Goal: Task Accomplishment & Management: Use online tool/utility

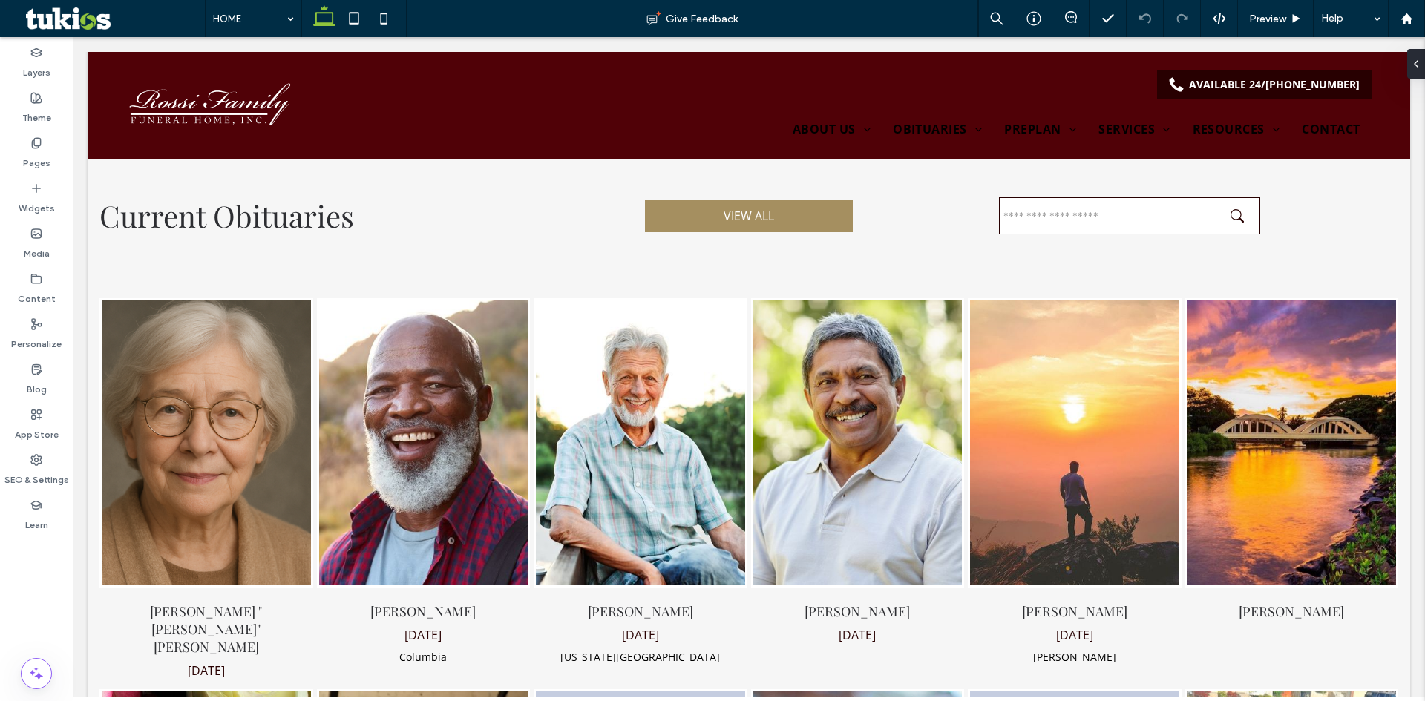
scroll to position [1262, 0]
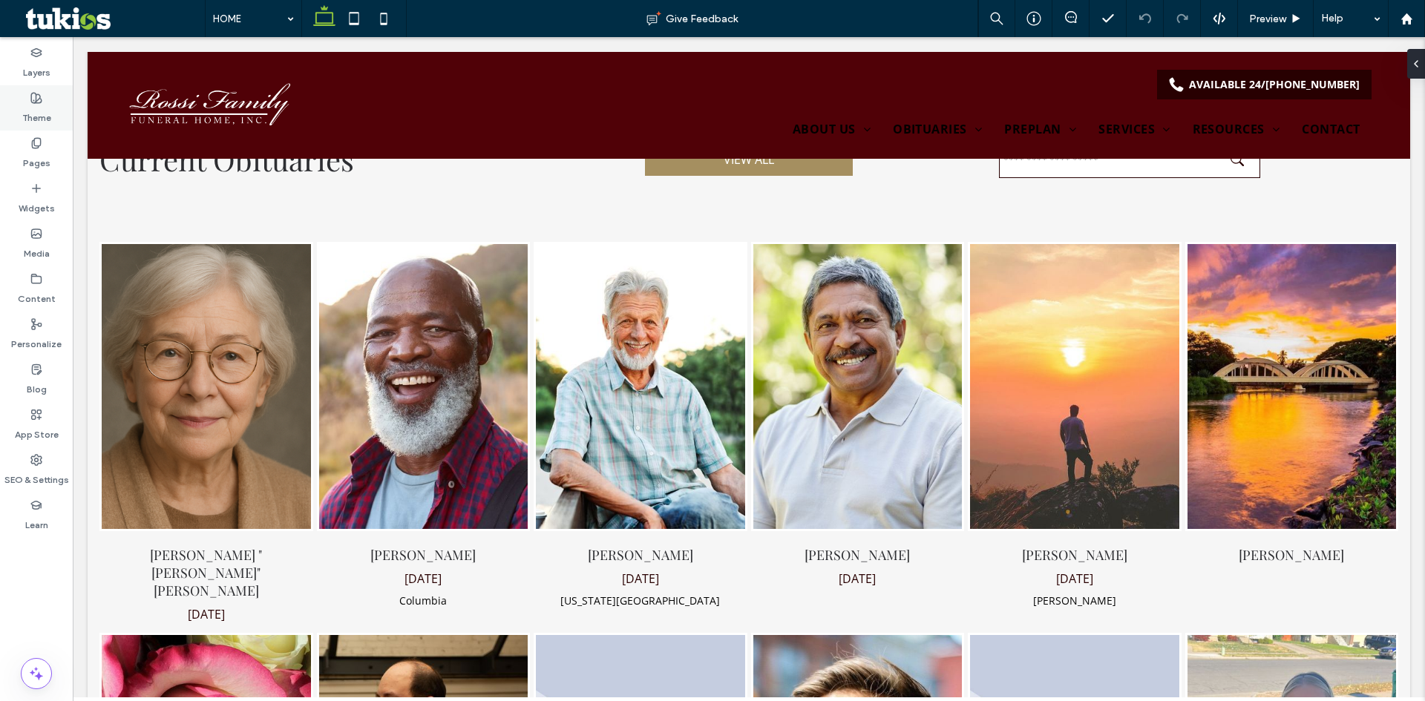
click at [33, 109] on label "Theme" at bounding box center [36, 114] width 29 height 21
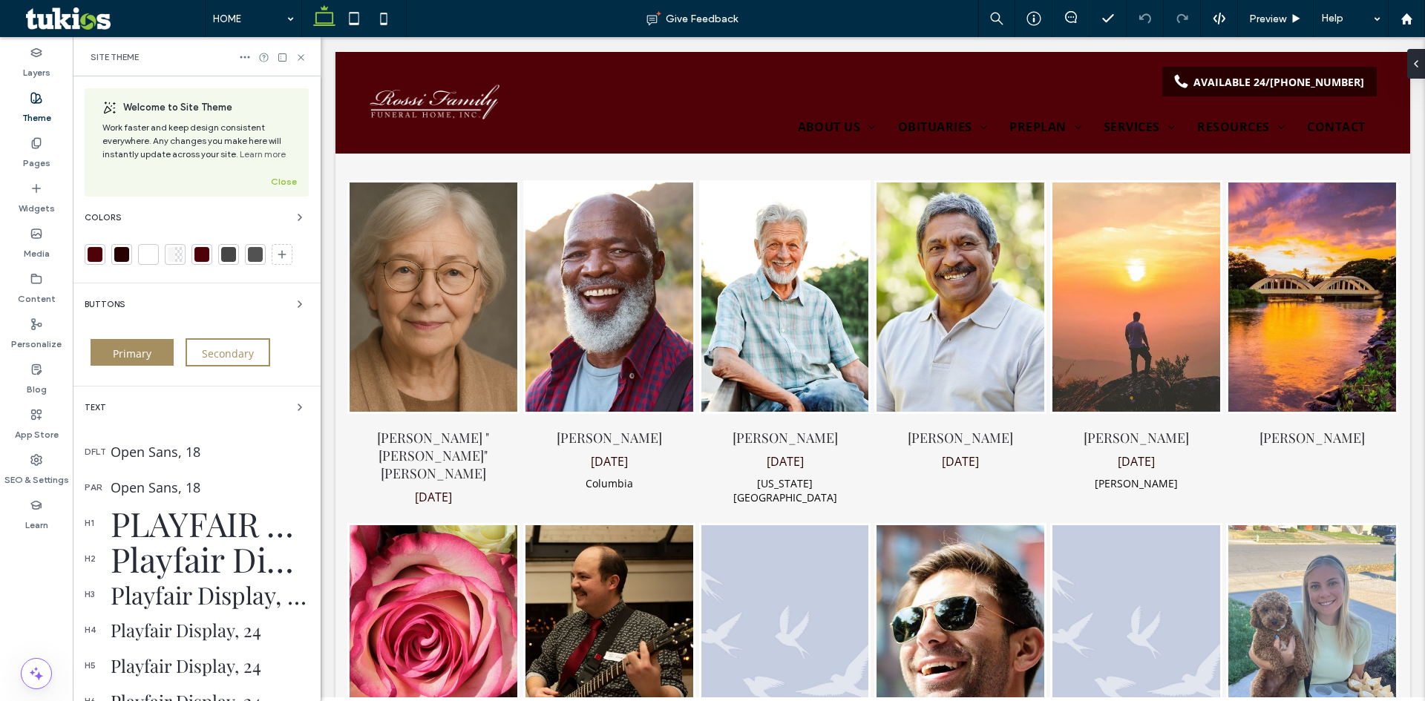
scroll to position [1207, 0]
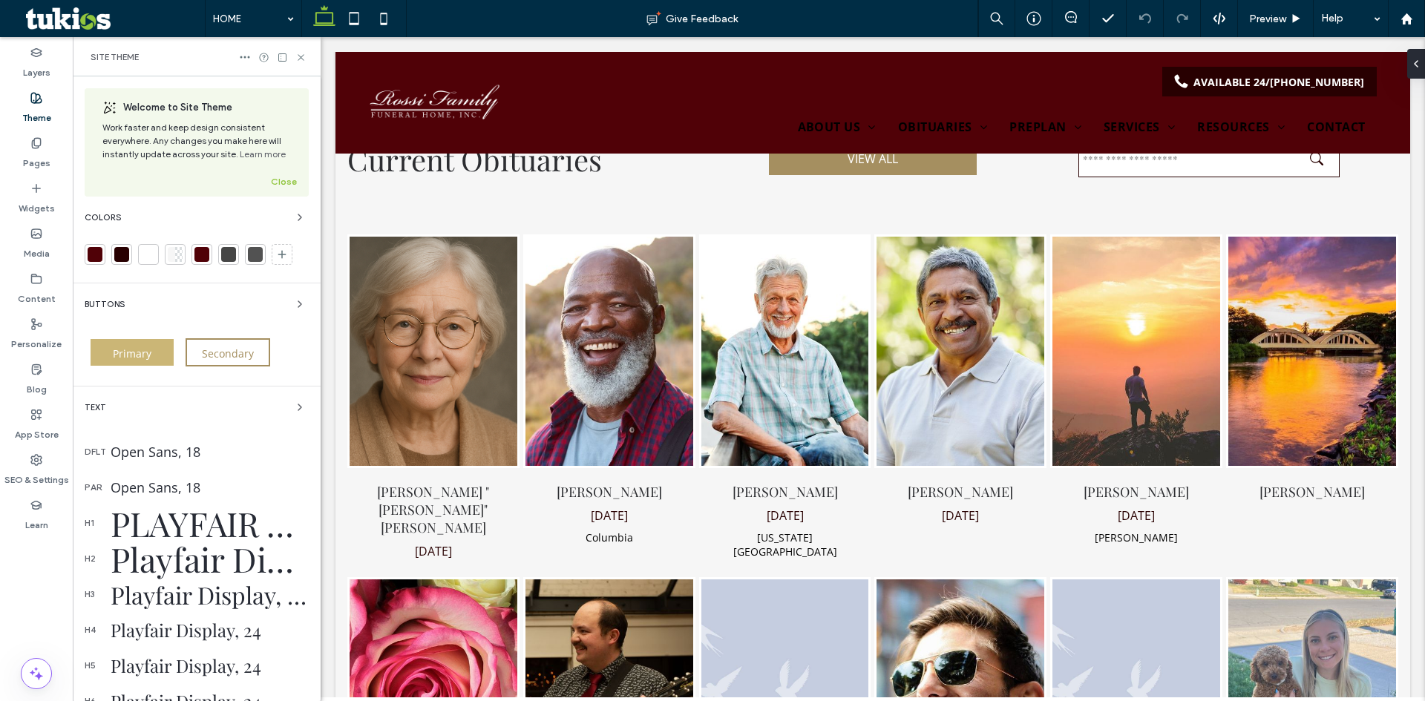
click at [114, 352] on span "Primary" at bounding box center [132, 354] width 39 height 14
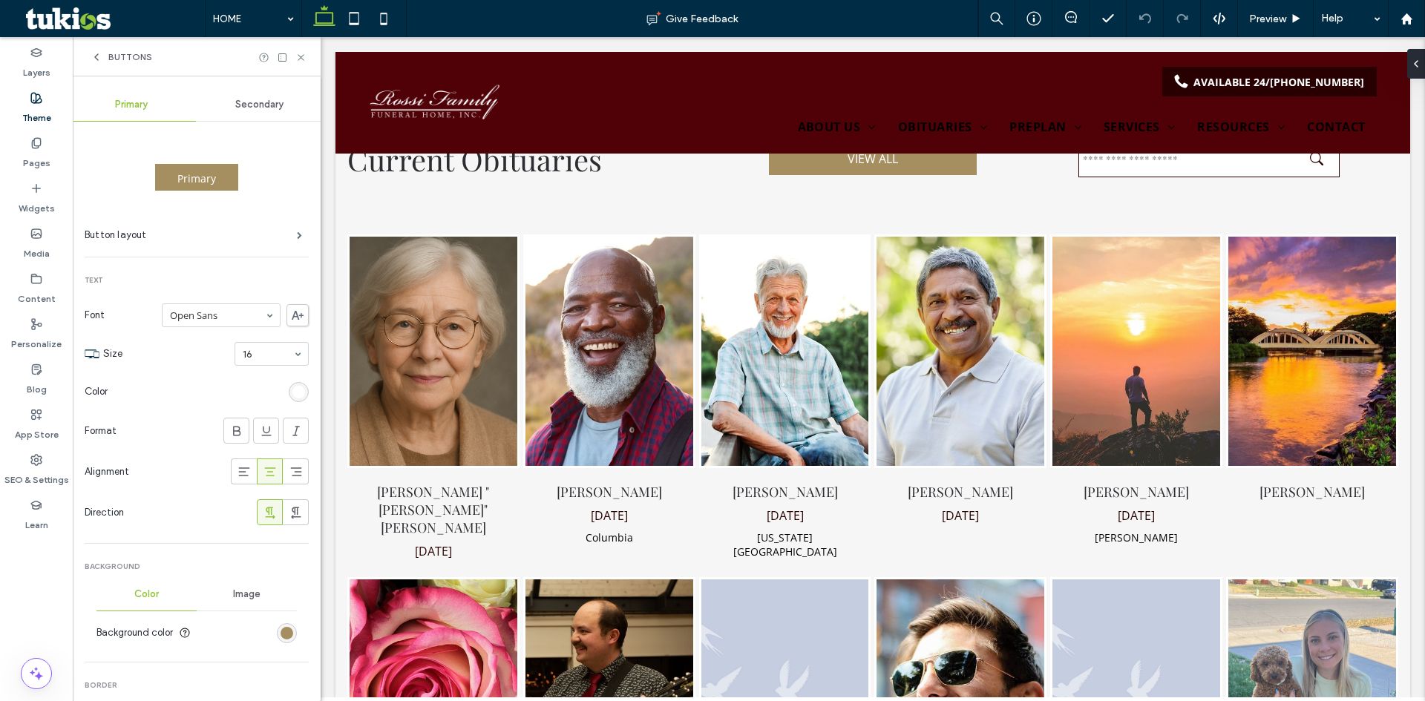
click at [277, 634] on div "rgb(165, 143, 96)" at bounding box center [287, 633] width 20 height 20
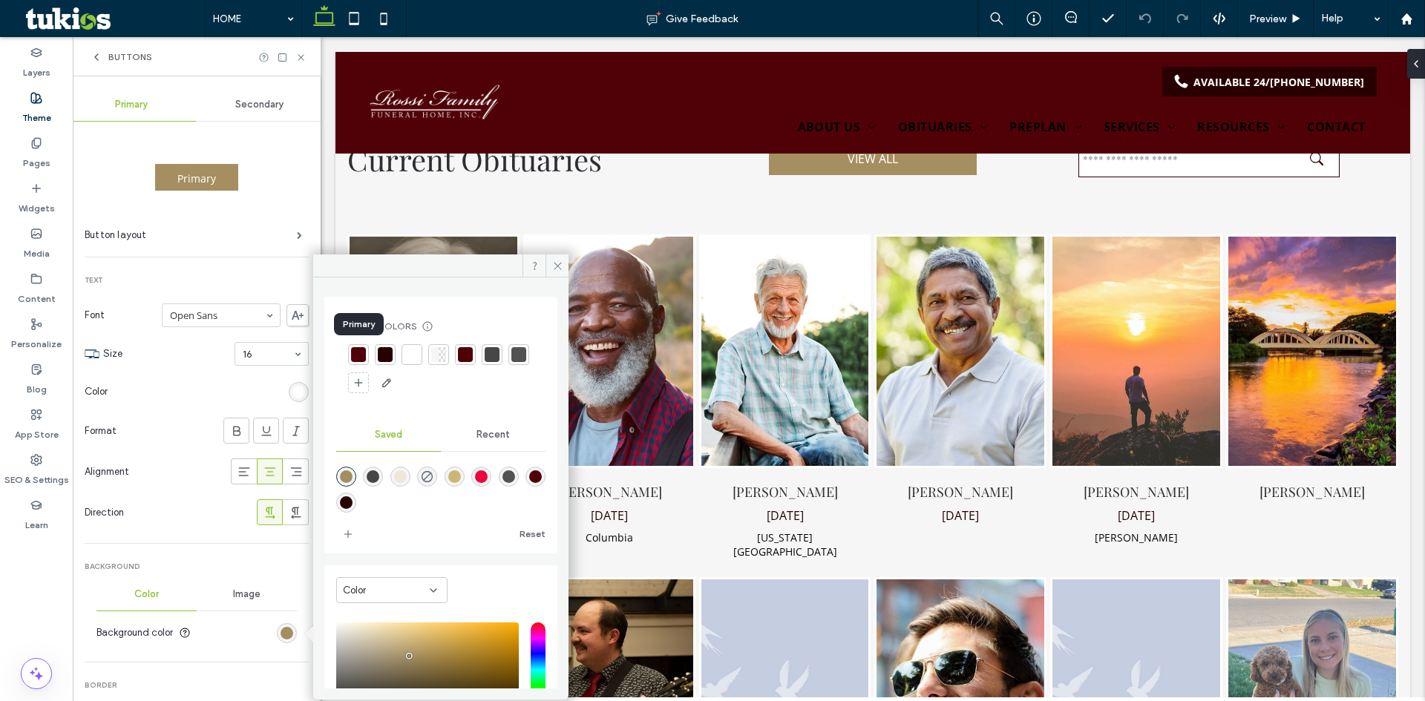
click at [357, 357] on div at bounding box center [358, 354] width 15 height 15
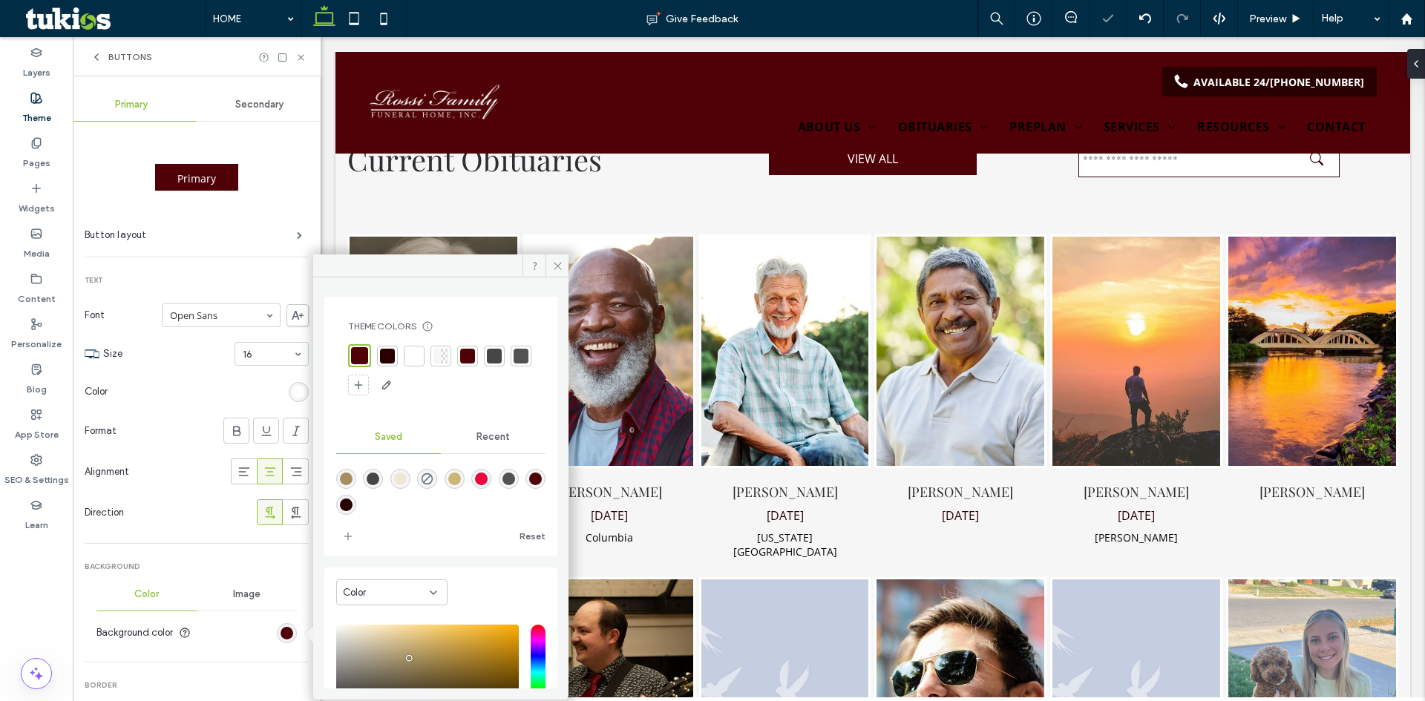
click at [462, 354] on div at bounding box center [467, 356] width 15 height 15
click at [355, 357] on div at bounding box center [358, 356] width 15 height 15
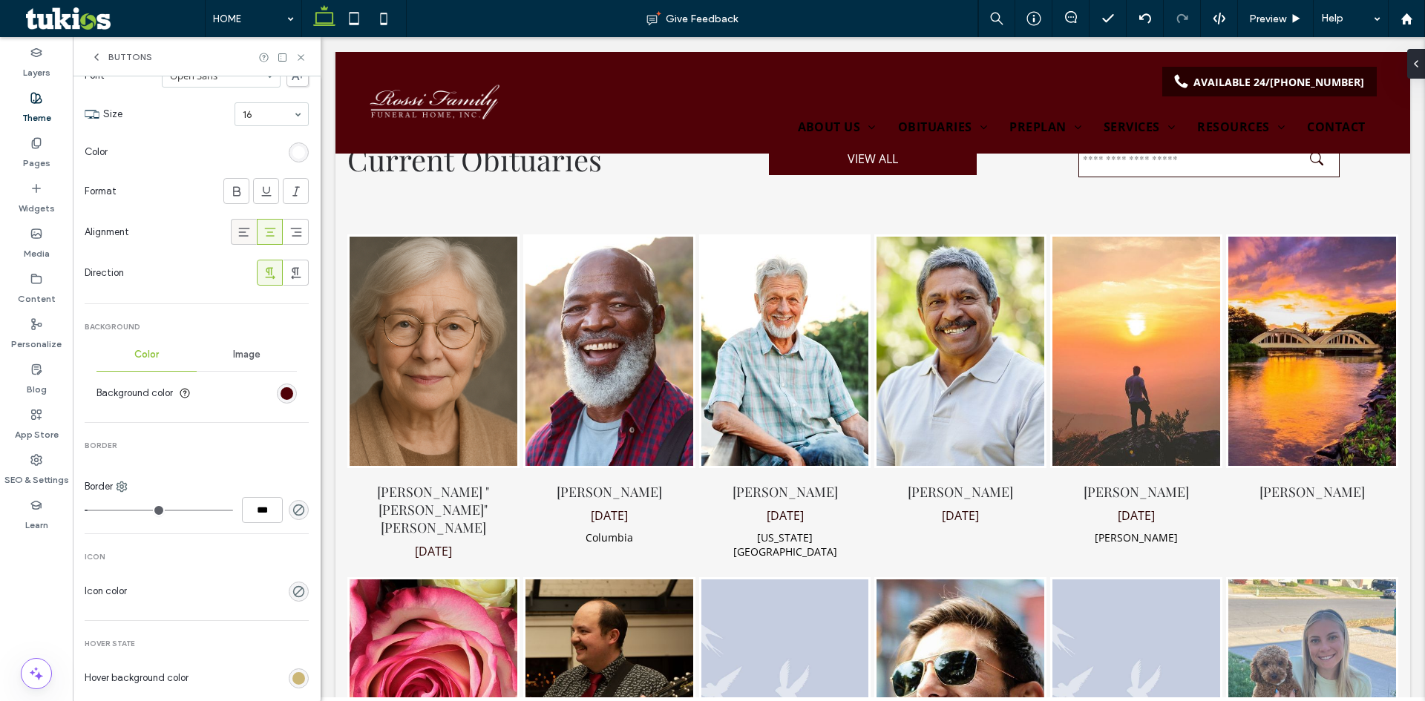
scroll to position [297, 0]
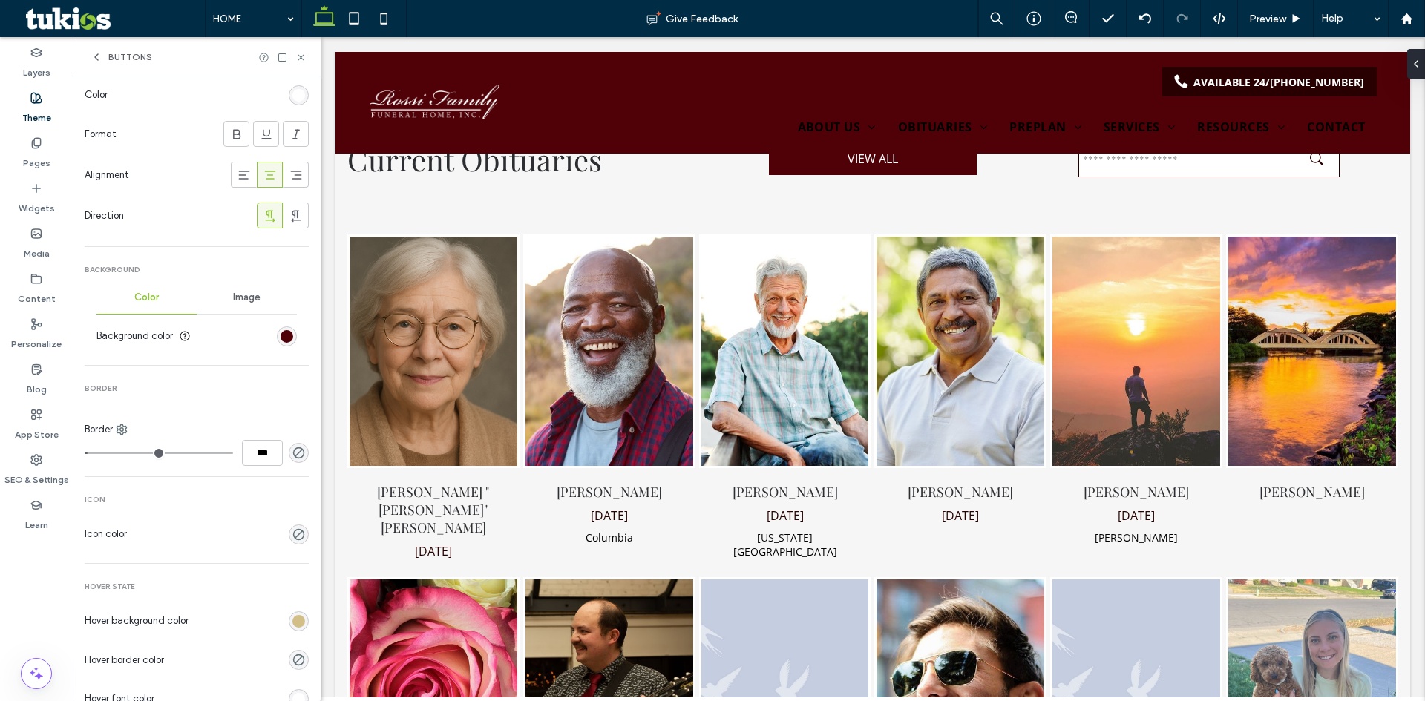
click at [292, 623] on div "rgb(203, 182, 118)" at bounding box center [298, 621] width 13 height 13
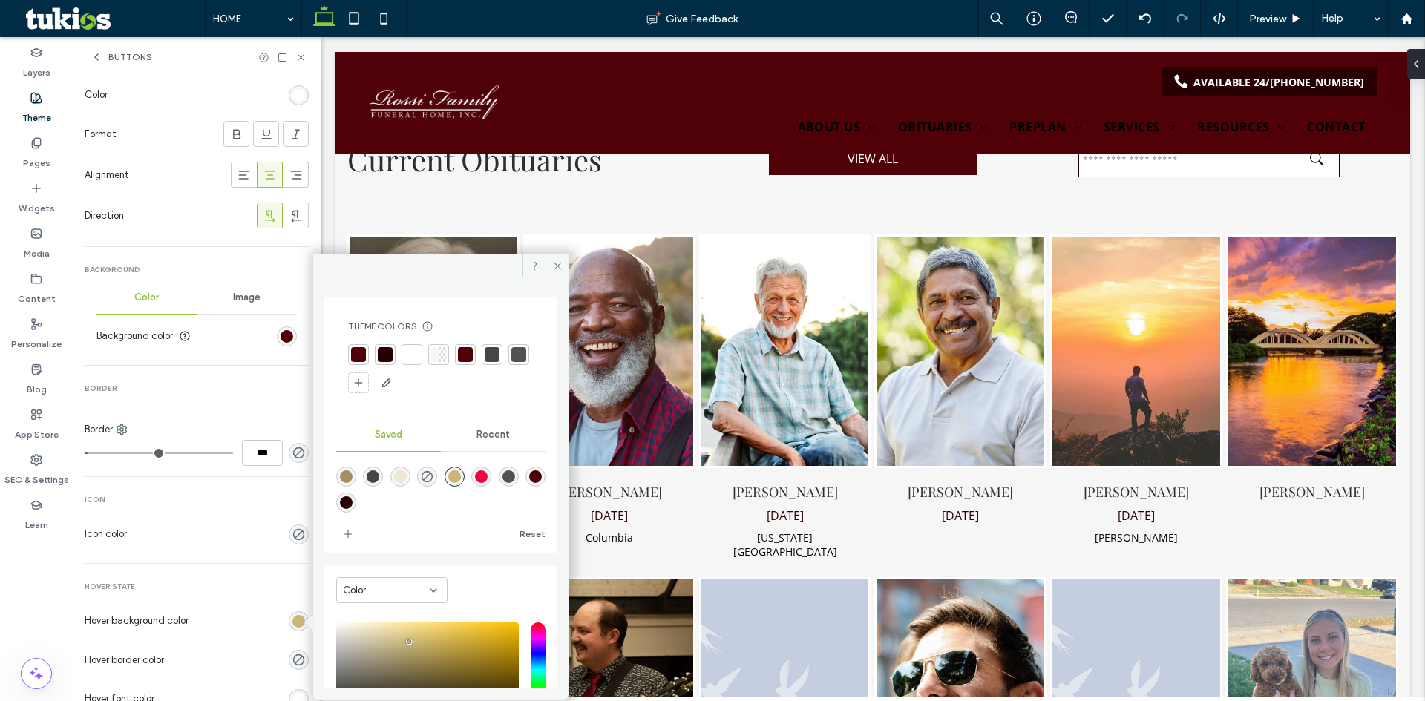
click at [388, 359] on div at bounding box center [385, 354] width 15 height 15
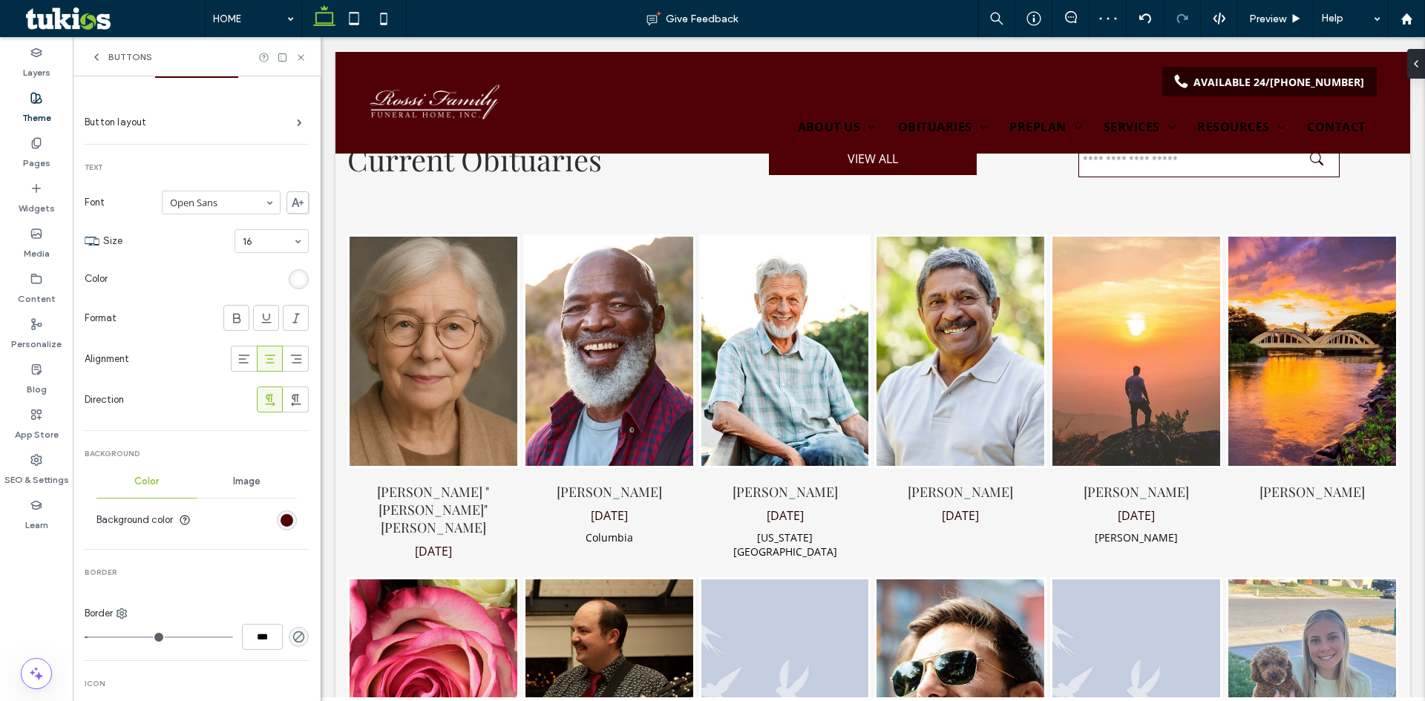
scroll to position [0, 0]
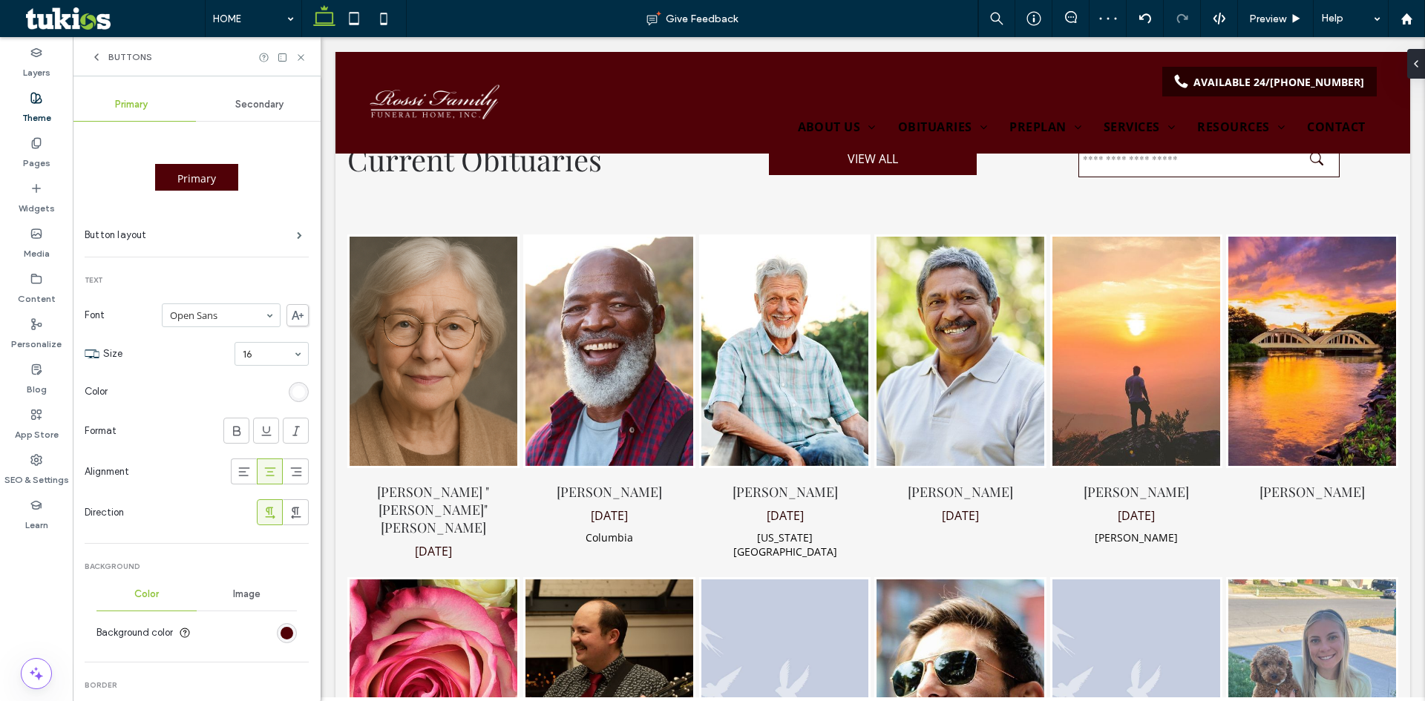
click at [92, 55] on icon at bounding box center [97, 57] width 12 height 12
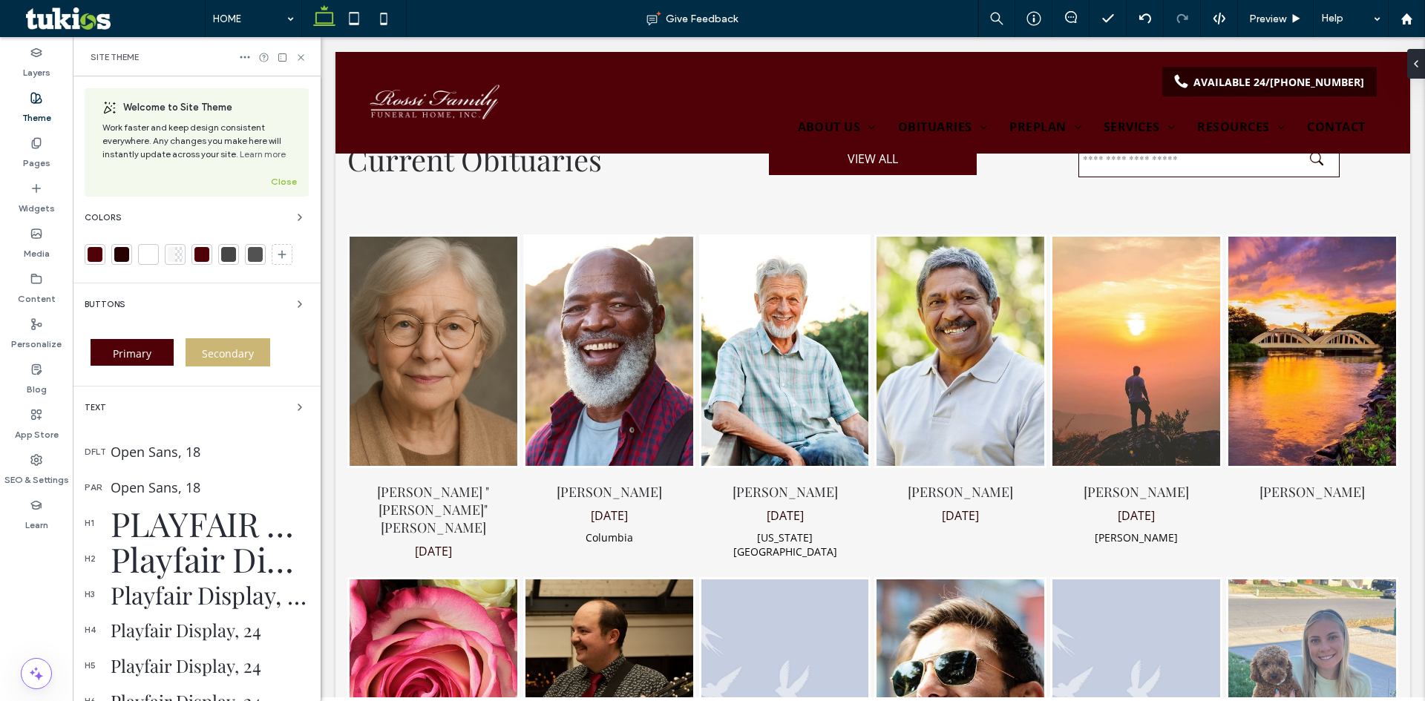
click at [187, 335] on div "Secondary" at bounding box center [228, 352] width 96 height 43
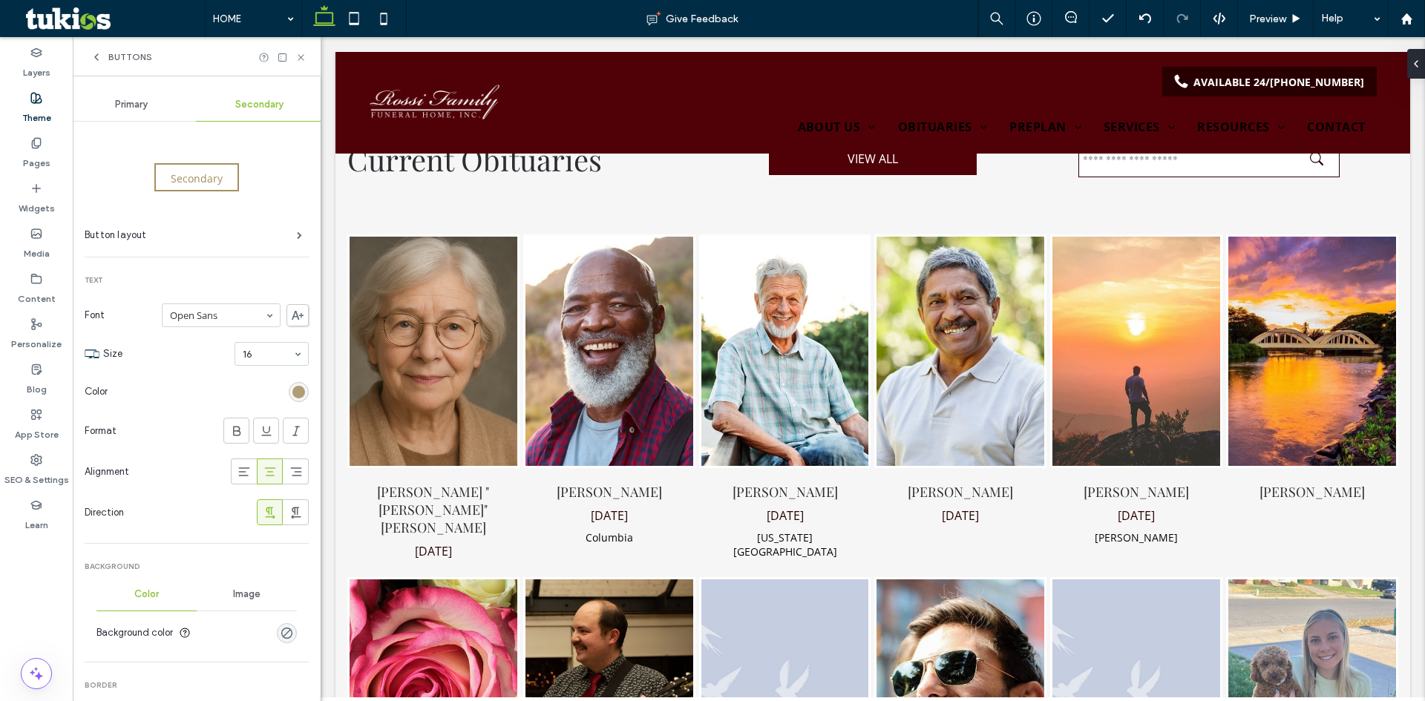
click at [292, 394] on div "rgb(165, 143, 96)" at bounding box center [298, 392] width 13 height 13
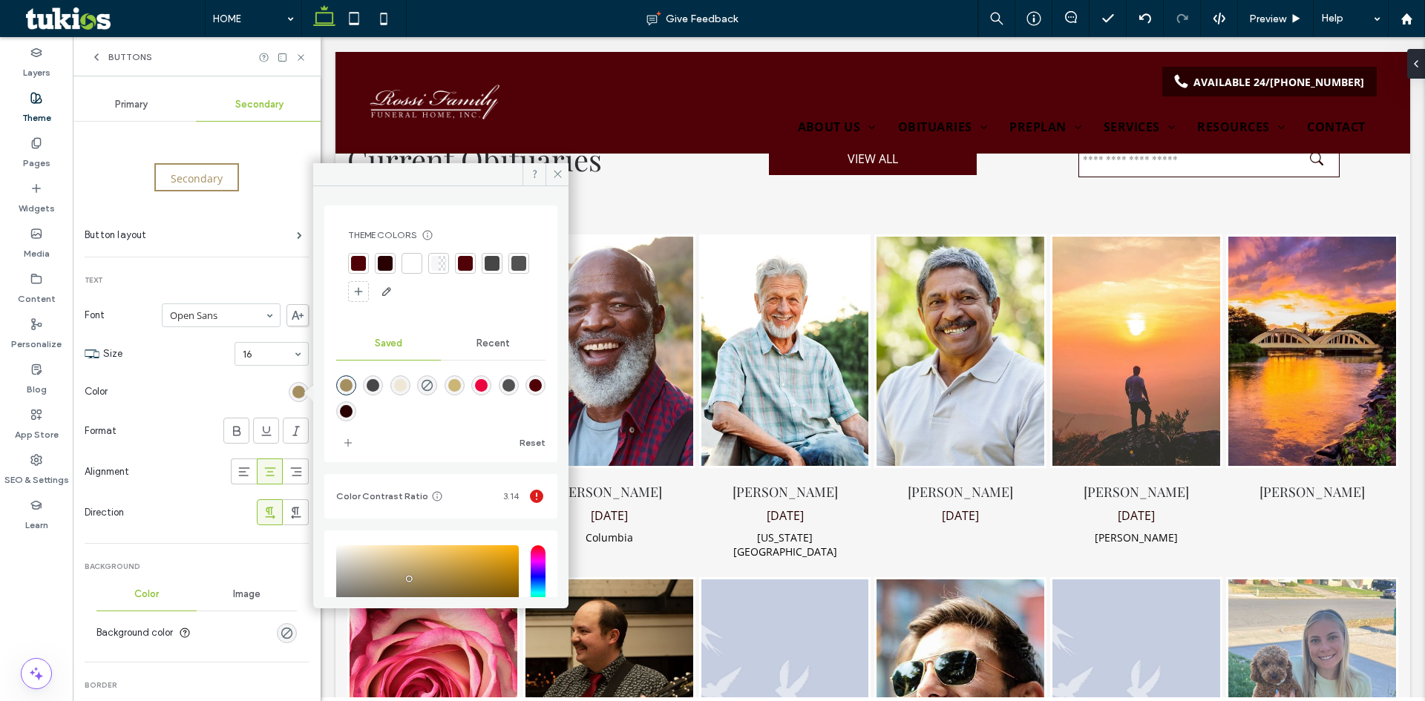
click at [352, 257] on div at bounding box center [358, 263] width 15 height 15
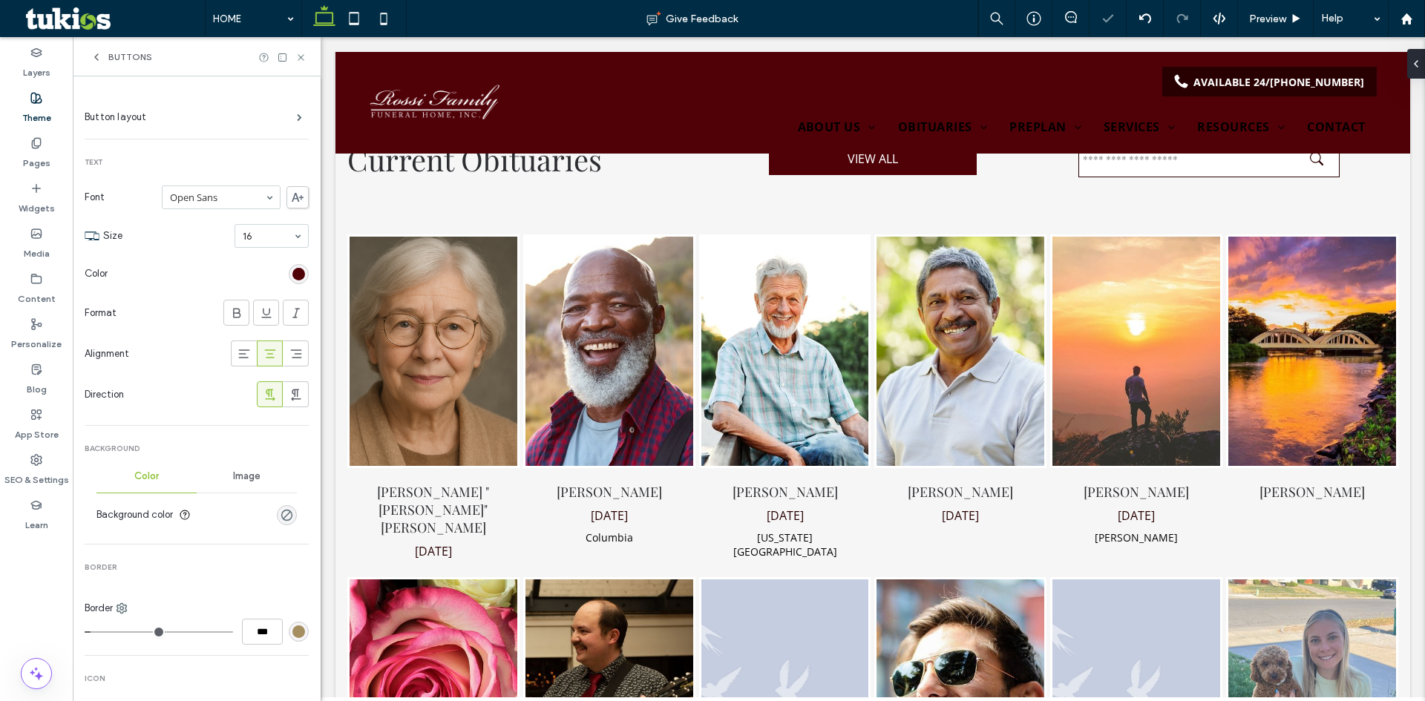
scroll to position [297, 0]
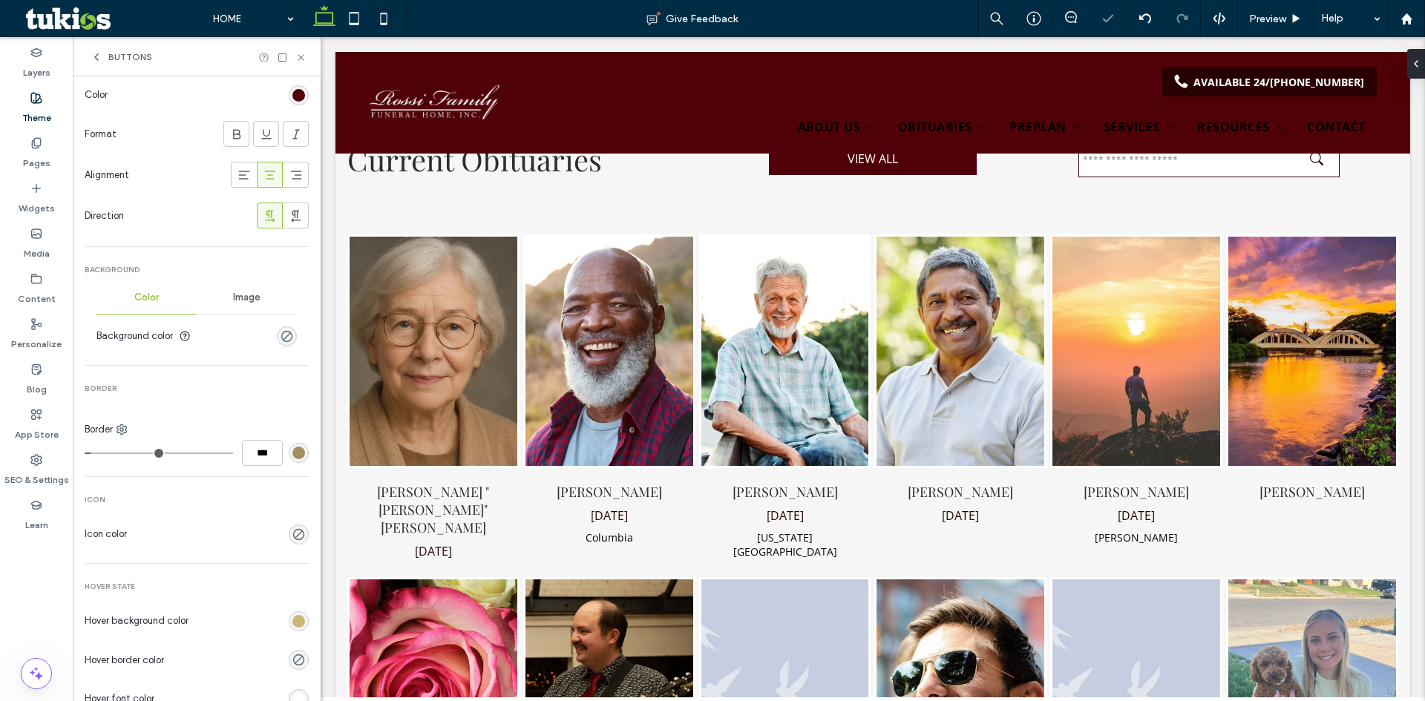
click at [292, 447] on div "rgb(165, 143, 96)" at bounding box center [298, 453] width 13 height 13
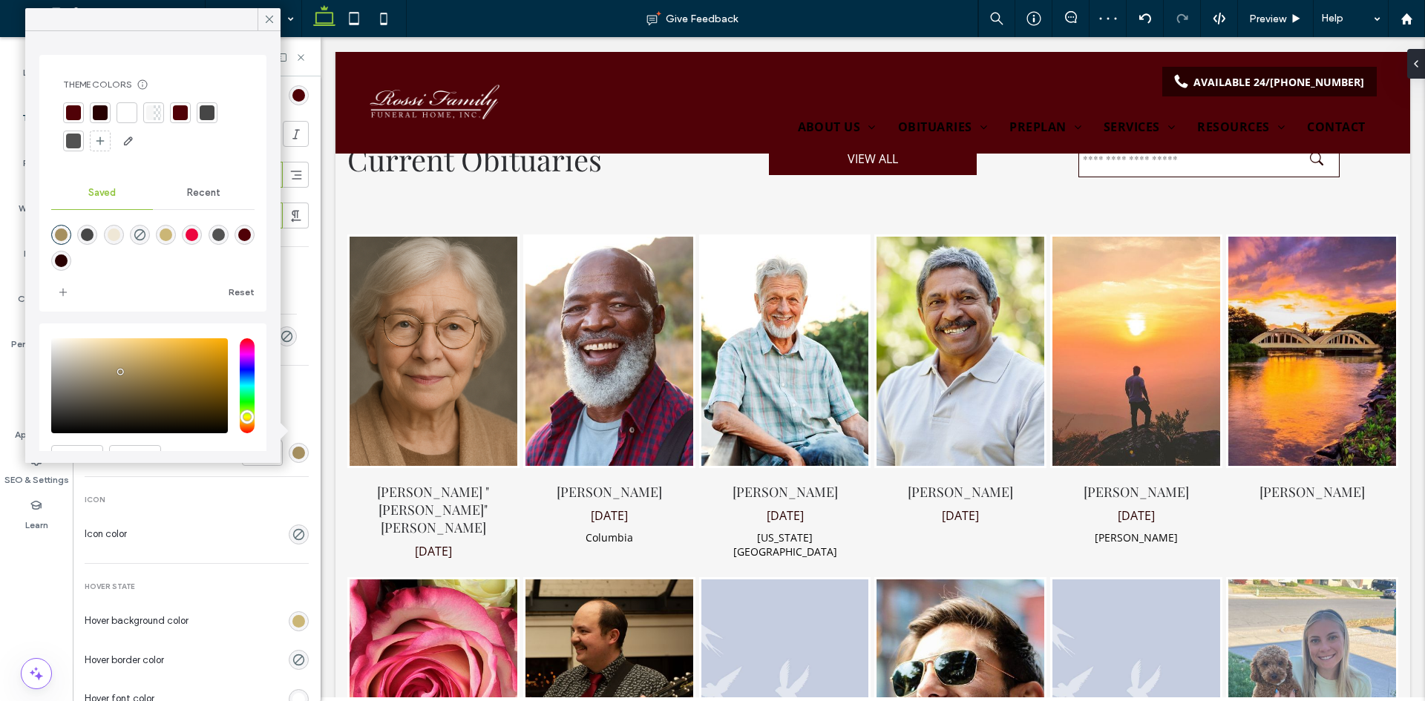
click at [72, 111] on div at bounding box center [73, 112] width 15 height 15
click at [292, 617] on div "rgb(203, 182, 118)" at bounding box center [298, 621] width 13 height 13
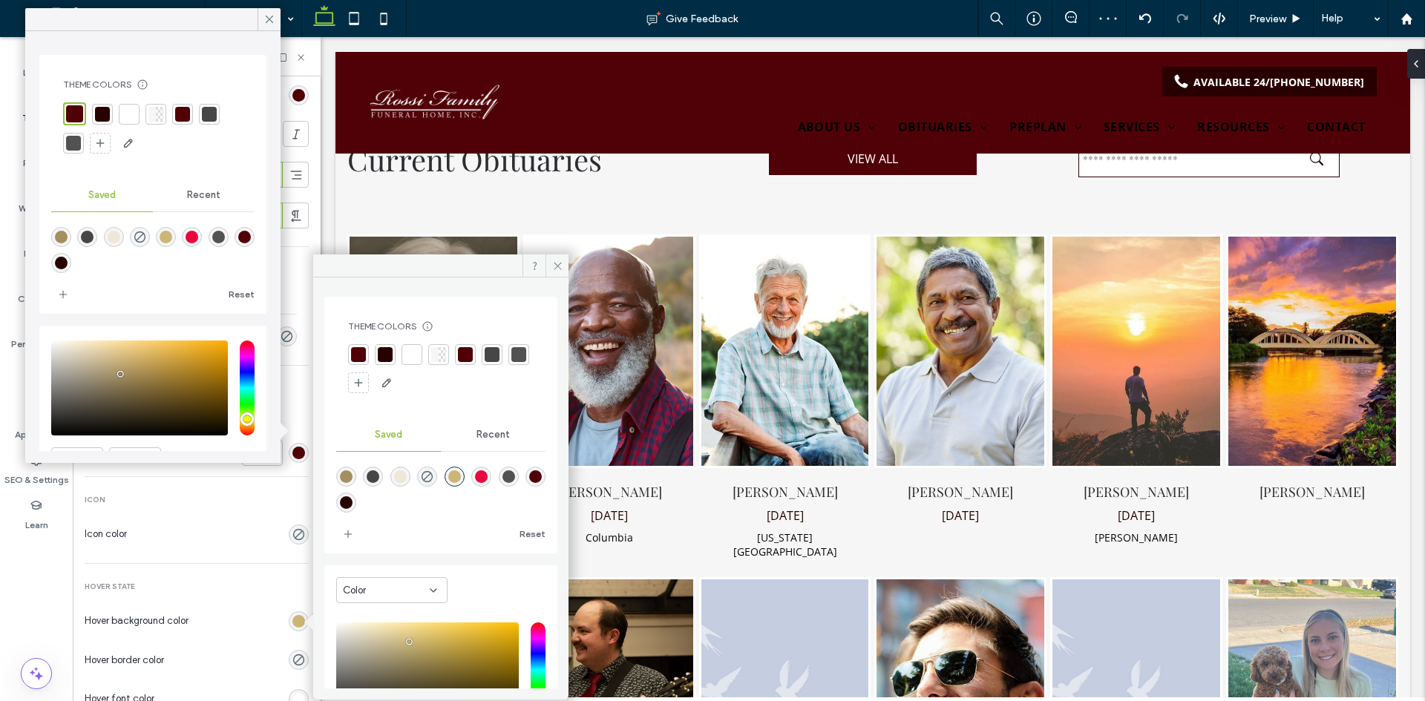
click at [358, 354] on div at bounding box center [358, 354] width 15 height 15
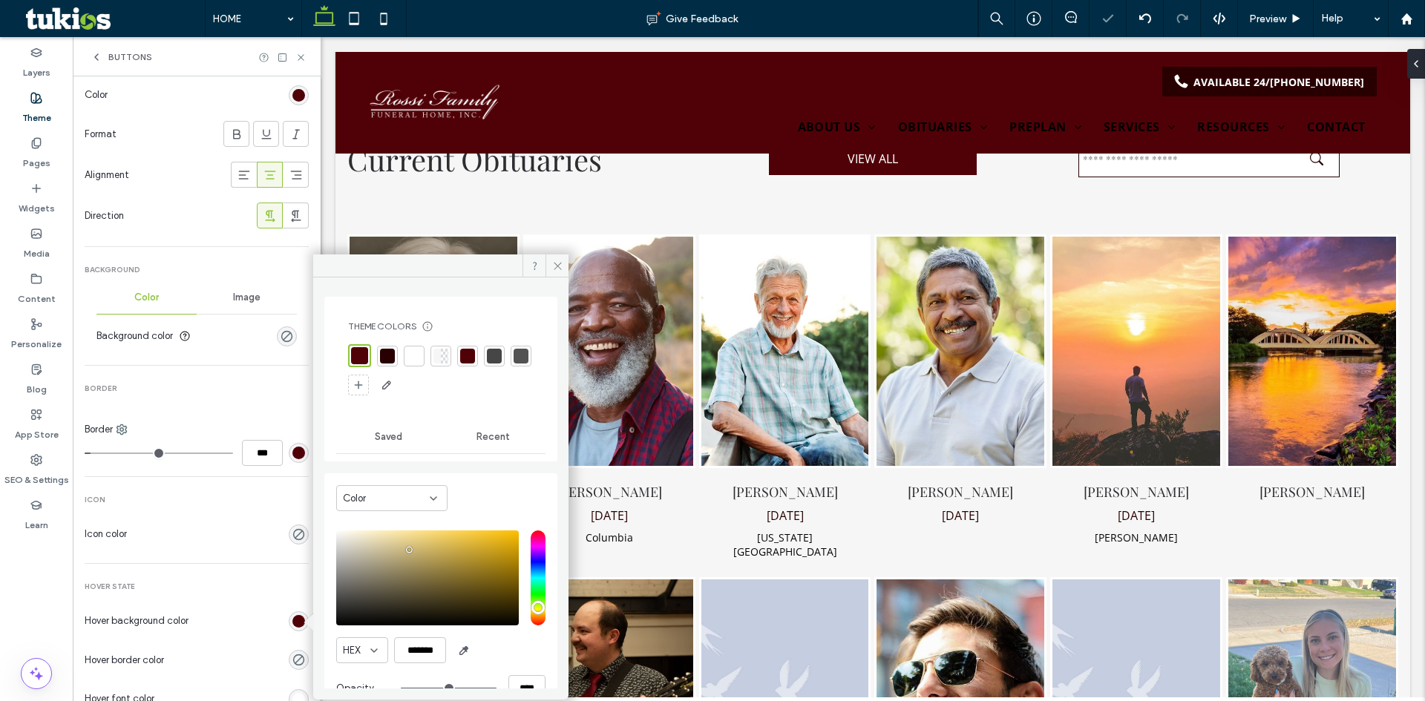
click at [307, 396] on div "Primary Secondary Secondary Button layout Text Font Open Sans Size 16 Color For…" at bounding box center [197, 351] width 248 height 1143
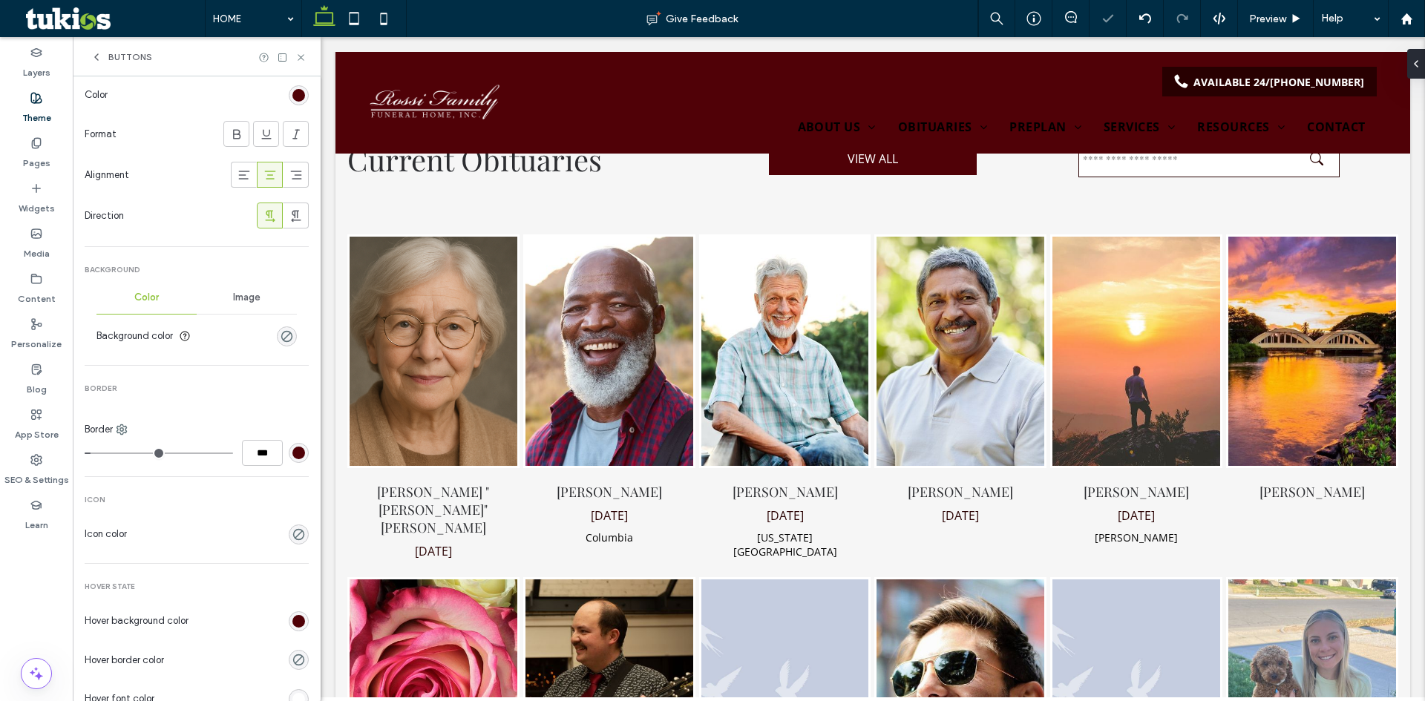
scroll to position [0, 0]
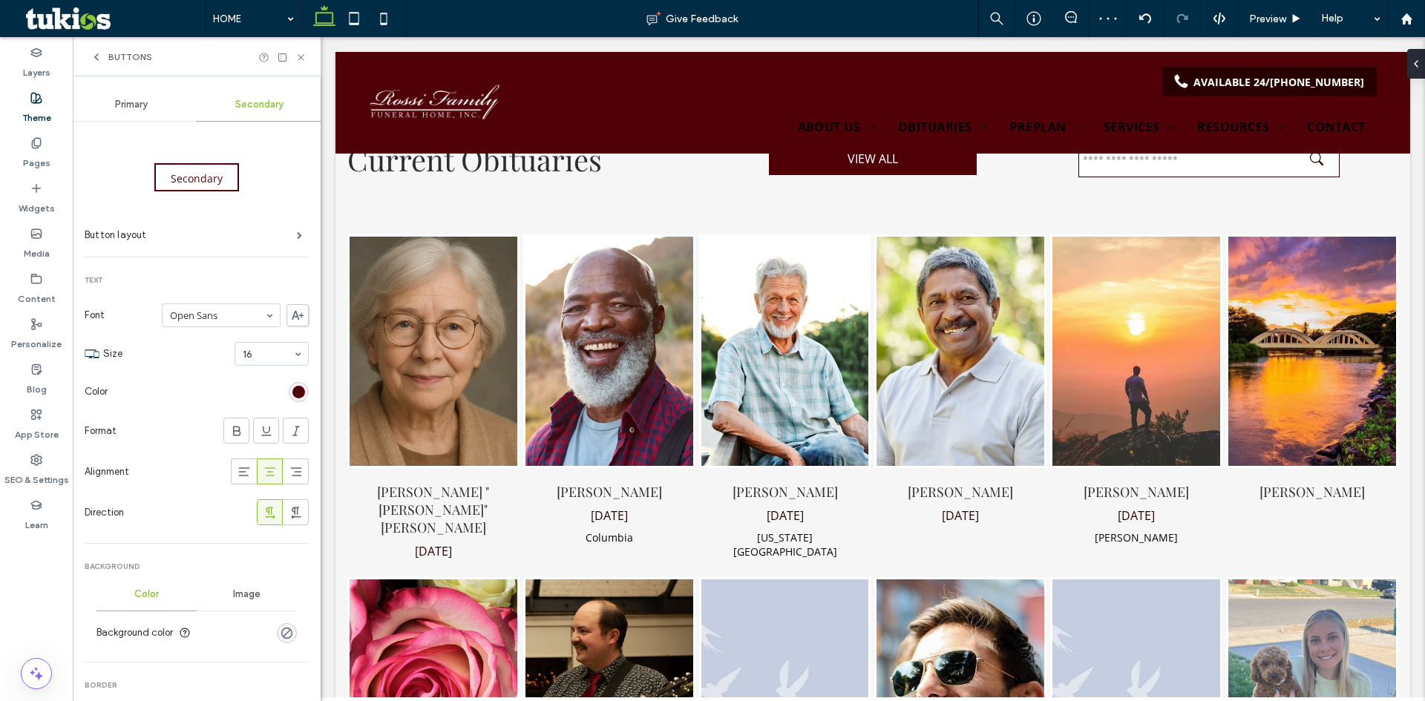
click at [92, 57] on icon at bounding box center [97, 57] width 12 height 12
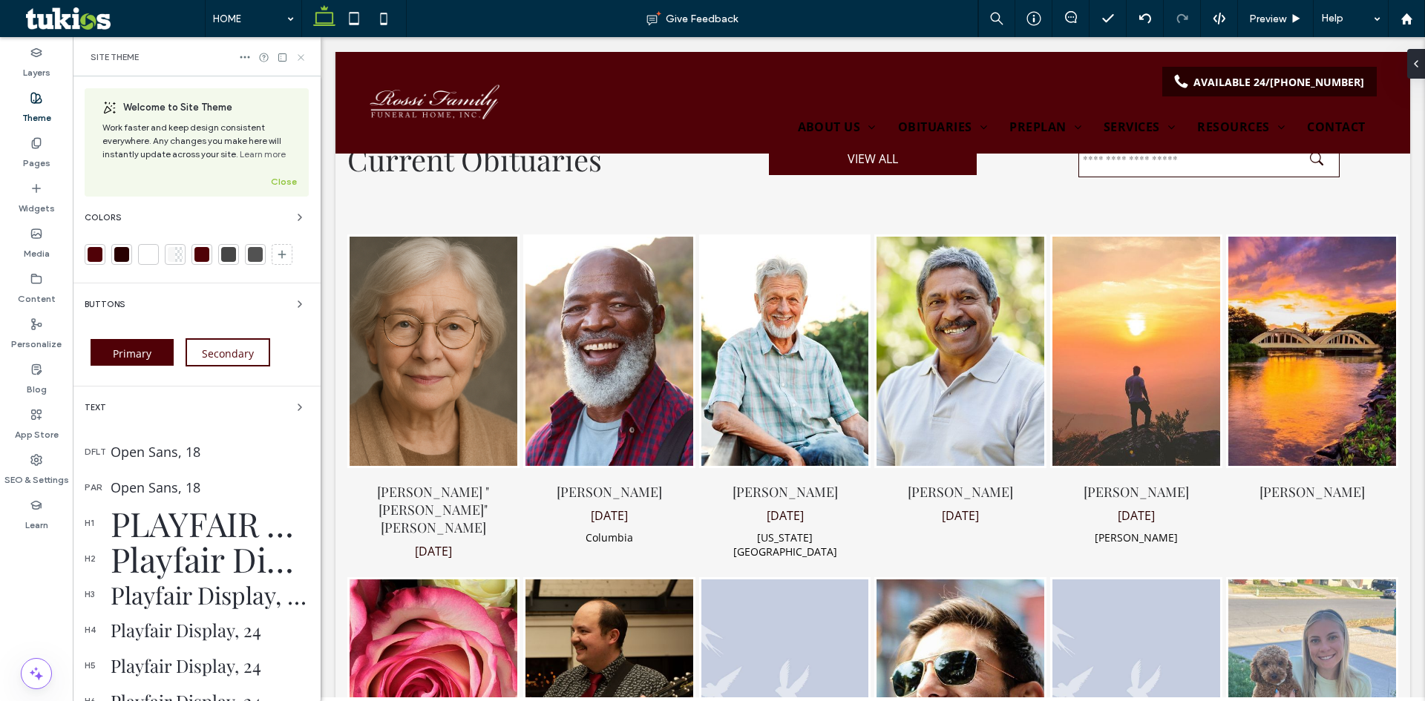
click at [302, 56] on use at bounding box center [301, 57] width 6 height 6
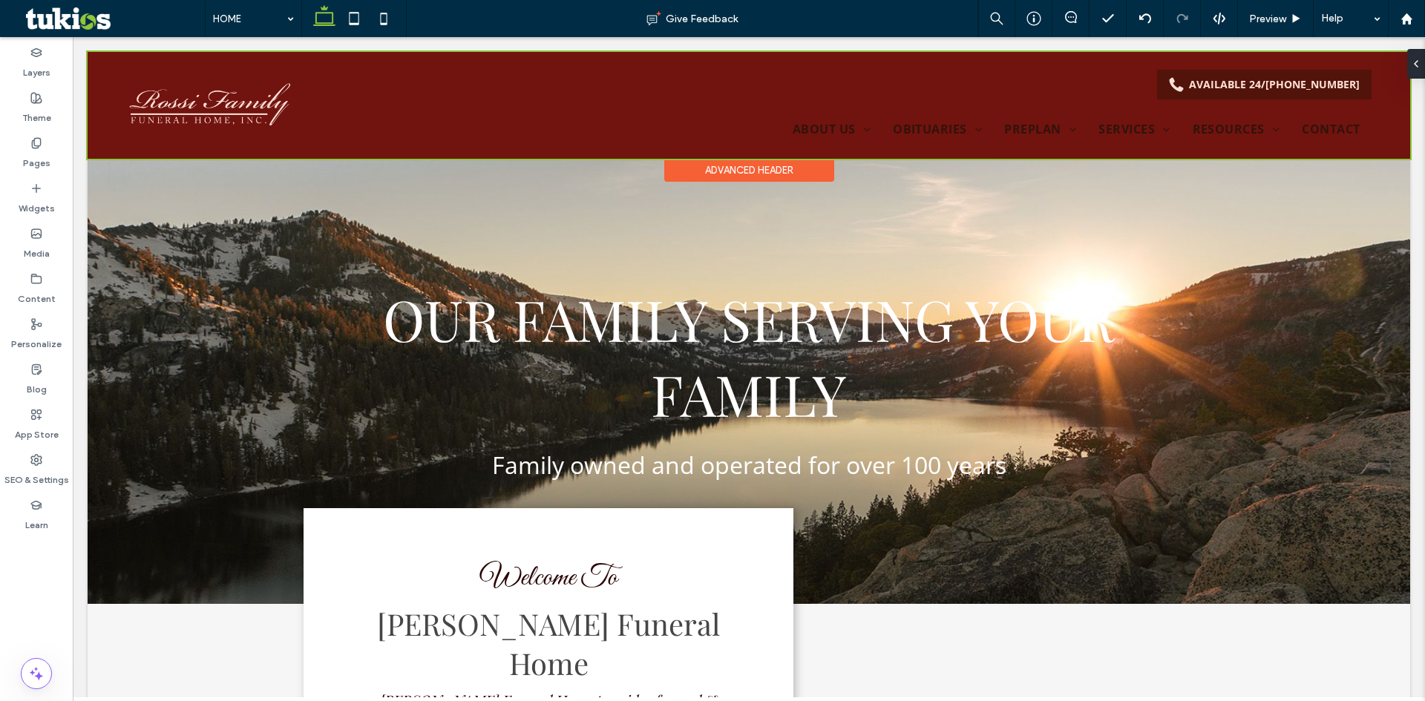
click at [819, 124] on div at bounding box center [749, 105] width 1322 height 107
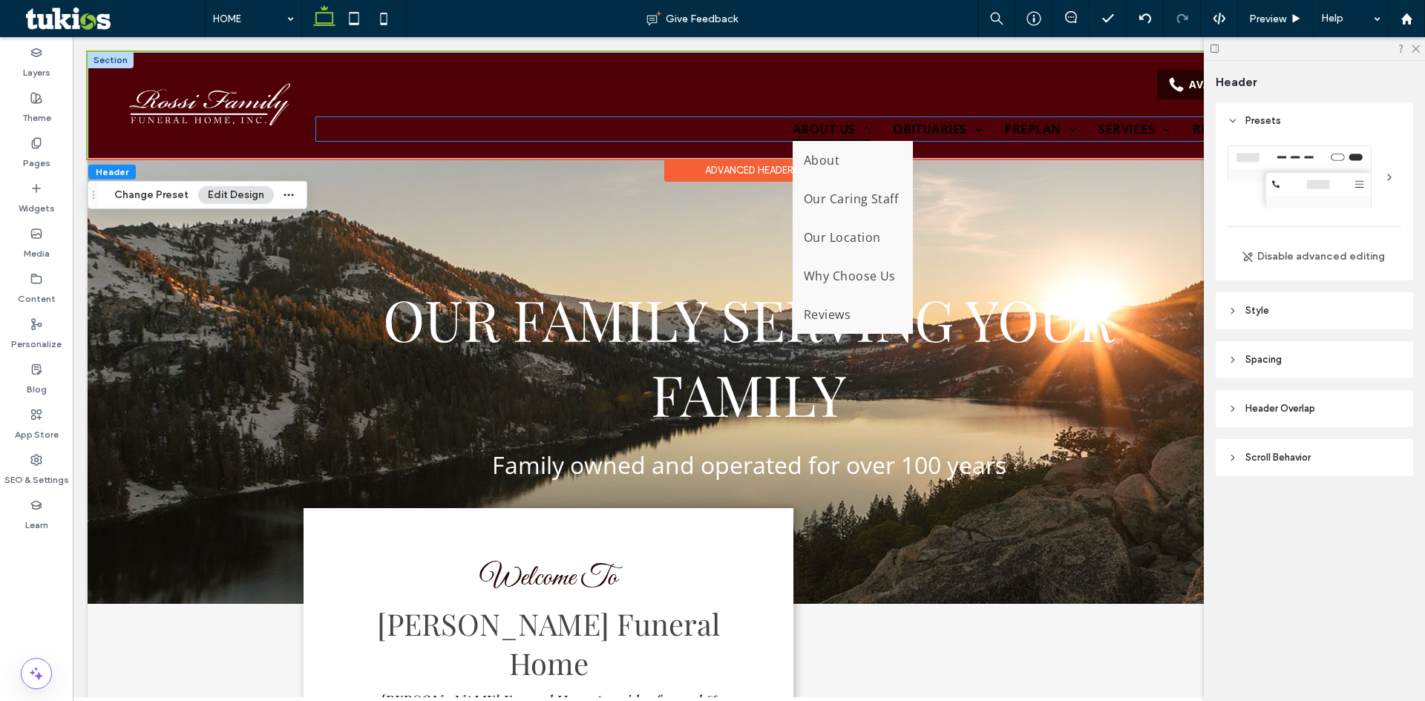
click at [793, 125] on span "ABOUT US" at bounding box center [832, 129] width 78 height 24
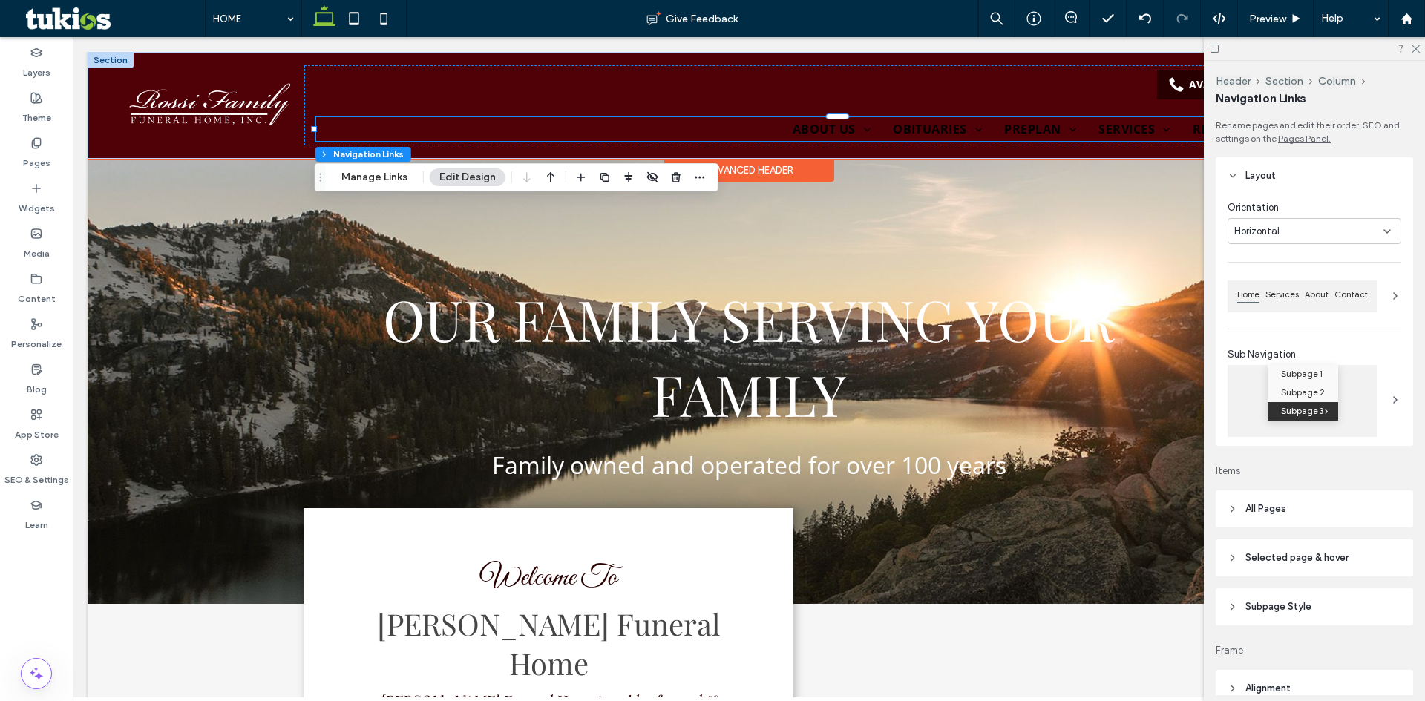
click at [632, 131] on ul "HOME ABOUT US About Our Caring Staff Our Location Why Choose Us Reviews OBITUAR…" at bounding box center [843, 129] width 1055 height 24
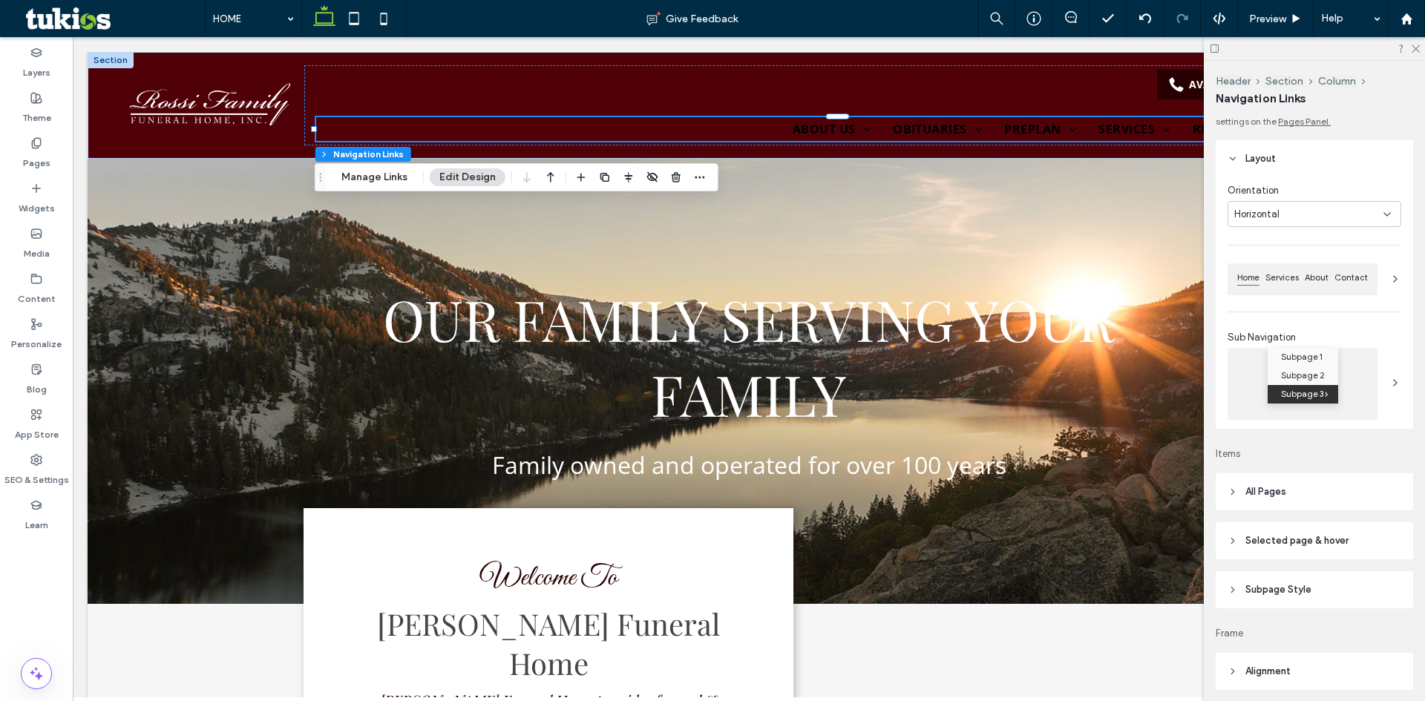
scroll to position [74, 0]
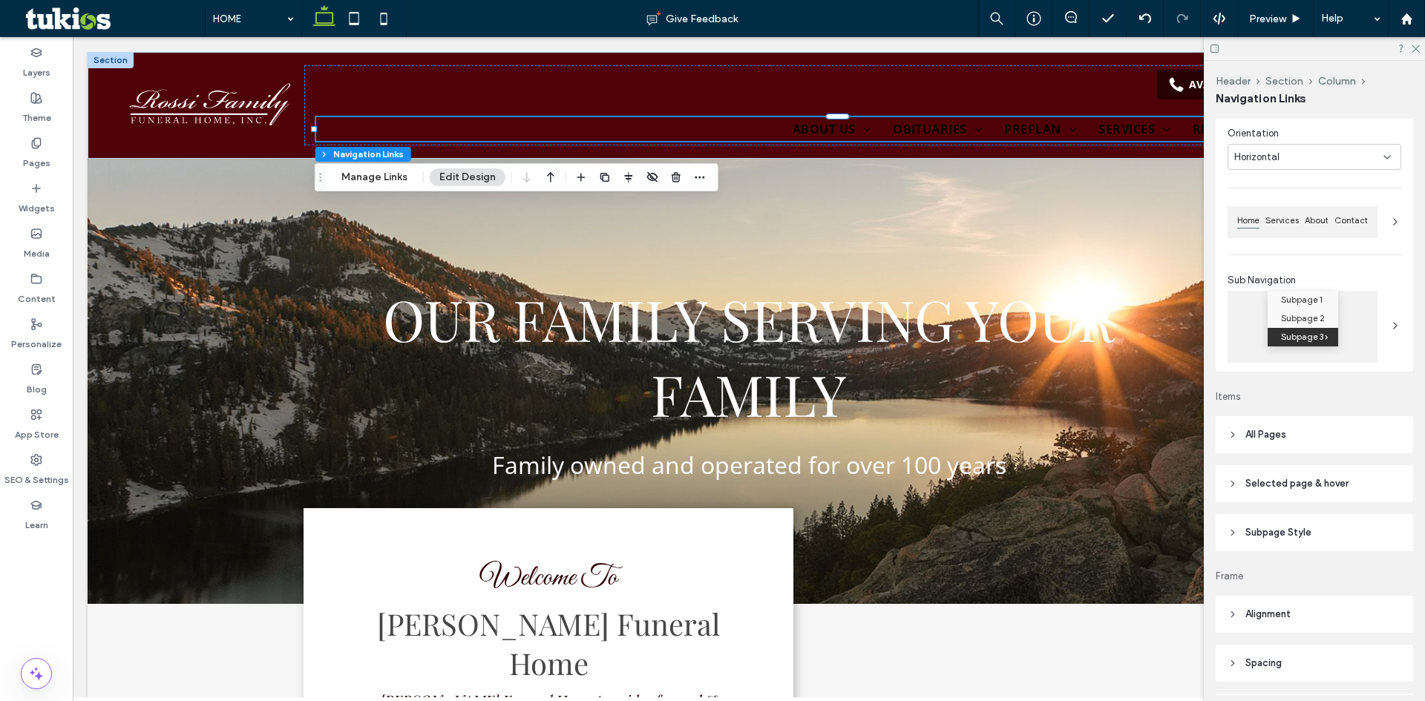
click at [1309, 431] on header "All Pages" at bounding box center [1314, 434] width 197 height 37
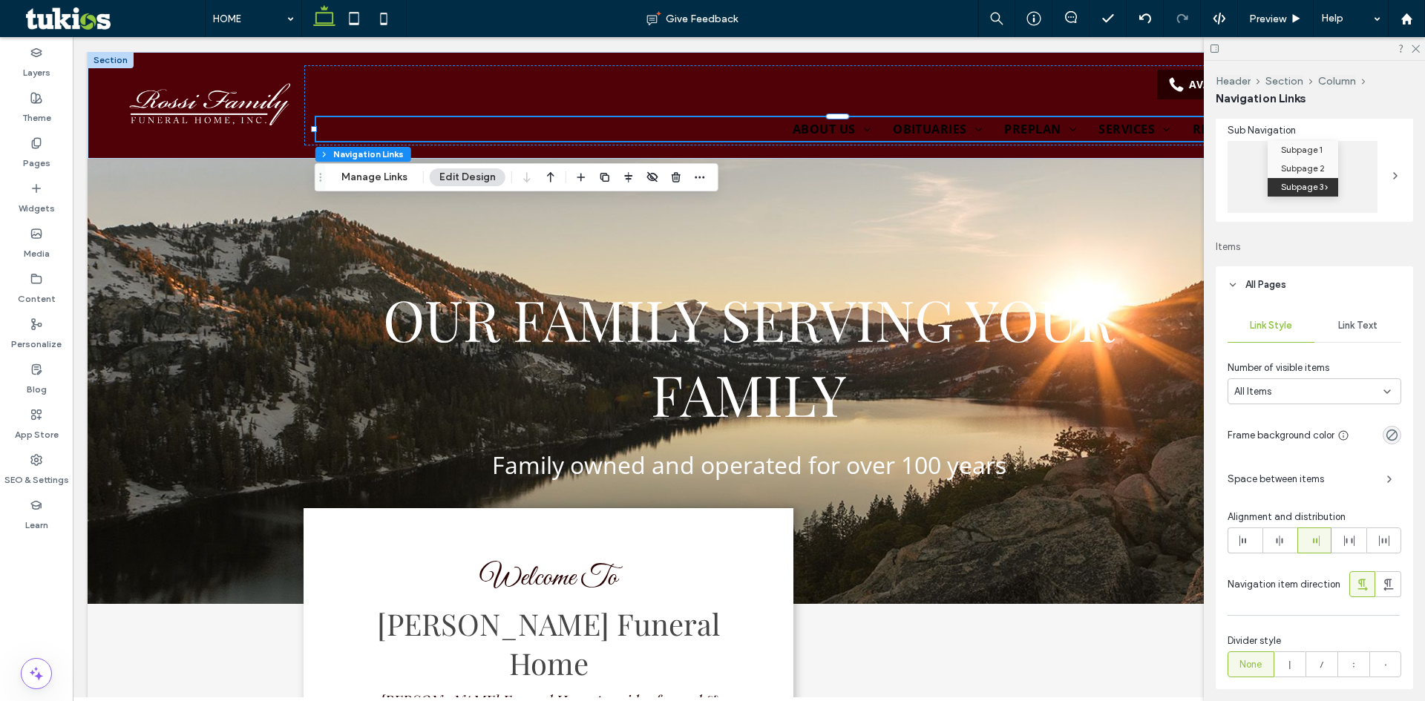
scroll to position [297, 0]
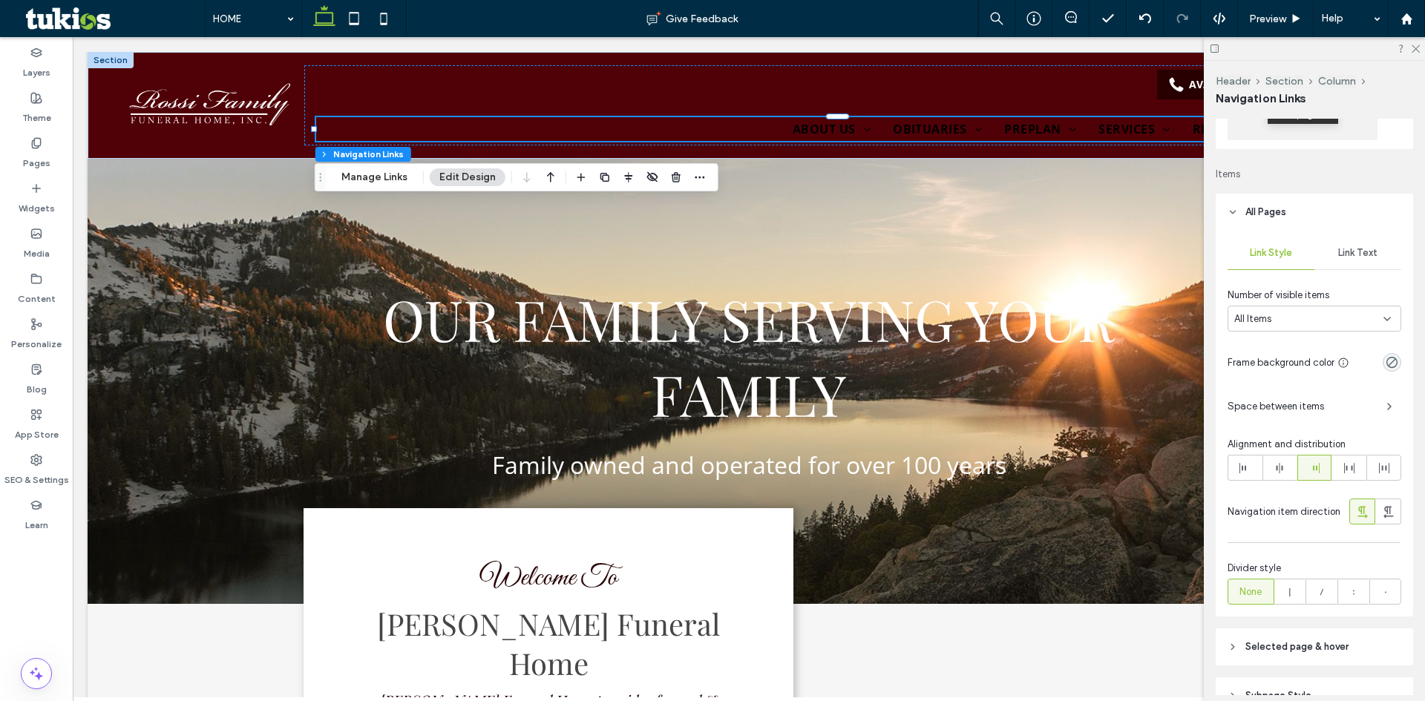
click at [1357, 270] on div "Link Style Link Text Number of visible items All Items Frame background color S…" at bounding box center [1314, 424] width 197 height 386
click at [1355, 254] on span "Link Text" at bounding box center [1357, 253] width 39 height 12
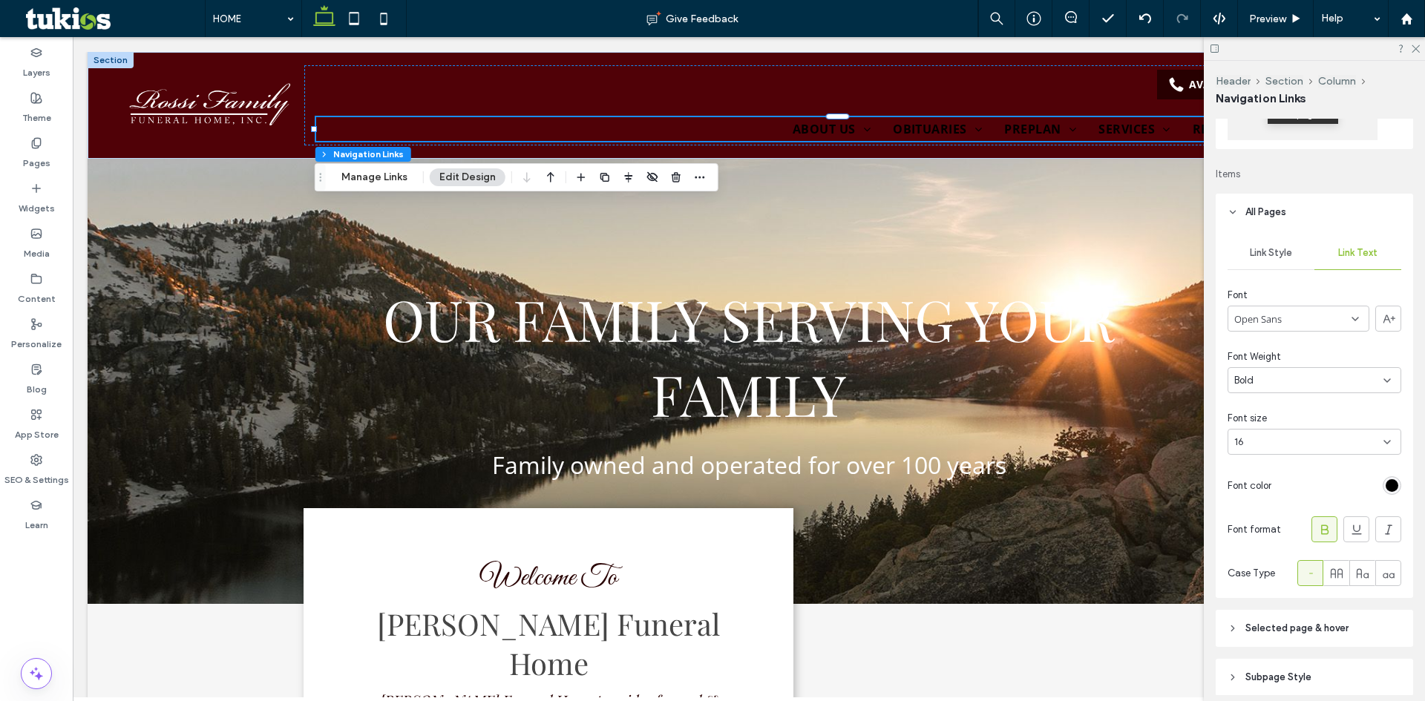
click at [1385, 487] on div "rgb(0, 0, 0)" at bounding box center [1391, 485] width 13 height 13
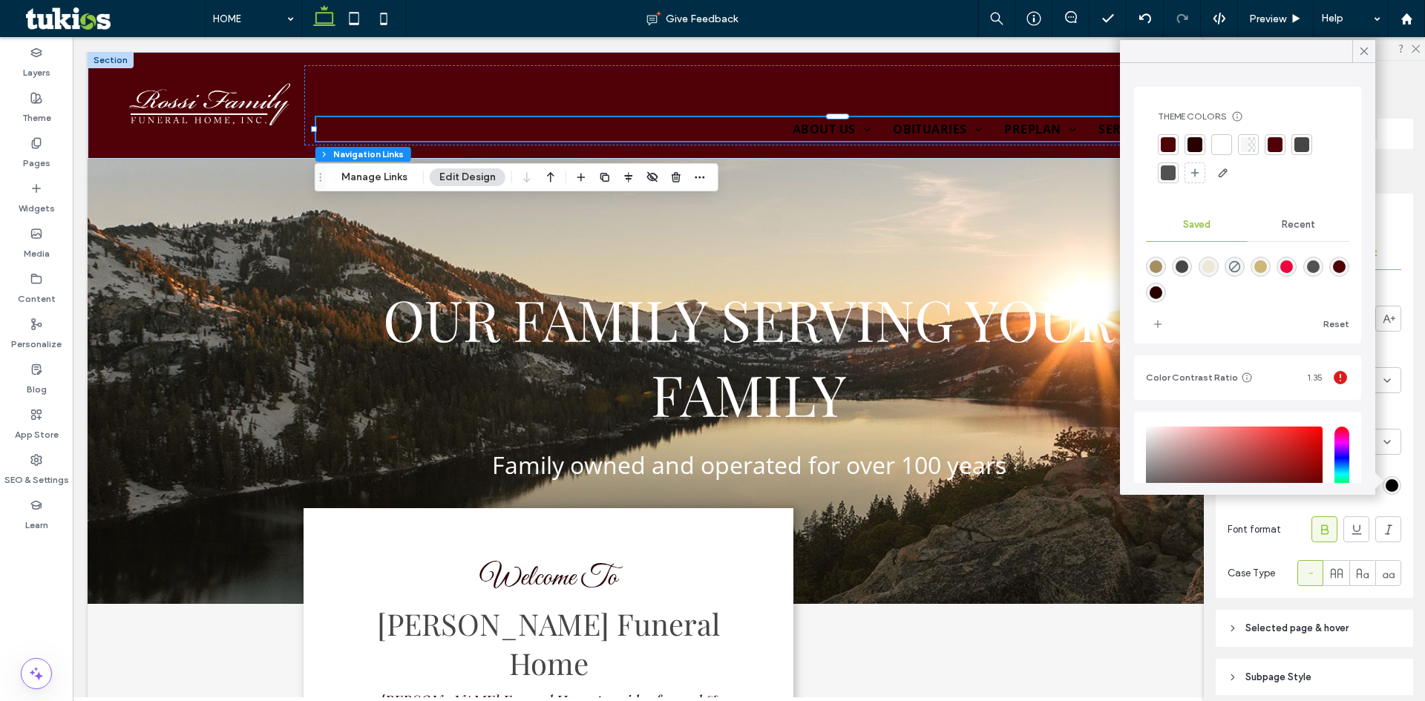
click at [1226, 145] on div at bounding box center [1221, 144] width 15 height 15
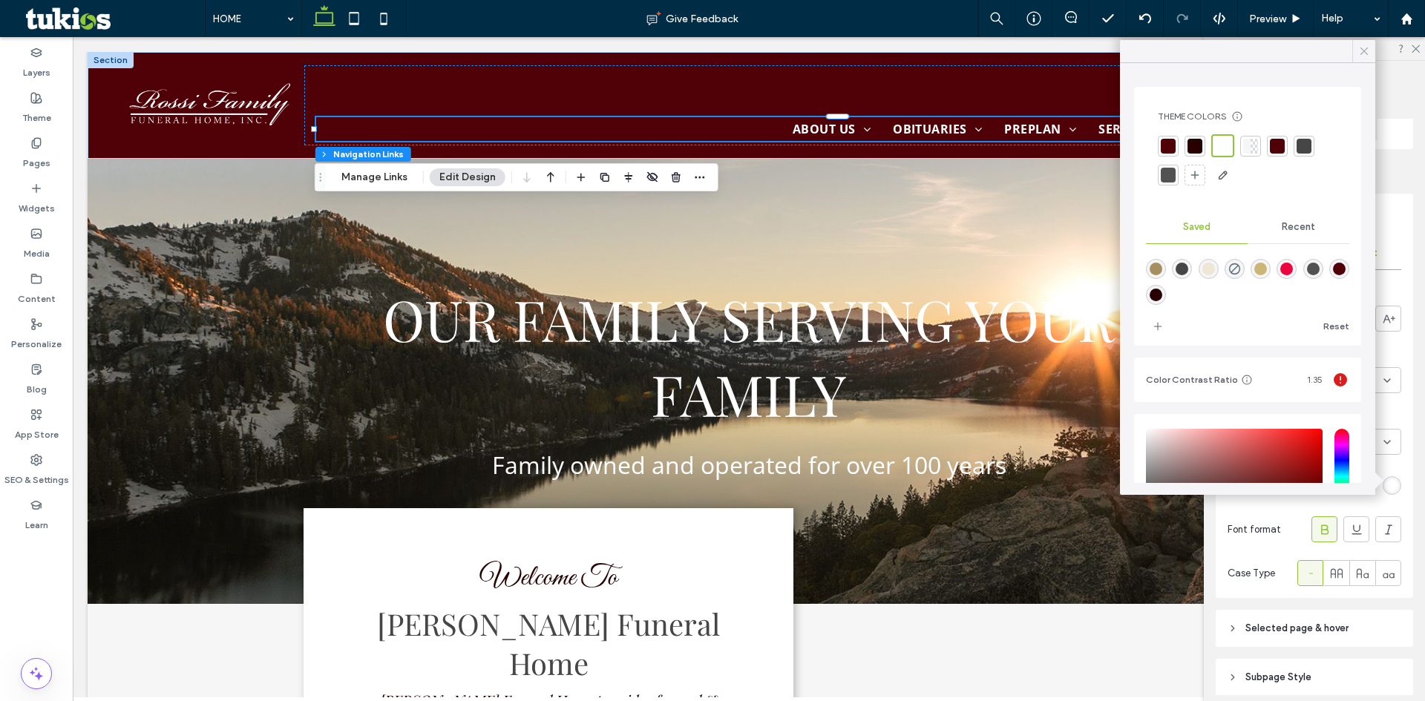
click at [1367, 42] on span at bounding box center [1363, 51] width 13 height 22
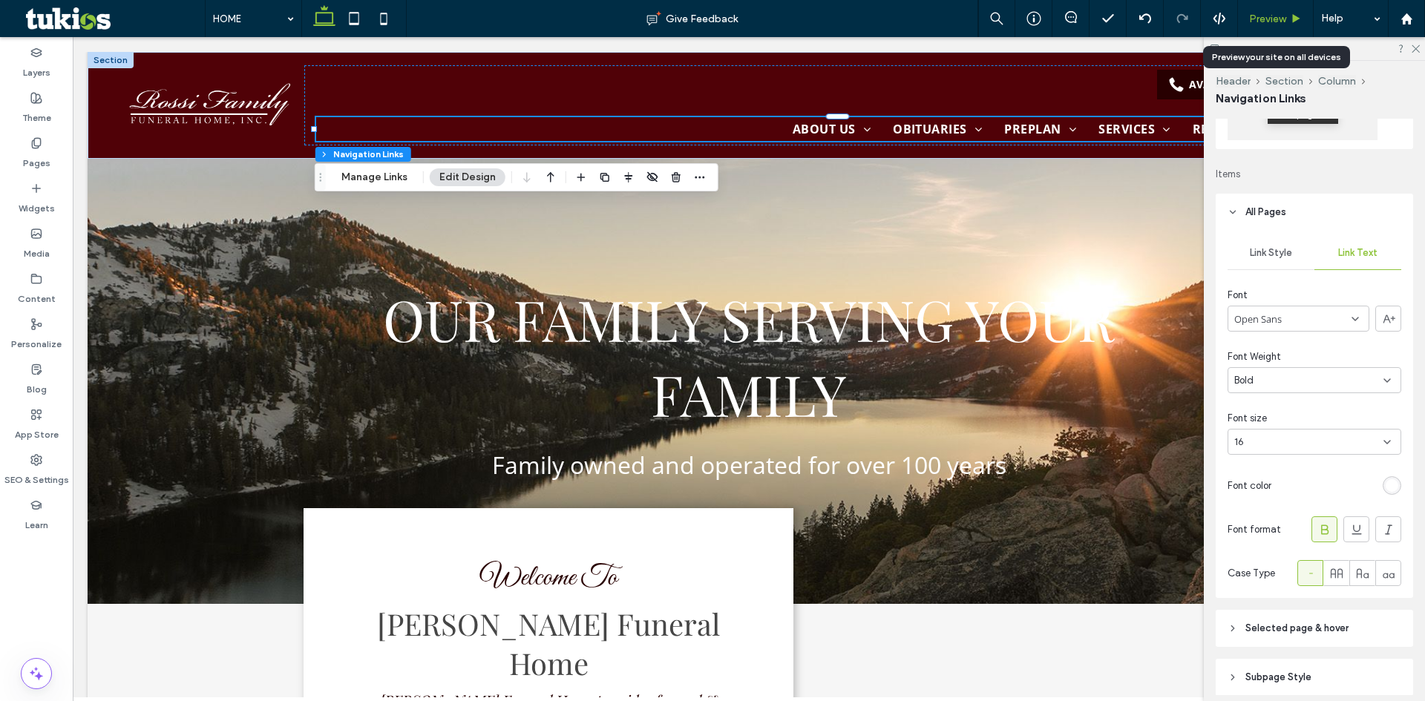
click at [1290, 24] on div "Preview" at bounding box center [1275, 19] width 75 height 13
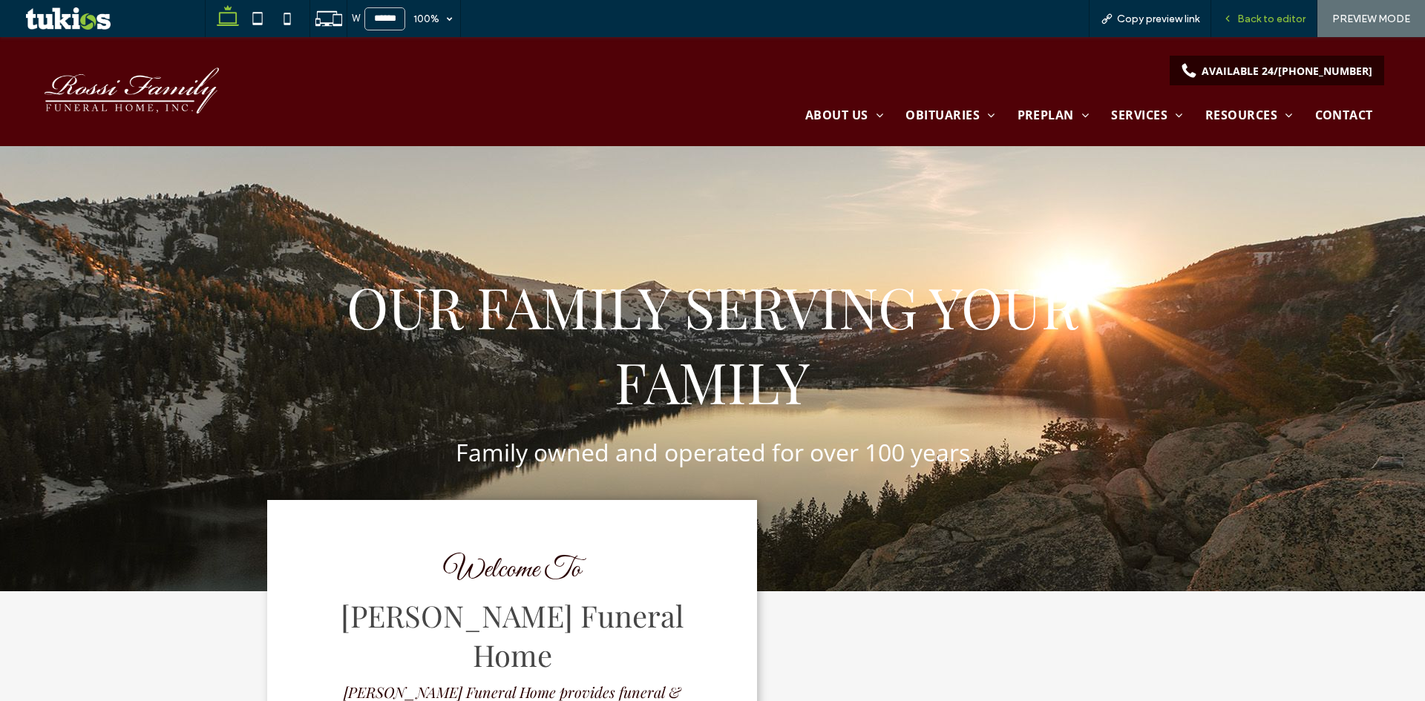
click at [1250, 13] on span "Back to editor" at bounding box center [1271, 19] width 68 height 13
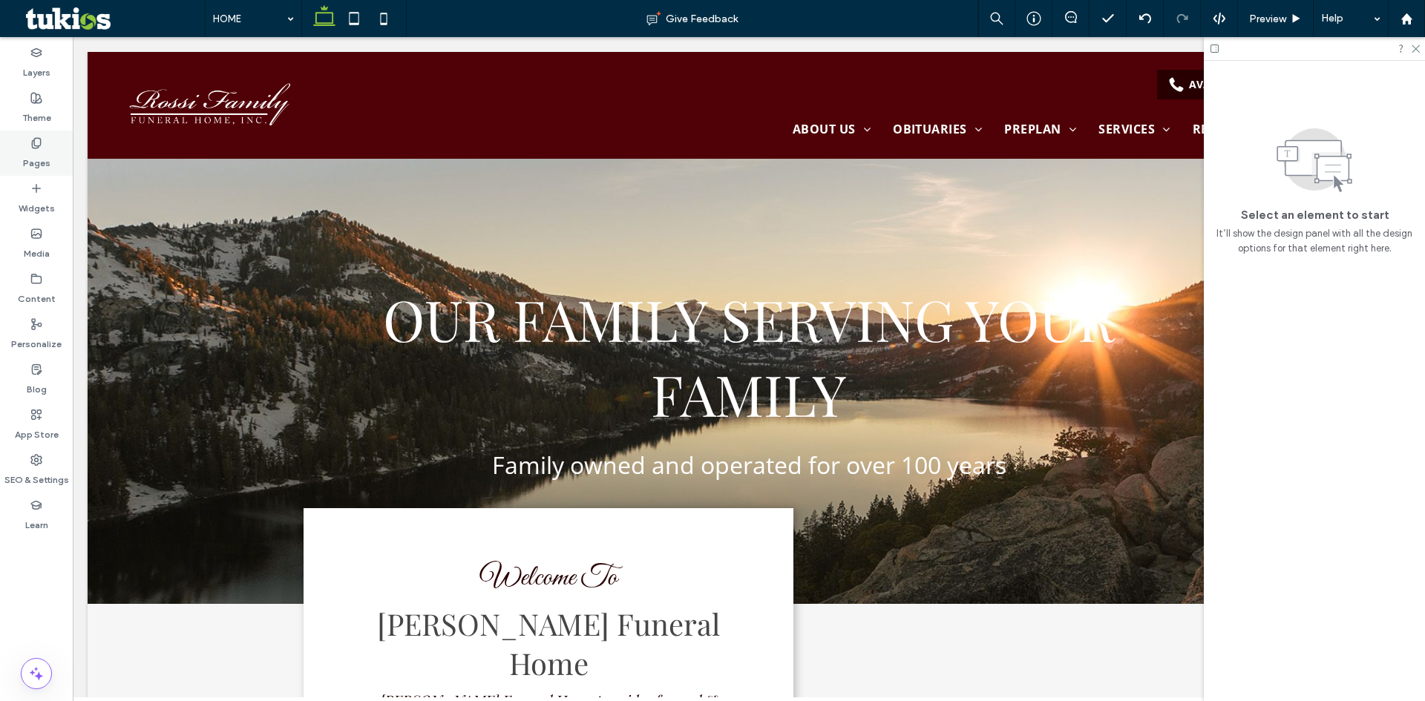
click at [32, 153] on label "Pages" at bounding box center [36, 159] width 27 height 21
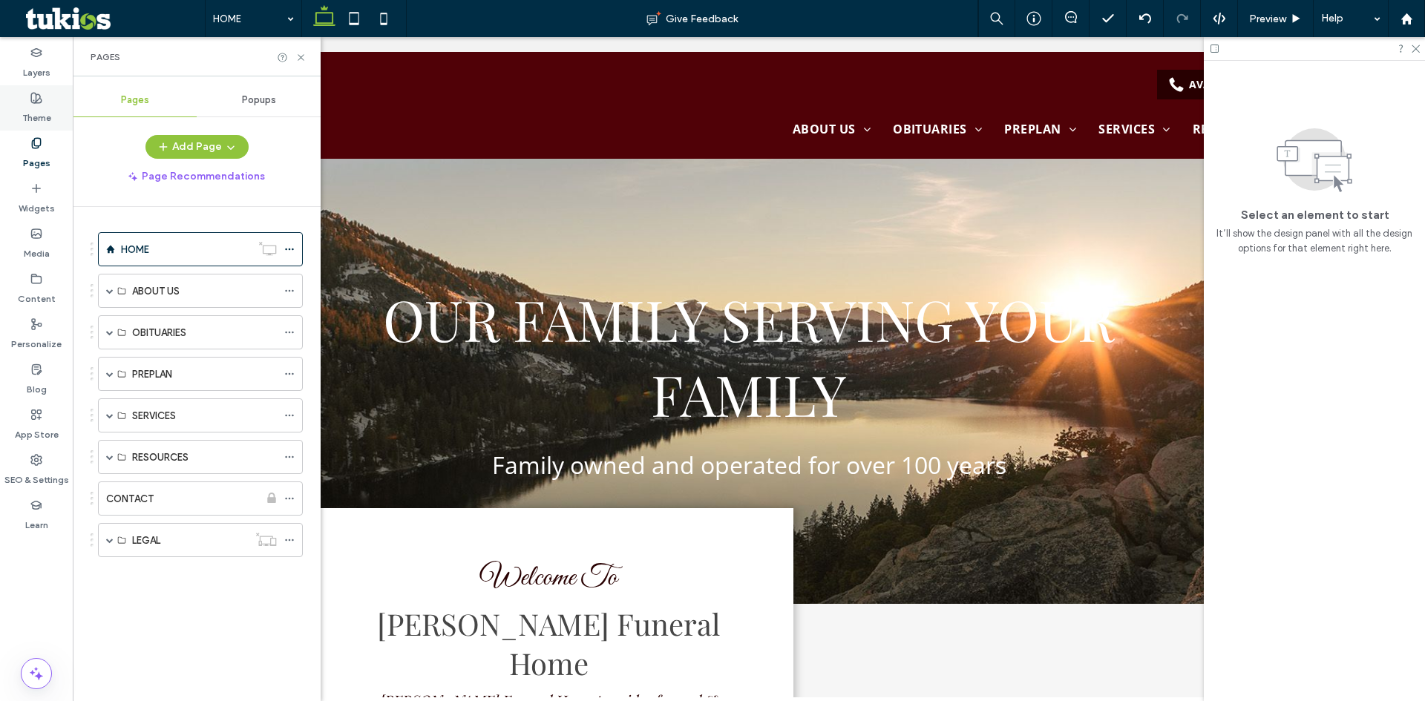
click at [39, 112] on label "Theme" at bounding box center [36, 114] width 29 height 21
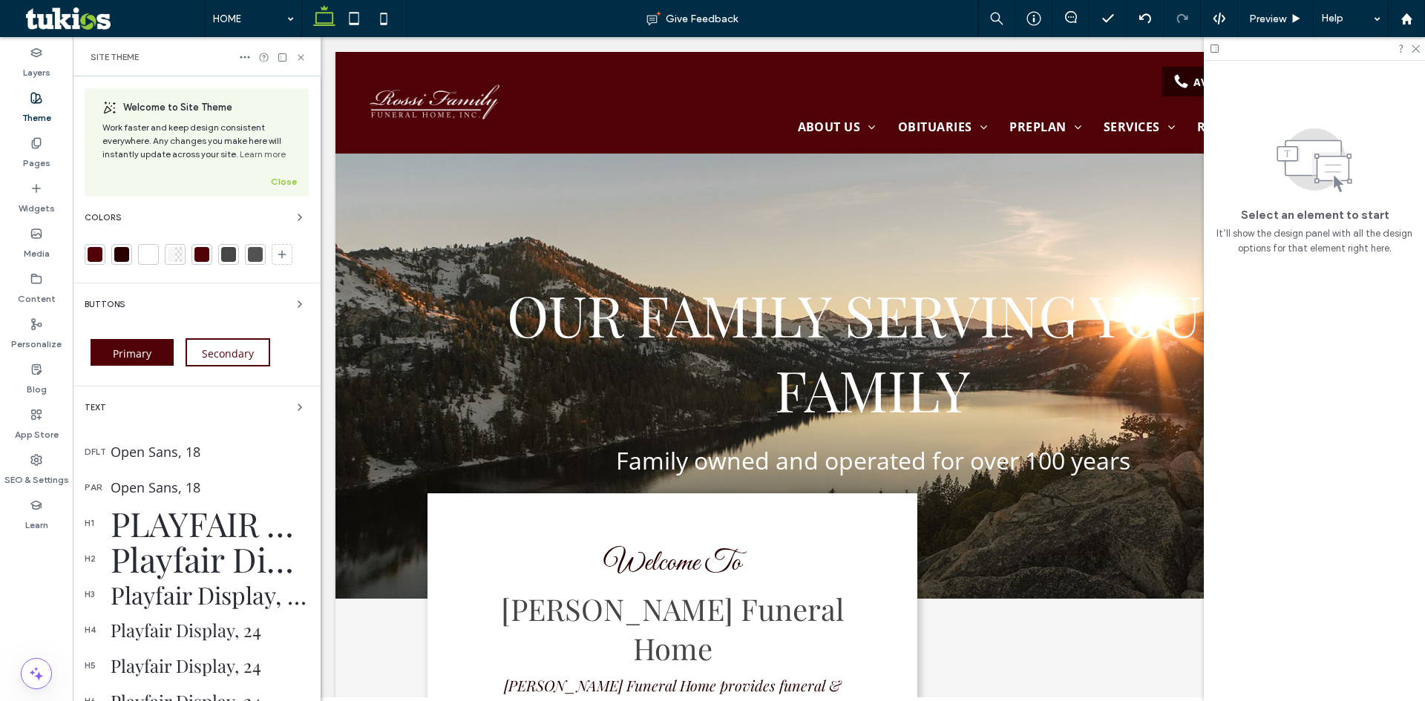
click at [120, 250] on div at bounding box center [121, 254] width 15 height 15
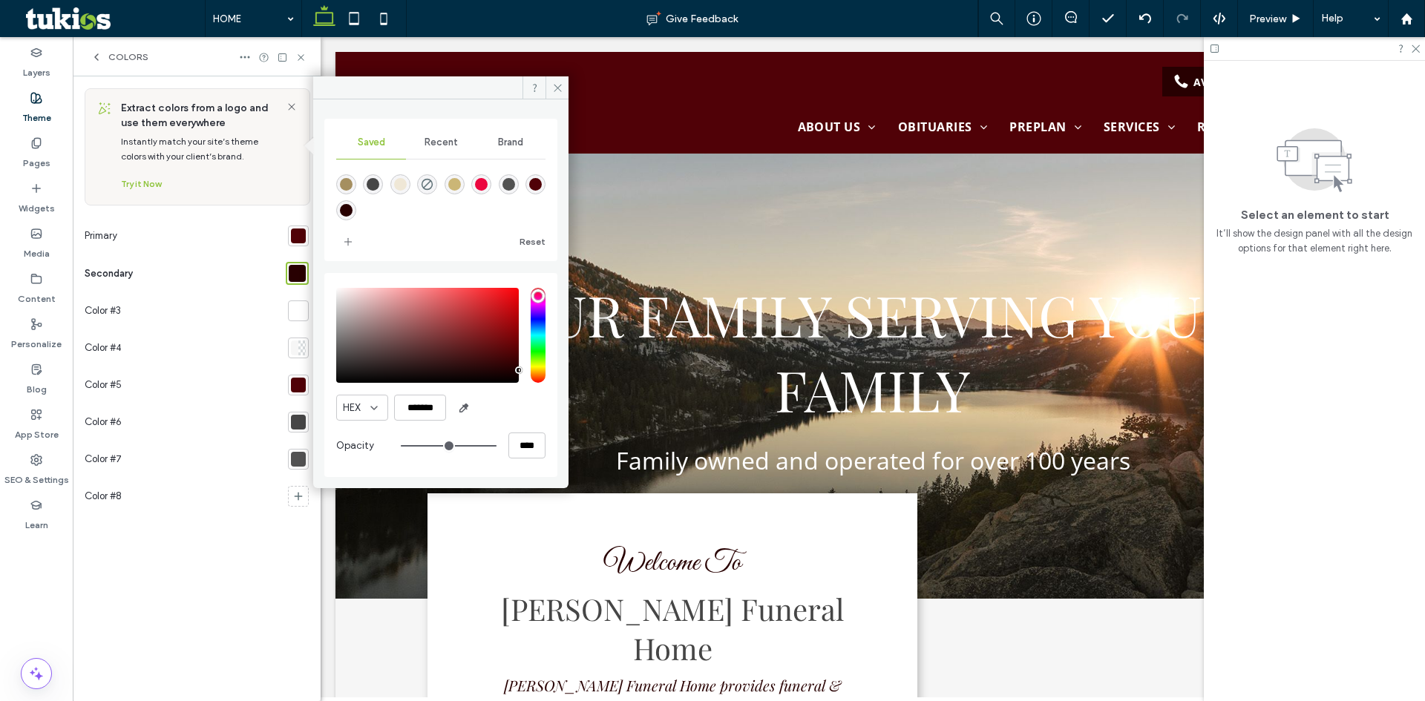
type input "*******"
drag, startPoint x: 519, startPoint y: 369, endPoint x: 521, endPoint y: 401, distance: 32.0
click at [521, 401] on div "HEX ******* Opacity ****" at bounding box center [440, 375] width 209 height 189
click at [352, 246] on icon "add color" at bounding box center [348, 242] width 12 height 12
click at [557, 86] on icon at bounding box center [557, 87] width 11 height 11
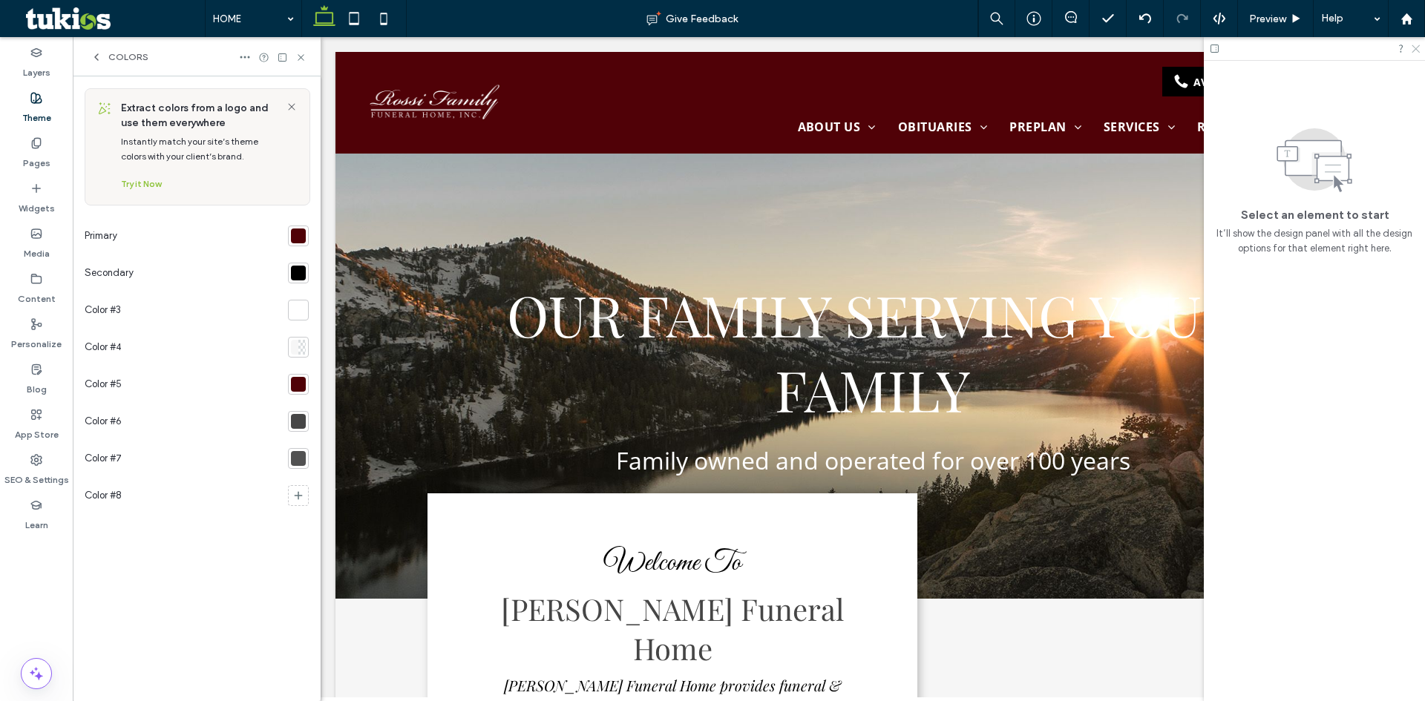
click at [1414, 47] on icon at bounding box center [1415, 48] width 10 height 10
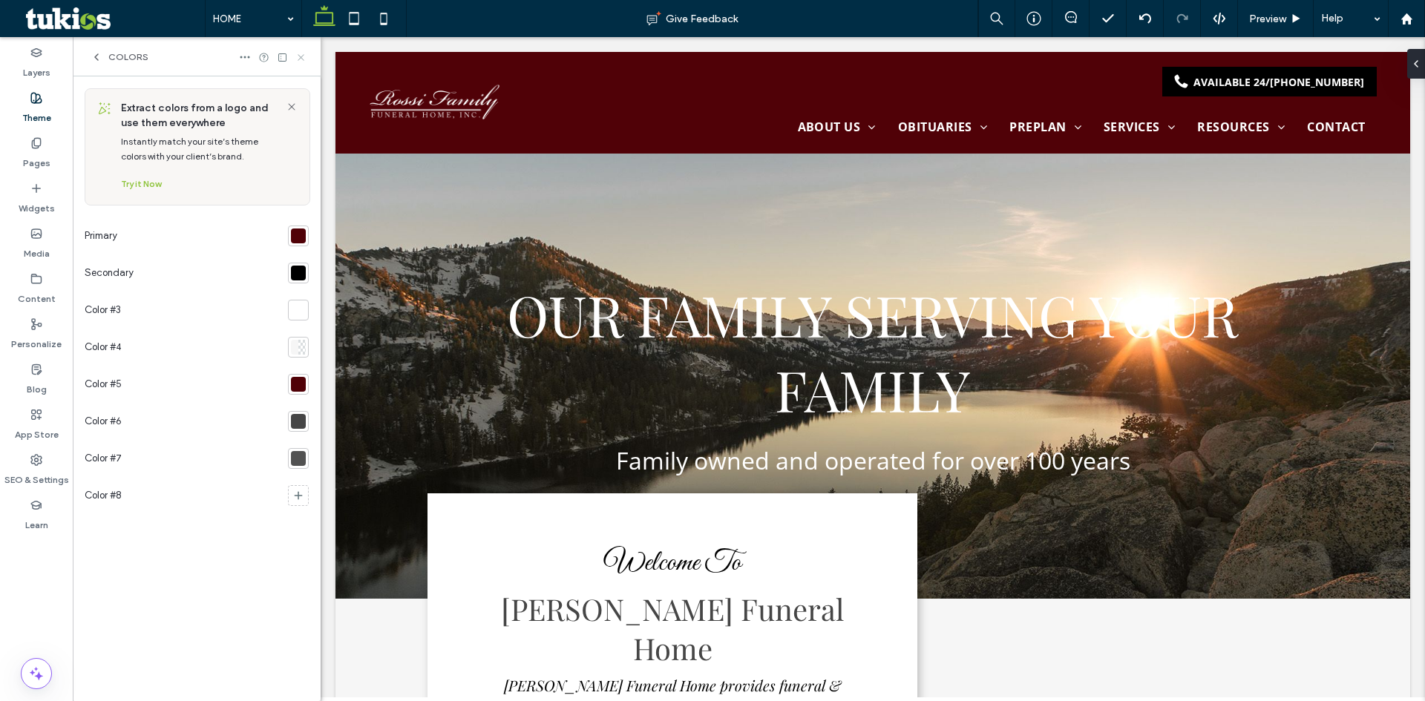
click at [298, 57] on icon at bounding box center [300, 57] width 11 height 11
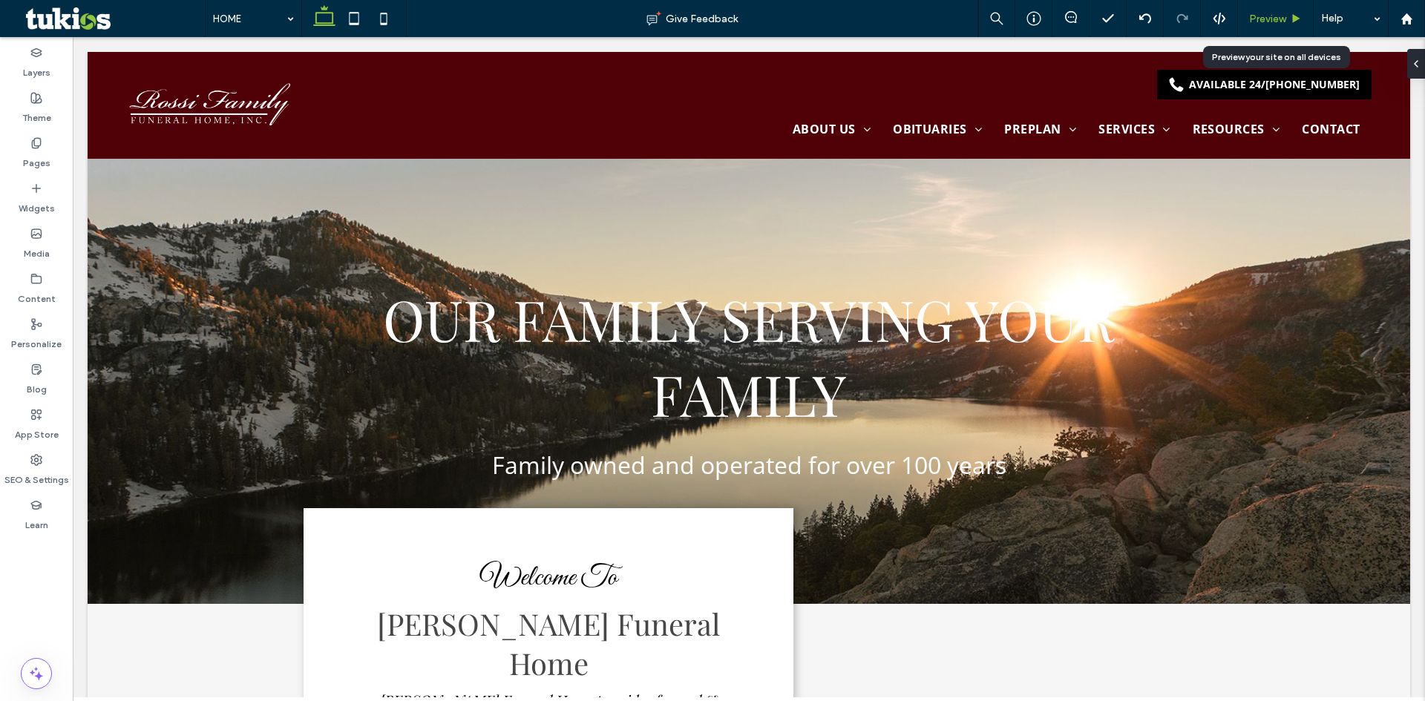
click at [1267, 16] on span "Preview" at bounding box center [1267, 19] width 37 height 13
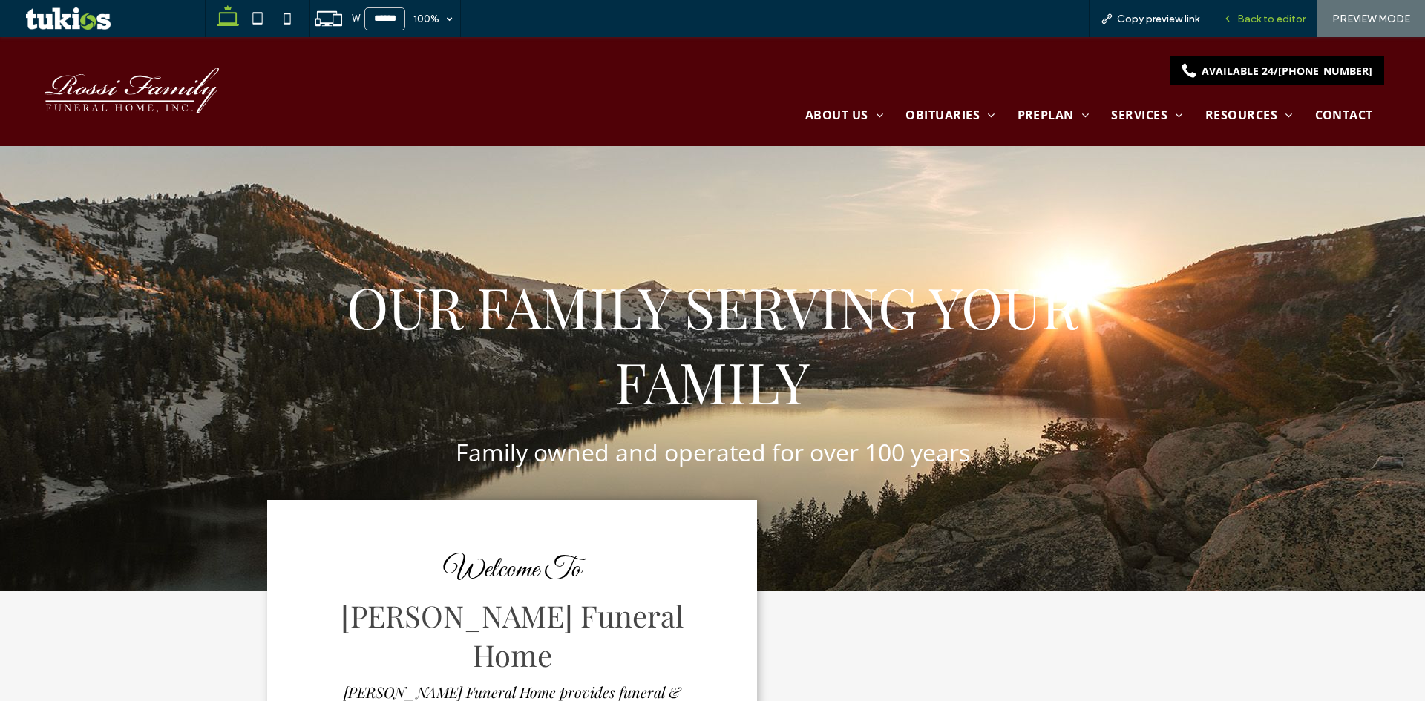
click at [1254, 21] on span "Back to editor" at bounding box center [1271, 19] width 68 height 13
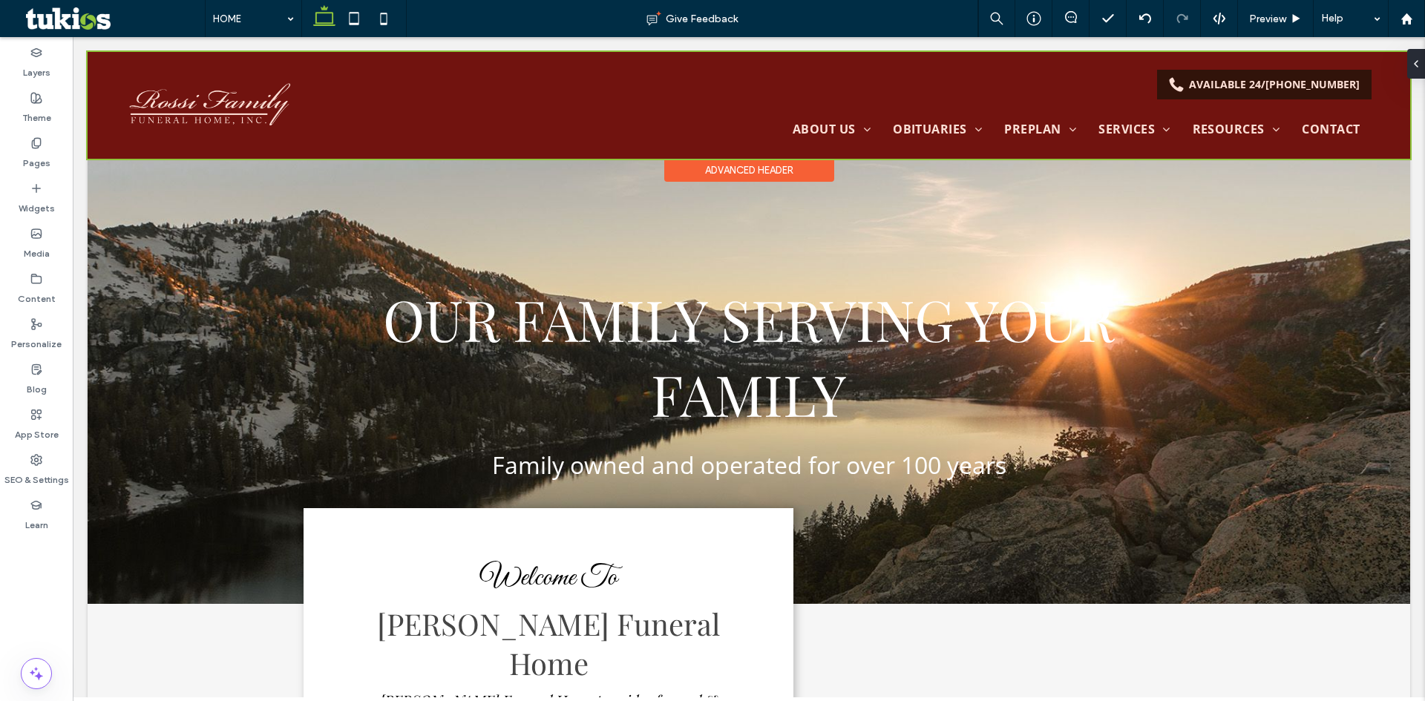
click at [1210, 85] on div at bounding box center [749, 105] width 1322 height 107
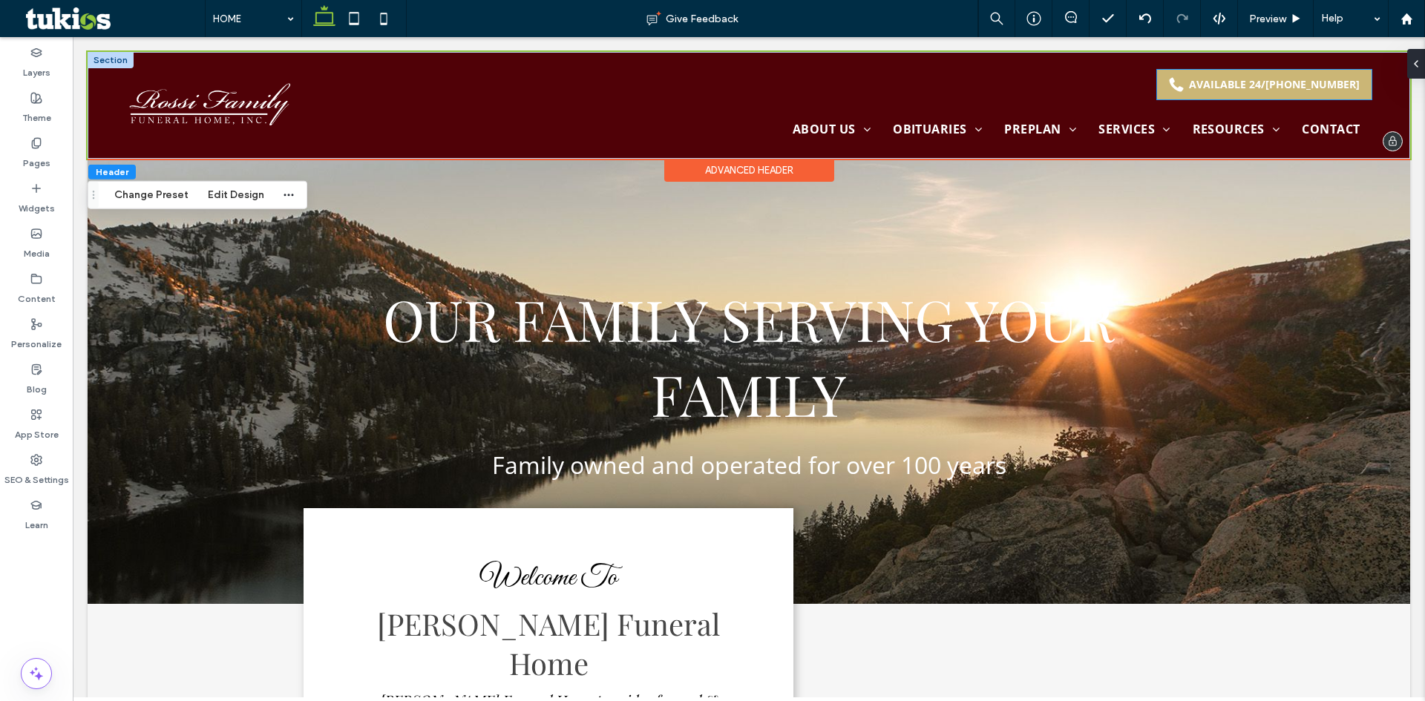
click at [1189, 80] on div "AVAILABLE 24/7 (555) 555-5555" at bounding box center [1264, 85] width 214 height 30
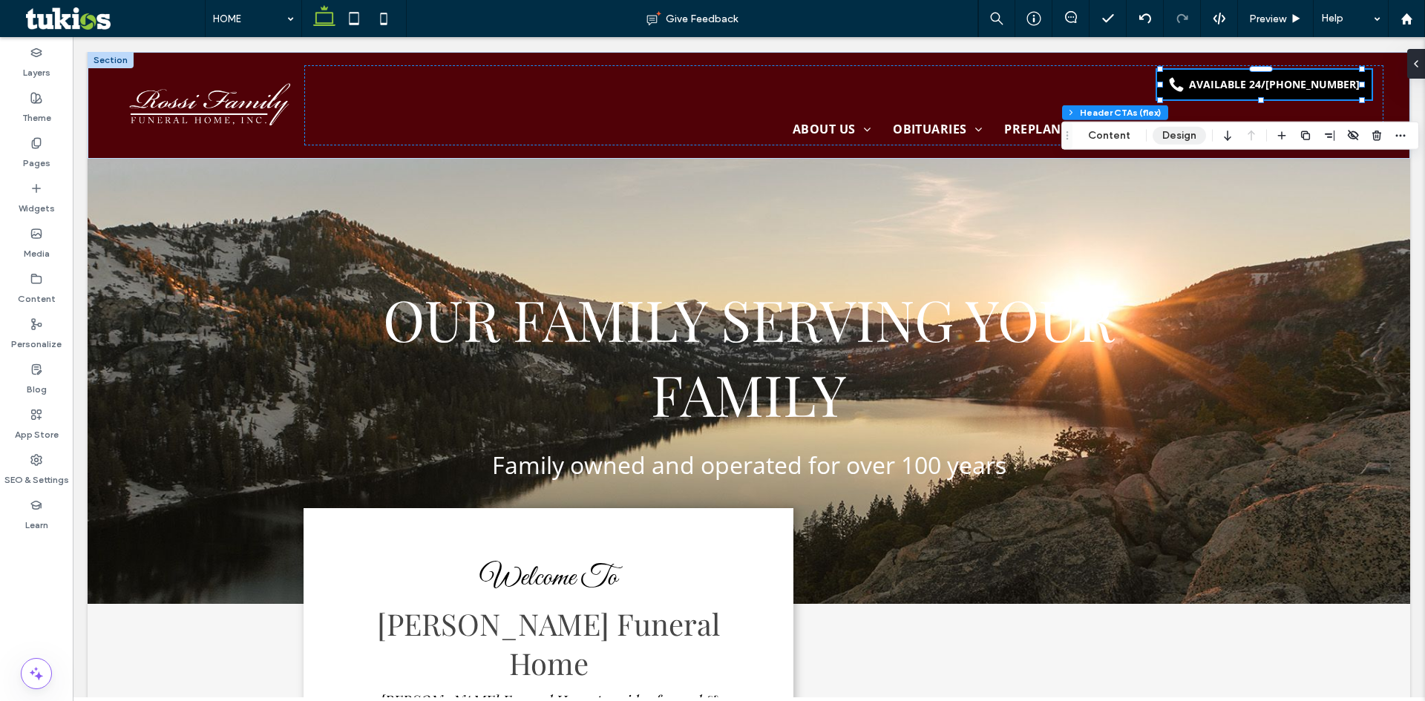
click at [1170, 133] on button "Design" at bounding box center [1178, 136] width 53 height 18
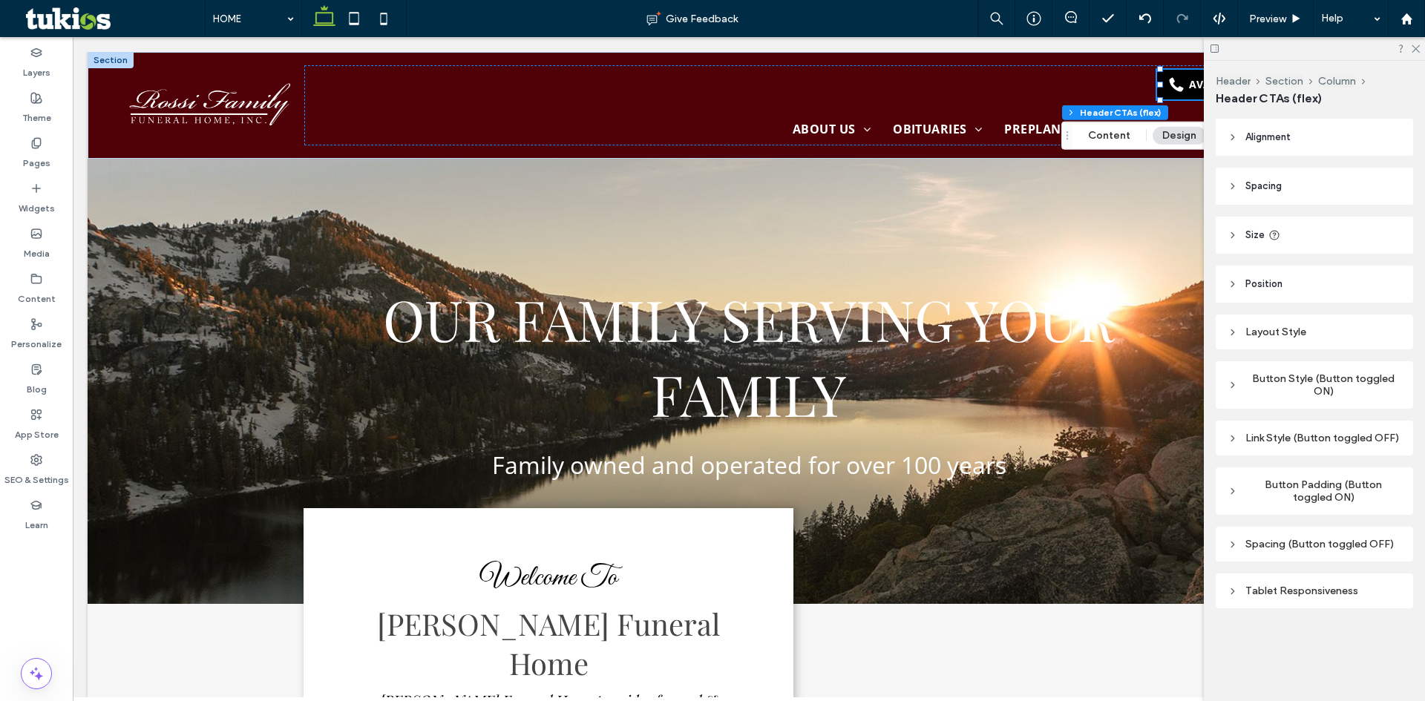
click at [1345, 382] on div "Button Style (Button toggled ON)" at bounding box center [1314, 385] width 174 height 25
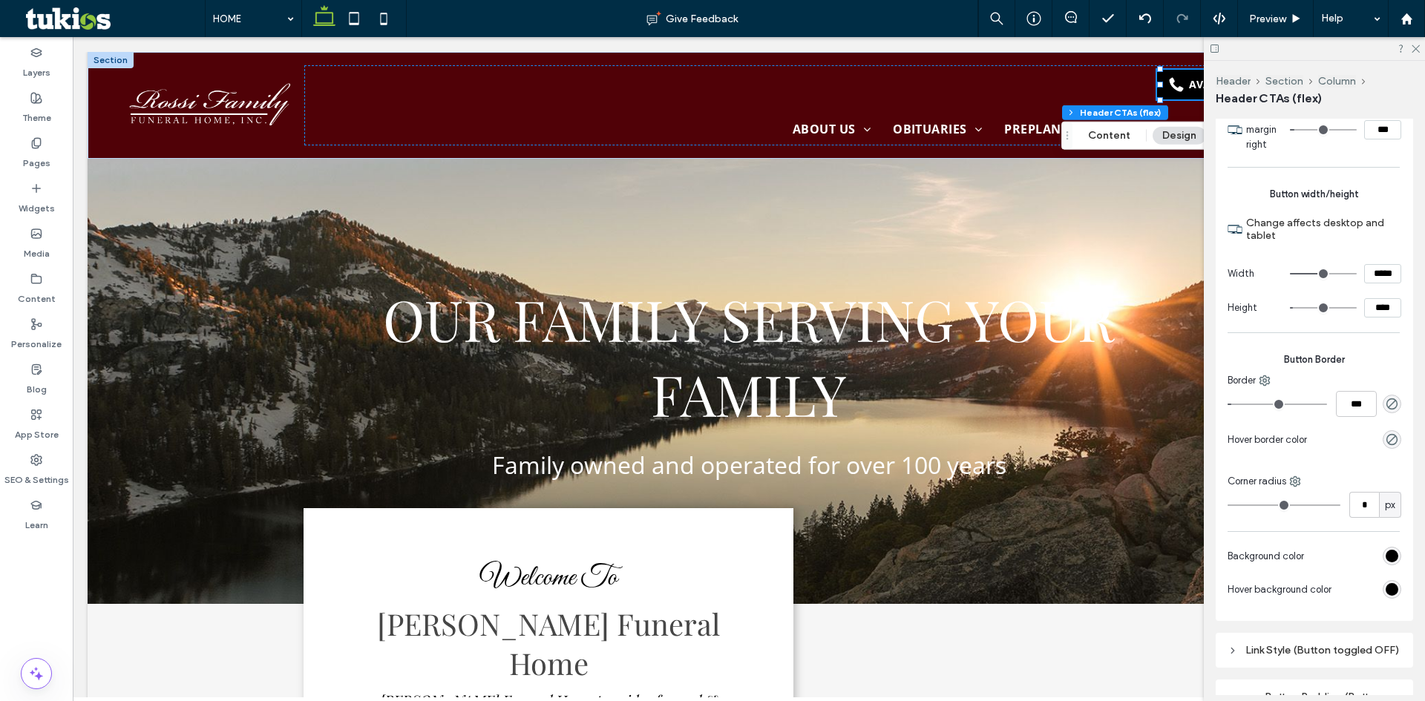
scroll to position [1187, 0]
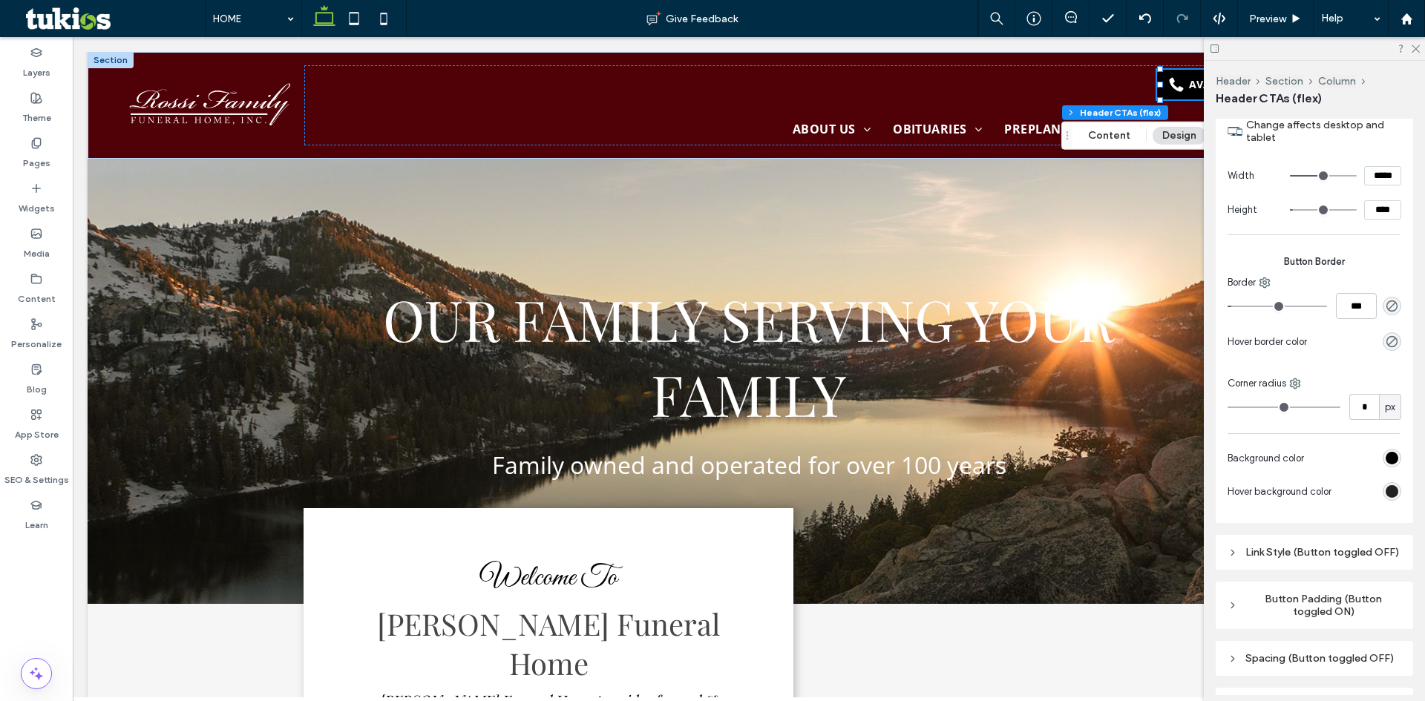
click at [1385, 498] on div "rgb(0, 0, 0)" at bounding box center [1391, 491] width 13 height 13
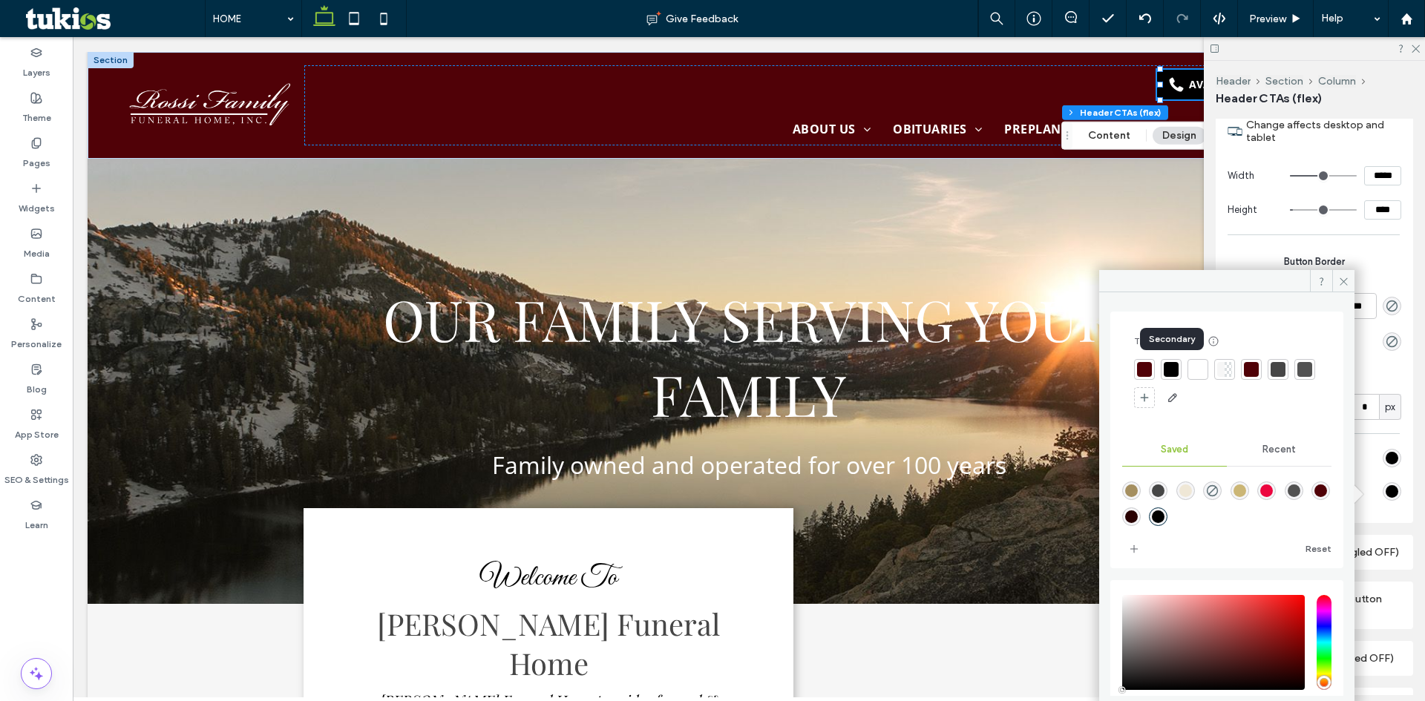
click at [1179, 369] on div at bounding box center [1171, 369] width 21 height 21
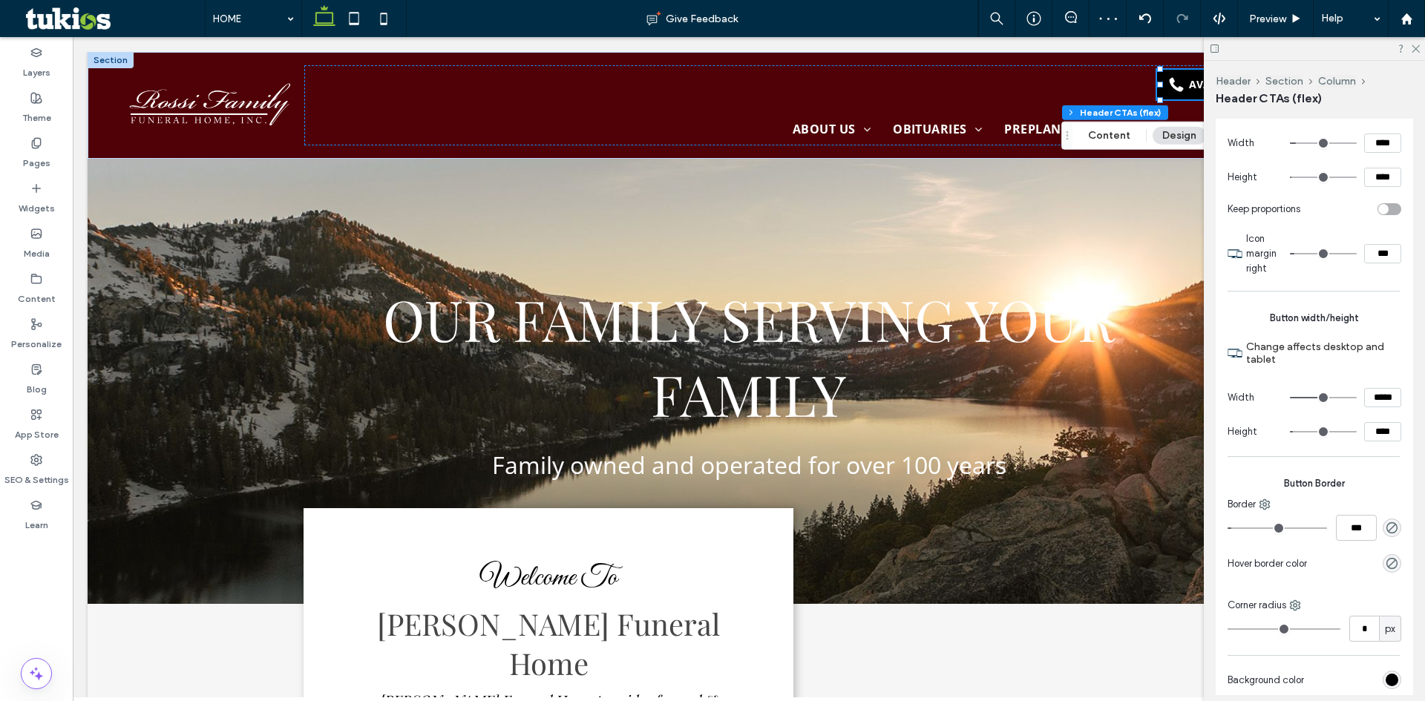
scroll to position [965, 0]
click at [1413, 47] on icon at bounding box center [1415, 48] width 10 height 10
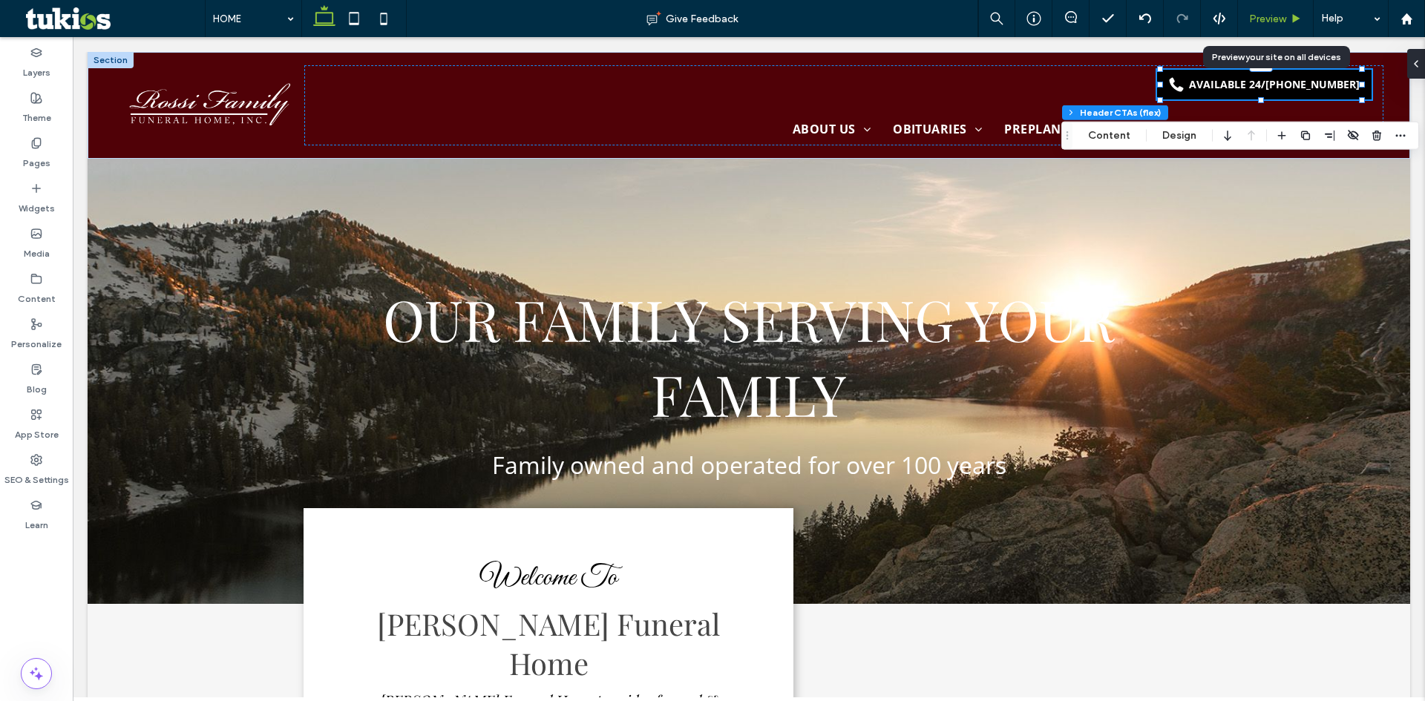
click at [1260, 15] on span "Preview" at bounding box center [1267, 19] width 37 height 13
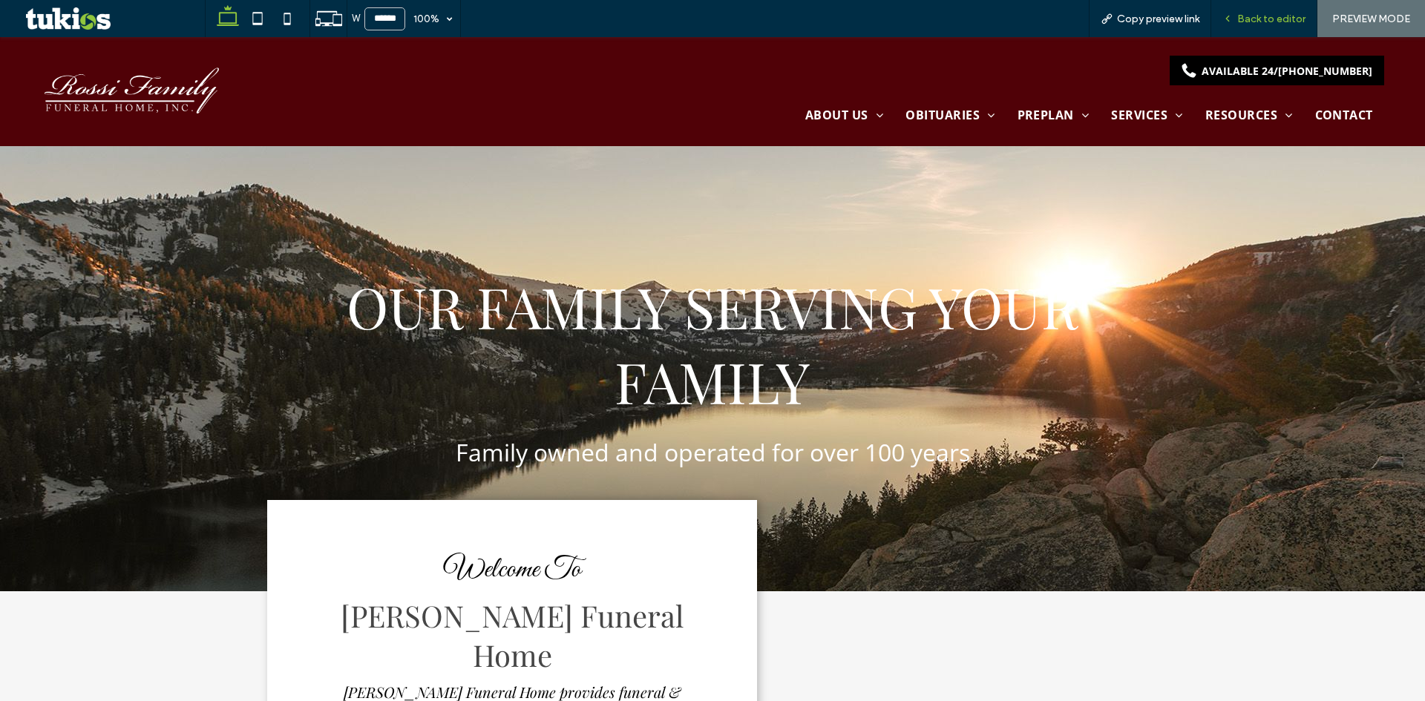
click at [1268, 23] on span "Back to editor" at bounding box center [1271, 19] width 68 height 13
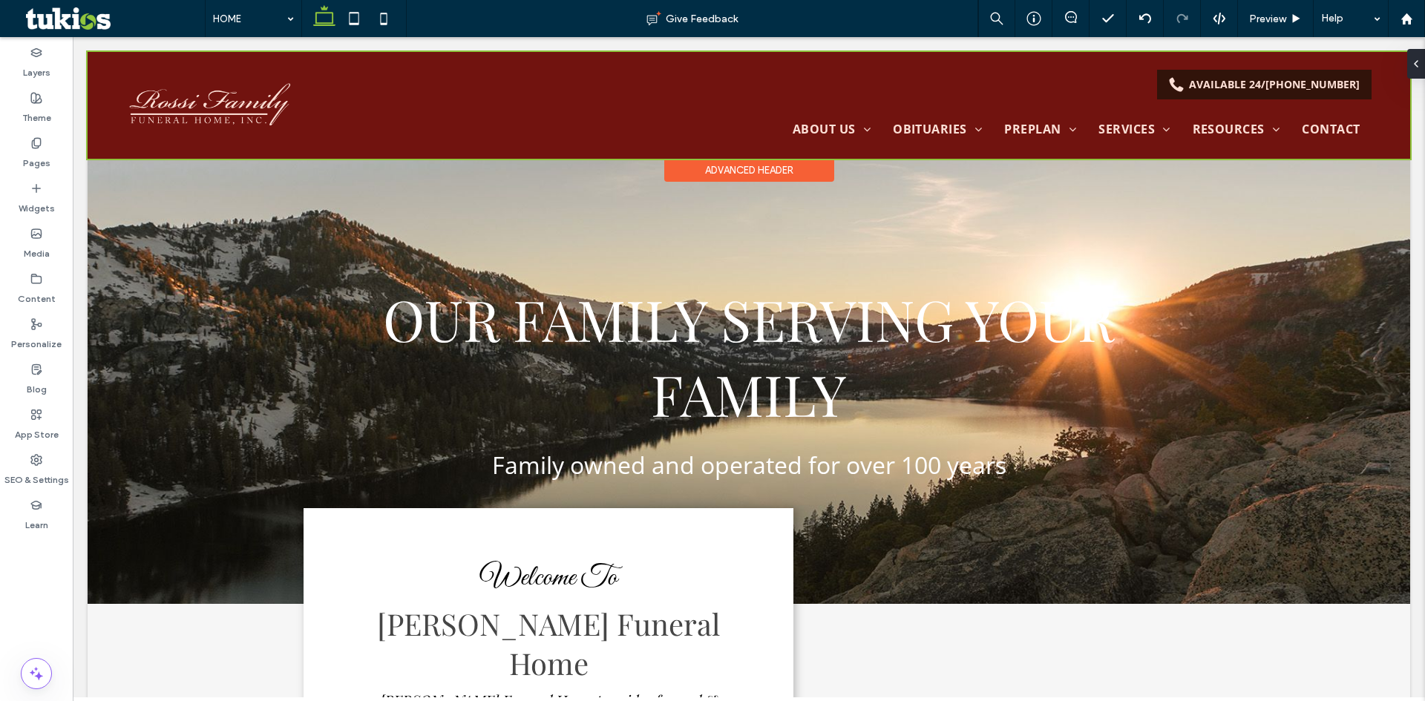
click at [1193, 79] on div at bounding box center [749, 105] width 1322 height 107
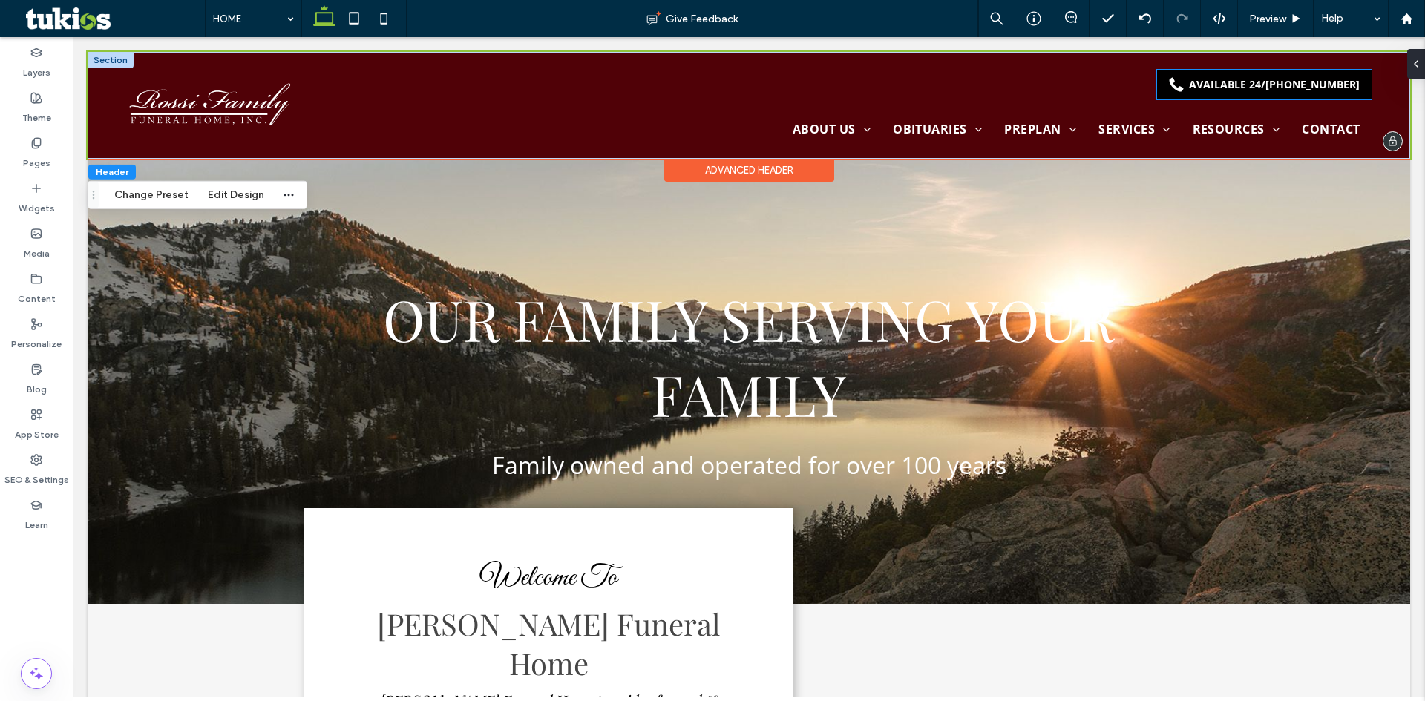
click at [1210, 82] on div "AVAILABLE 24/7 (555) 555-5555" at bounding box center [1274, 84] width 171 height 14
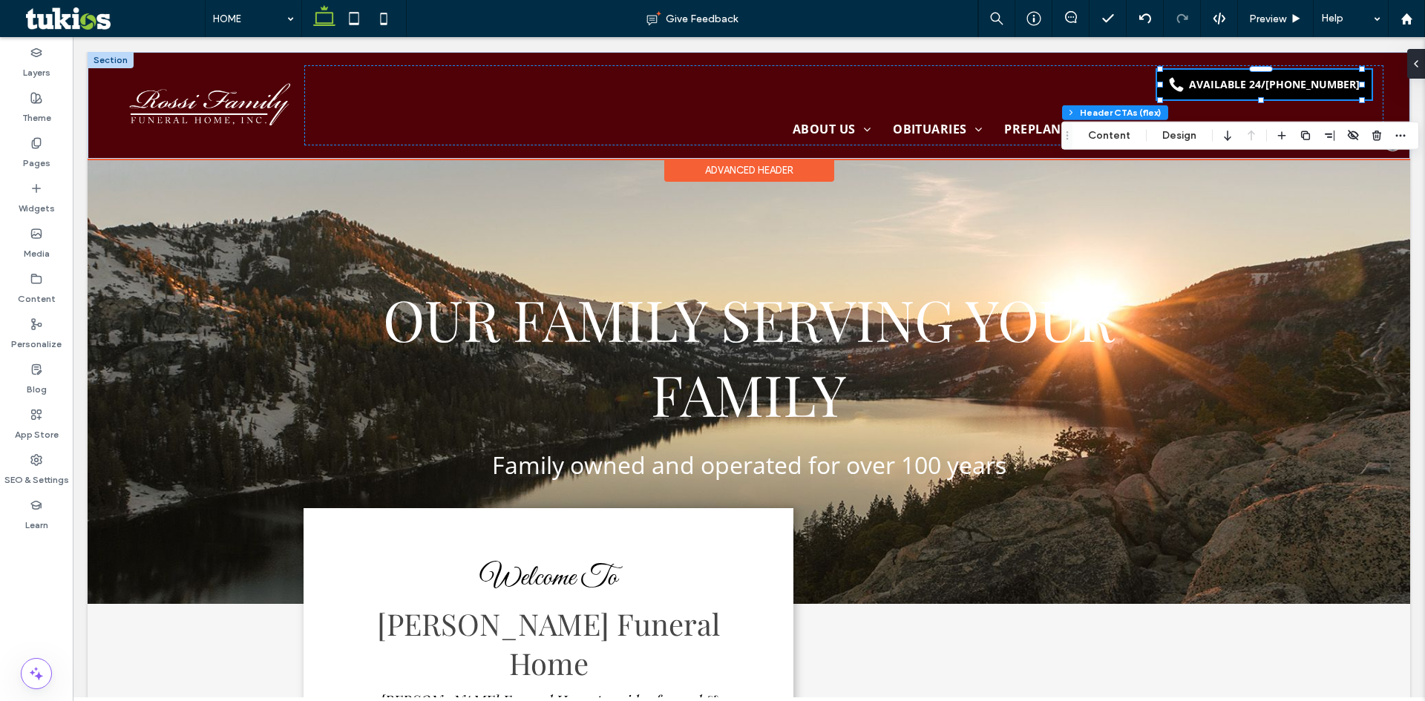
click at [1210, 82] on div "AVAILABLE 24/7 (555) 555-5555" at bounding box center [1274, 84] width 171 height 14
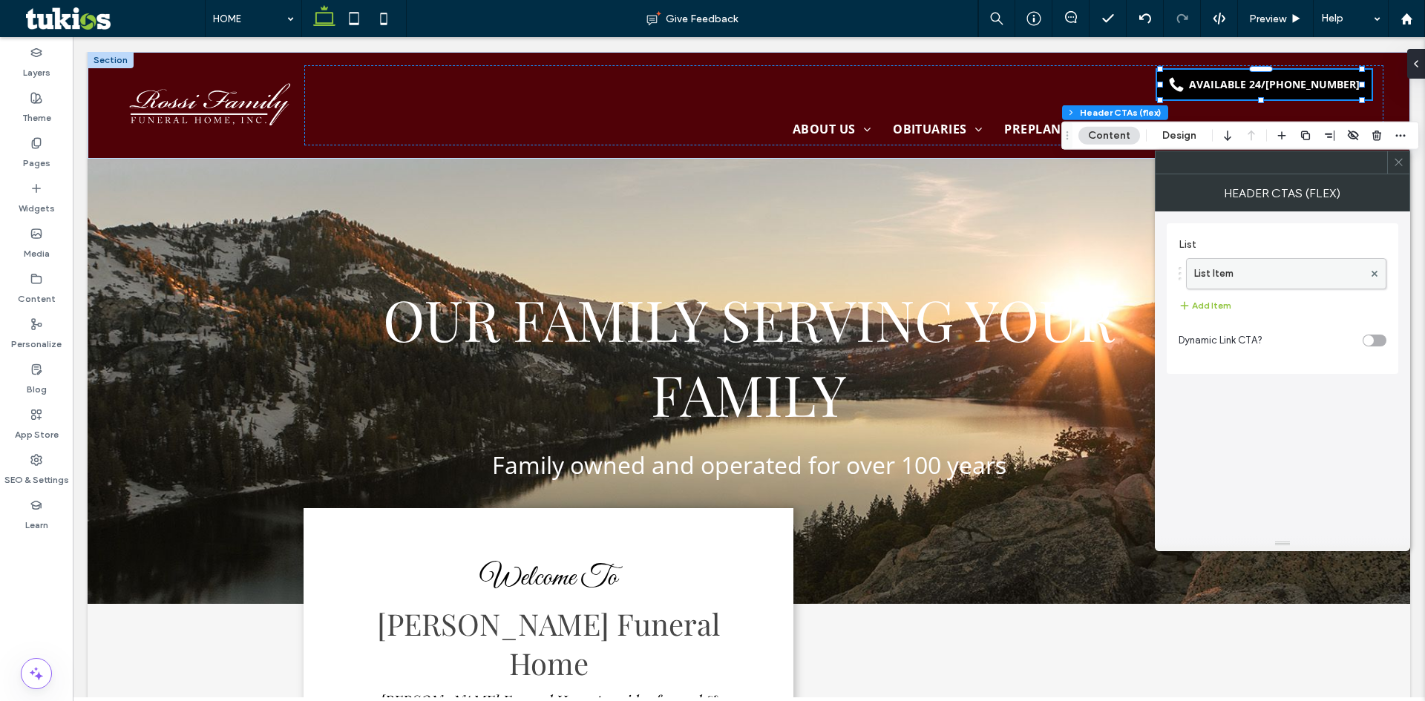
click at [1270, 278] on label "List Item" at bounding box center [1278, 274] width 169 height 30
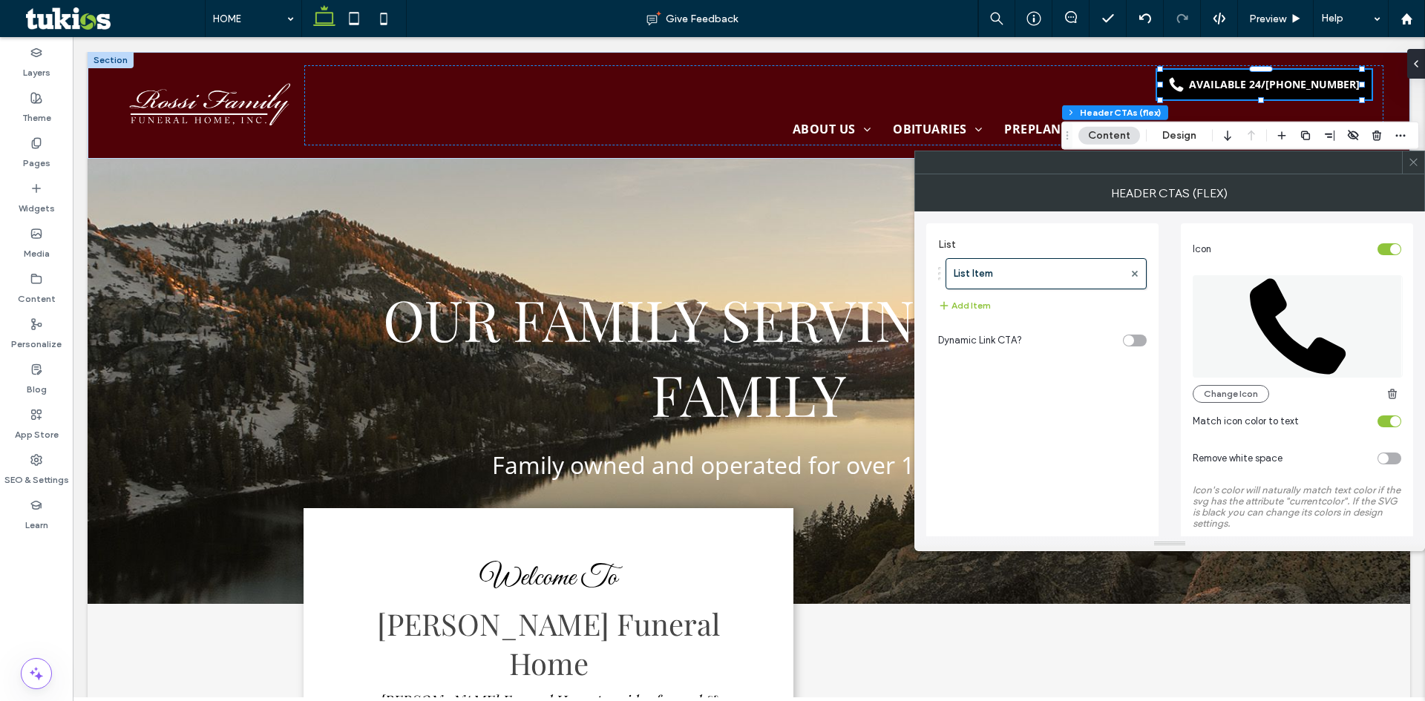
scroll to position [370, 0]
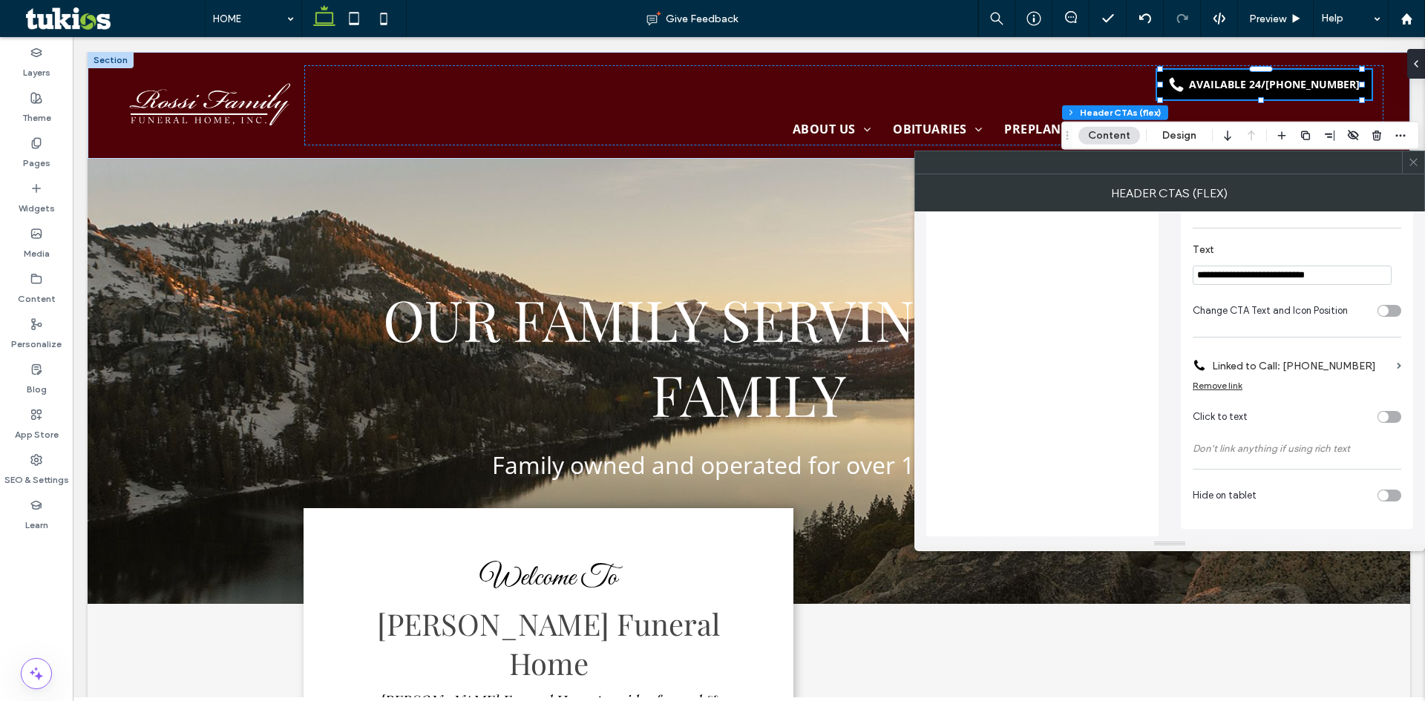
drag, startPoint x: 1346, startPoint y: 279, endPoint x: 1273, endPoint y: 285, distance: 73.0
click at [1273, 285] on section "**********" at bounding box center [1297, 264] width 209 height 56
paste input "**********"
click at [1296, 275] on input "**********" at bounding box center [1292, 275] width 199 height 19
type input "**********"
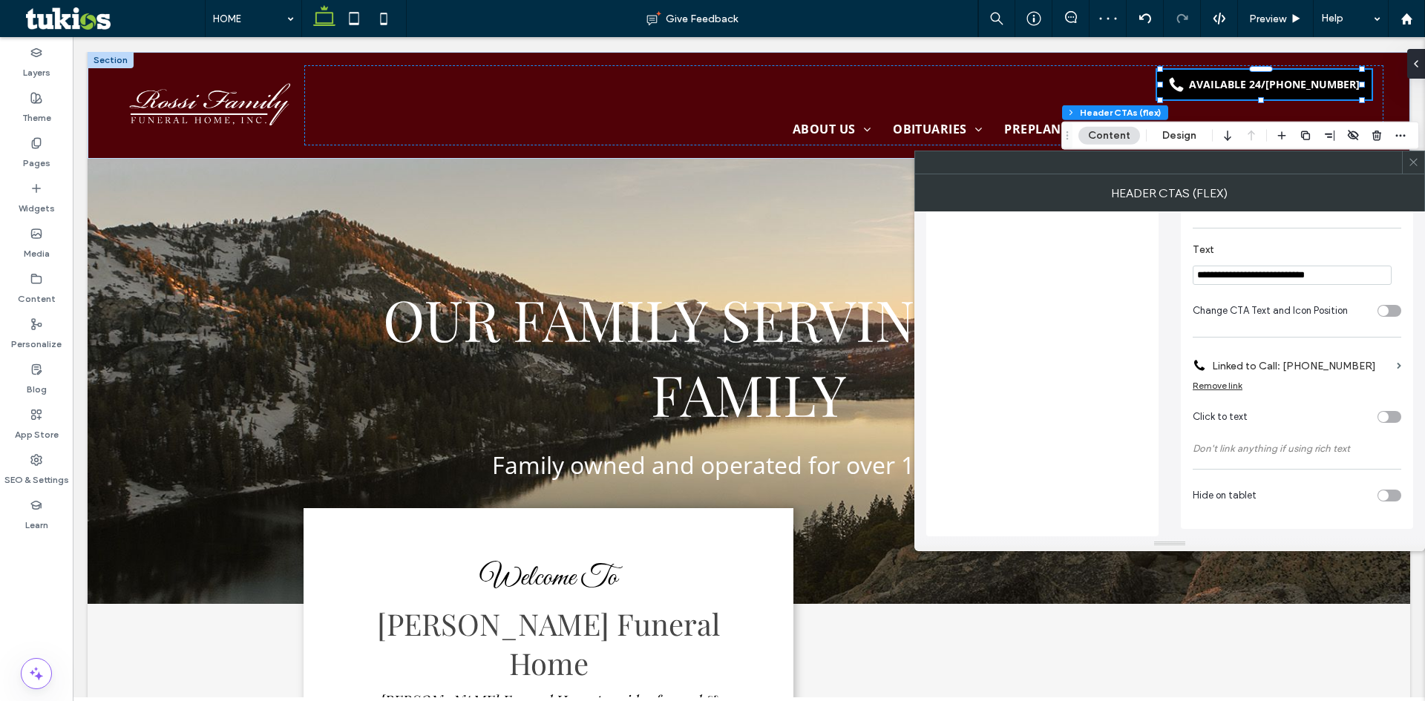
click at [1368, 240] on section "**********" at bounding box center [1297, 264] width 209 height 56
click at [1322, 376] on label "Linked to Call: (555) 555-5555" at bounding box center [1301, 365] width 179 height 27
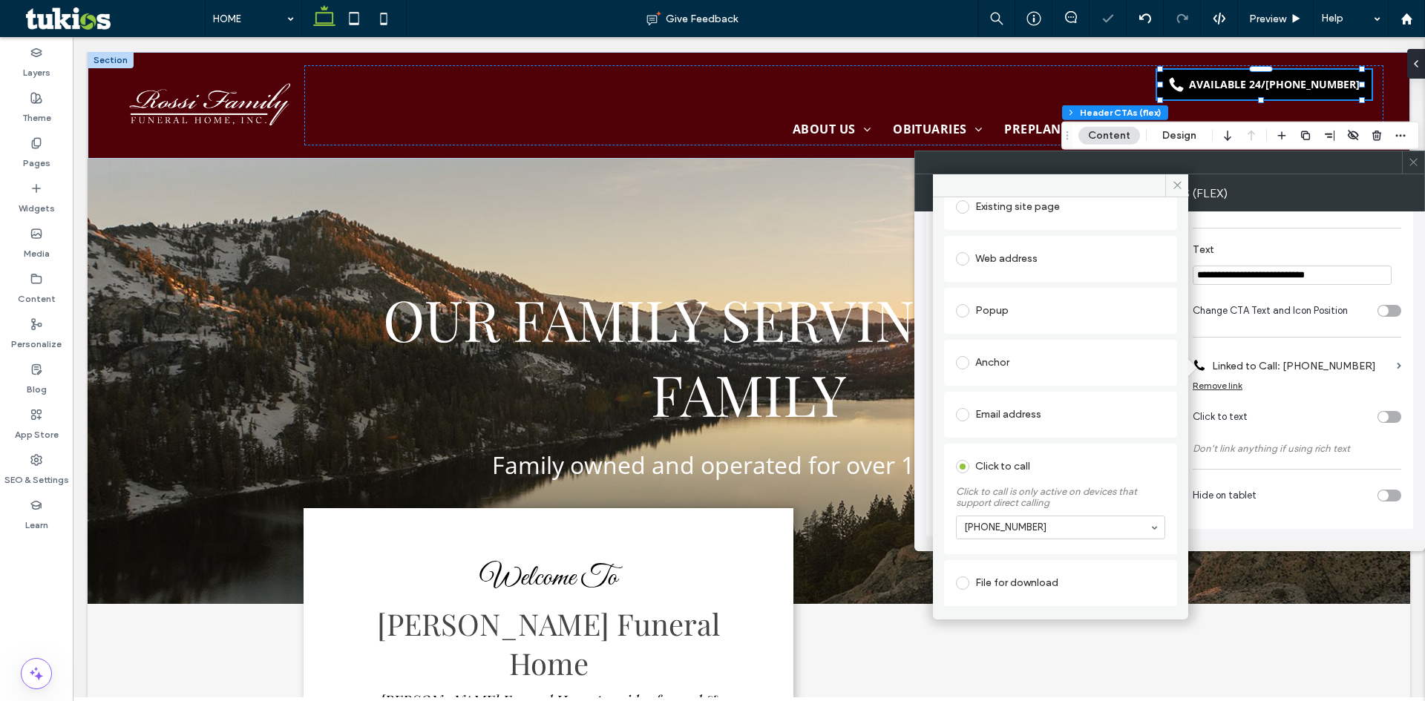
scroll to position [115, 0]
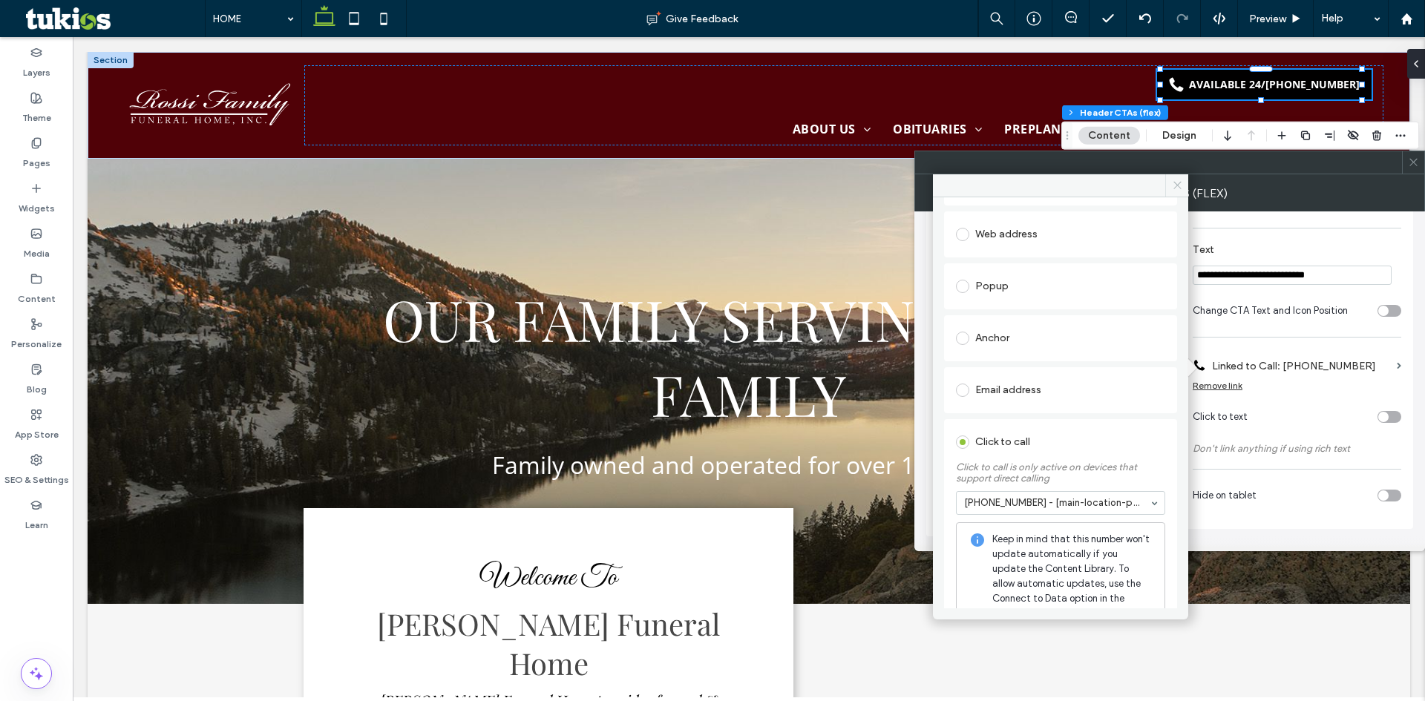
click at [1178, 186] on icon at bounding box center [1177, 185] width 11 height 11
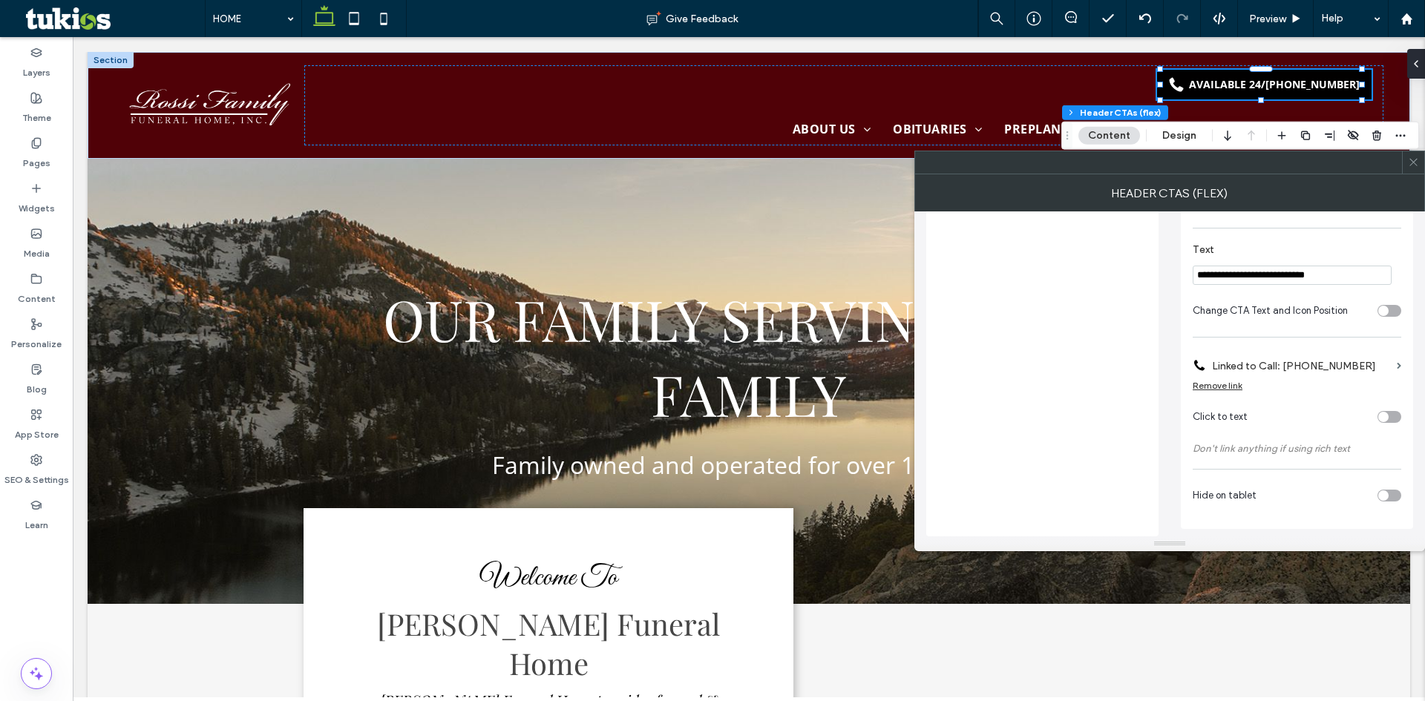
click at [1414, 158] on icon at bounding box center [1413, 162] width 11 height 11
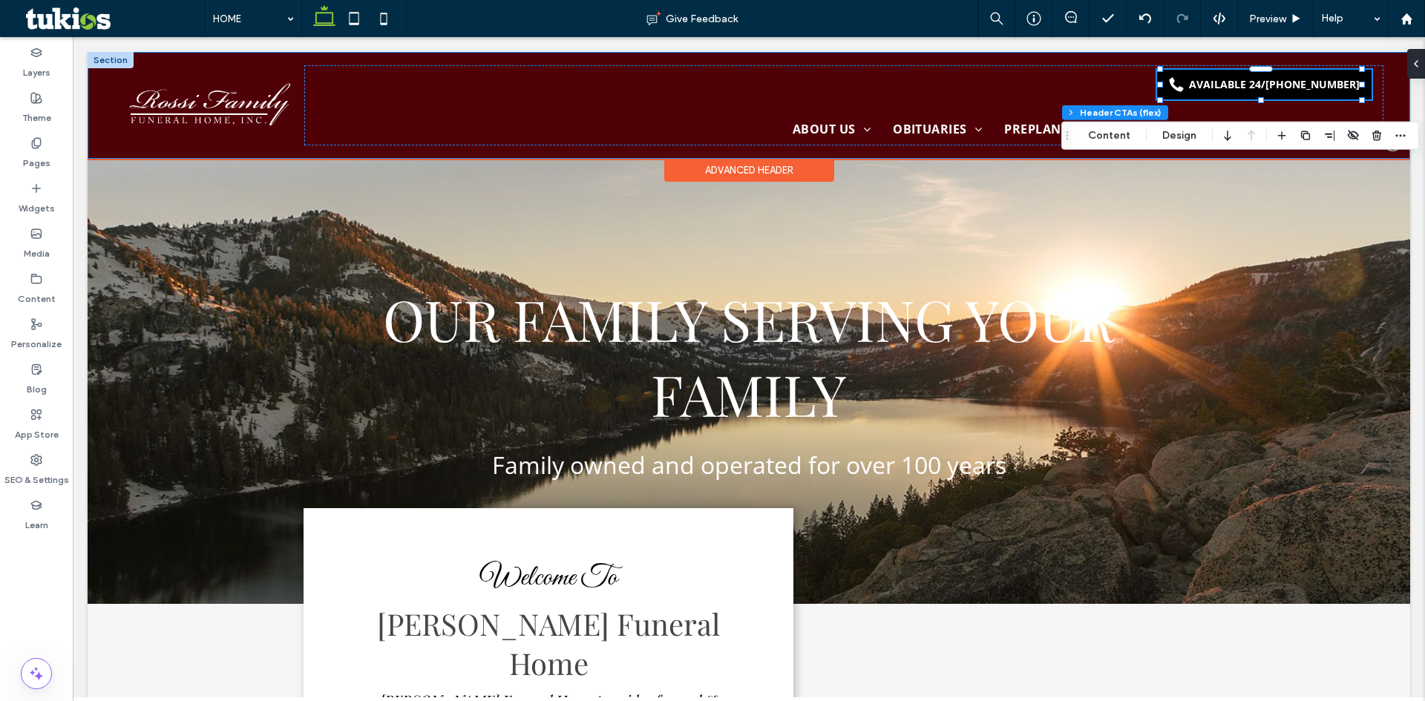
click at [1374, 76] on div "AVAILABLE 24/7 (330) 492-5830 HOME ABOUT US About Our Caring Staff Our Location…" at bounding box center [749, 105] width 1322 height 107
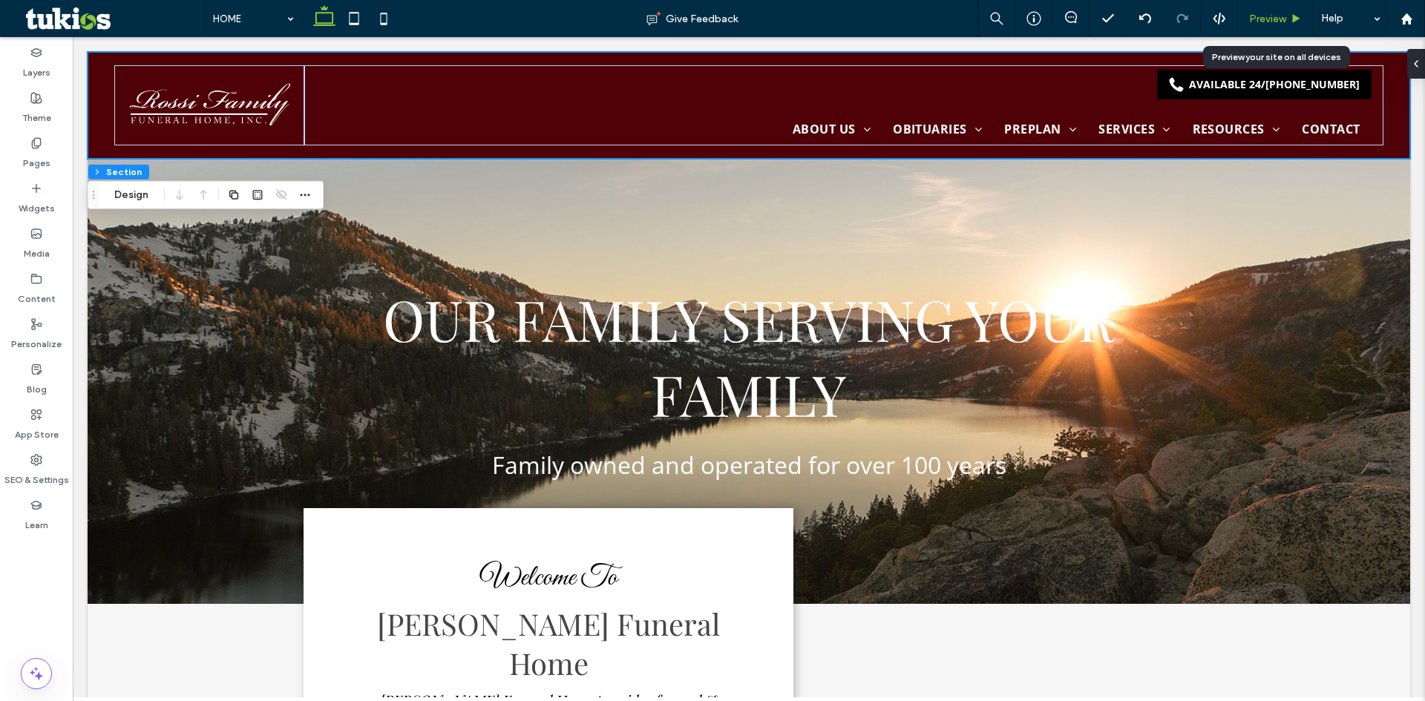
click at [1268, 18] on span "Preview" at bounding box center [1267, 19] width 37 height 13
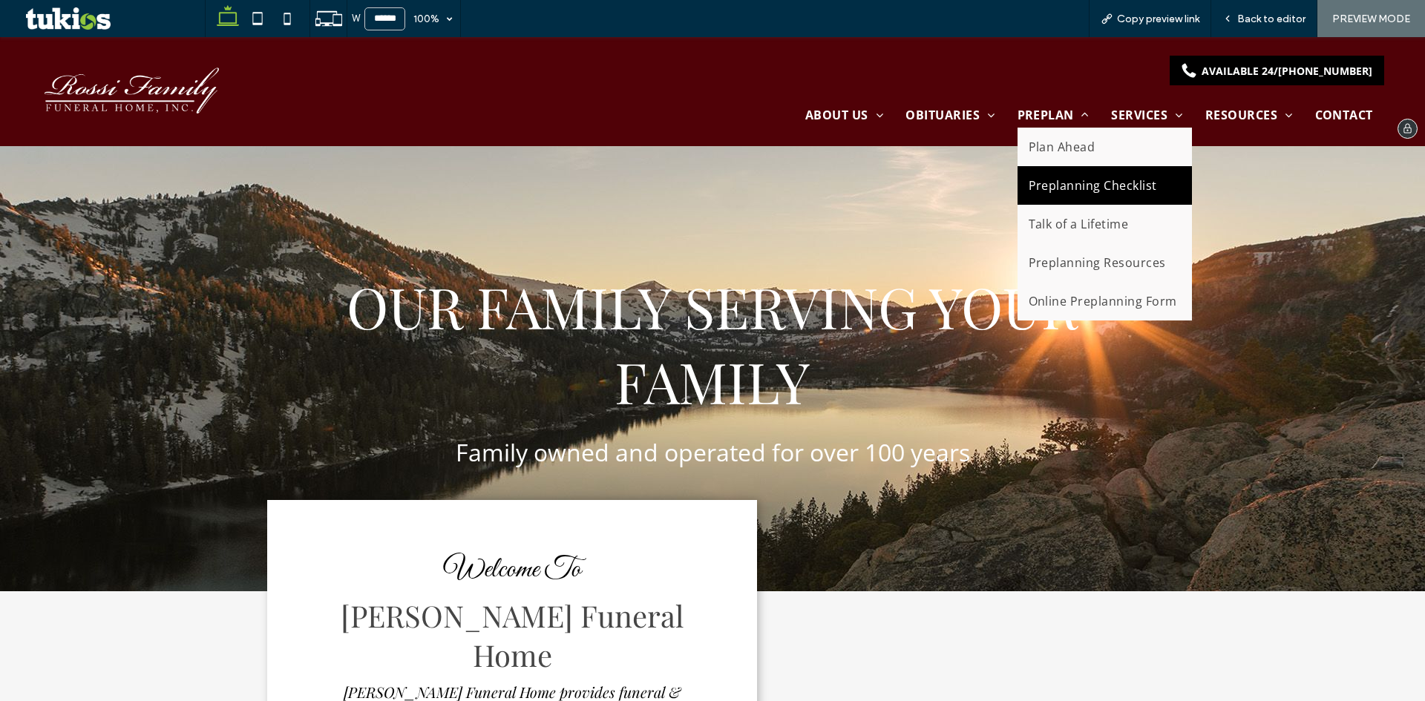
click at [1064, 195] on link "Preplanning Checklist" at bounding box center [1104, 185] width 174 height 39
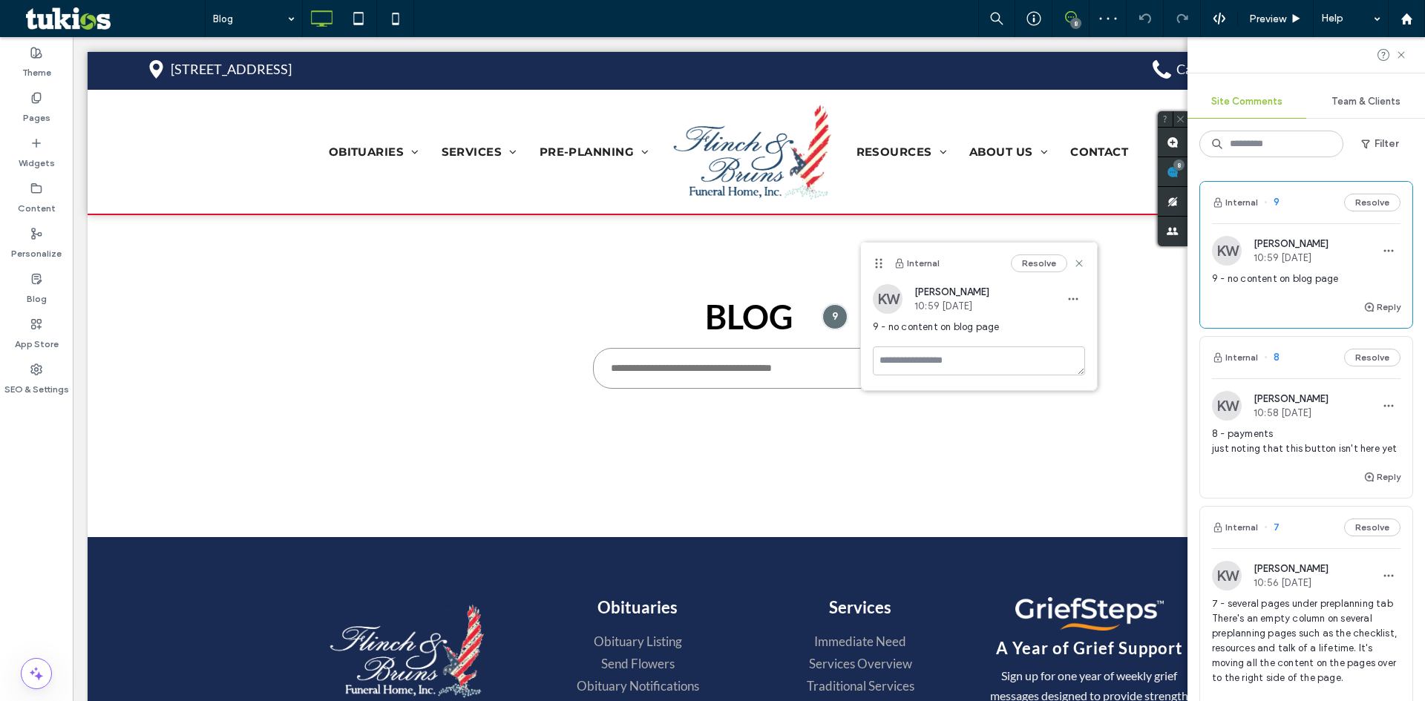
click at [1253, 433] on span "8 - payments just noting that this button isn't here yet" at bounding box center [1306, 442] width 188 height 30
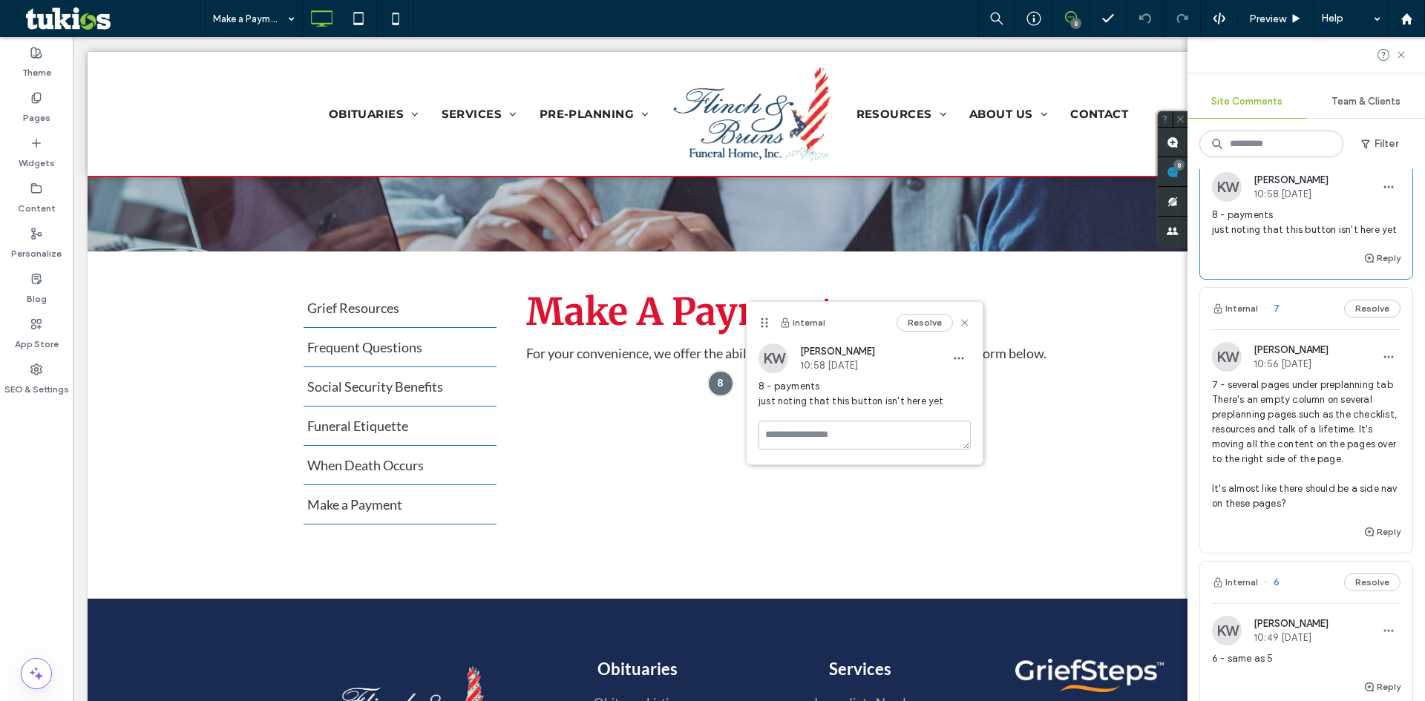
scroll to position [223, 0]
click at [1216, 442] on span "7 - several pages under preplanning tab There's an empty column on several prep…" at bounding box center [1306, 441] width 188 height 134
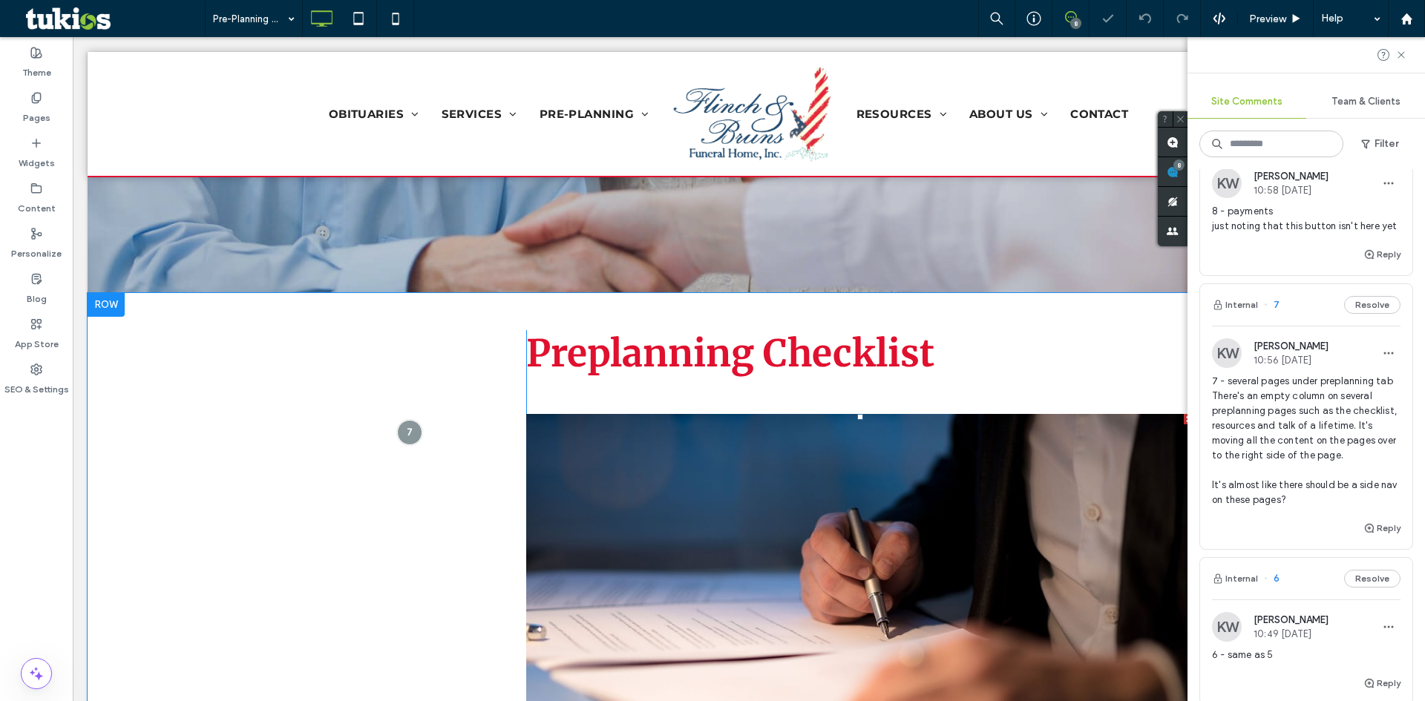
scroll to position [236, 0]
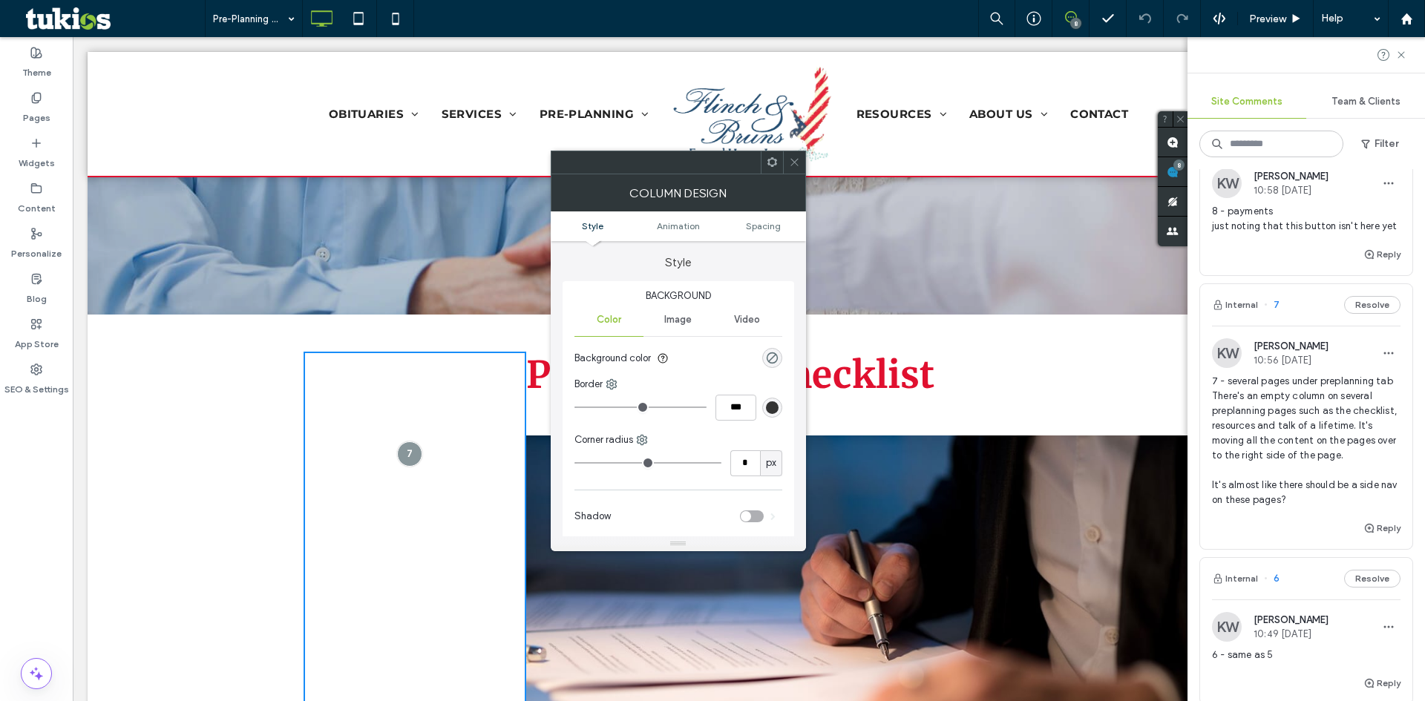
scroll to position [310, 0]
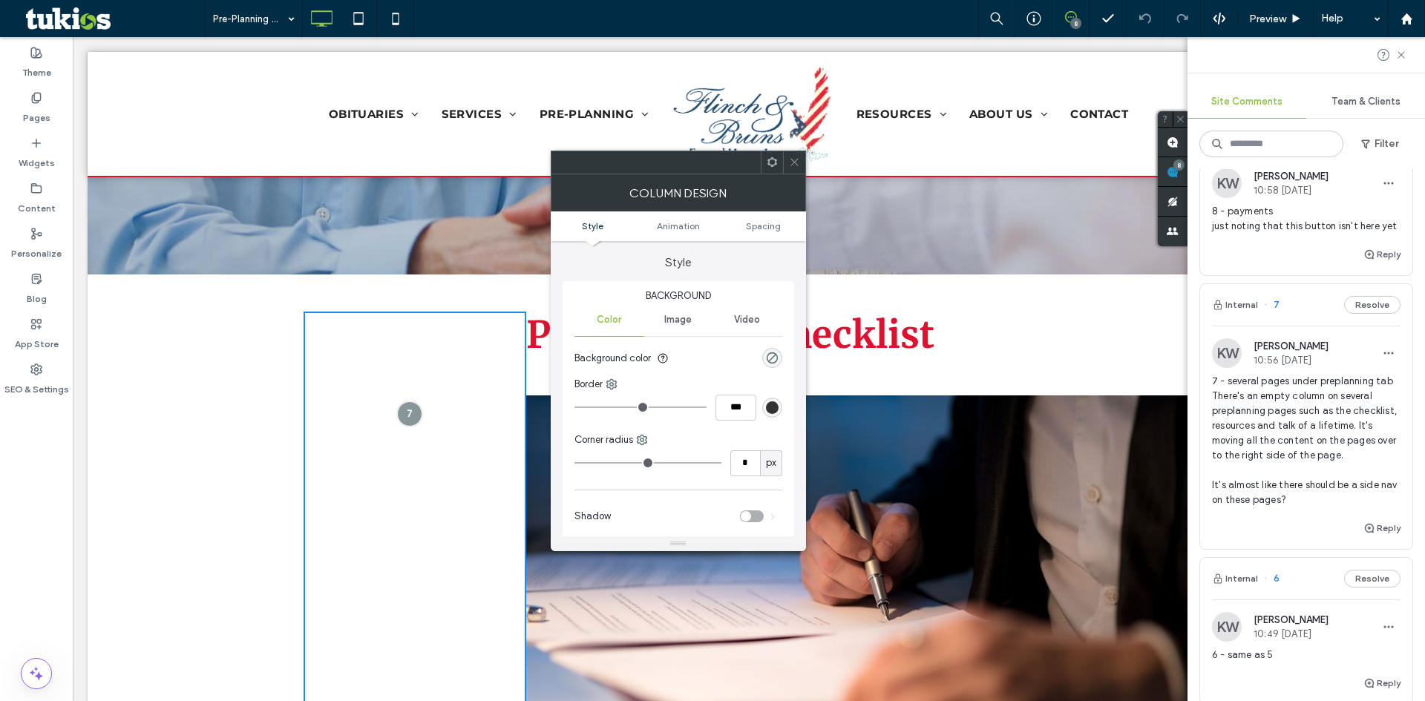
click at [787, 160] on div at bounding box center [794, 162] width 22 height 22
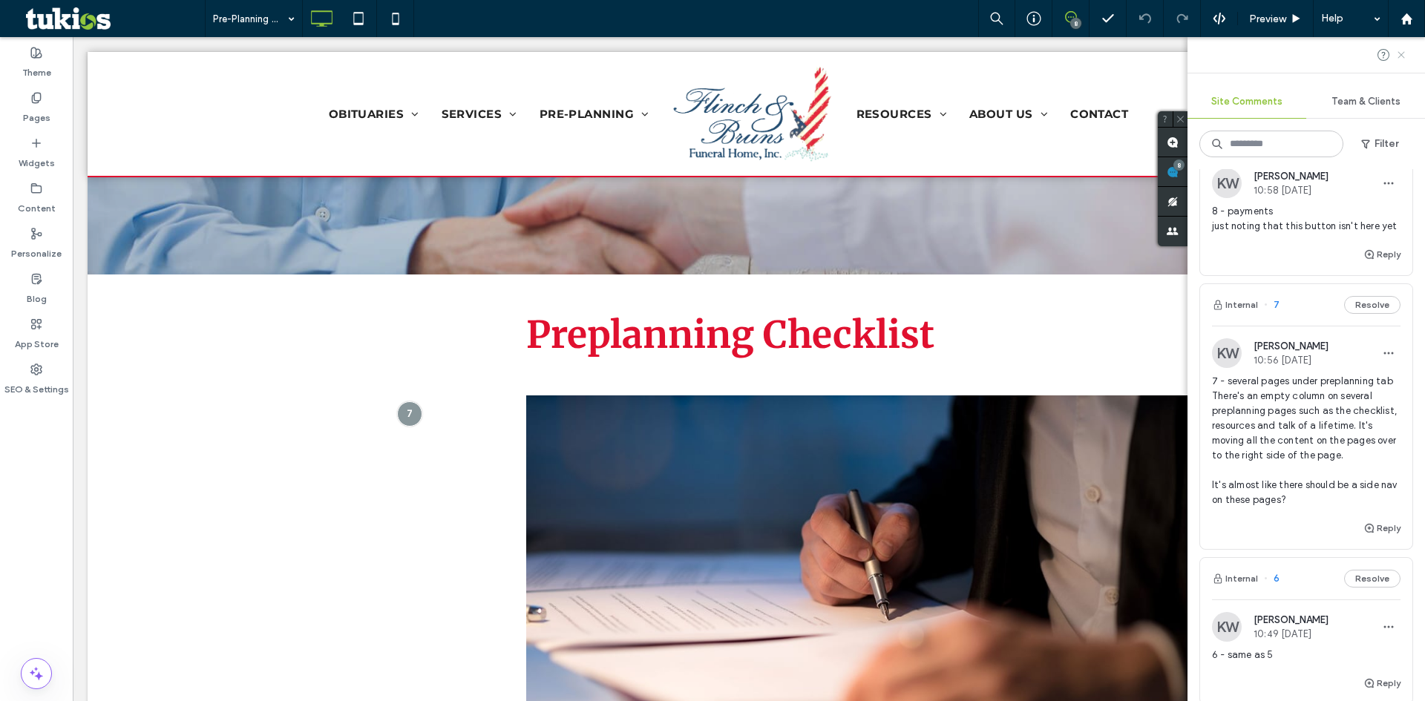
click at [1399, 53] on use at bounding box center [1400, 54] width 7 height 7
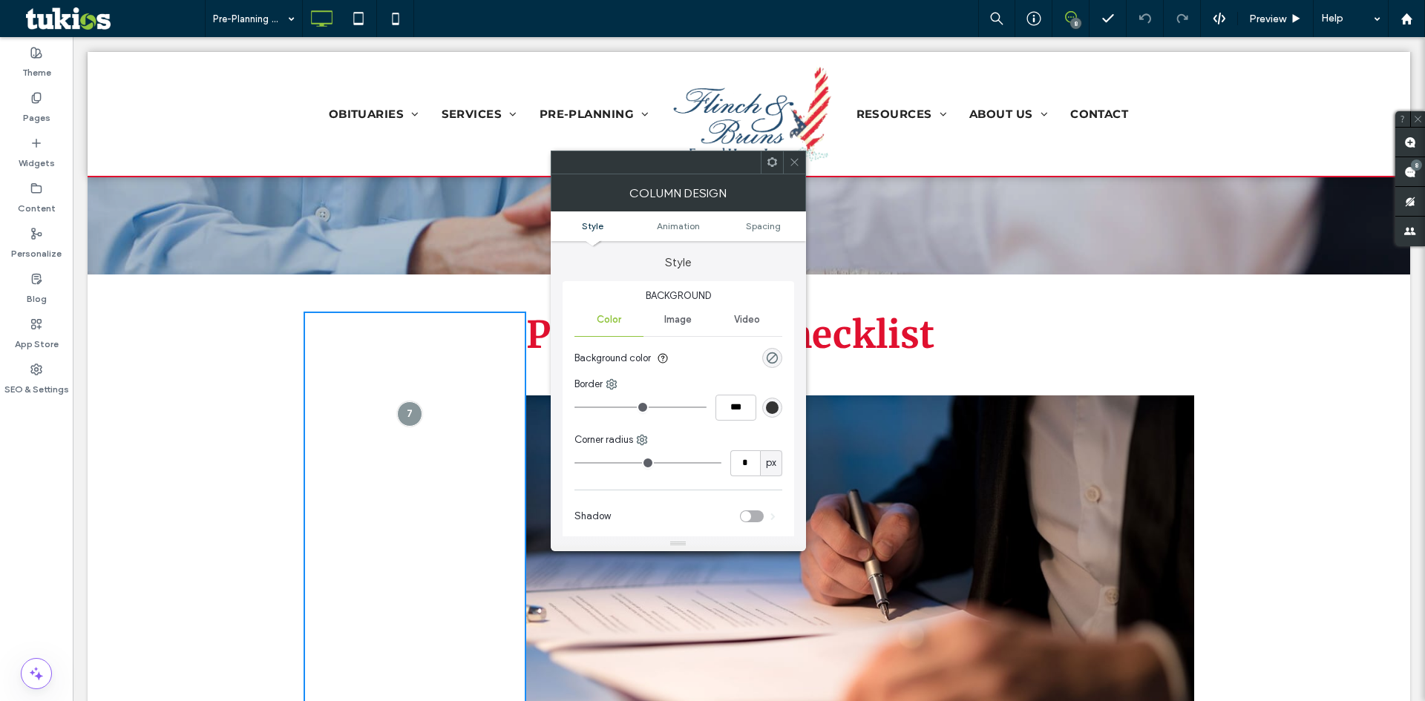
click at [790, 163] on icon at bounding box center [794, 162] width 11 height 11
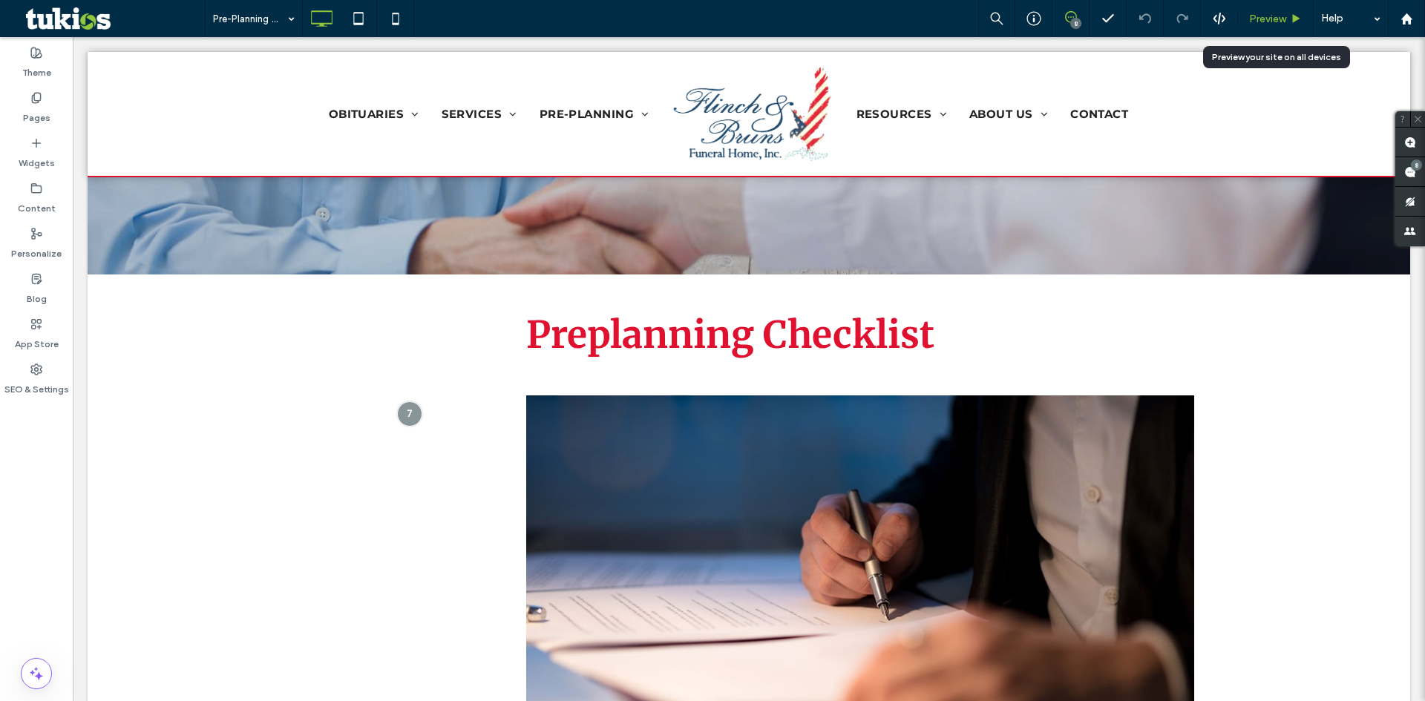
click at [1276, 17] on span "Preview" at bounding box center [1267, 19] width 37 height 13
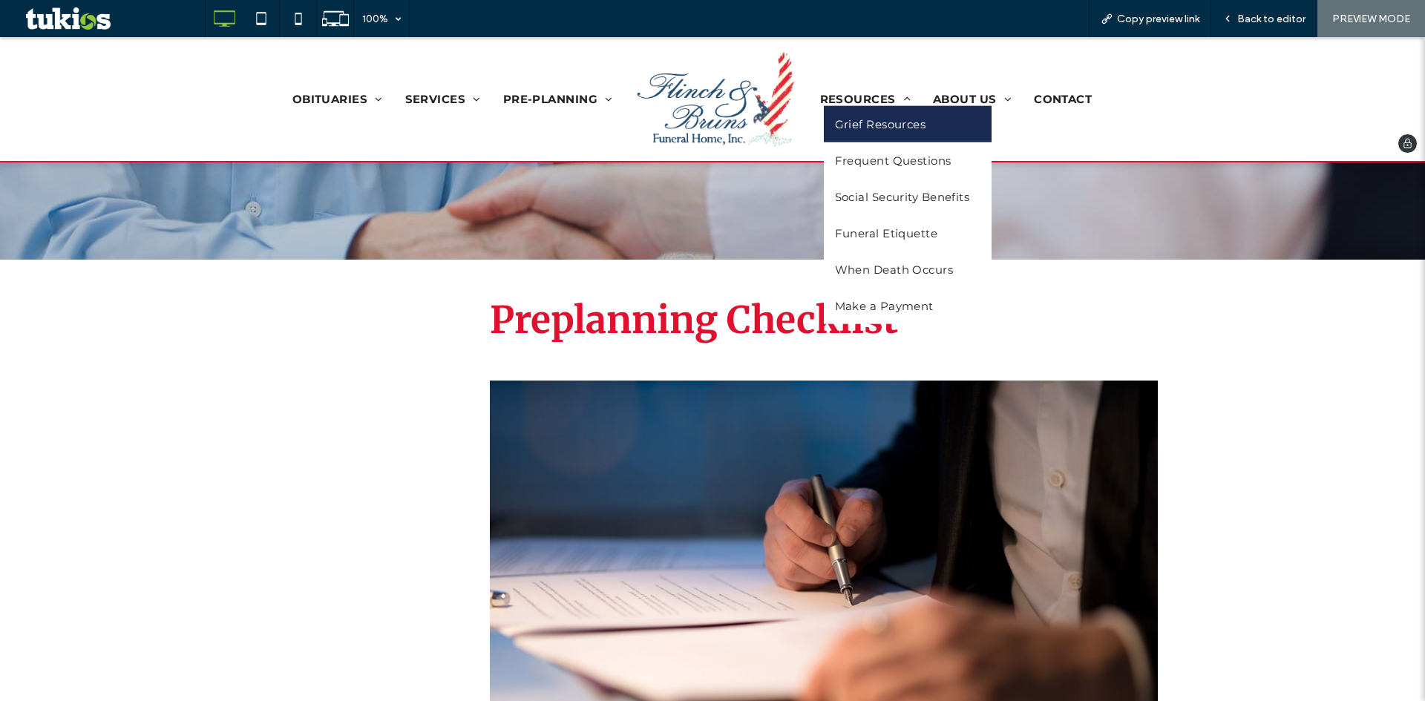
click at [851, 122] on span "Grief Resources" at bounding box center [880, 124] width 91 height 14
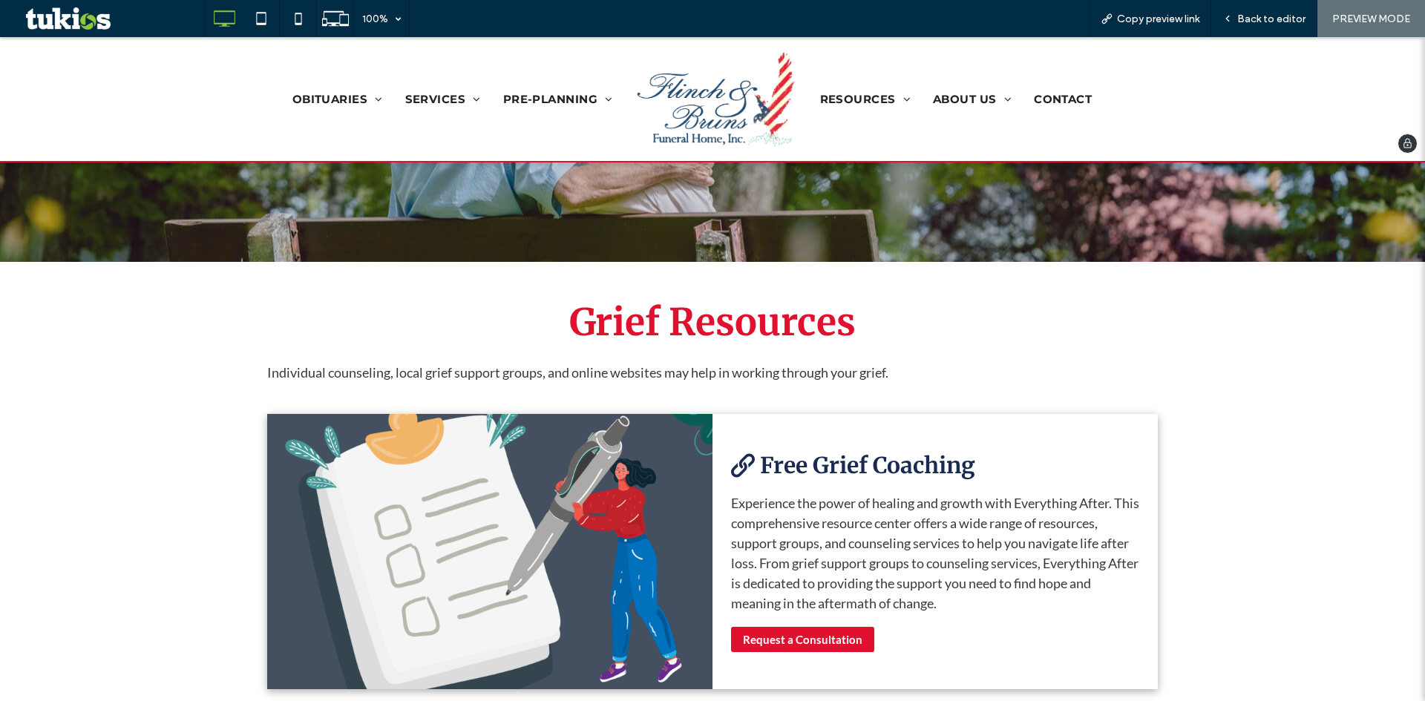
scroll to position [371, 0]
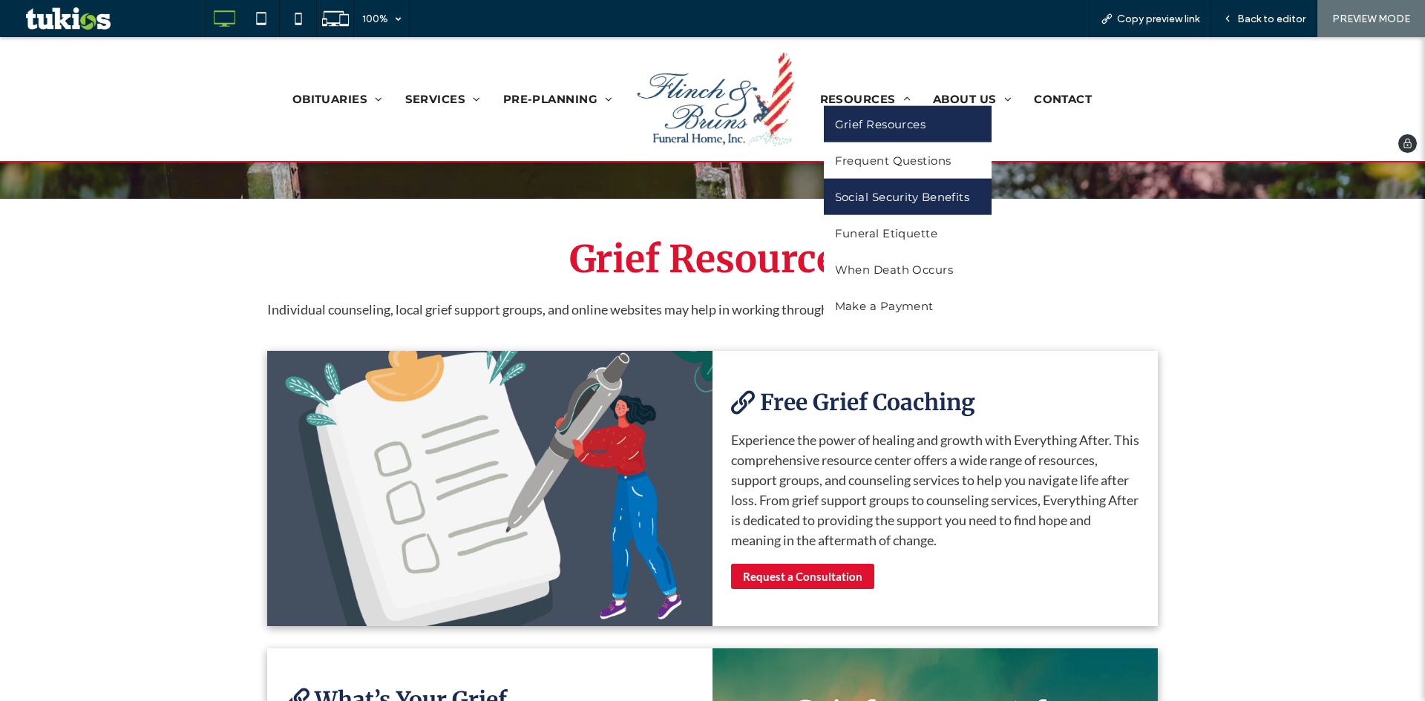
click at [847, 191] on span "Social Security Benefits" at bounding box center [902, 197] width 135 height 14
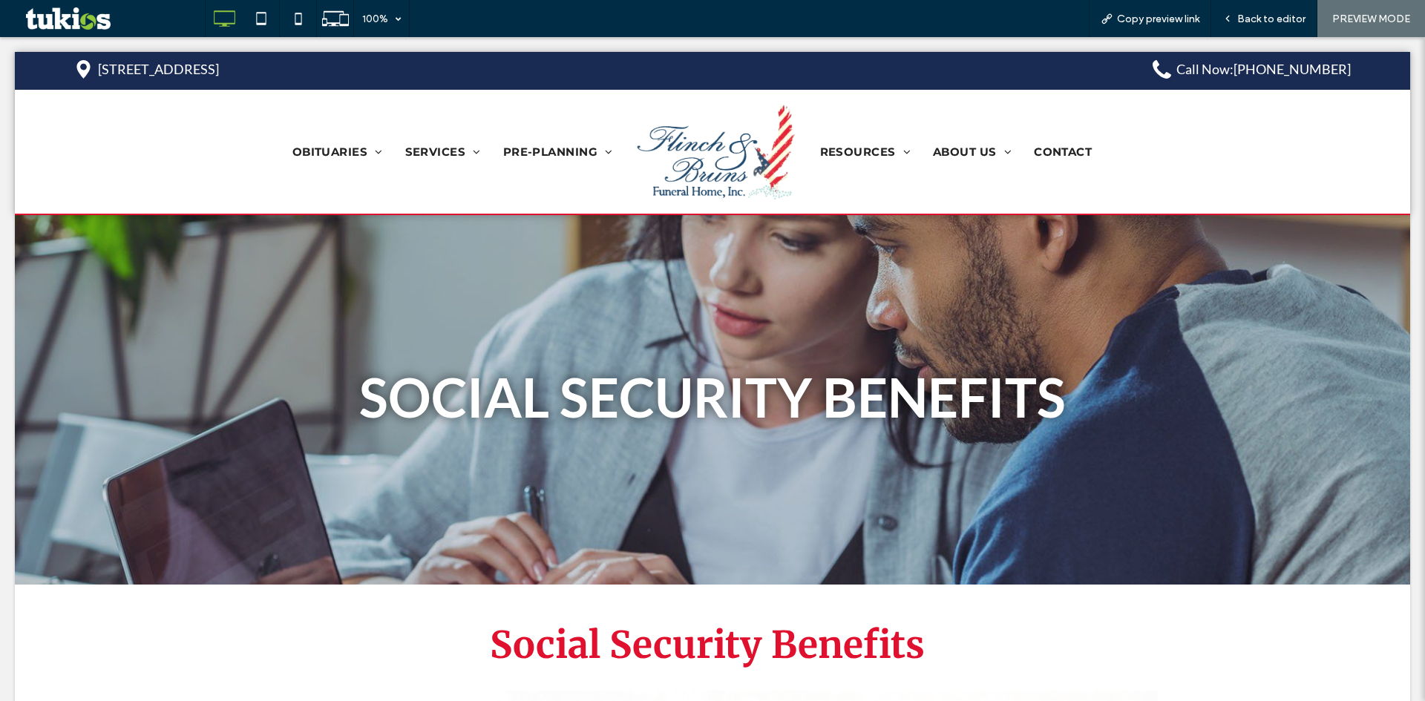
scroll to position [0, 0]
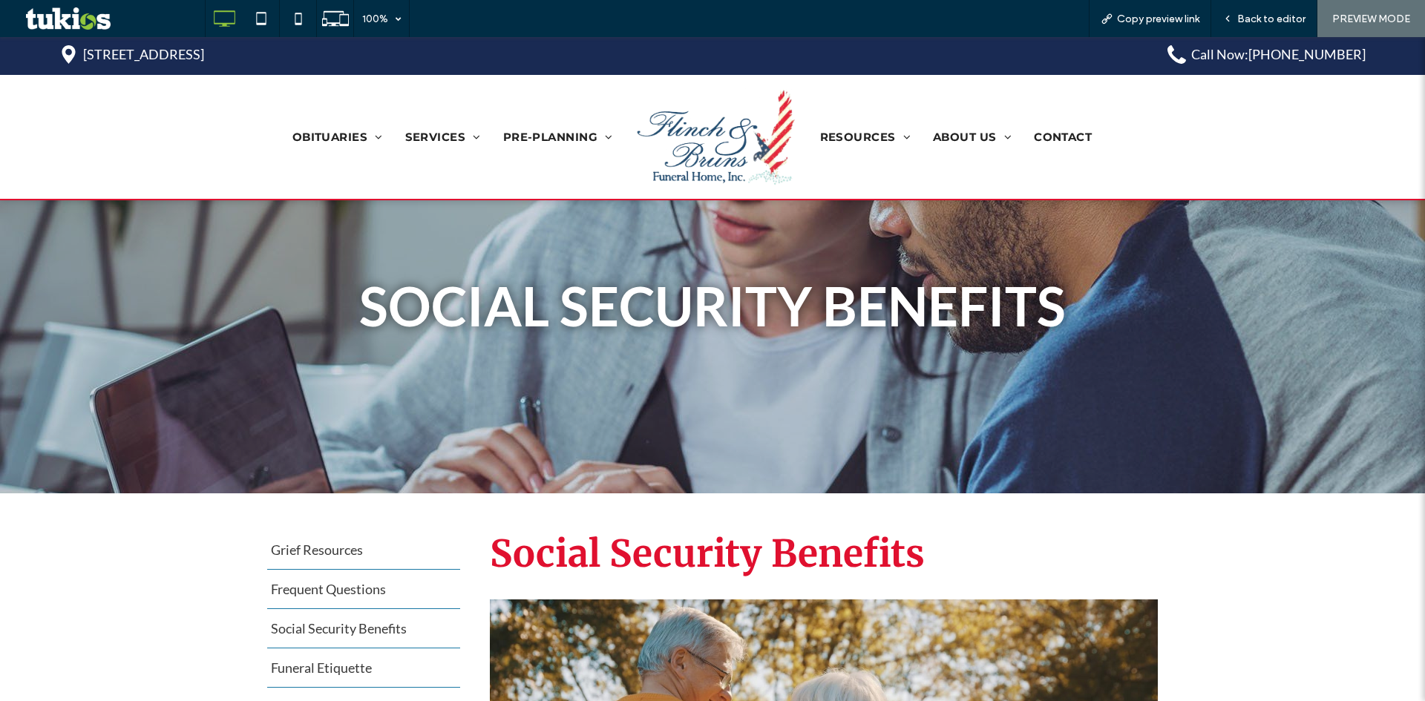
scroll to position [223, 0]
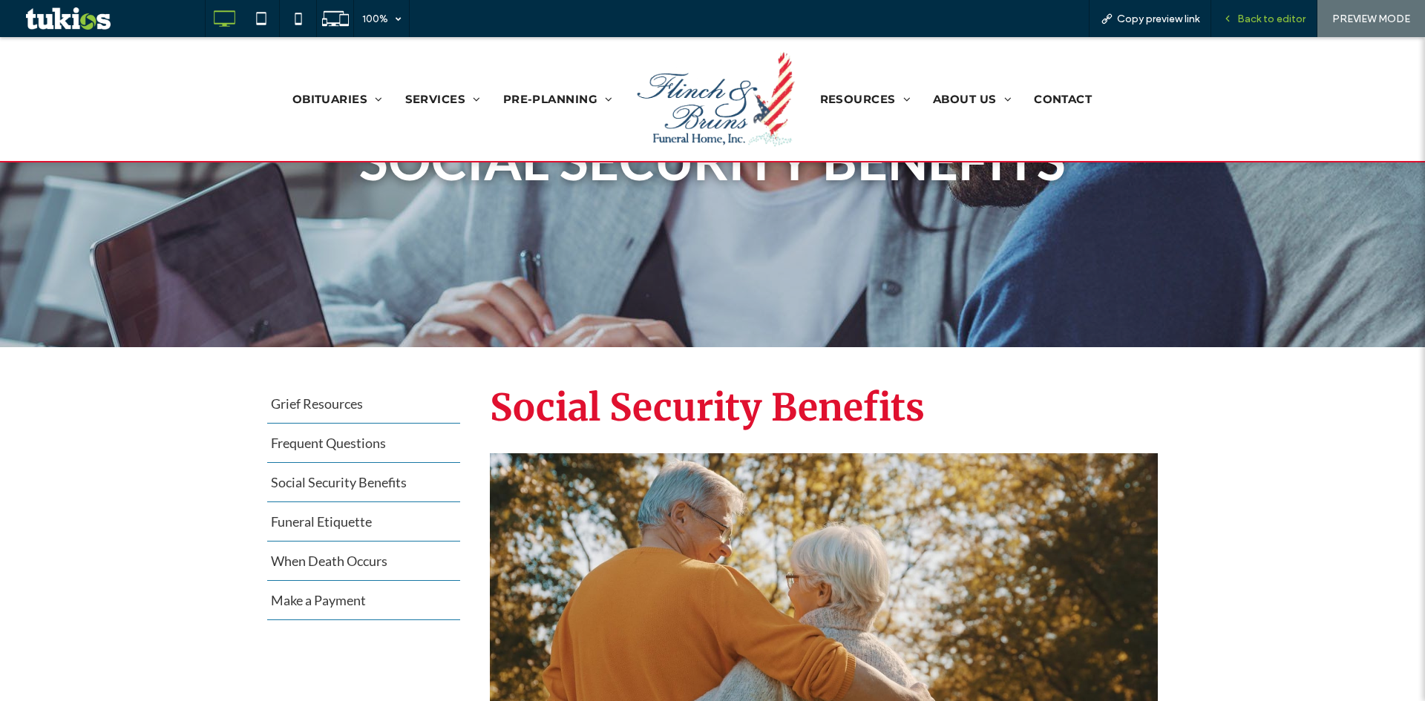
click at [1243, 21] on span "Back to editor" at bounding box center [1271, 19] width 68 height 13
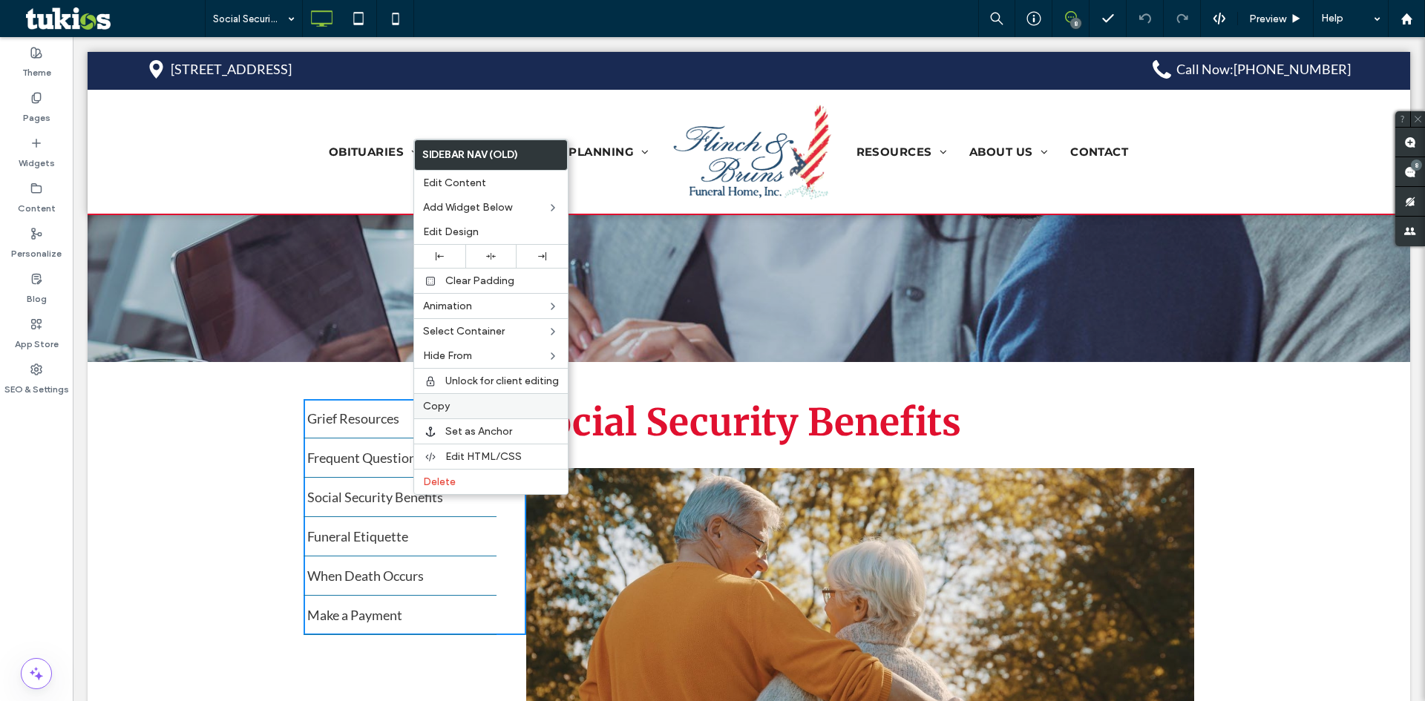
click at [459, 407] on label "Copy" at bounding box center [491, 406] width 136 height 13
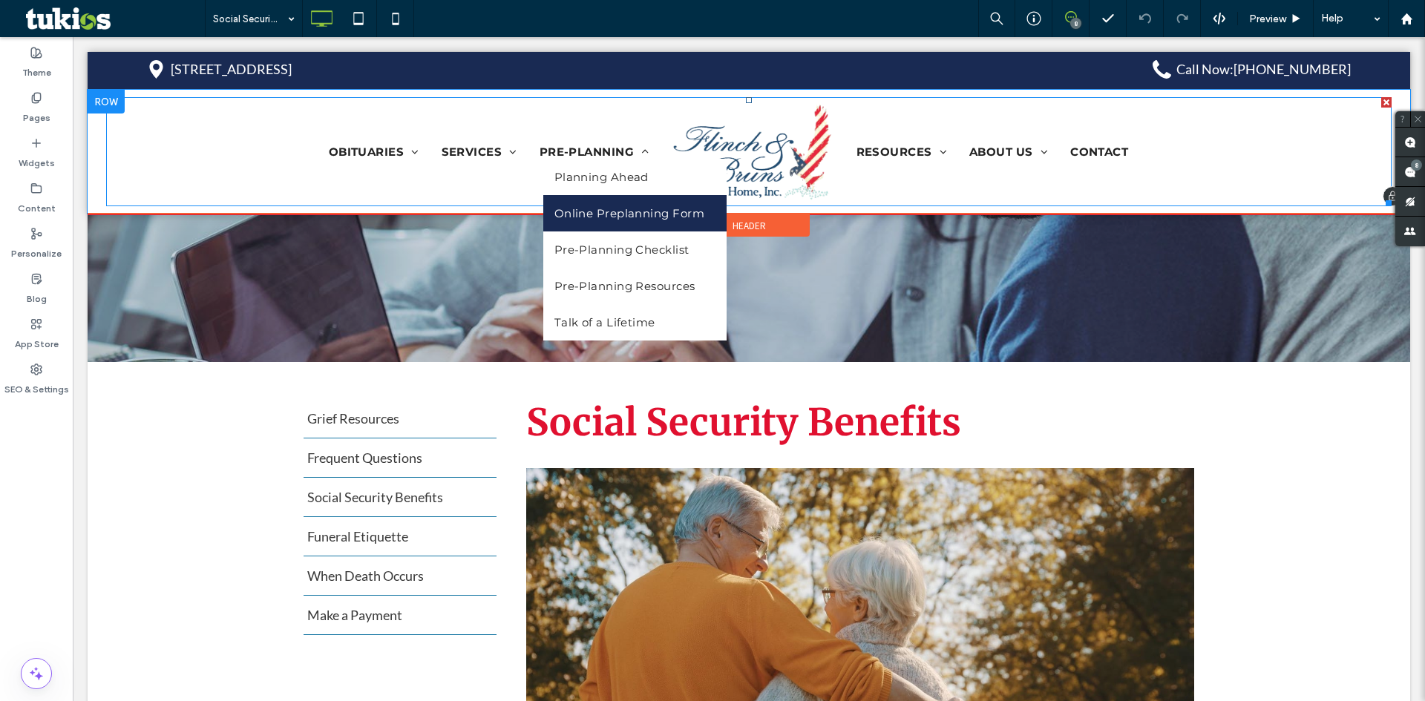
click at [571, 218] on span "Online Preplanning Form" at bounding box center [629, 213] width 150 height 14
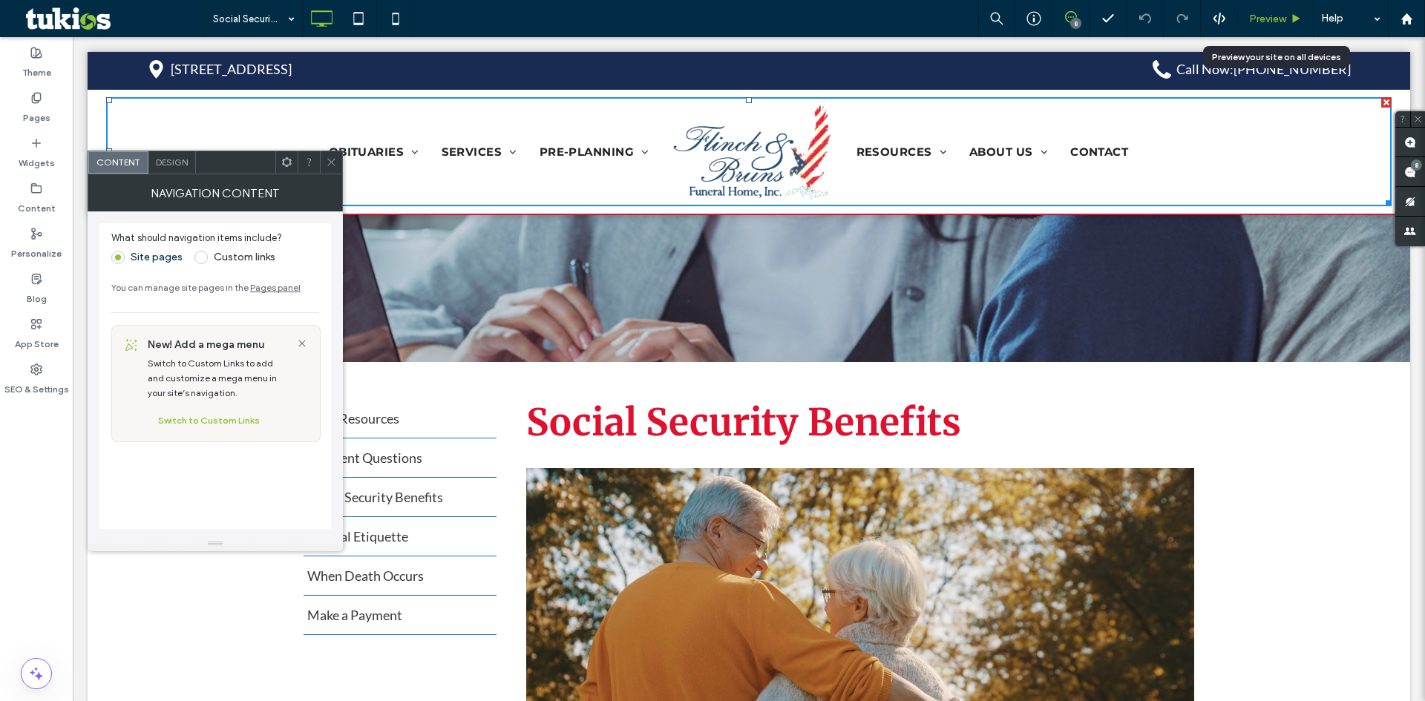
click at [1272, 24] on span "Preview" at bounding box center [1267, 19] width 37 height 13
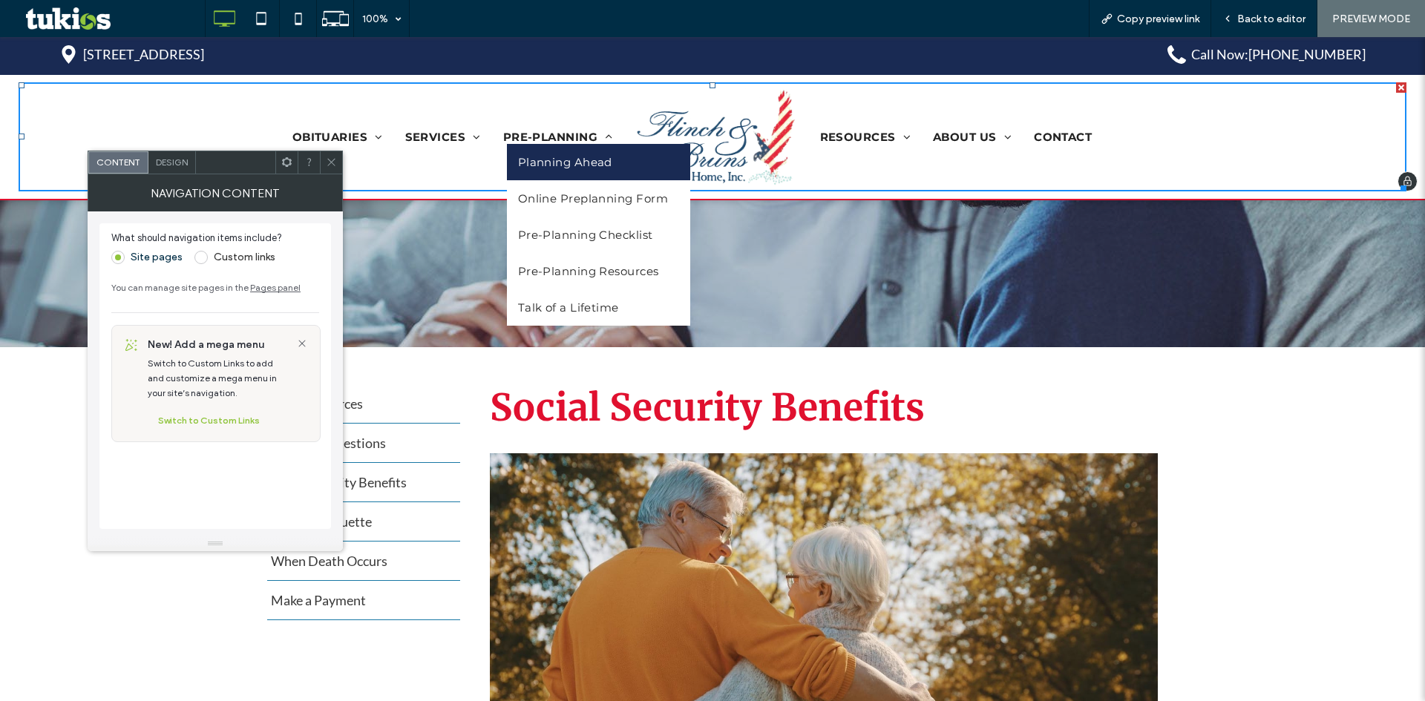
click at [536, 151] on link "Planning Ahead" at bounding box center [598, 162] width 183 height 36
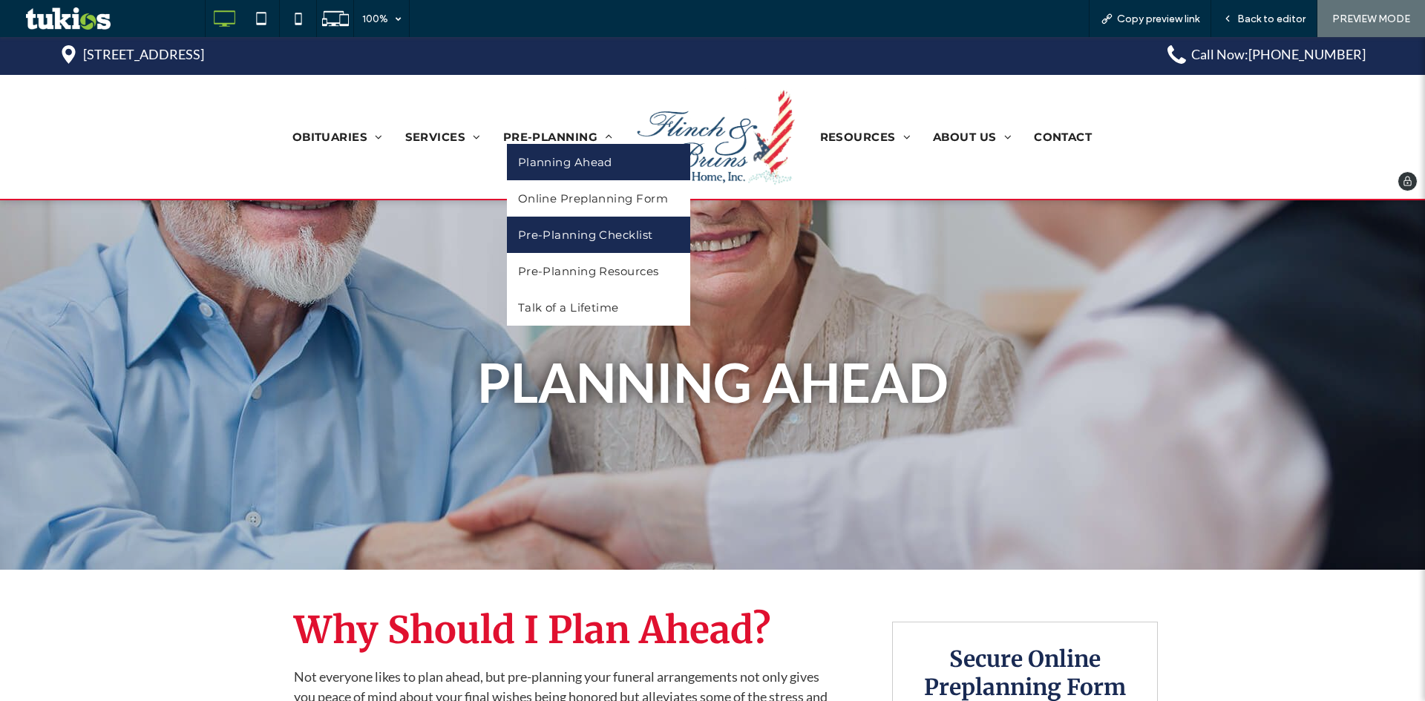
click at [549, 217] on link "Pre-Planning Checklist" at bounding box center [598, 235] width 183 height 36
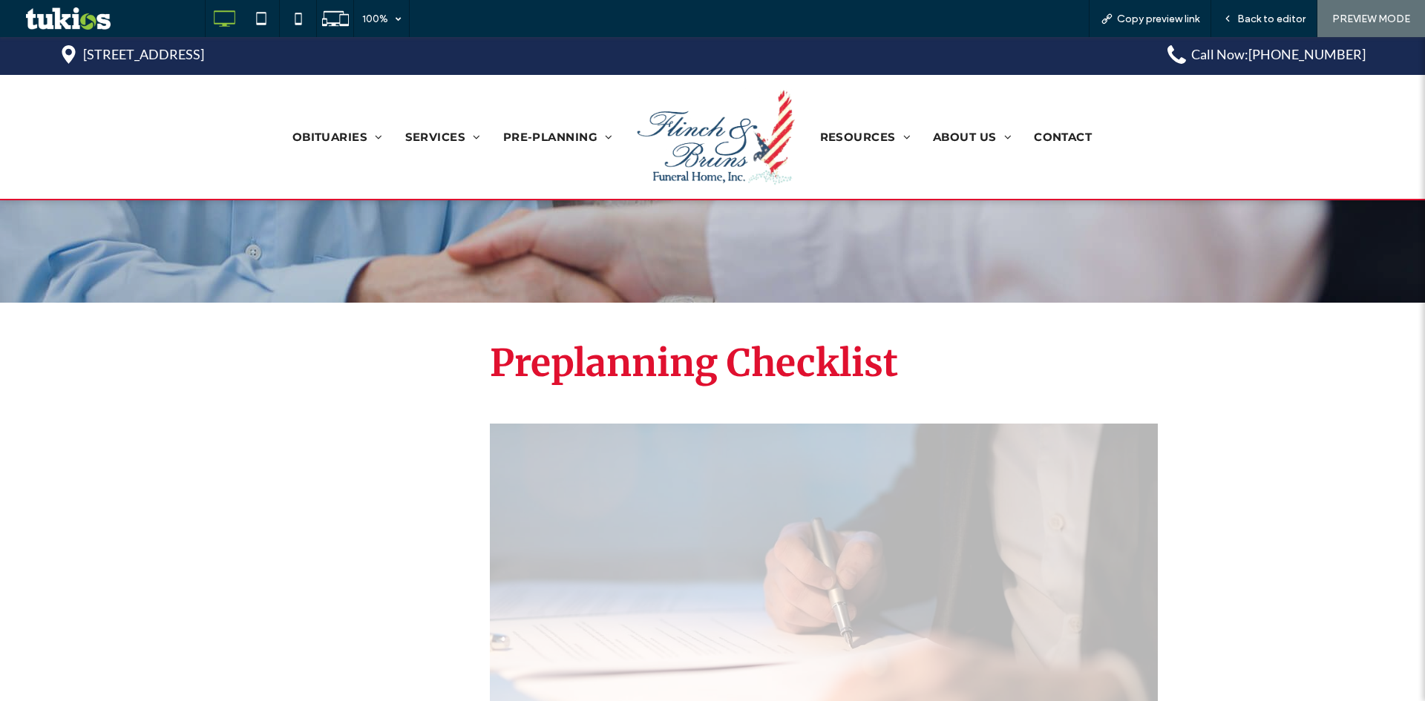
scroll to position [297, 0]
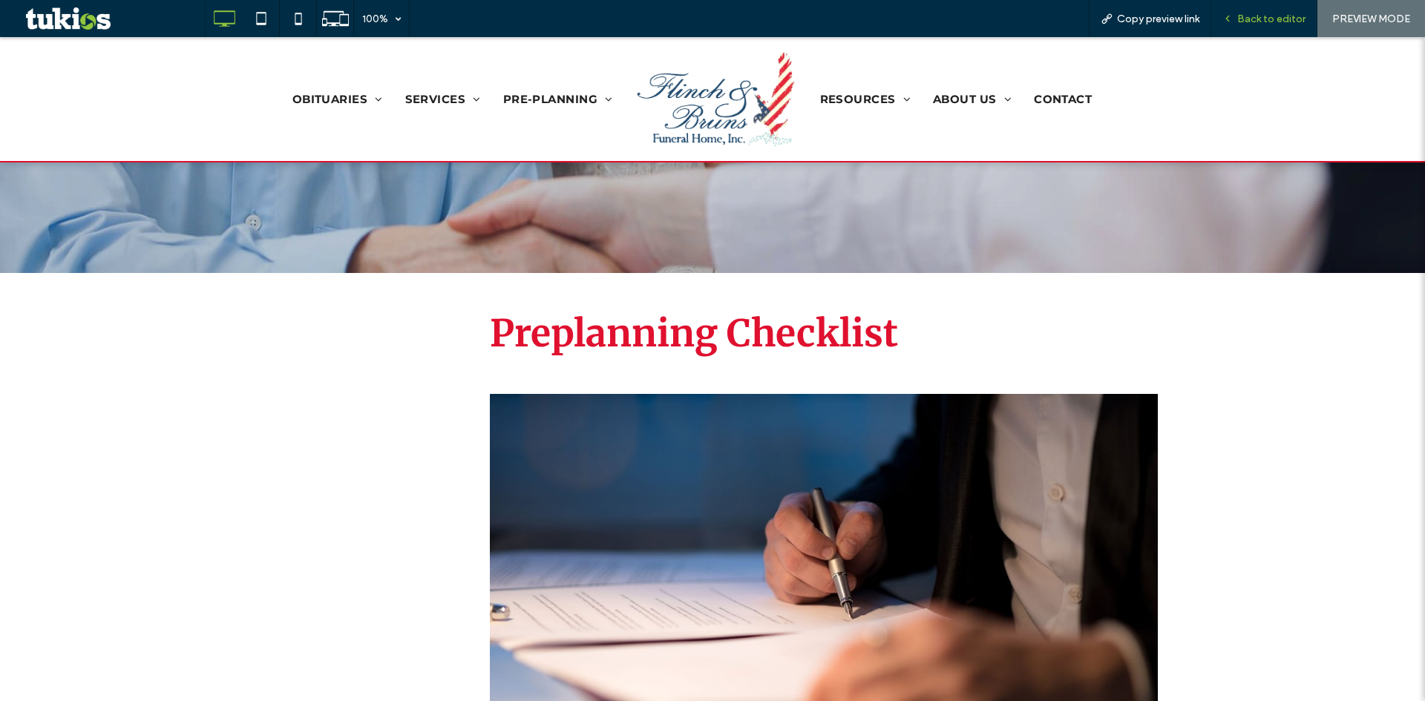
click at [1247, 22] on span "Back to editor" at bounding box center [1271, 19] width 68 height 13
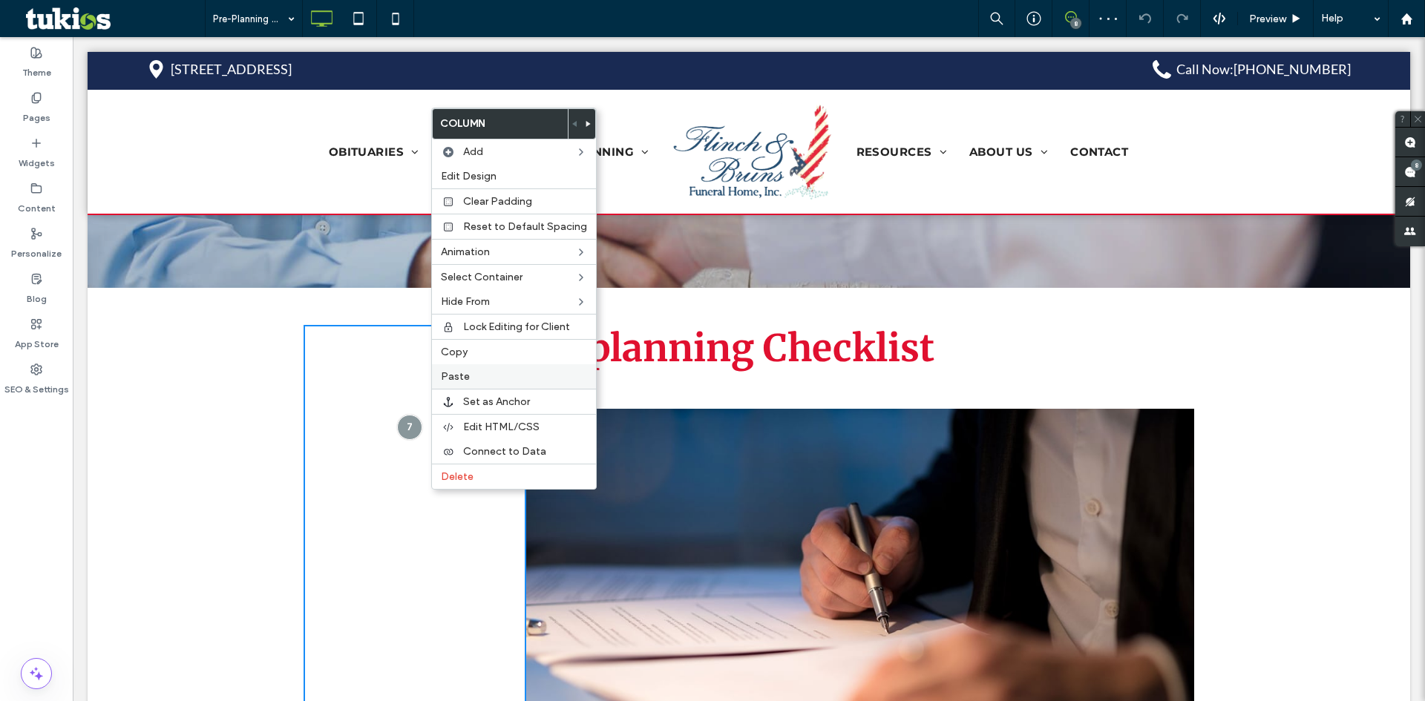
click at [485, 378] on label "Paste" at bounding box center [514, 376] width 146 height 13
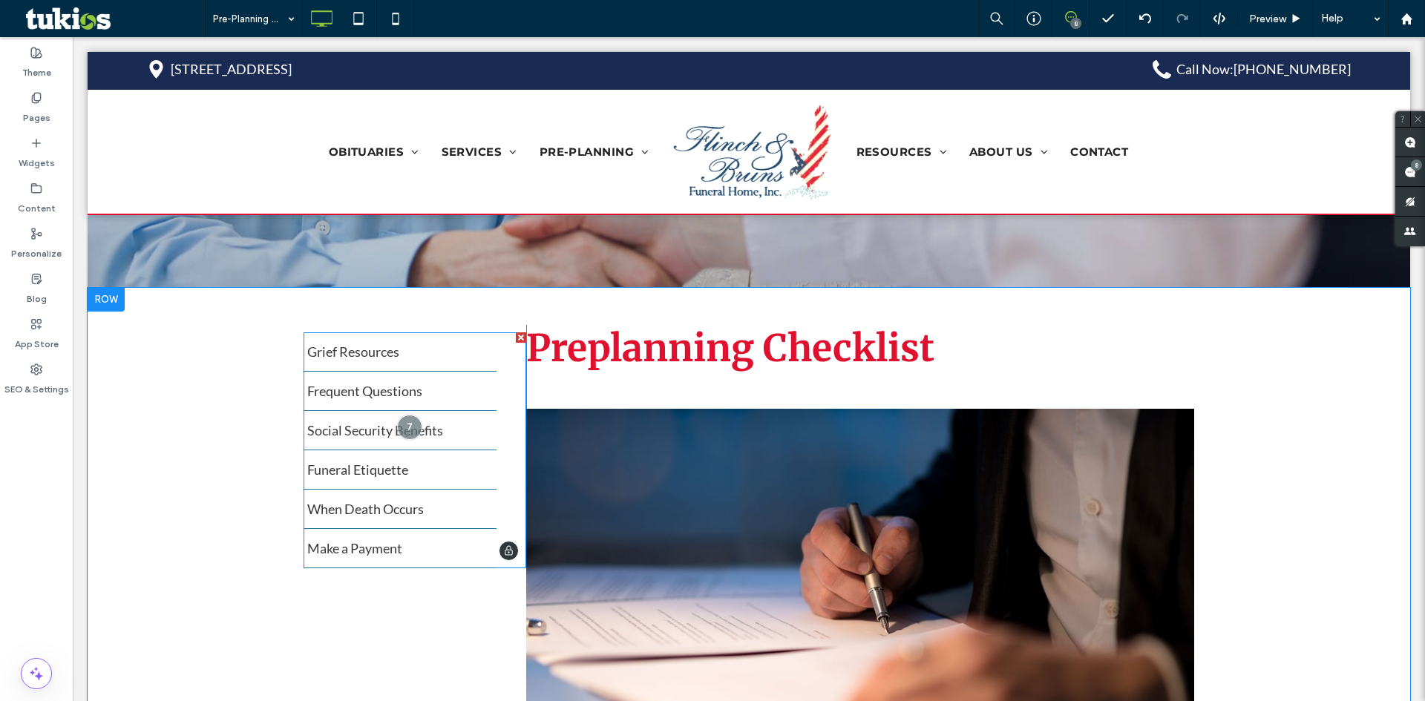
click at [459, 485] on span at bounding box center [415, 450] width 223 height 236
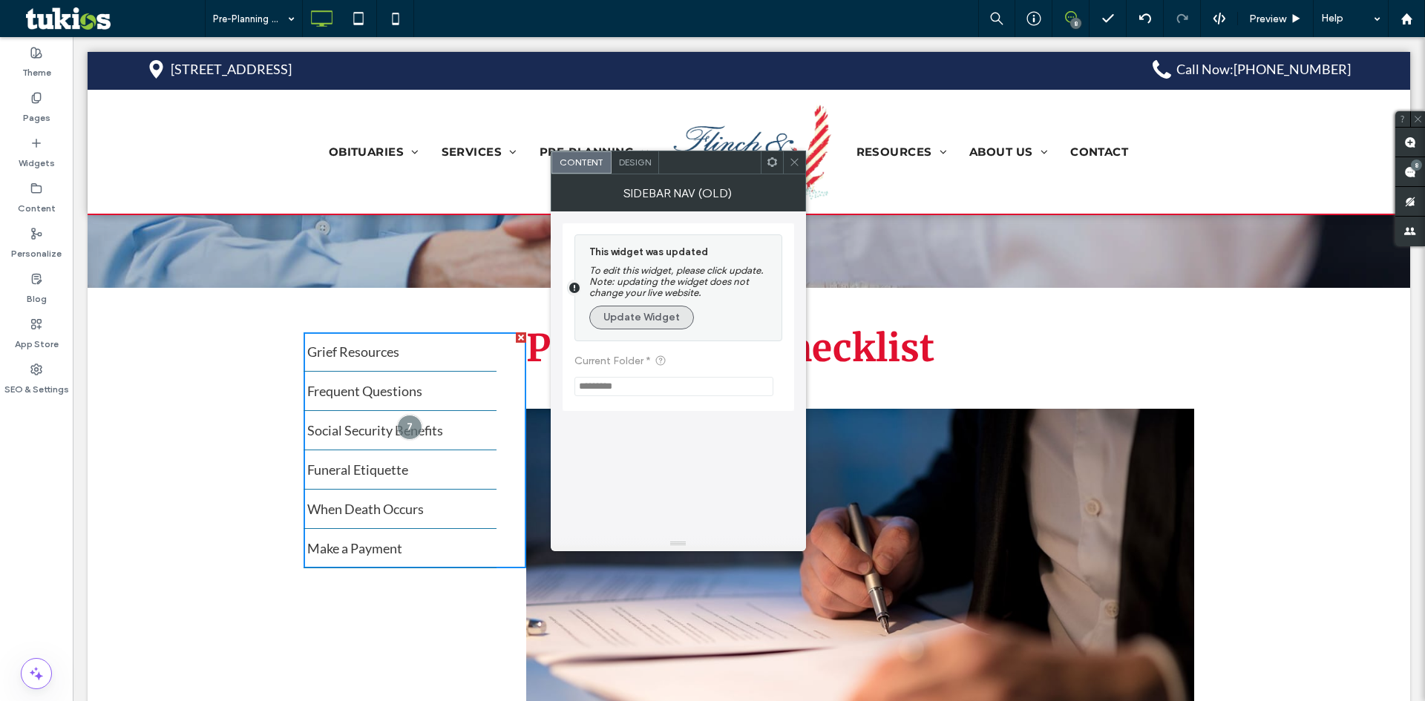
click at [652, 316] on button "Update Widget" at bounding box center [641, 318] width 105 height 24
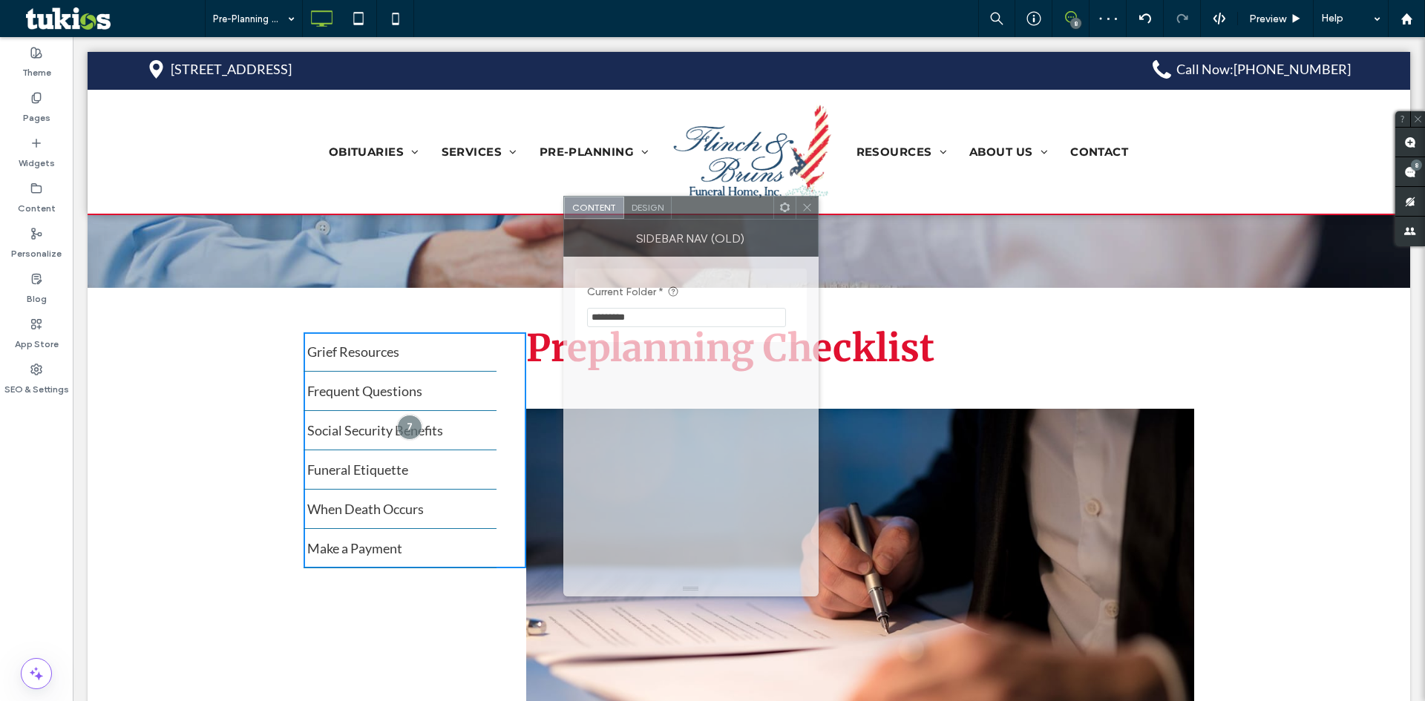
drag, startPoint x: 698, startPoint y: 156, endPoint x: 710, endPoint y: 201, distance: 47.0
click at [710, 201] on div at bounding box center [723, 208] width 102 height 22
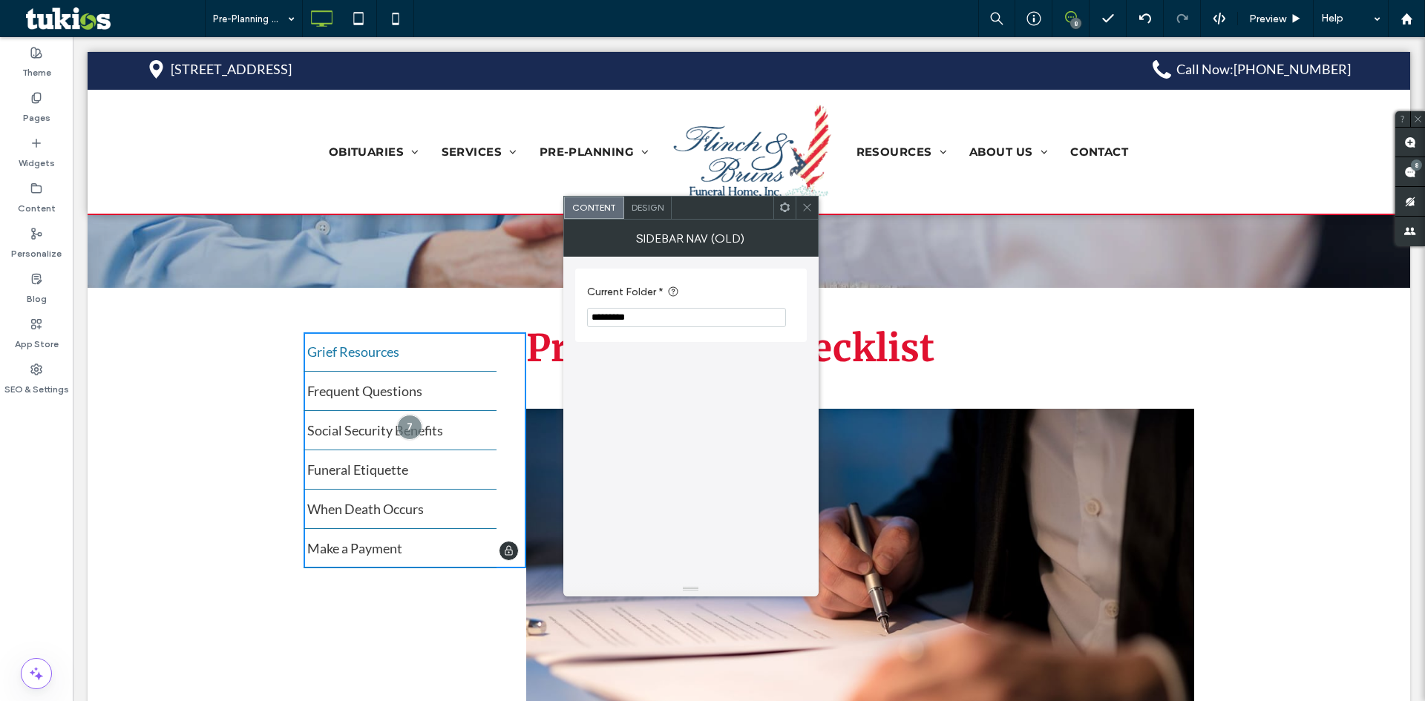
drag, startPoint x: 706, startPoint y: 364, endPoint x: 418, endPoint y: 339, distance: 289.0
type input "*"
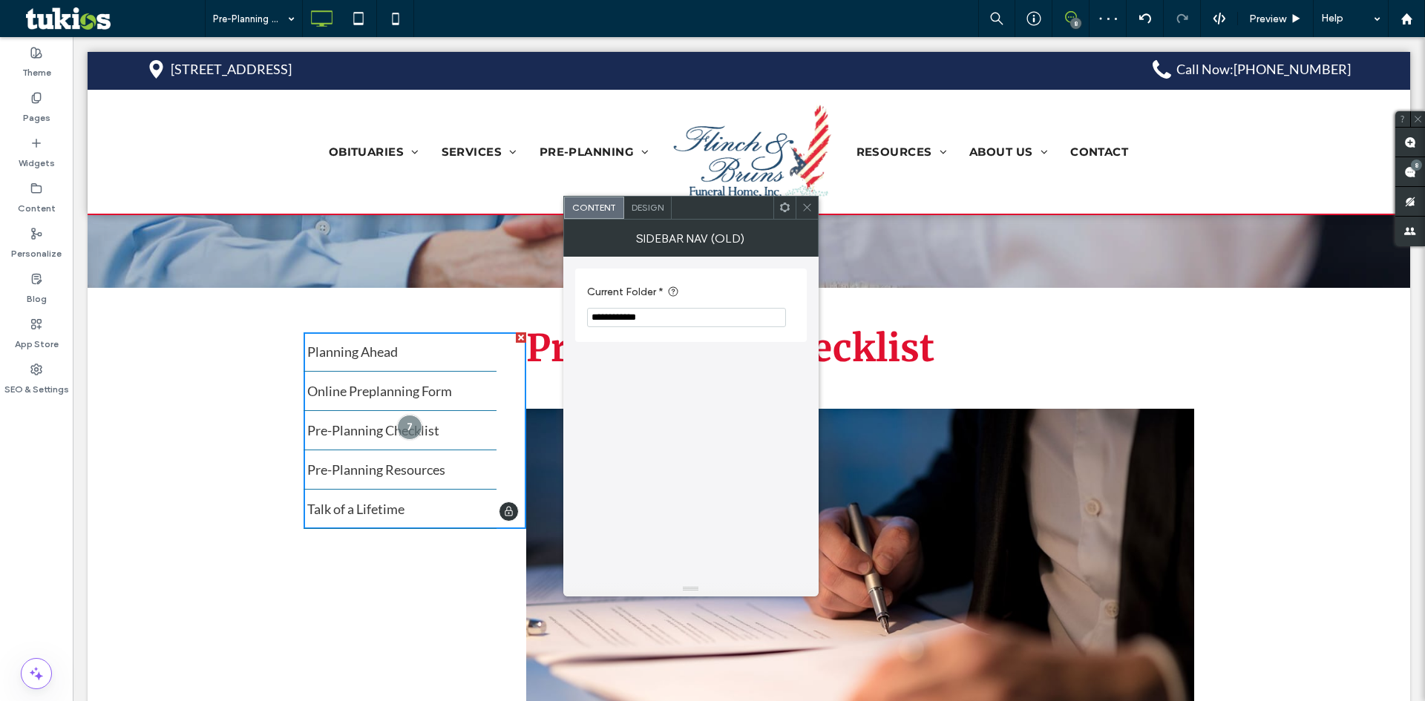
type input "**********"
click at [677, 272] on div "**********" at bounding box center [691, 305] width 232 height 73
click at [806, 206] on icon at bounding box center [806, 207] width 11 height 11
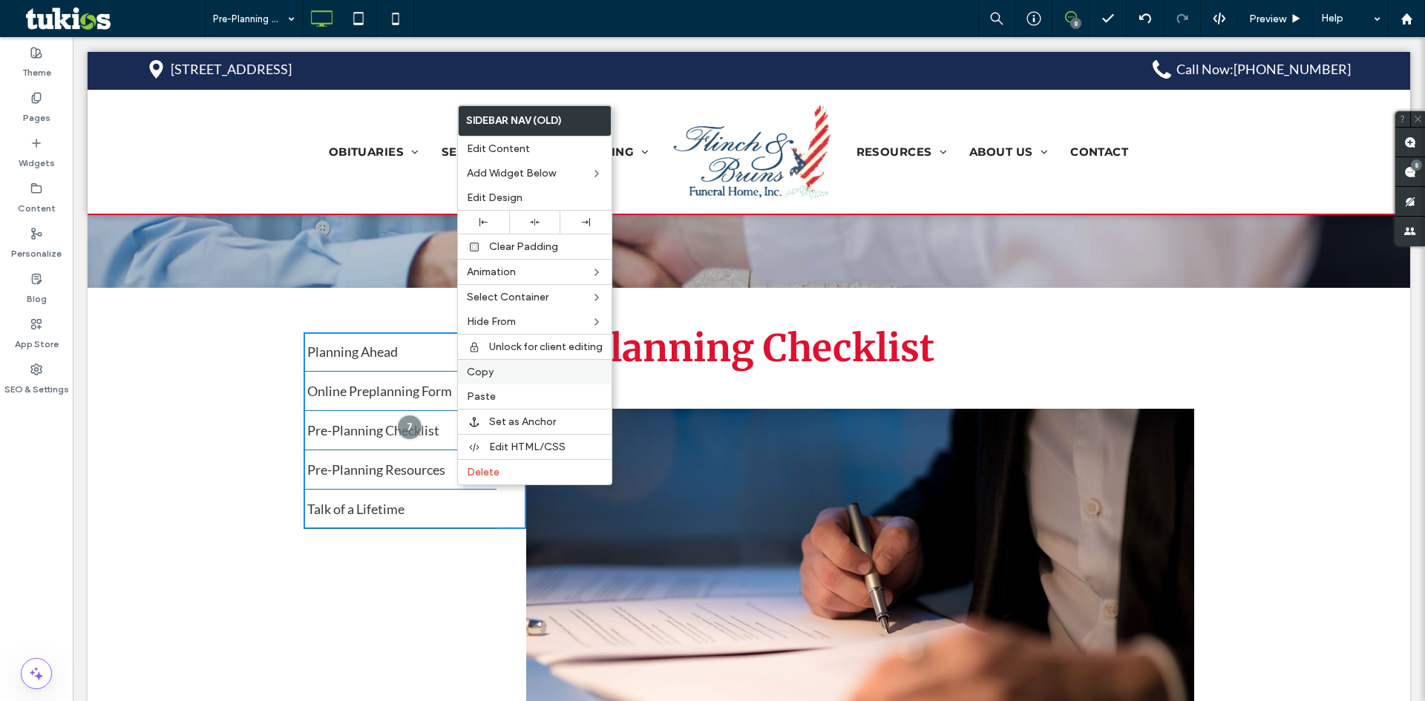
click at [519, 372] on label "Copy" at bounding box center [535, 372] width 136 height 13
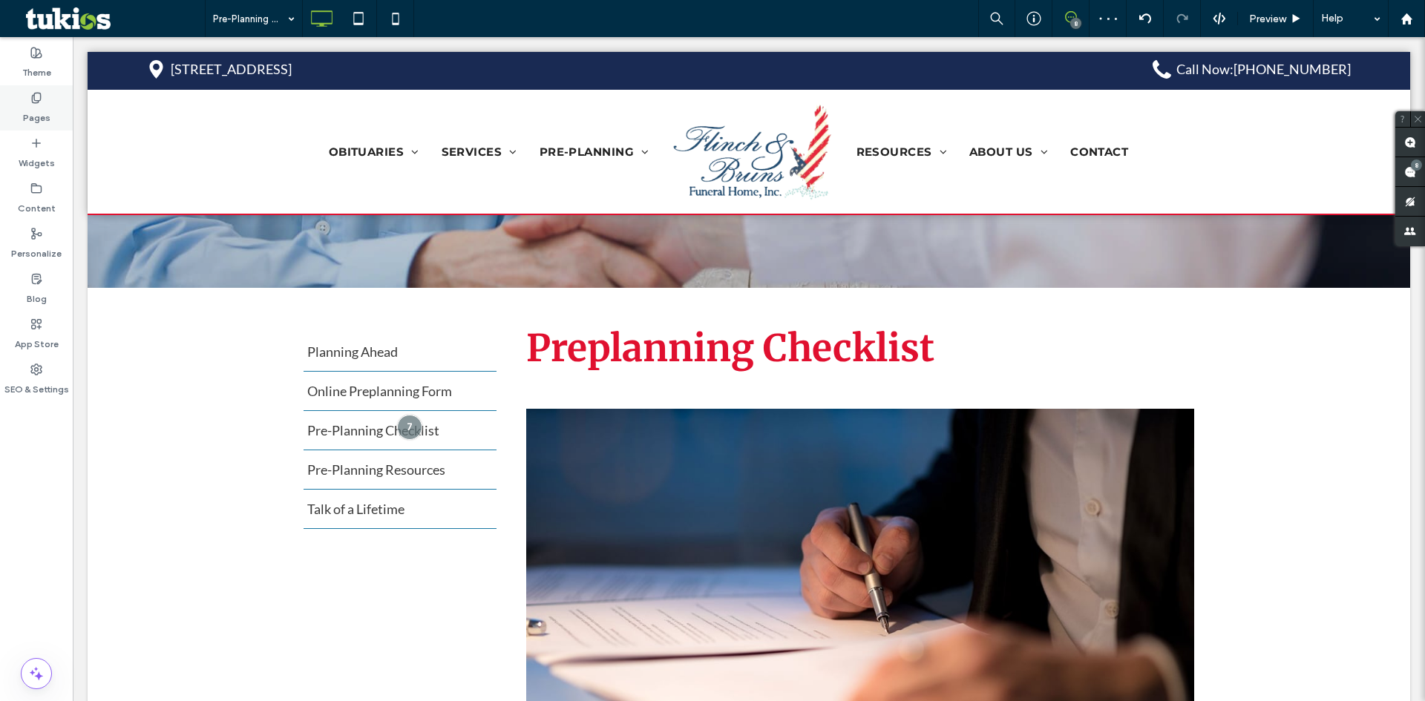
click at [30, 105] on label "Pages" at bounding box center [36, 114] width 27 height 21
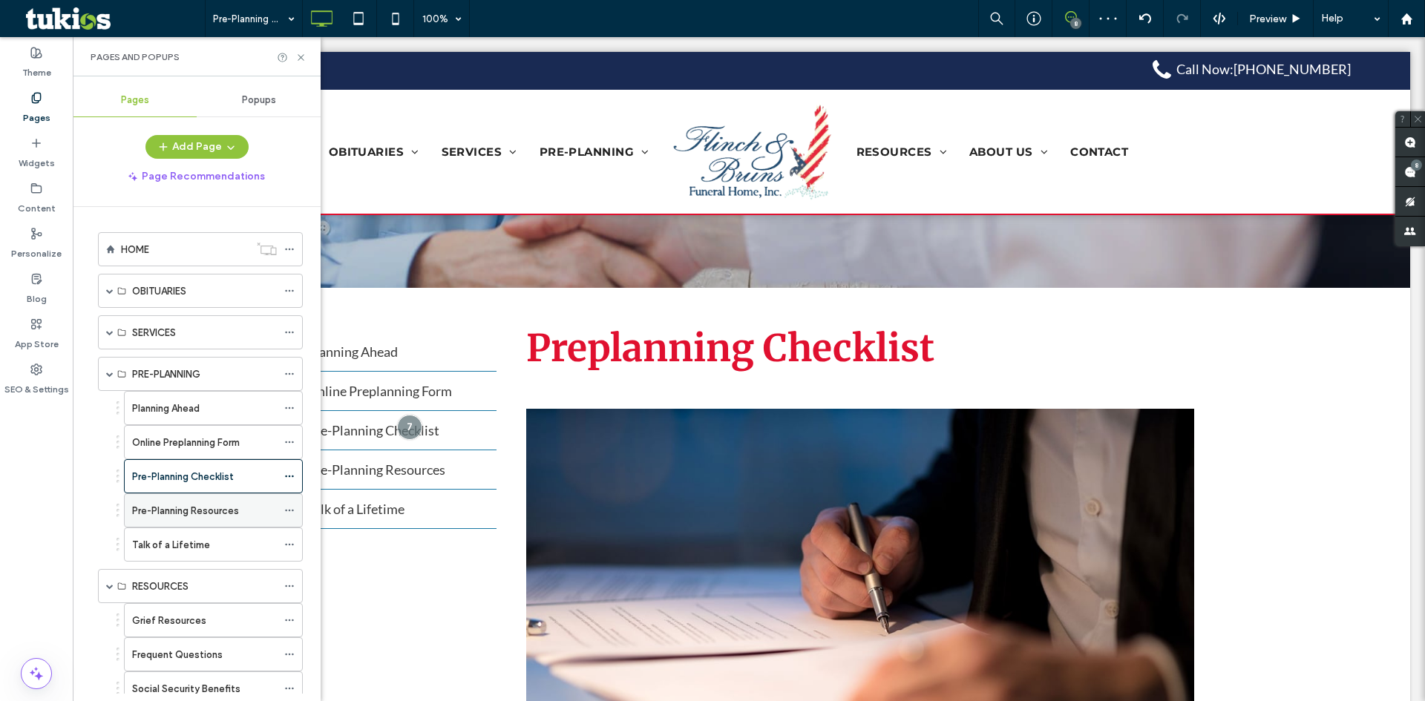
click at [170, 504] on label "Pre-Planning Resources" at bounding box center [185, 511] width 107 height 26
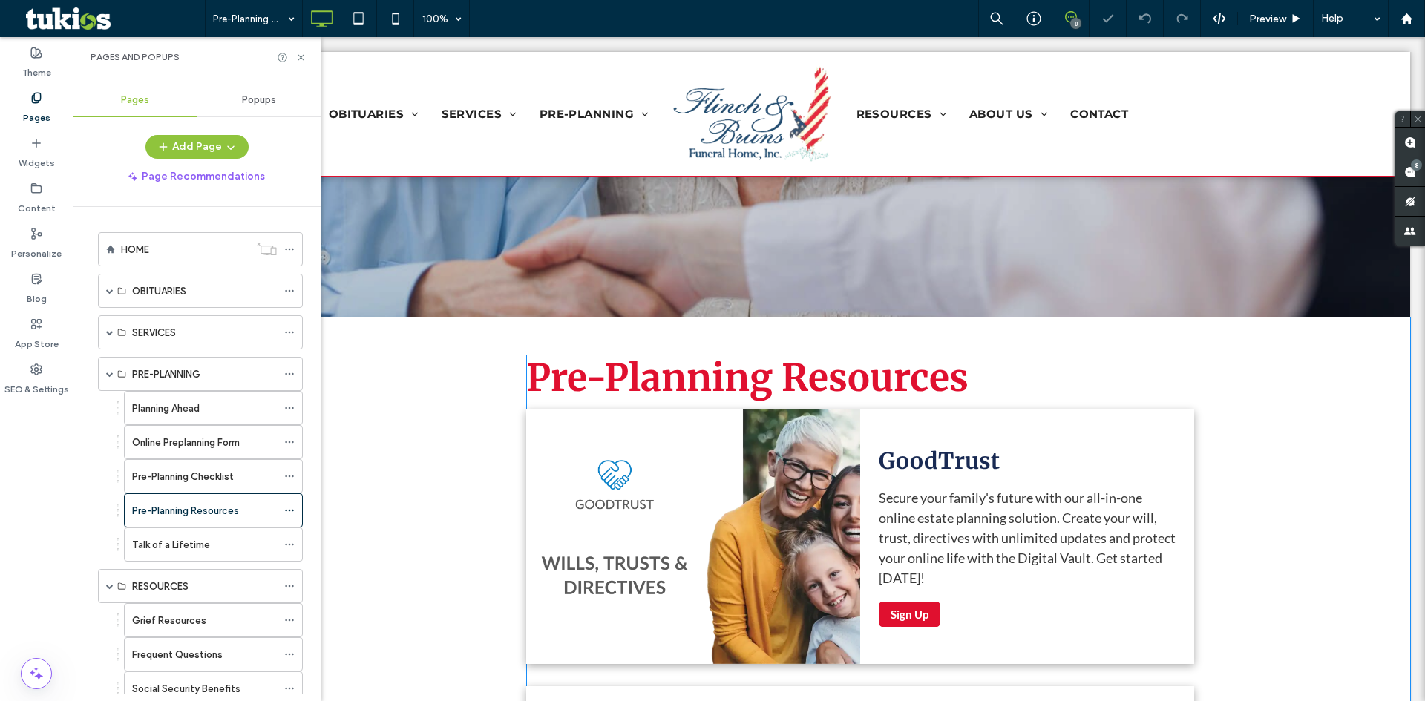
scroll to position [297, 0]
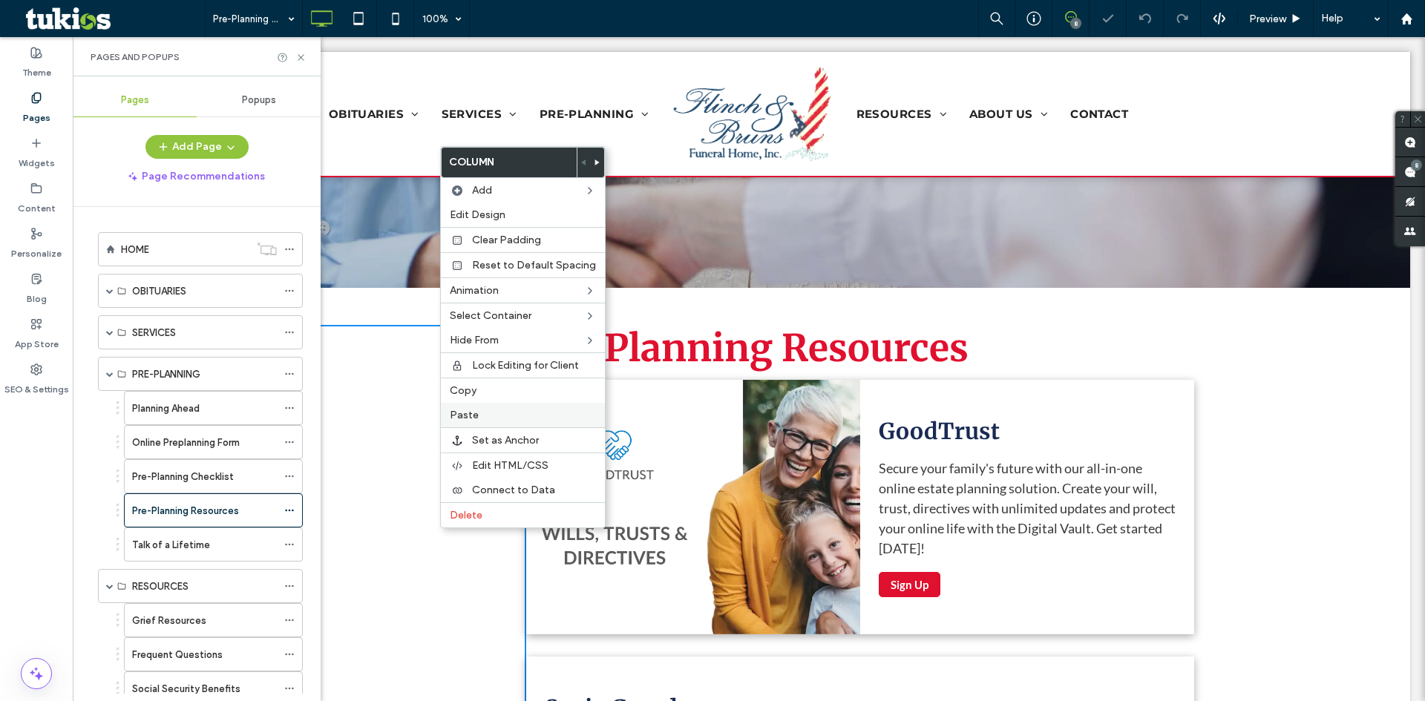
click at [479, 410] on label "Paste" at bounding box center [523, 415] width 146 height 13
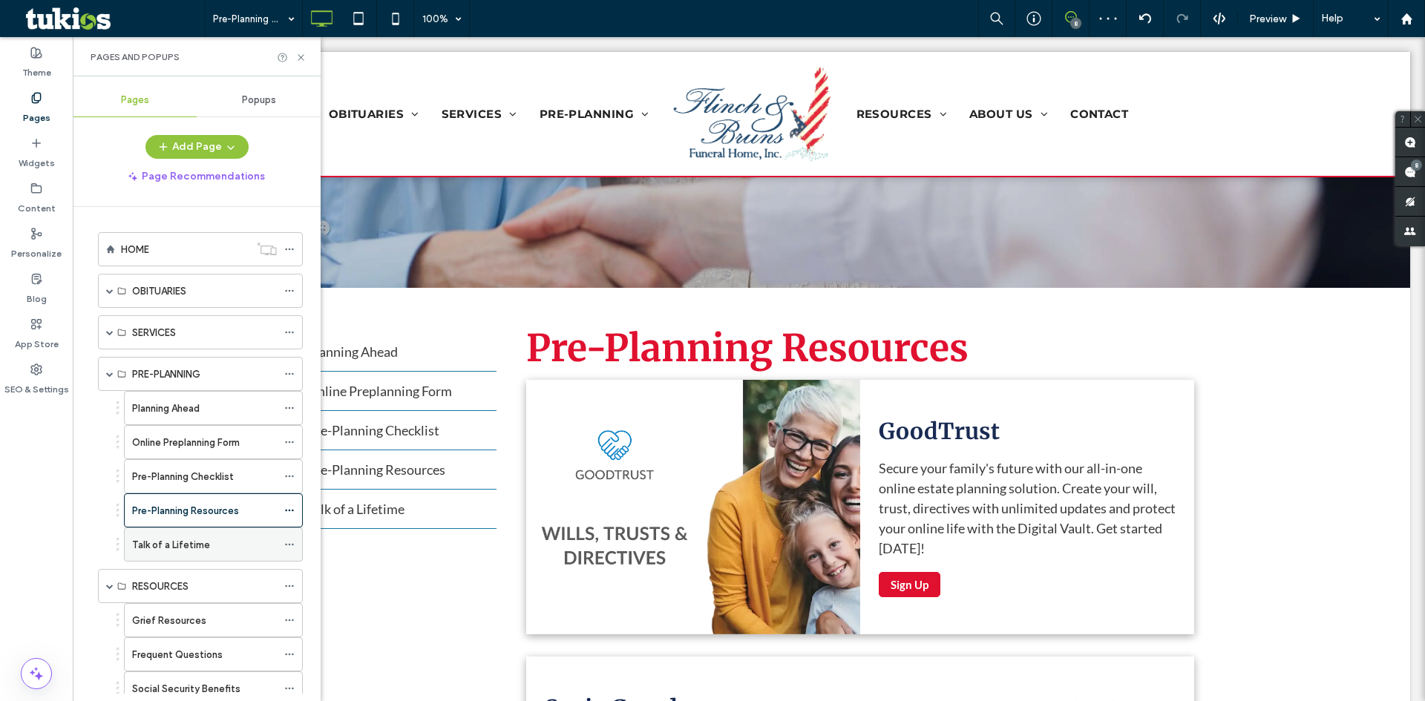
click at [239, 540] on div "Talk of a Lifetime" at bounding box center [204, 545] width 145 height 16
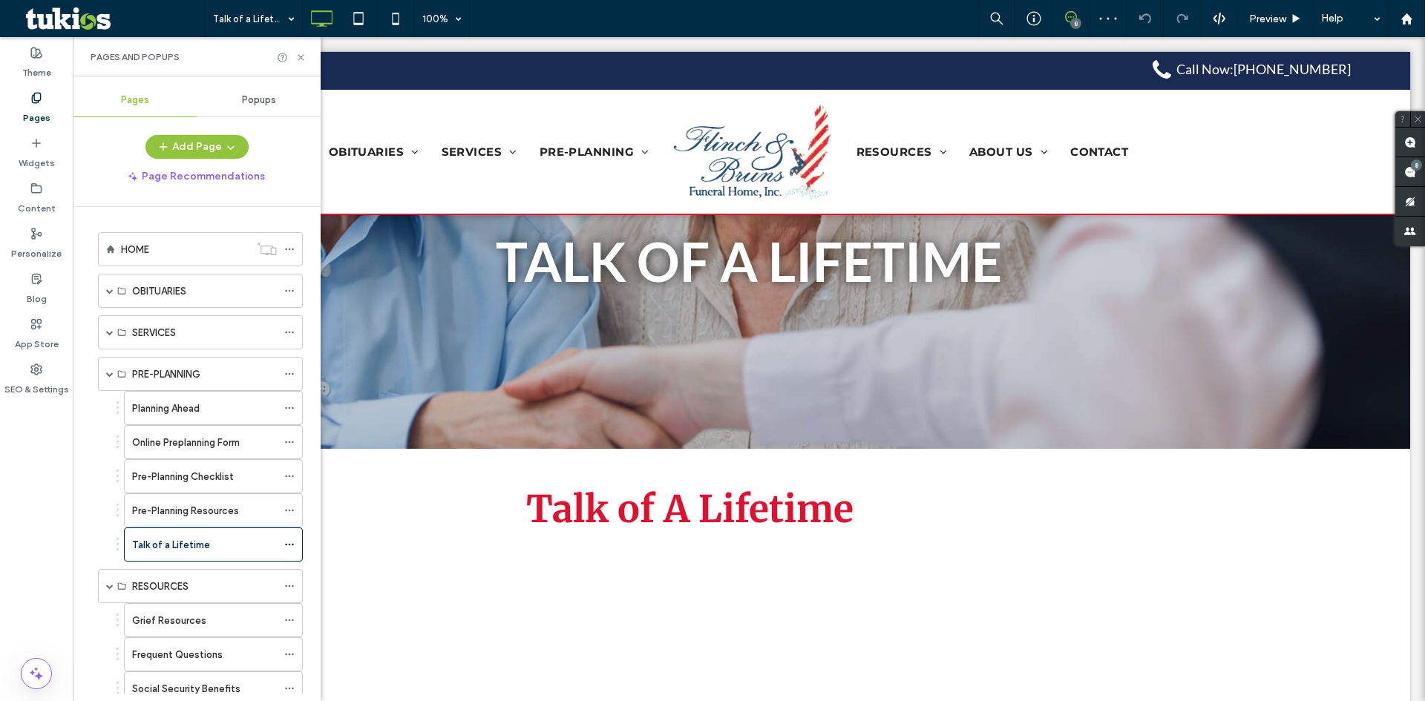
scroll to position [223, 0]
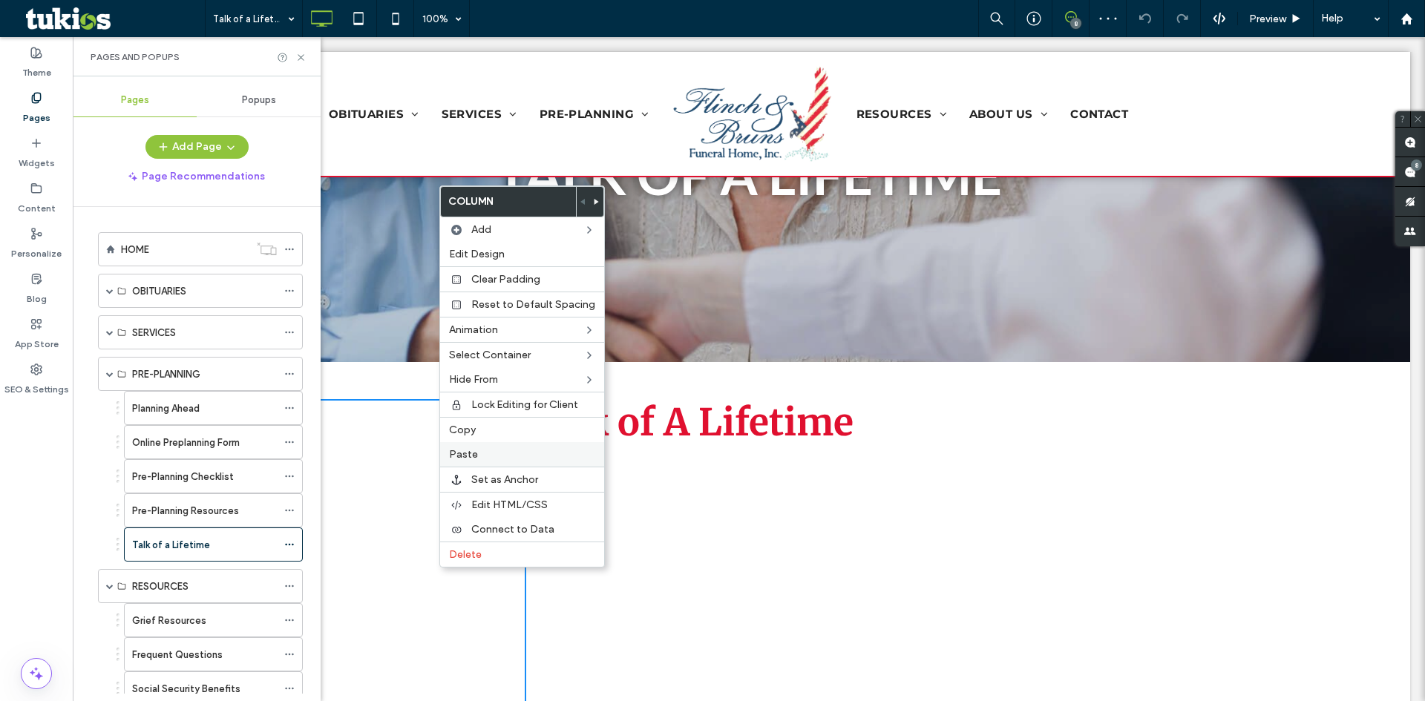
click at [465, 454] on span "Paste" at bounding box center [463, 454] width 29 height 13
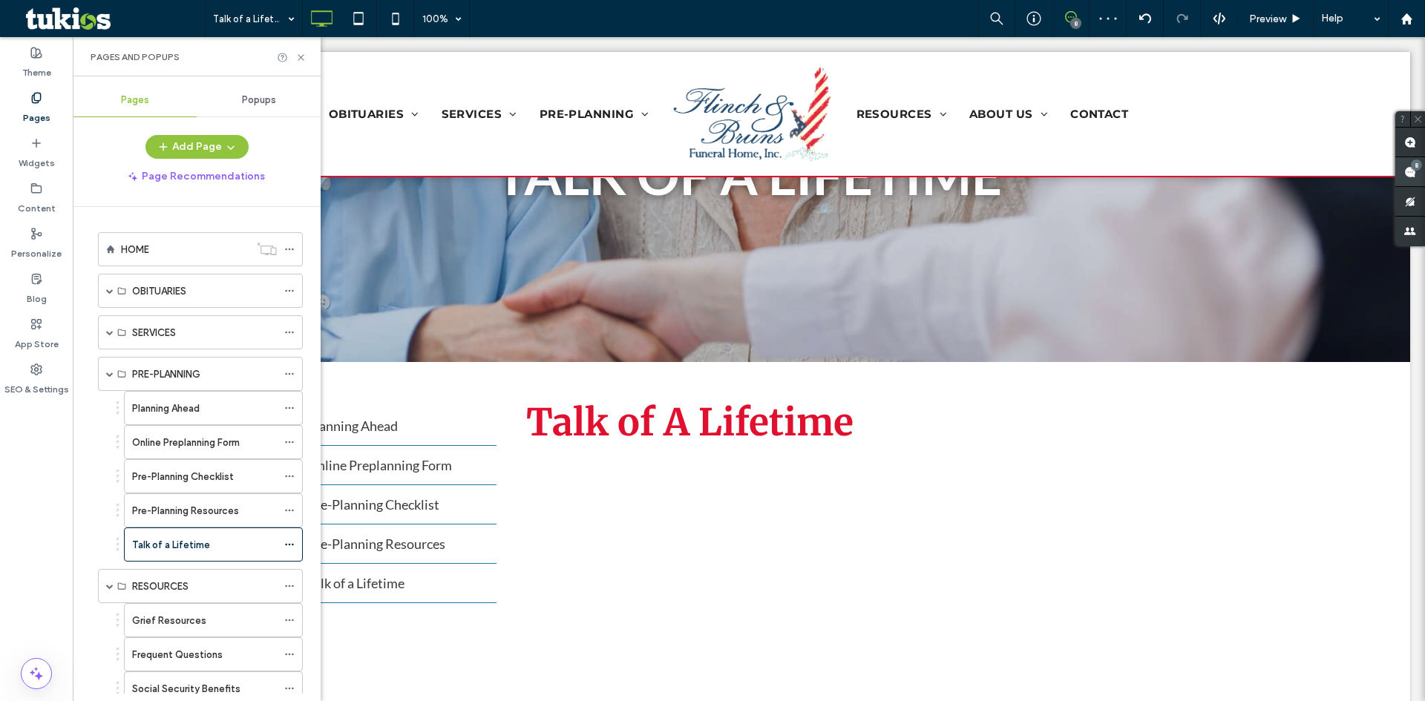
click at [1410, 162] on span at bounding box center [1410, 171] width 30 height 29
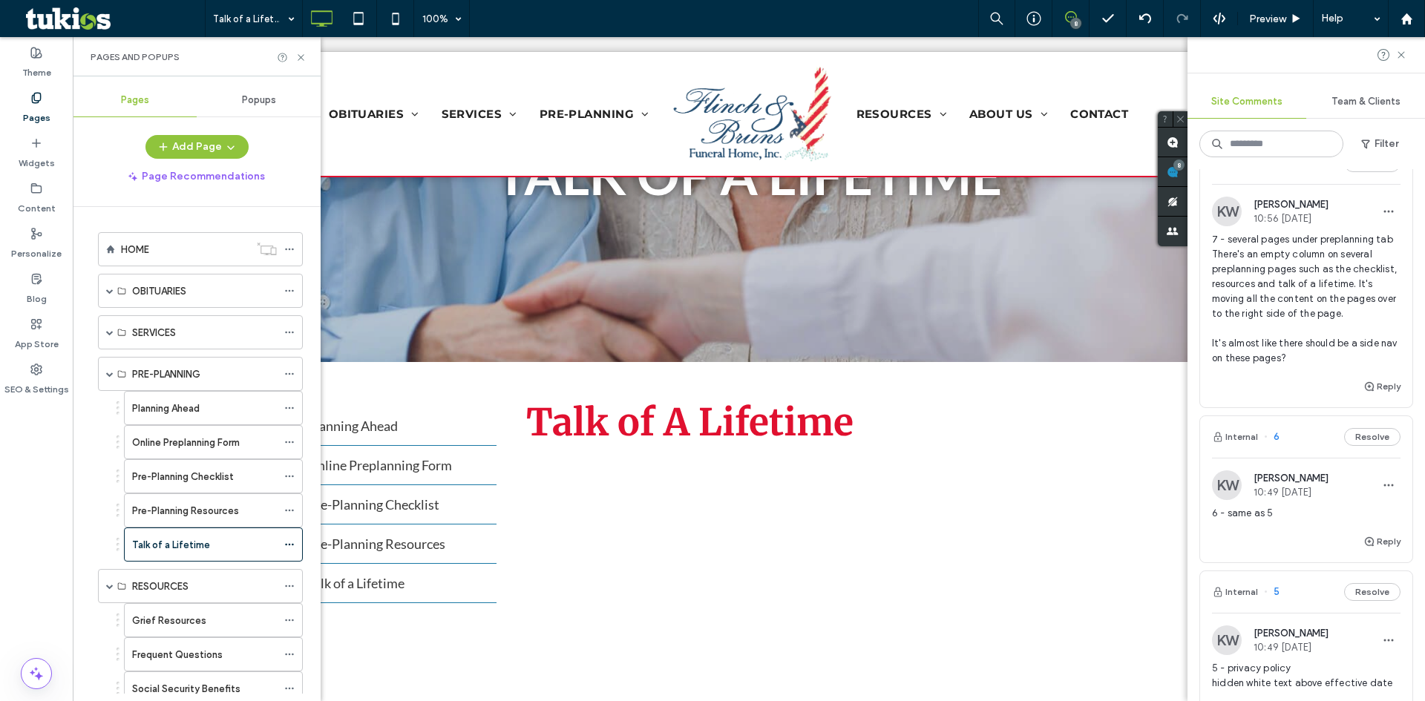
scroll to position [445, 0]
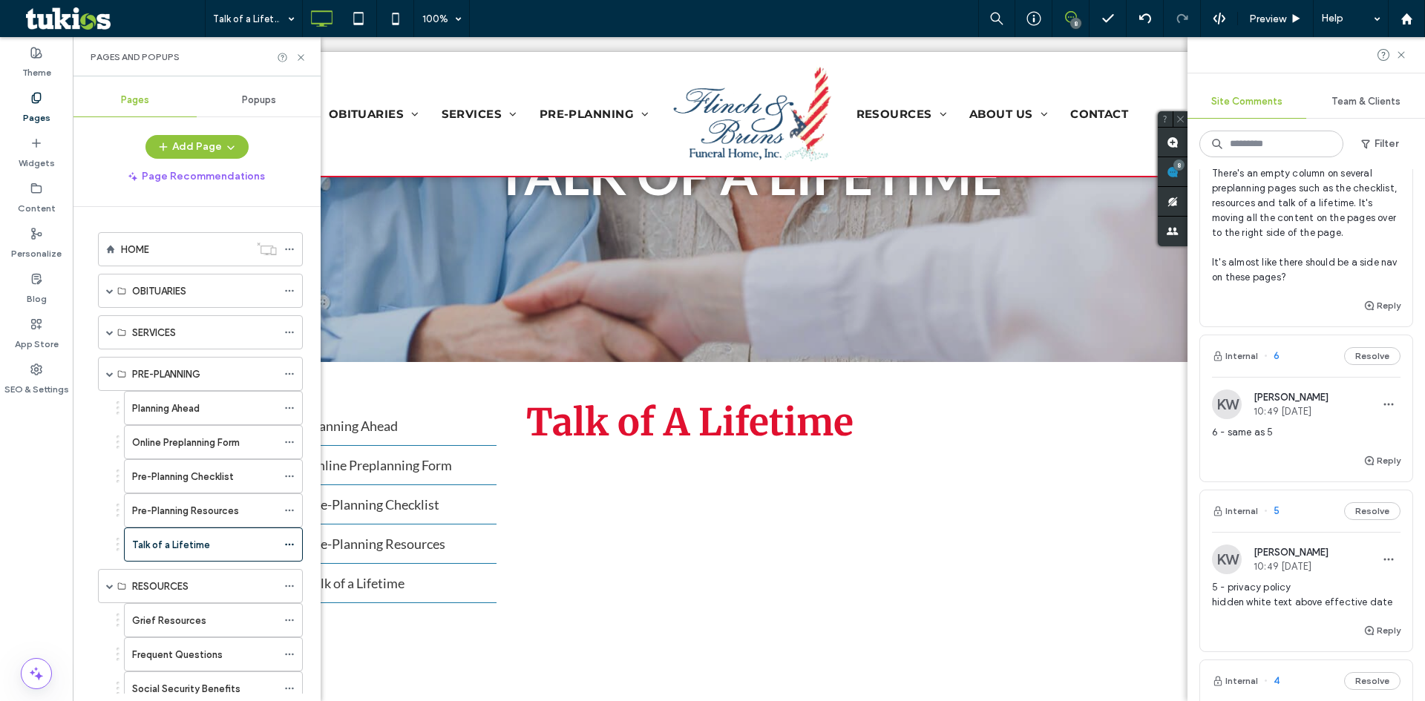
click at [1256, 440] on span "6 - same as 5" at bounding box center [1306, 432] width 188 height 15
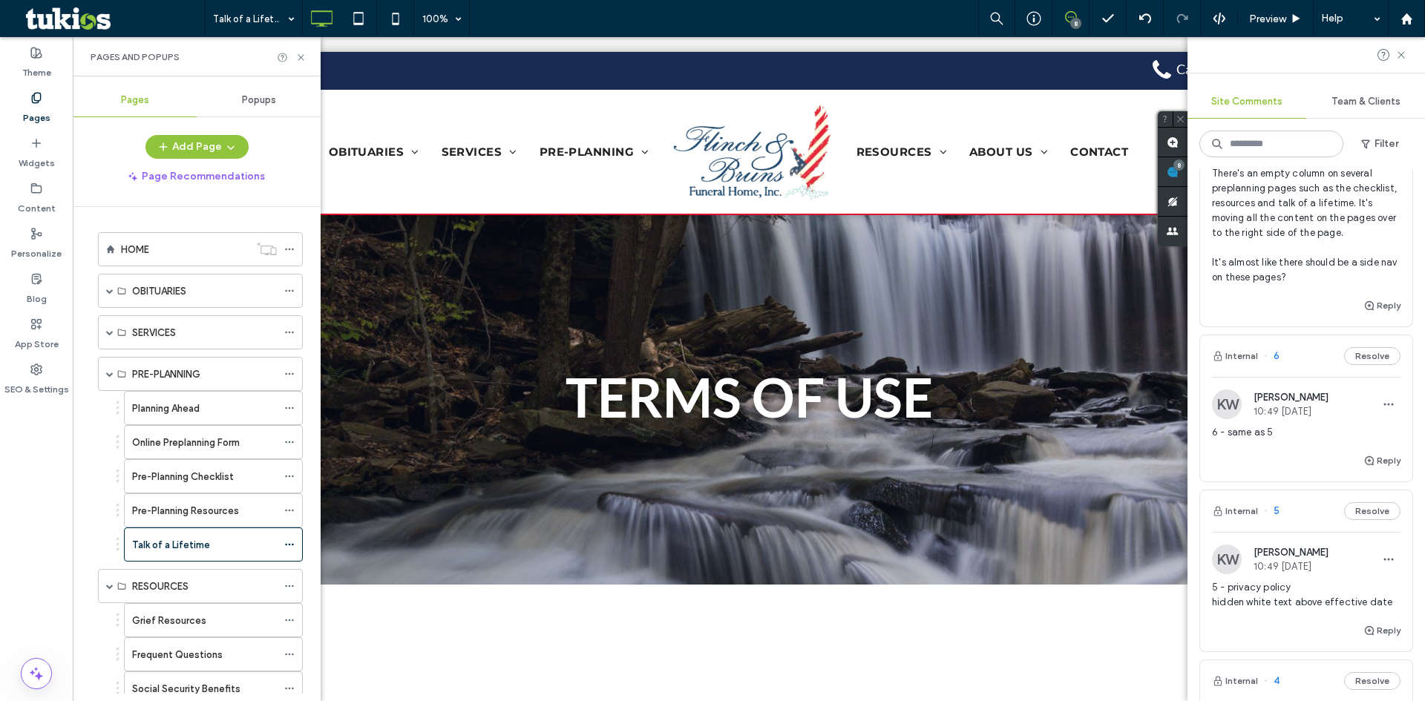
scroll to position [0, 0]
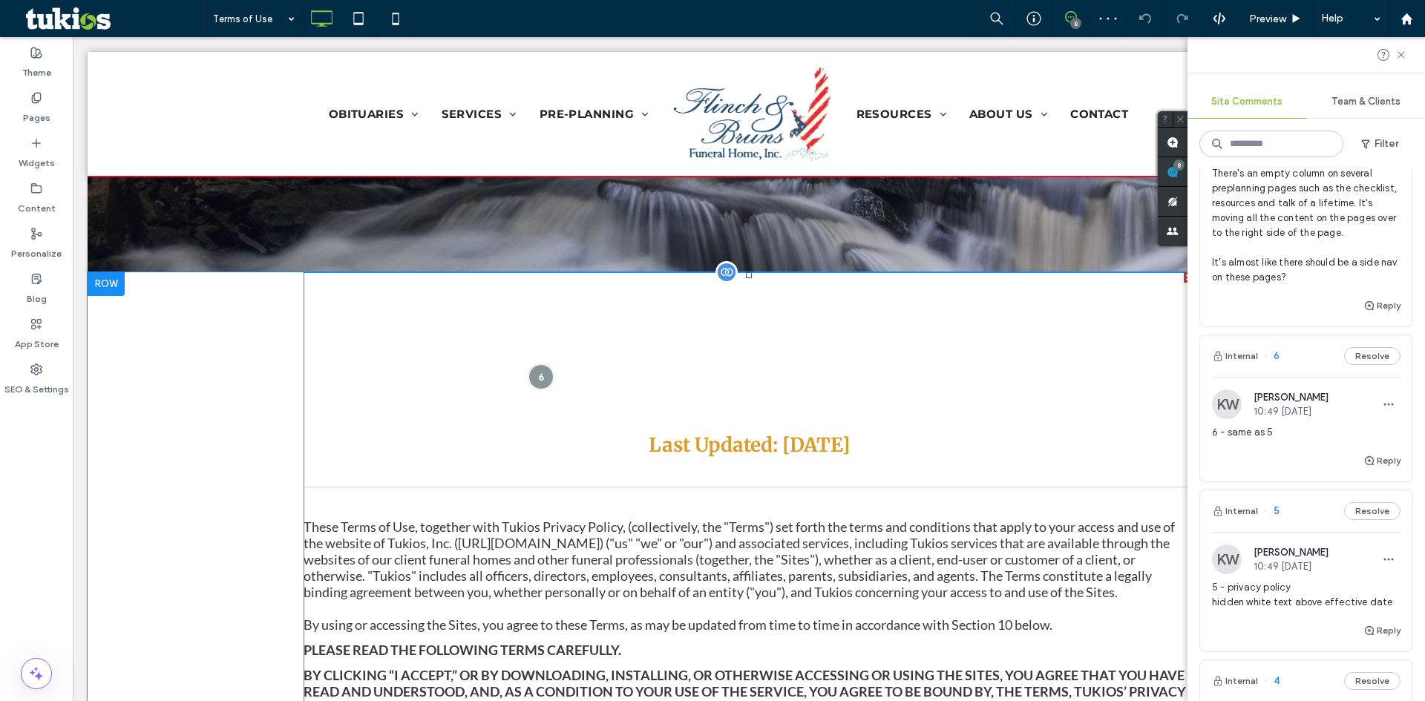
scroll to position [214, 0]
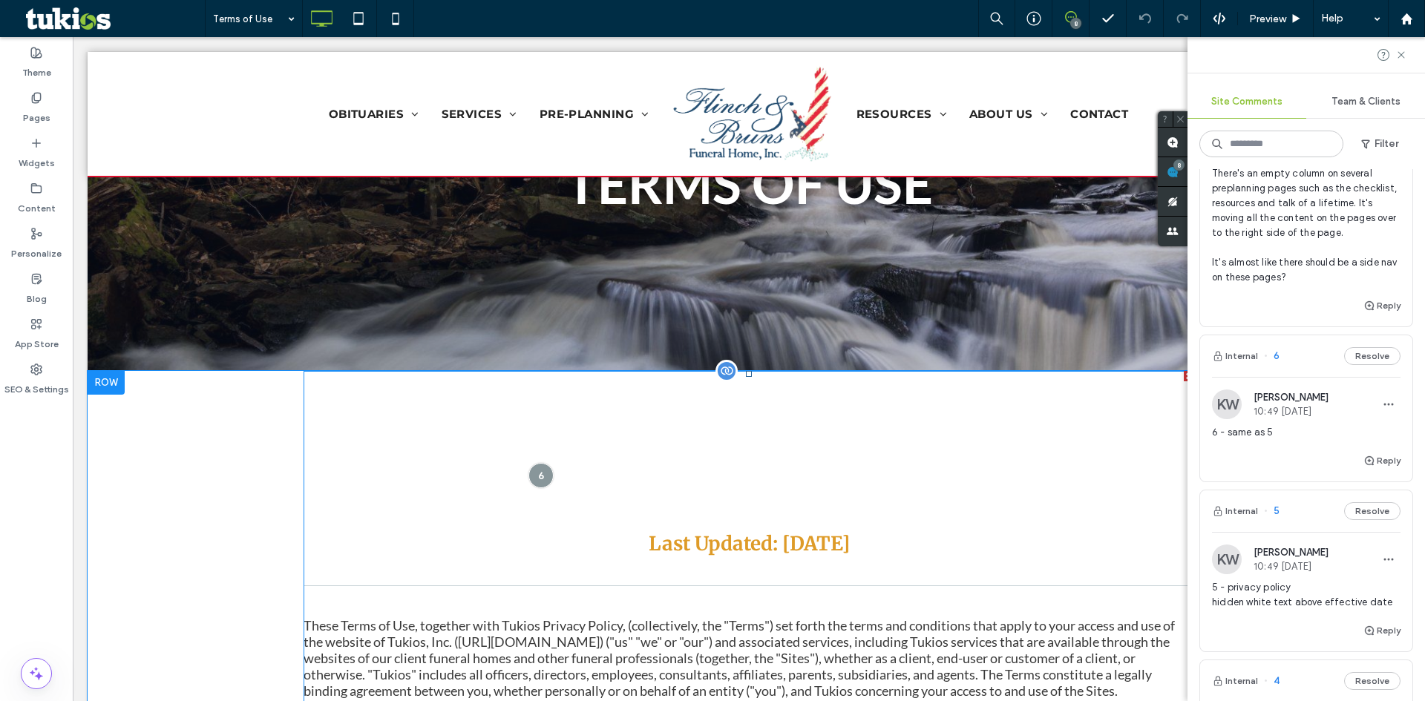
drag, startPoint x: 833, startPoint y: 472, endPoint x: 823, endPoint y: 443, distance: 30.5
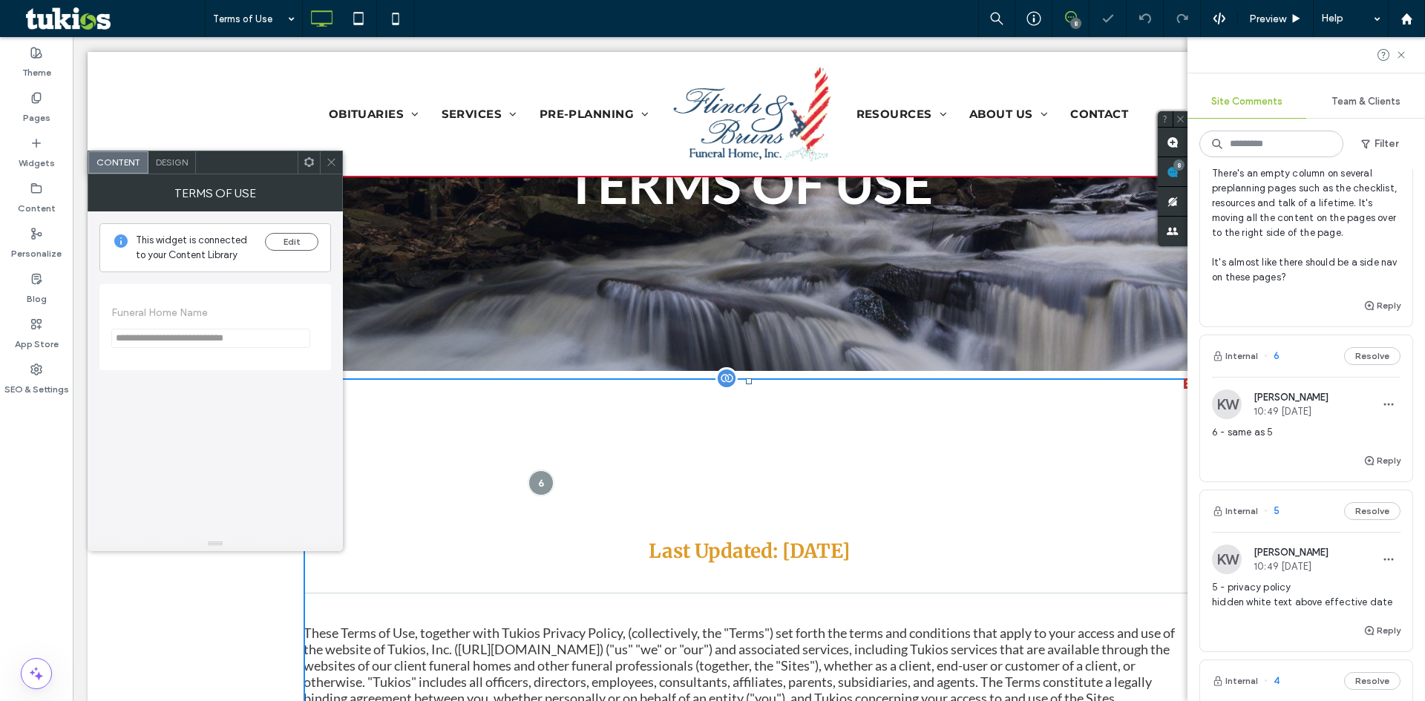
click at [689, 445] on div "Terms of Use Last Updated: 5/16/2022" at bounding box center [749, 470] width 891 height 185
click at [281, 236] on button "Edit" at bounding box center [291, 242] width 53 height 18
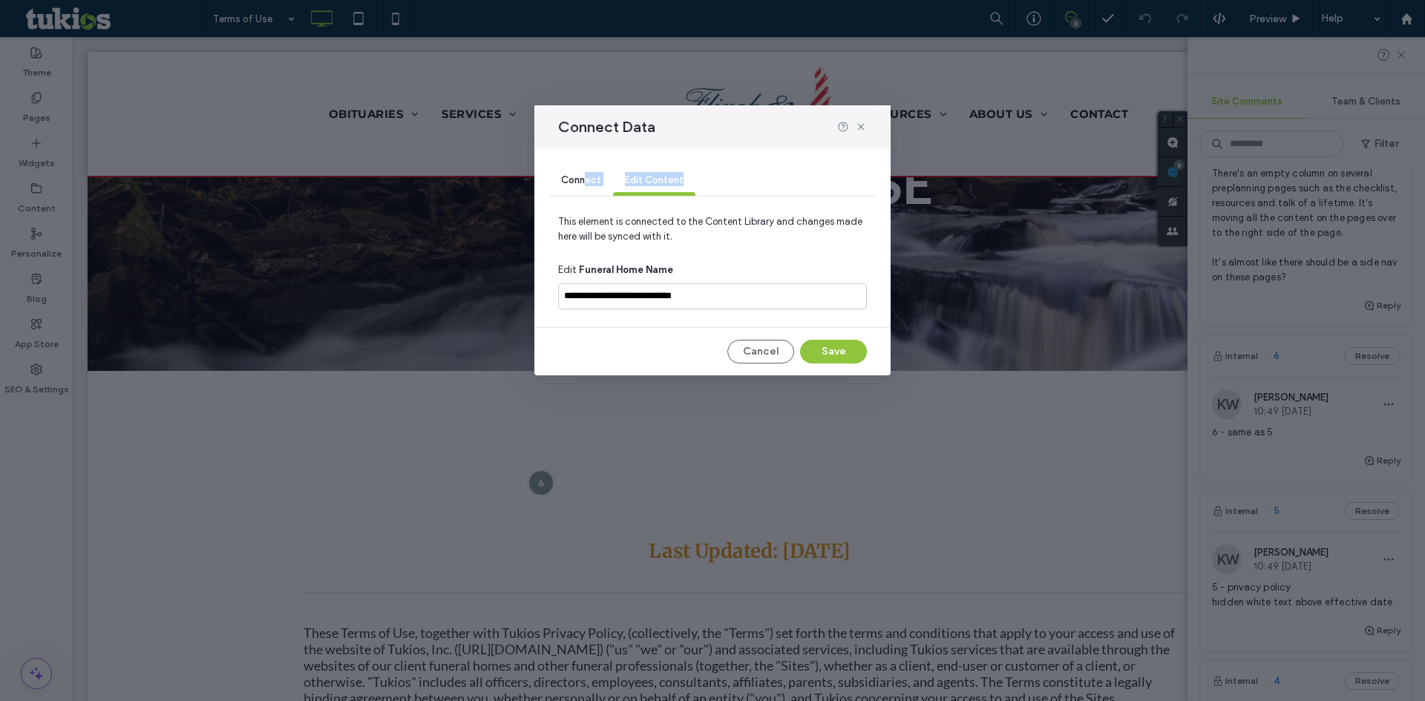
drag, startPoint x: 583, startPoint y: 181, endPoint x: 707, endPoint y: 179, distance: 124.0
click at [707, 179] on div "Connect Edit Content" at bounding box center [712, 181] width 327 height 30
click at [866, 127] on icon at bounding box center [861, 127] width 12 height 12
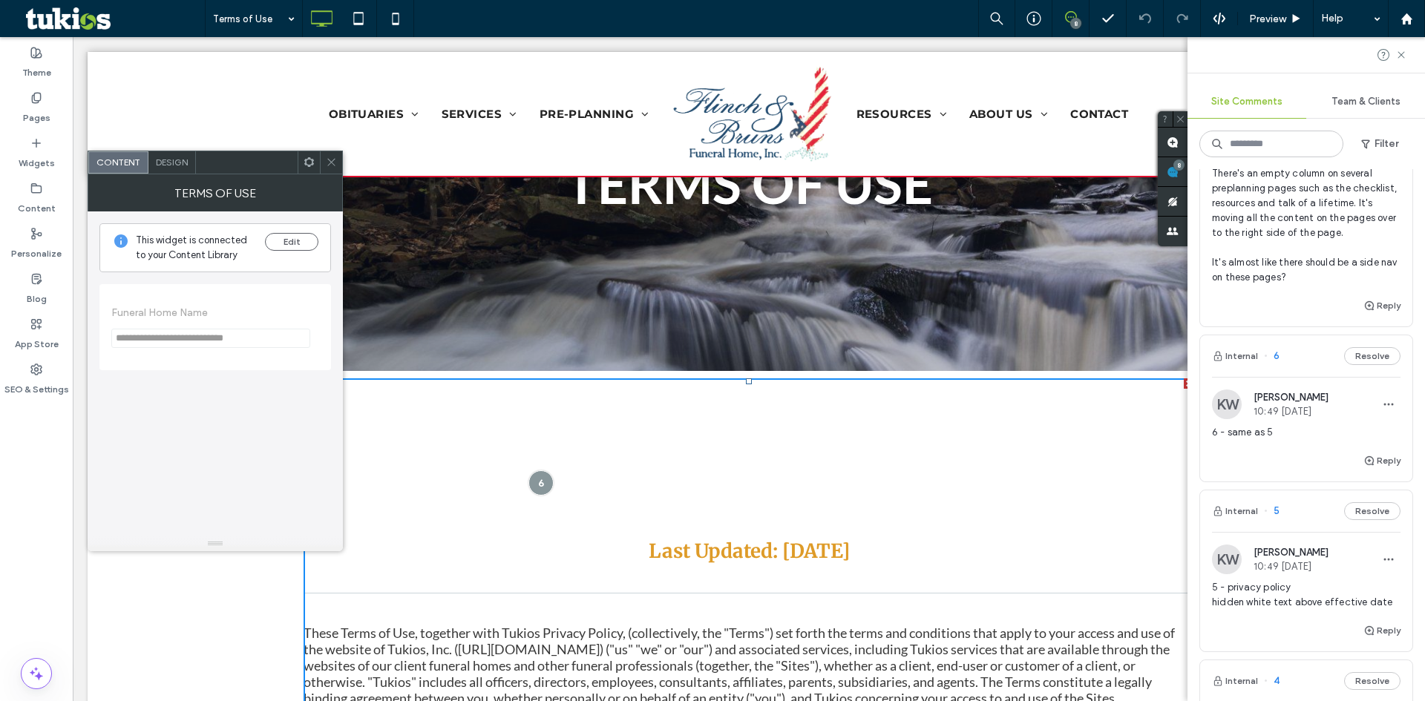
click at [189, 164] on div "Design" at bounding box center [171, 162] width 47 height 22
click at [188, 309] on div "Text Styles" at bounding box center [215, 302] width 208 height 20
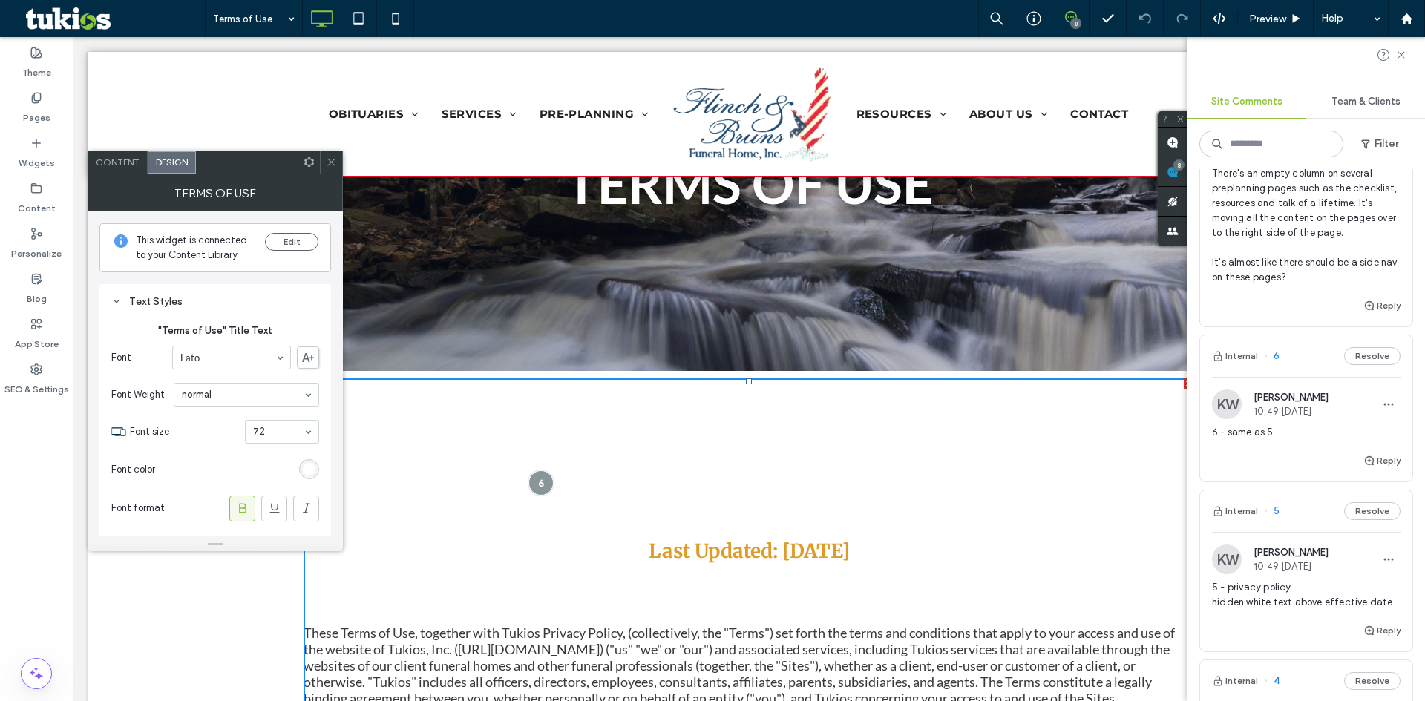
click at [306, 473] on div "rgb(255, 255, 255)" at bounding box center [309, 469] width 13 height 13
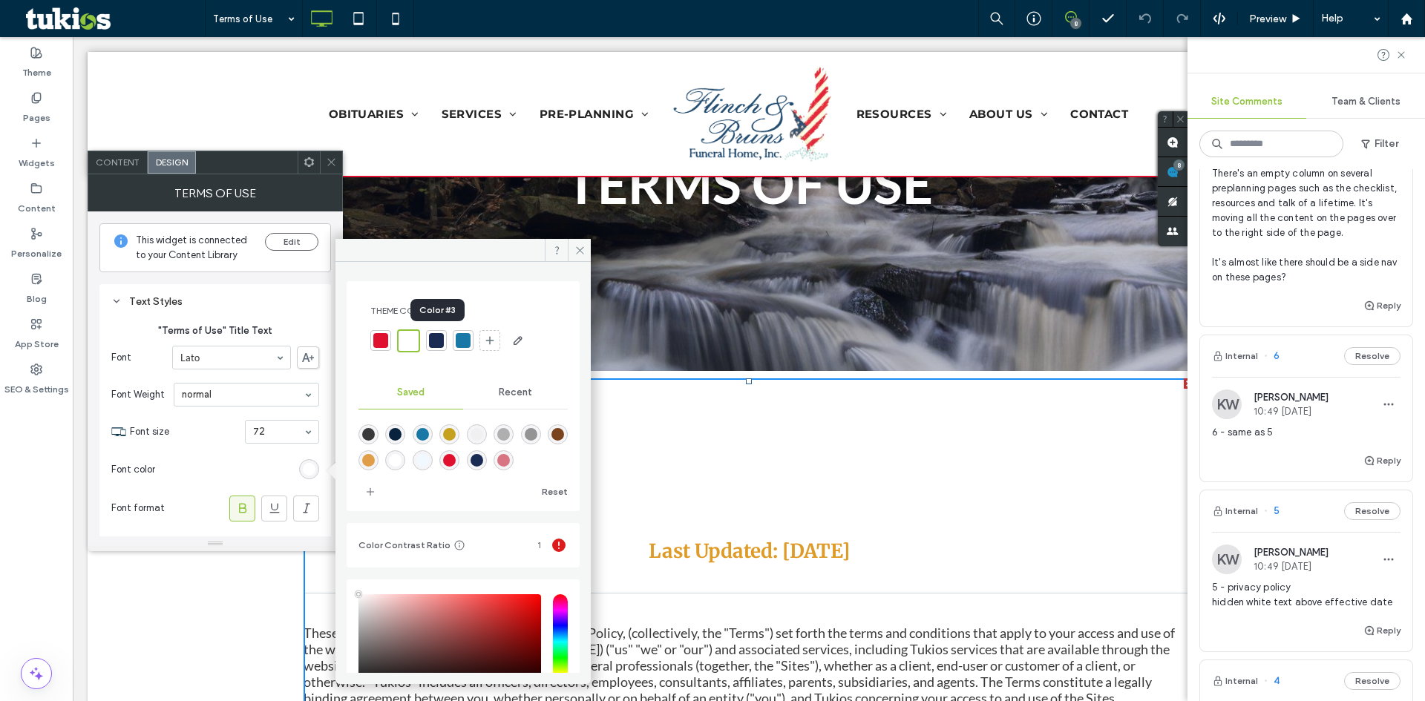
click at [429, 340] on div at bounding box center [436, 340] width 15 height 15
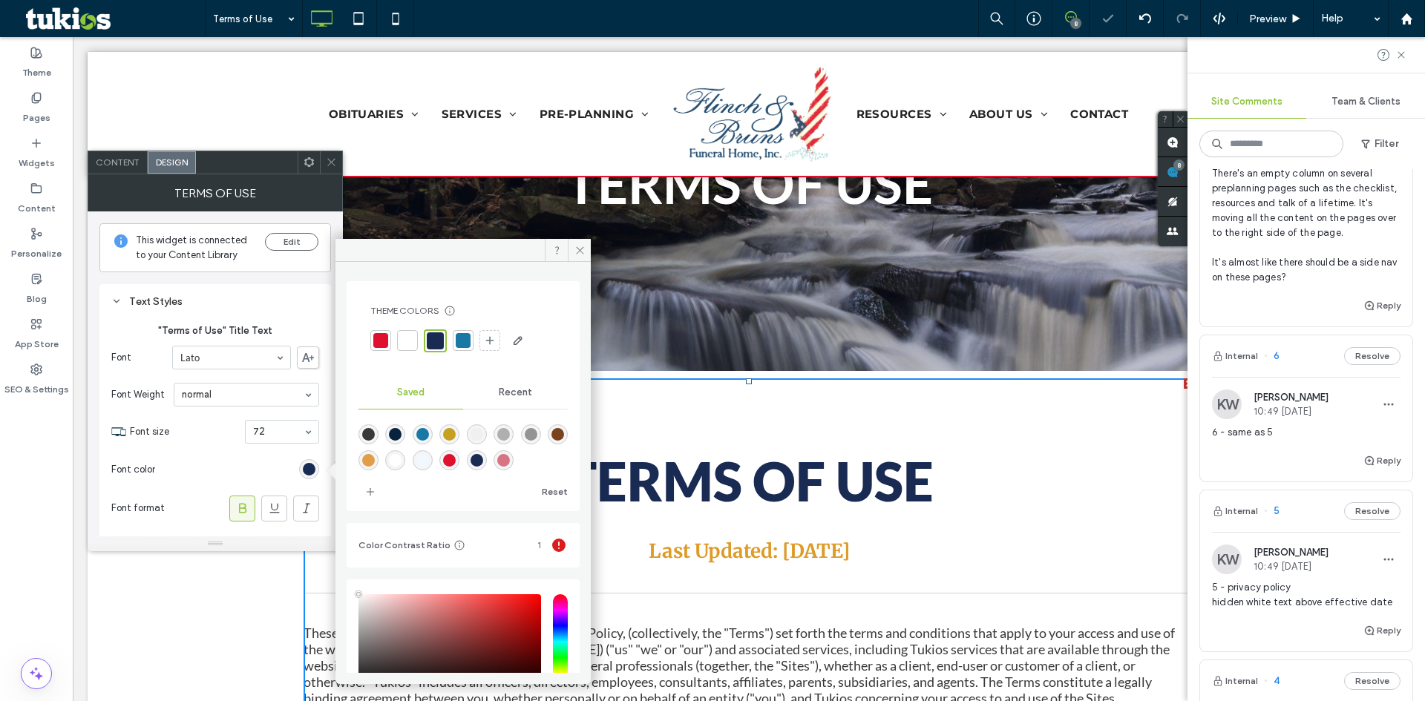
click at [330, 163] on icon at bounding box center [331, 162] width 11 height 11
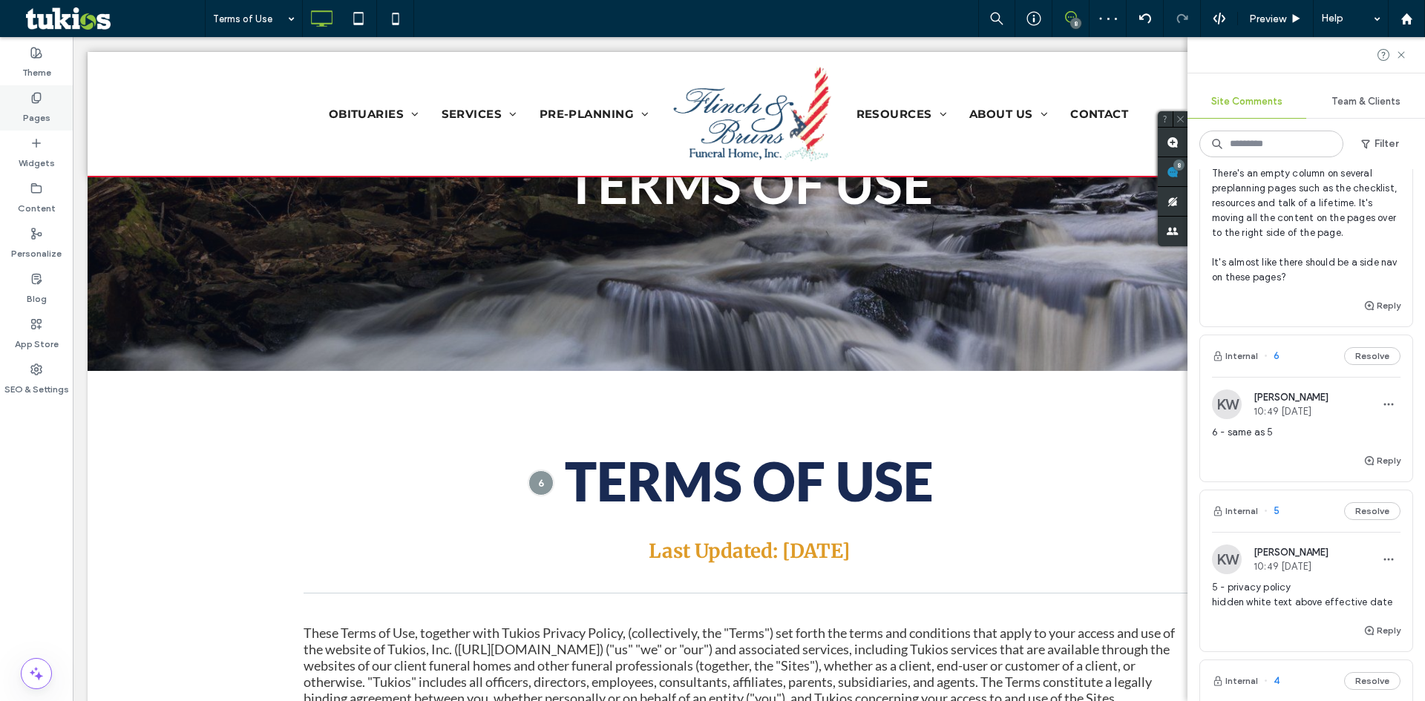
click at [35, 119] on label "Pages" at bounding box center [36, 114] width 27 height 21
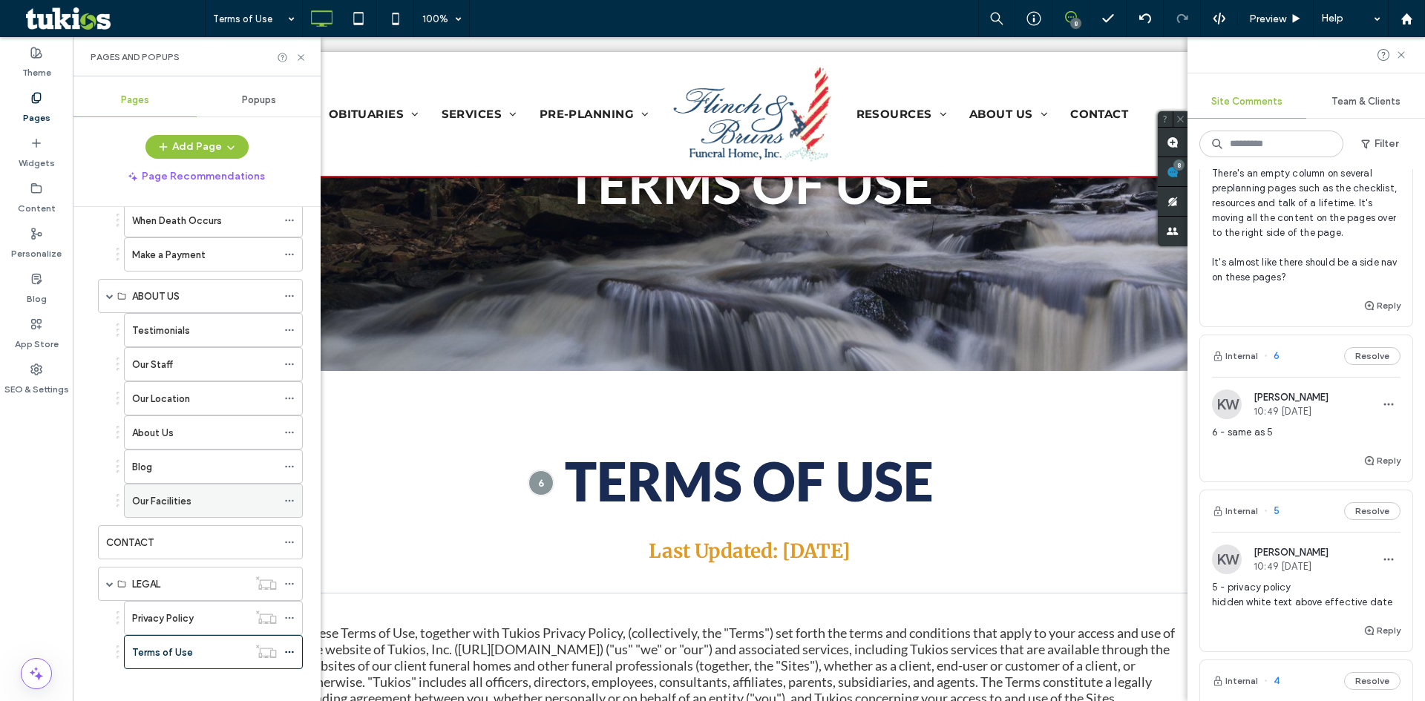
scroll to position [549, 0]
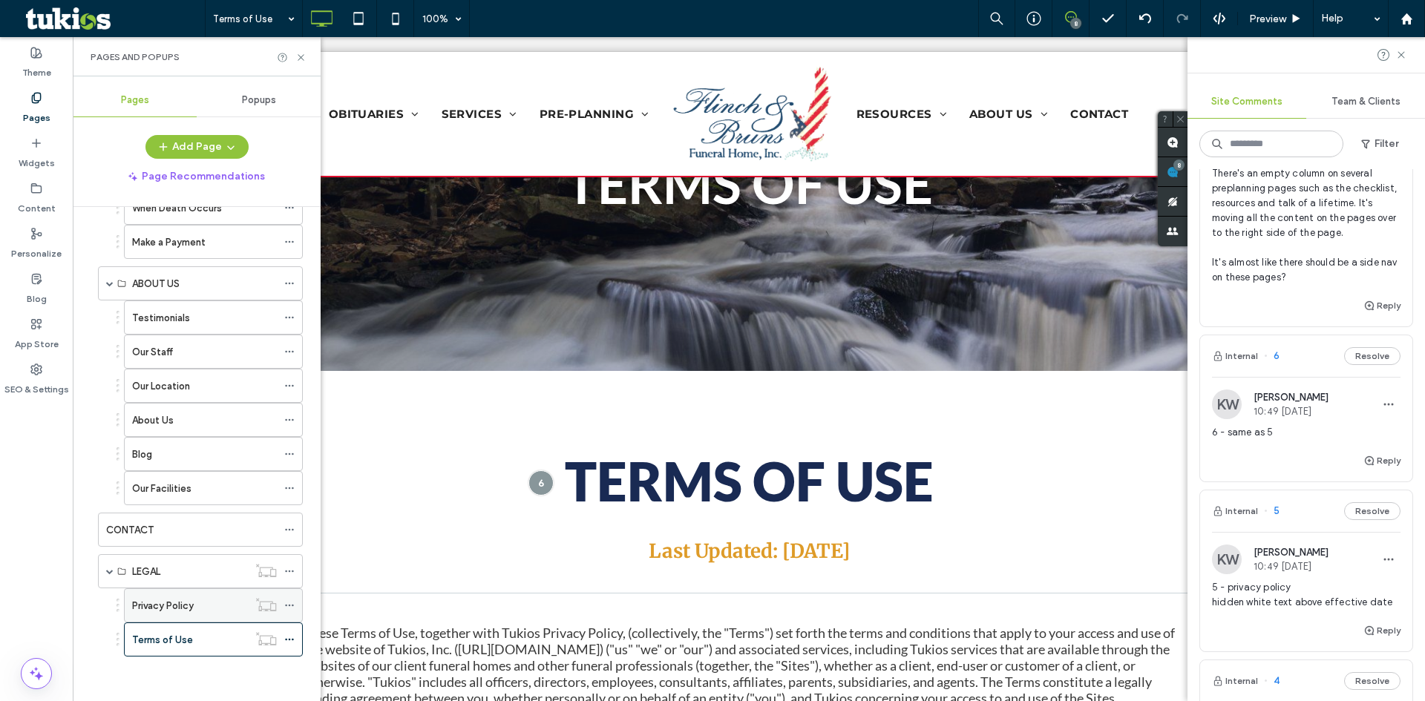
click at [194, 609] on div "Privacy Policy" at bounding box center [190, 606] width 116 height 16
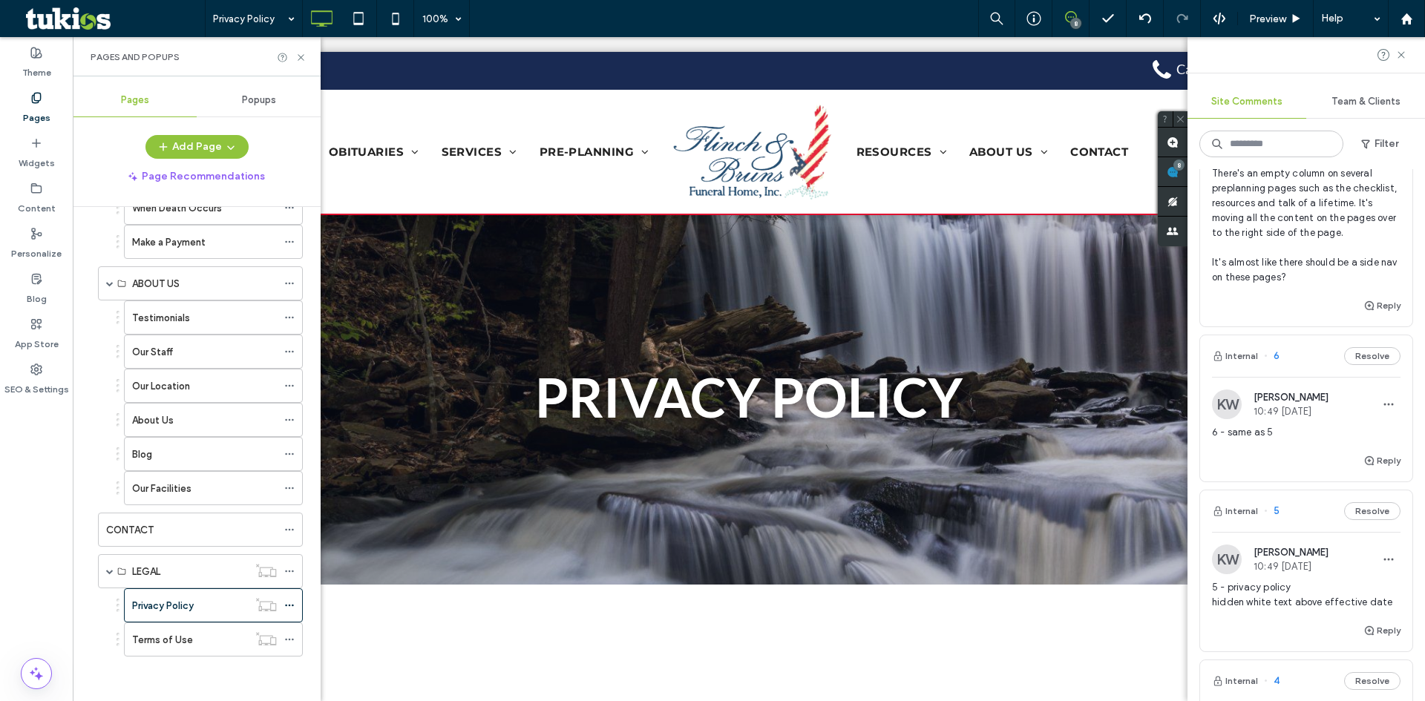
scroll to position [0, 0]
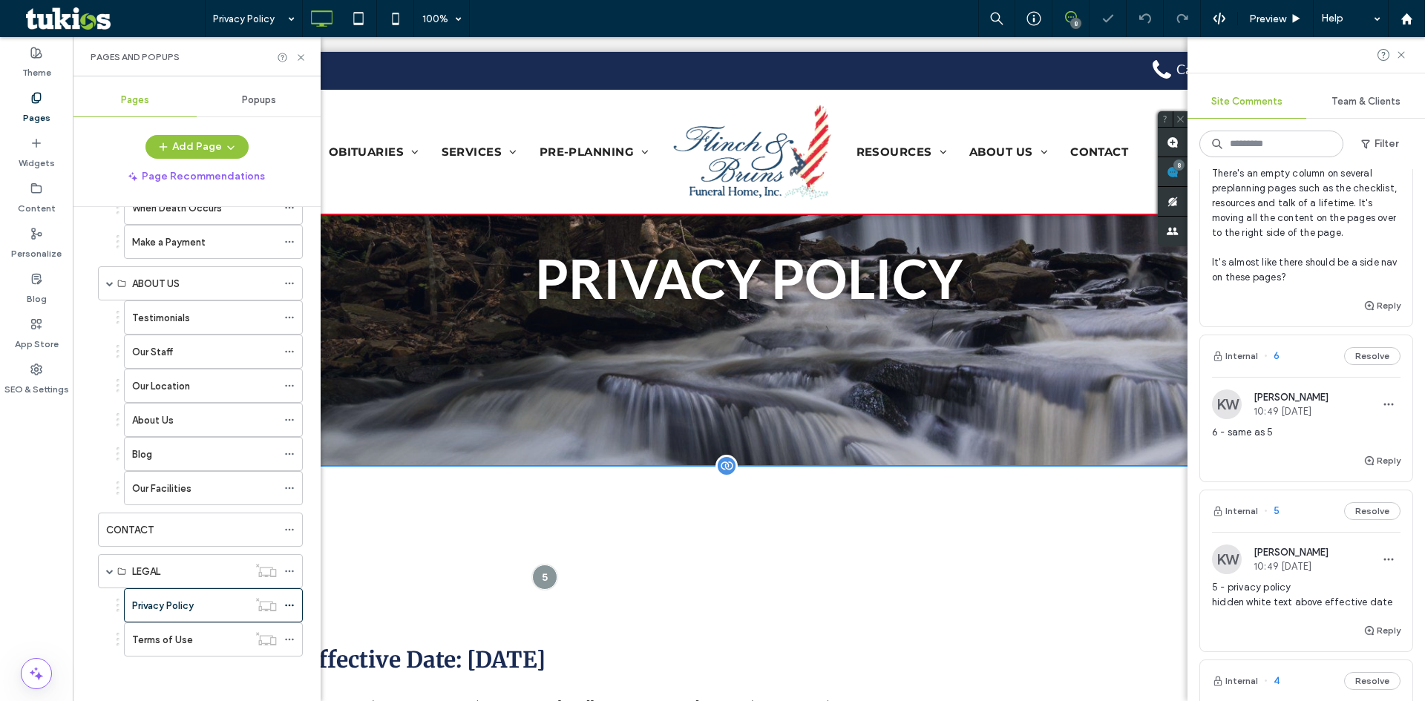
scroll to position [223, 0]
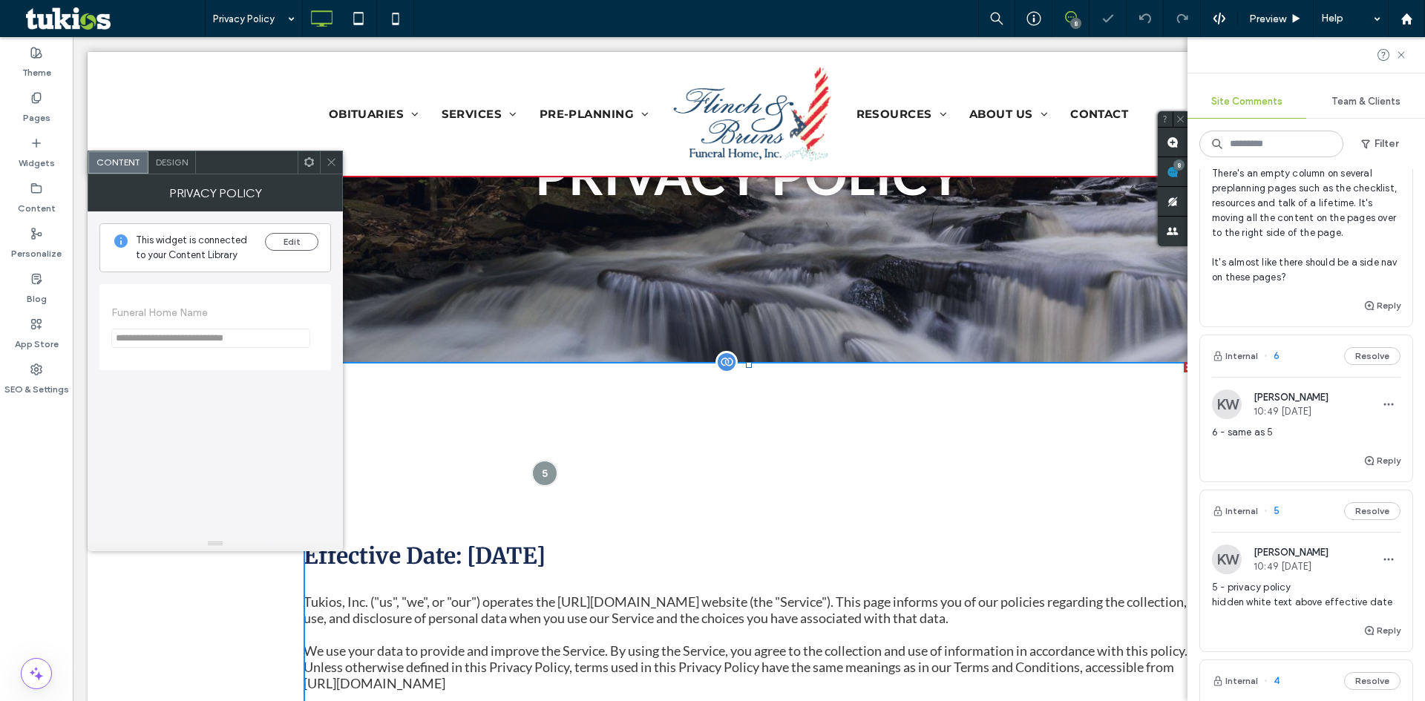
click at [174, 161] on span "Design" at bounding box center [172, 162] width 32 height 11
click at [221, 295] on div "Text Styles" at bounding box center [215, 301] width 208 height 13
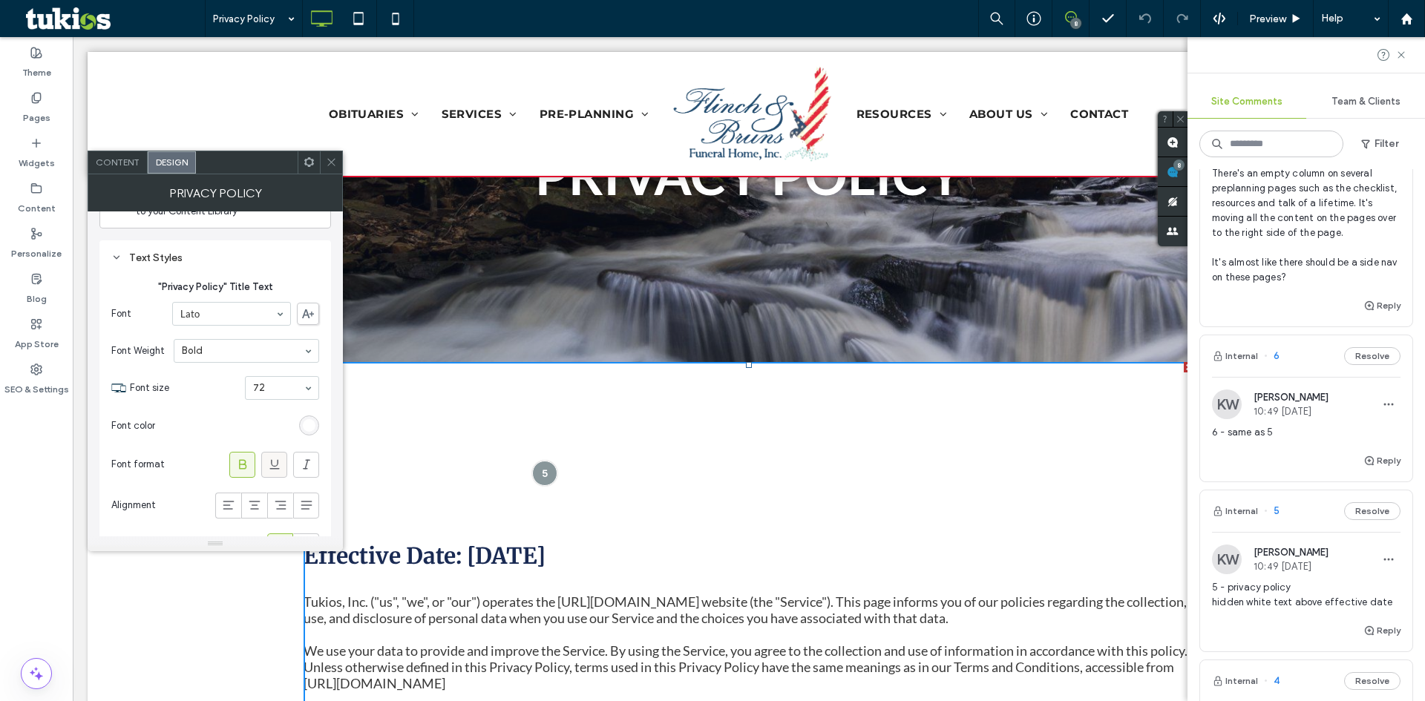
scroll to position [74, 0]
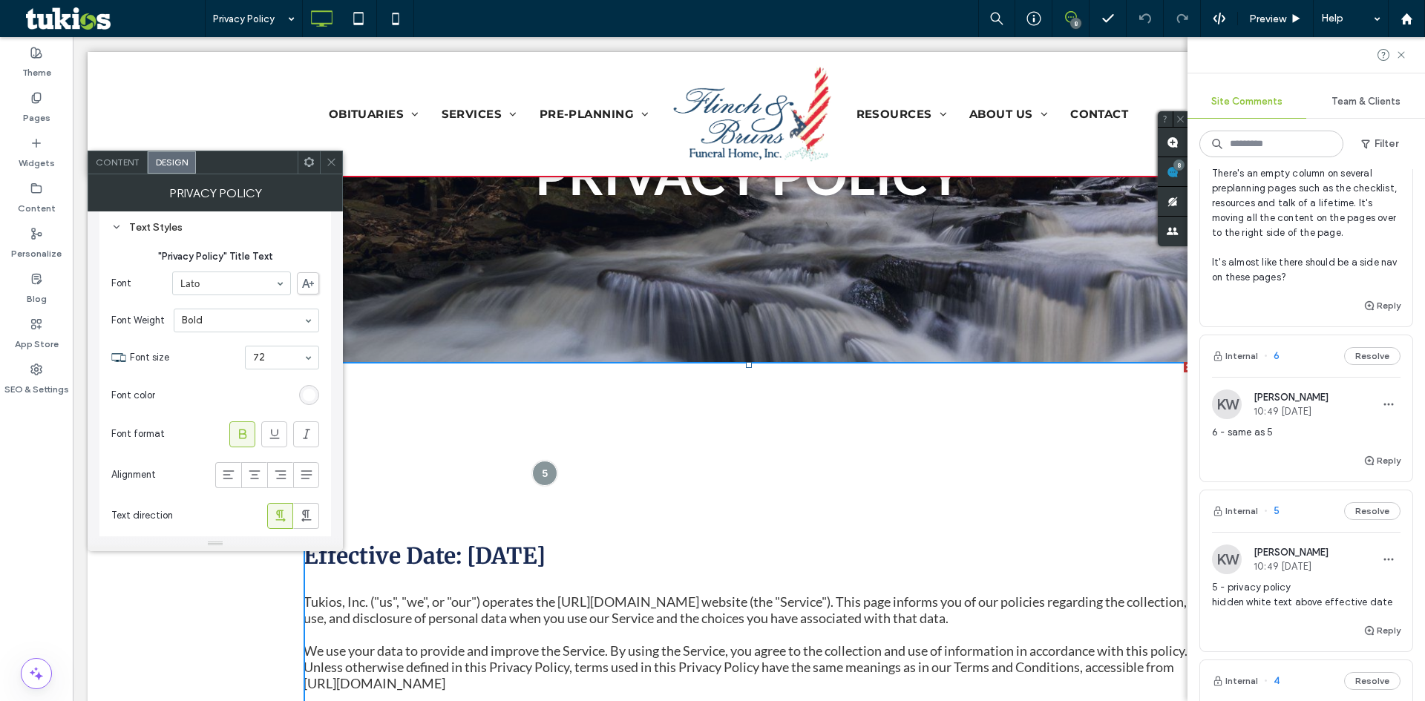
click at [306, 389] on div "rgb(255, 255, 255)" at bounding box center [309, 395] width 13 height 13
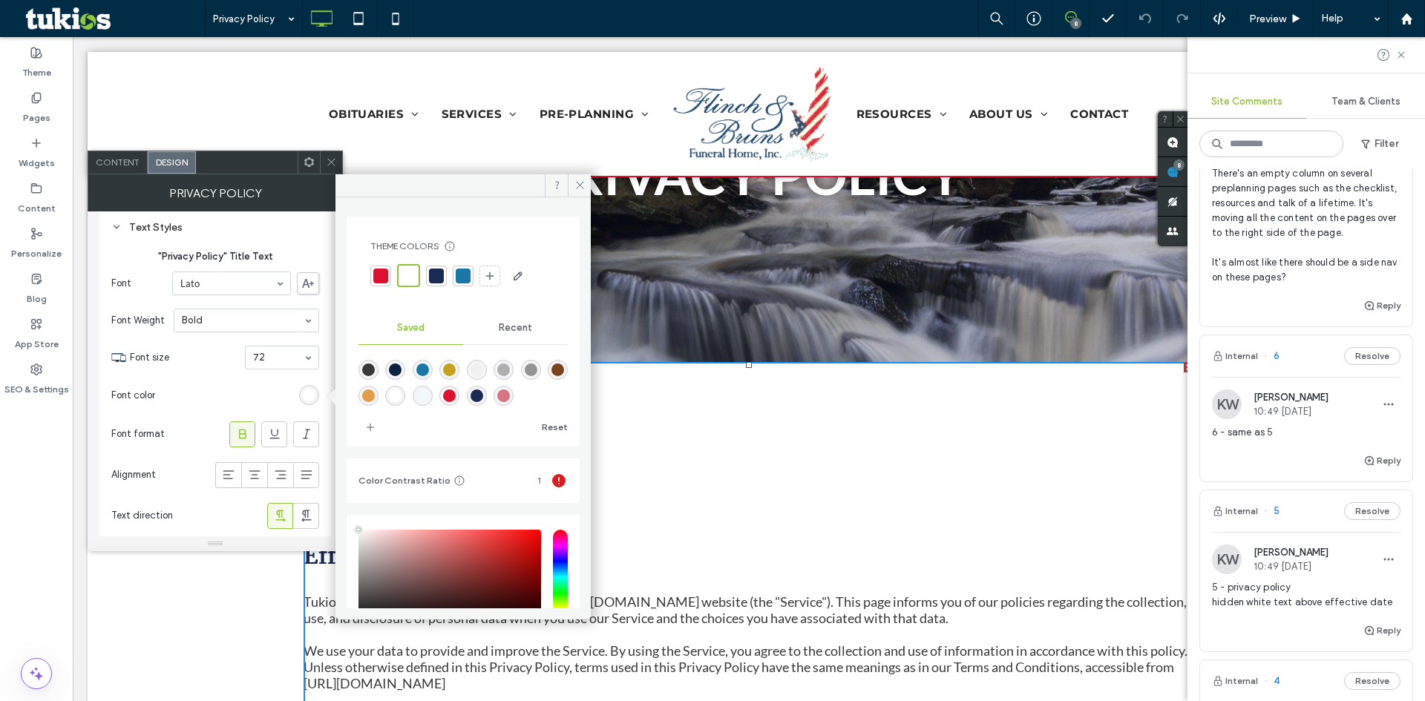
click at [437, 281] on div at bounding box center [436, 276] width 15 height 15
click at [335, 160] on icon at bounding box center [331, 162] width 11 height 11
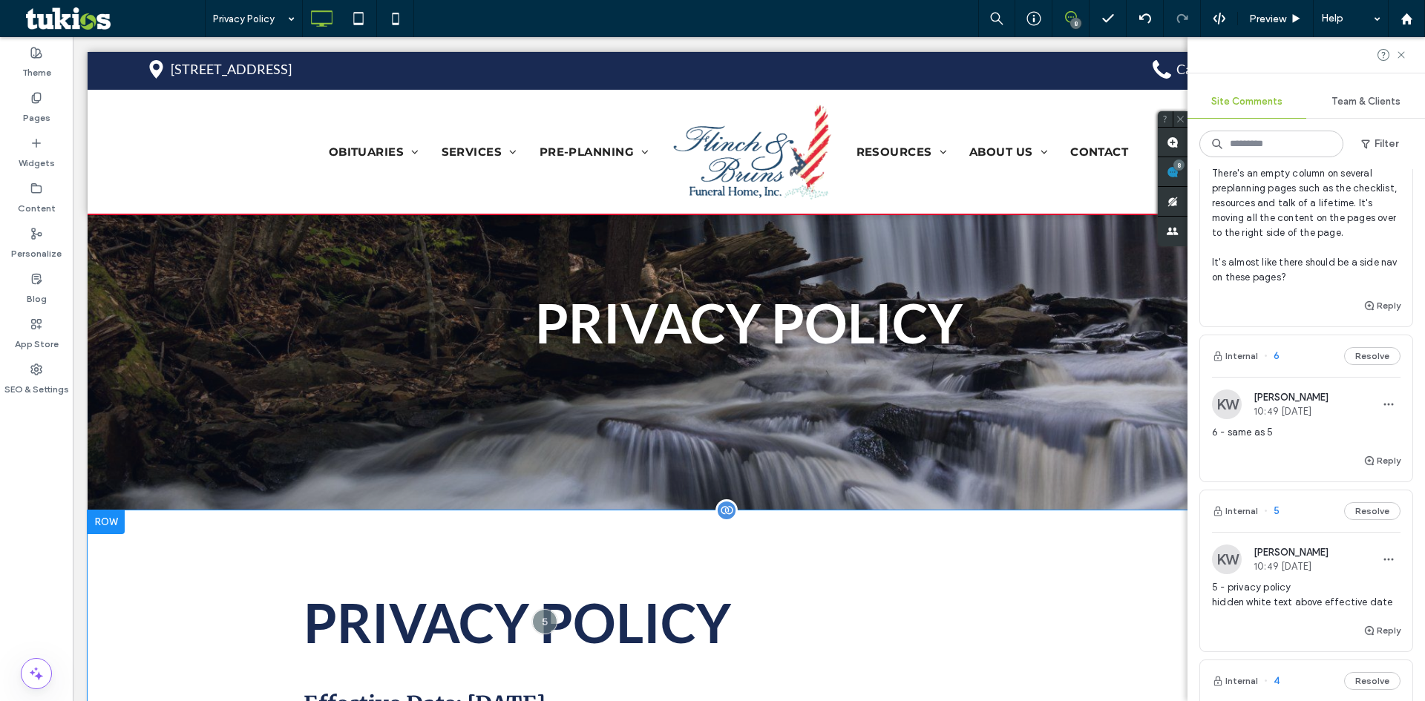
scroll to position [0, 0]
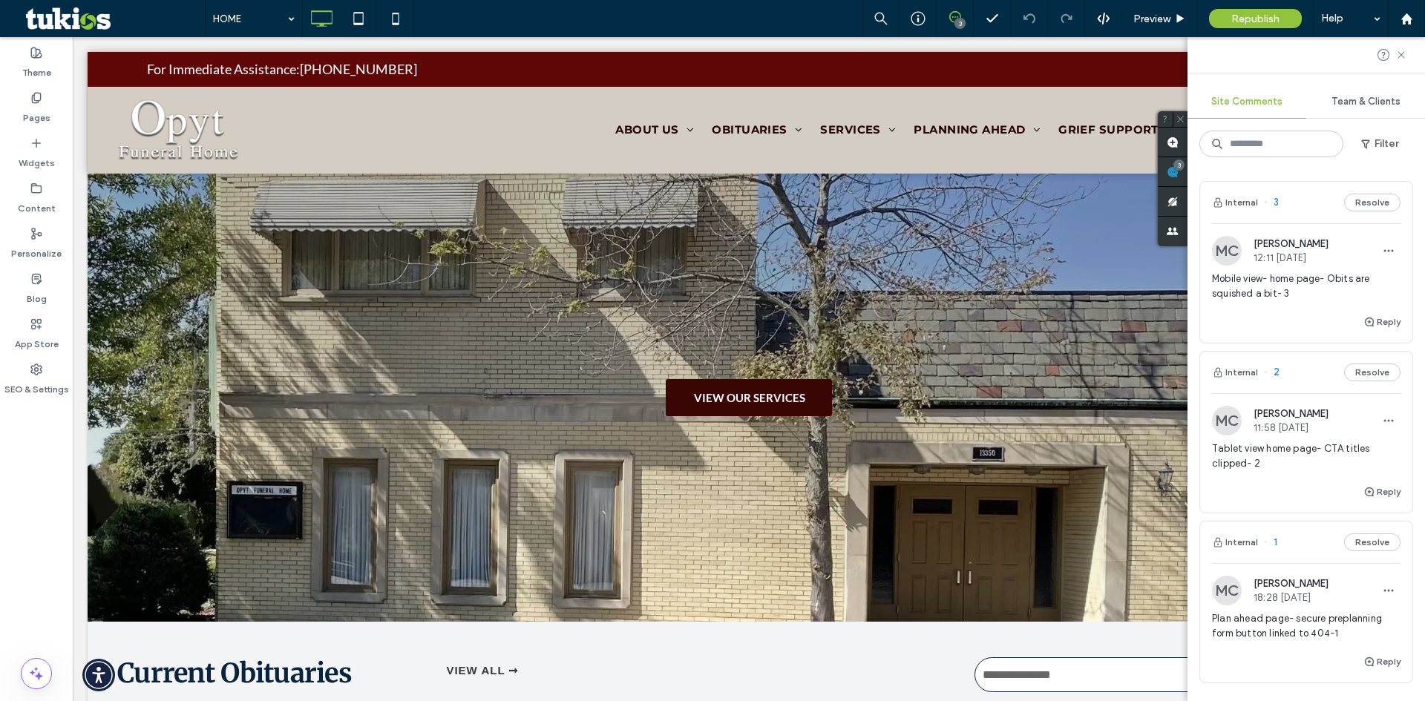
click at [1251, 297] on span "Mobile view- home page- Obits are squished a bit- 3" at bounding box center [1306, 287] width 188 height 30
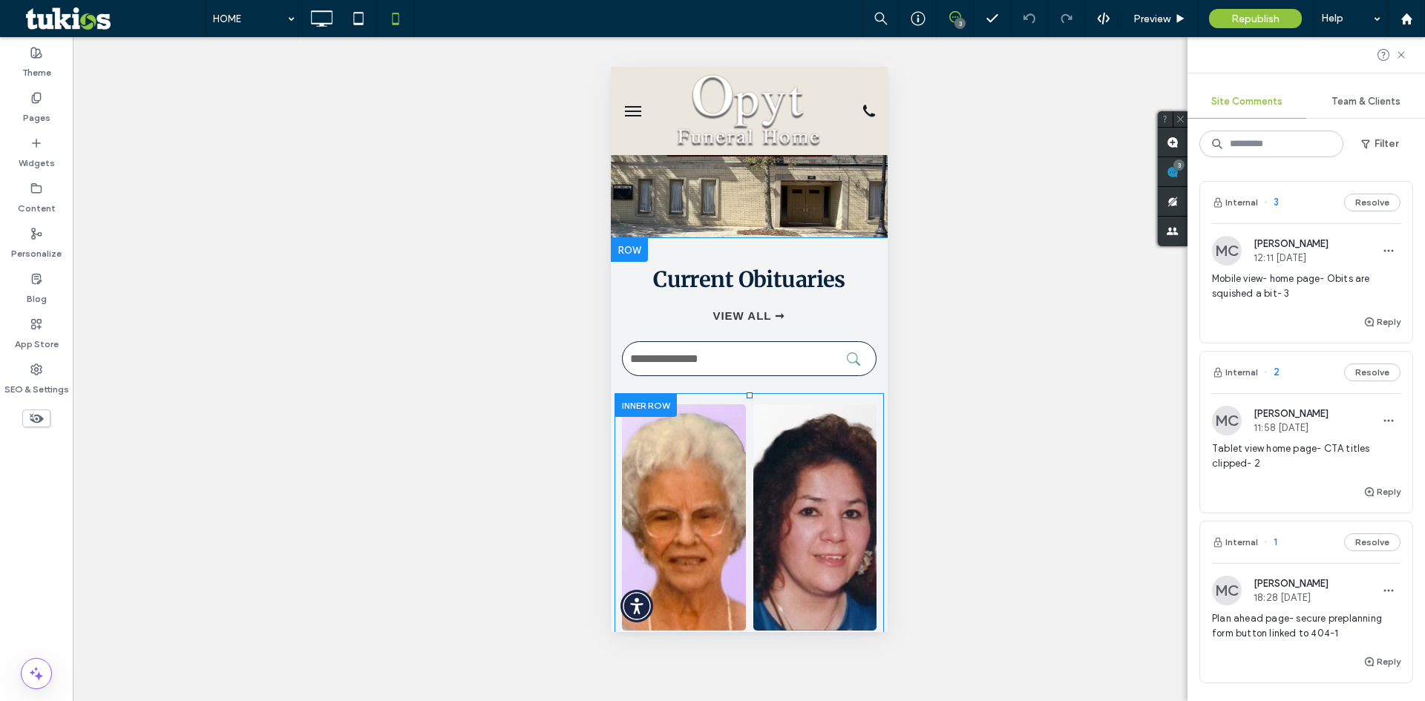
scroll to position [148, 0]
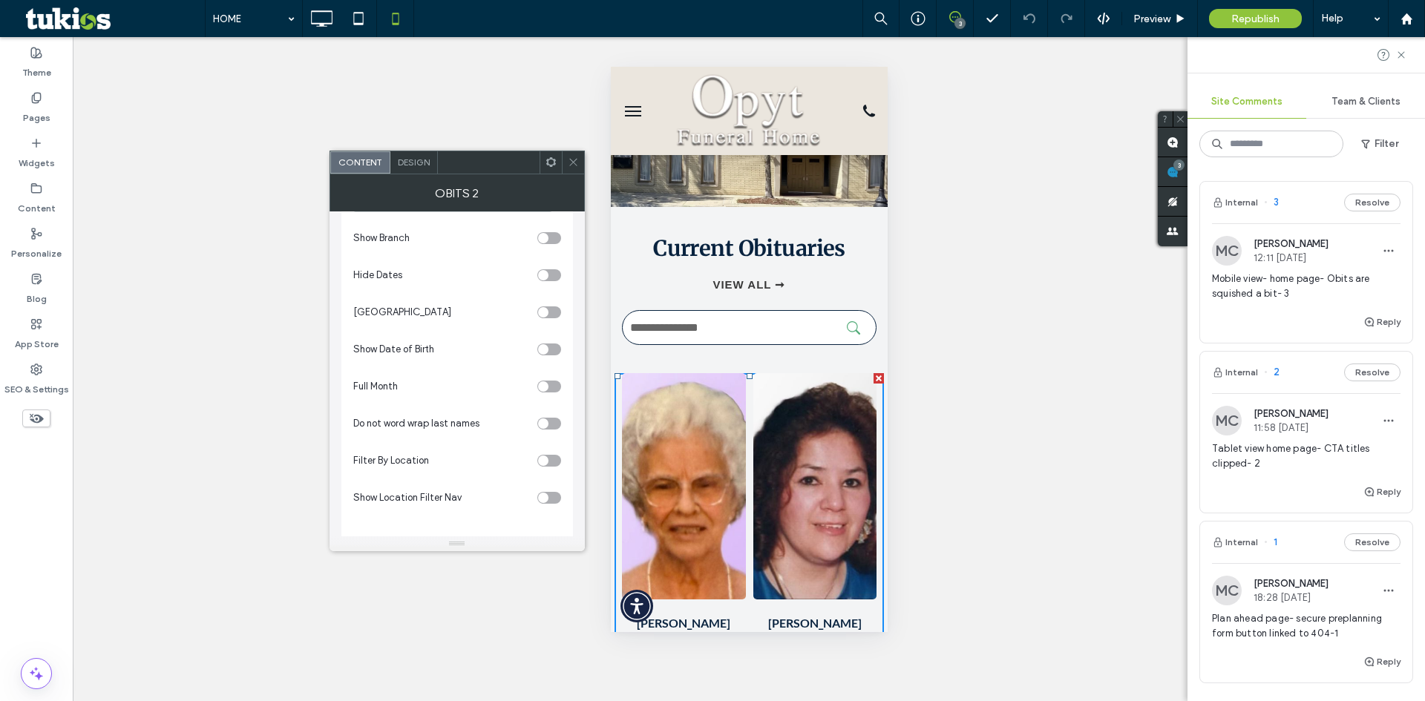
scroll to position [214, 0]
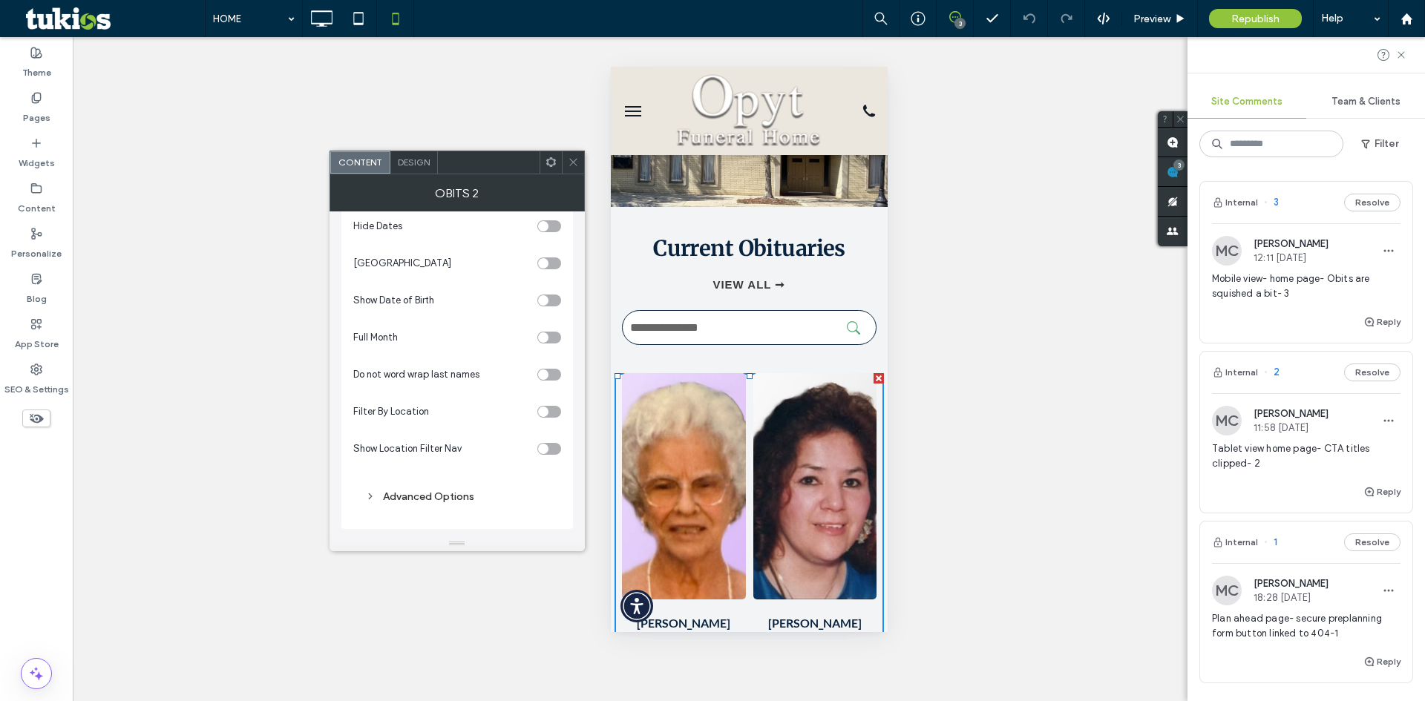
click at [427, 160] on span "Design" at bounding box center [414, 162] width 32 height 11
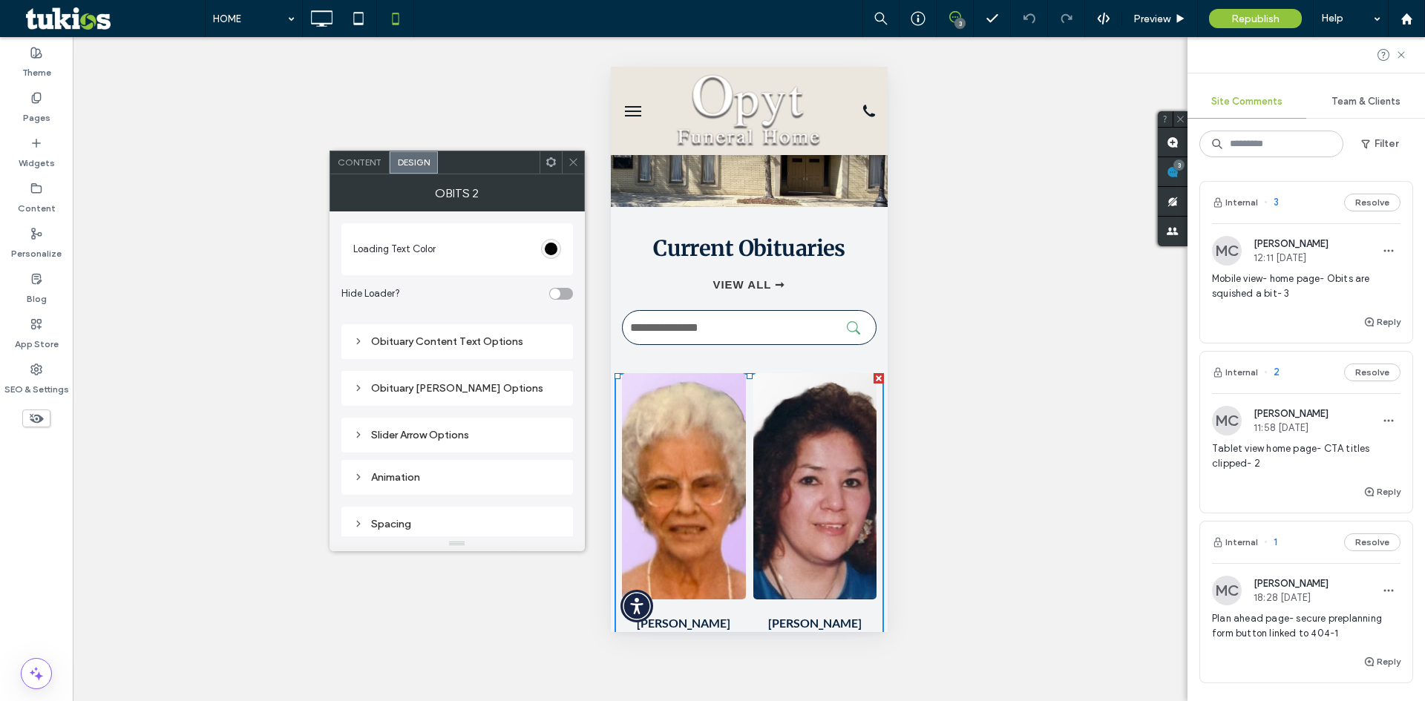
click at [453, 329] on div "Obituary Content Text Options" at bounding box center [457, 341] width 232 height 35
click at [453, 335] on div "Obituary Content Text Options" at bounding box center [457, 341] width 208 height 13
click at [430, 338] on div "Obituary Content Text Options" at bounding box center [457, 336] width 208 height 13
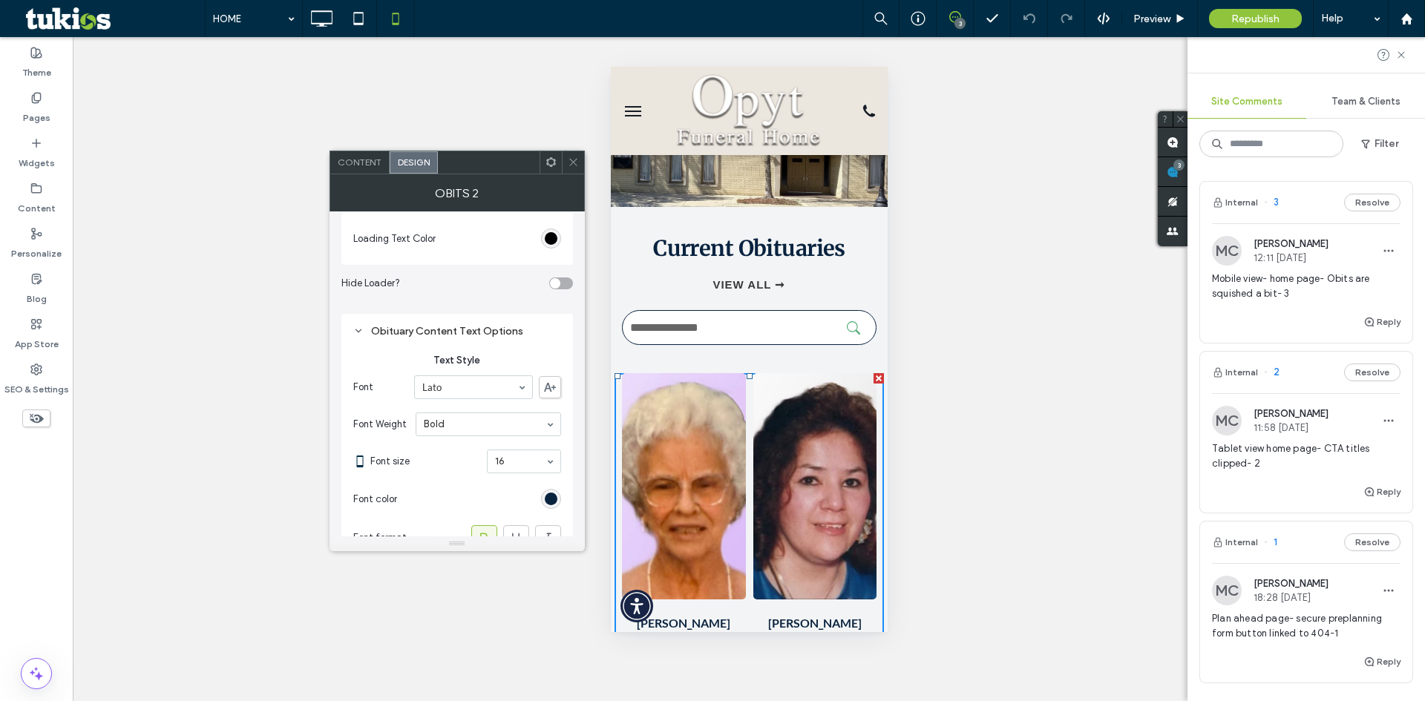
scroll to position [0, 0]
click at [470, 343] on div "Obituary Content Text Options" at bounding box center [457, 341] width 208 height 13
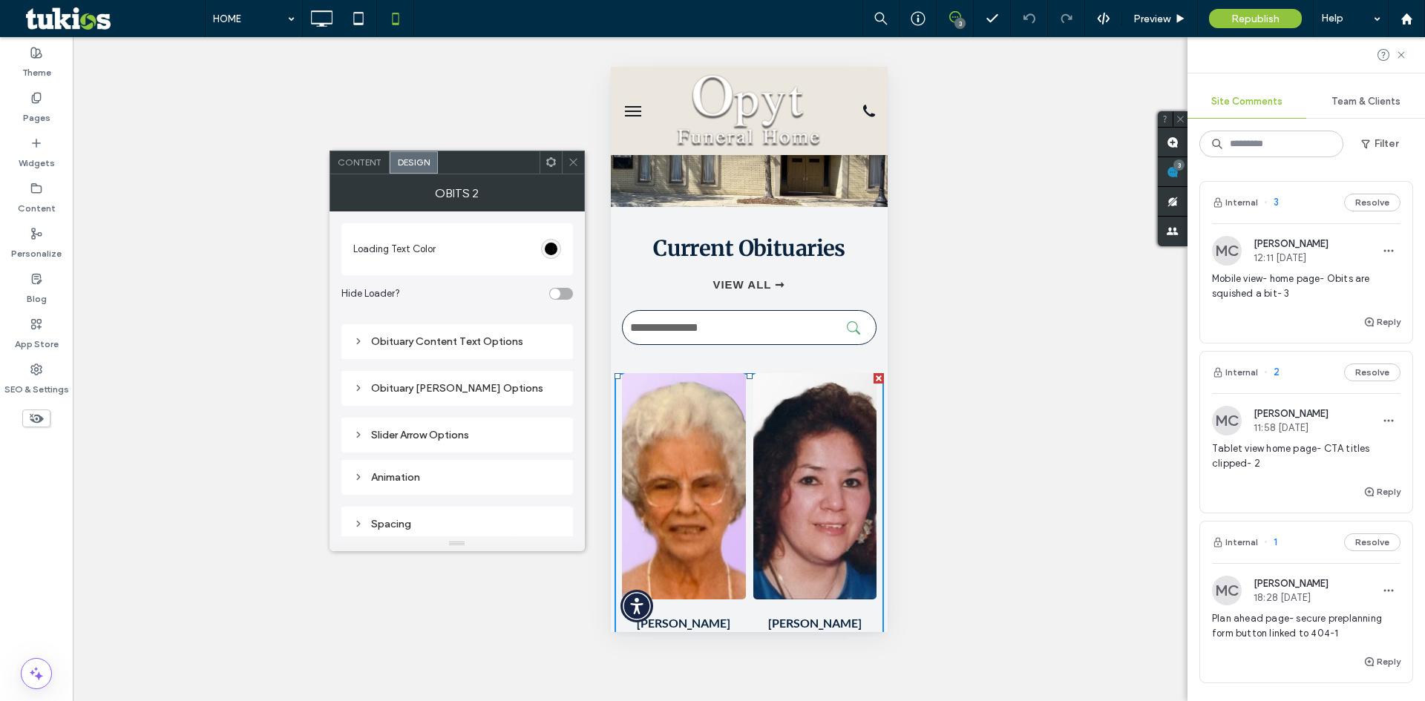
click at [466, 391] on div "Obituary Grid Layout Options" at bounding box center [457, 388] width 208 height 13
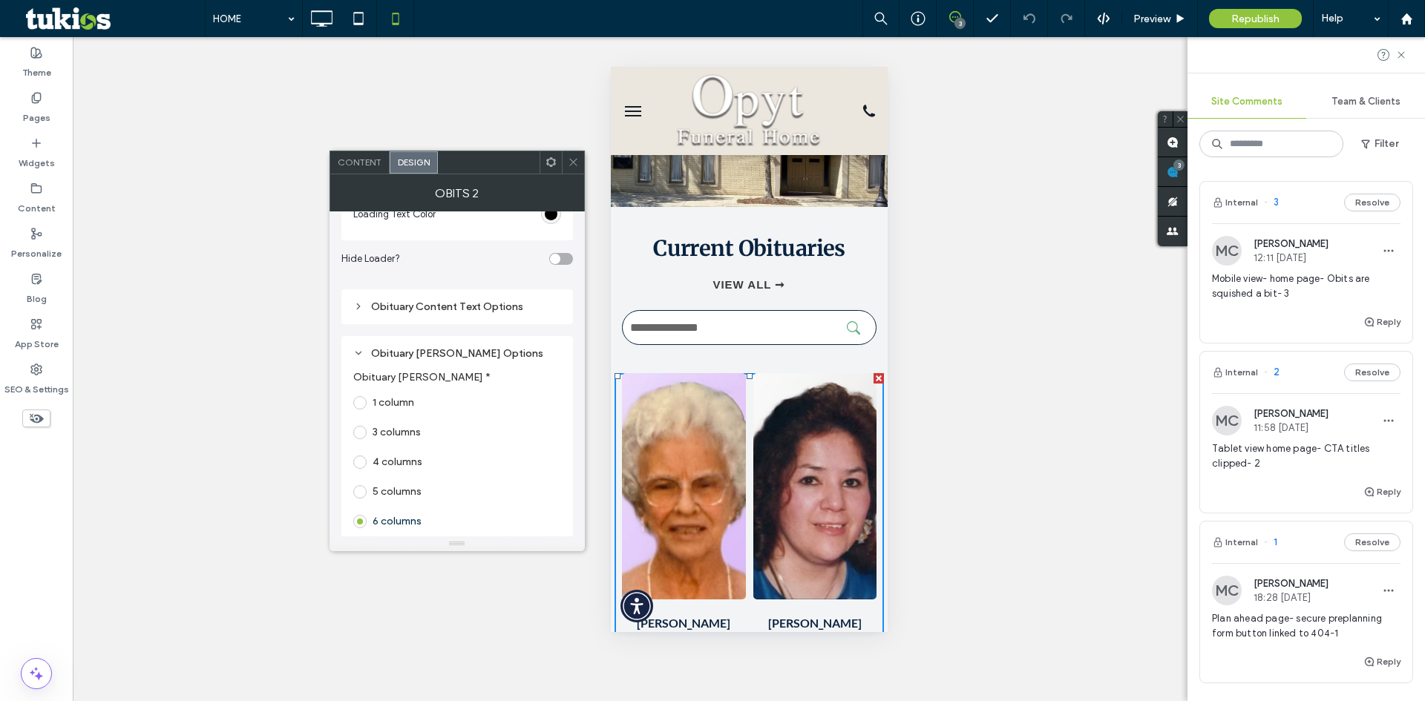
scroll to position [148, 0]
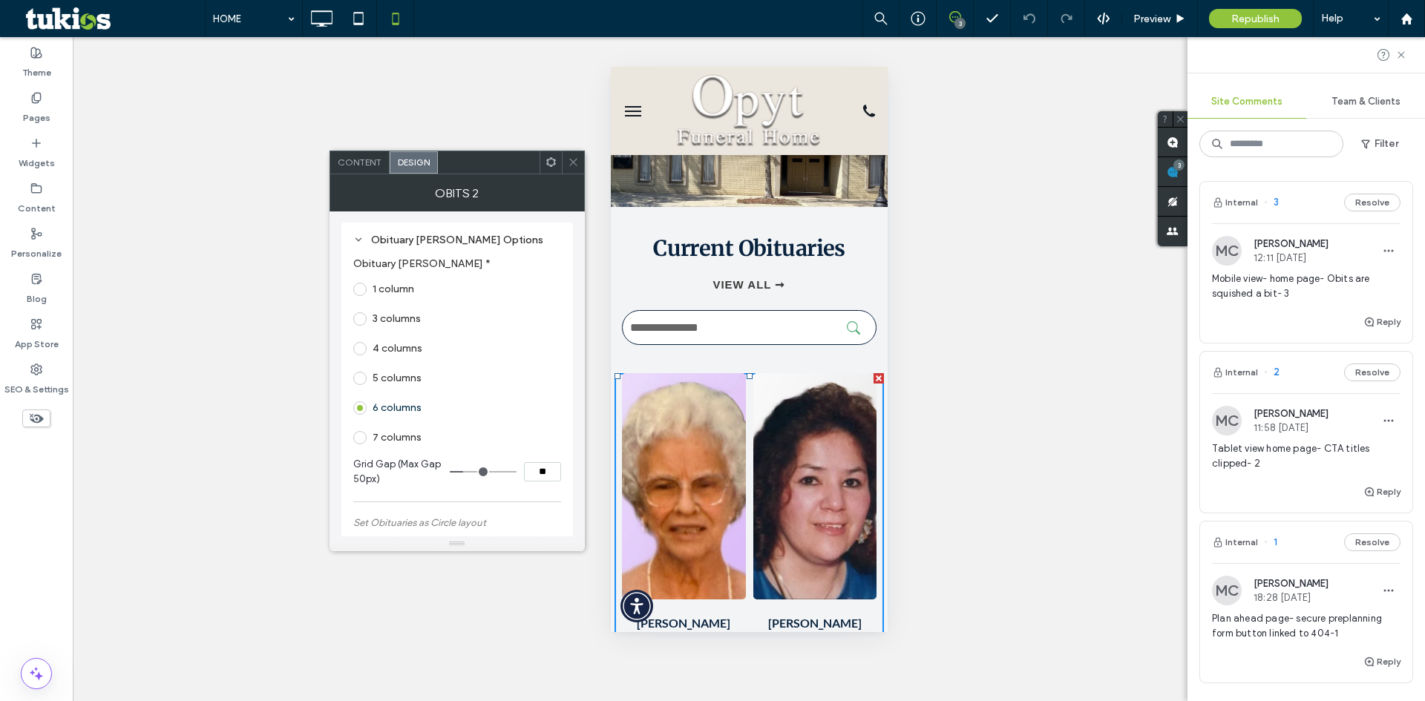
click at [363, 289] on span at bounding box center [359, 289] width 13 height 13
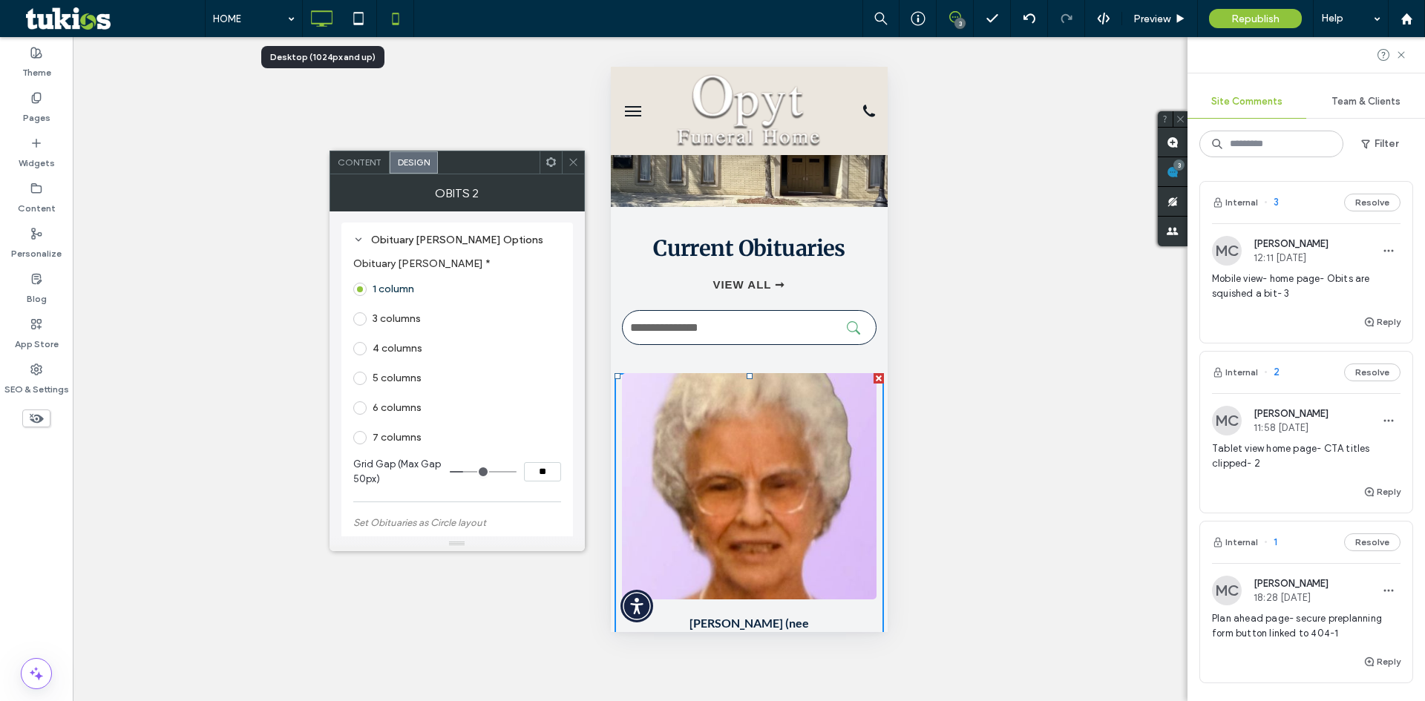
click at [333, 12] on icon at bounding box center [321, 19] width 30 height 30
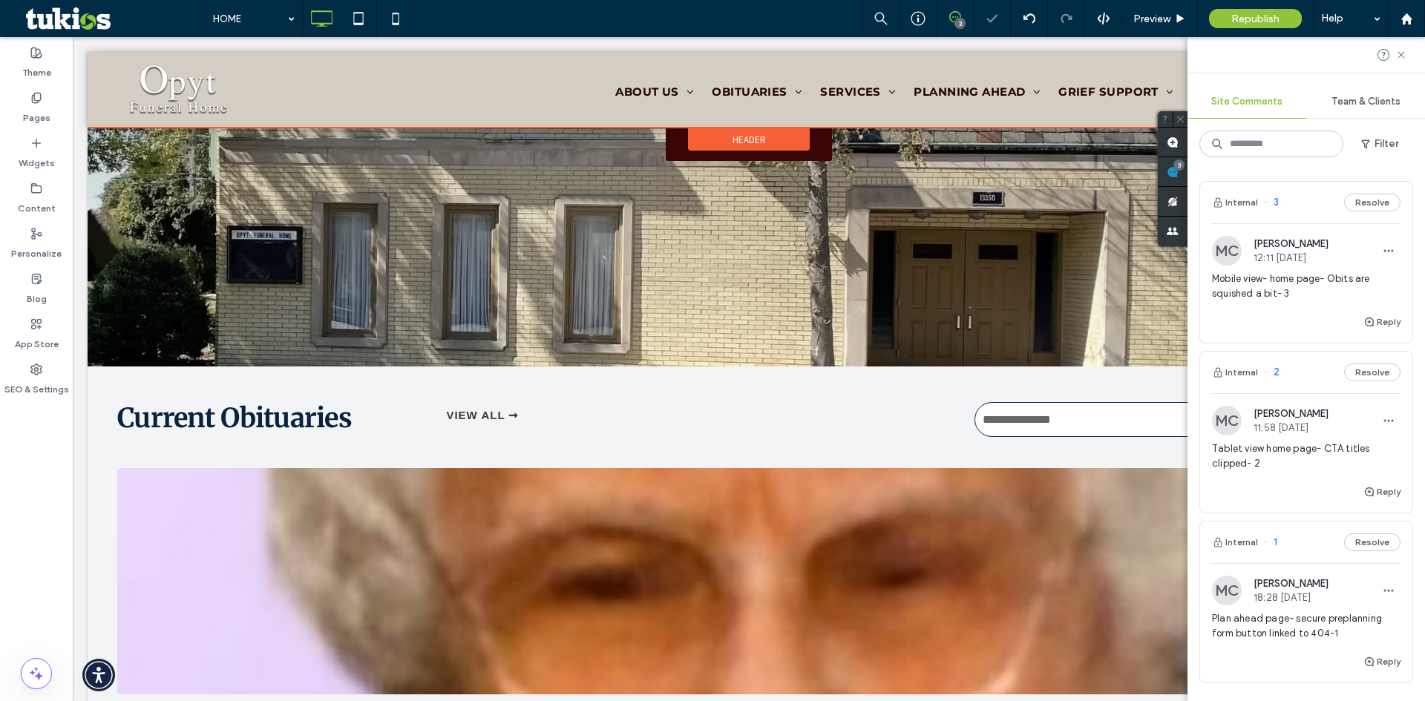
scroll to position [223, 0]
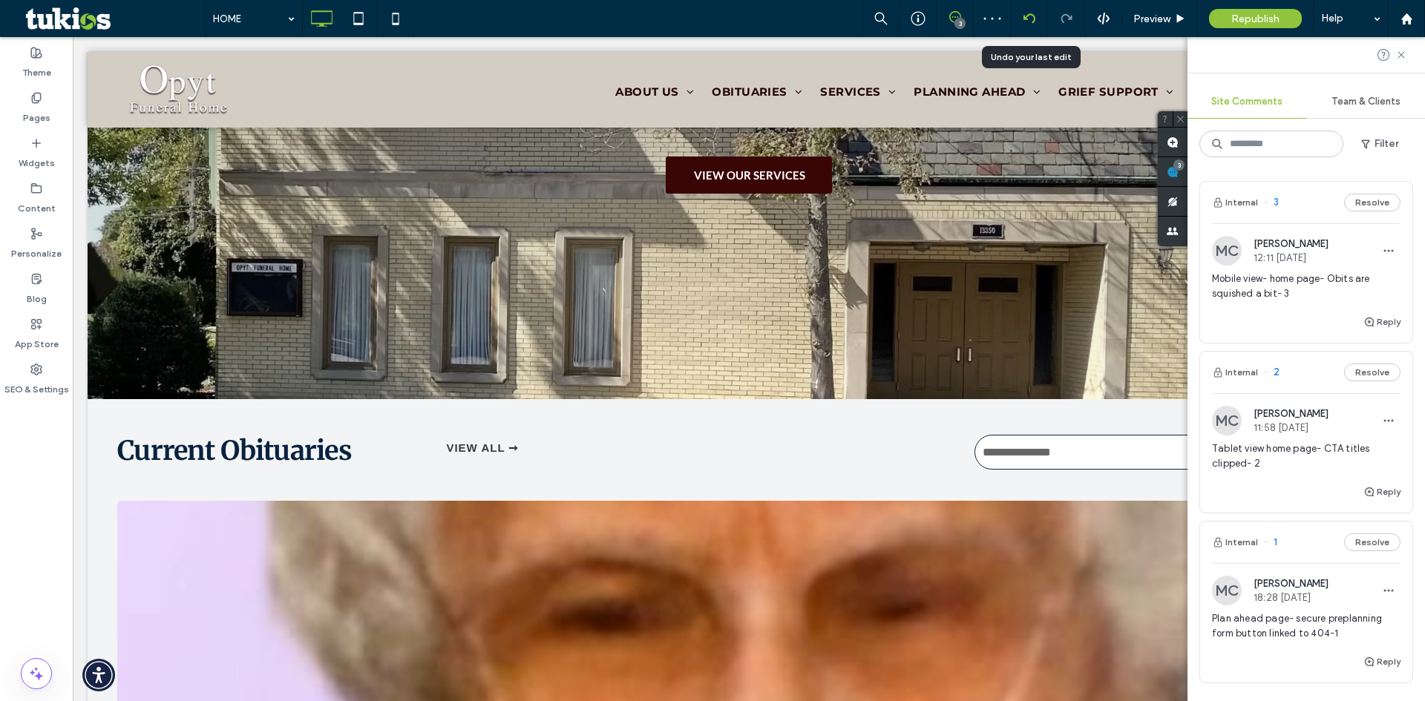
click at [1027, 11] on div at bounding box center [1029, 18] width 37 height 37
click at [1028, 22] on icon at bounding box center [1029, 19] width 12 height 12
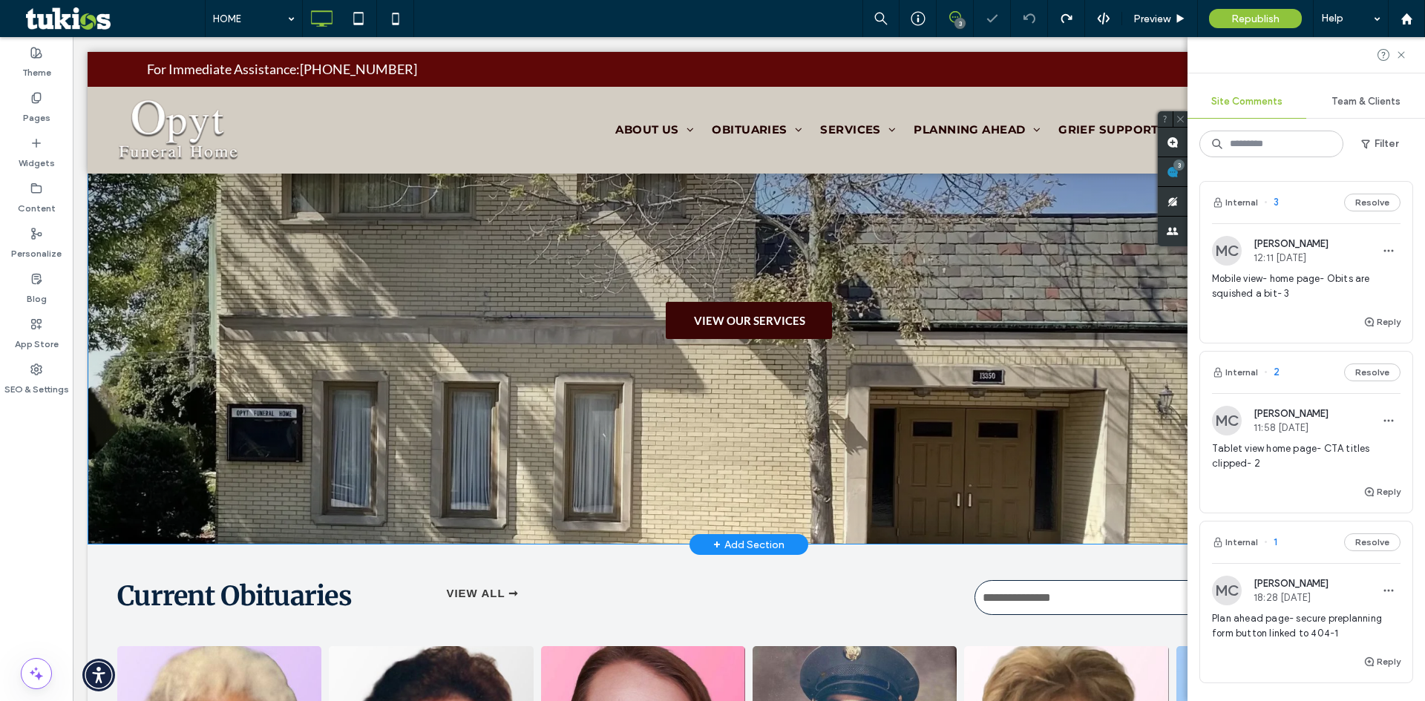
scroll to position [0, 0]
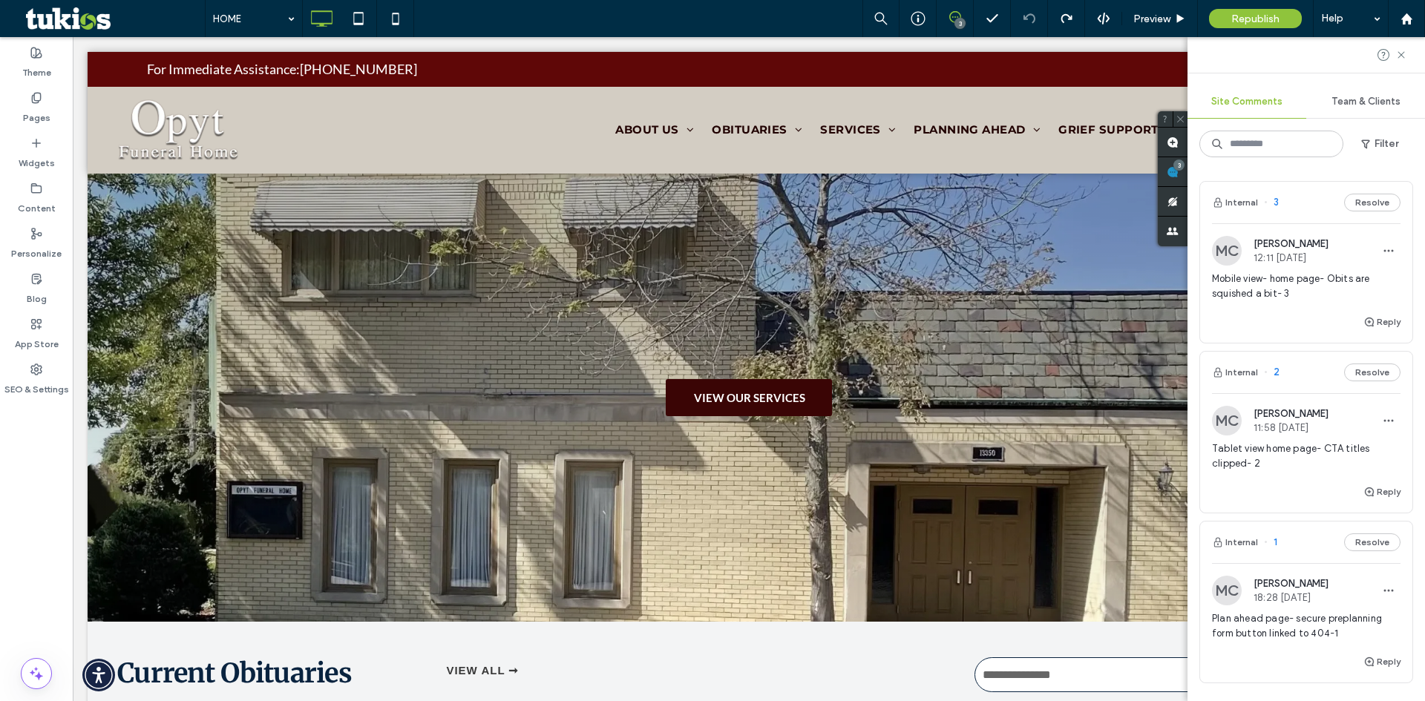
click at [1268, 446] on span "Tablet view home page- CTA titles clipped- 2" at bounding box center [1306, 457] width 188 height 30
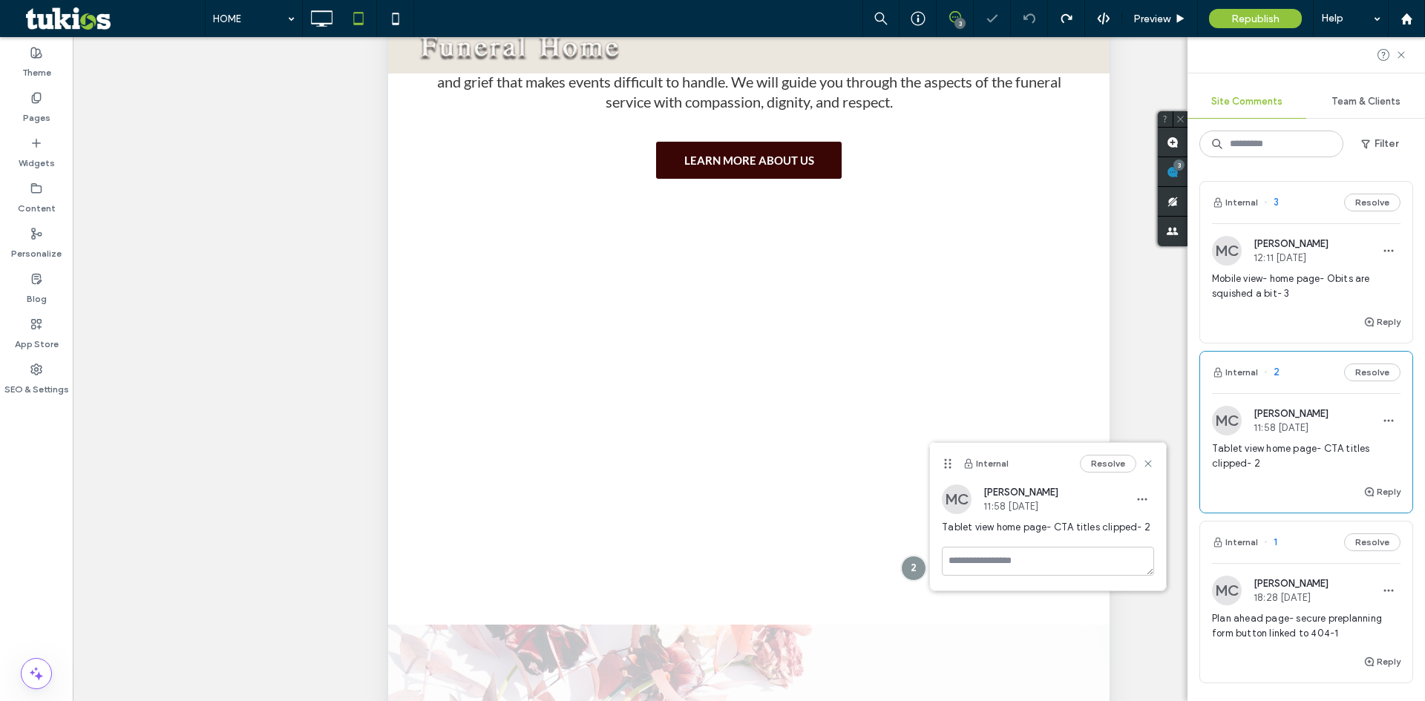
scroll to position [2119, 0]
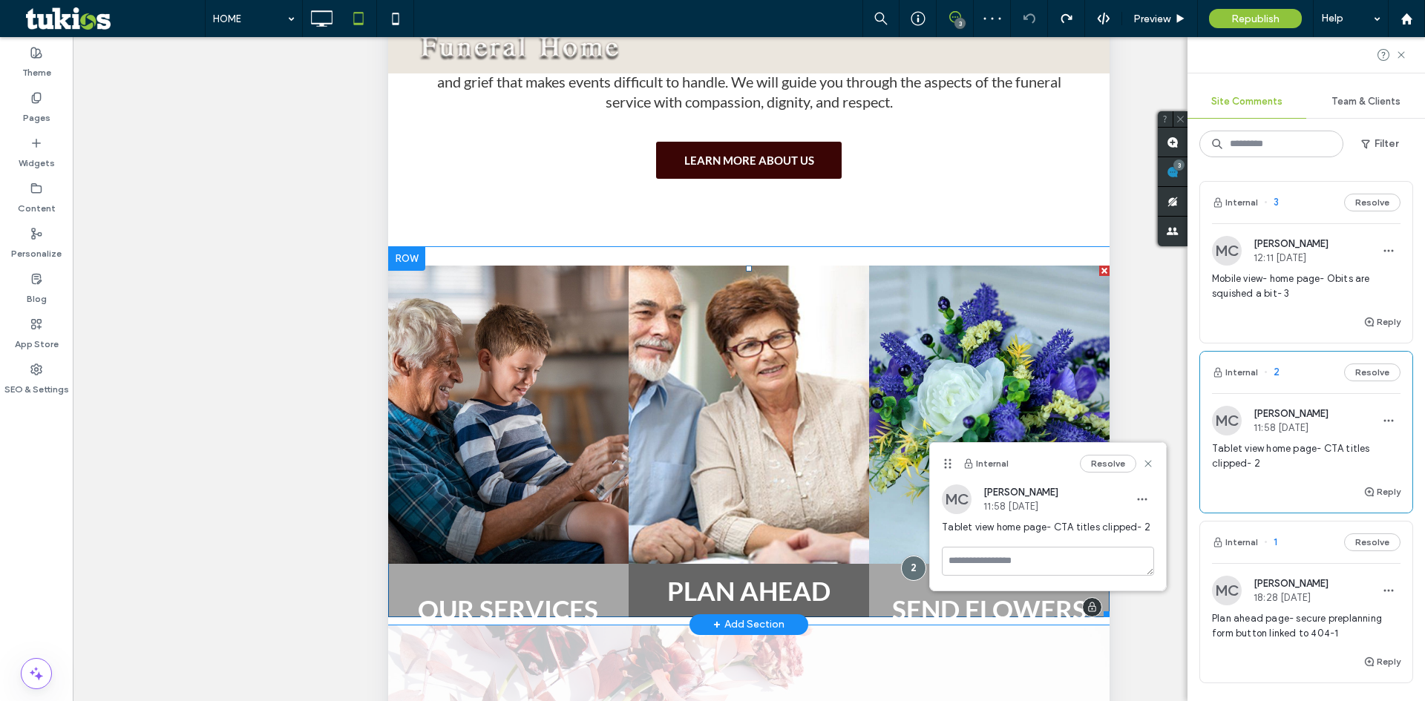
click at [729, 414] on link at bounding box center [749, 414] width 264 height 328
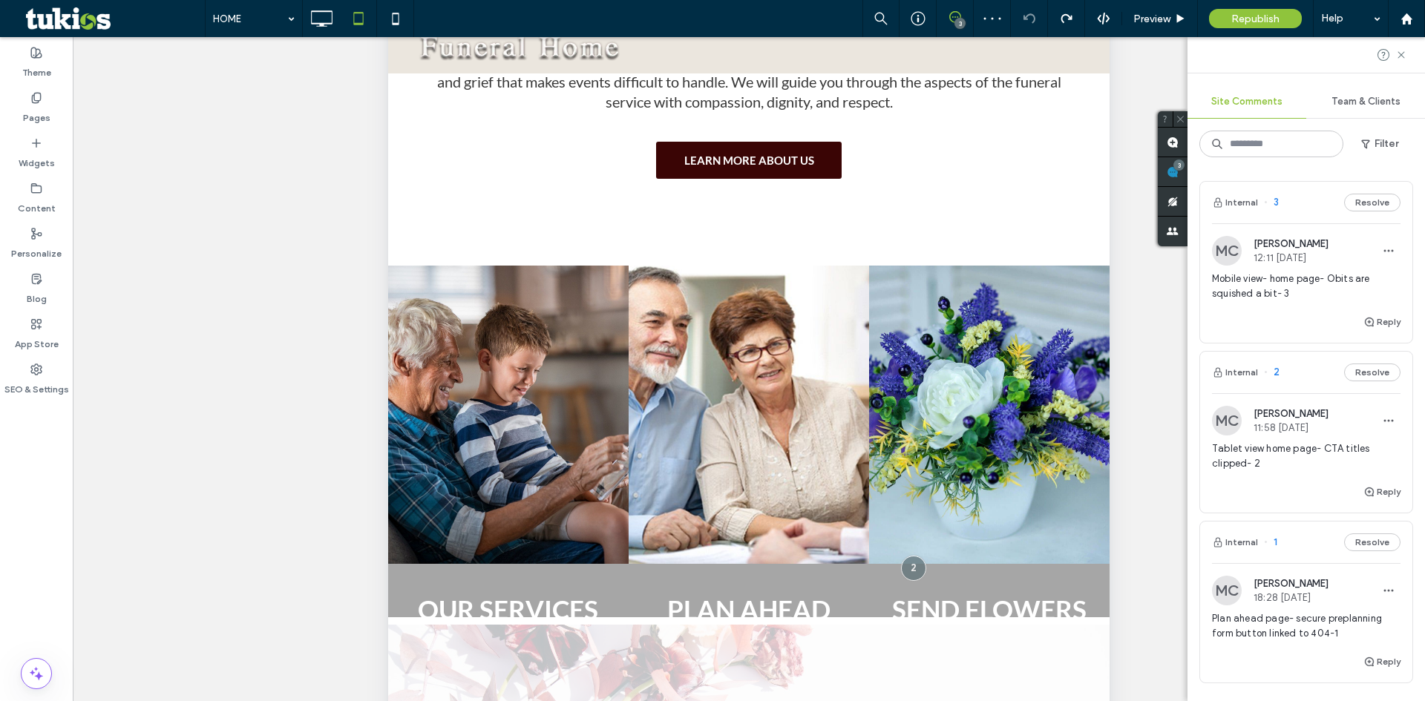
click at [1263, 614] on span "Plan ahead page- secure preplanning form button linked to 404-1" at bounding box center [1306, 626] width 188 height 30
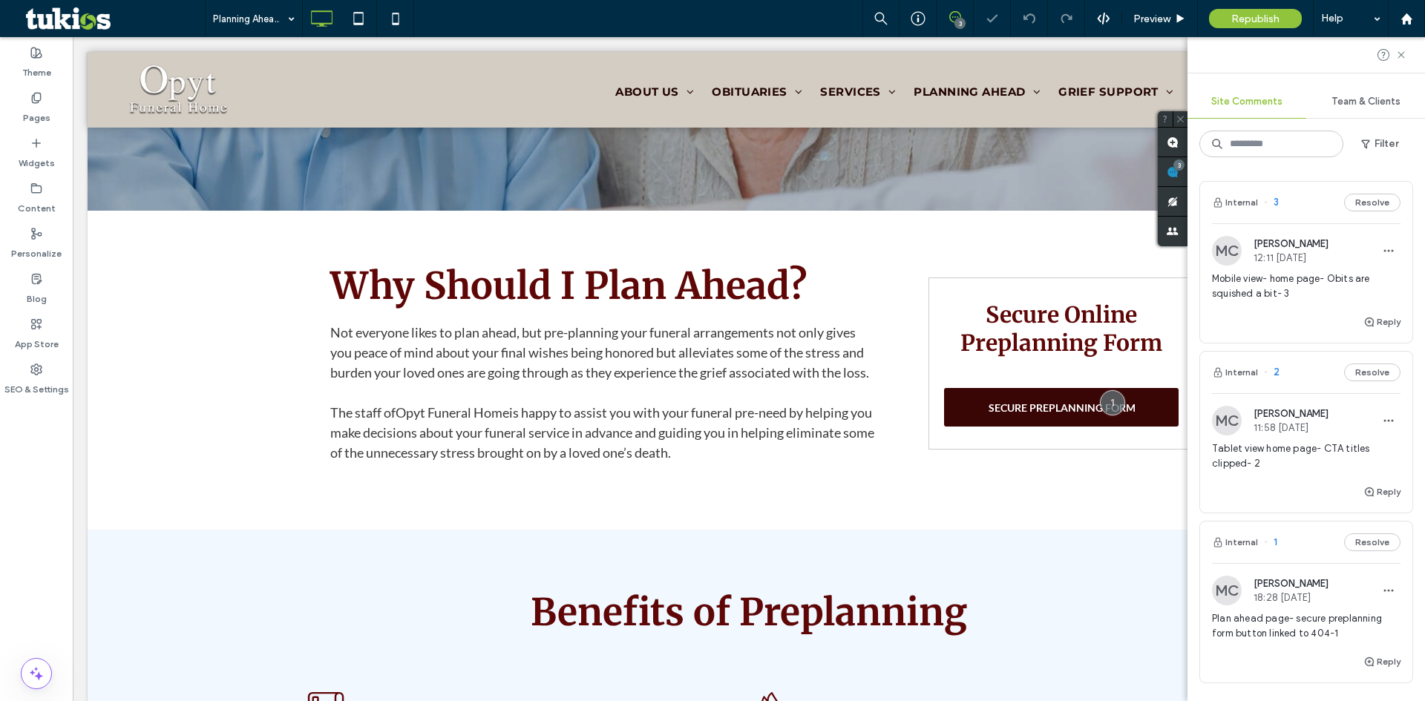
scroll to position [316, 0]
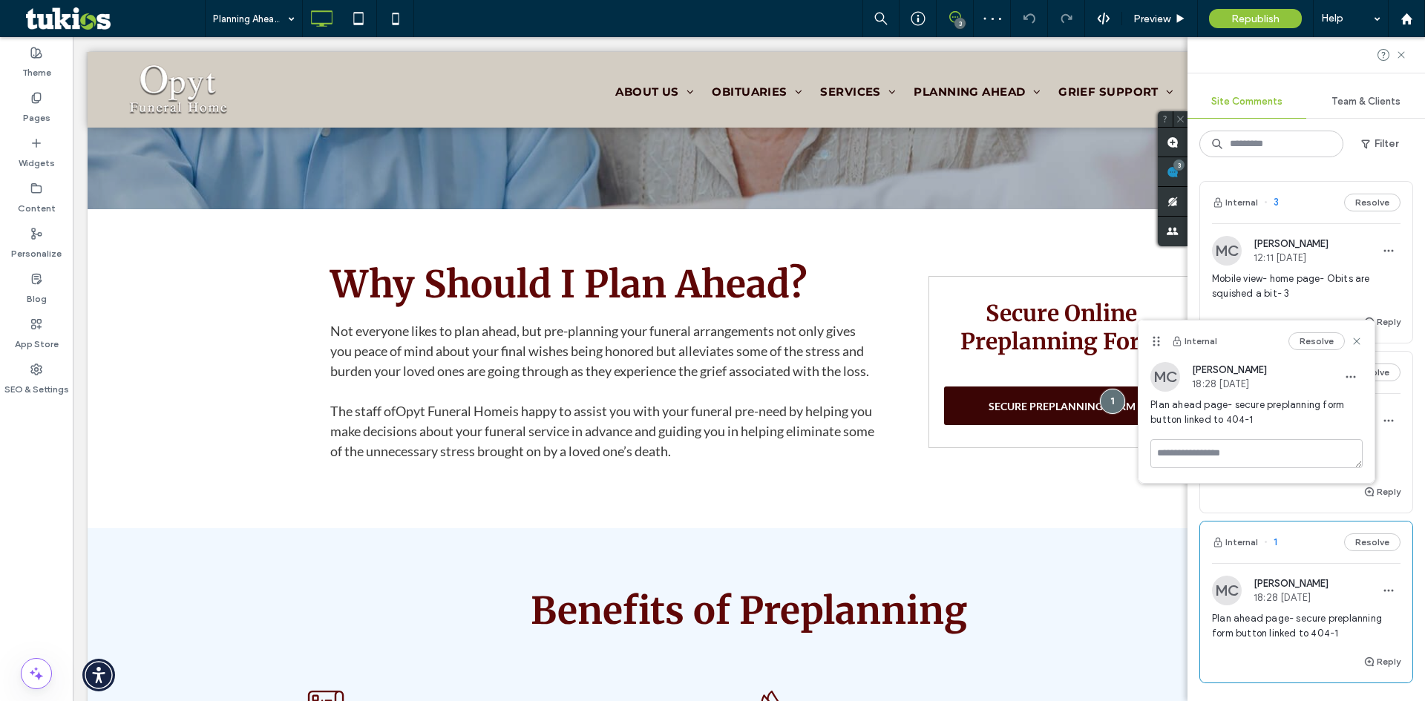
click at [1383, 442] on span "Tablet view home page- CTA titles clipped- 2" at bounding box center [1306, 457] width 188 height 30
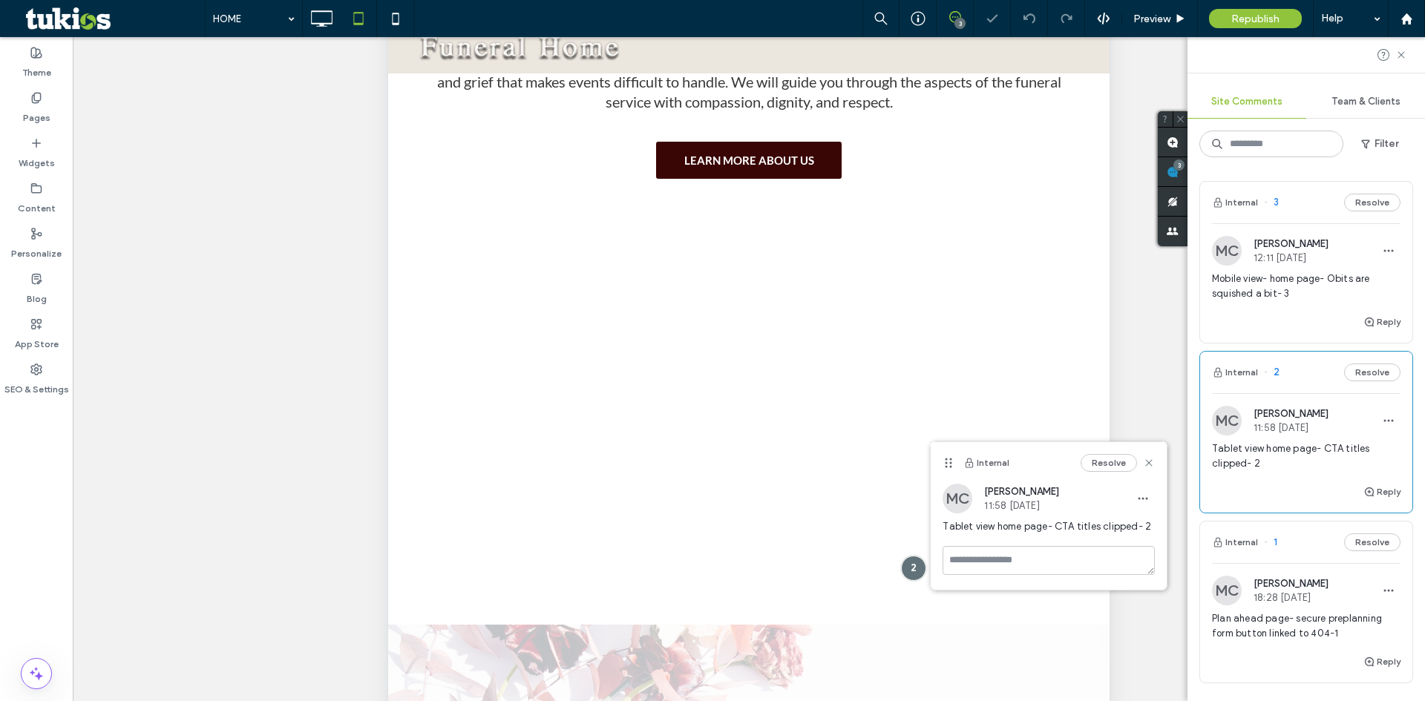
scroll to position [2119, 0]
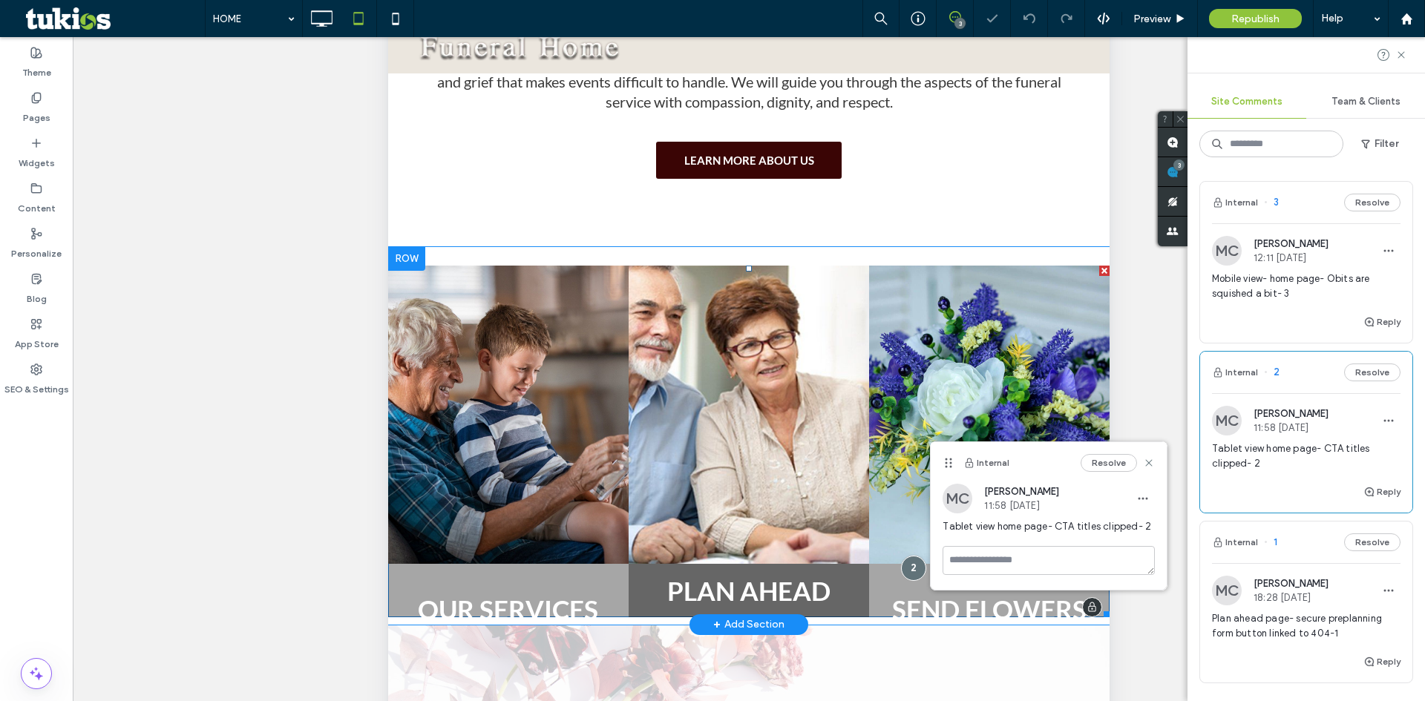
click at [683, 427] on link at bounding box center [749, 414] width 264 height 328
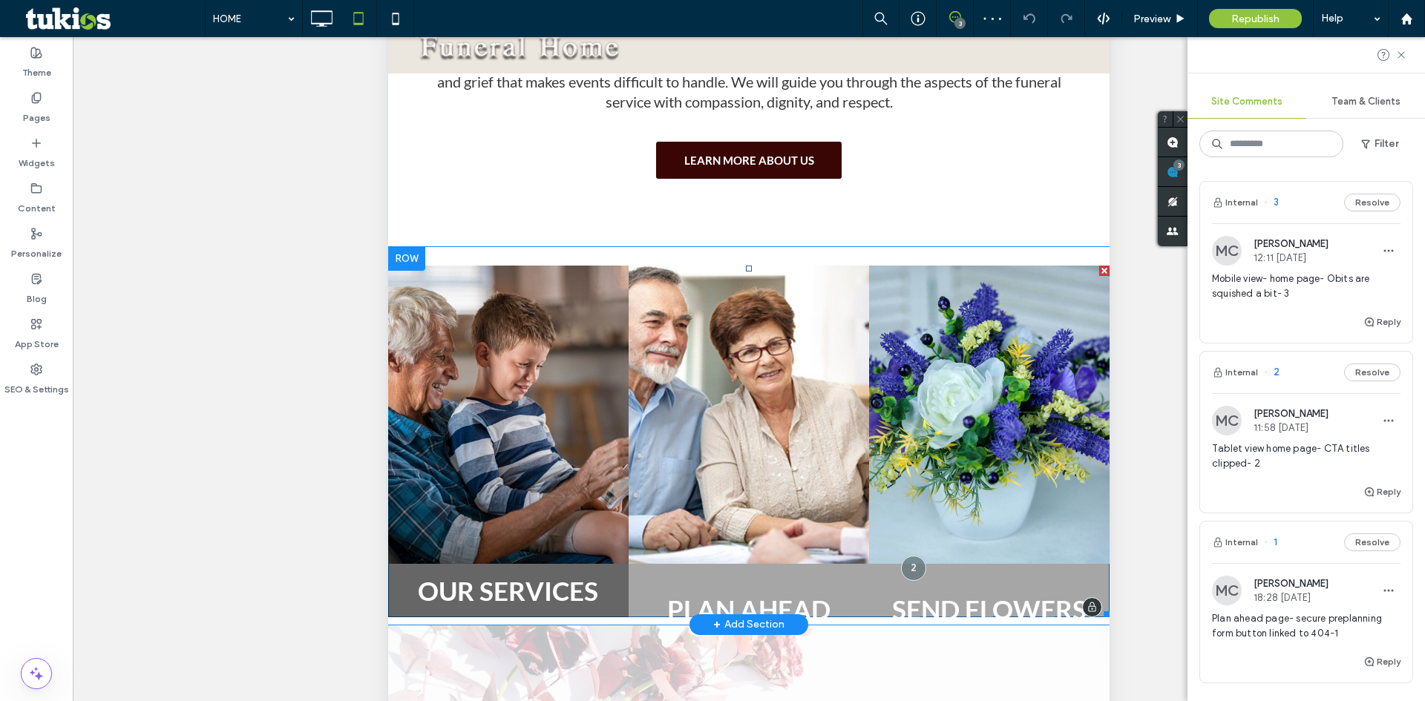
click at [580, 408] on link at bounding box center [508, 414] width 264 height 328
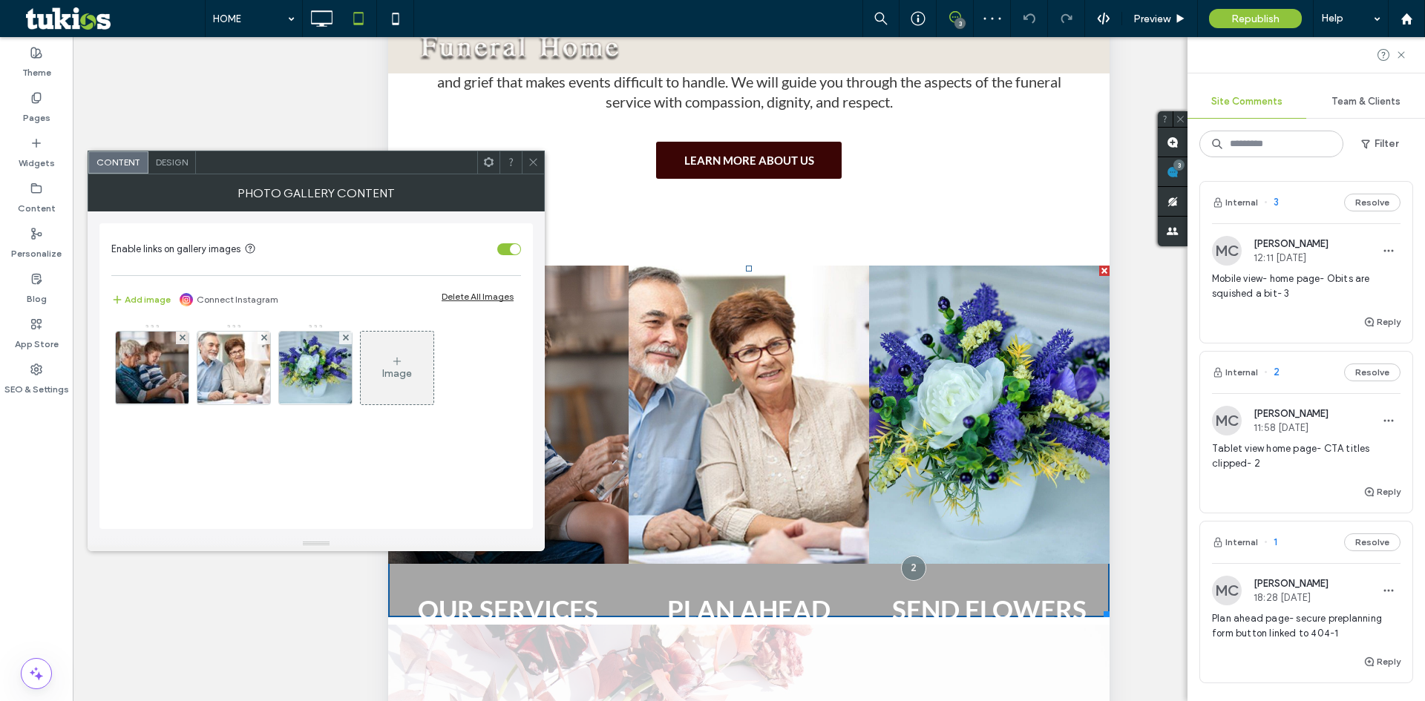
click at [165, 155] on div "Design" at bounding box center [171, 162] width 47 height 22
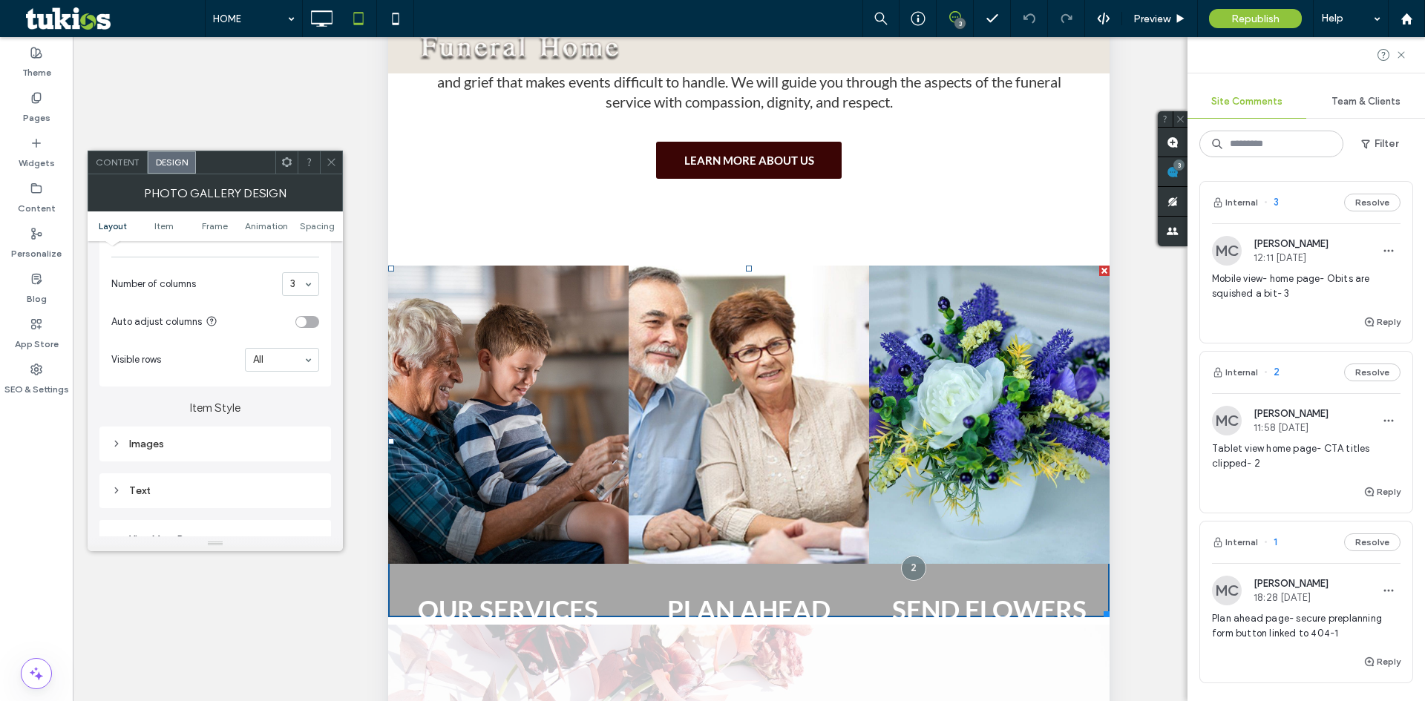
scroll to position [445, 0]
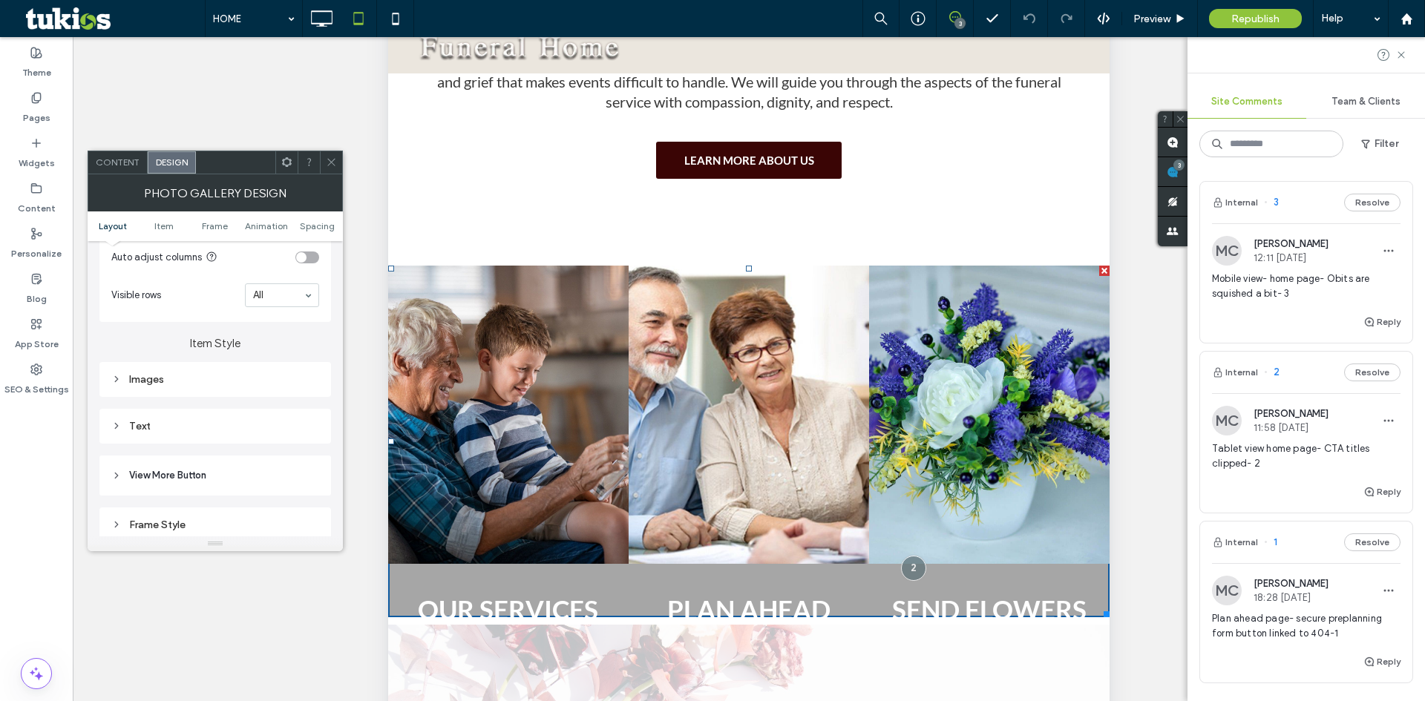
click at [222, 381] on div "Images" at bounding box center [215, 379] width 208 height 13
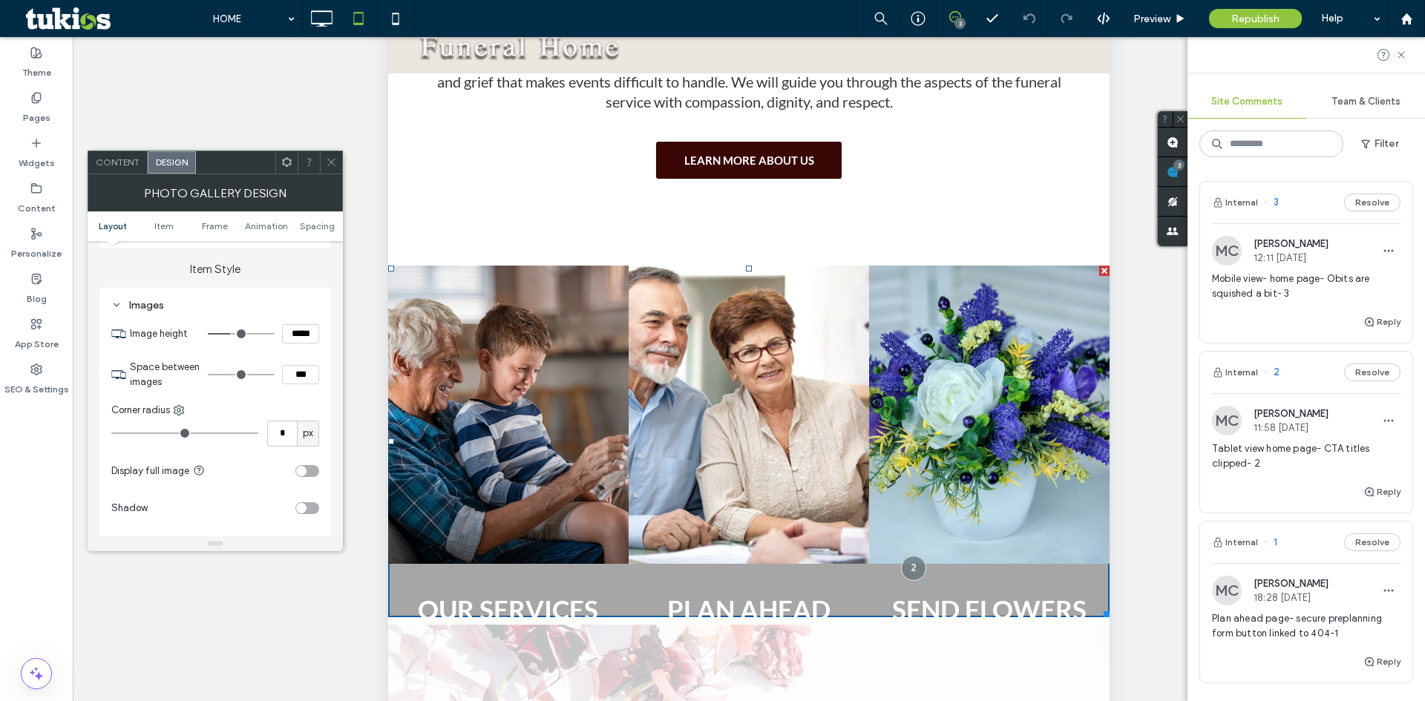
click at [209, 308] on div "Images" at bounding box center [215, 305] width 208 height 13
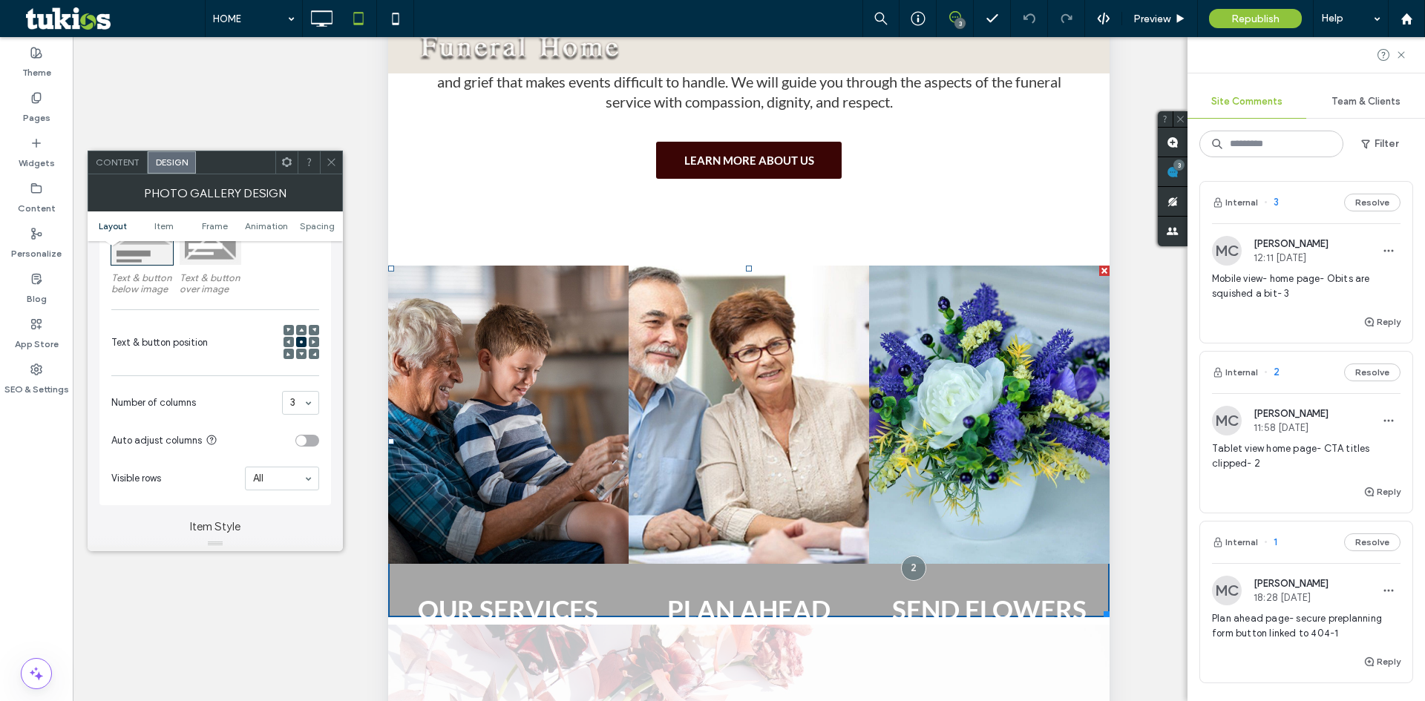
scroll to position [223, 0]
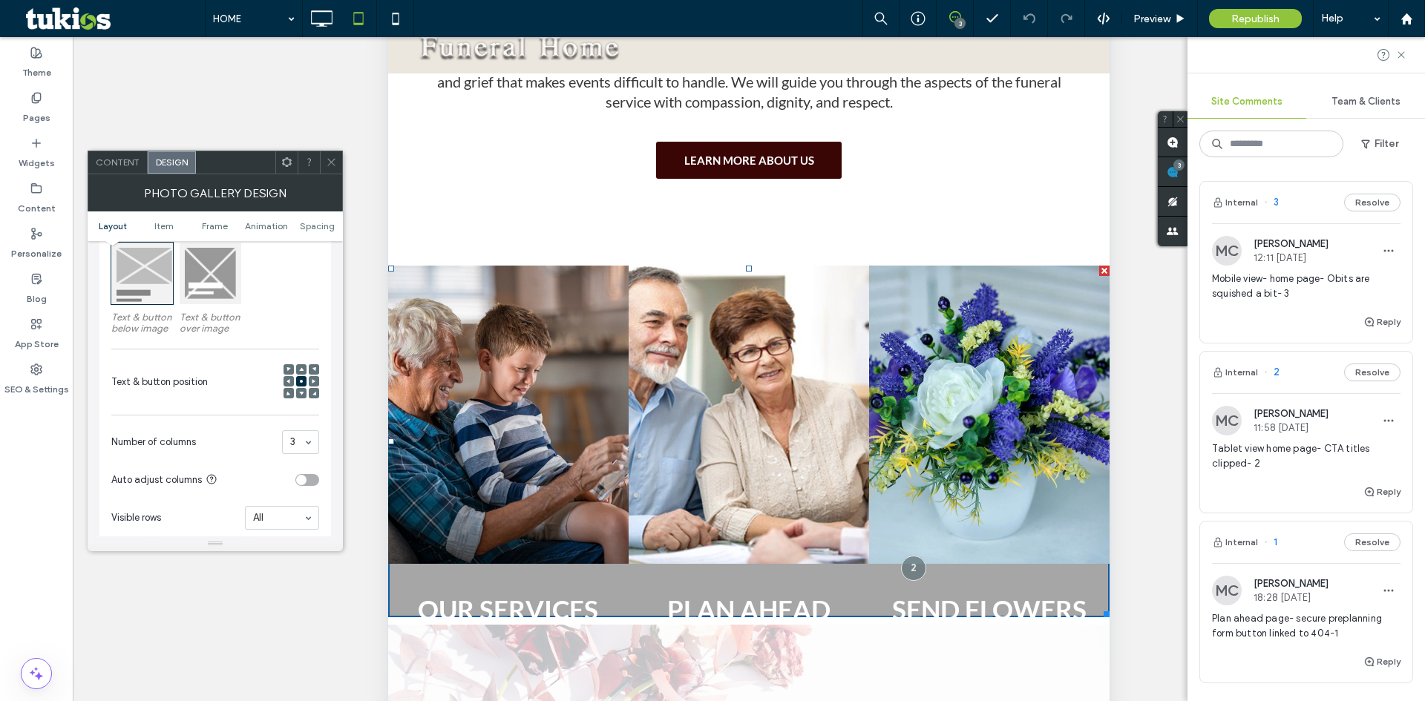
click at [209, 276] on div at bounding box center [211, 274] width 62 height 62
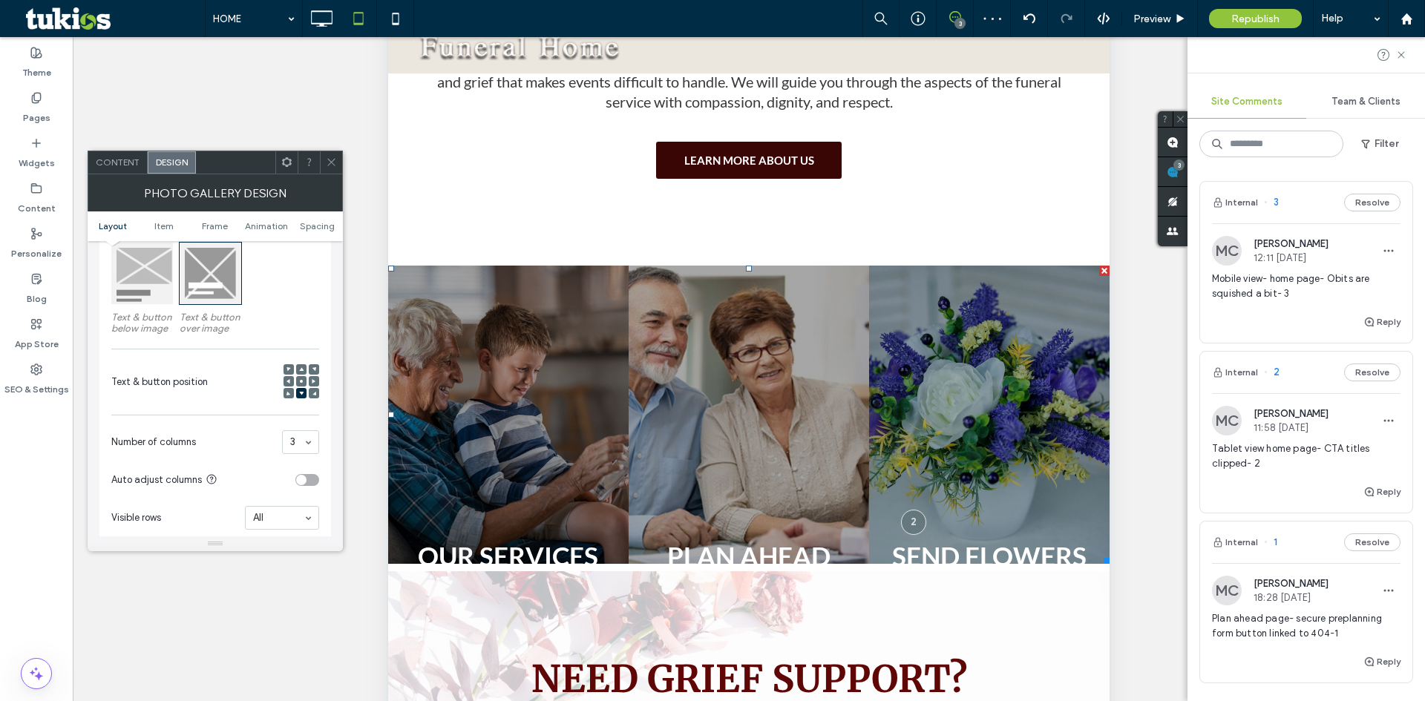
click at [299, 380] on icon at bounding box center [301, 381] width 4 height 4
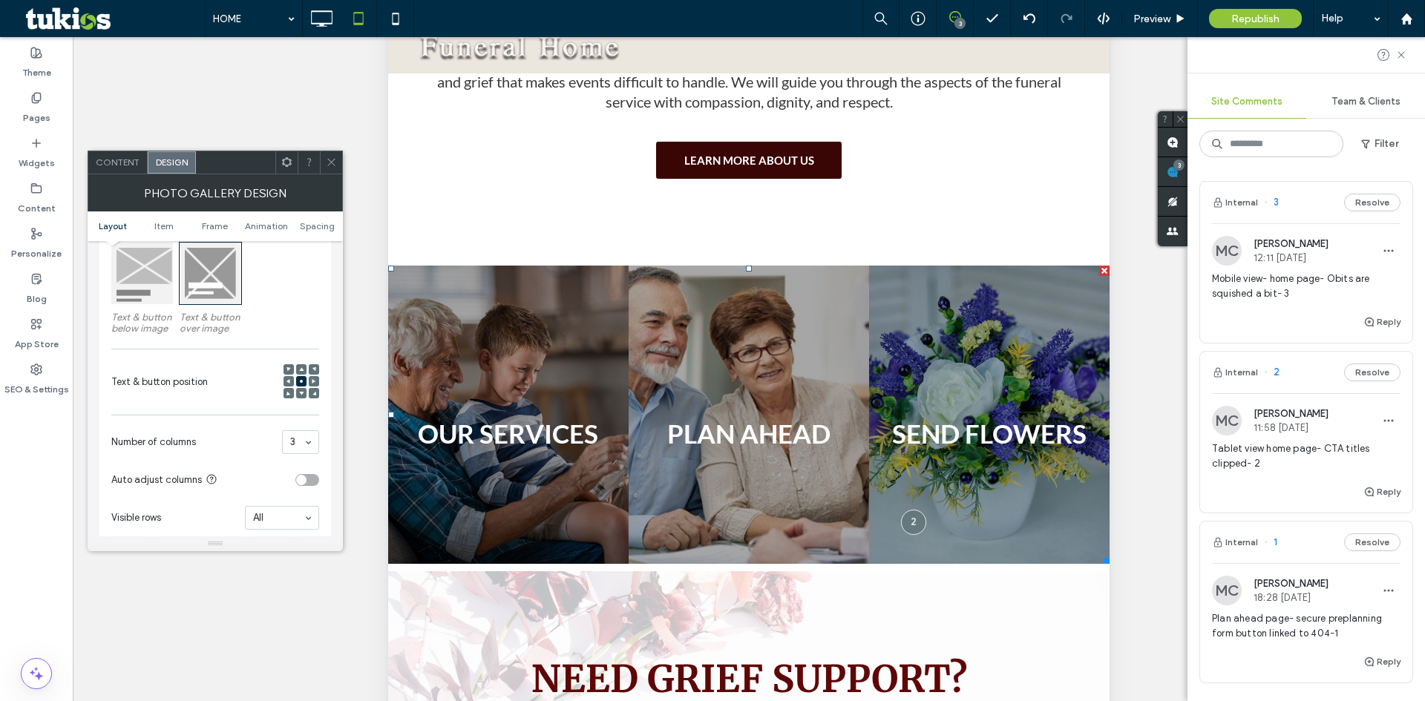
click at [1263, 630] on span "Plan ahead page- secure preplanning form button linked to 404-1" at bounding box center [1306, 626] width 188 height 30
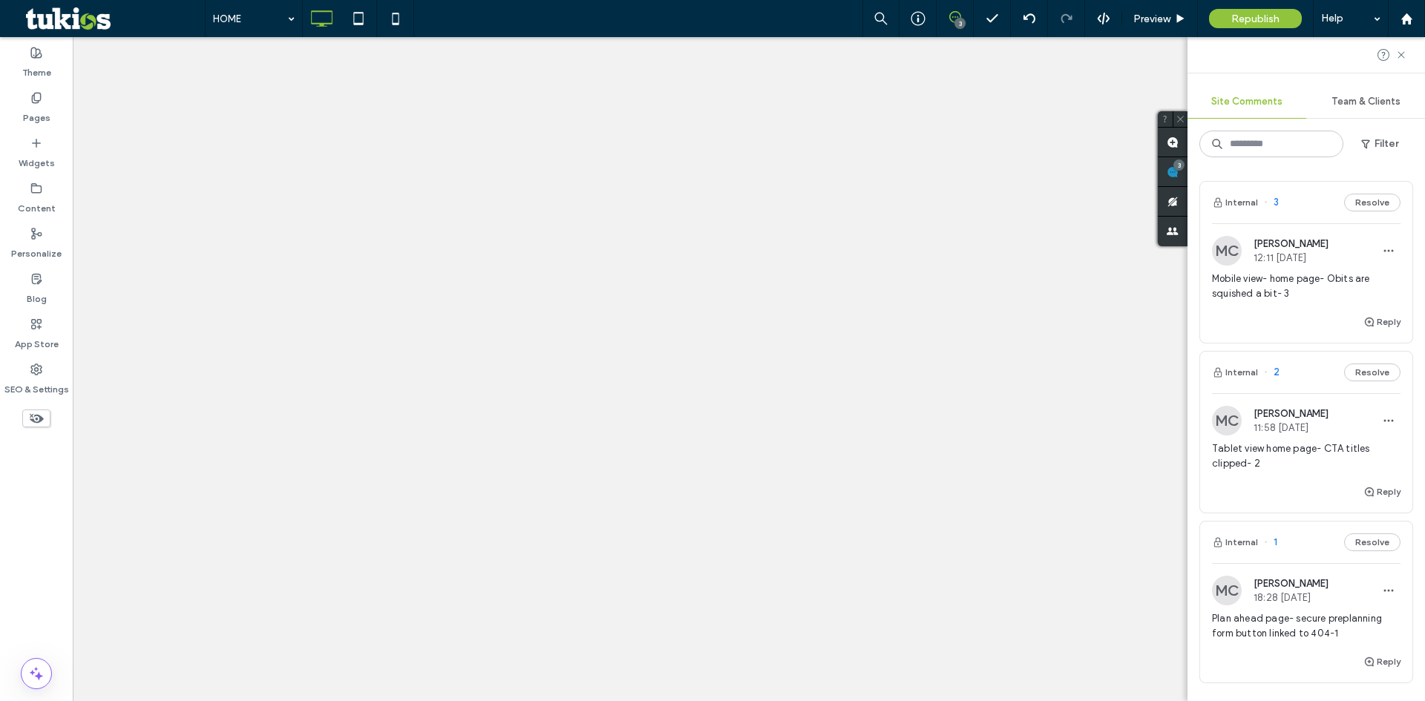
scroll to position [0, 0]
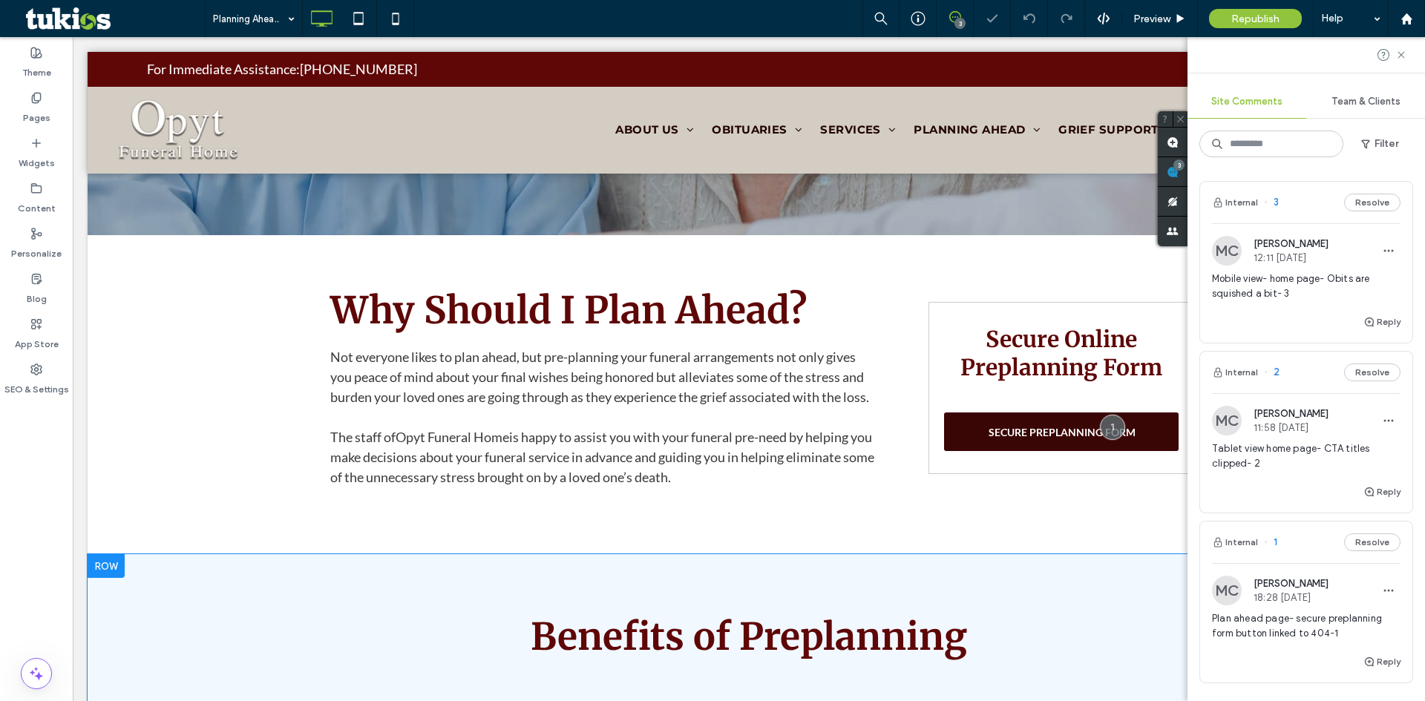
scroll to position [316, 0]
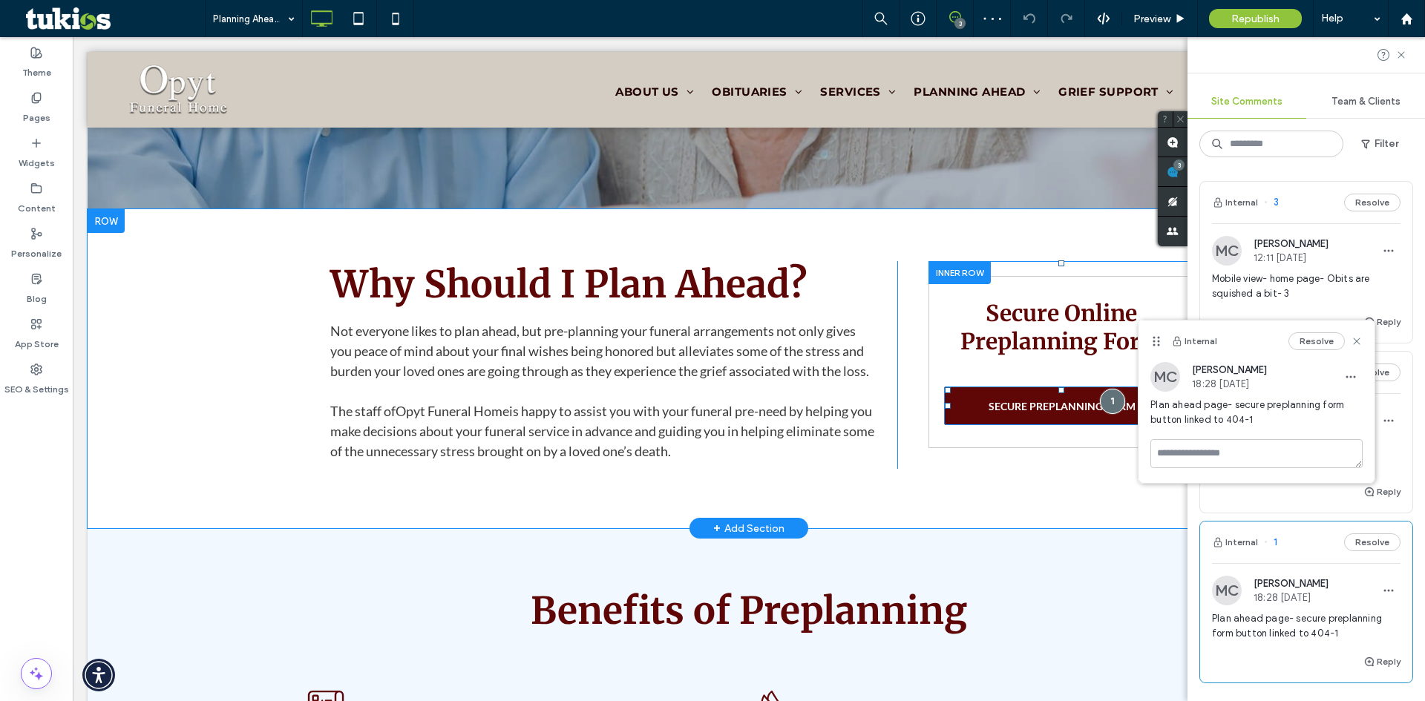
click at [993, 410] on span "SECURE PREPLANNING FORM" at bounding box center [1061, 406] width 147 height 27
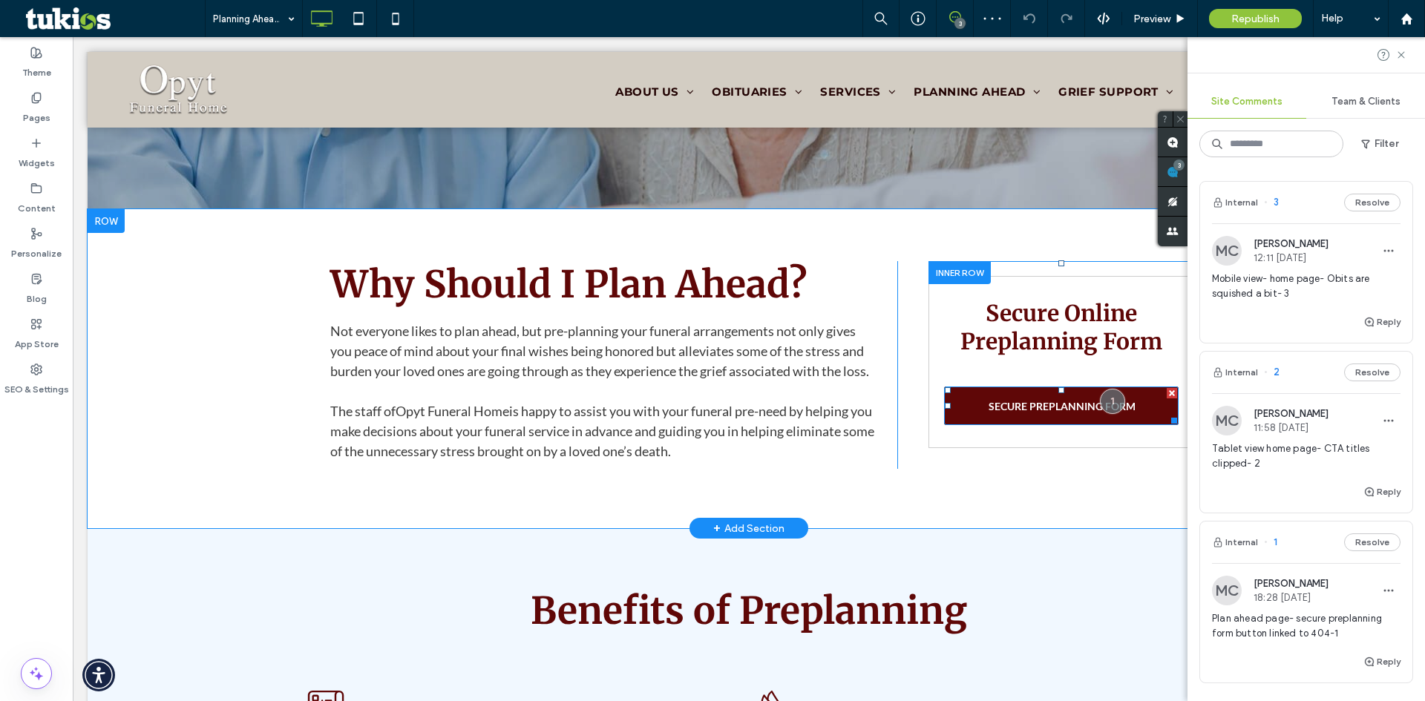
click at [1011, 416] on span "SECURE PREPLANNING FORM" at bounding box center [1061, 406] width 147 height 27
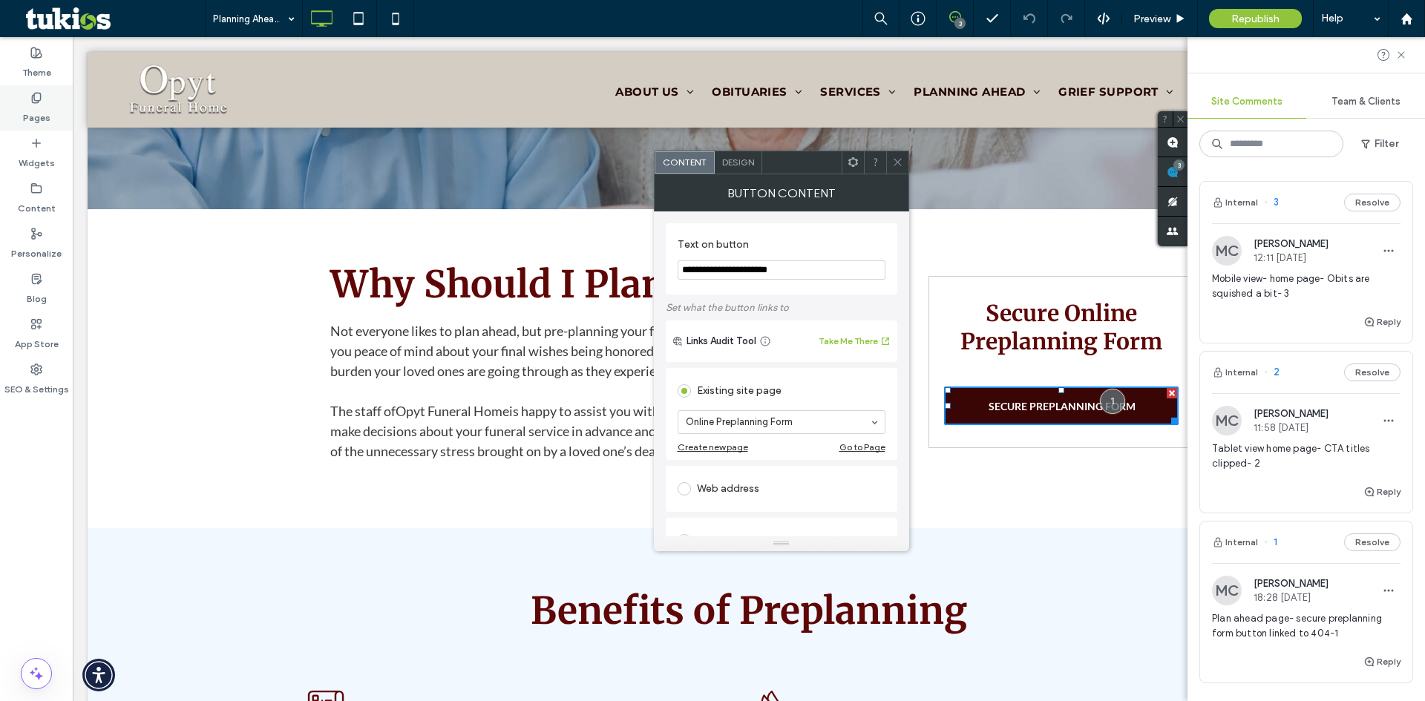
click at [49, 111] on label "Pages" at bounding box center [36, 114] width 27 height 21
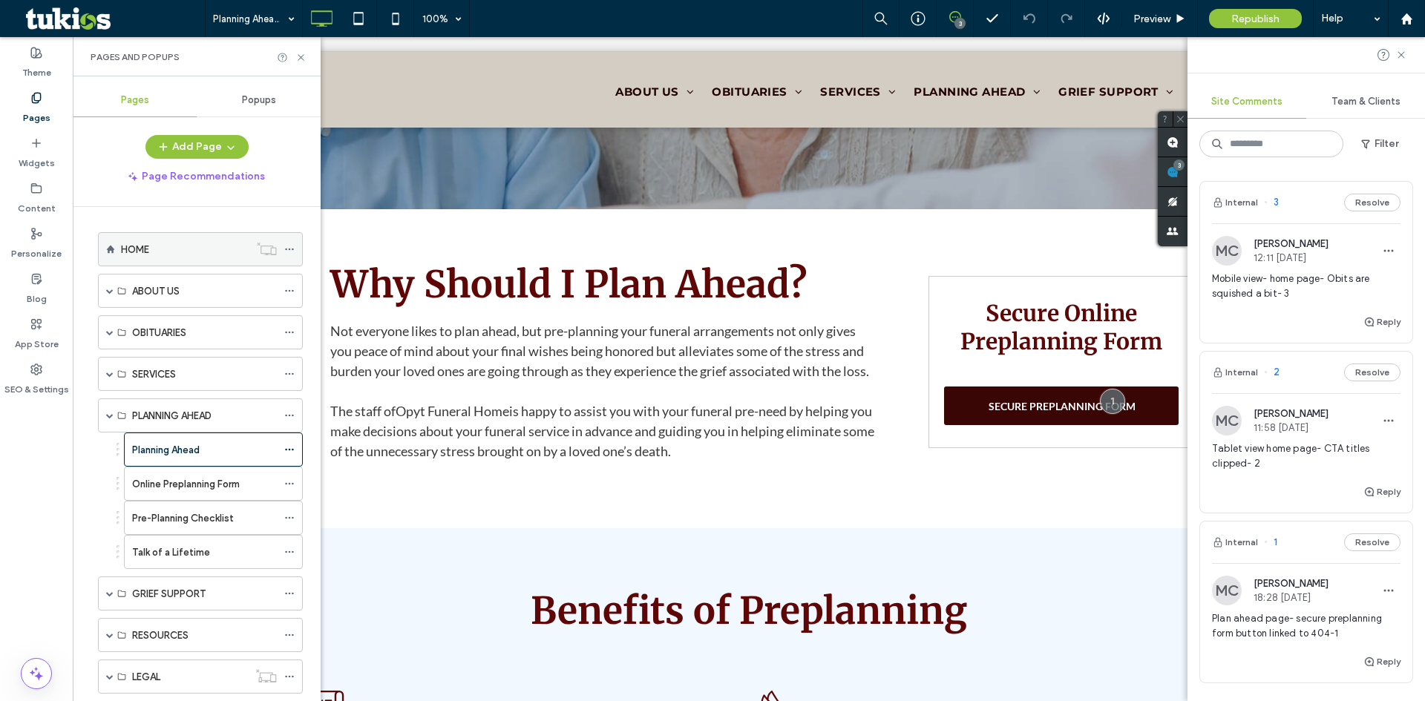
click at [136, 246] on label "HOME" at bounding box center [135, 250] width 28 height 26
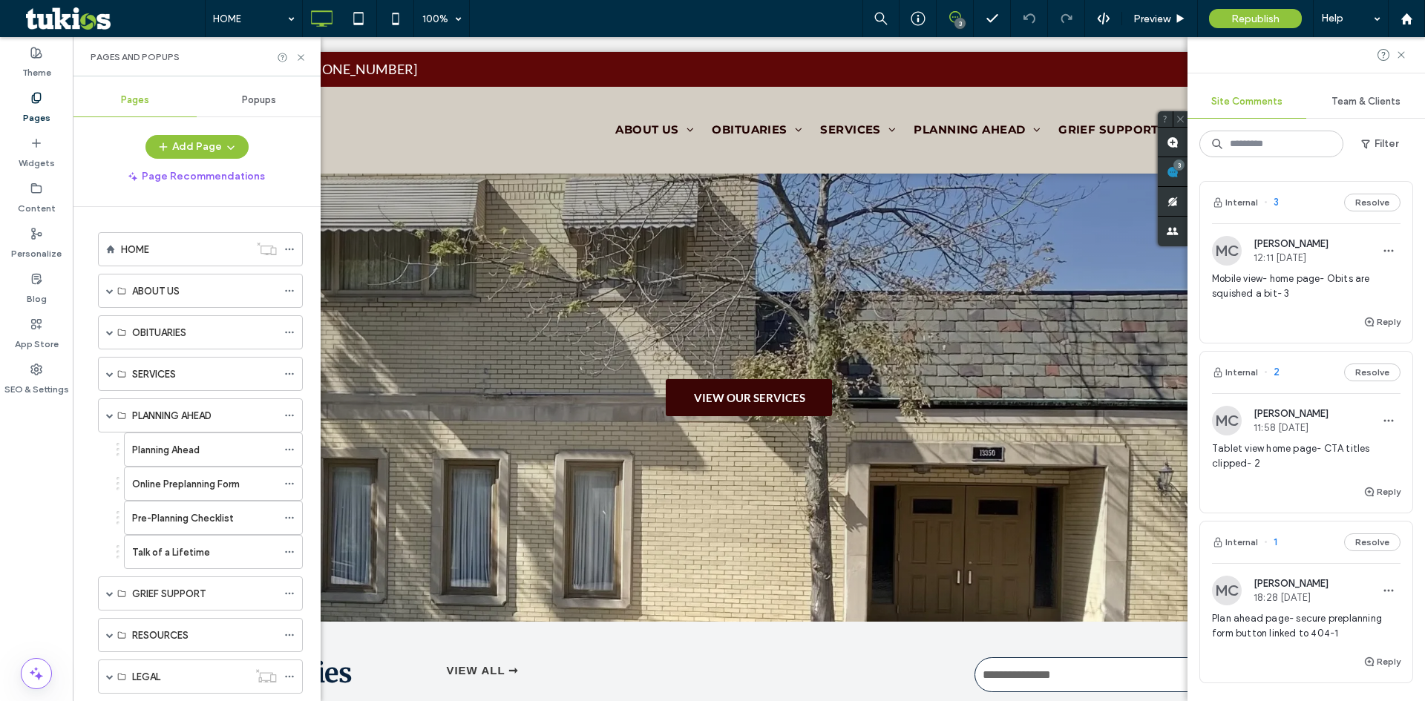
scroll to position [0, 0]
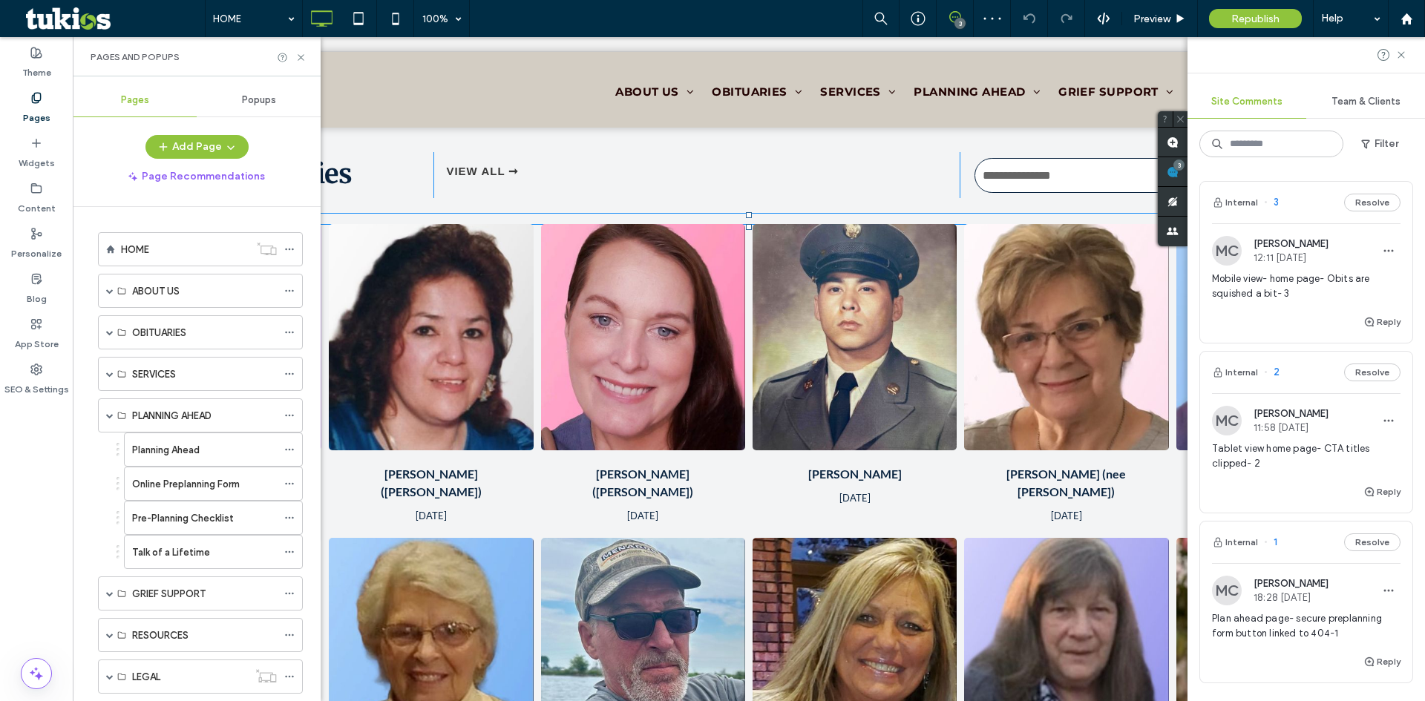
scroll to position [742, 0]
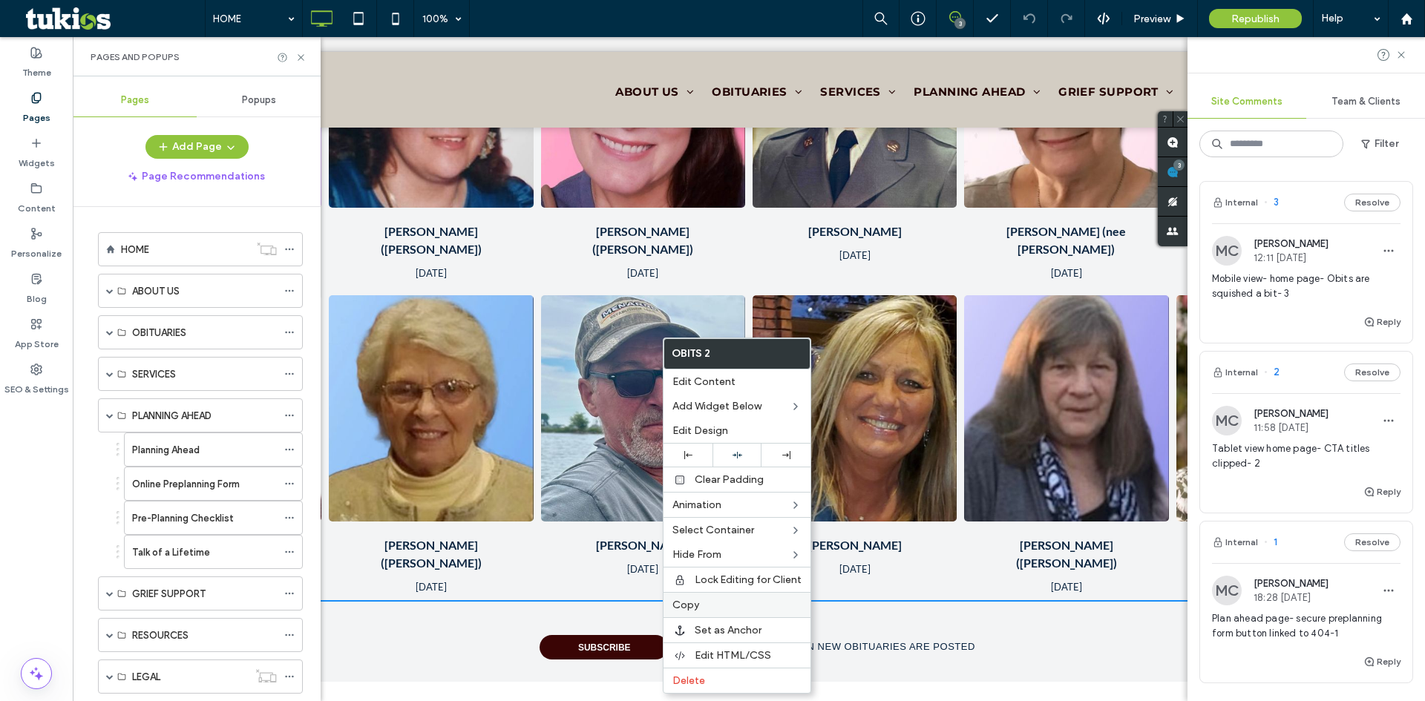
click at [695, 599] on span "Copy" at bounding box center [685, 605] width 27 height 13
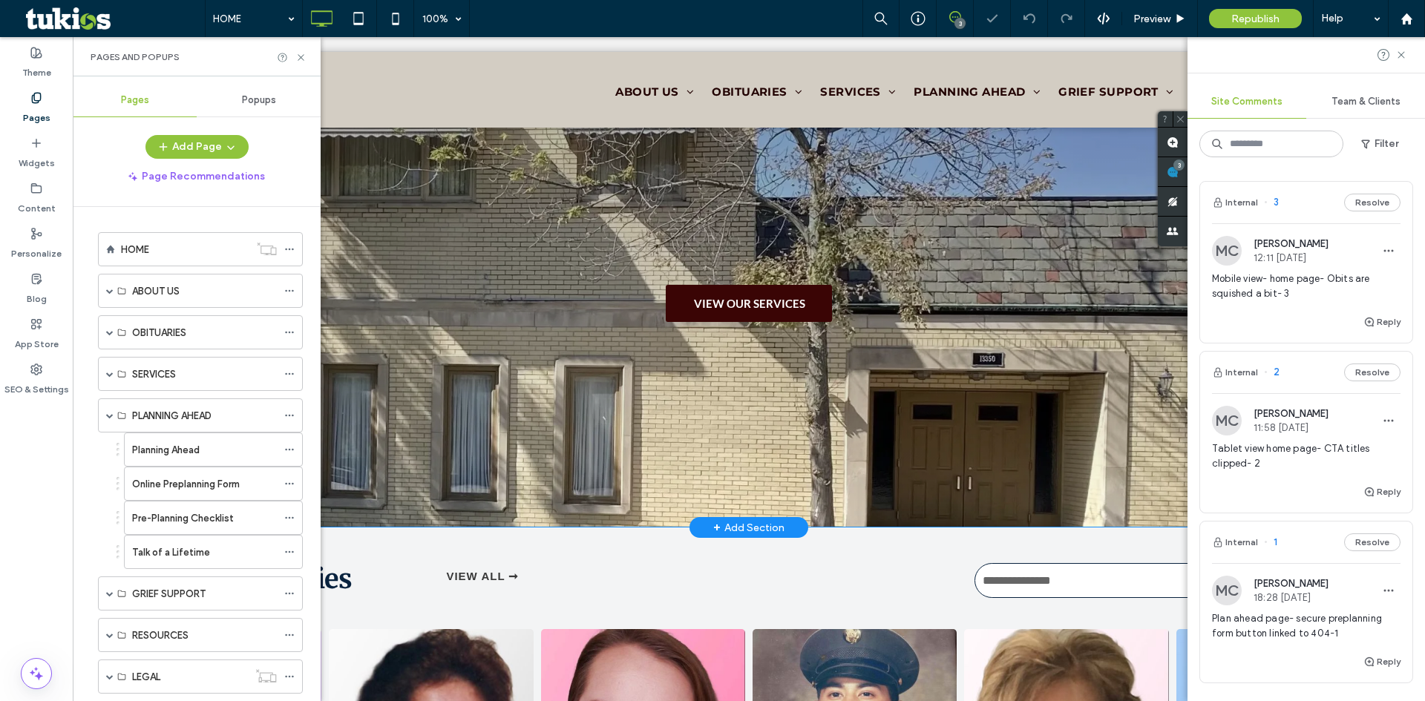
scroll to position [0, 0]
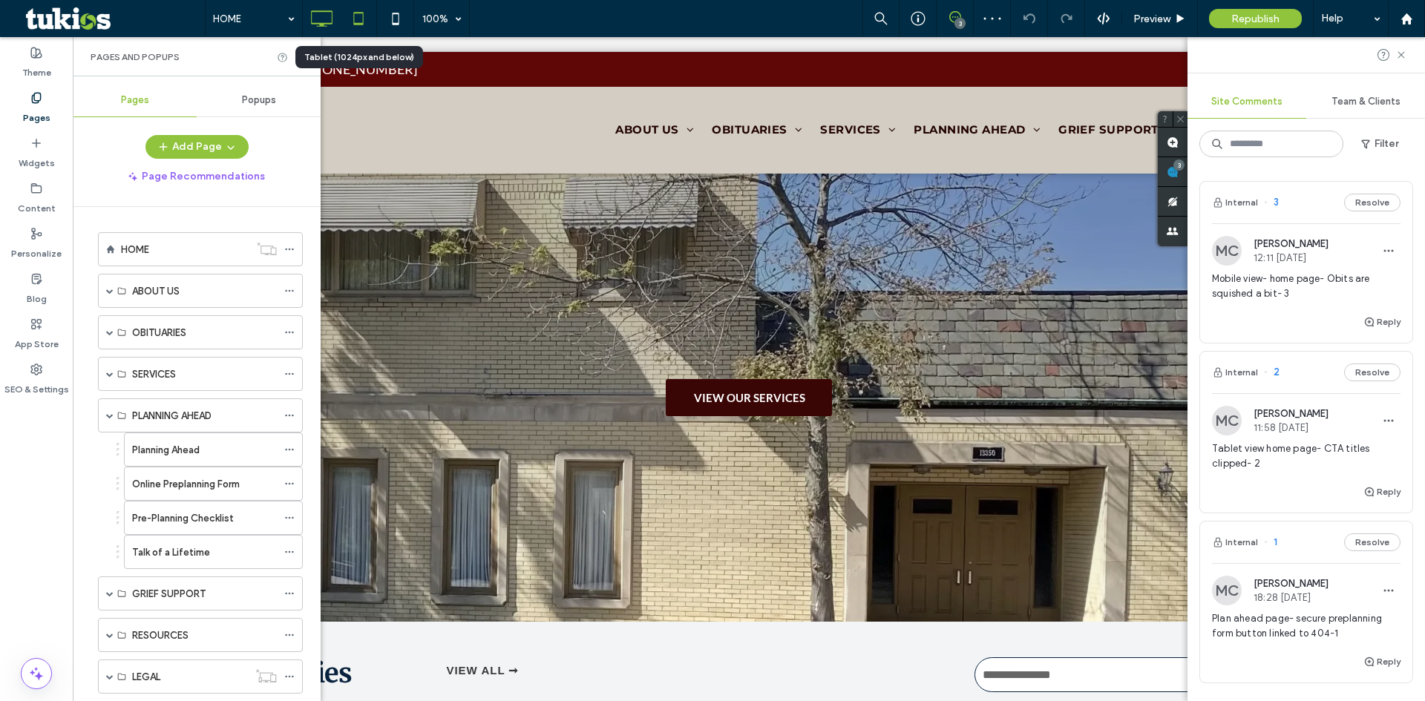
click at [360, 18] on icon at bounding box center [359, 19] width 30 height 30
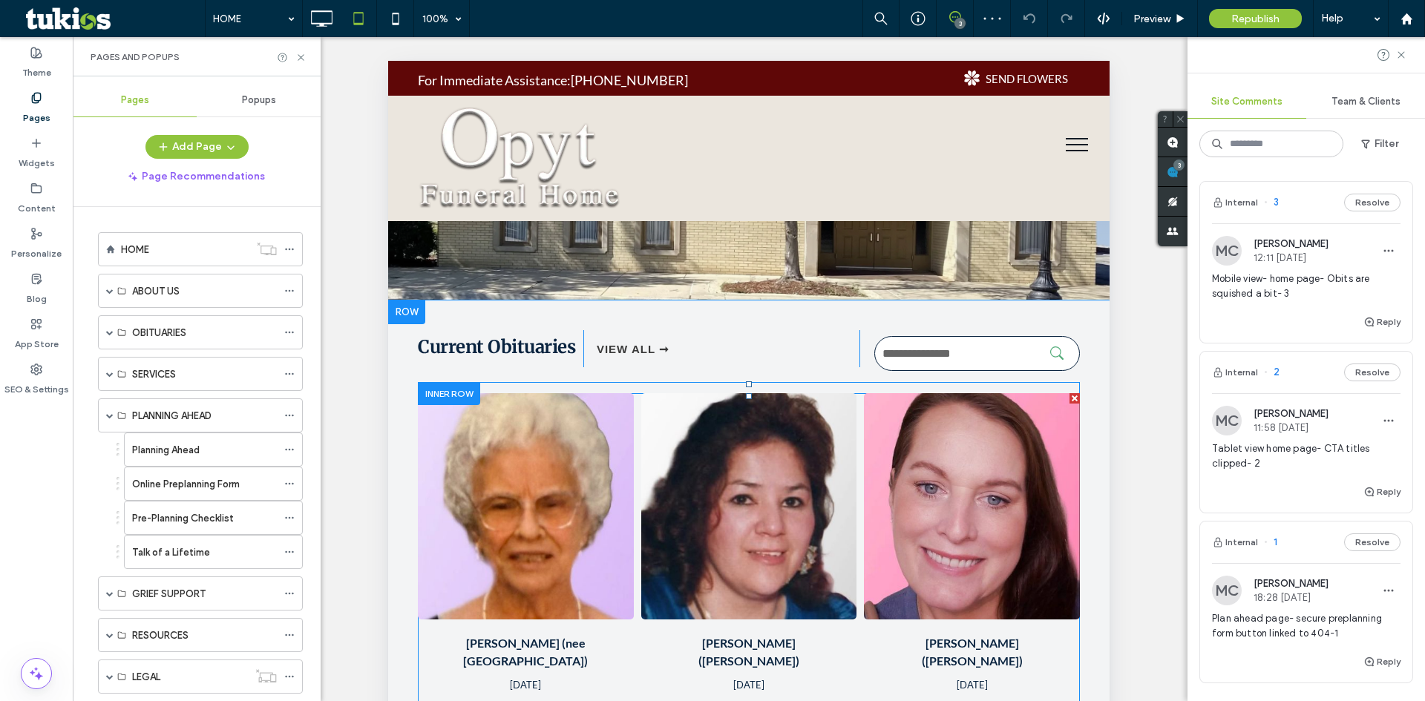
scroll to position [371, 0]
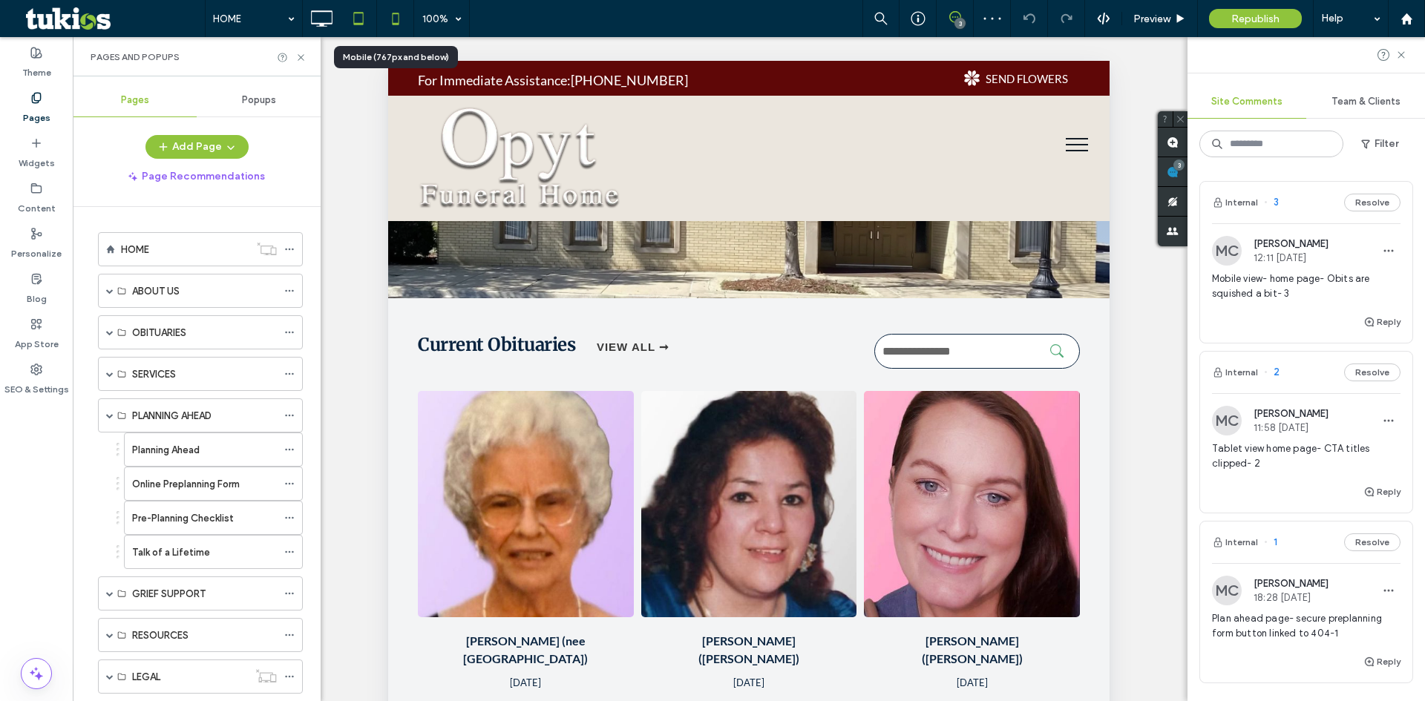
click at [384, 21] on icon at bounding box center [396, 19] width 30 height 30
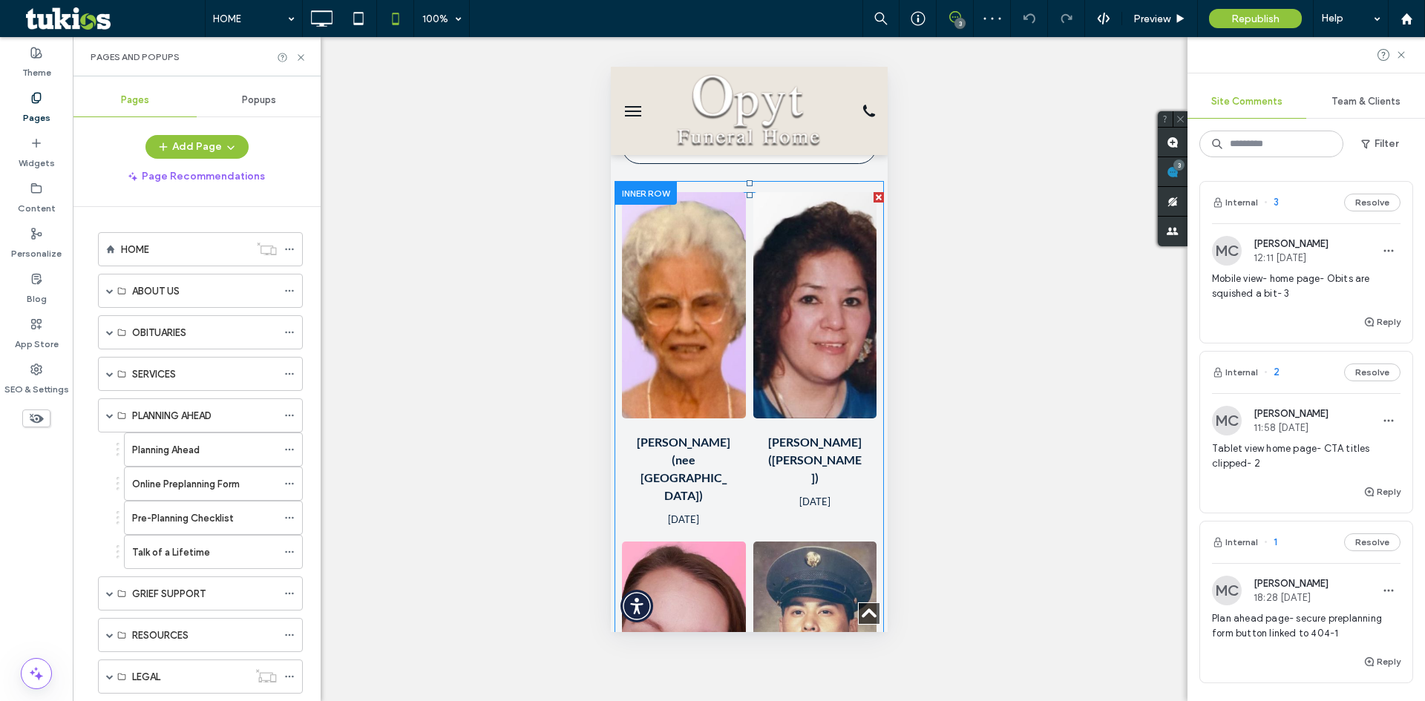
scroll to position [297, 0]
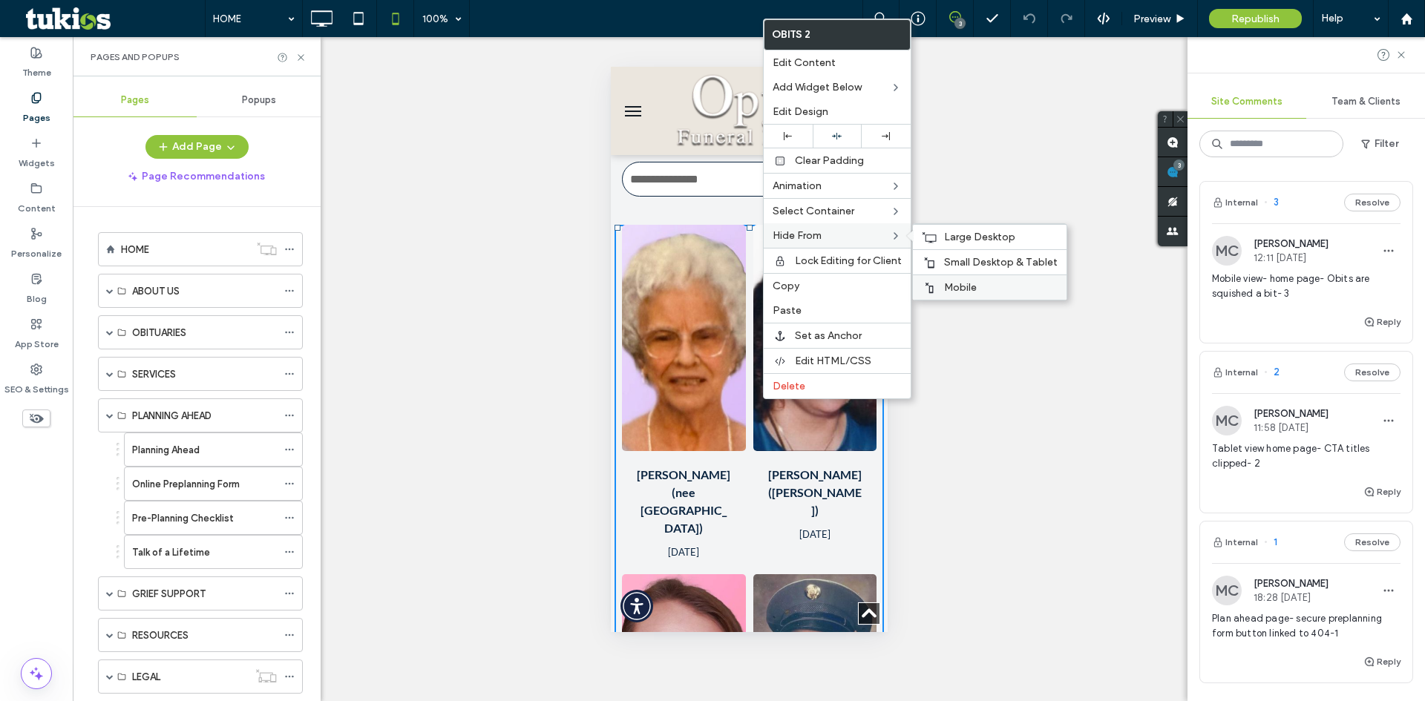
click at [960, 281] on div "Mobile" at bounding box center [990, 287] width 154 height 25
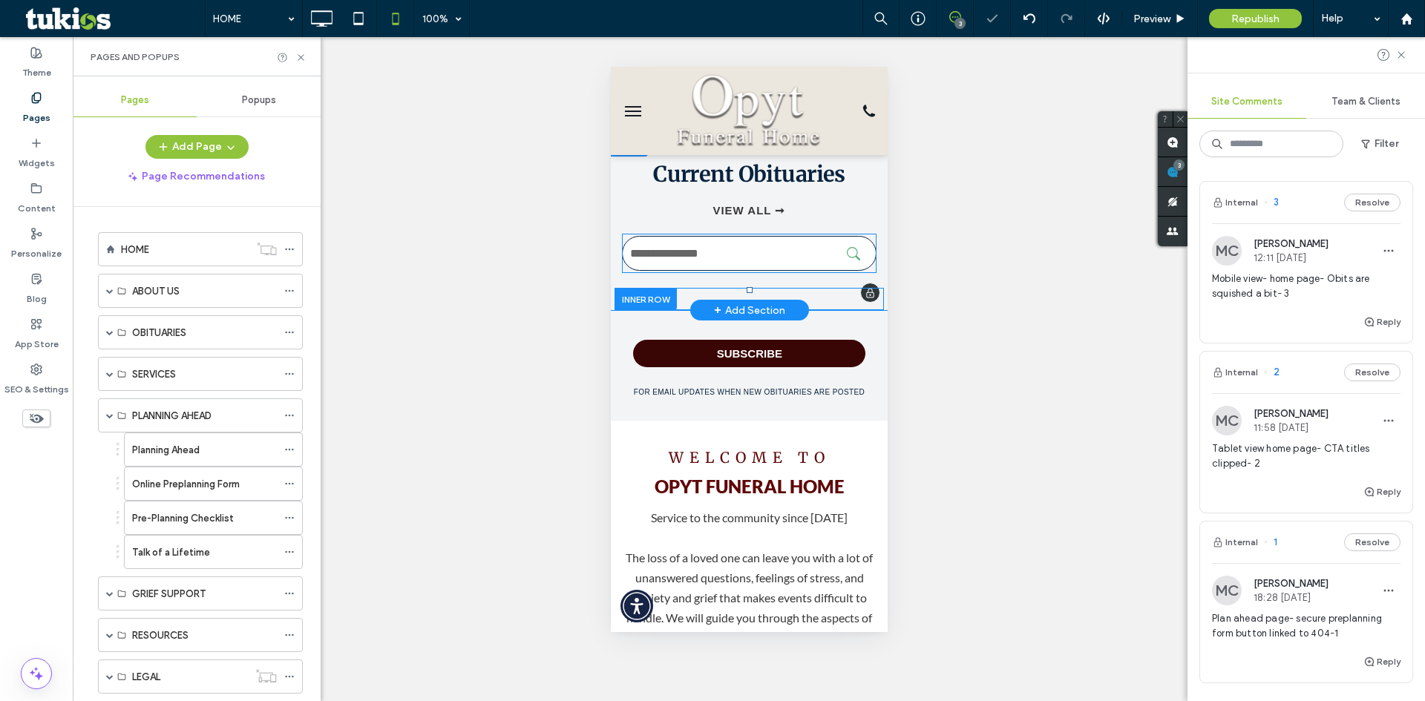
scroll to position [148, 0]
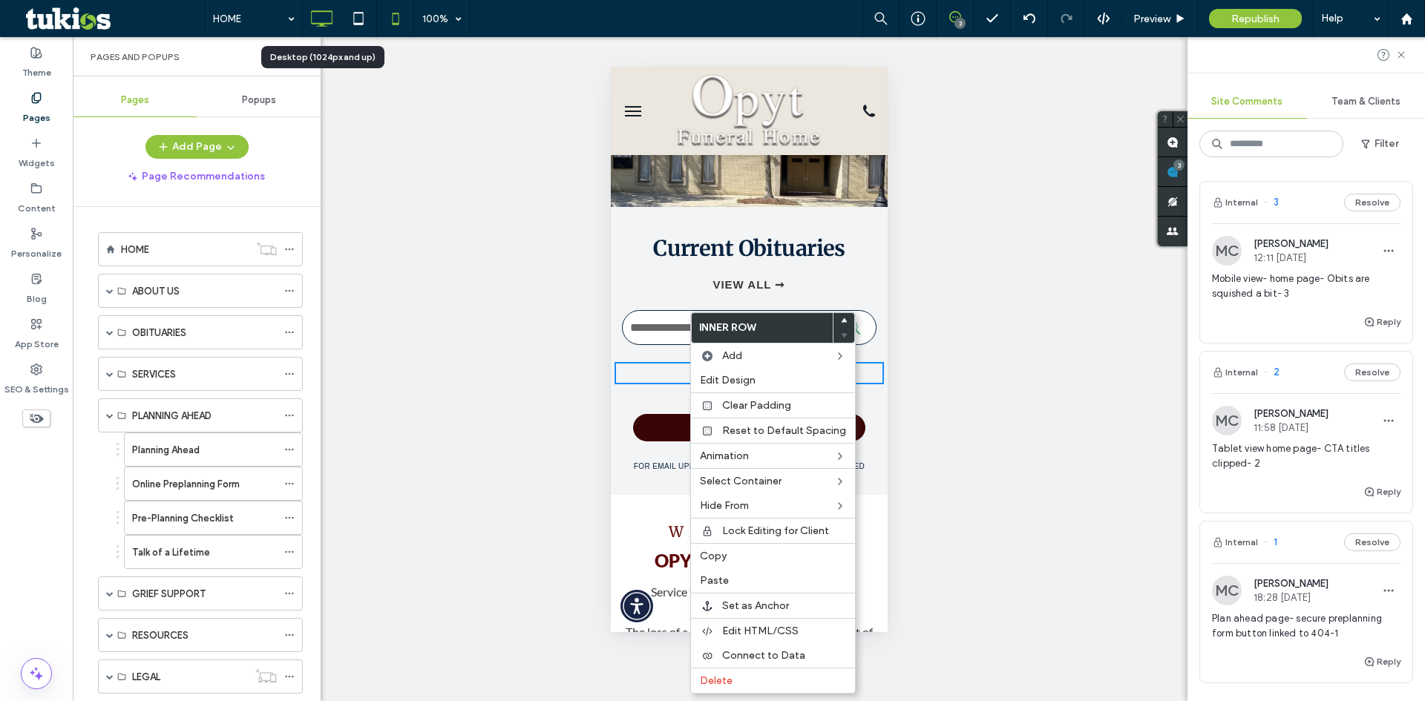
click at [329, 11] on use at bounding box center [323, 18] width 22 height 16
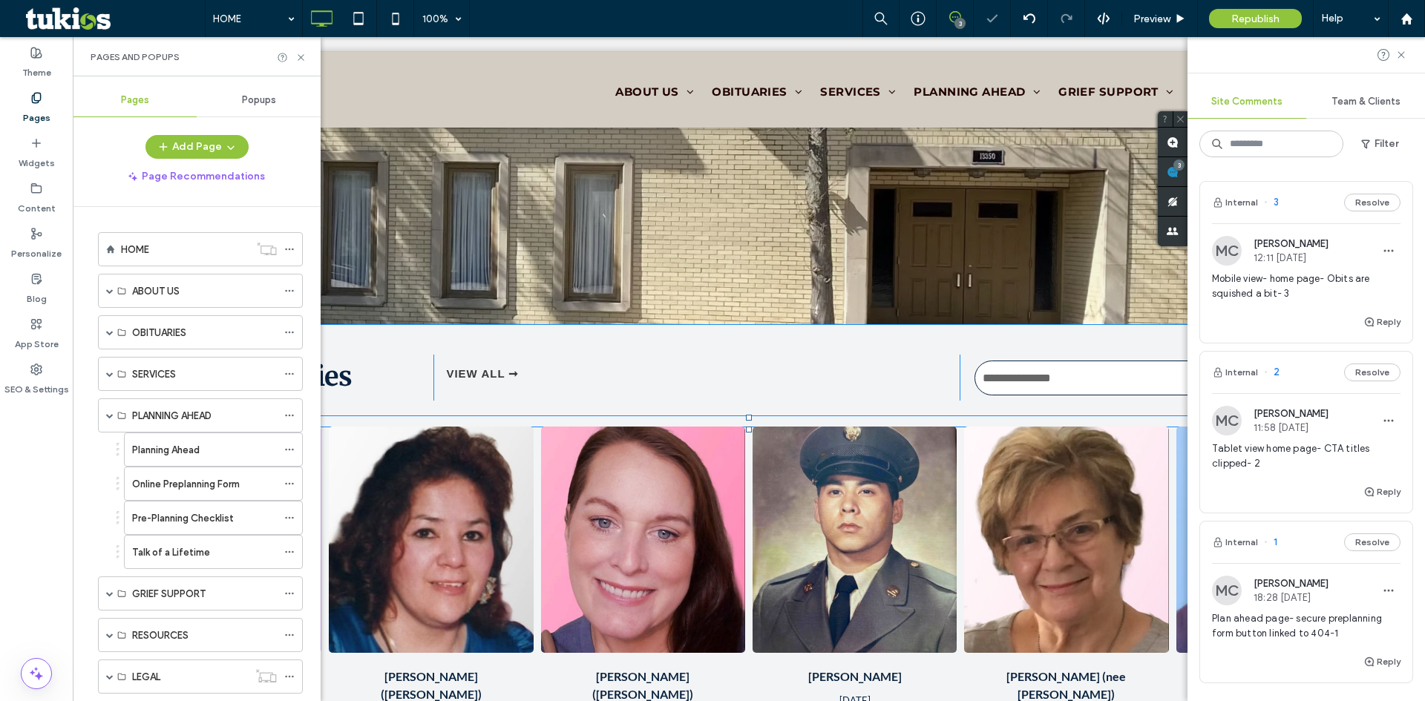
scroll to position [519, 0]
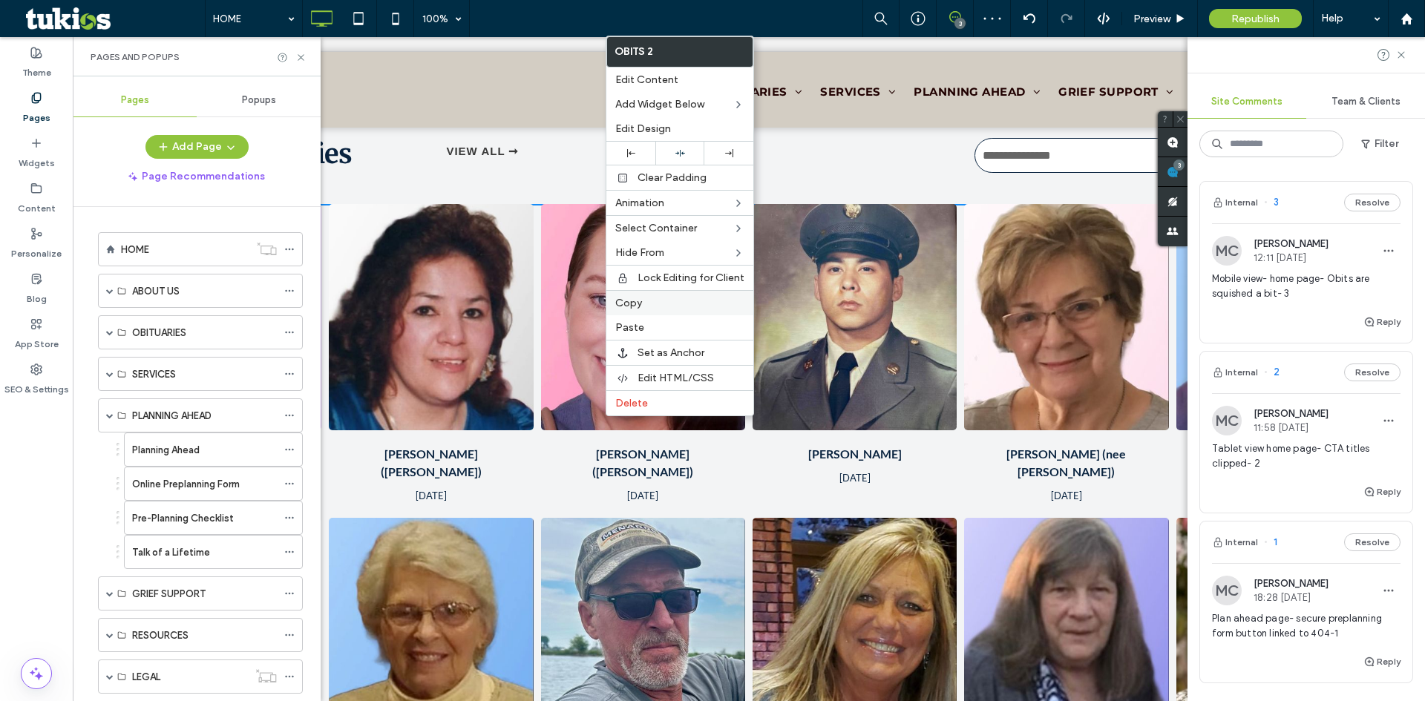
click at [645, 301] on label "Copy" at bounding box center [679, 303] width 129 height 13
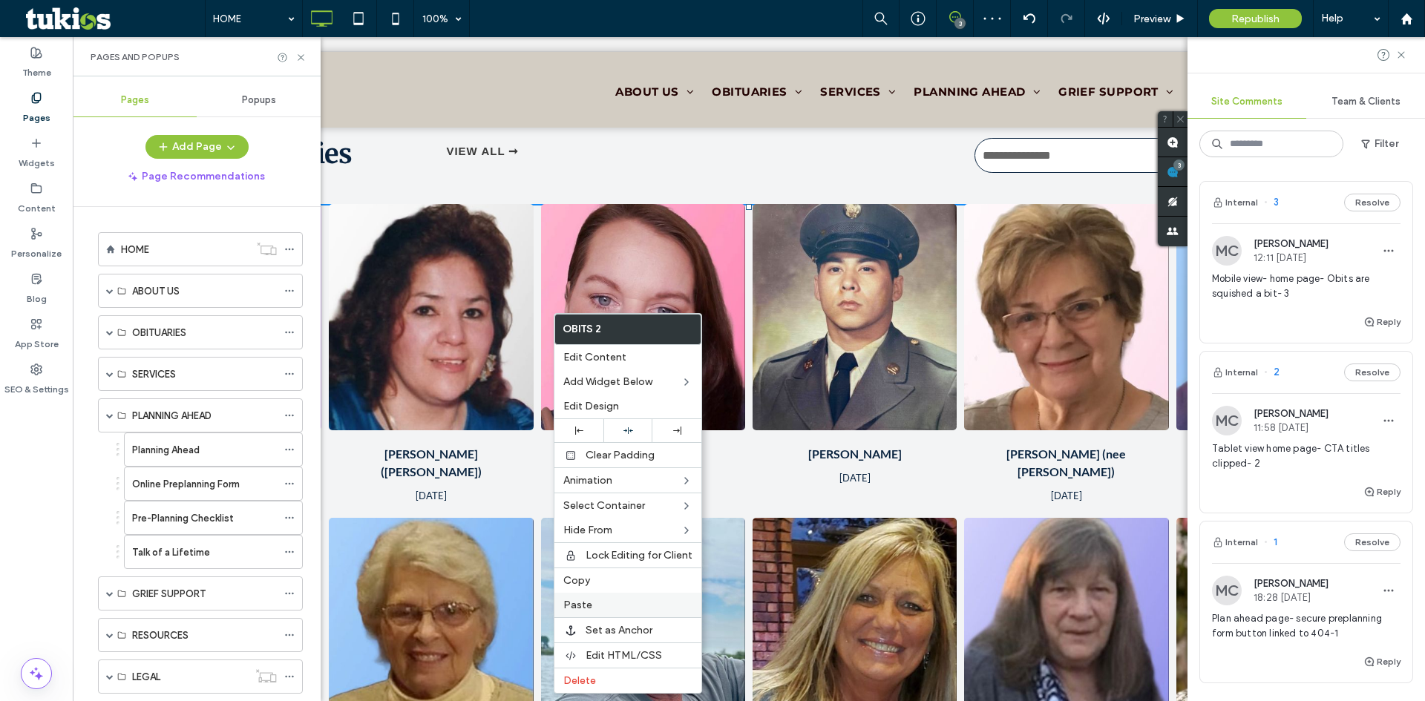
click at [597, 600] on label "Paste" at bounding box center [627, 605] width 129 height 13
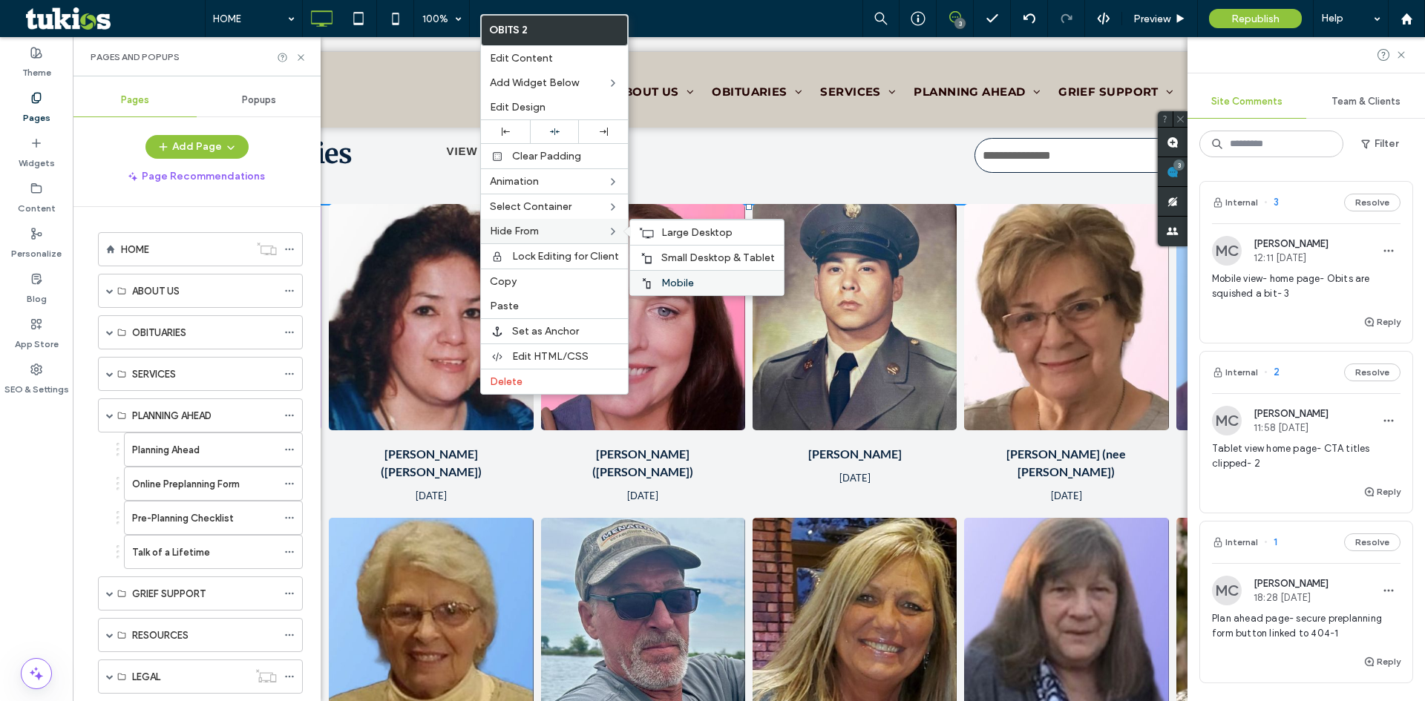
click at [665, 289] on div "Mobile" at bounding box center [707, 282] width 154 height 25
click at [686, 260] on span "Small Desktop & Tablet" at bounding box center [718, 258] width 114 height 13
click at [689, 231] on span "Large Desktop" at bounding box center [696, 232] width 71 height 13
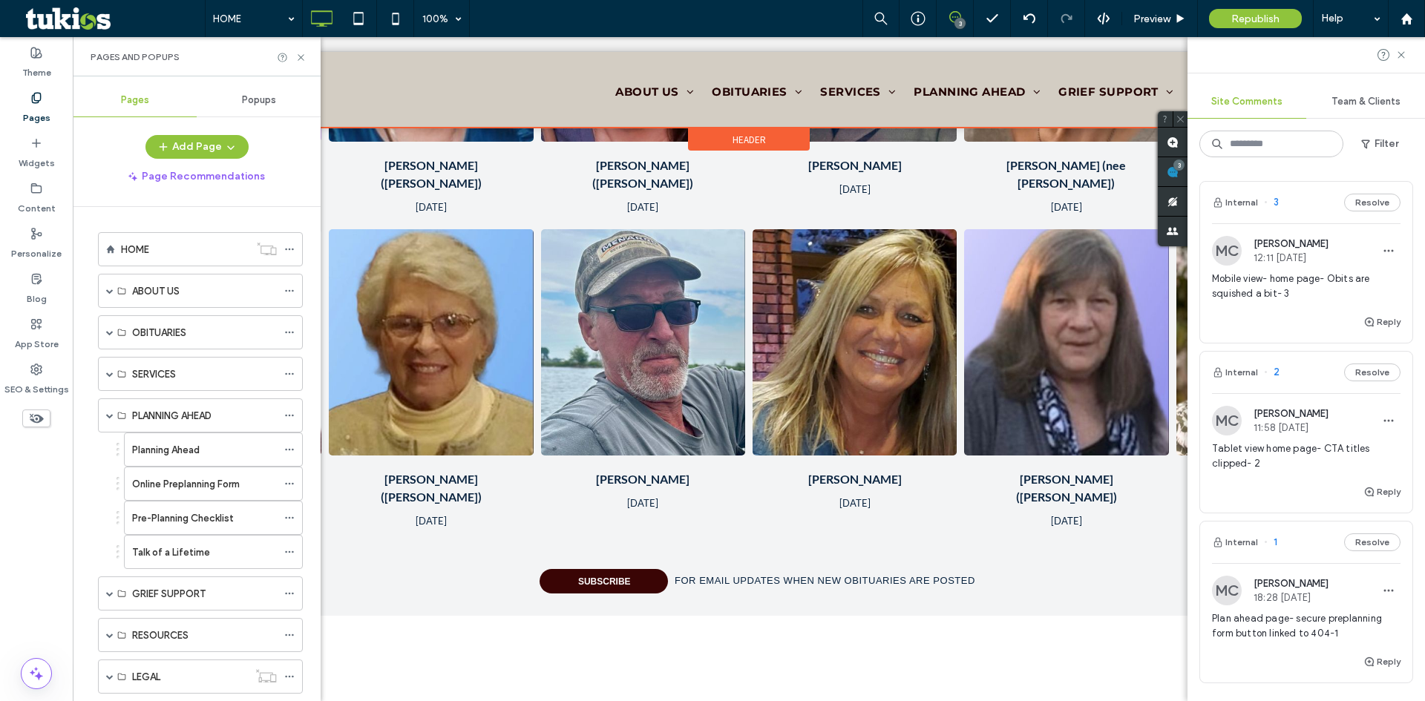
scroll to position [668, 0]
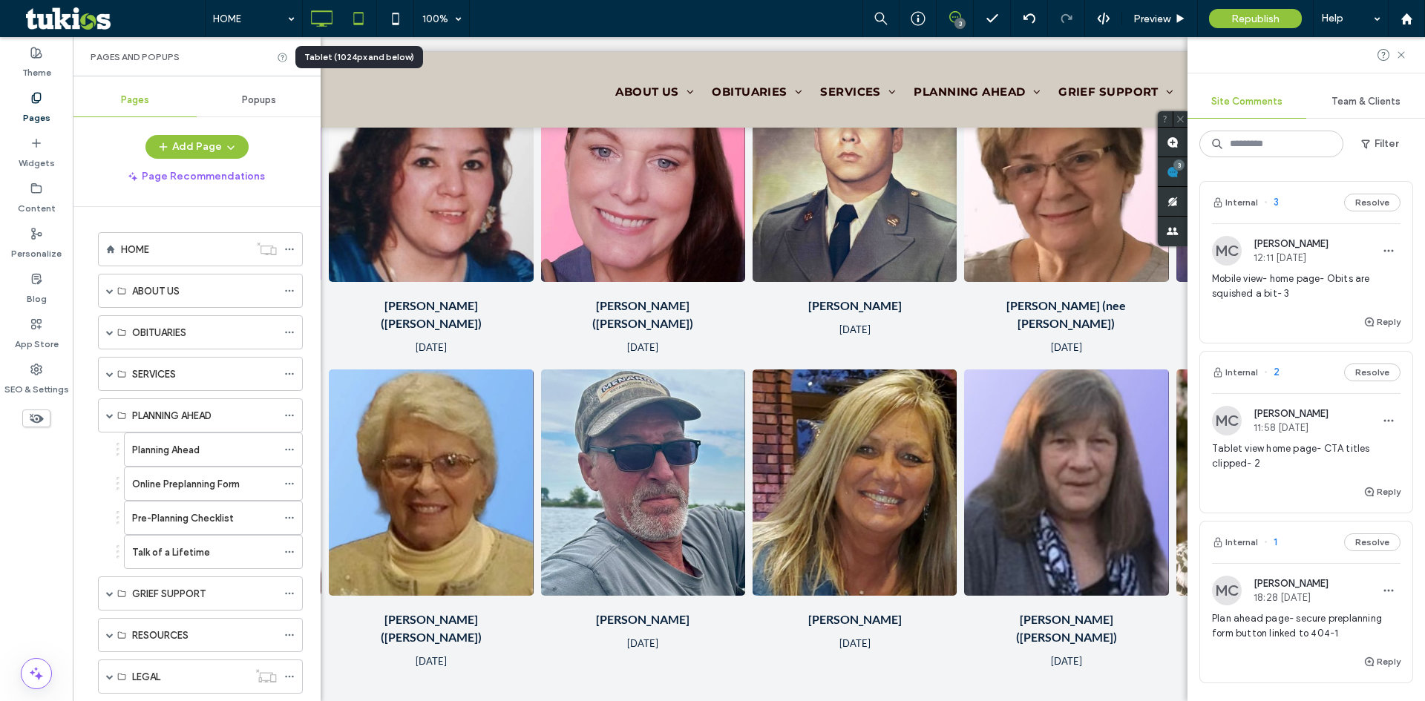
click at [356, 23] on use at bounding box center [358, 18] width 10 height 13
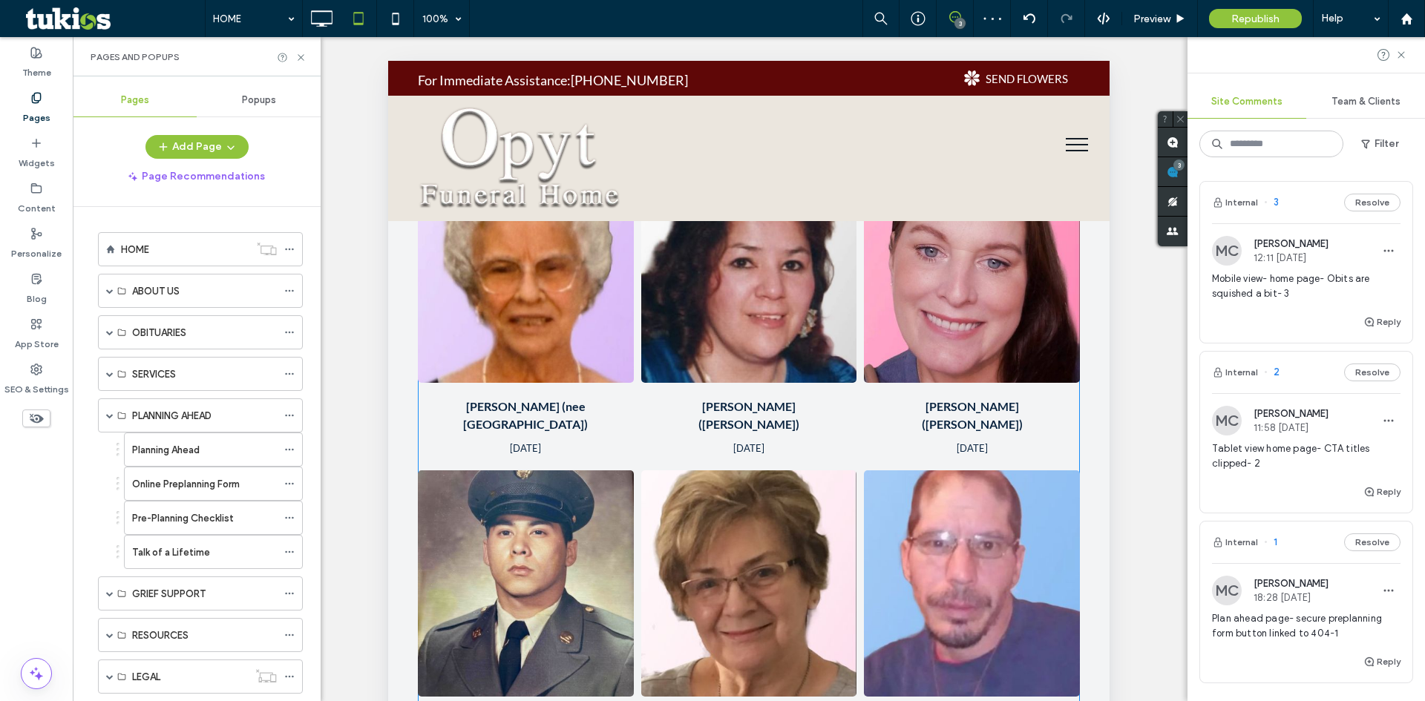
scroll to position [519, 0]
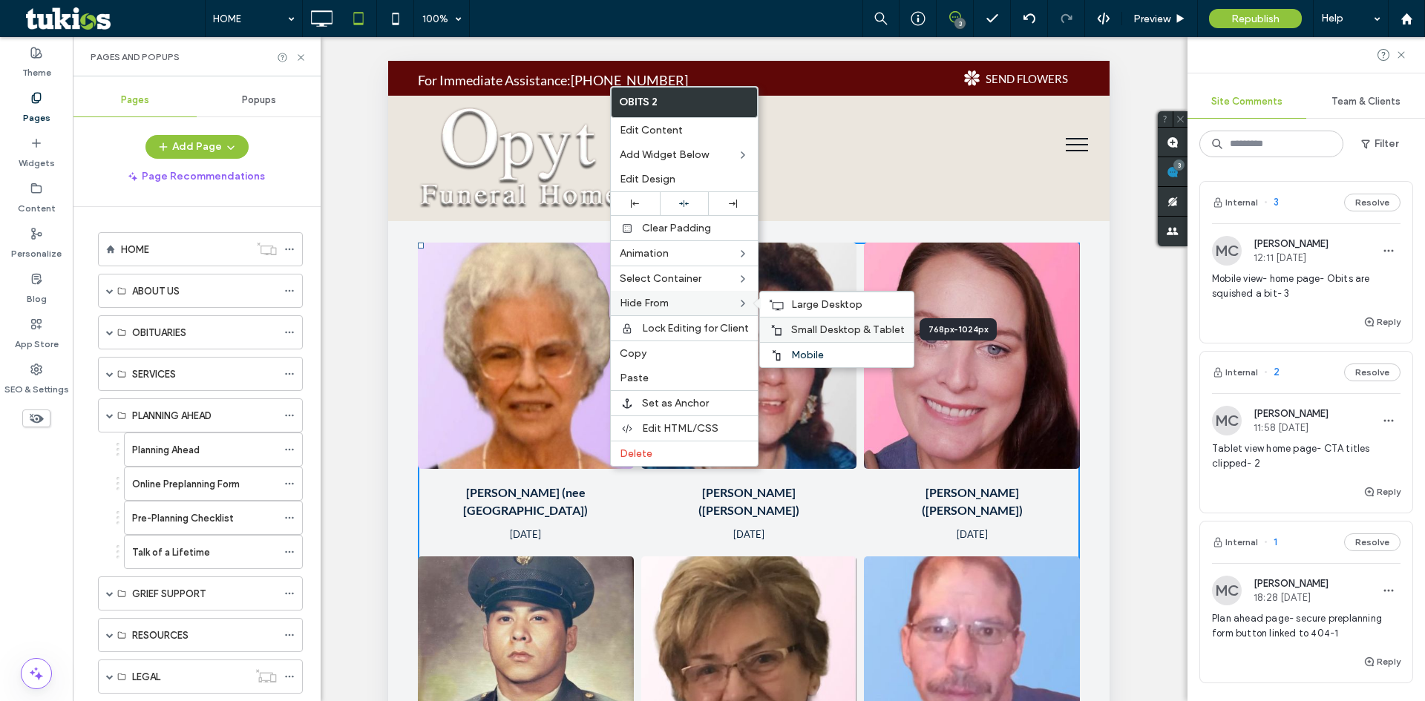
click at [810, 329] on span "Small Desktop & Tablet" at bounding box center [848, 330] width 114 height 13
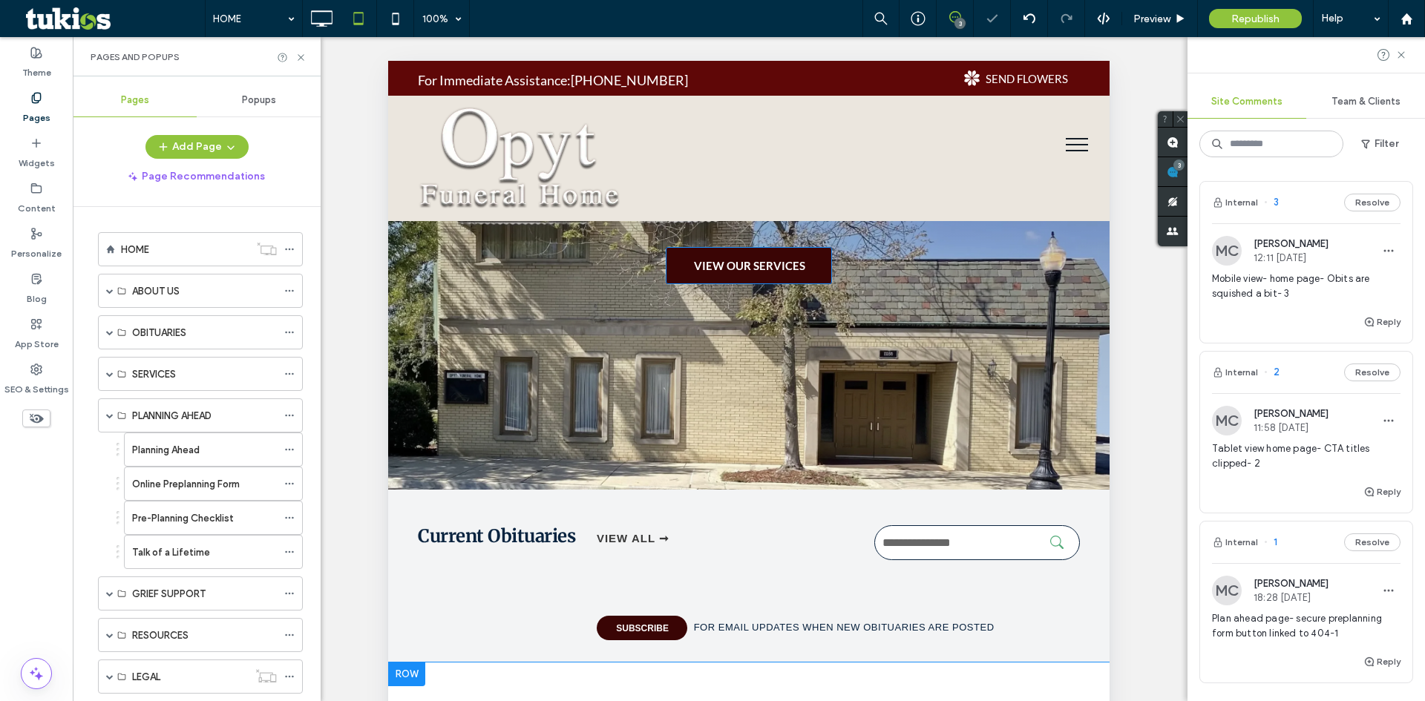
scroll to position [0, 0]
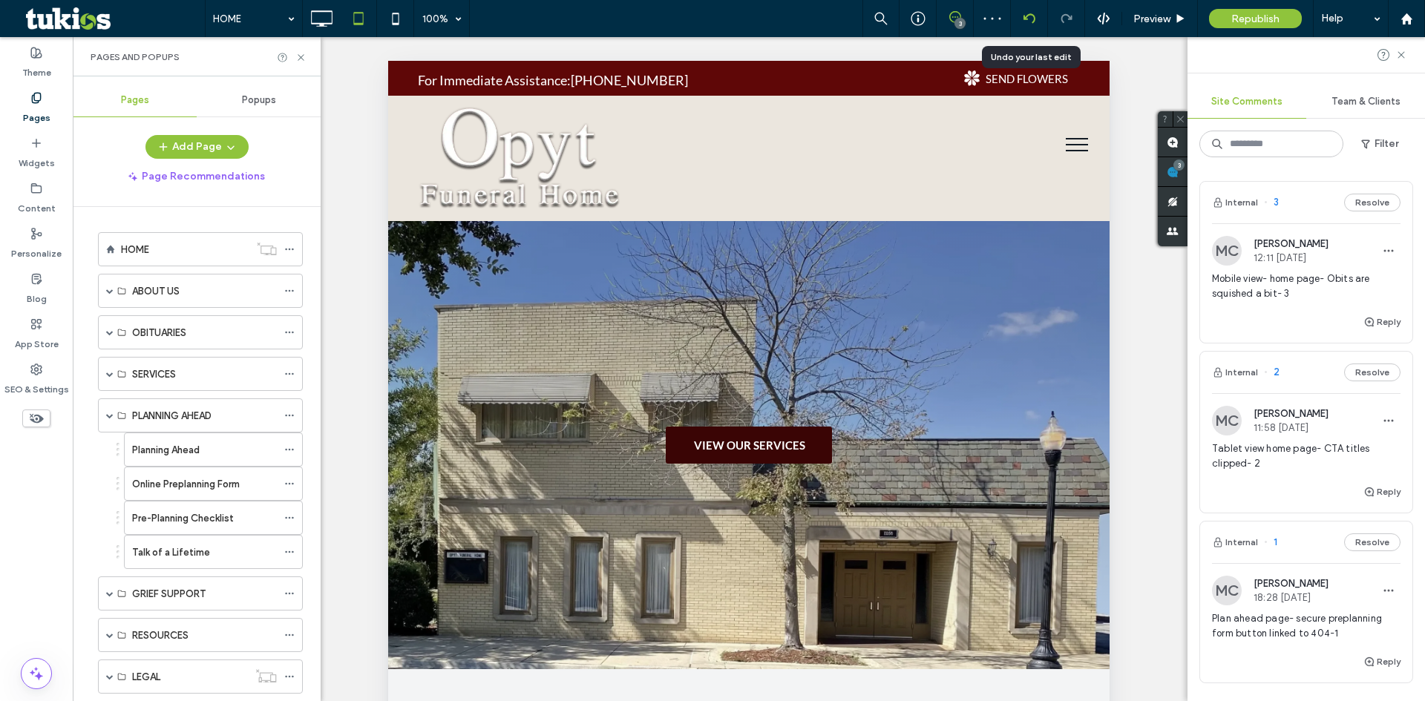
click at [1029, 19] on icon at bounding box center [1029, 19] width 12 height 12
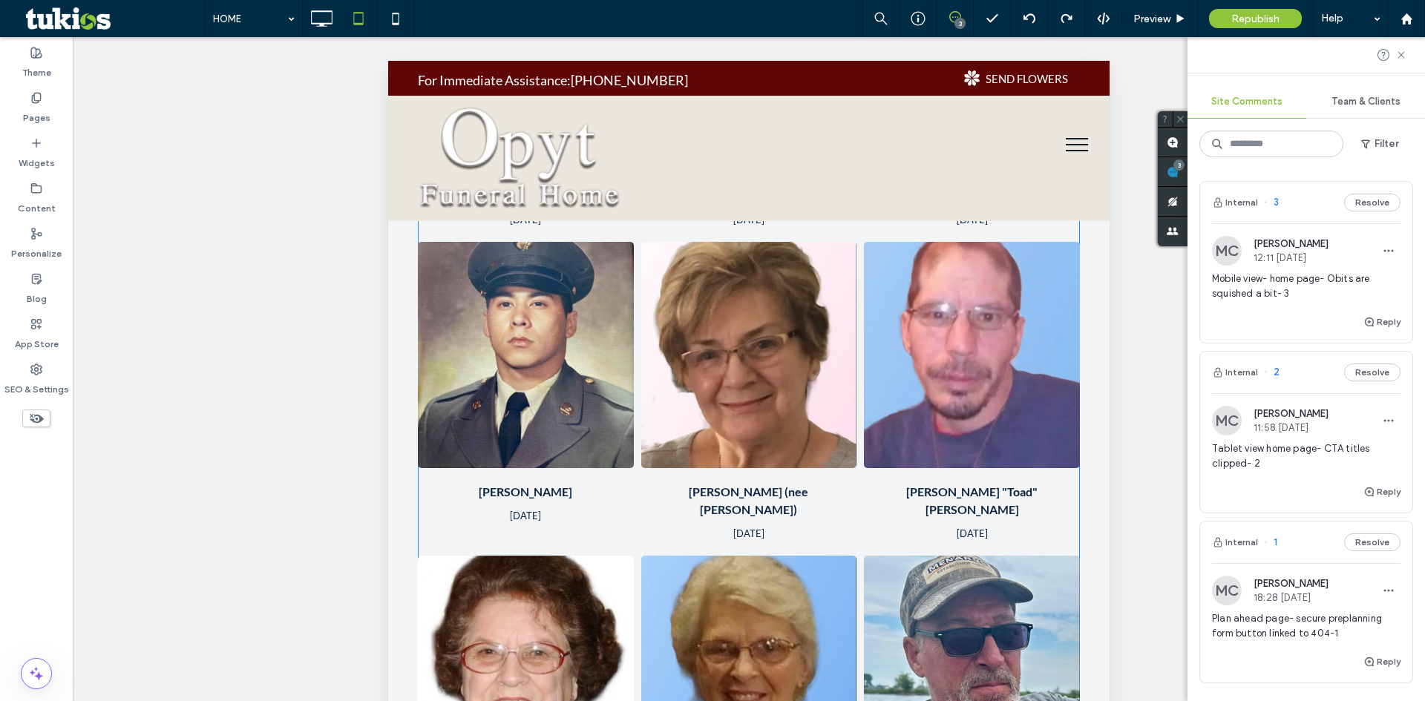
scroll to position [816, 0]
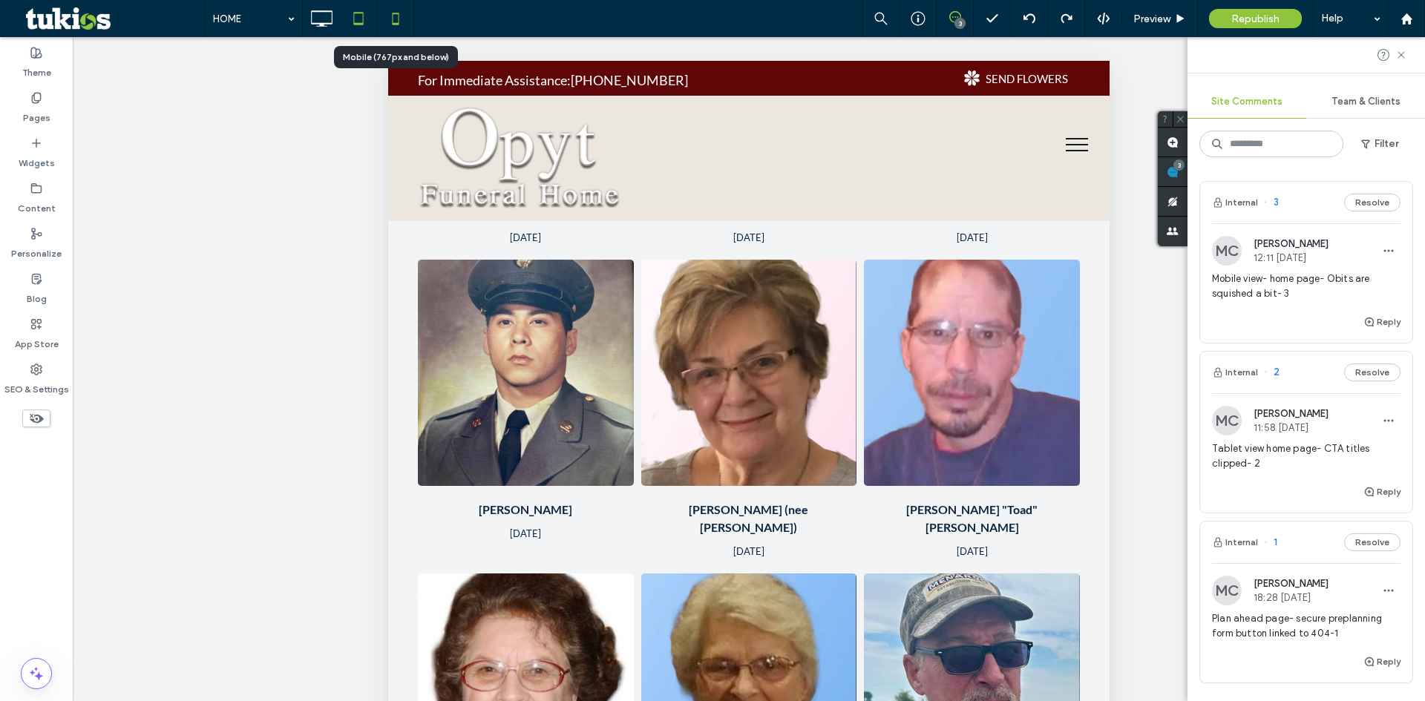
click at [394, 17] on icon at bounding box center [396, 19] width 30 height 30
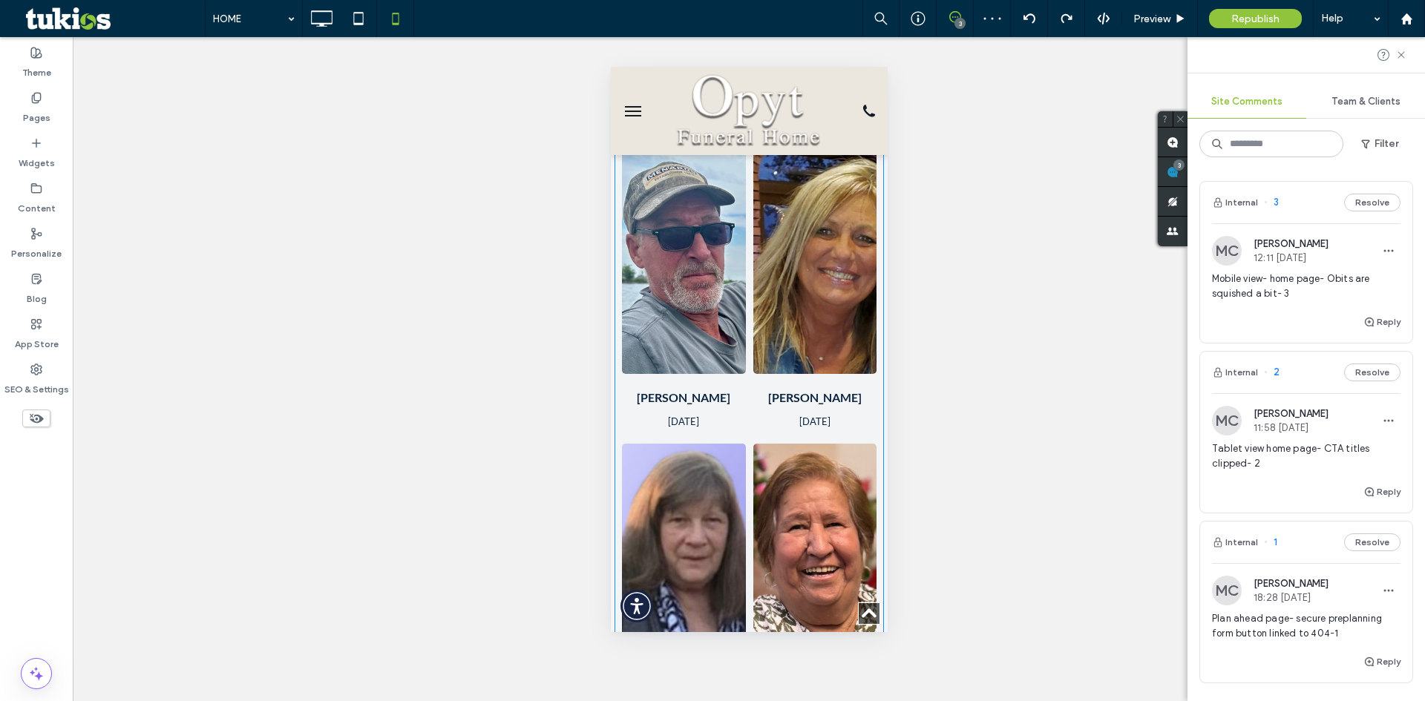
scroll to position [1633, 0]
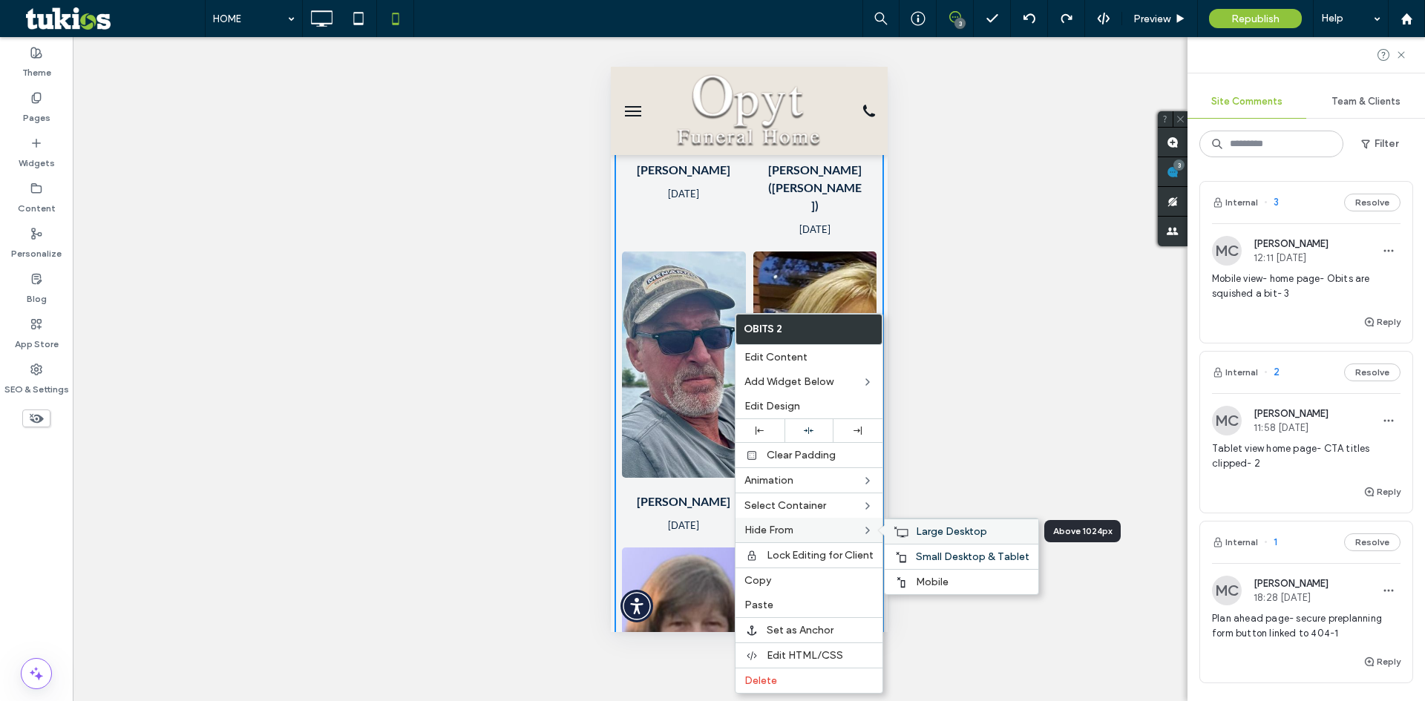
click at [937, 527] on span "Large Desktop" at bounding box center [951, 531] width 71 height 13
click at [944, 529] on span "Large Desktop" at bounding box center [951, 531] width 71 height 13
click at [944, 555] on span "Small Desktop & Tablet" at bounding box center [973, 557] width 114 height 13
click at [924, 577] on span "Mobile" at bounding box center [932, 582] width 33 height 13
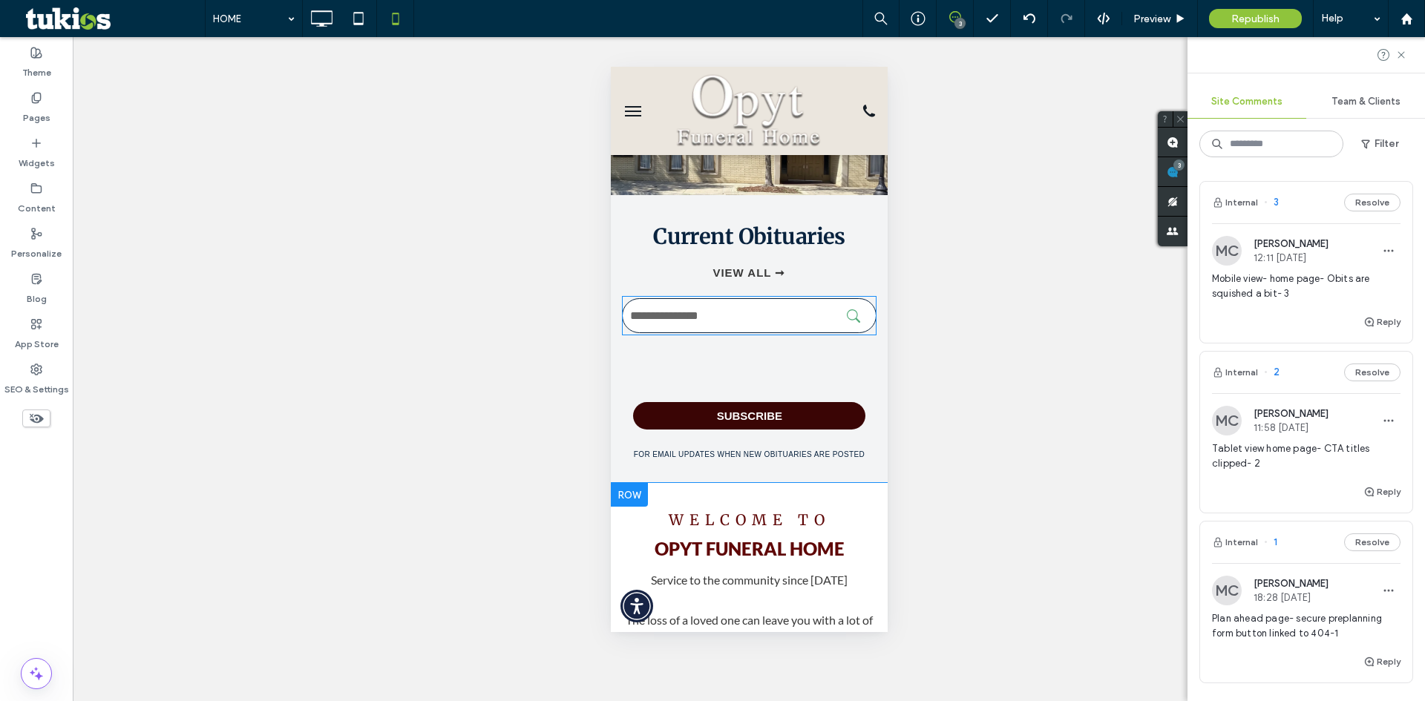
scroll to position [0, 0]
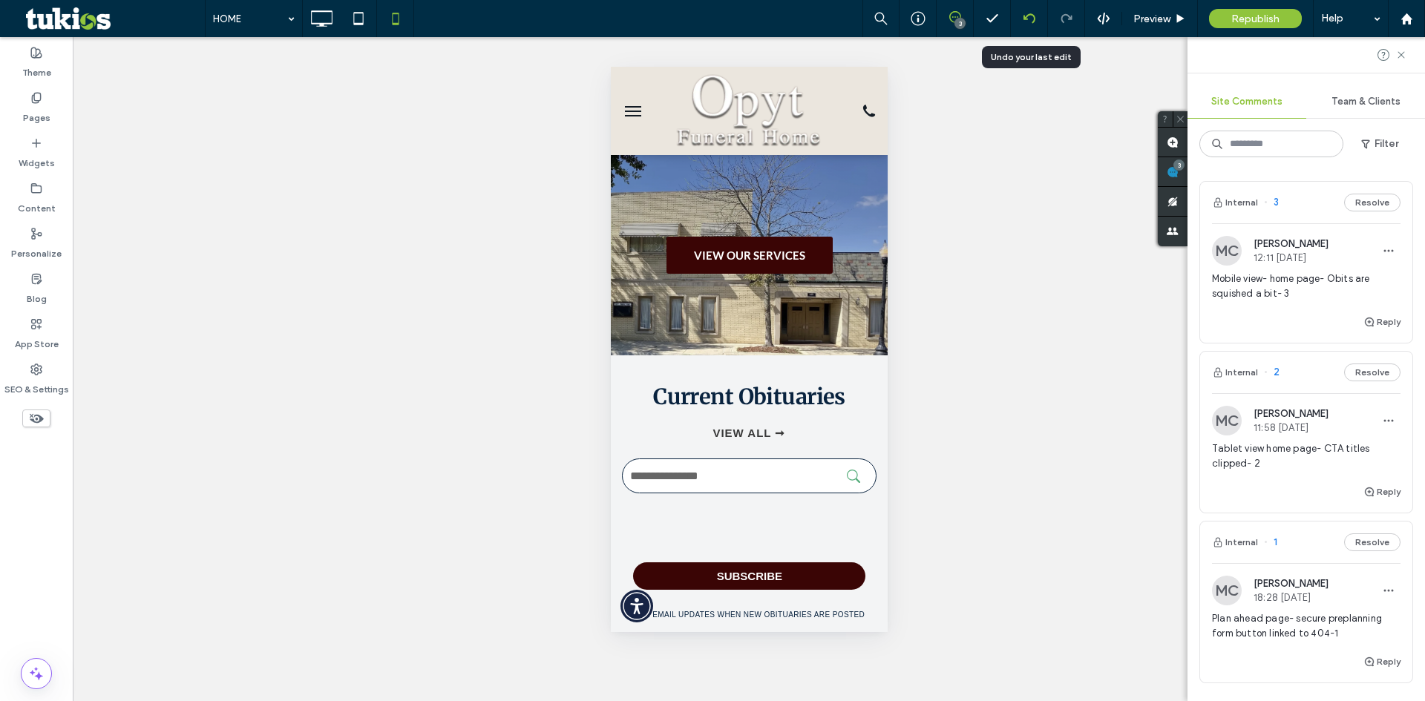
click at [1027, 19] on use at bounding box center [1029, 18] width 12 height 10
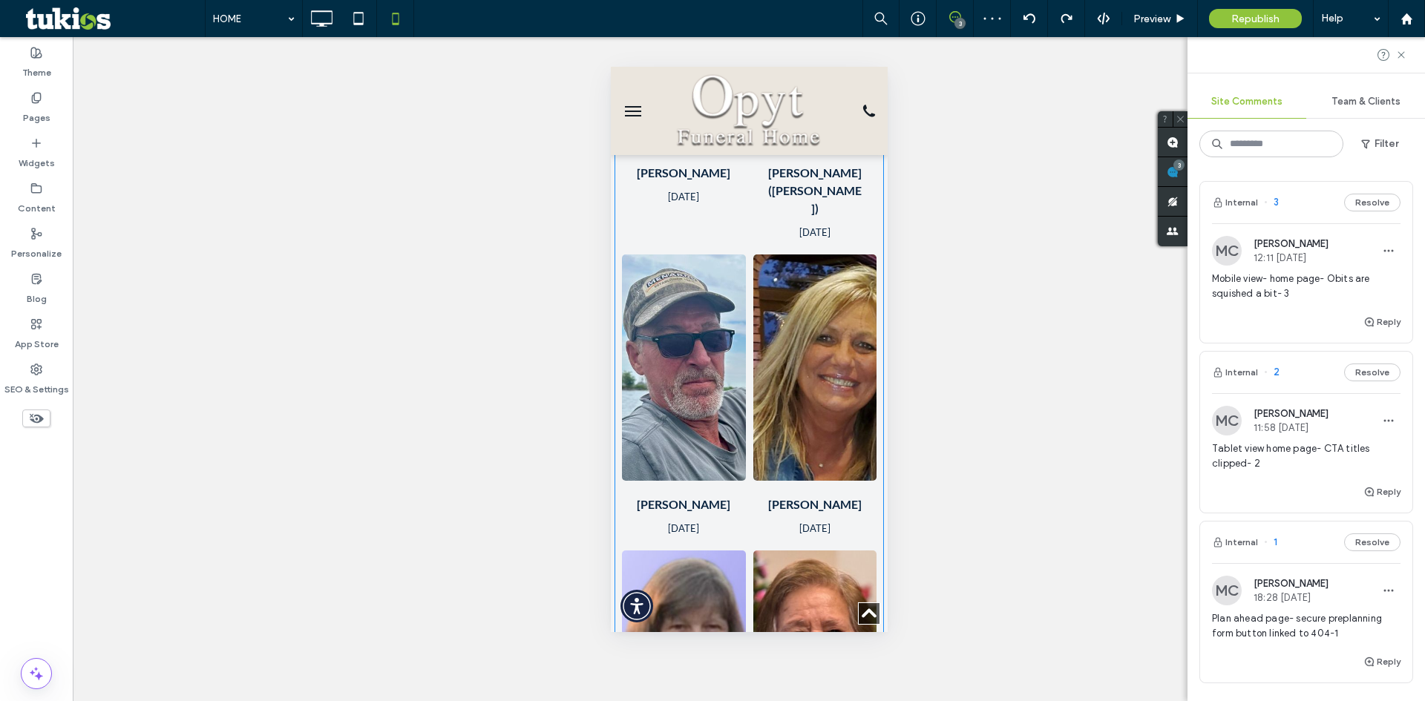
scroll to position [1410, 0]
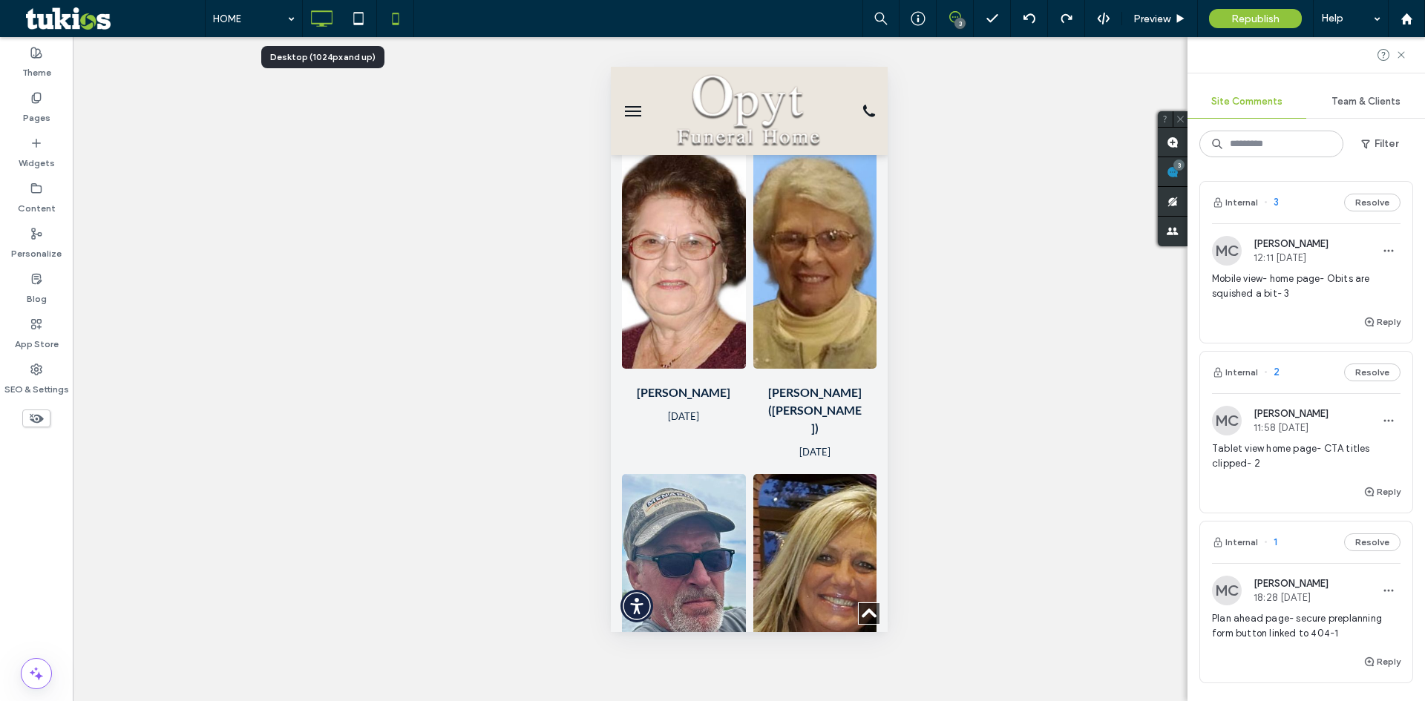
click at [325, 20] on icon at bounding box center [321, 19] width 30 height 30
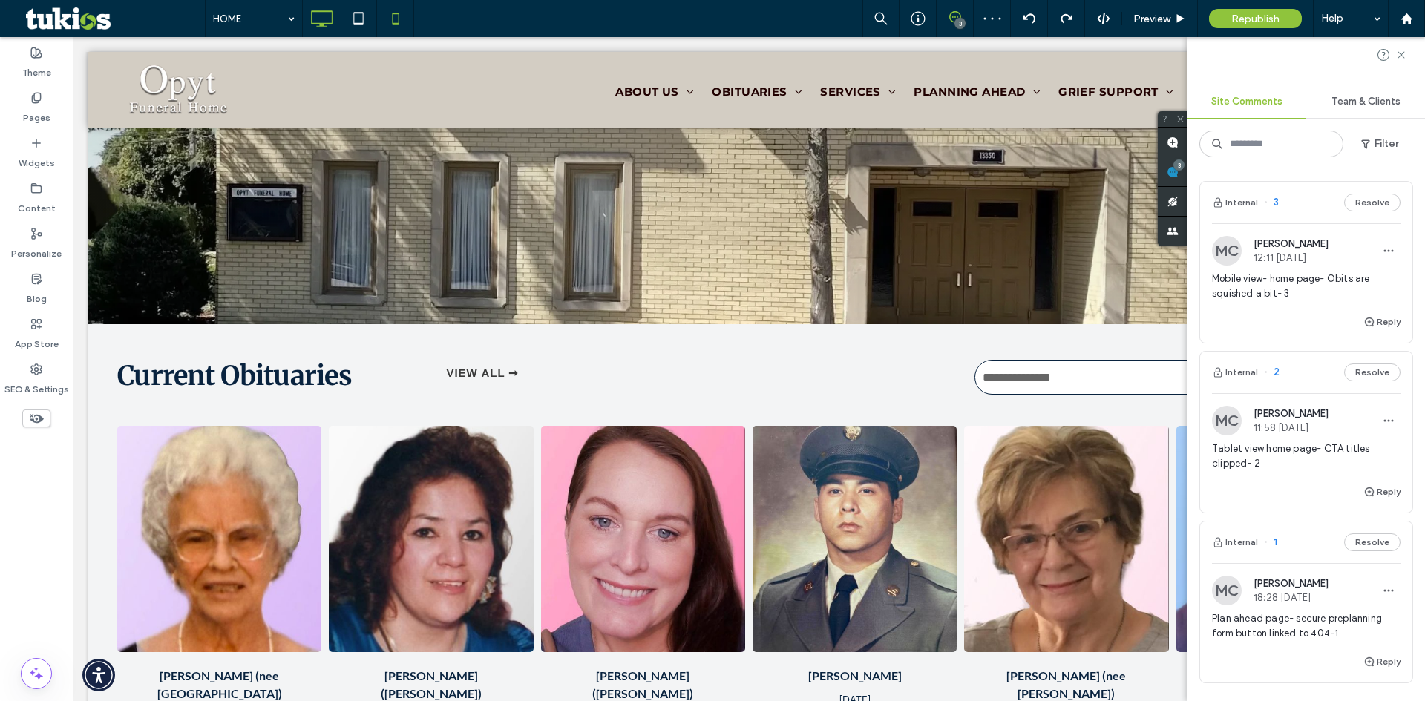
scroll to position [148, 0]
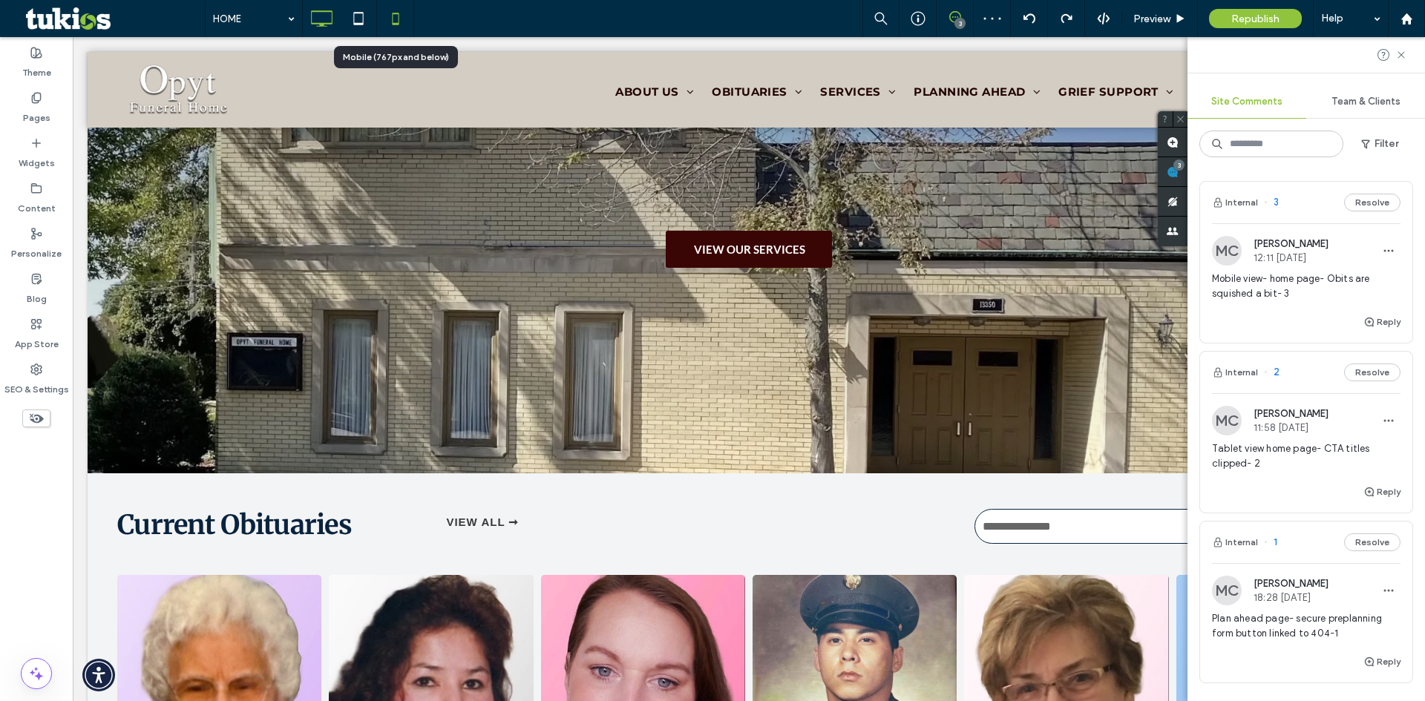
click at [391, 18] on icon at bounding box center [396, 19] width 30 height 30
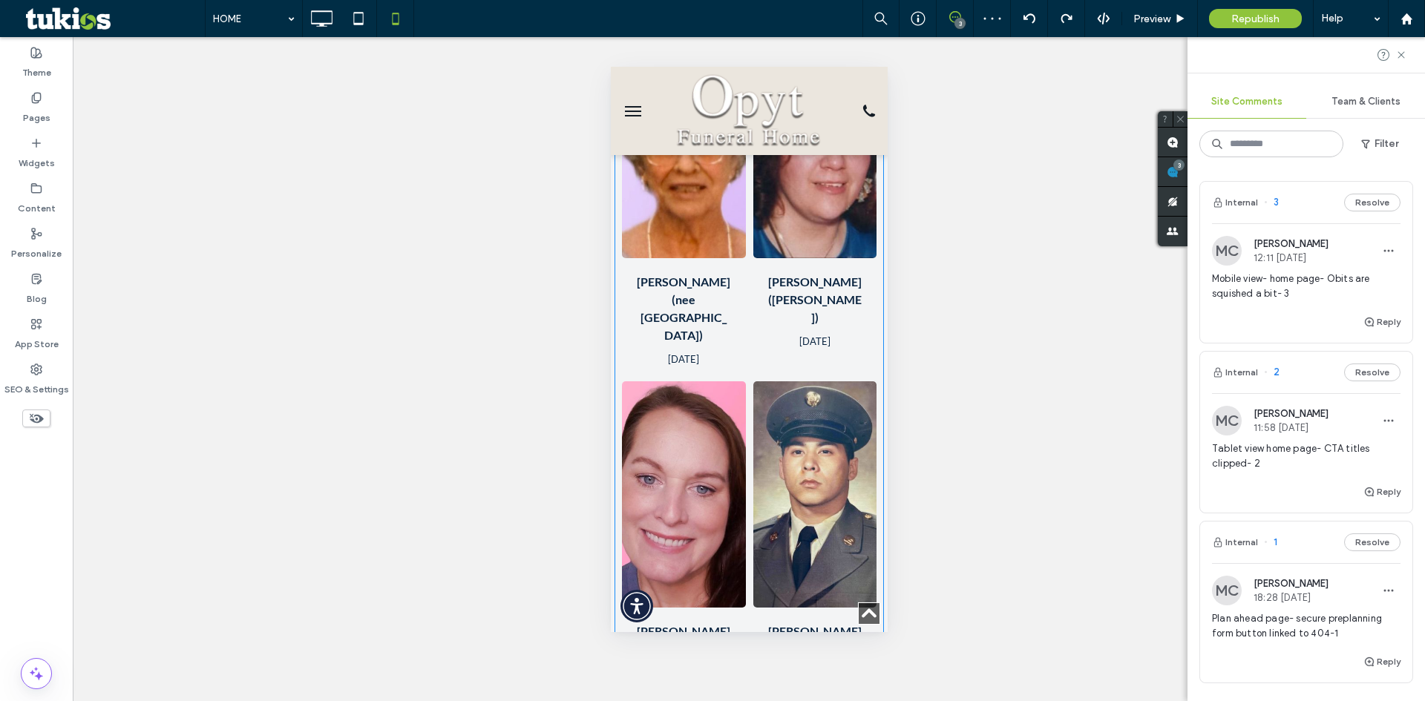
scroll to position [519, 0]
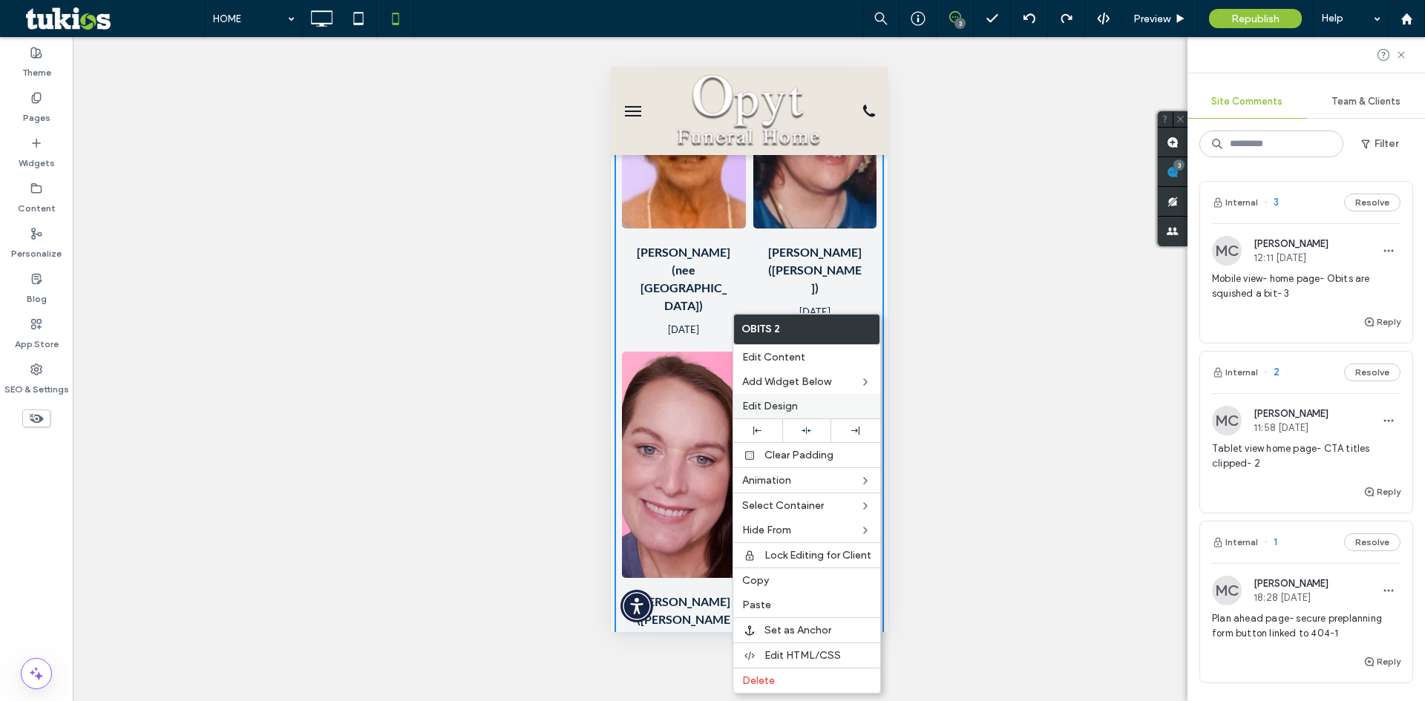
click at [798, 405] on label "Edit Design" at bounding box center [806, 406] width 129 height 13
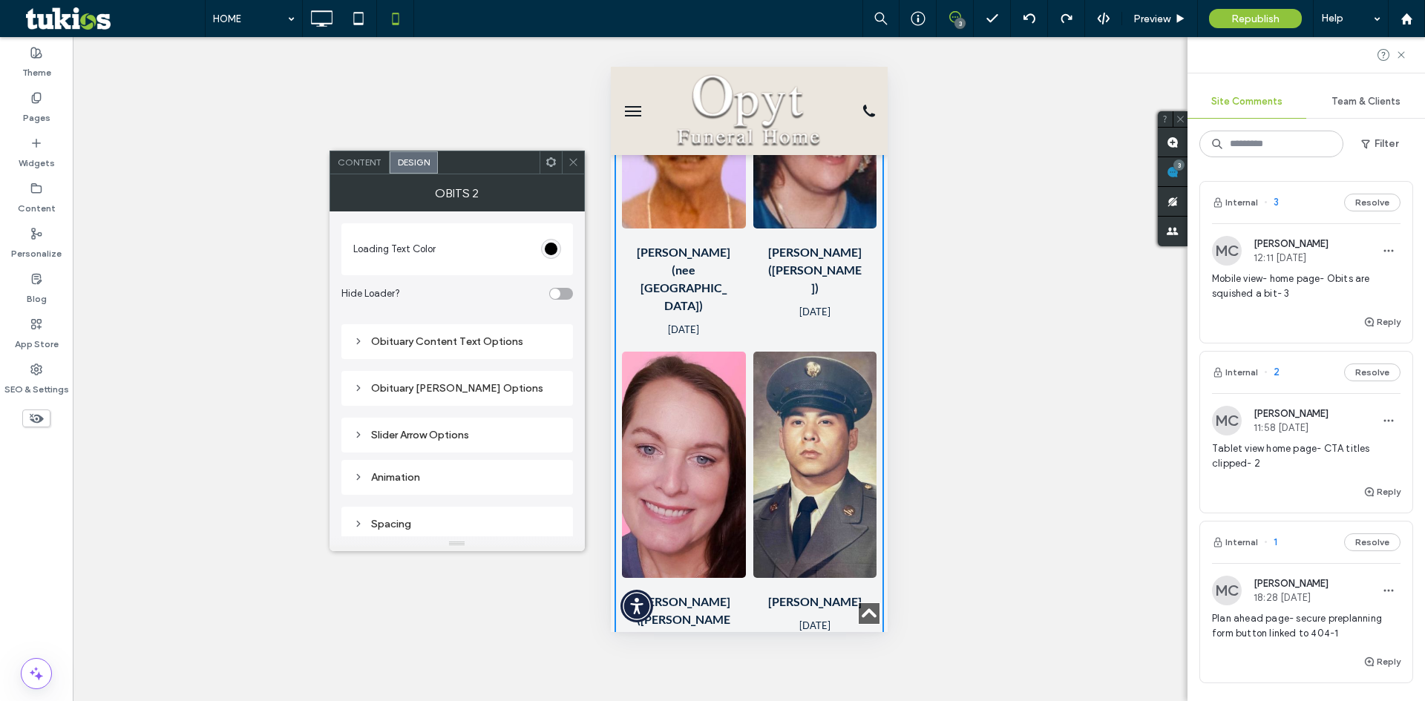
click at [443, 388] on div "Obituary Grid Layout Options" at bounding box center [457, 388] width 208 height 13
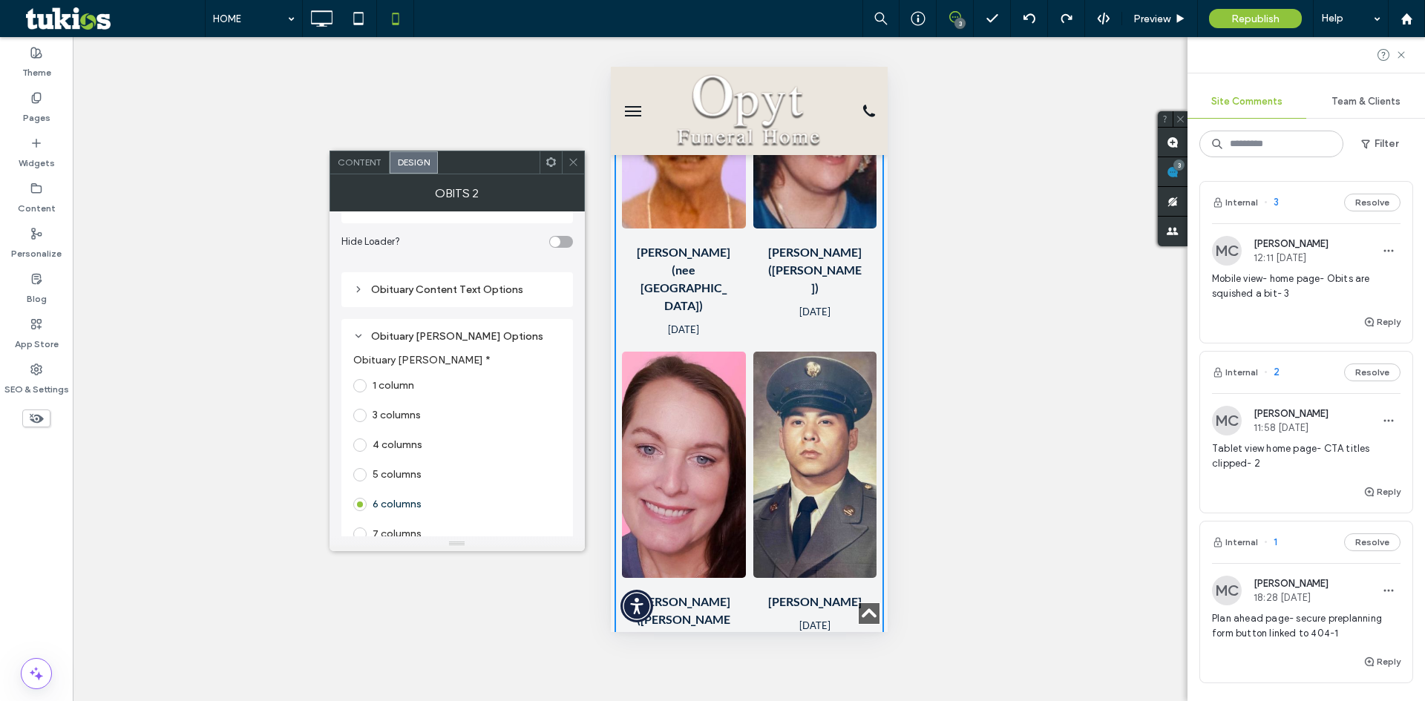
scroll to position [148, 0]
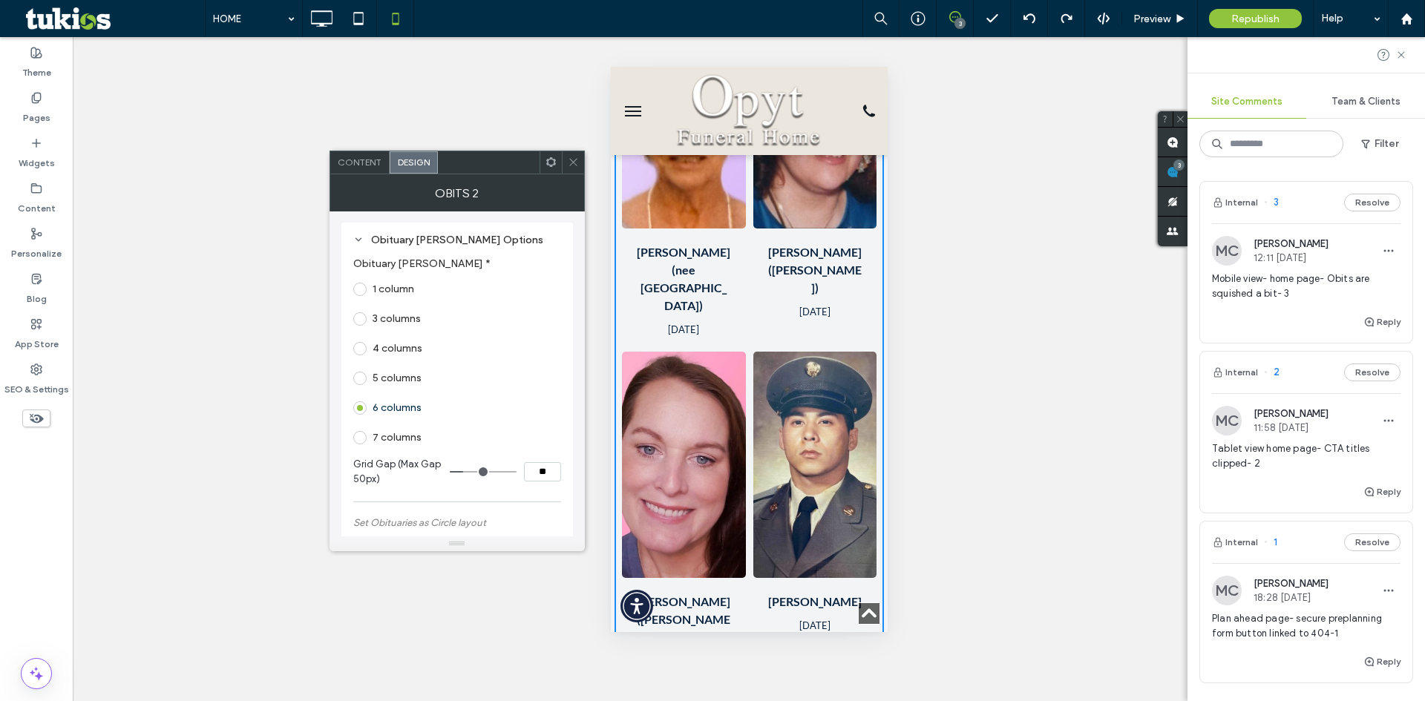
click at [358, 286] on span at bounding box center [359, 289] width 13 height 13
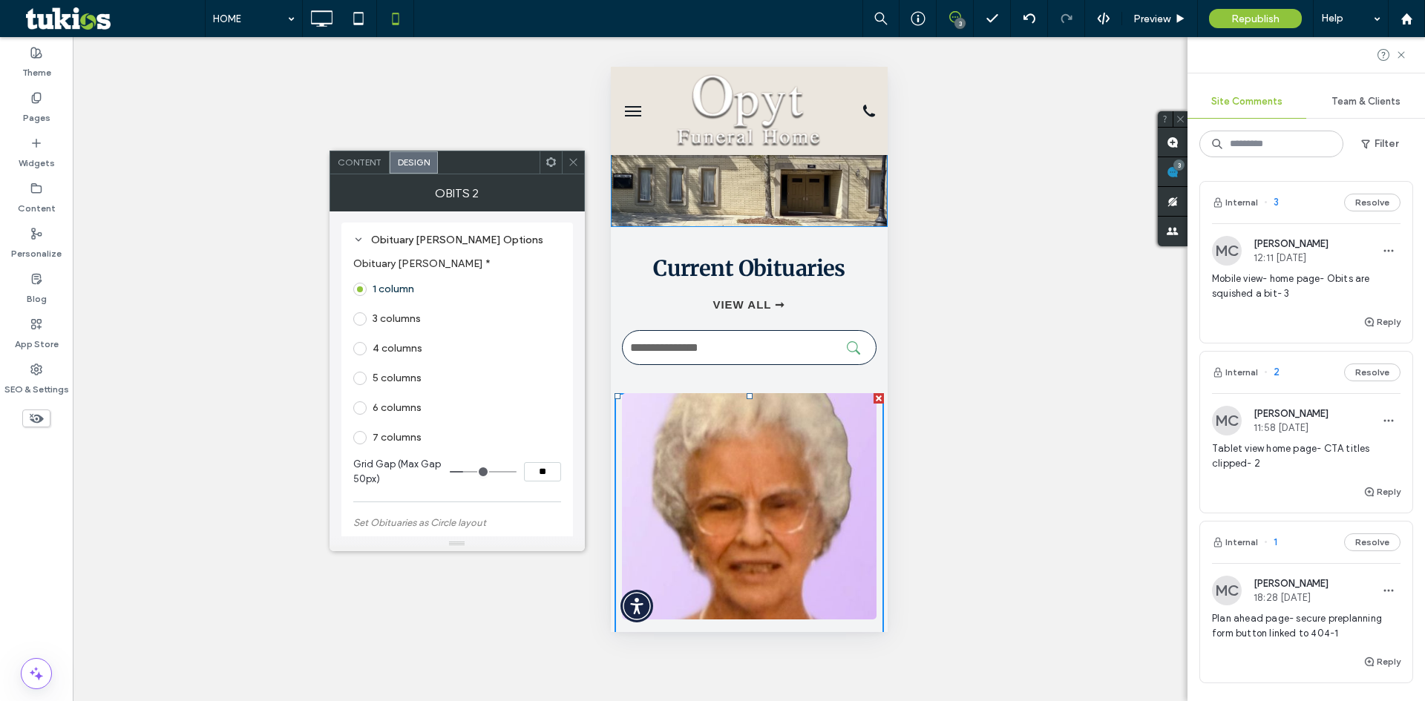
scroll to position [0, 0]
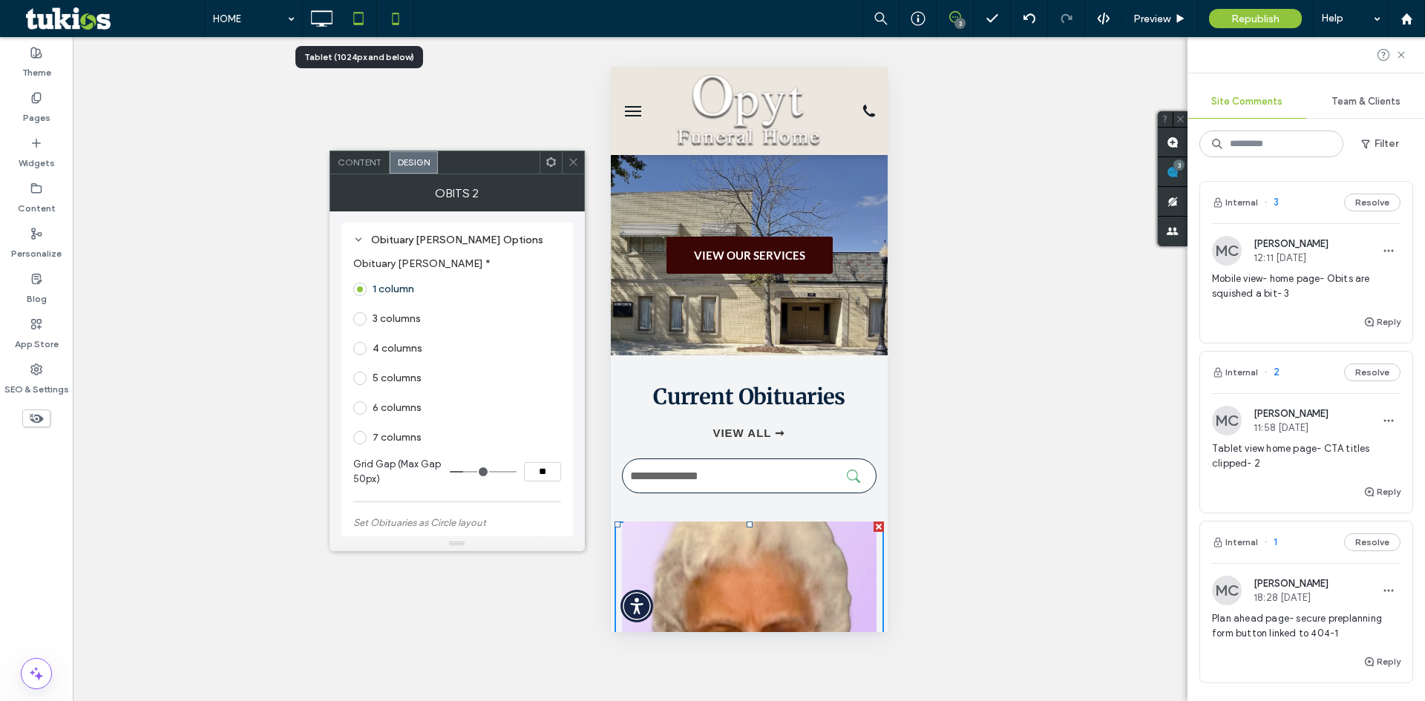
click at [361, 15] on icon at bounding box center [359, 19] width 30 height 30
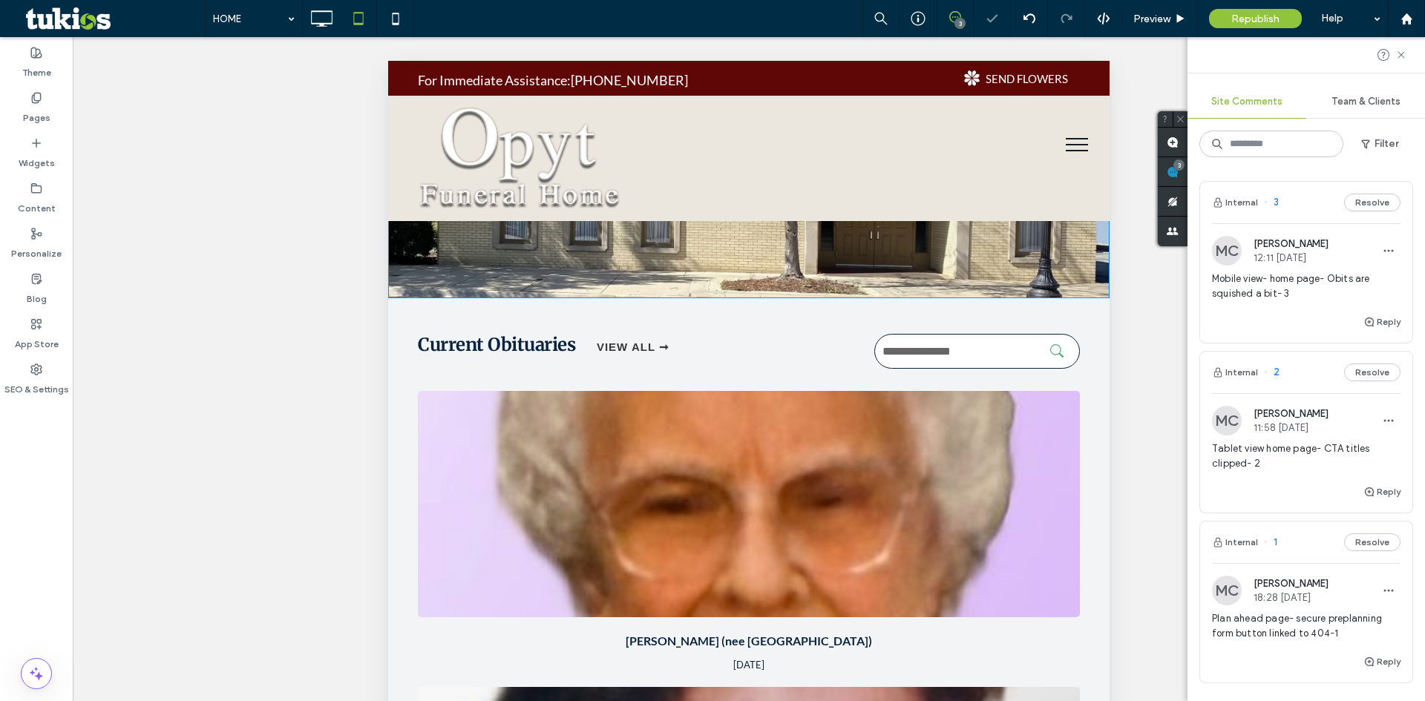
scroll to position [668, 0]
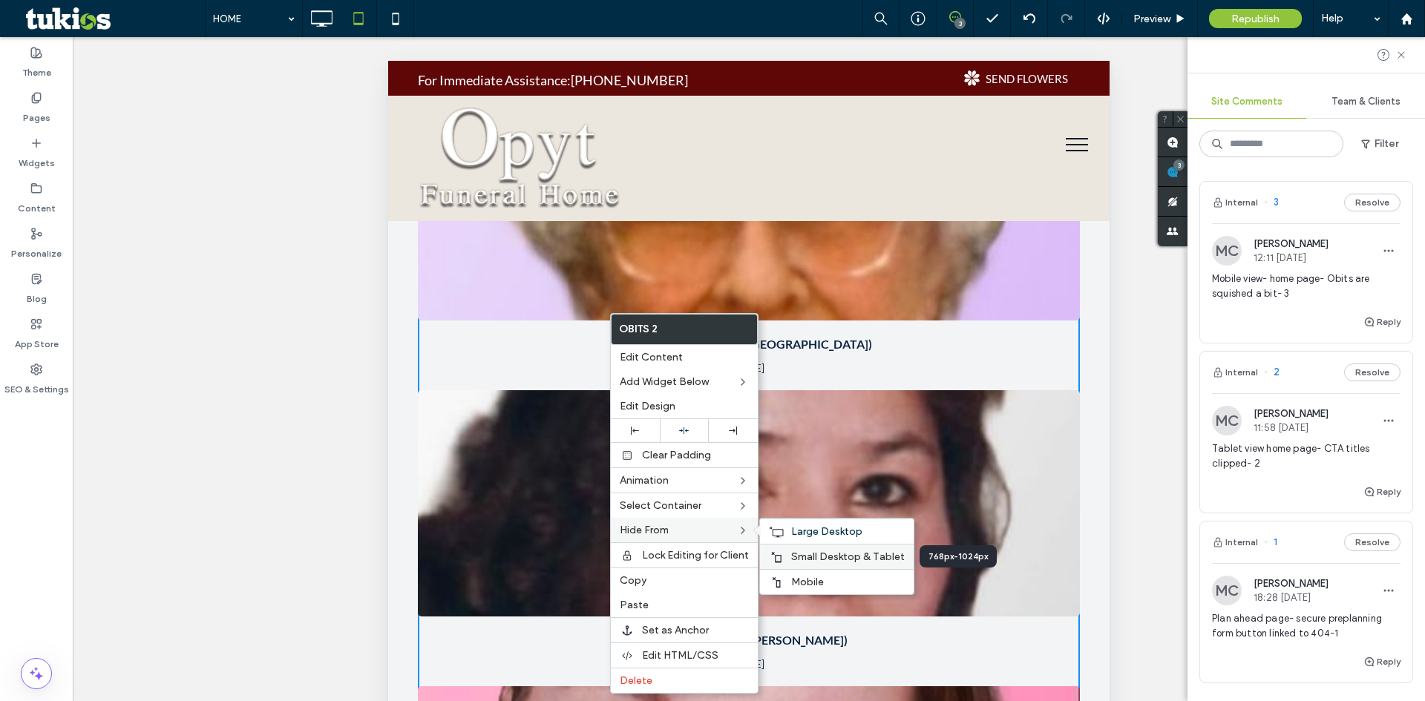
click at [800, 555] on span "Small Desktop & Tablet" at bounding box center [848, 557] width 114 height 13
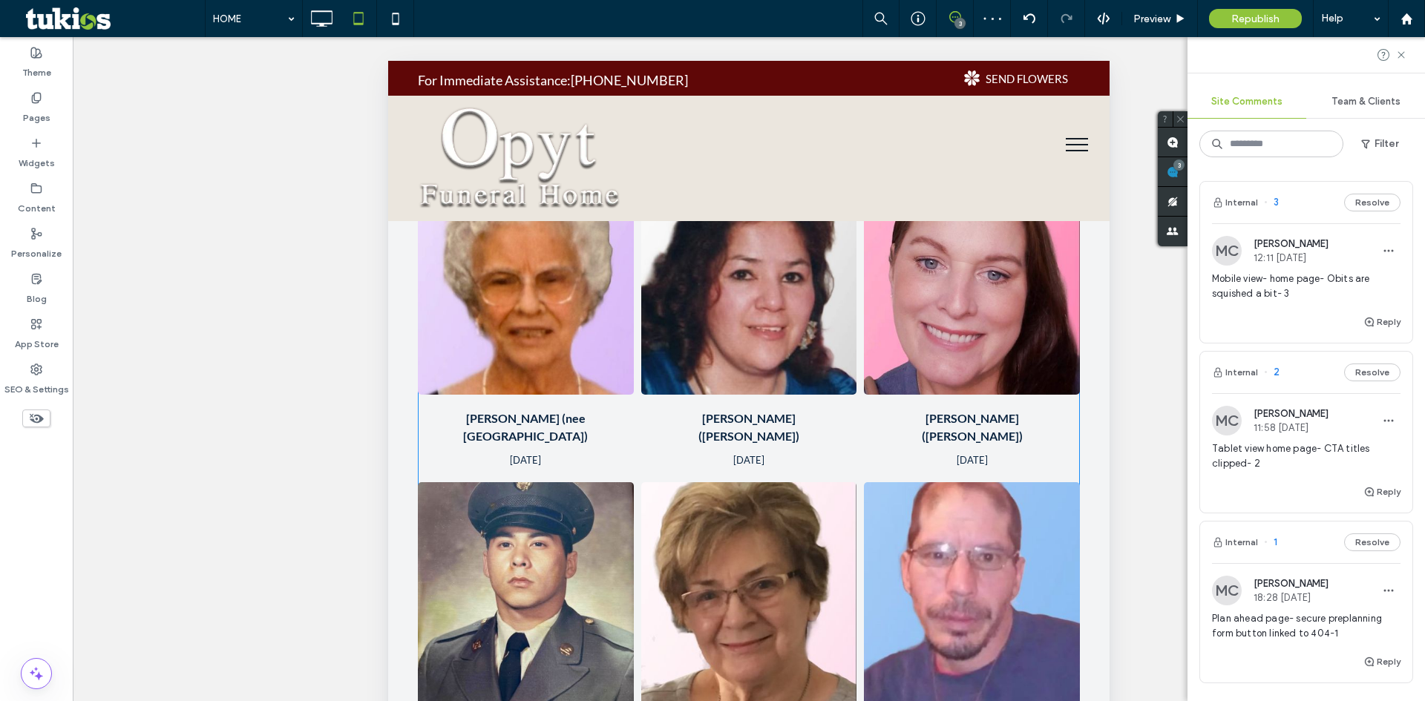
scroll to position [509, 0]
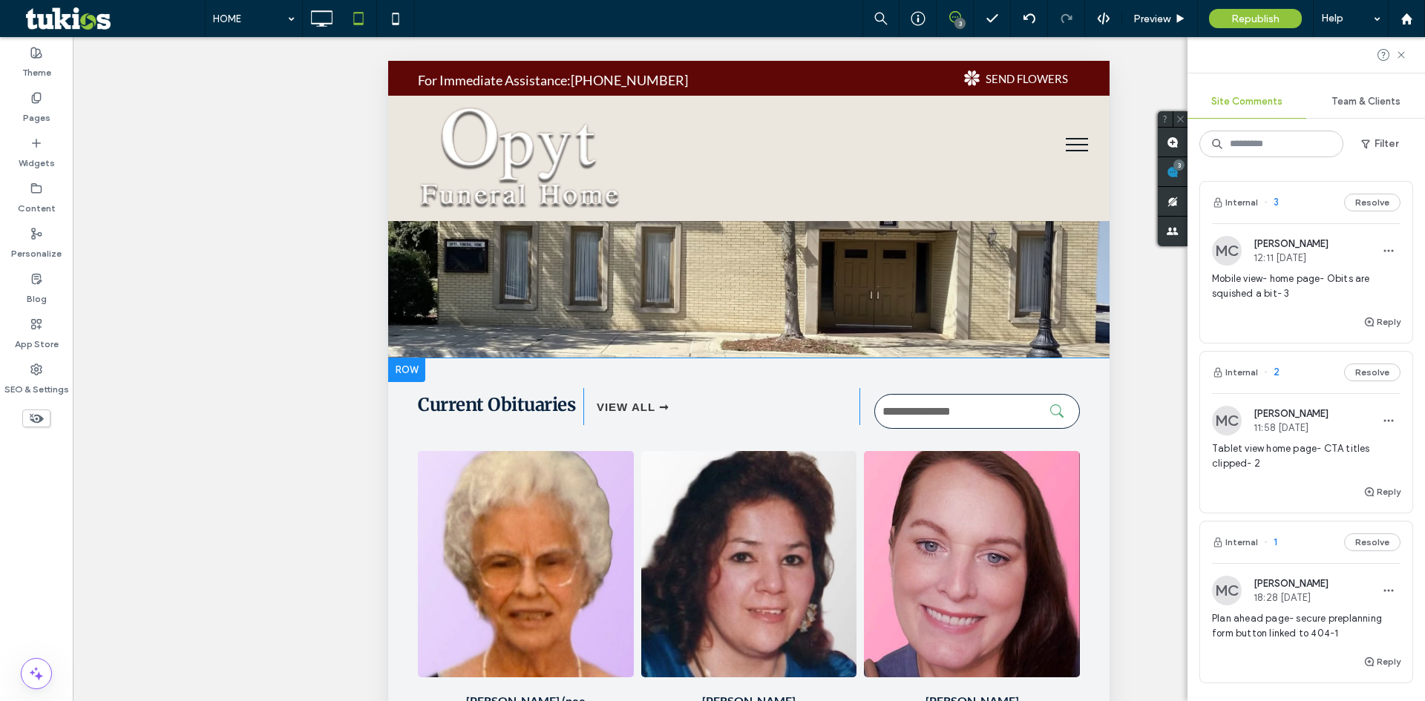
scroll to position [519, 0]
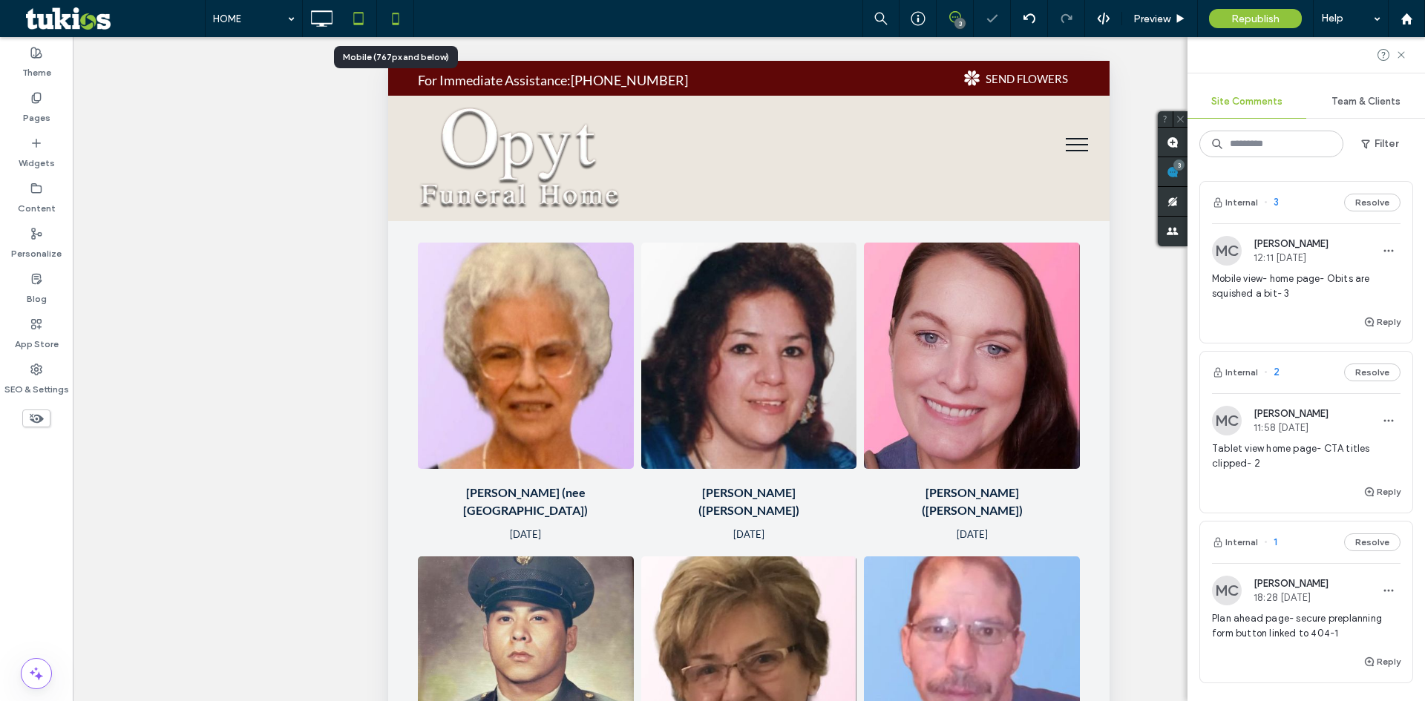
click at [396, 17] on icon at bounding box center [396, 19] width 30 height 30
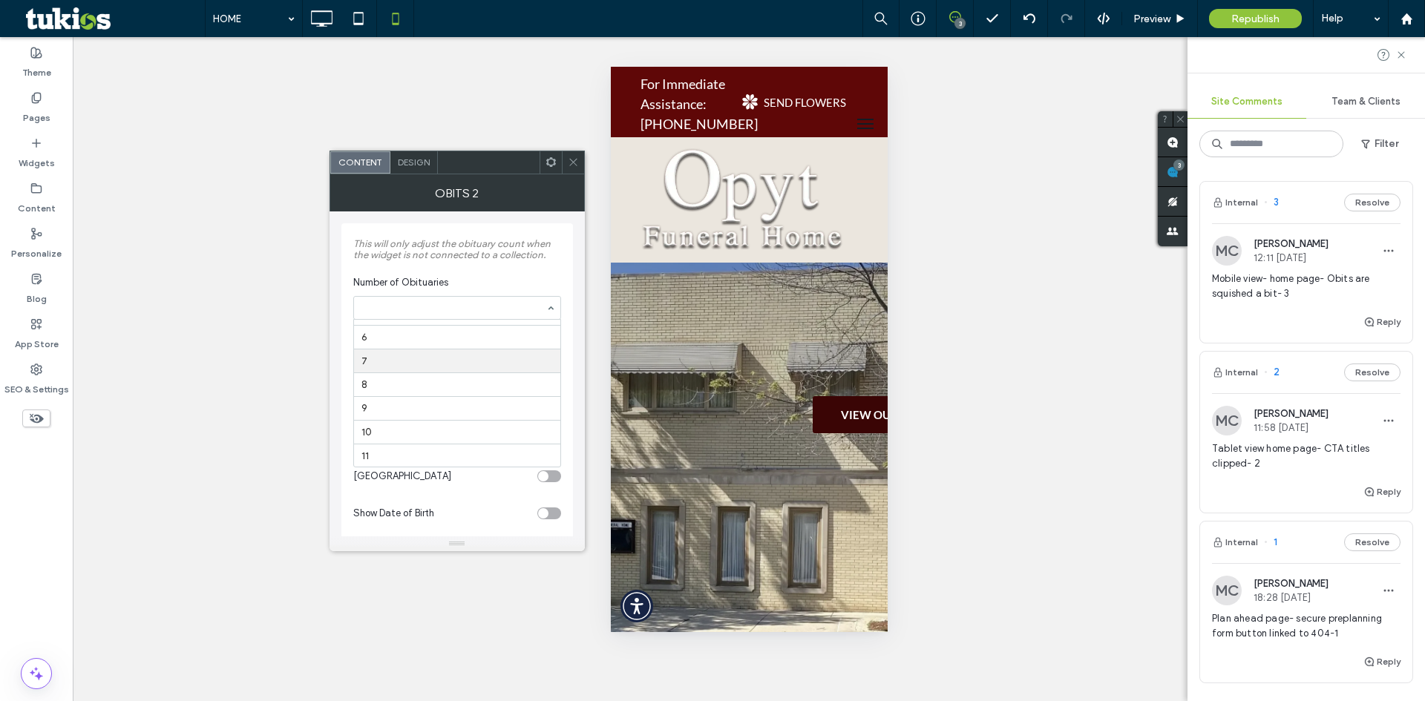
scroll to position [39, 0]
click at [571, 158] on icon at bounding box center [573, 162] width 11 height 11
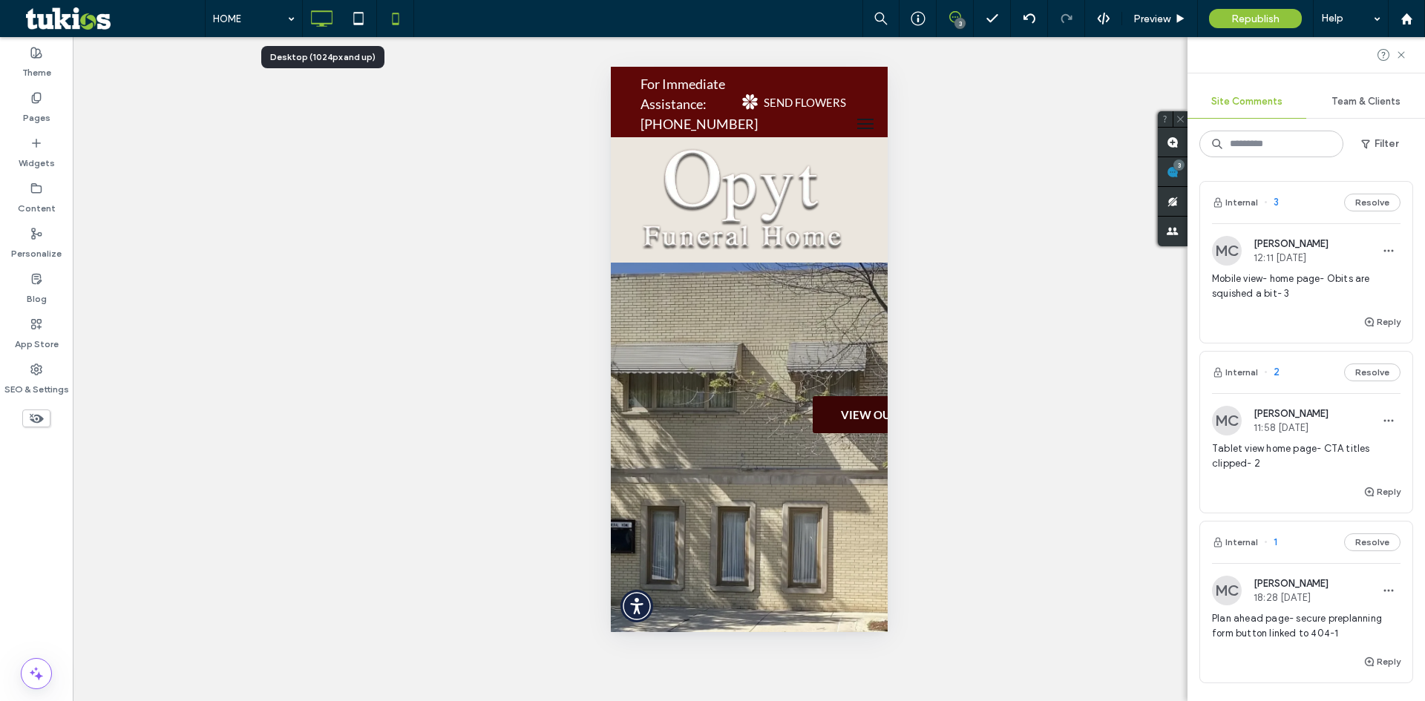
click at [318, 21] on icon at bounding box center [321, 19] width 30 height 30
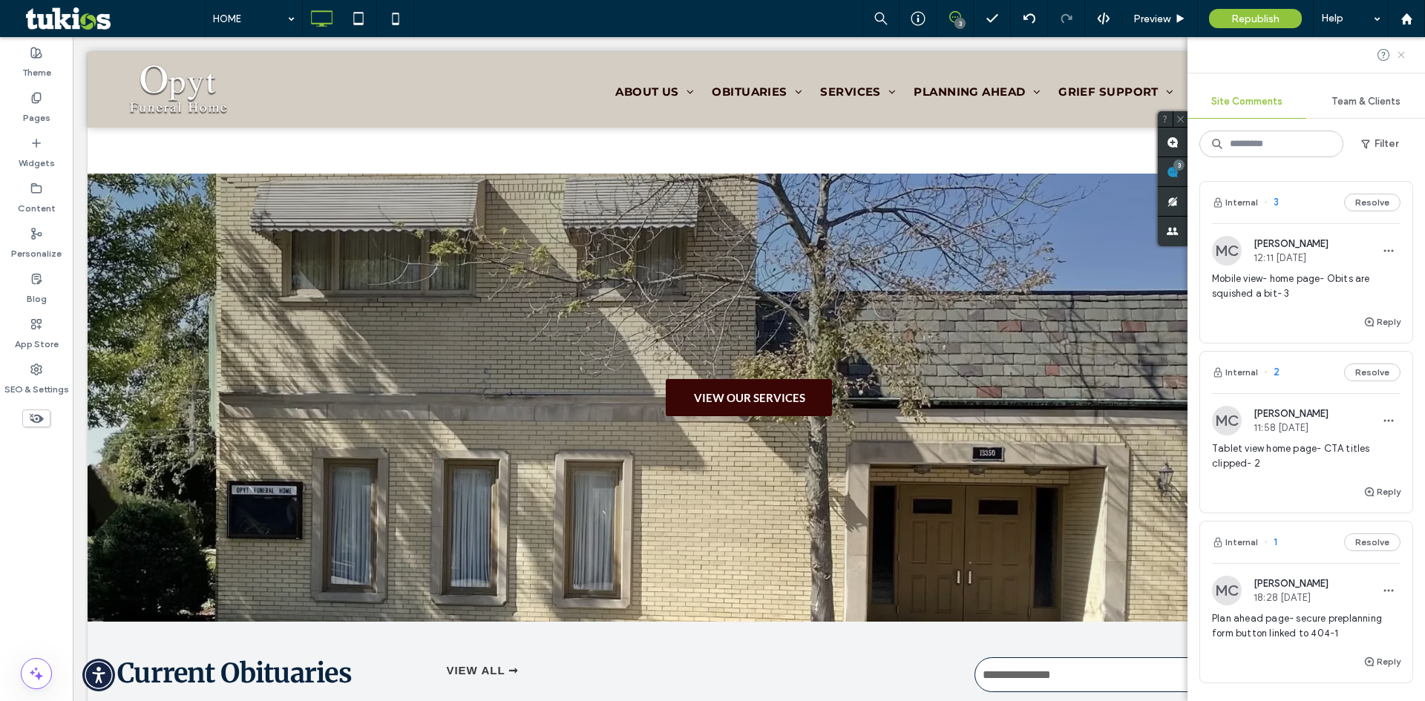
click at [1406, 53] on icon at bounding box center [1401, 55] width 12 height 12
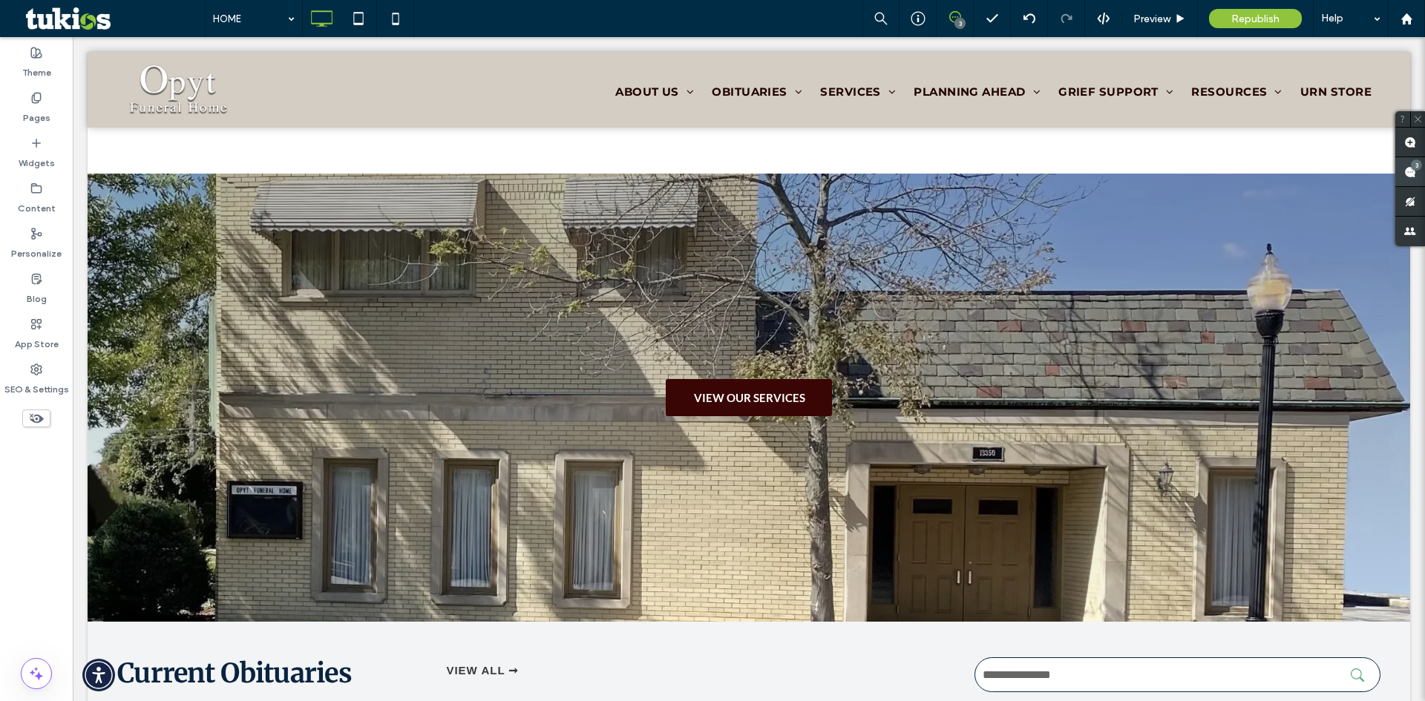
click at [1402, 161] on span at bounding box center [1410, 171] width 30 height 29
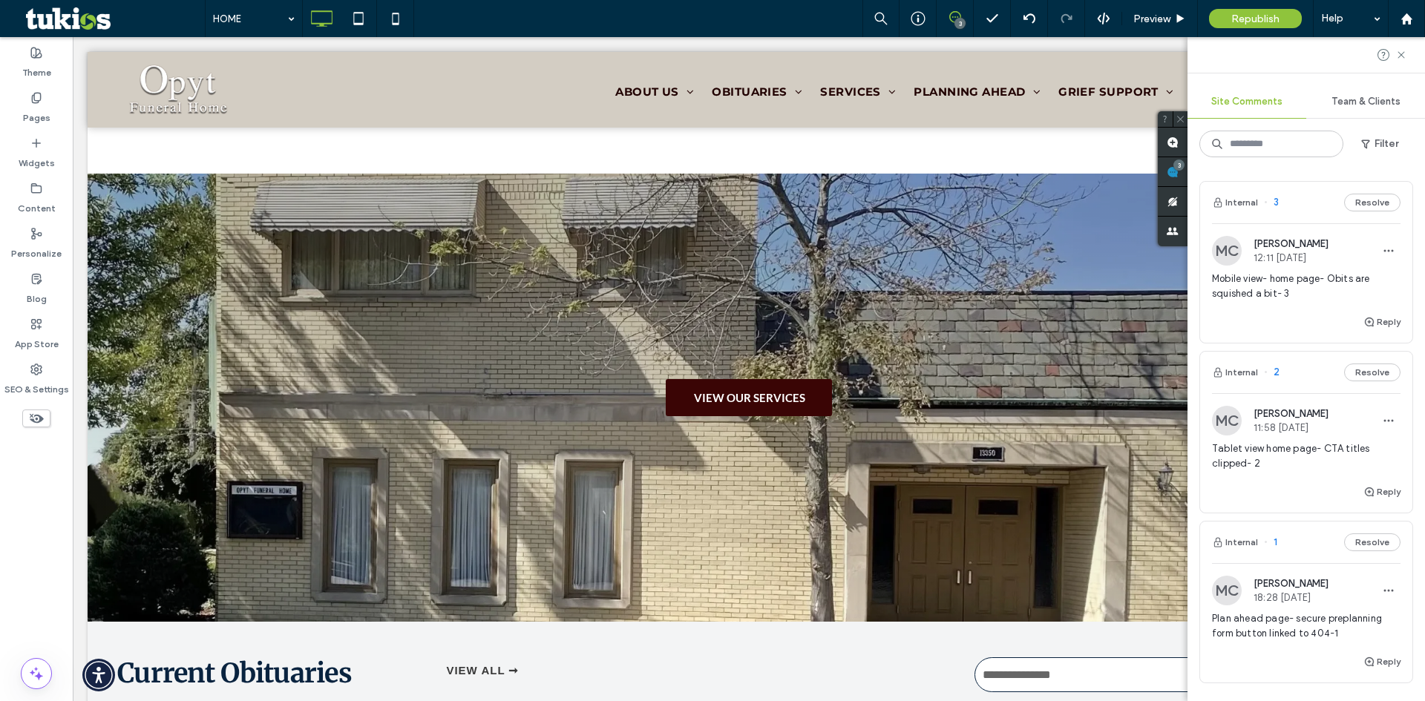
click at [1250, 448] on span "Tablet view home page- CTA titles clipped- 2" at bounding box center [1306, 457] width 188 height 30
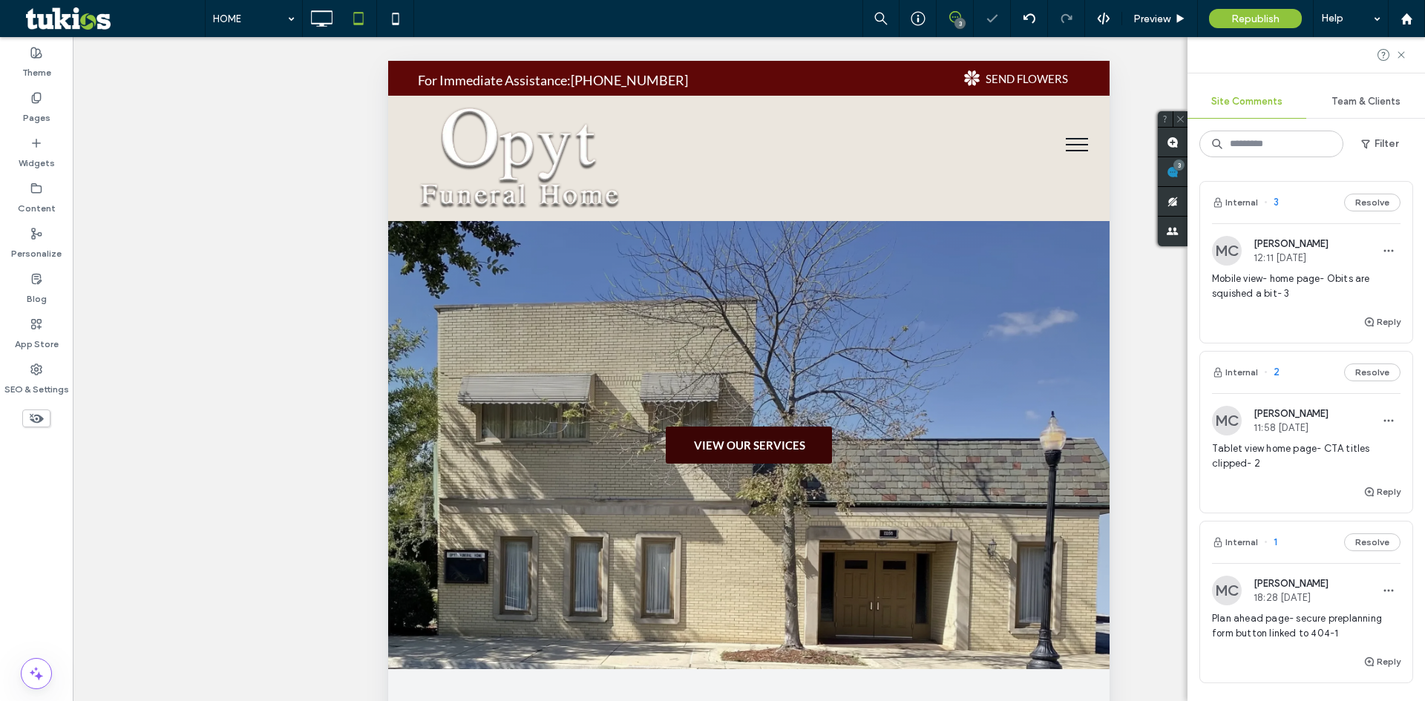
scroll to position [148, 0]
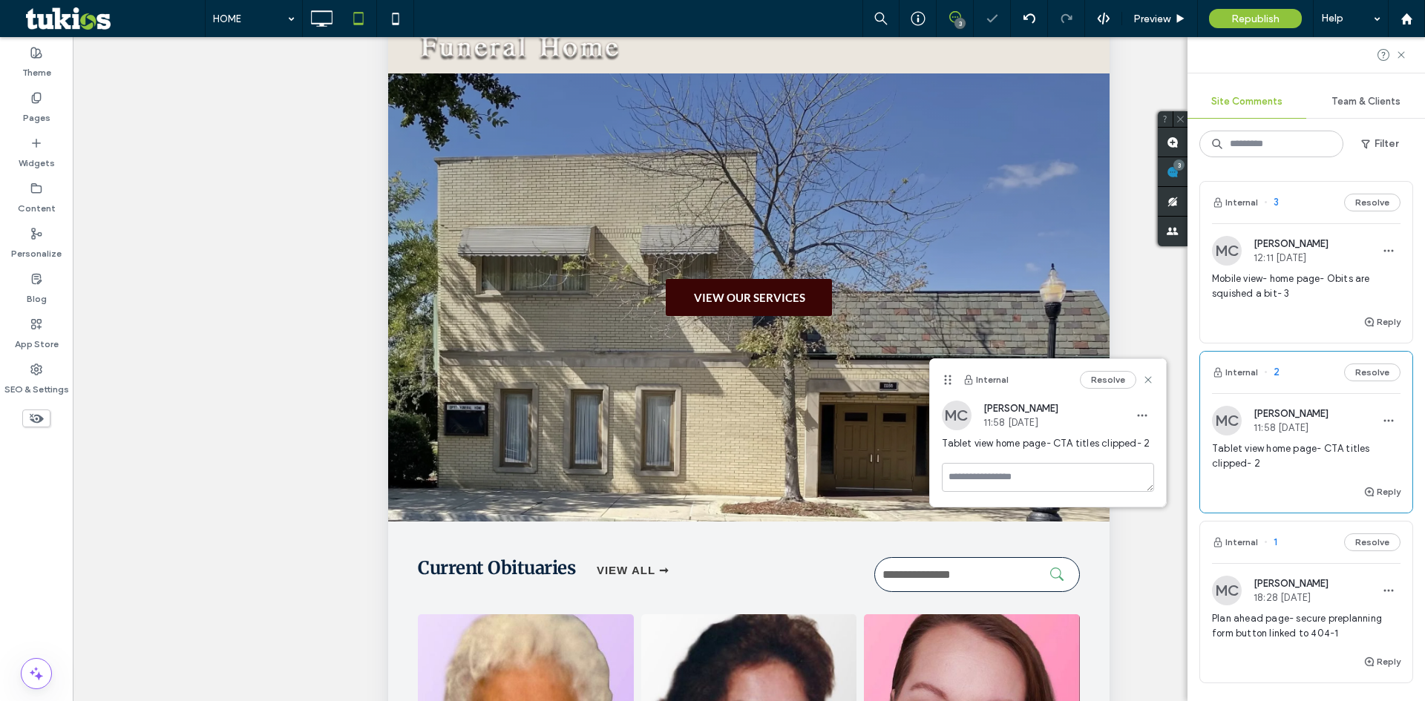
click at [1268, 624] on span "Plan ahead page- secure preplanning form button linked to 404-1" at bounding box center [1306, 626] width 188 height 30
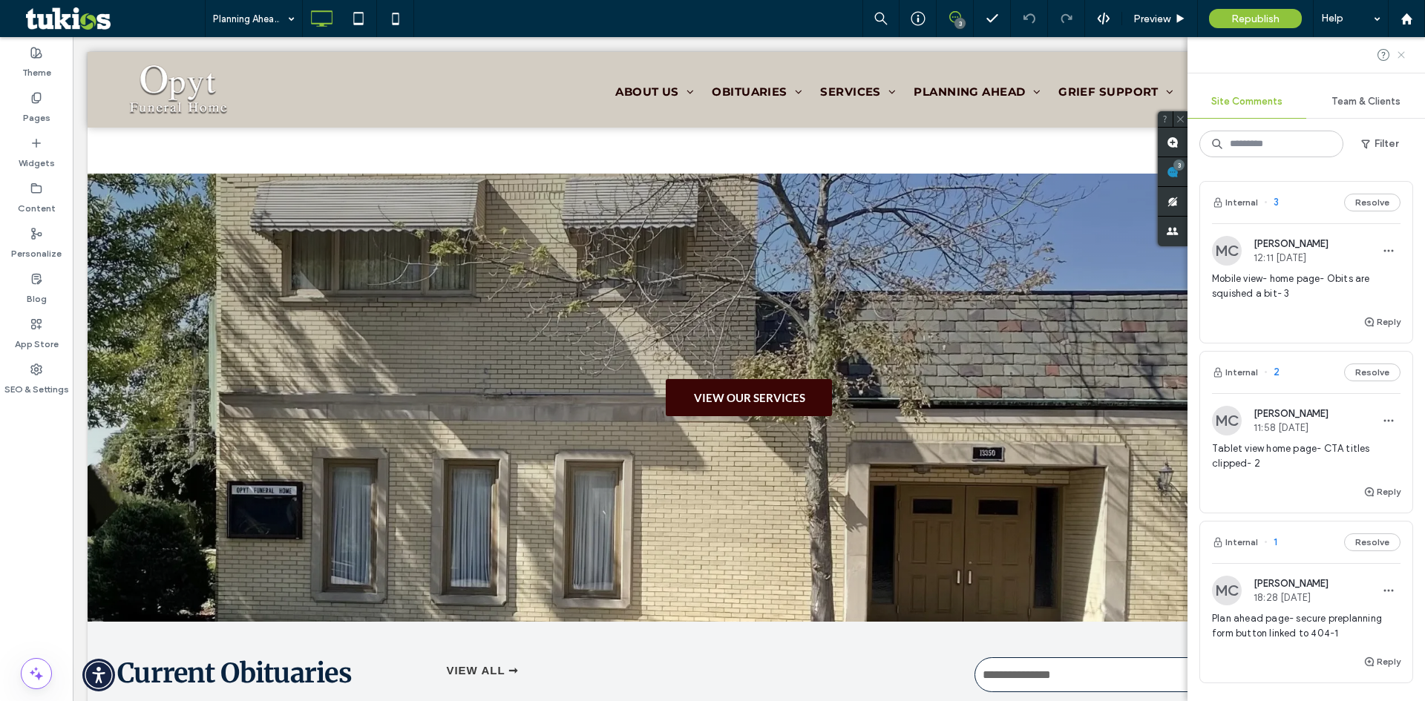
click at [1403, 58] on icon at bounding box center [1401, 55] width 12 height 12
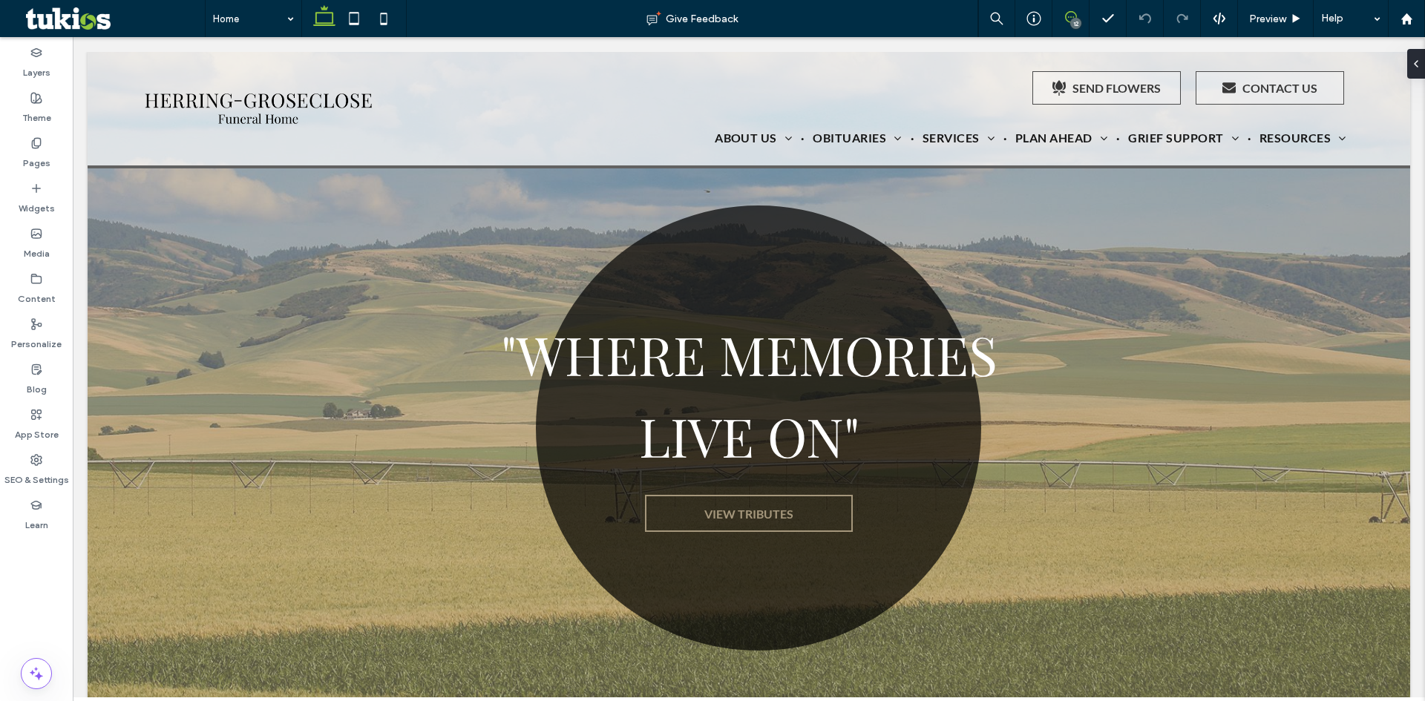
click at [1075, 16] on use at bounding box center [1071, 17] width 12 height 12
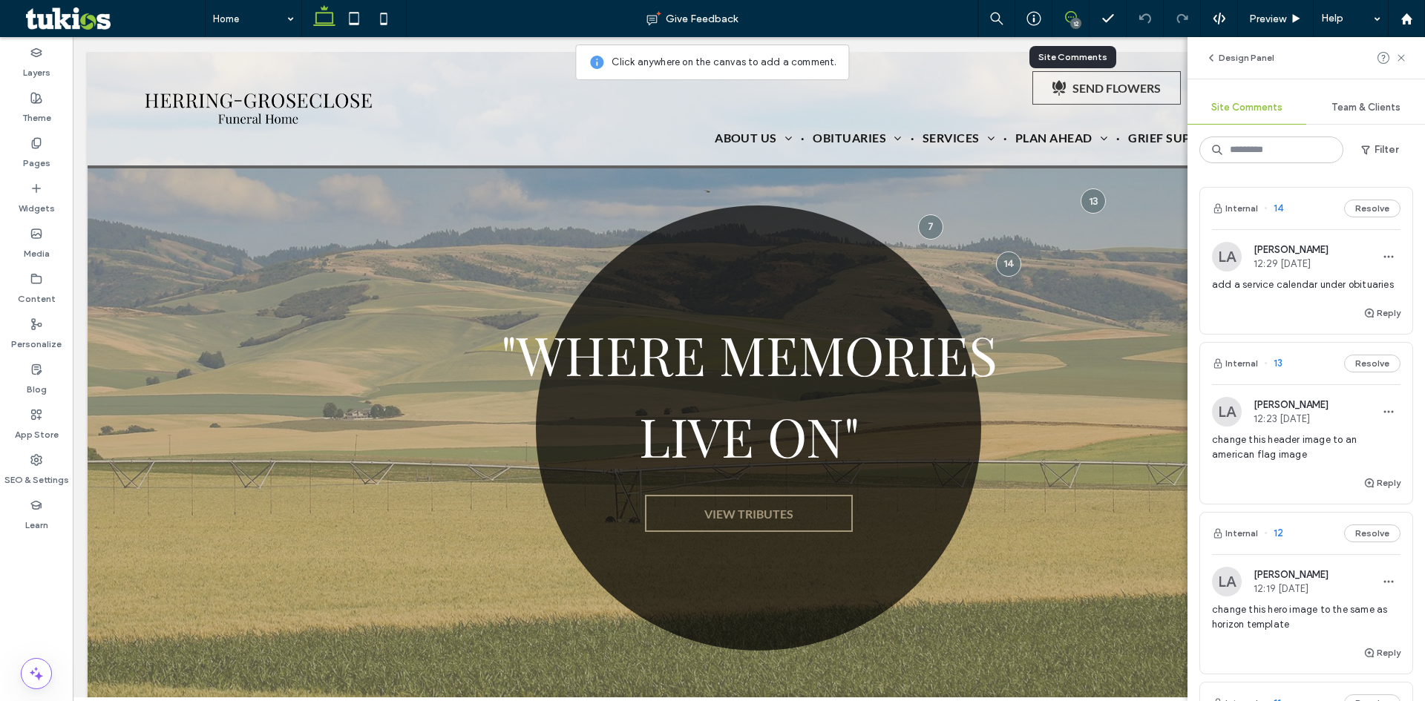
click at [1272, 285] on span "add a service calendar under obituaries" at bounding box center [1306, 285] width 188 height 15
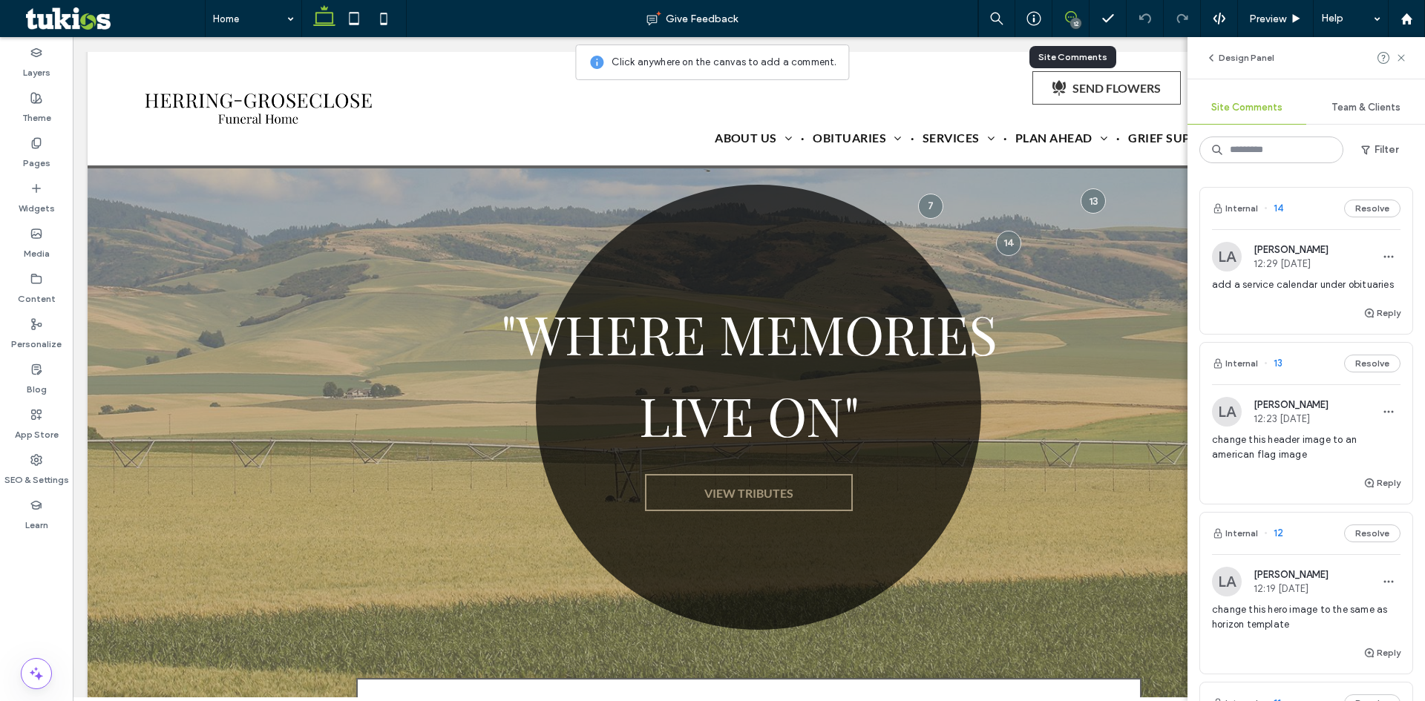
scroll to position [22, 0]
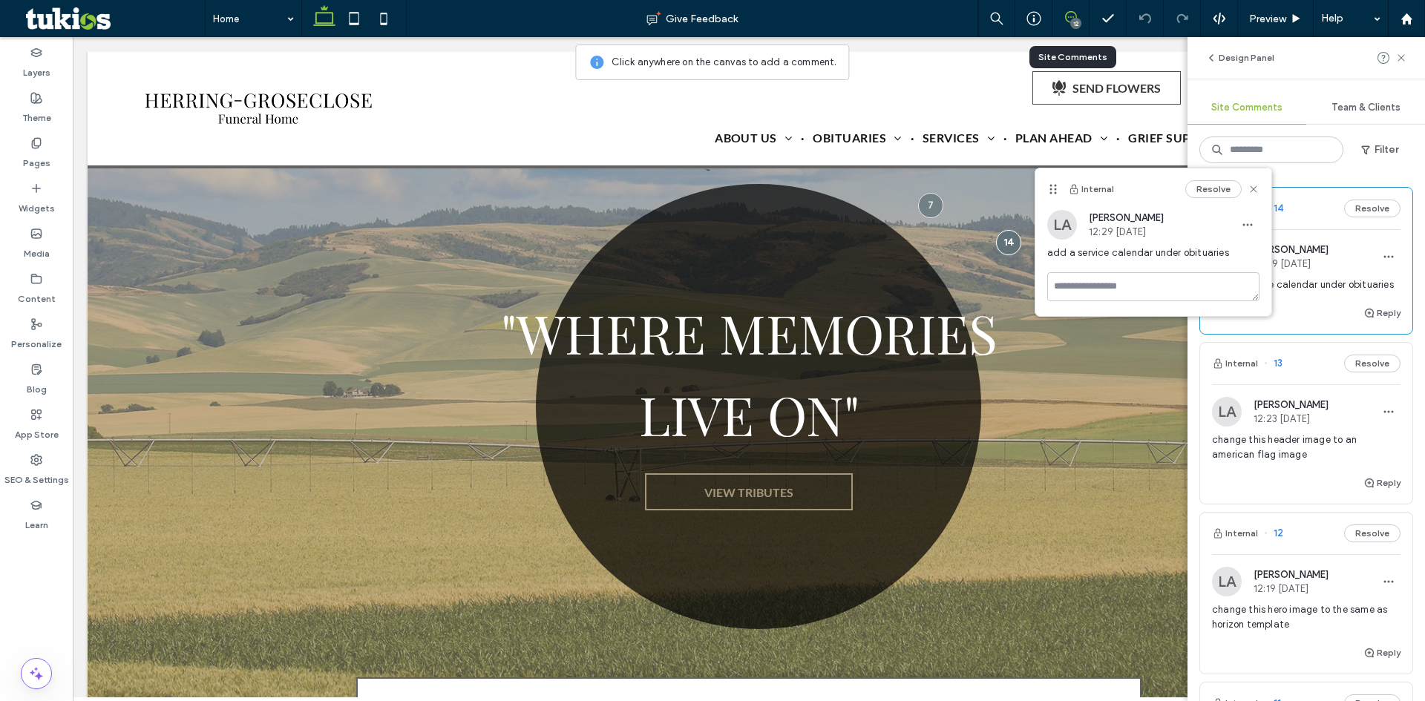
click at [1268, 450] on span "change this header image to an american flag image" at bounding box center [1306, 448] width 188 height 30
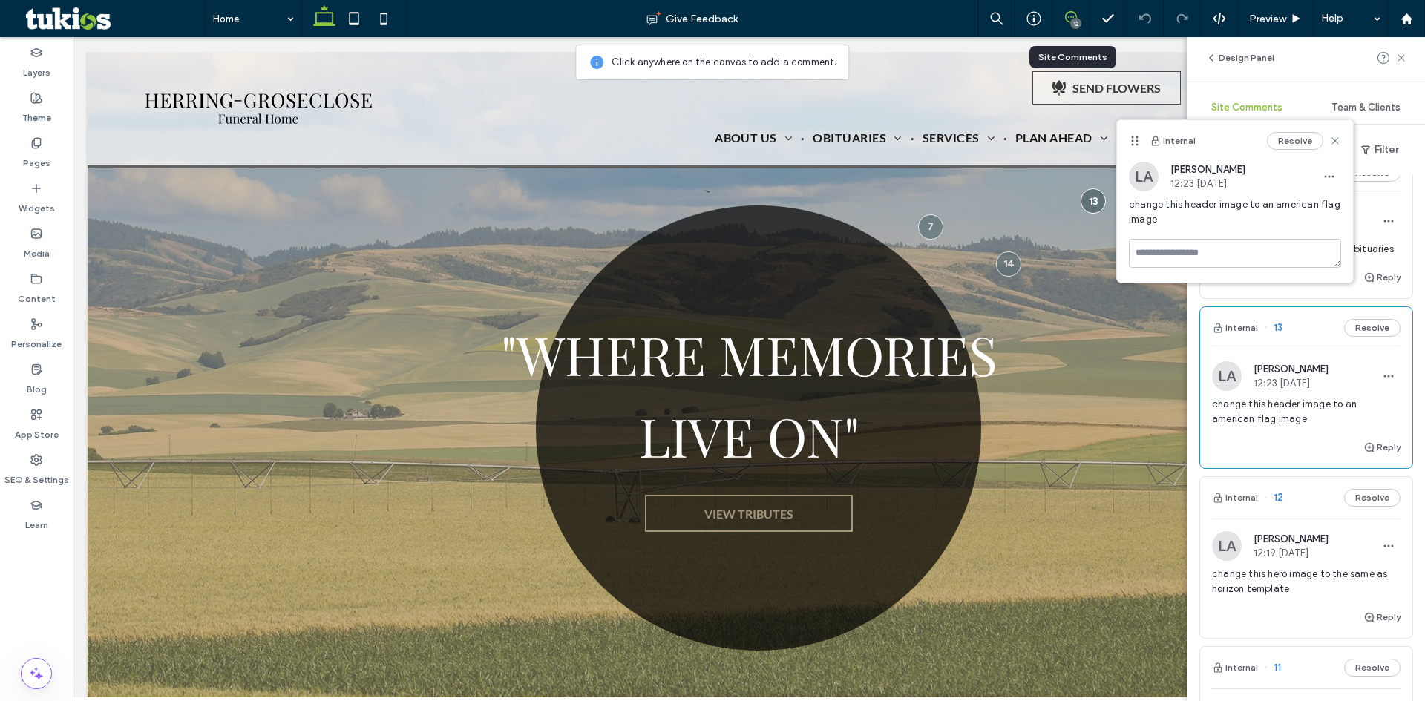
scroll to position [74, 0]
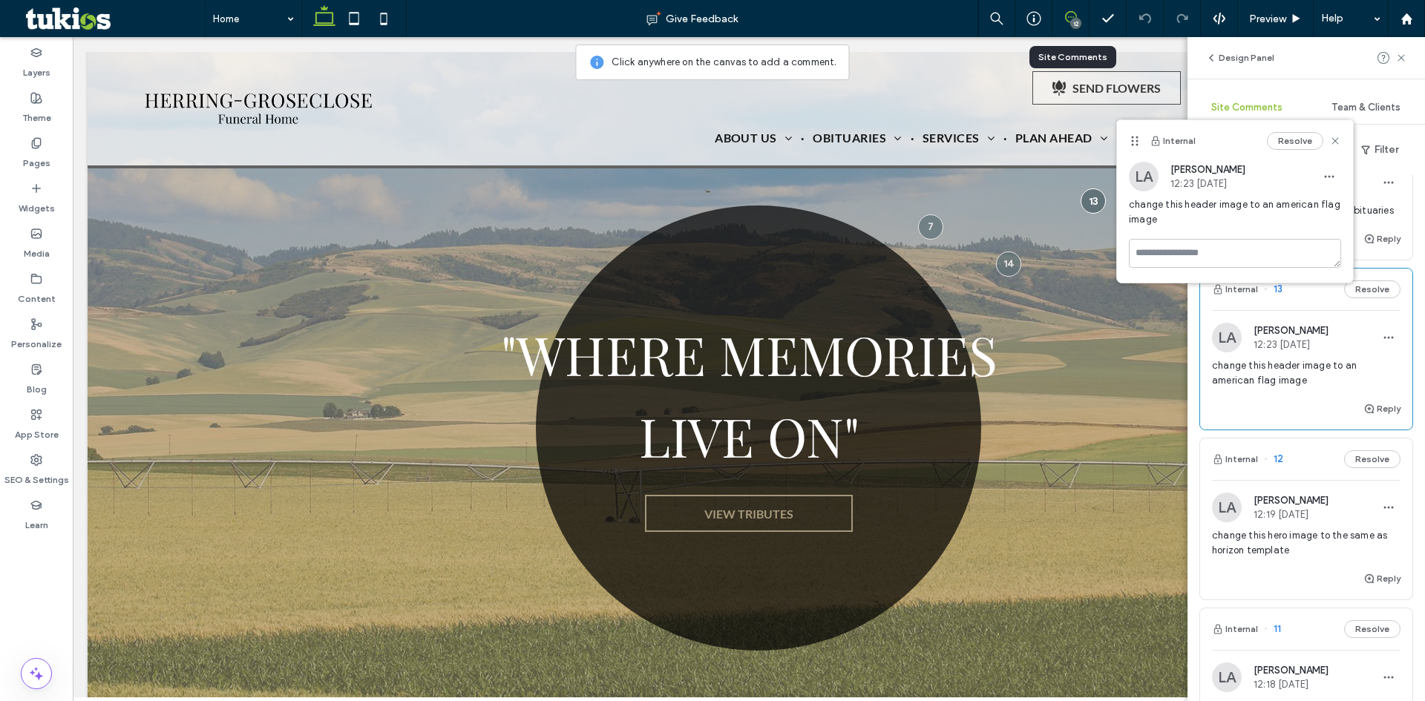
click at [1286, 534] on span "change this hero image to the same as horizon template" at bounding box center [1306, 543] width 188 height 30
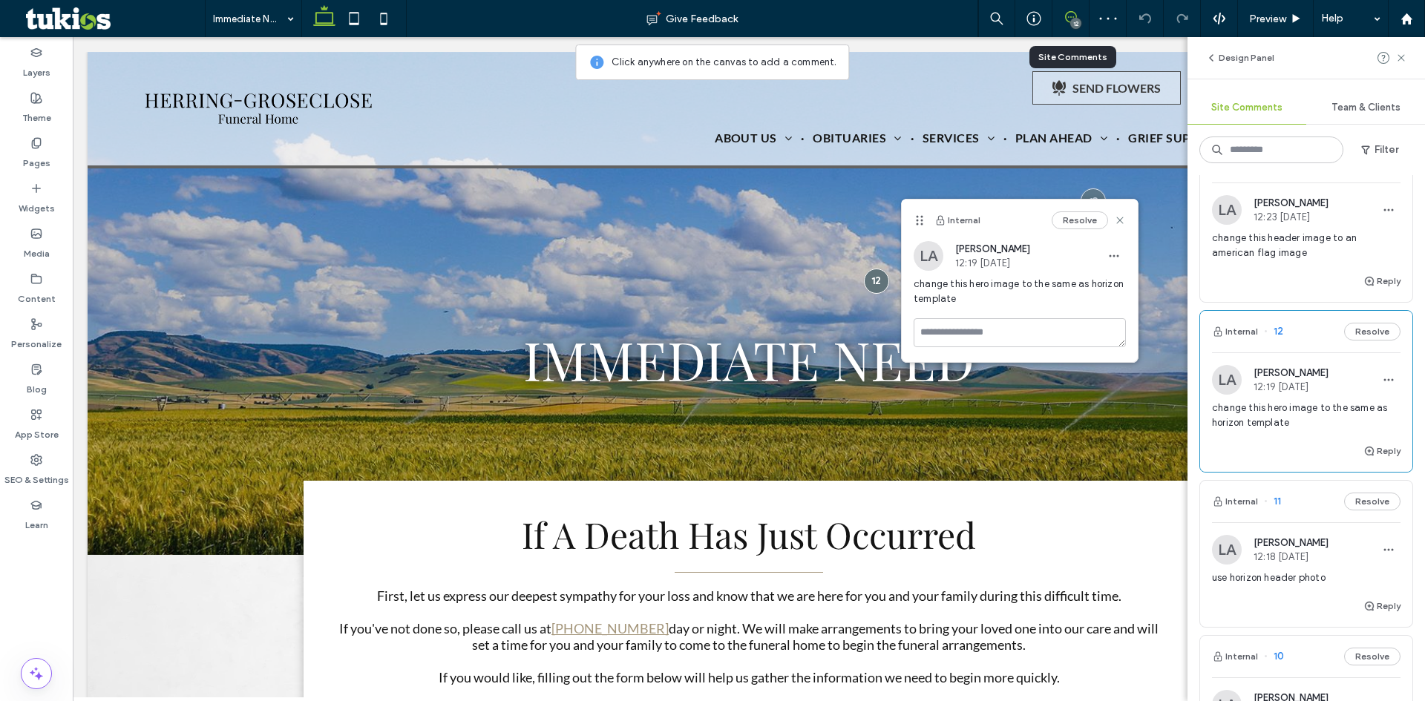
scroll to position [223, 0]
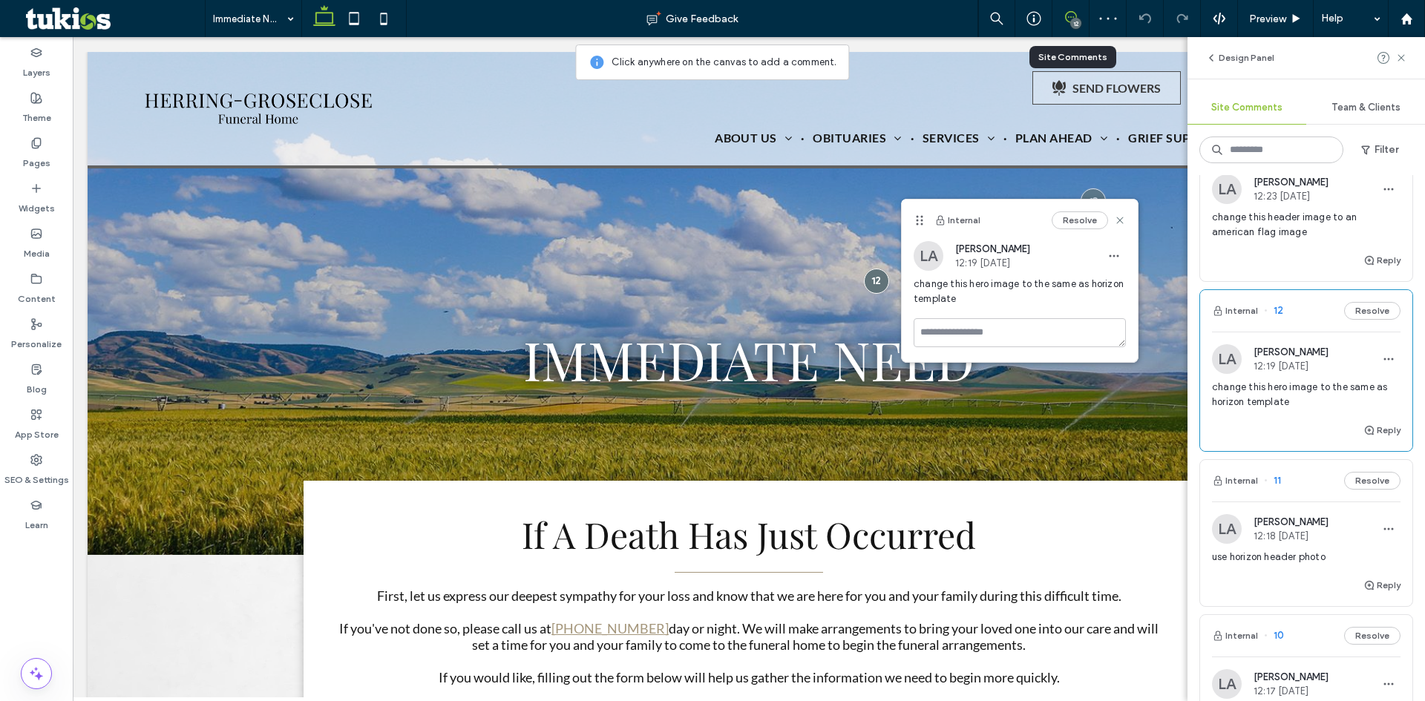
click at [1283, 557] on span "use horizon header photo" at bounding box center [1306, 557] width 188 height 15
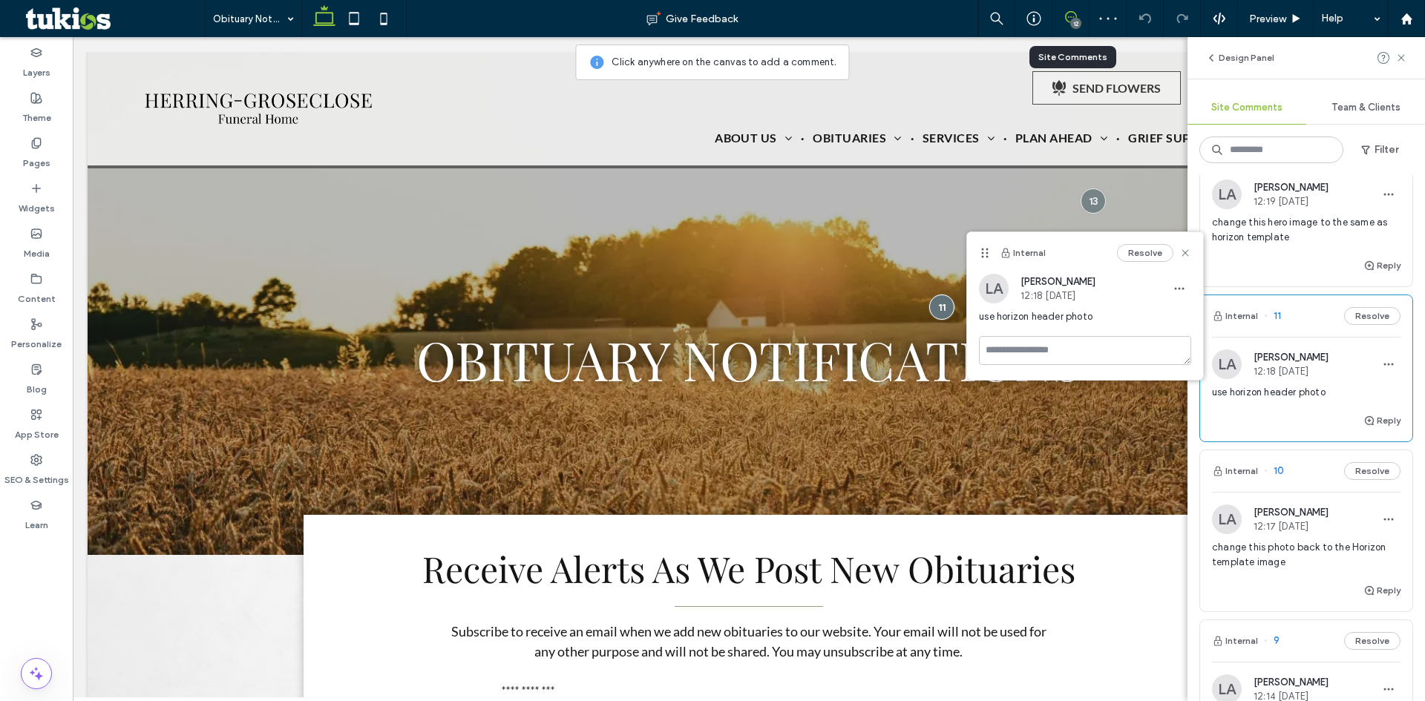
scroll to position [445, 0]
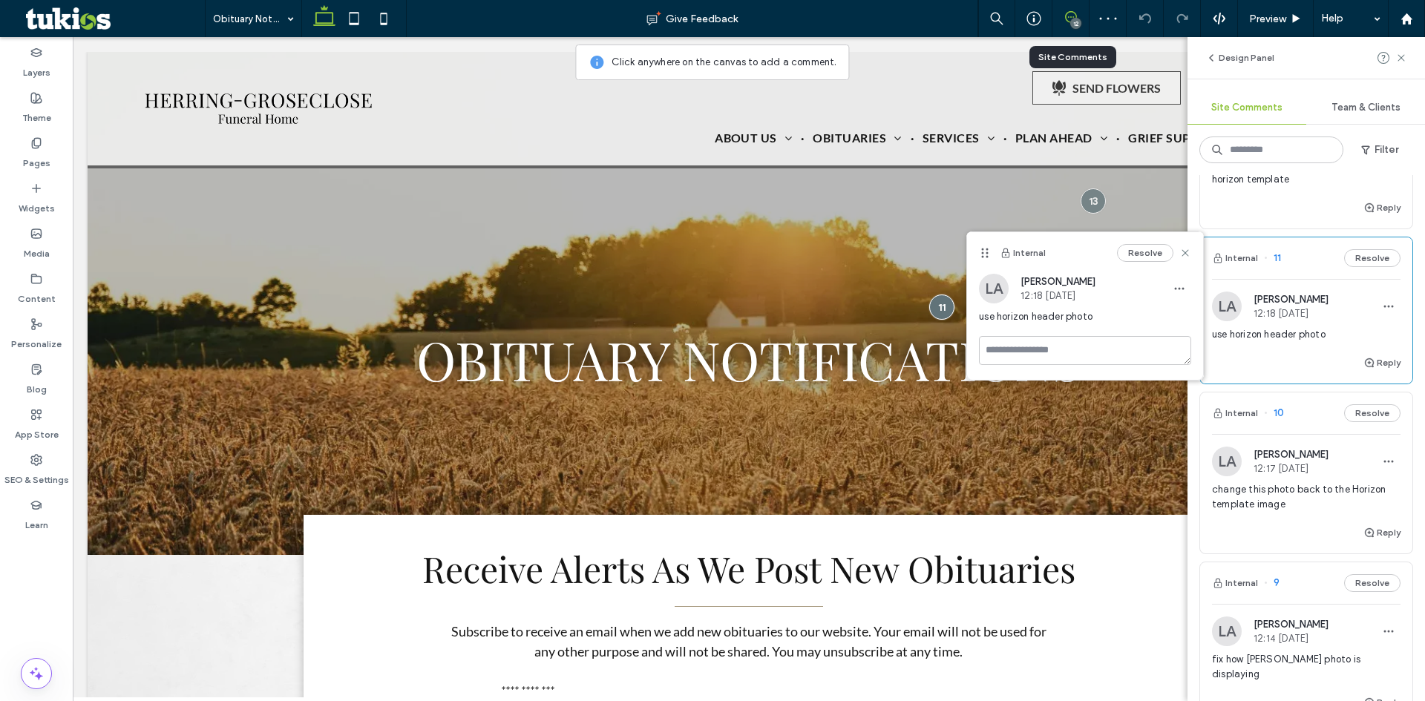
click at [1265, 502] on span "change this photo back to the Horizon template image" at bounding box center [1306, 497] width 188 height 30
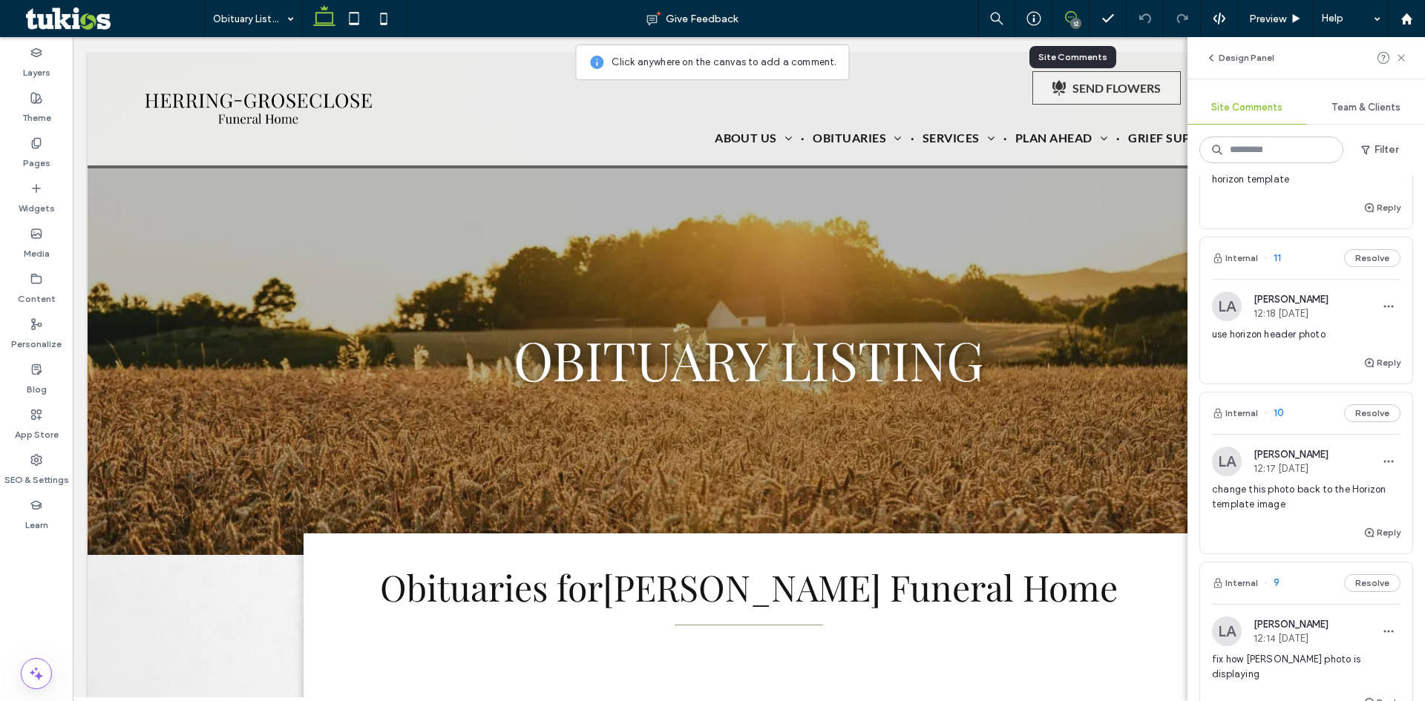
scroll to position [0, 0]
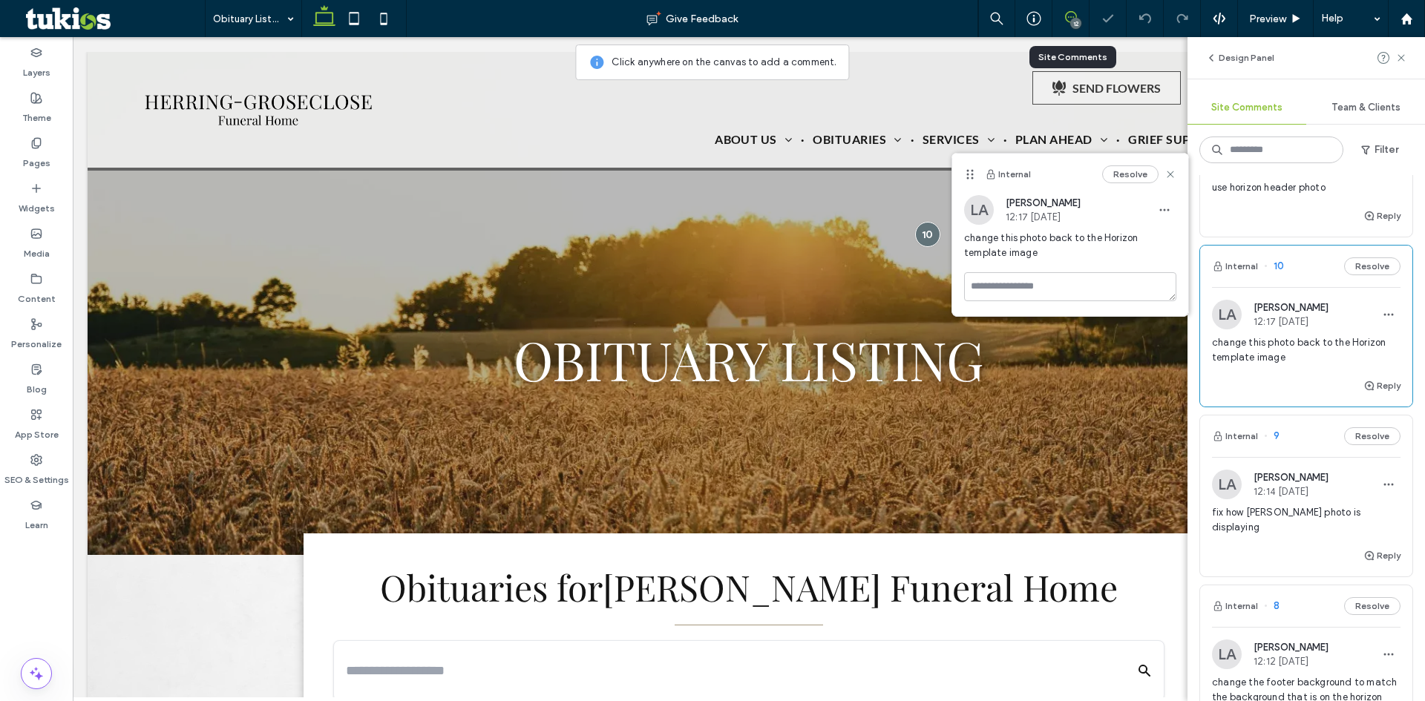
scroll to position [594, 0]
click at [1268, 516] on span "fix how Travis photo is displaying" at bounding box center [1306, 519] width 188 height 30
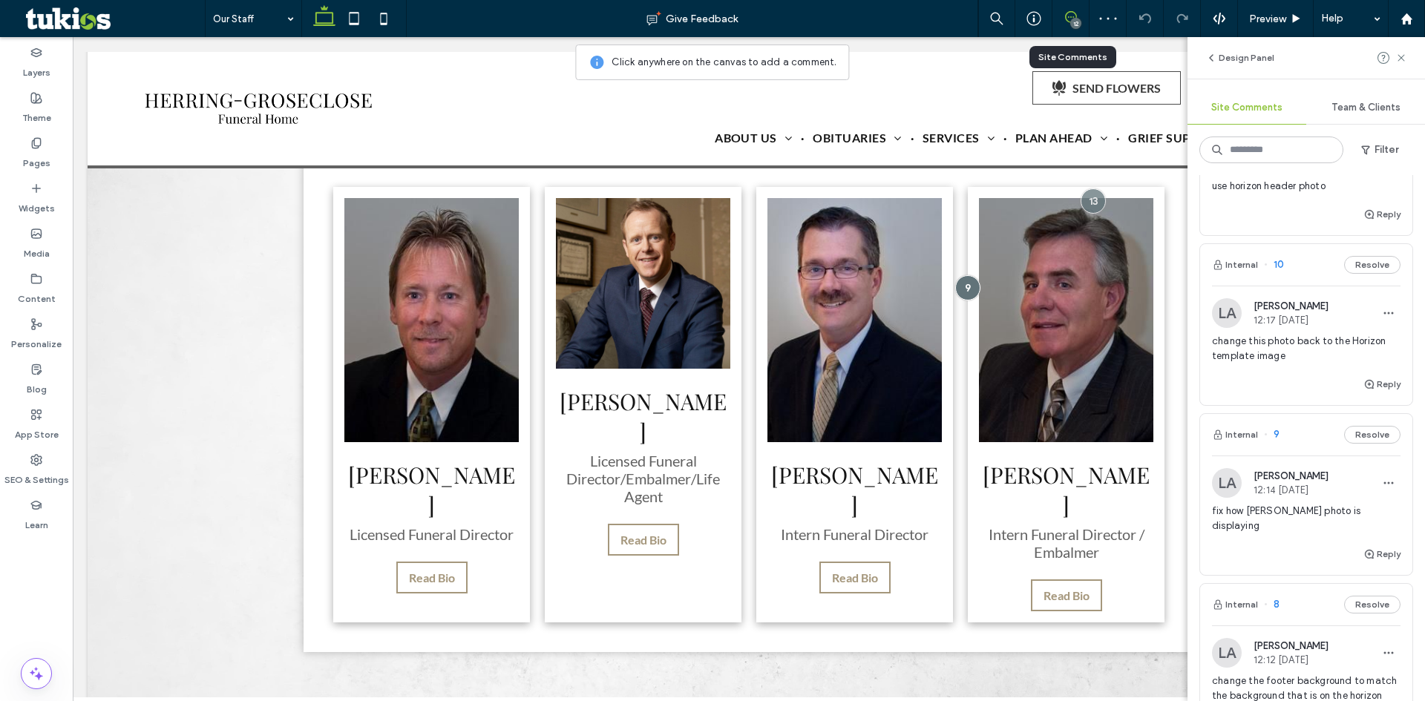
scroll to position [488, 0]
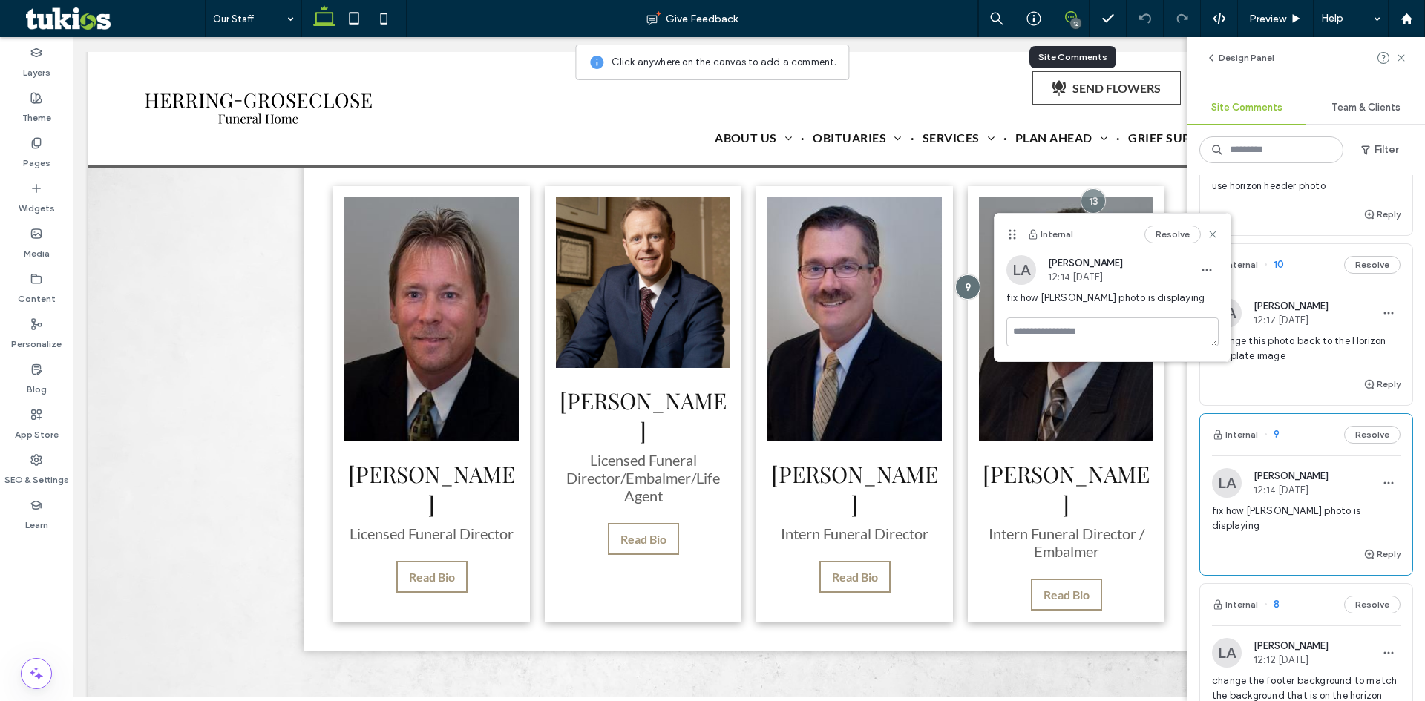
click at [1249, 674] on span "change the footer background to match the background that is on the horizon tem…" at bounding box center [1306, 696] width 188 height 45
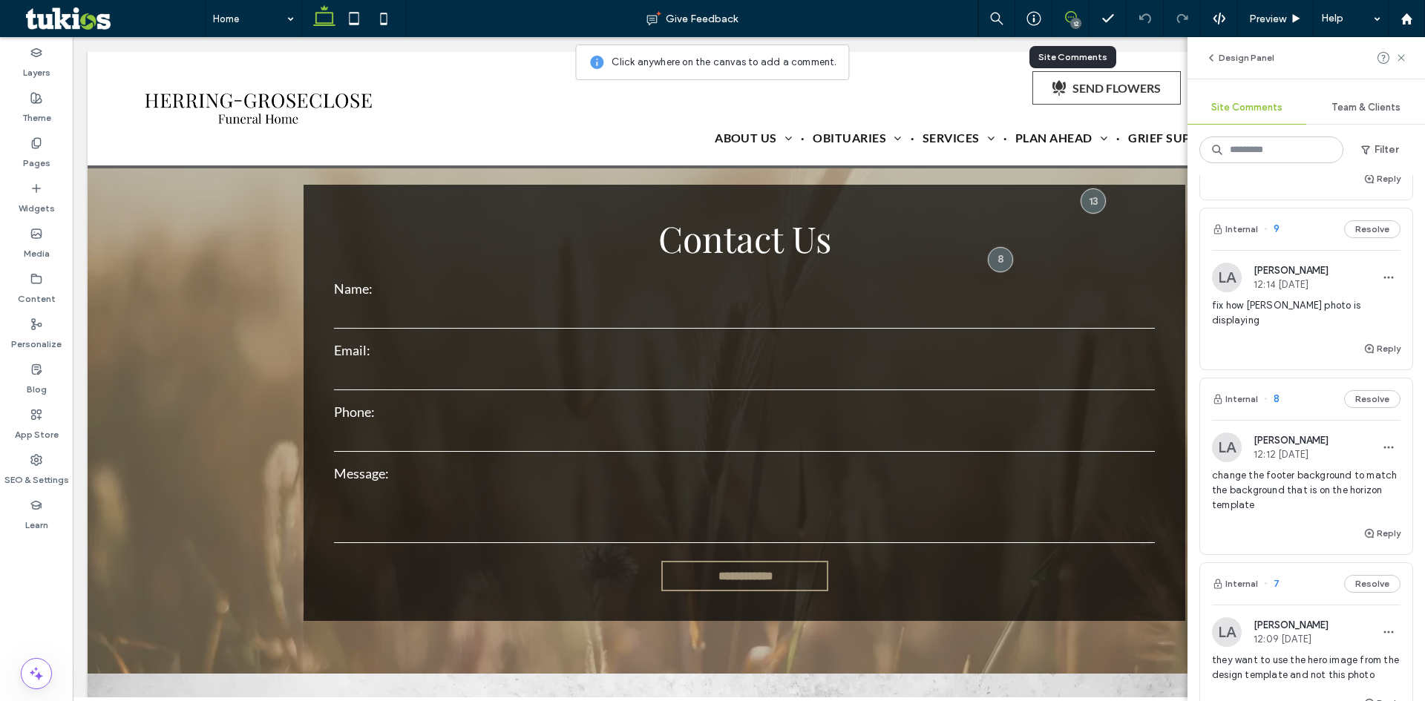
scroll to position [891, 0]
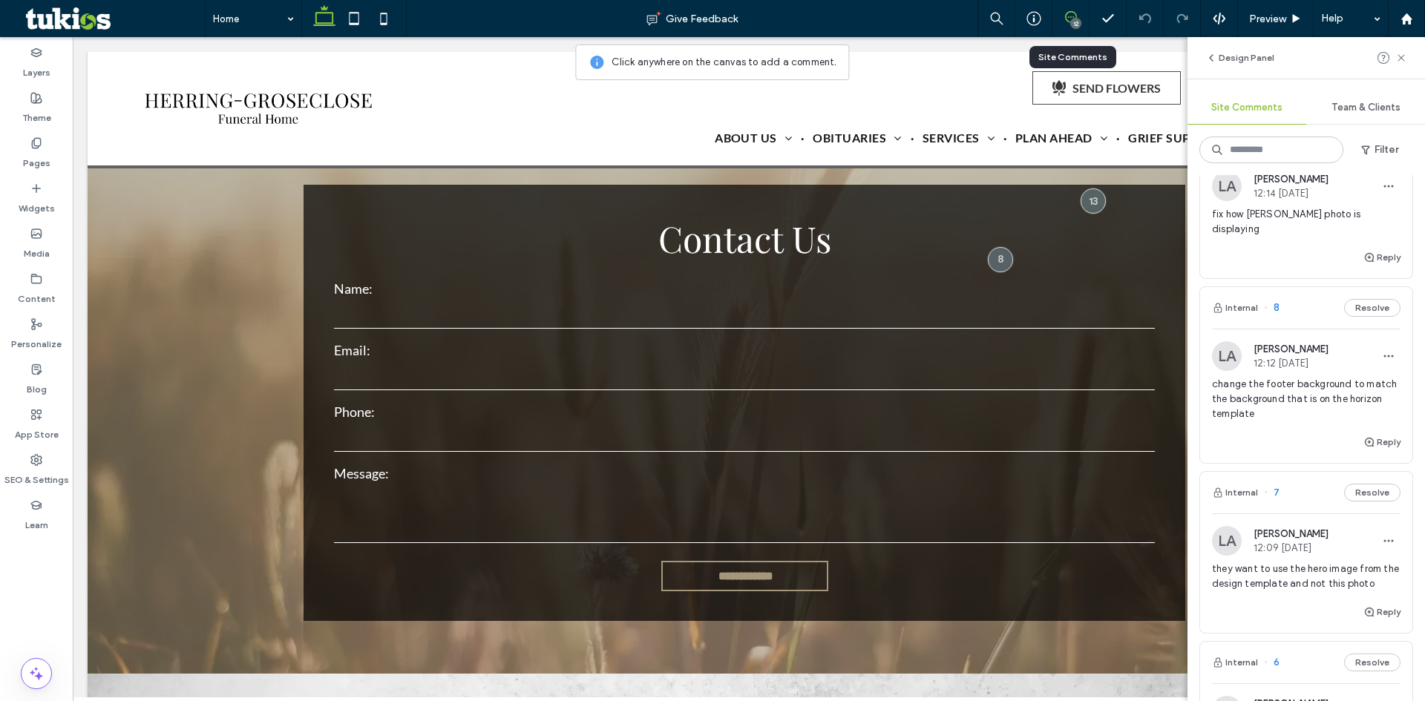
click at [1264, 562] on span "they want to use the hero image from the design template and not this photo" at bounding box center [1306, 577] width 188 height 30
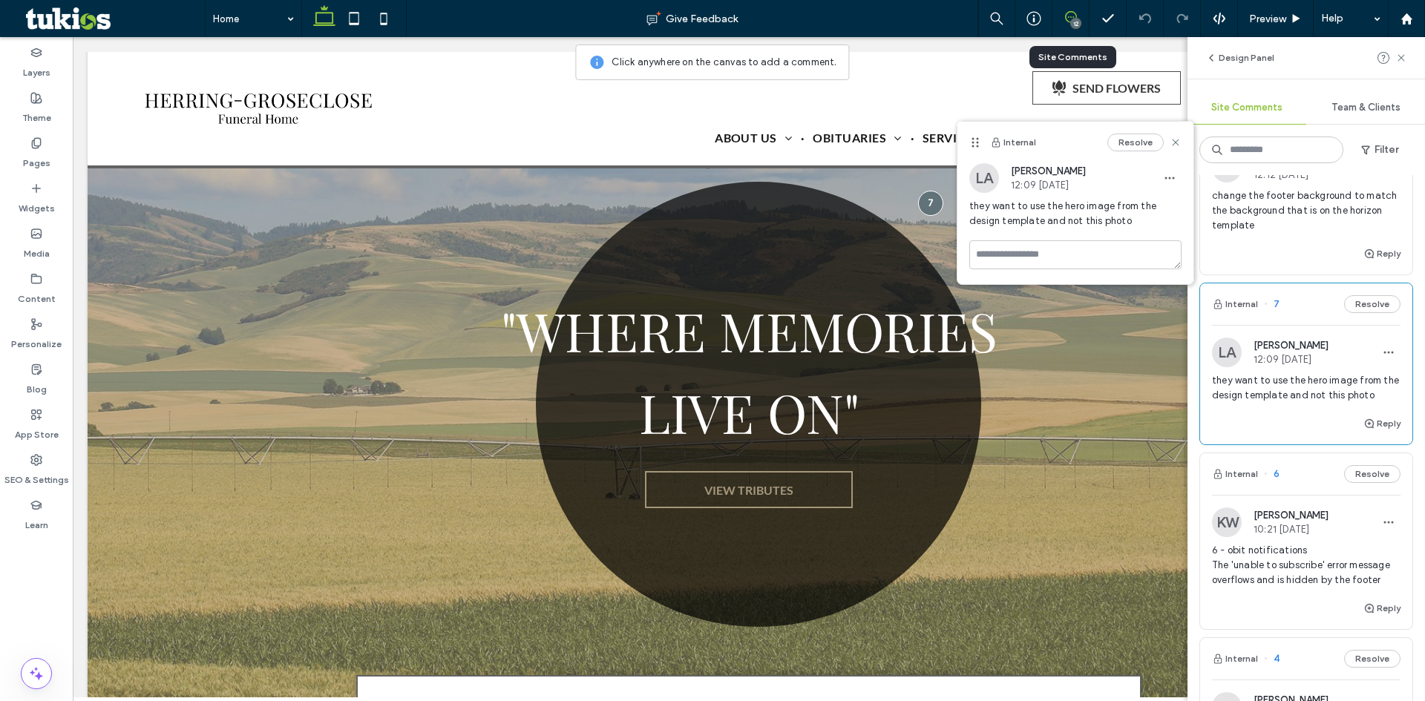
scroll to position [1113, 0]
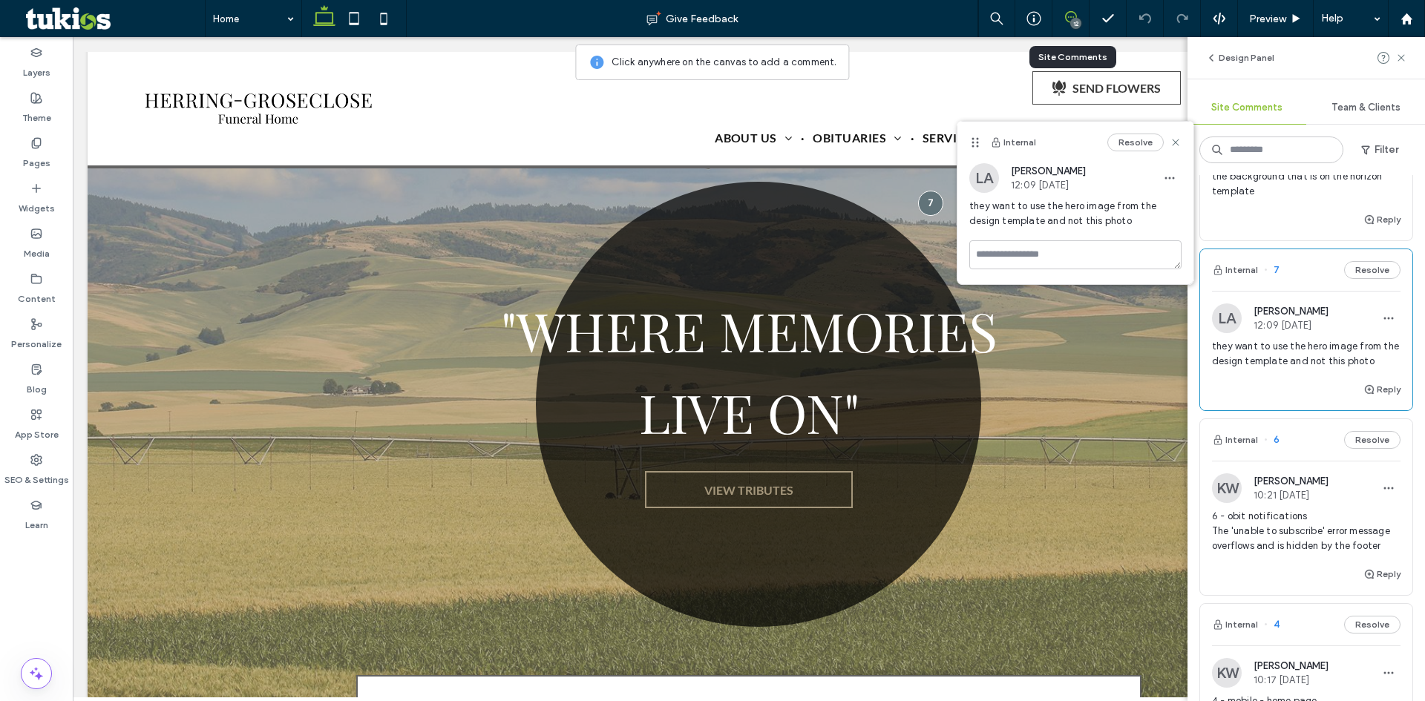
click at [1285, 537] on span "6 - obit notifications The 'unable to subscribe' error message overflows and is…" at bounding box center [1306, 531] width 188 height 45
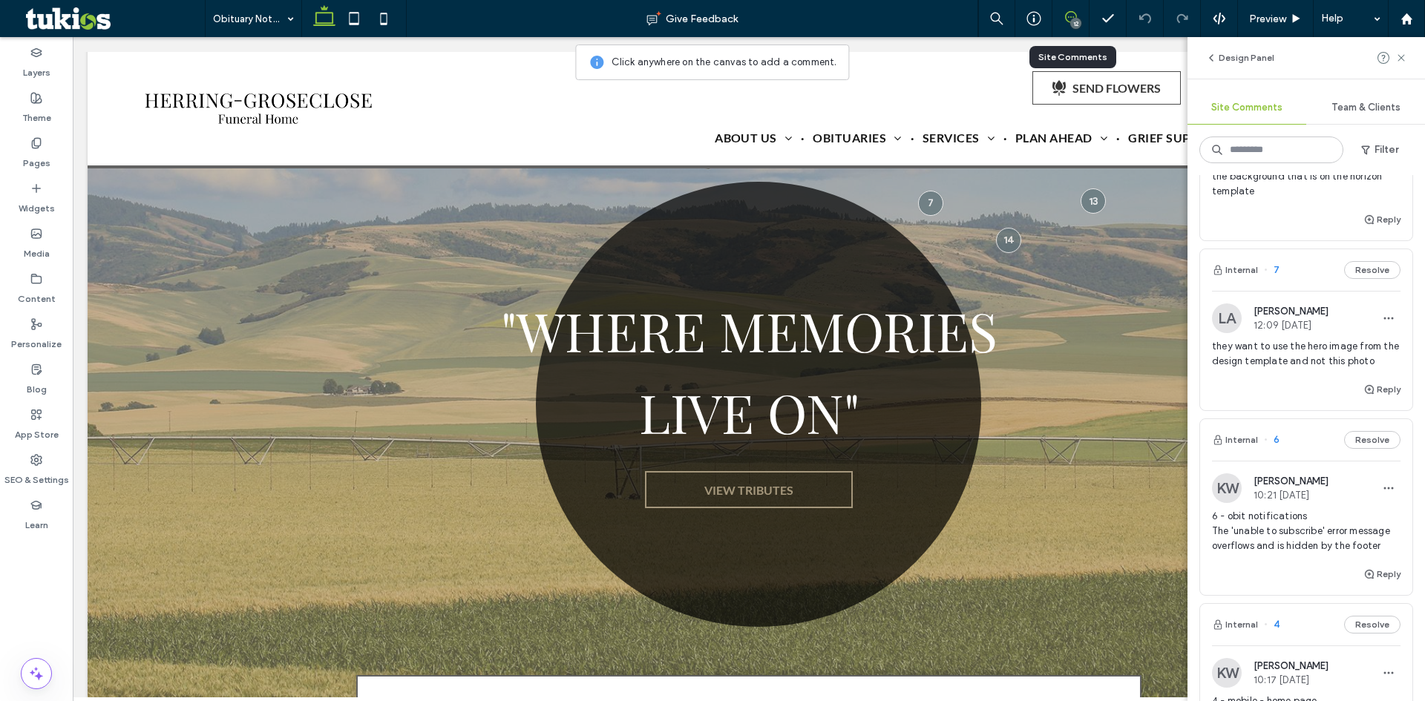
click at [1284, 531] on div at bounding box center [712, 350] width 1425 height 701
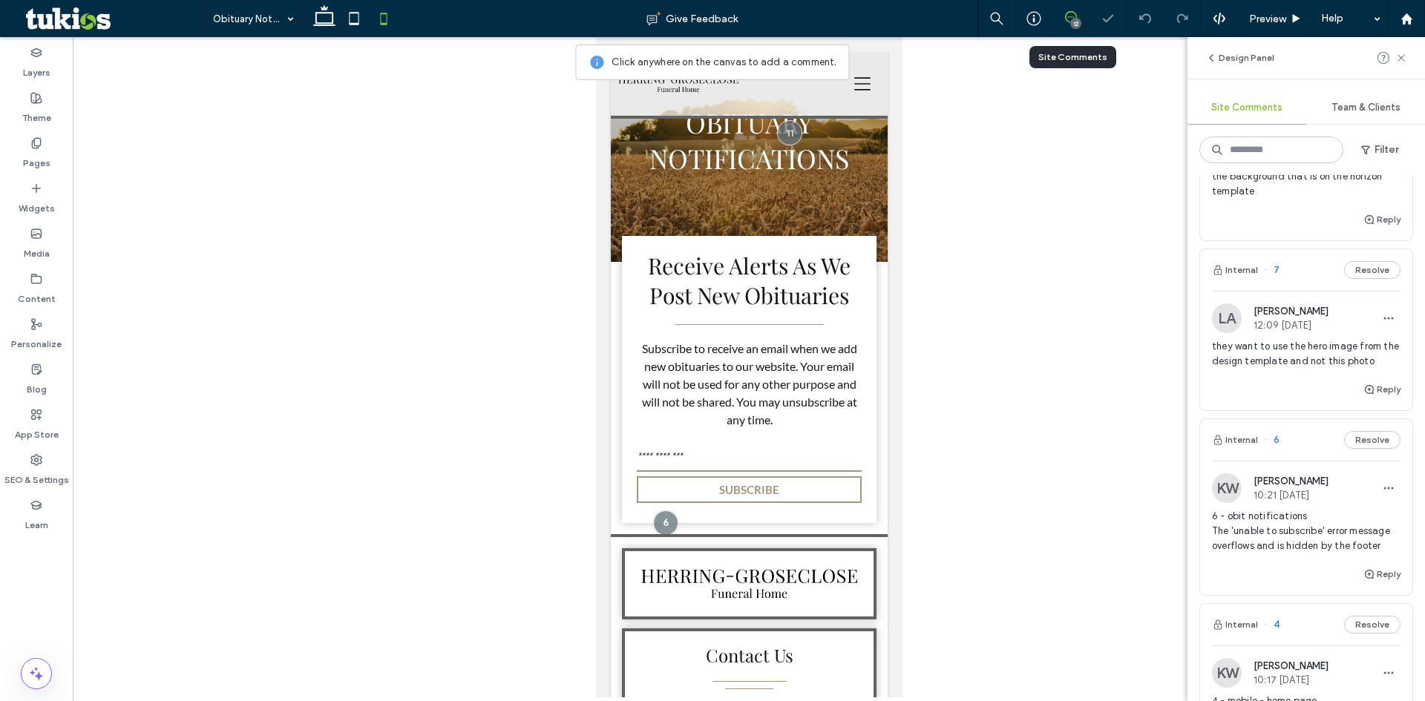
scroll to position [121, 0]
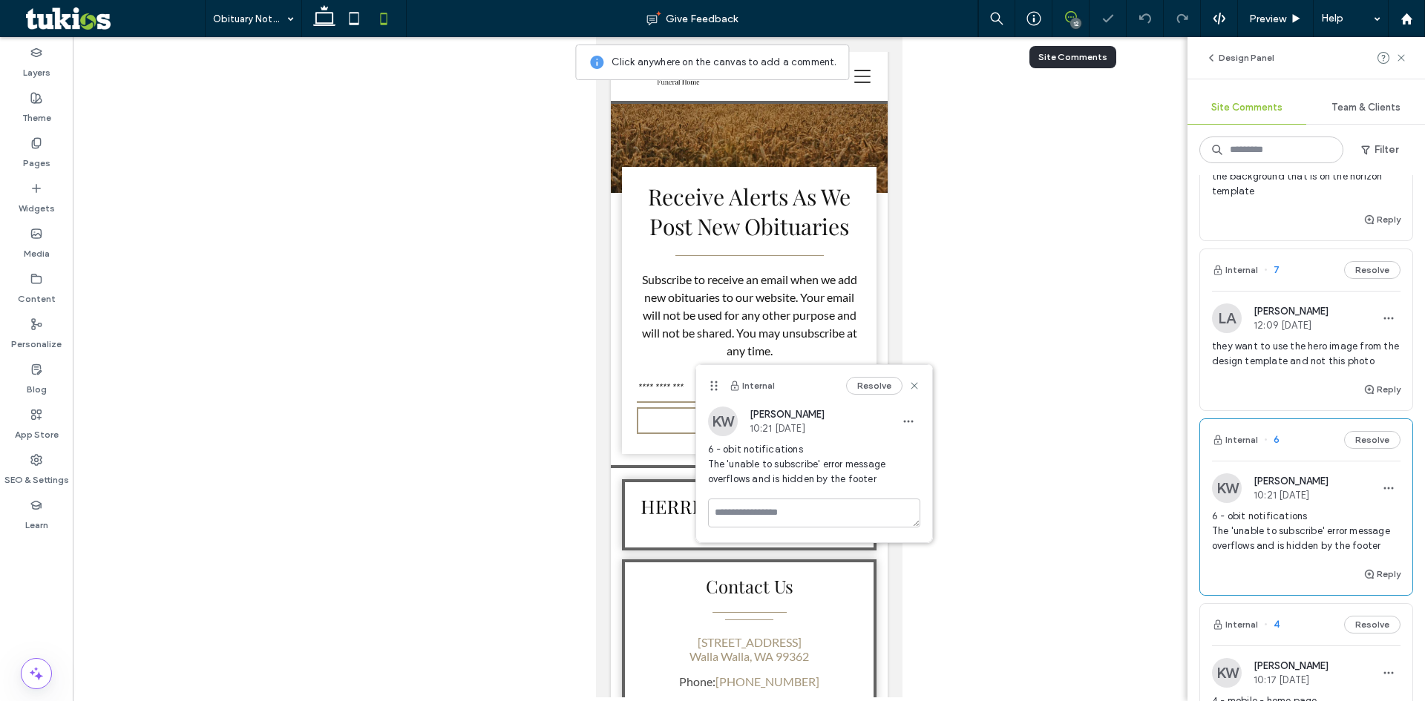
click at [1284, 531] on span "6 - obit notifications The 'unable to subscribe' error message overflows and is…" at bounding box center [1306, 531] width 188 height 45
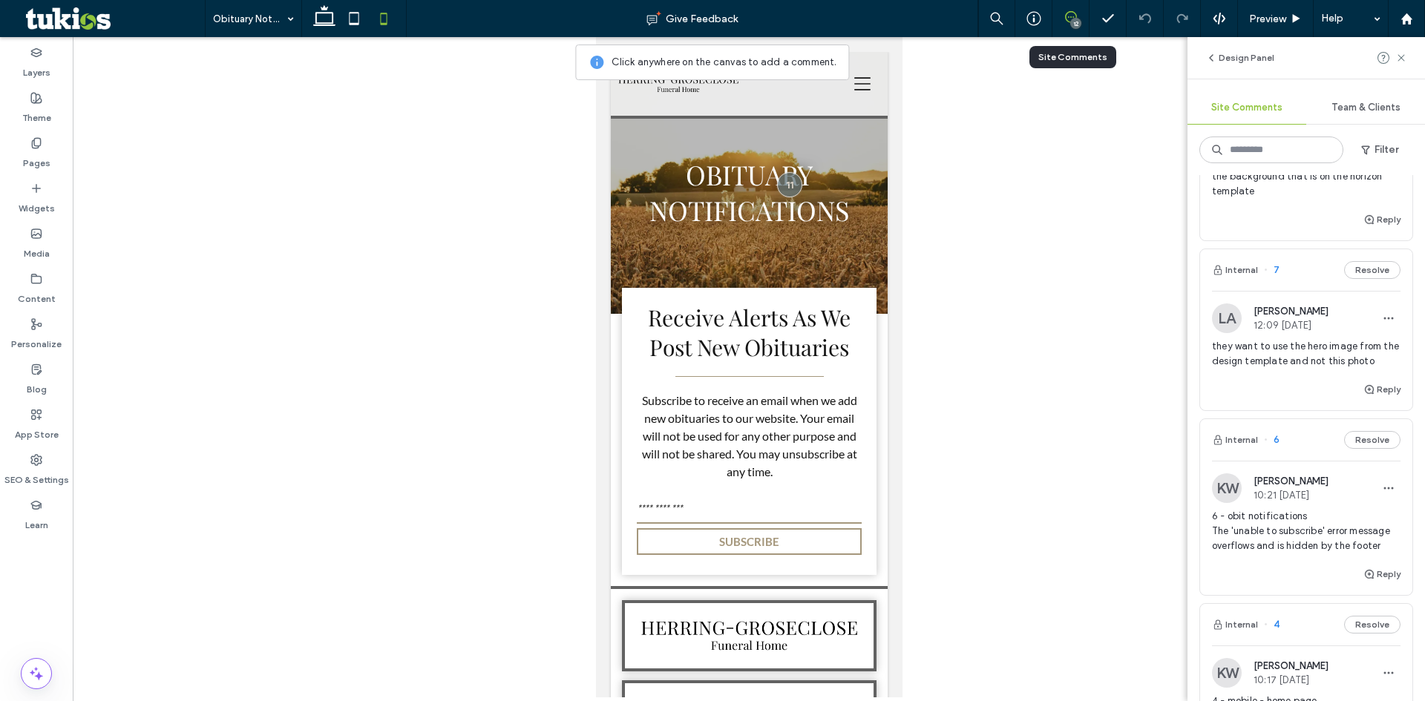
scroll to position [1039, 0]
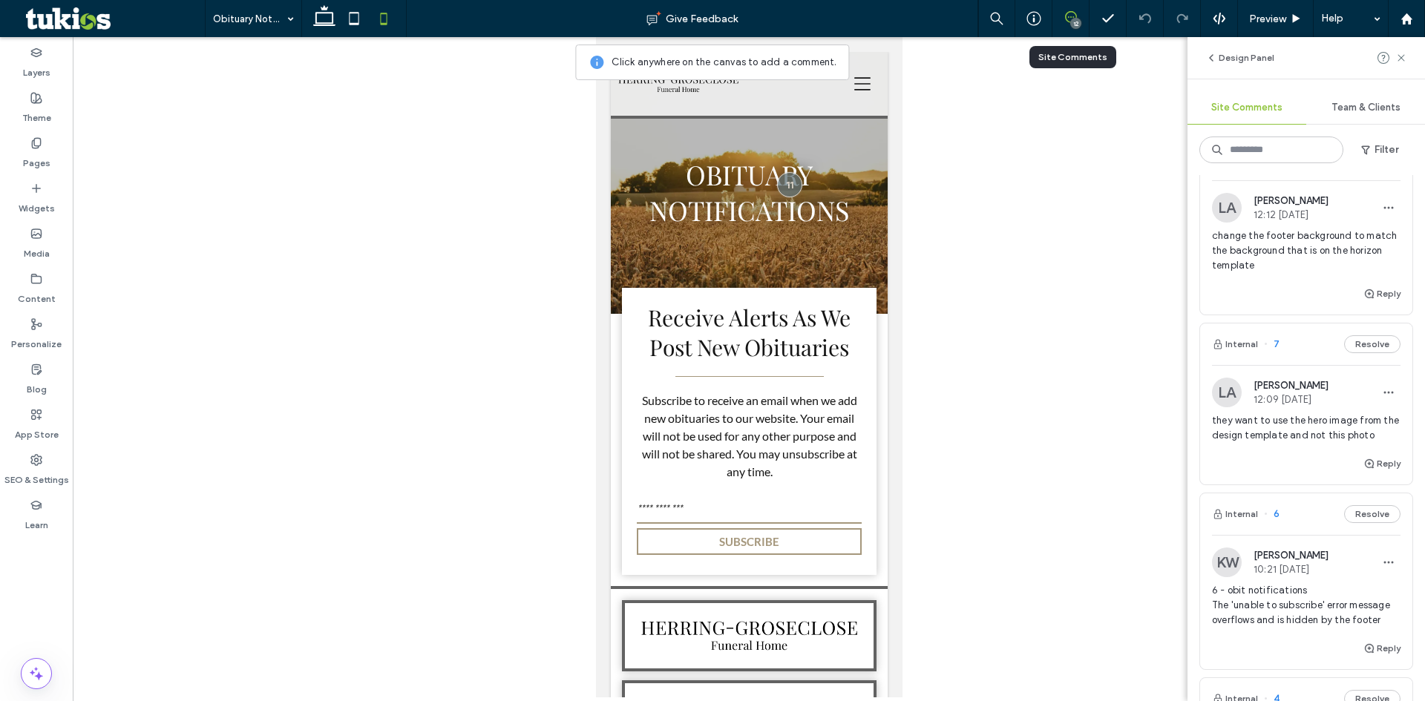
click at [1259, 413] on span "they want to use the hero image from the design template and not this photo" at bounding box center [1306, 428] width 188 height 30
click at [1265, 405] on div "Home Give Feedback 12 Preview Help Design Panel Site Comments Team & Clients Fi…" at bounding box center [712, 350] width 1425 height 701
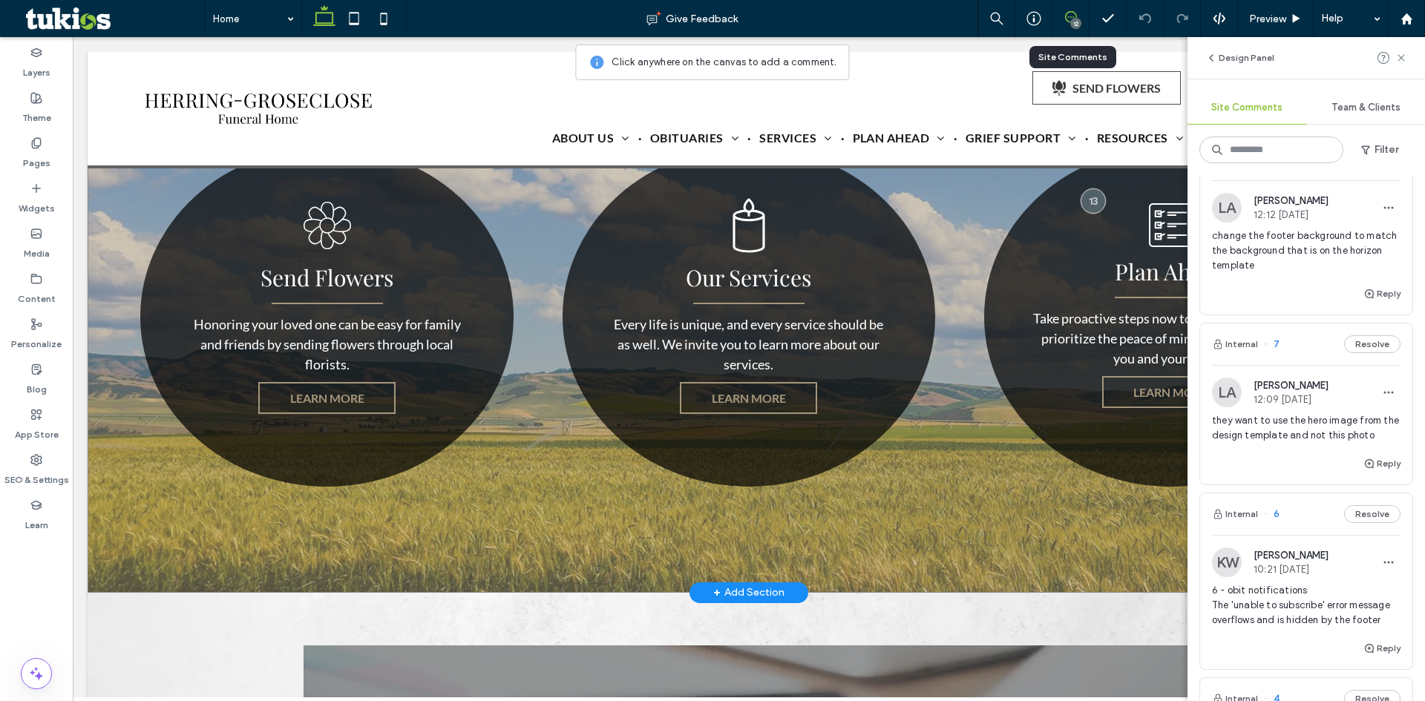
scroll to position [2226, 0]
click at [135, 485] on div "Send Flowers Honoring your loved one can be easy for family and friends by send…" at bounding box center [749, 317] width 1322 height 551
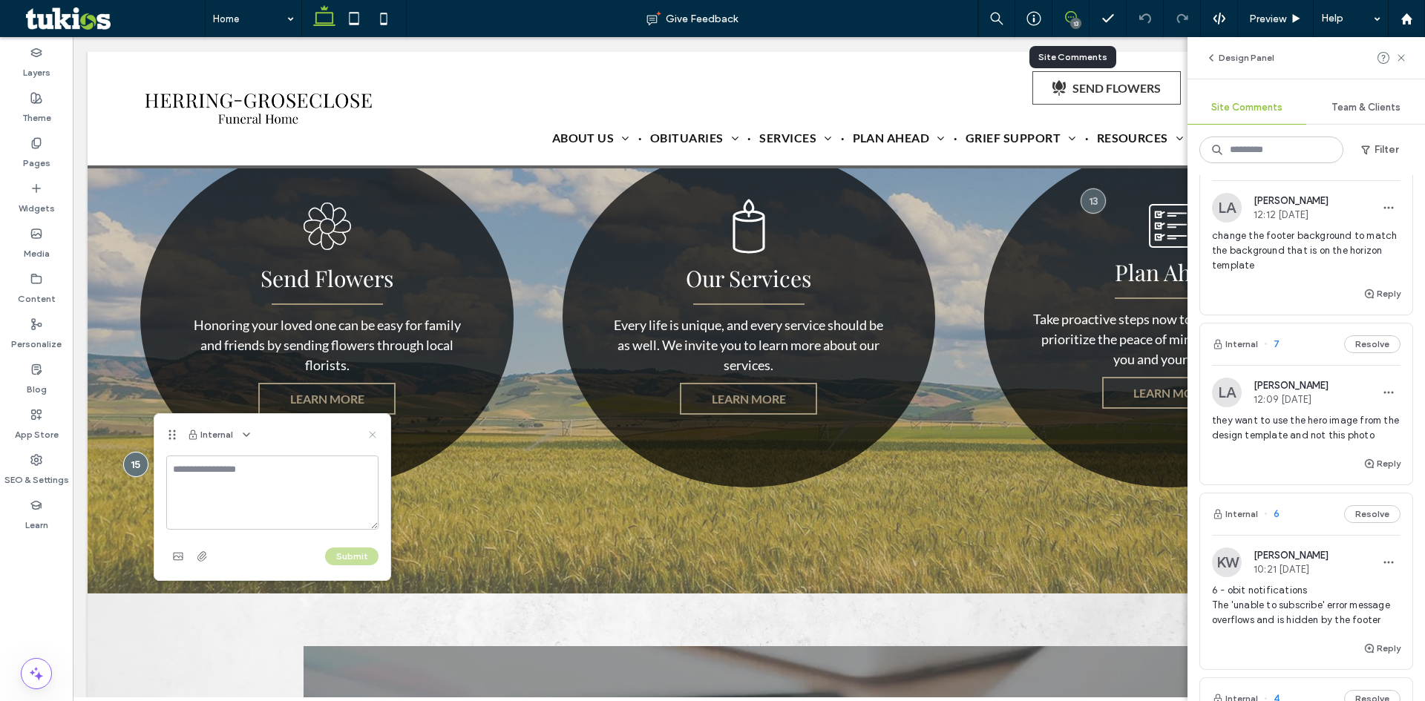
drag, startPoint x: 374, startPoint y: 435, endPoint x: 653, endPoint y: 286, distance: 316.0
click at [374, 435] on icon at bounding box center [373, 435] width 12 height 12
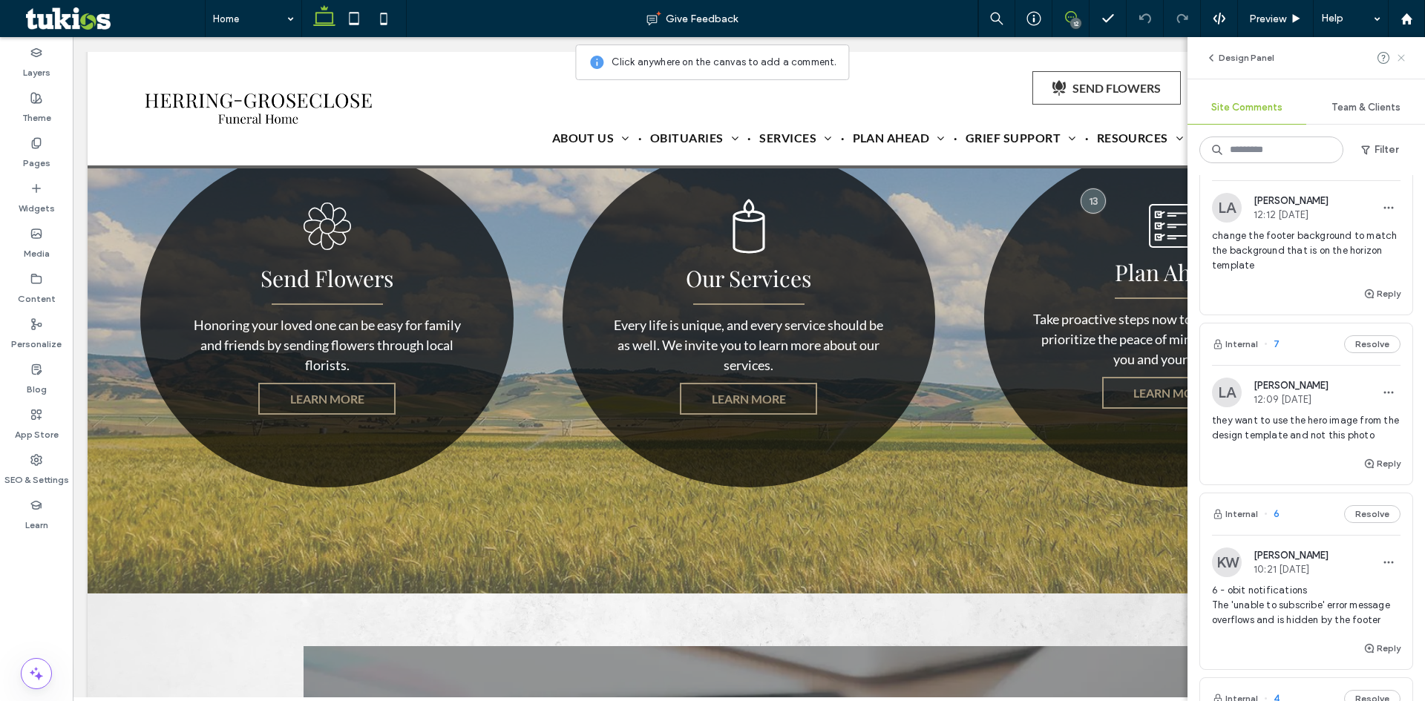
click at [1403, 59] on use at bounding box center [1400, 57] width 7 height 7
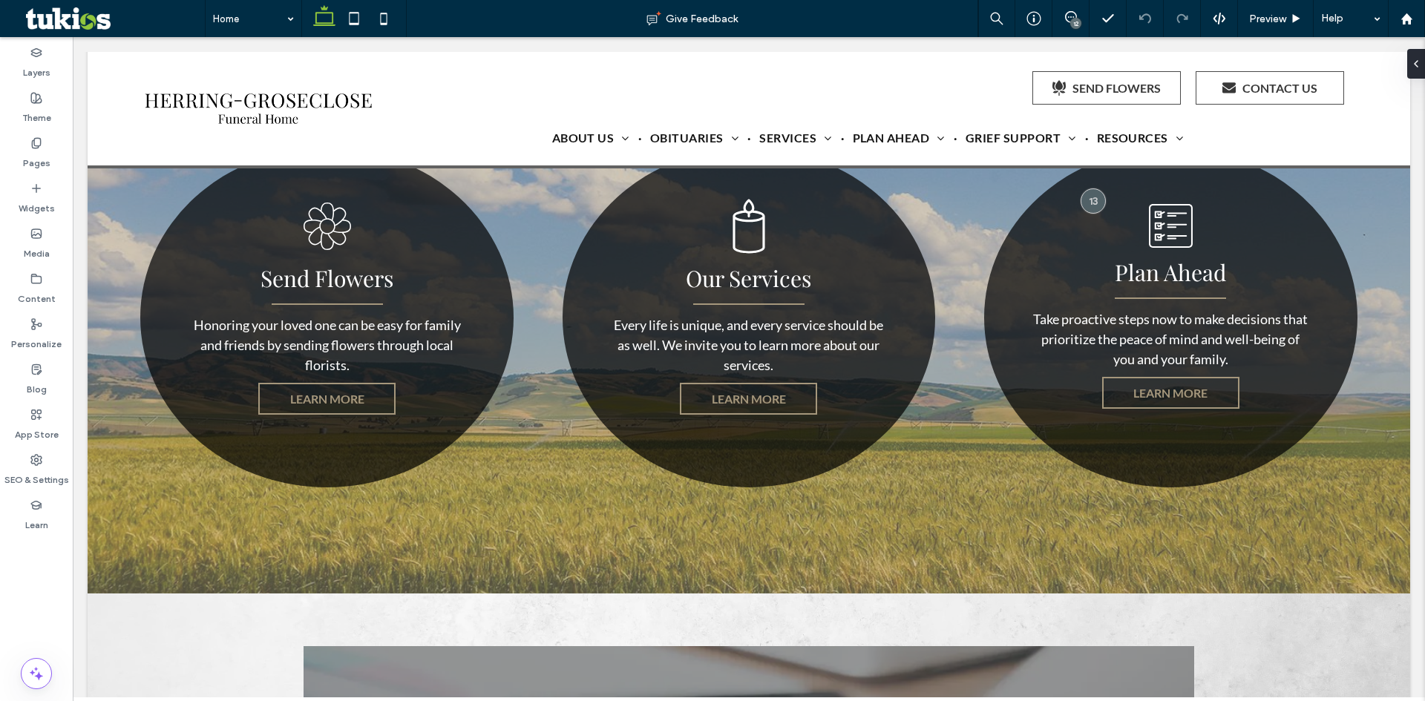
scroll to position [0, 0]
click at [1354, 522] on div "Send Flowers Honoring your loved one can be easy for family and friends by send…" at bounding box center [749, 317] width 1322 height 551
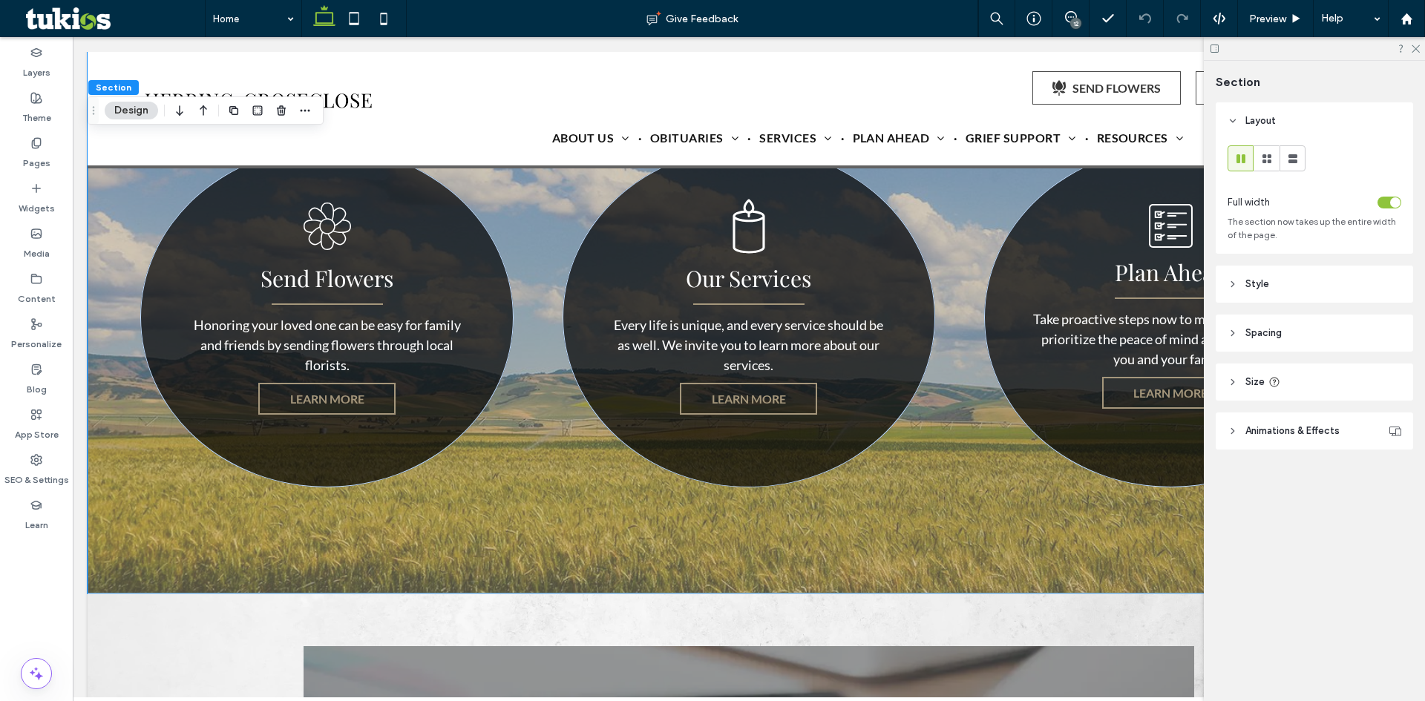
click at [1276, 288] on header "Style" at bounding box center [1314, 284] width 197 height 37
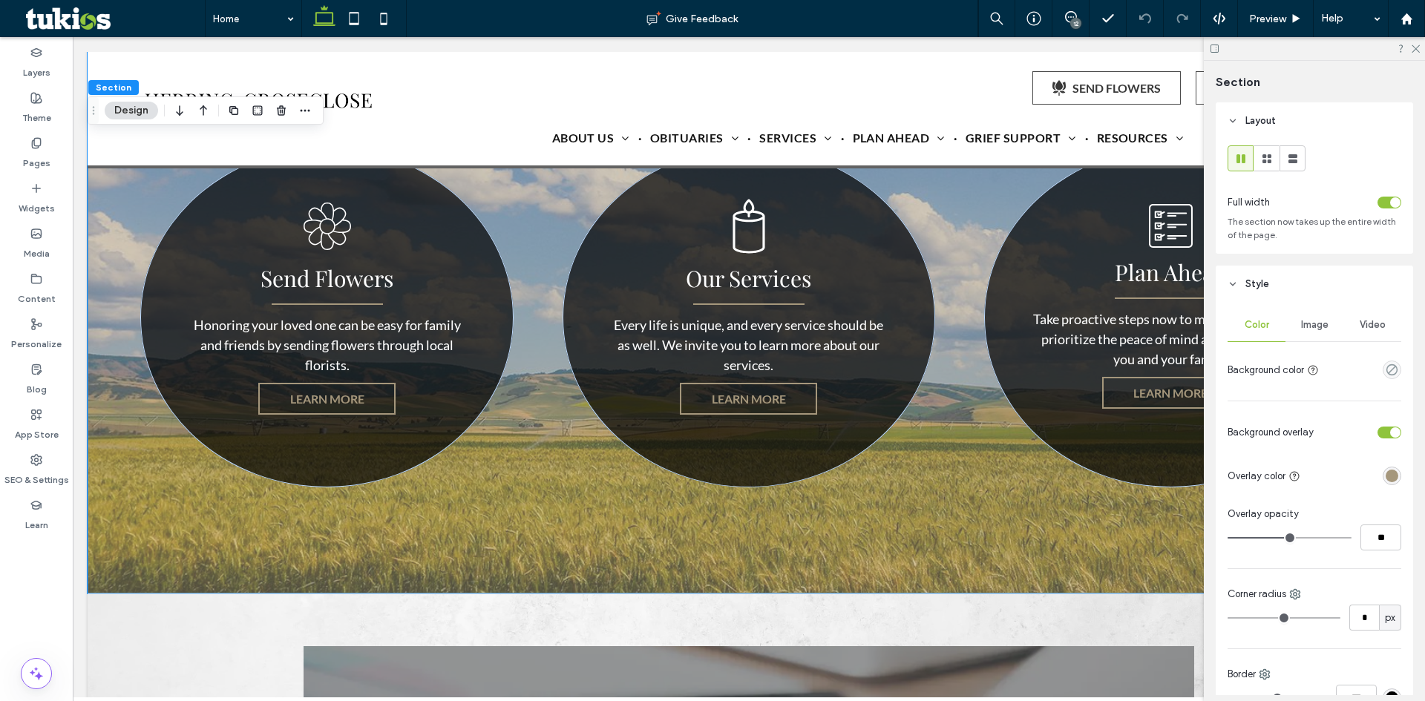
click at [1302, 324] on span "Image" at bounding box center [1314, 325] width 27 height 12
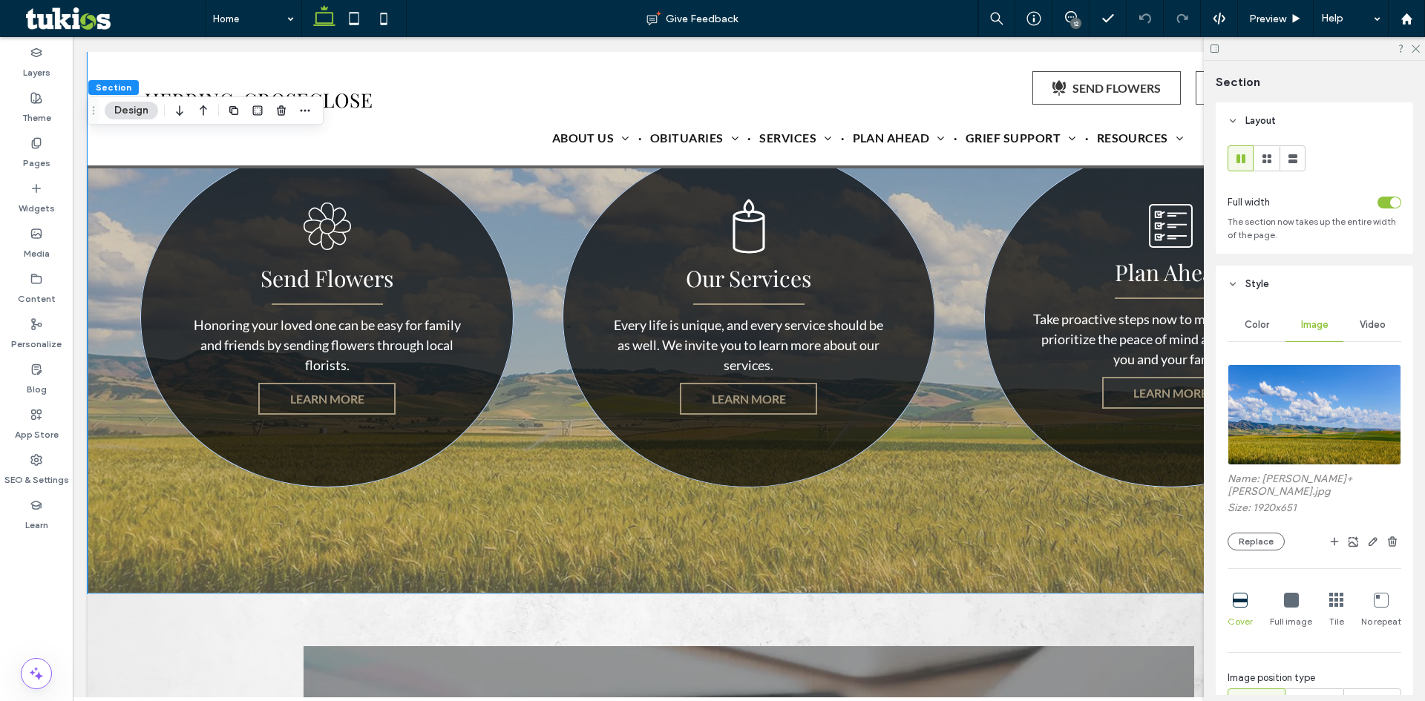
click at [1294, 392] on img at bounding box center [1314, 414] width 174 height 101
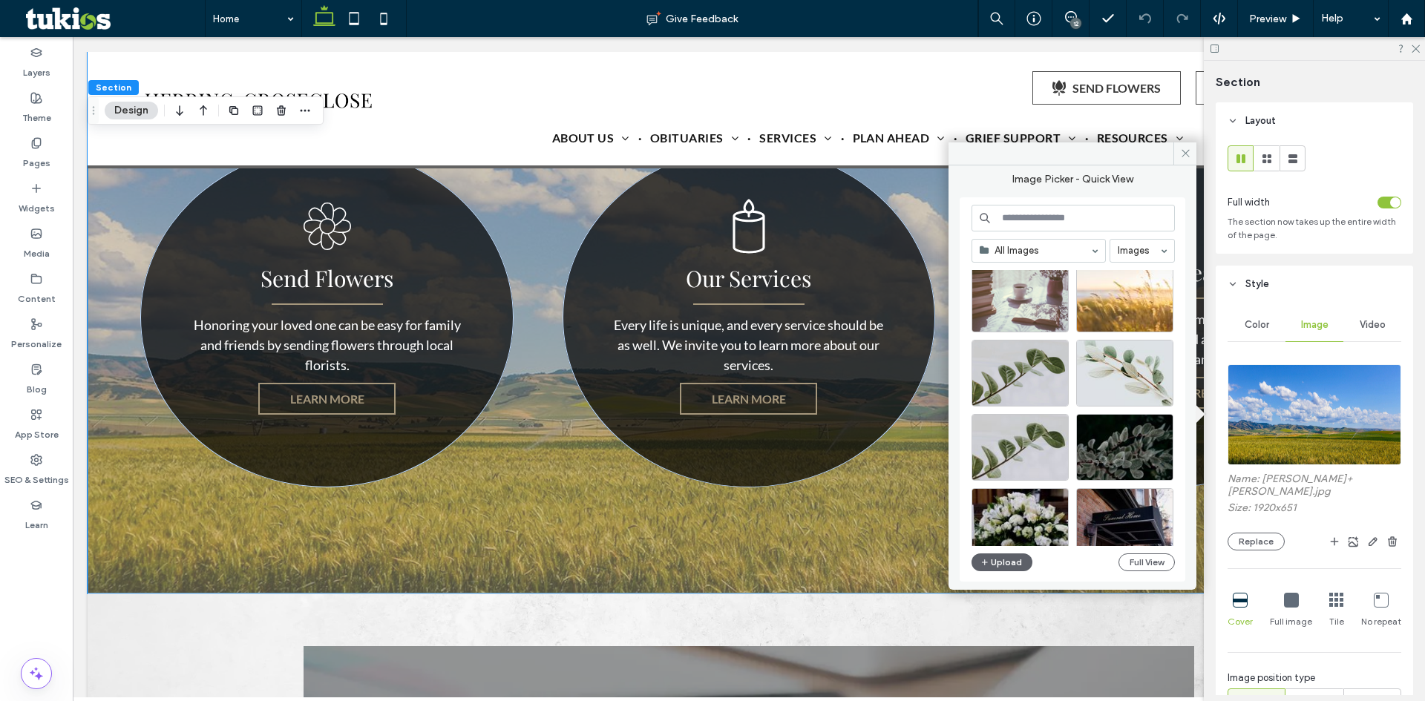
scroll to position [1689, 0]
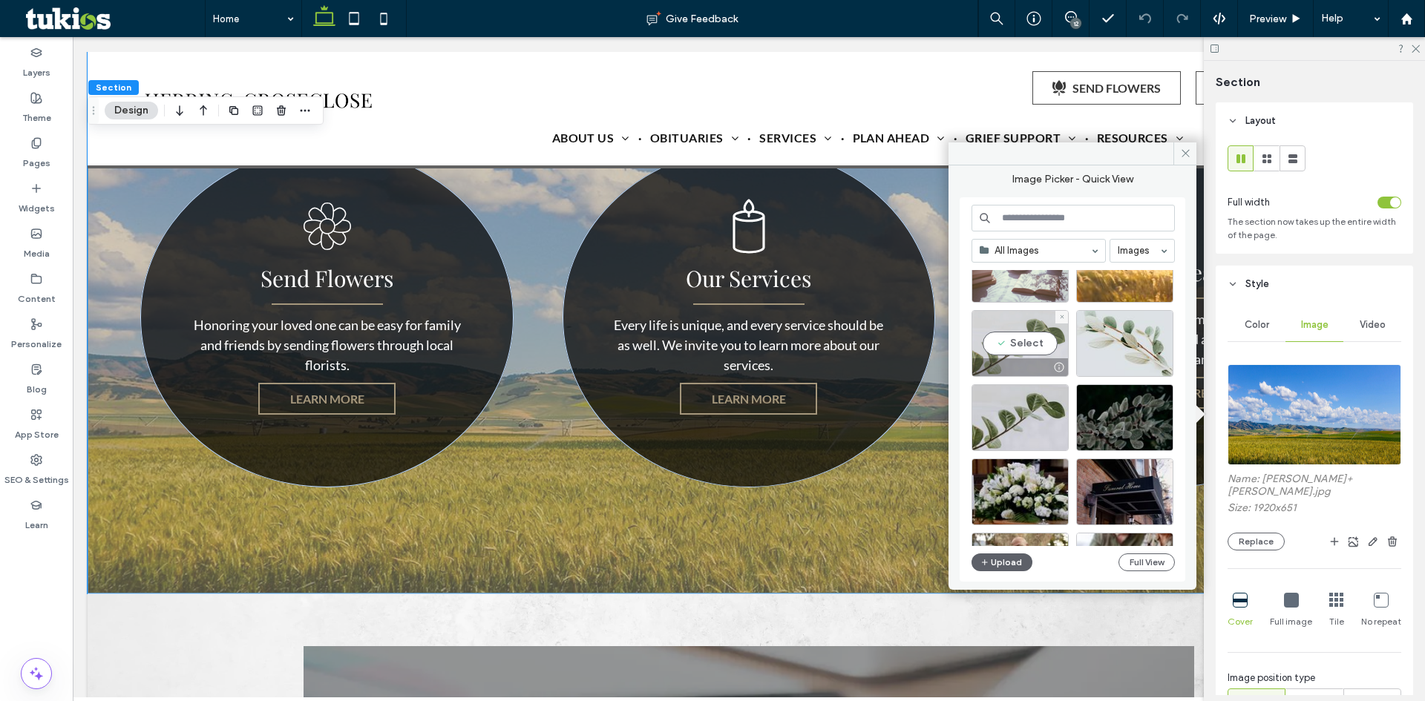
click at [1023, 350] on div "Select" at bounding box center [1019, 343] width 97 height 67
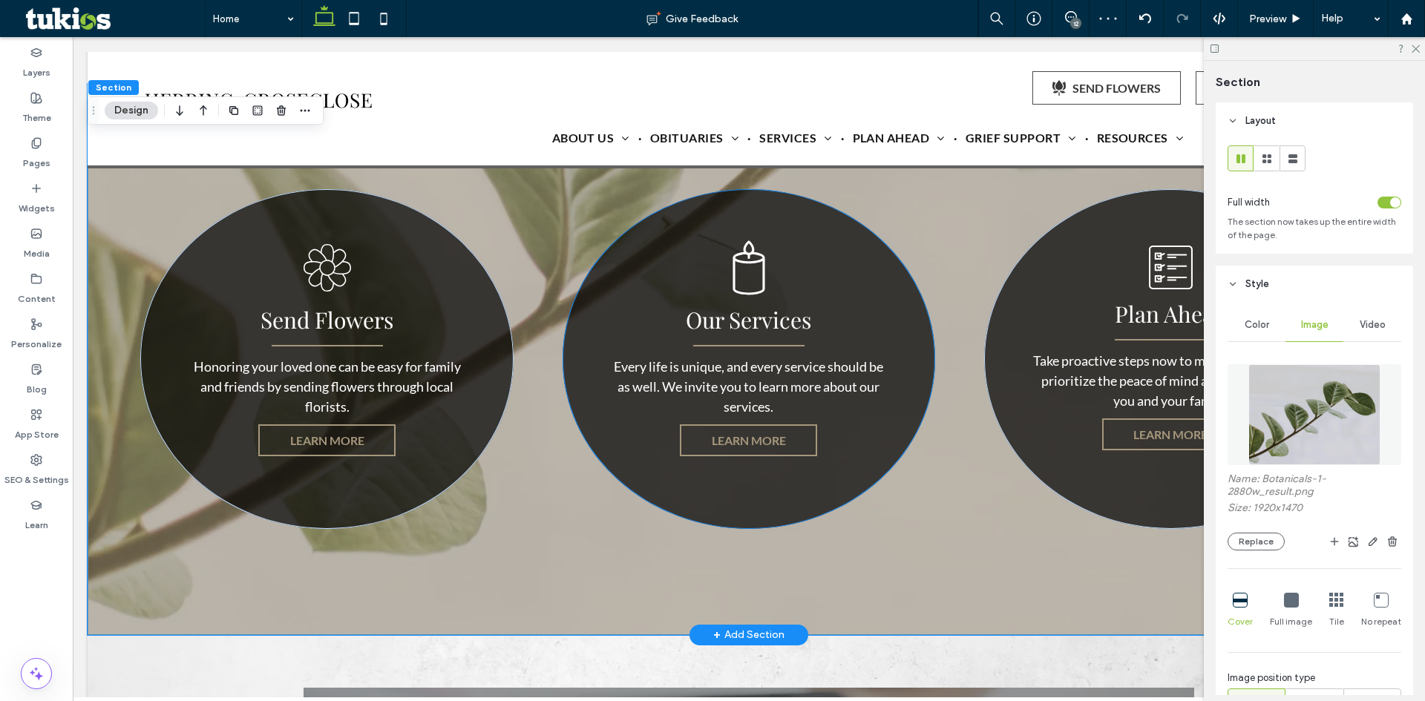
scroll to position [2152, 0]
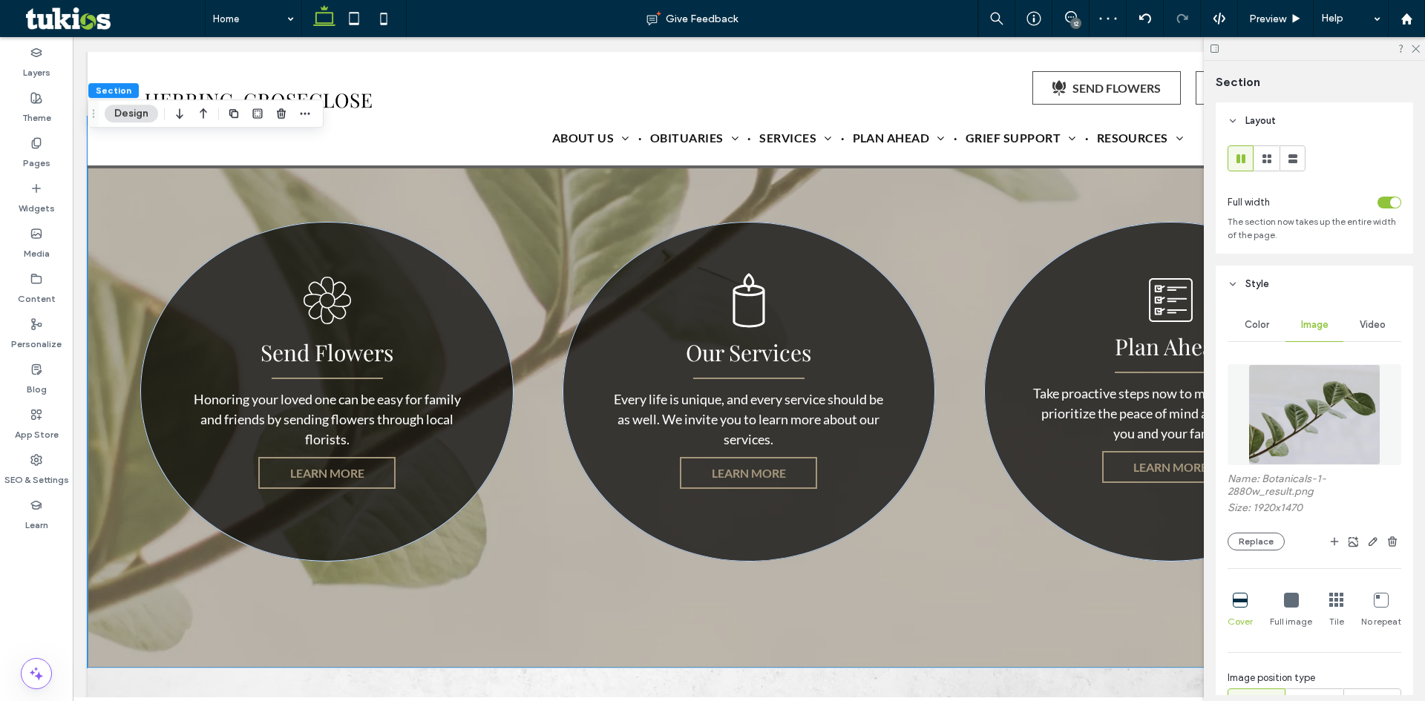
click at [1321, 439] on img at bounding box center [1313, 414] width 131 height 101
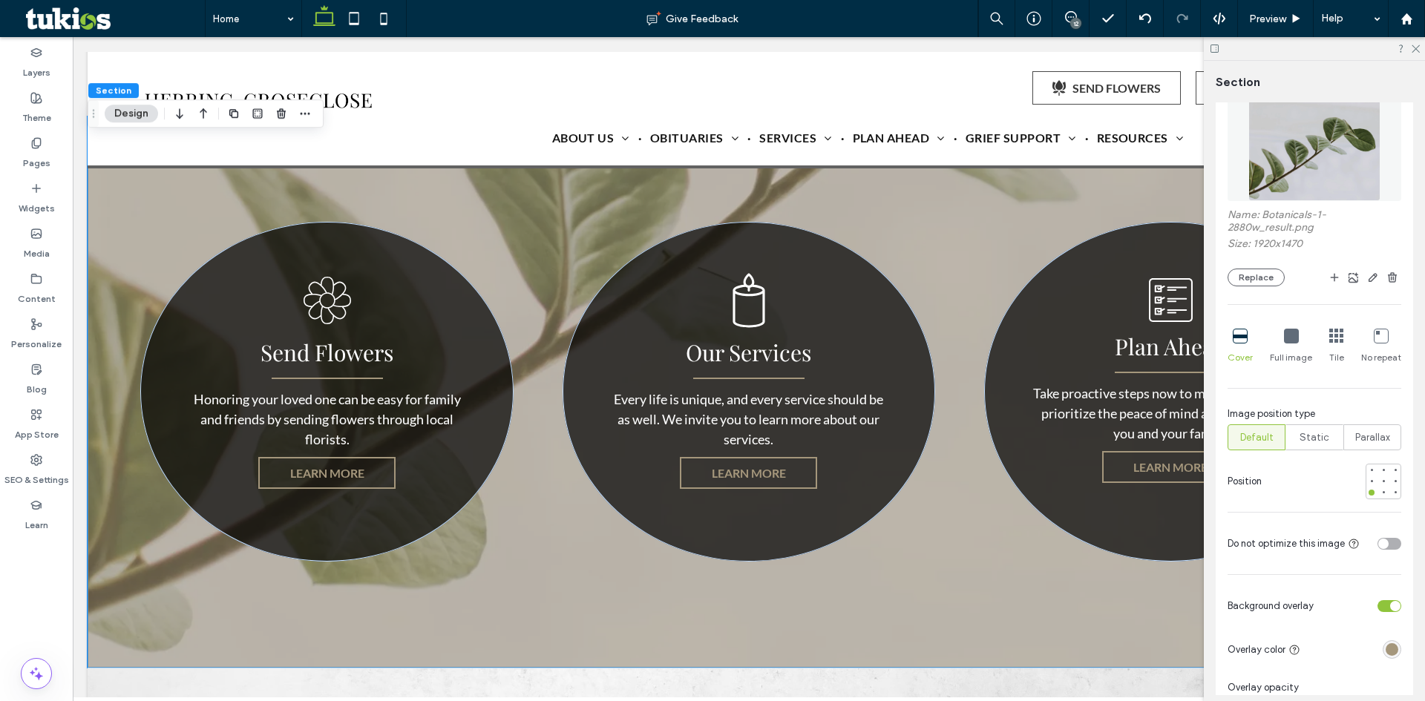
scroll to position [297, 0]
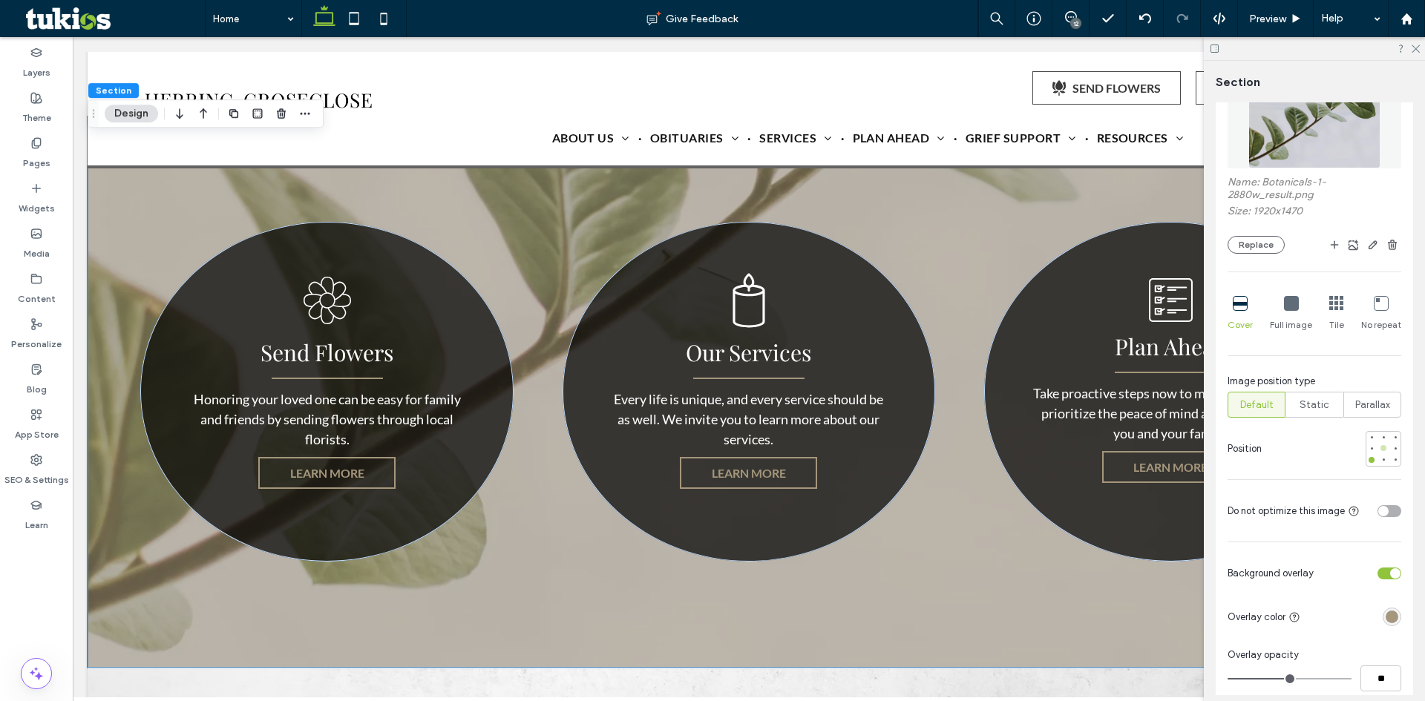
click at [1380, 450] on div at bounding box center [1383, 448] width 6 height 6
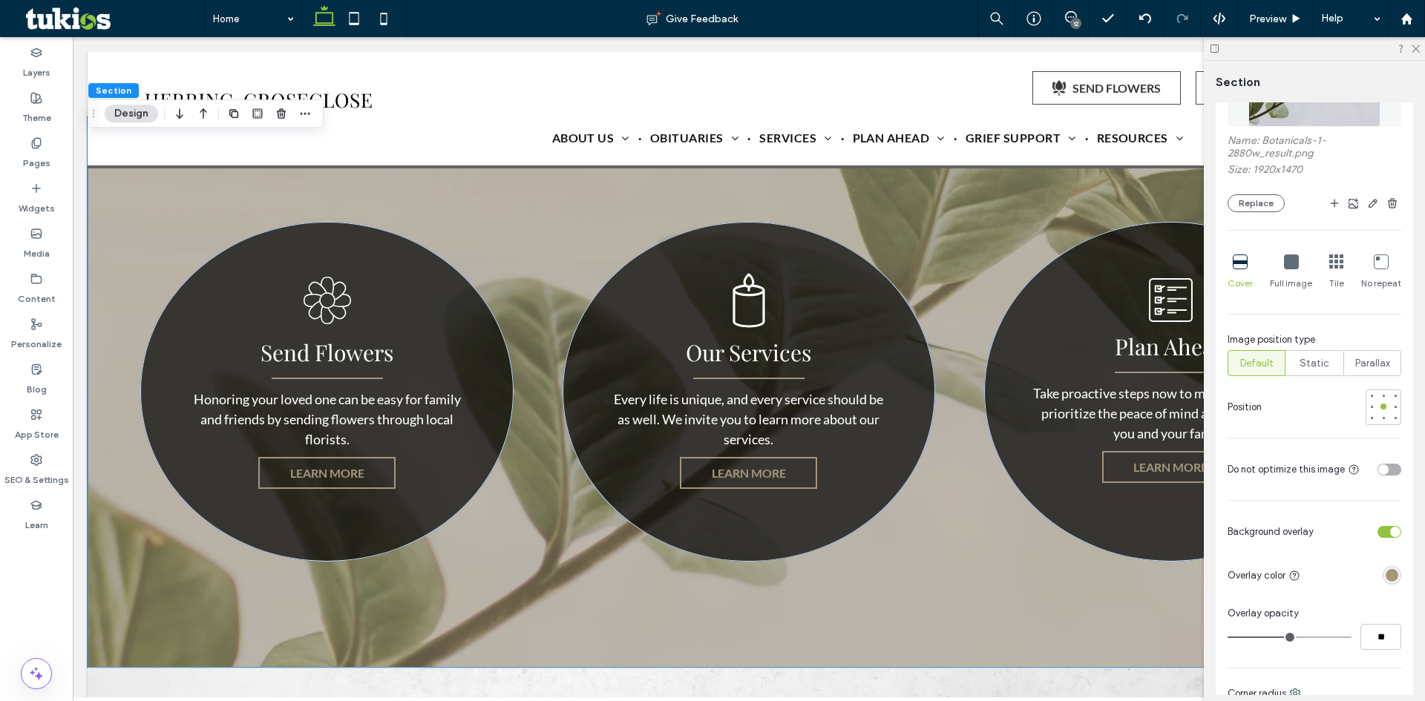
scroll to position [371, 0]
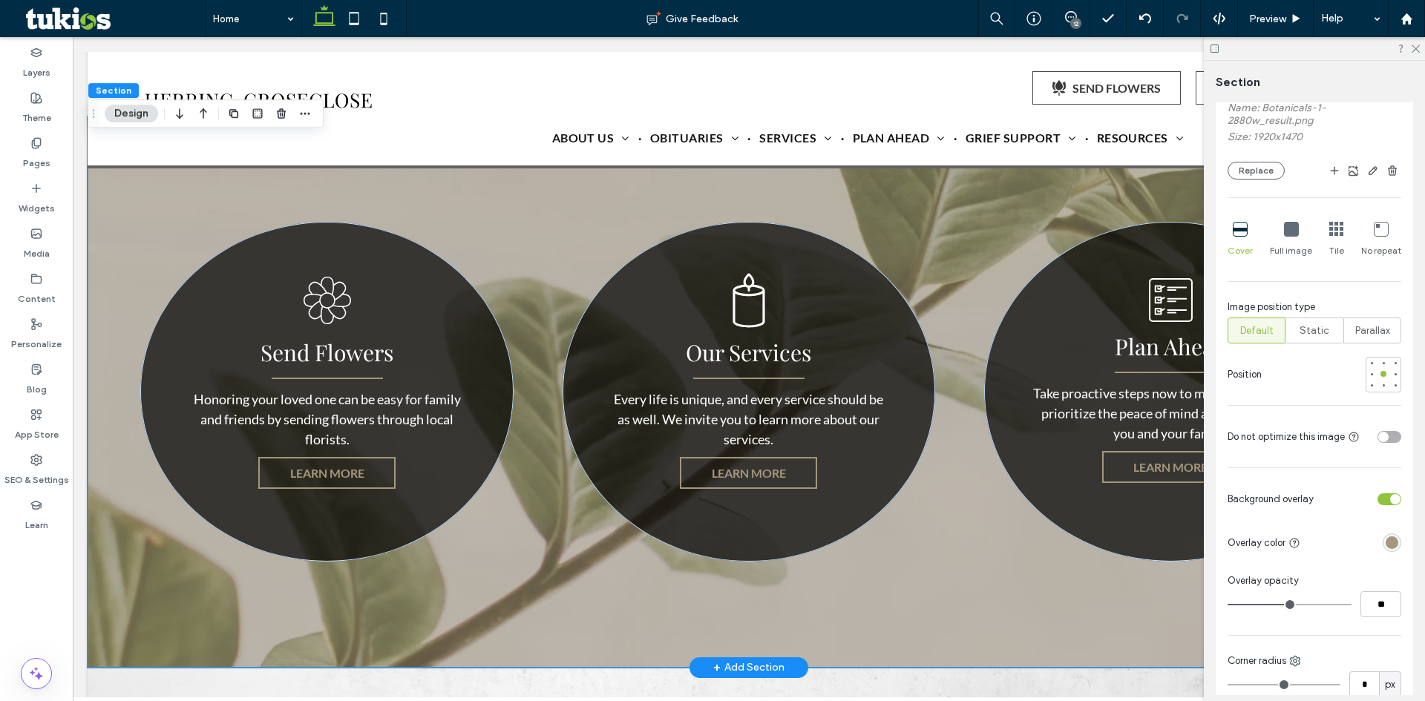
click at [452, 214] on div "Send Flowers Honoring your loved one can be easy for family and friends by send…" at bounding box center [749, 392] width 1322 height 551
click at [1385, 537] on div "rgba(165, 151, 124, 1)" at bounding box center [1391, 543] width 13 height 13
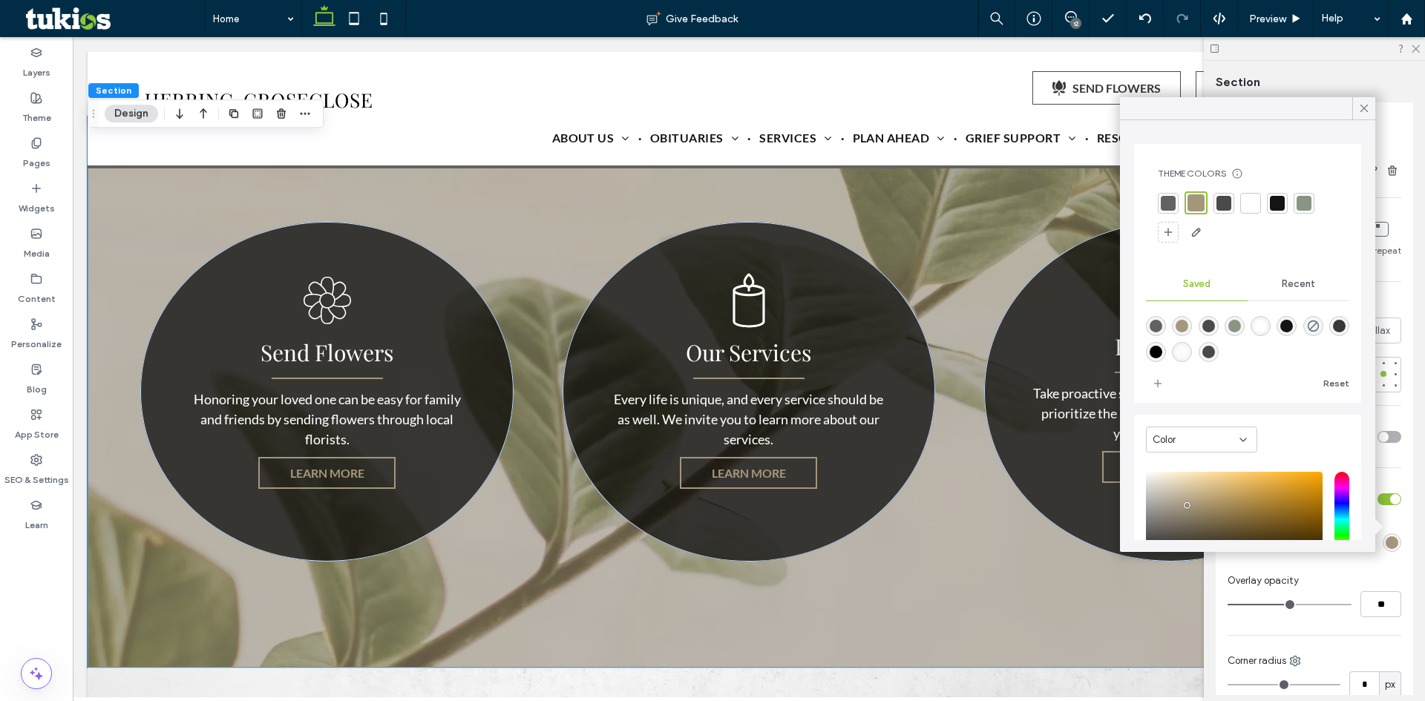
click at [1169, 203] on div at bounding box center [1168, 203] width 15 height 15
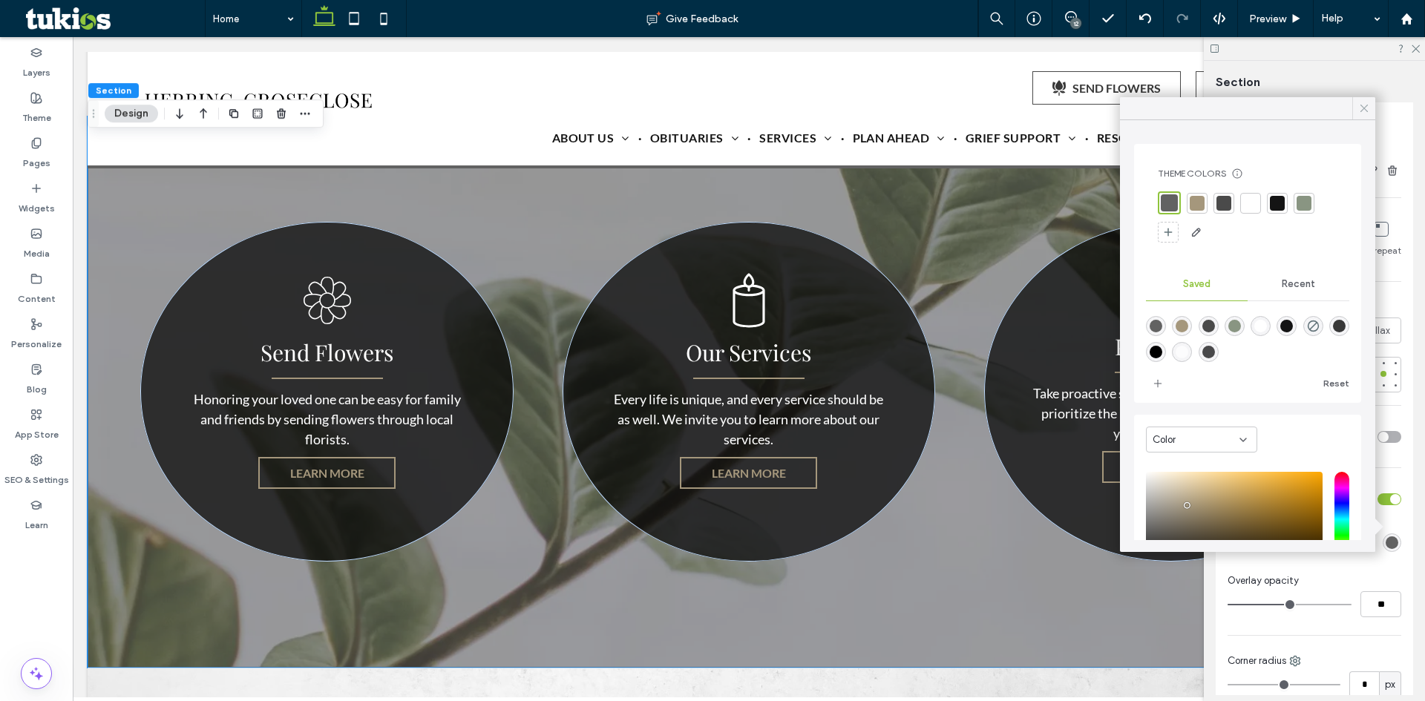
click at [1361, 108] on icon at bounding box center [1363, 108] width 13 height 13
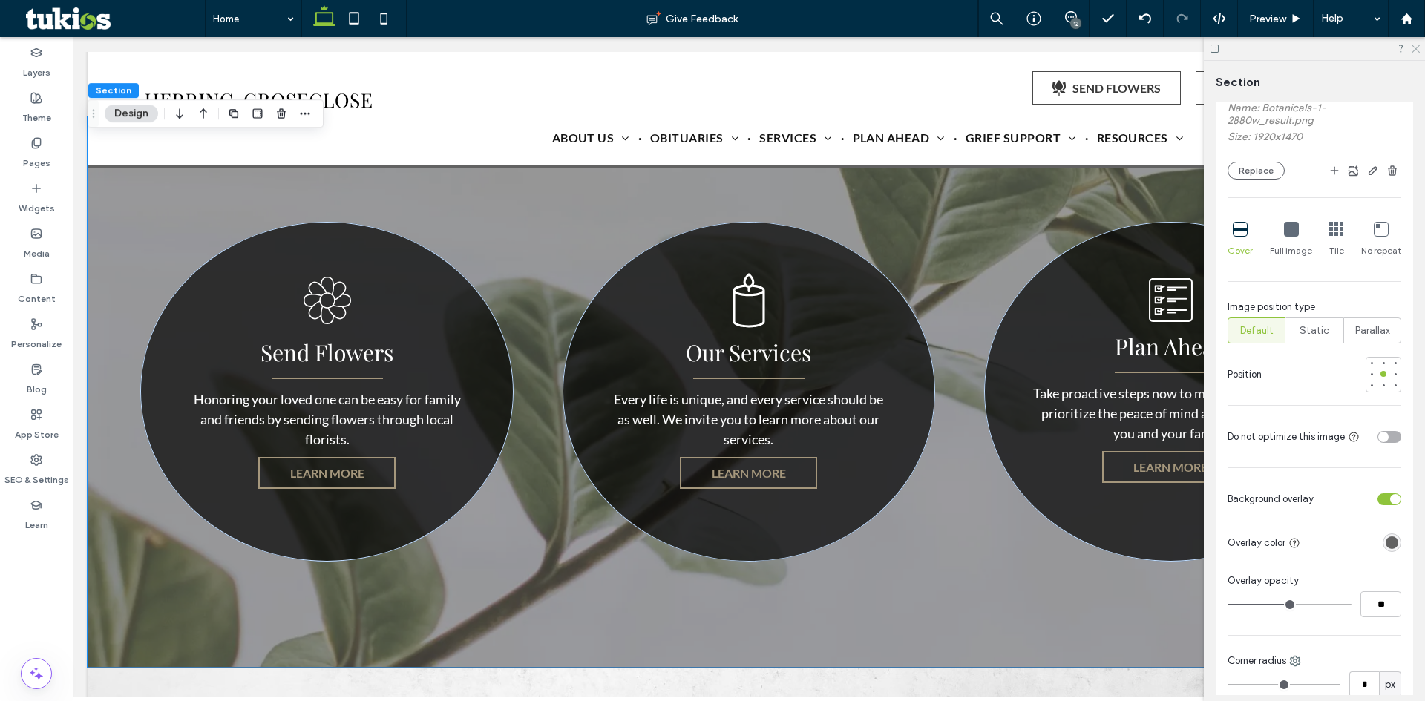
click at [1412, 52] on use at bounding box center [1415, 49] width 8 height 8
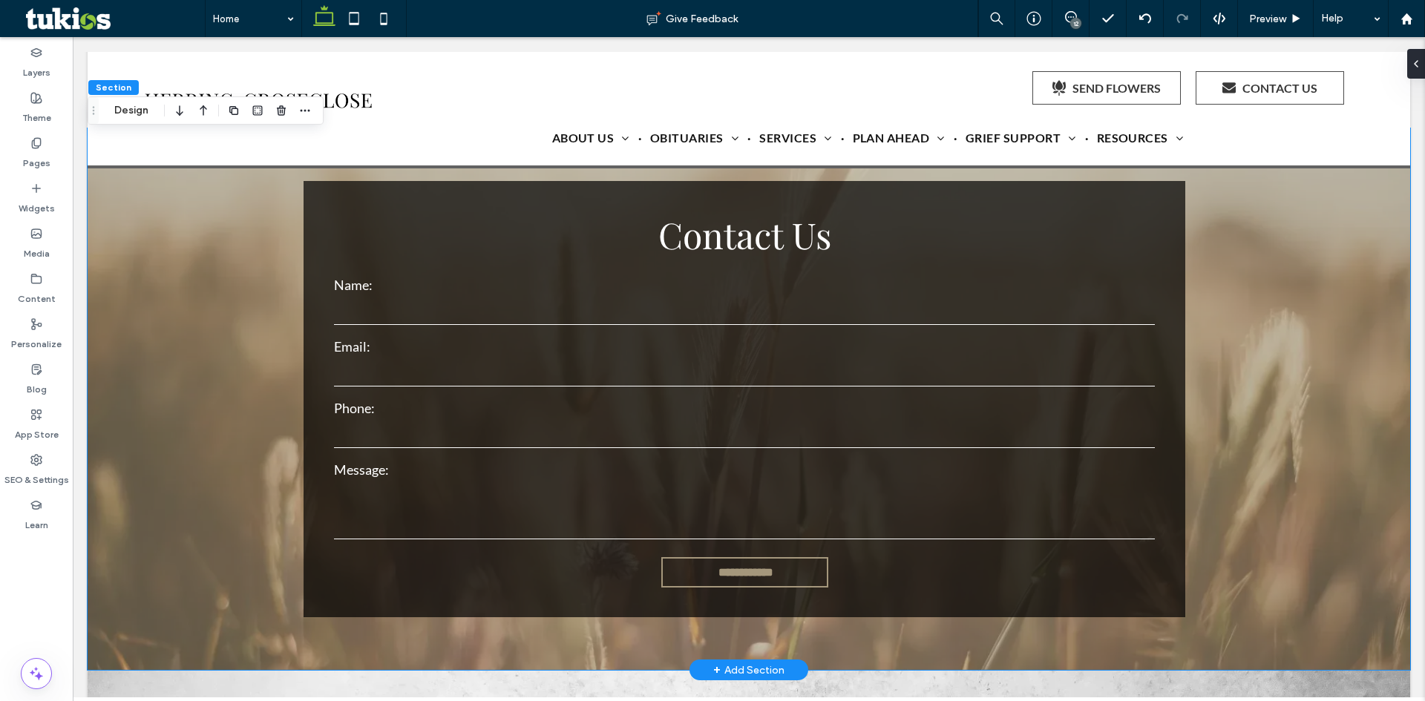
scroll to position [3191, 0]
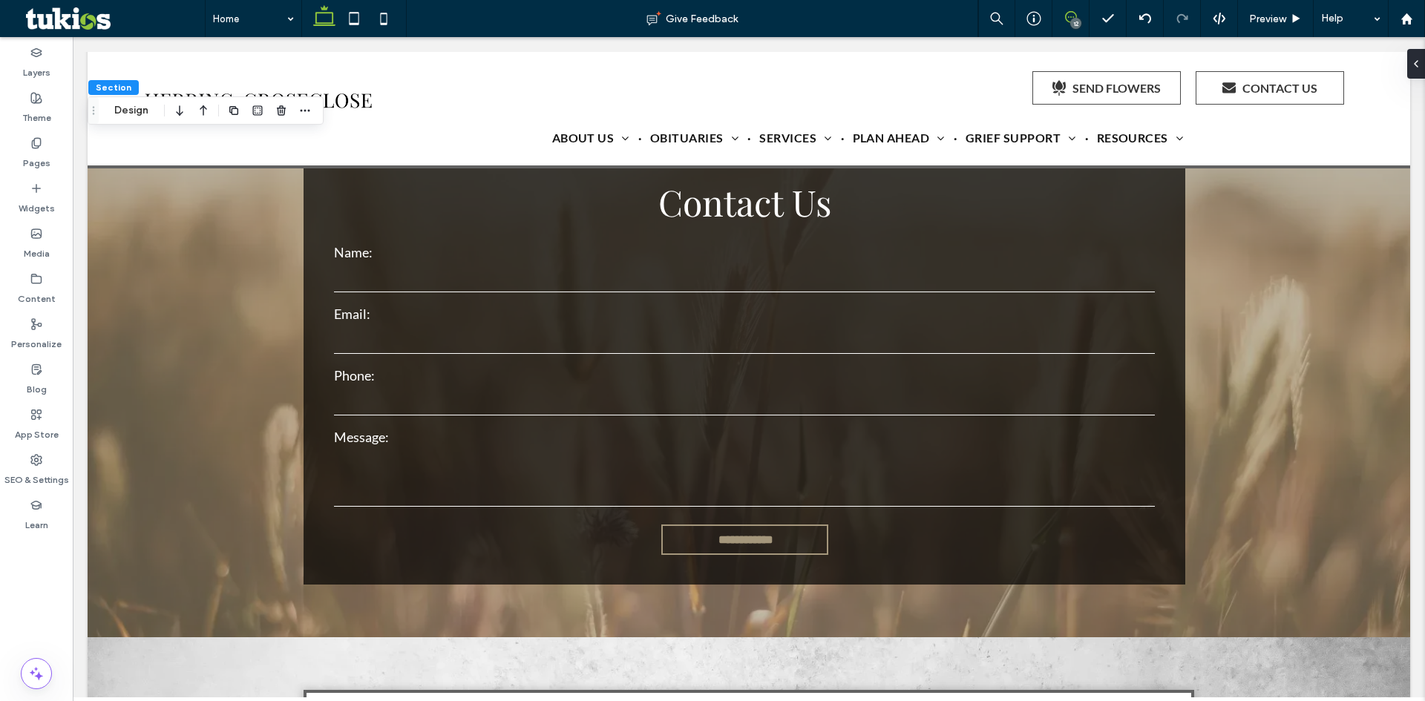
click at [1078, 17] on span at bounding box center [1070, 17] width 36 height 12
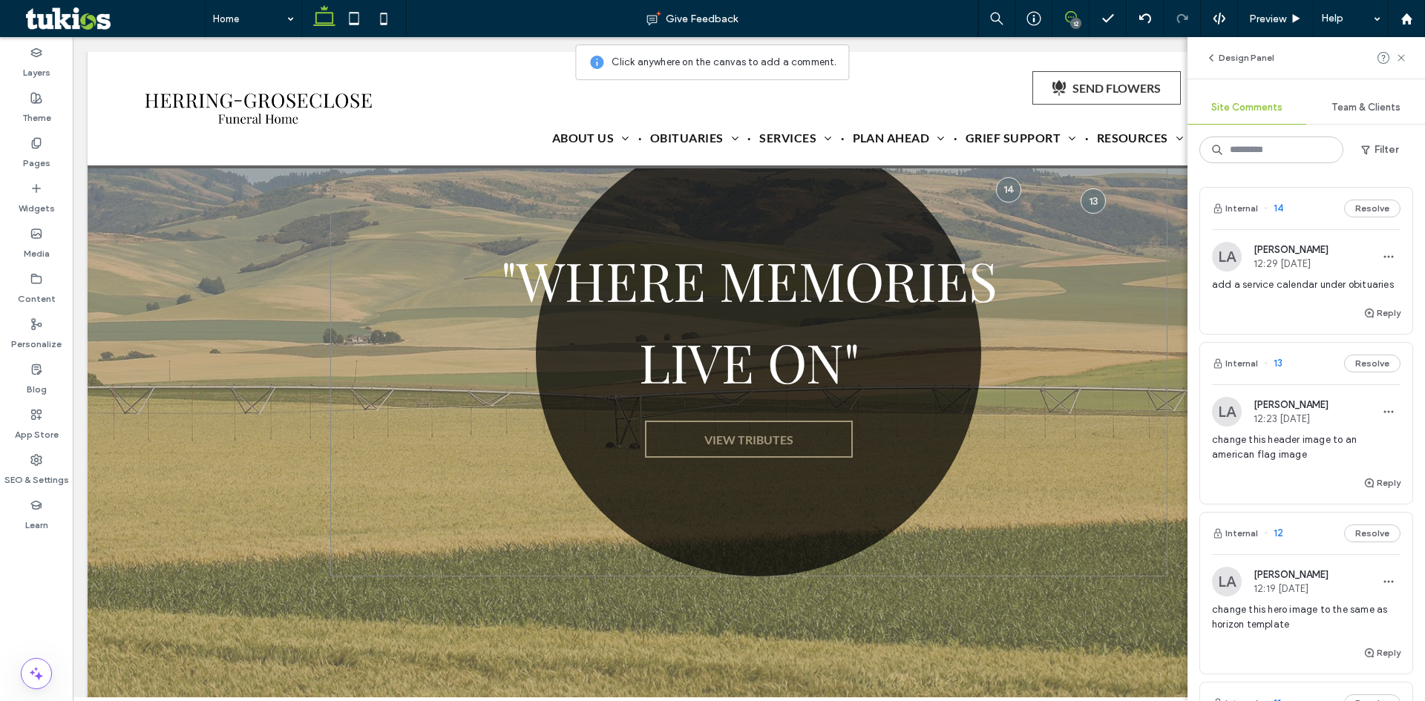
scroll to position [0, 0]
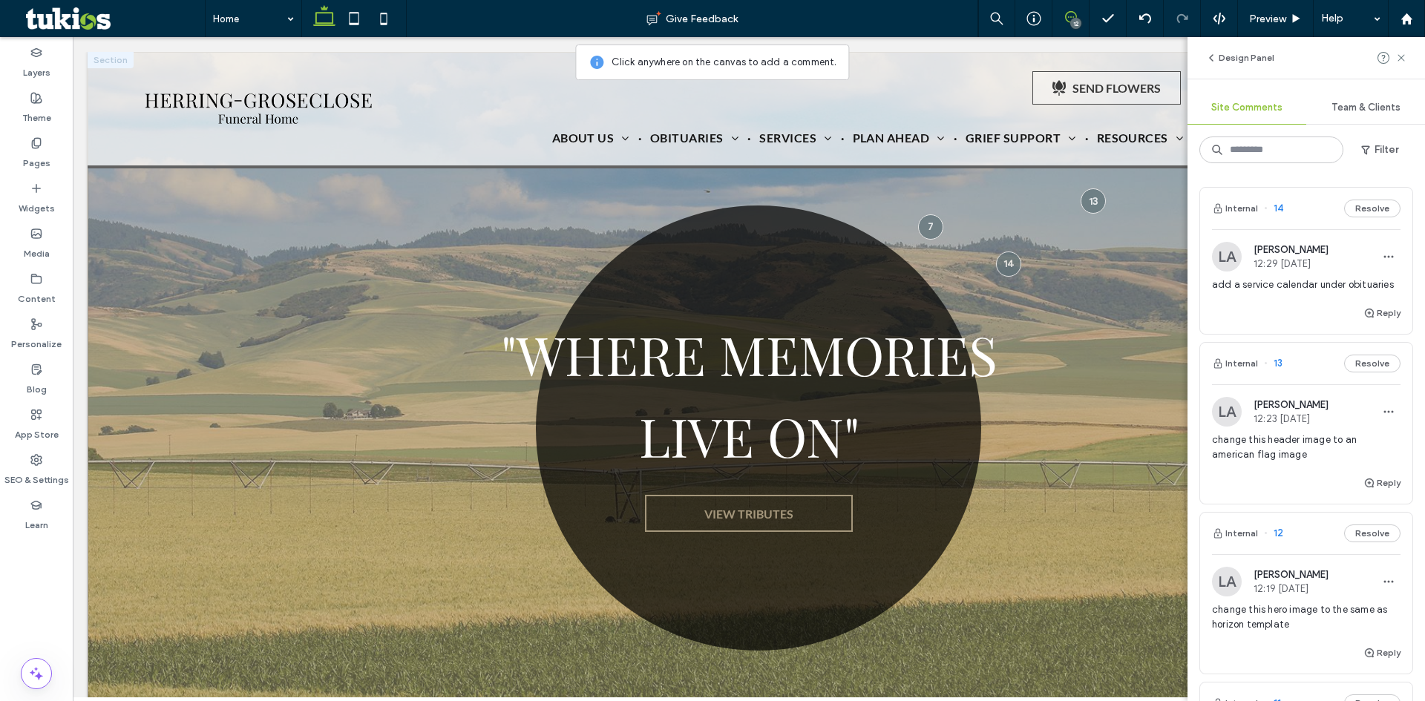
click at [149, 191] on div ""WHERE MEMORIES LIVE ON" VIEW TRIBUTES" at bounding box center [749, 420] width 1322 height 736
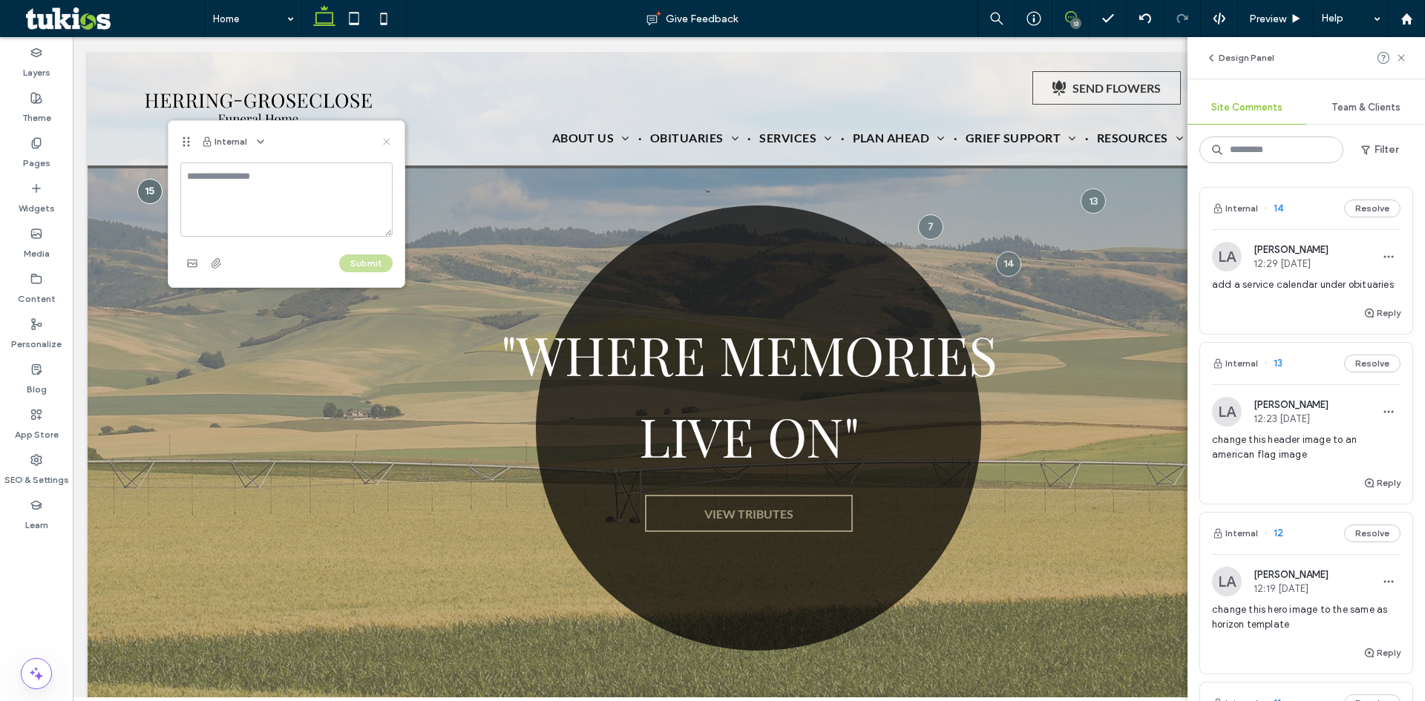
drag, startPoint x: 389, startPoint y: 137, endPoint x: 775, endPoint y: 10, distance: 406.2
click at [389, 137] on icon at bounding box center [387, 142] width 12 height 12
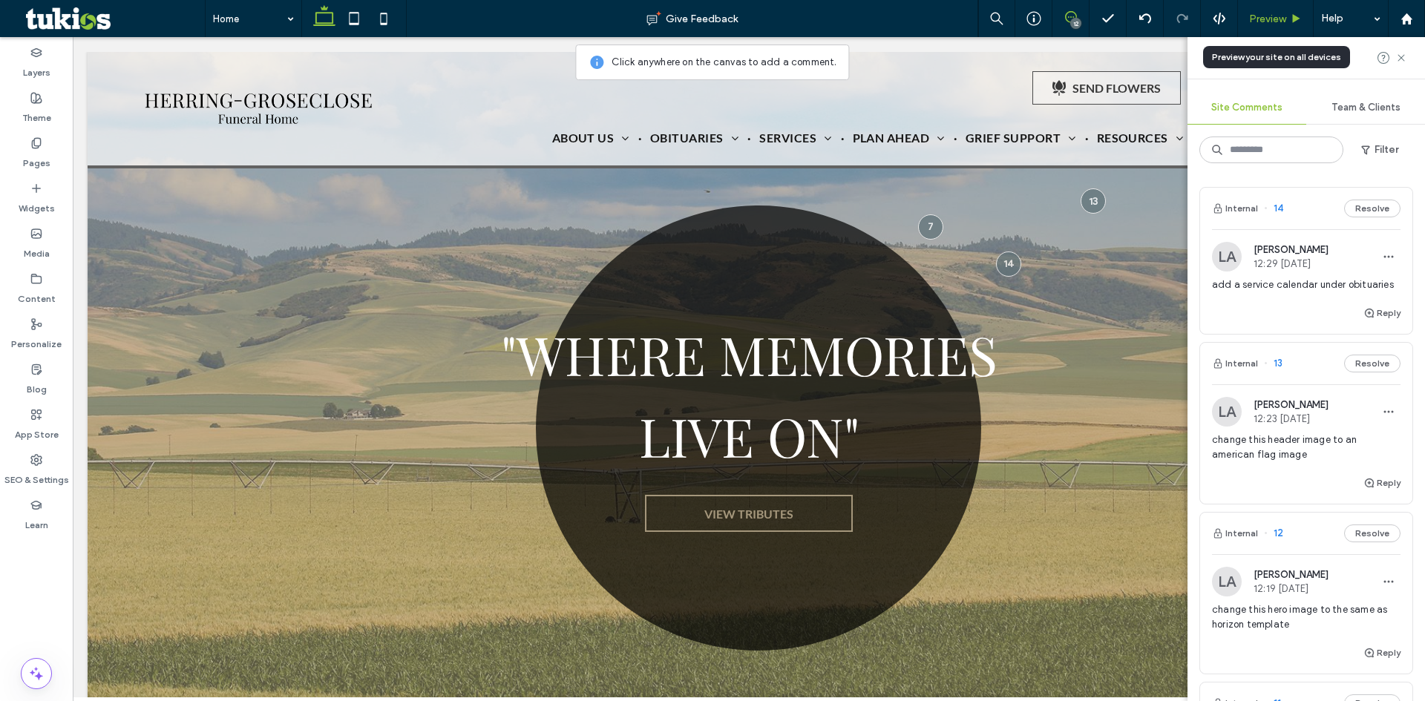
drag, startPoint x: 1278, startPoint y: 14, endPoint x: 243, endPoint y: 183, distance: 1049.0
click at [1278, 14] on span "Preview" at bounding box center [1267, 19] width 37 height 13
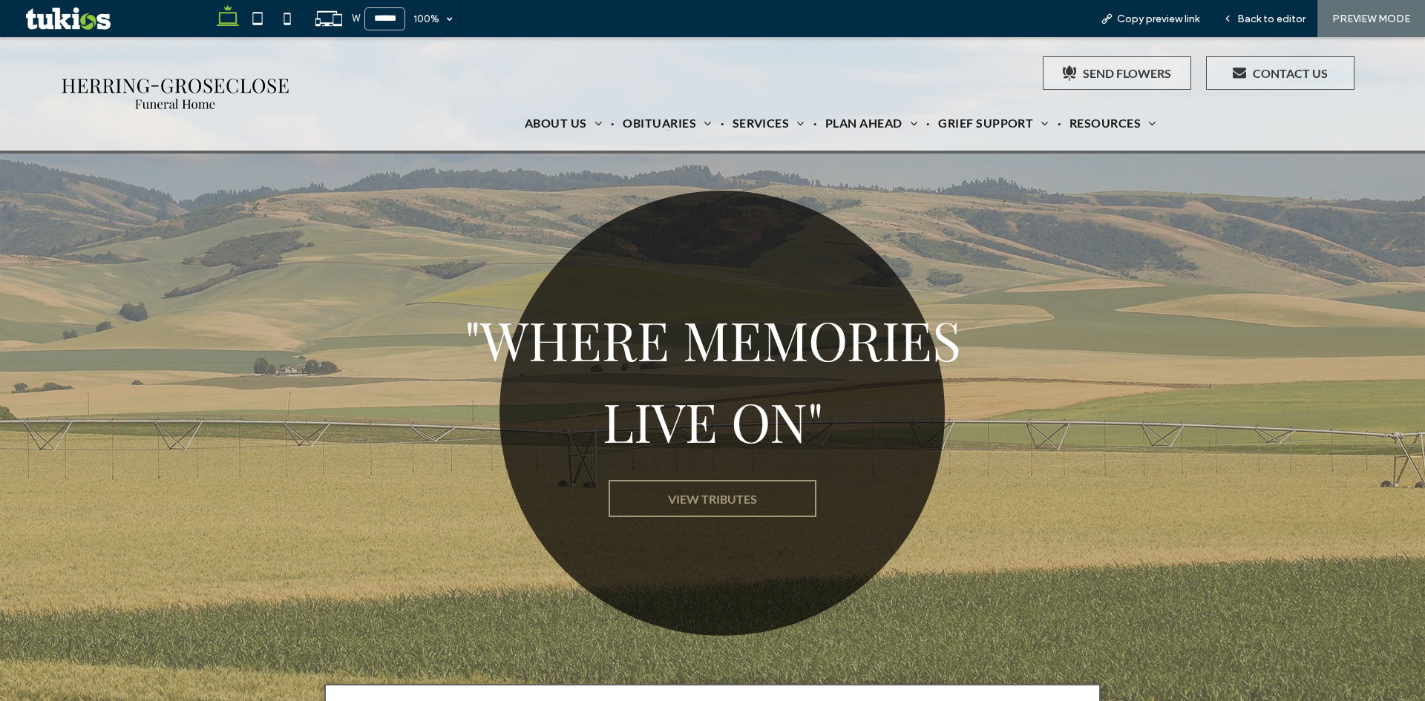
click at [56, 219] on div ""WHERE MEMORIES LIVE ON" VIEW TRIBUTES" at bounding box center [712, 405] width 1425 height 736
click at [1261, 21] on span "Back to editor" at bounding box center [1271, 19] width 68 height 13
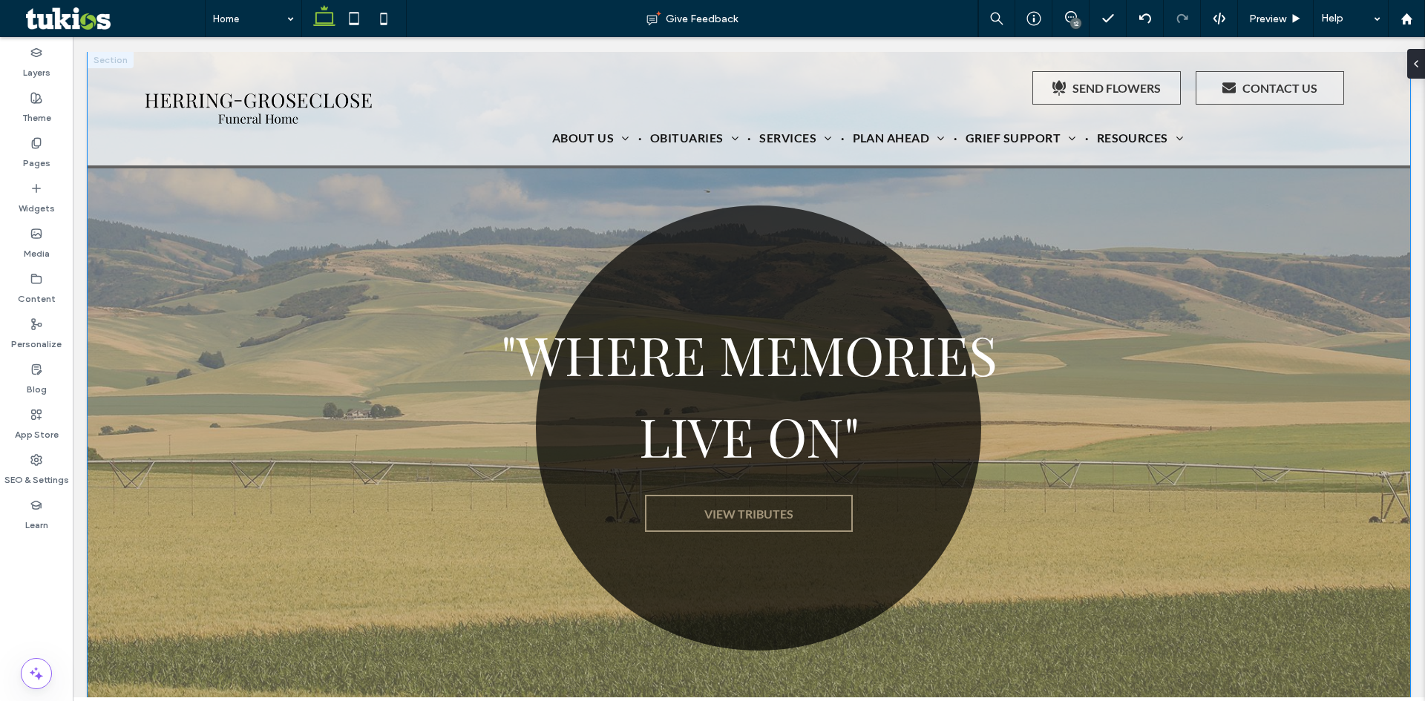
click at [134, 246] on div ""WHERE MEMORIES LIVE ON" VIEW TRIBUTES" at bounding box center [749, 420] width 1322 height 736
click at [355, 98] on div "Section Design" at bounding box center [416, 110] width 236 height 28
click at [354, 104] on button "Design" at bounding box center [341, 111] width 53 height 18
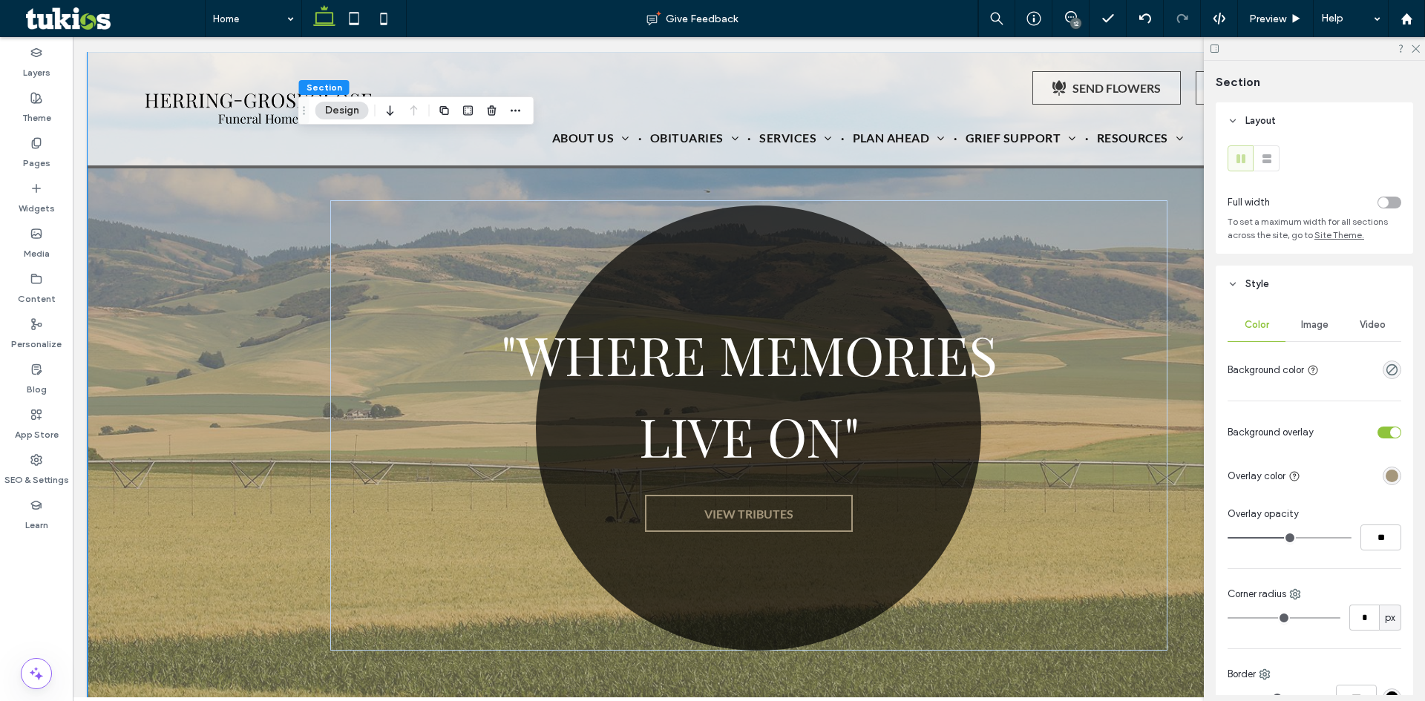
click at [1312, 314] on div "Image" at bounding box center [1314, 325] width 58 height 33
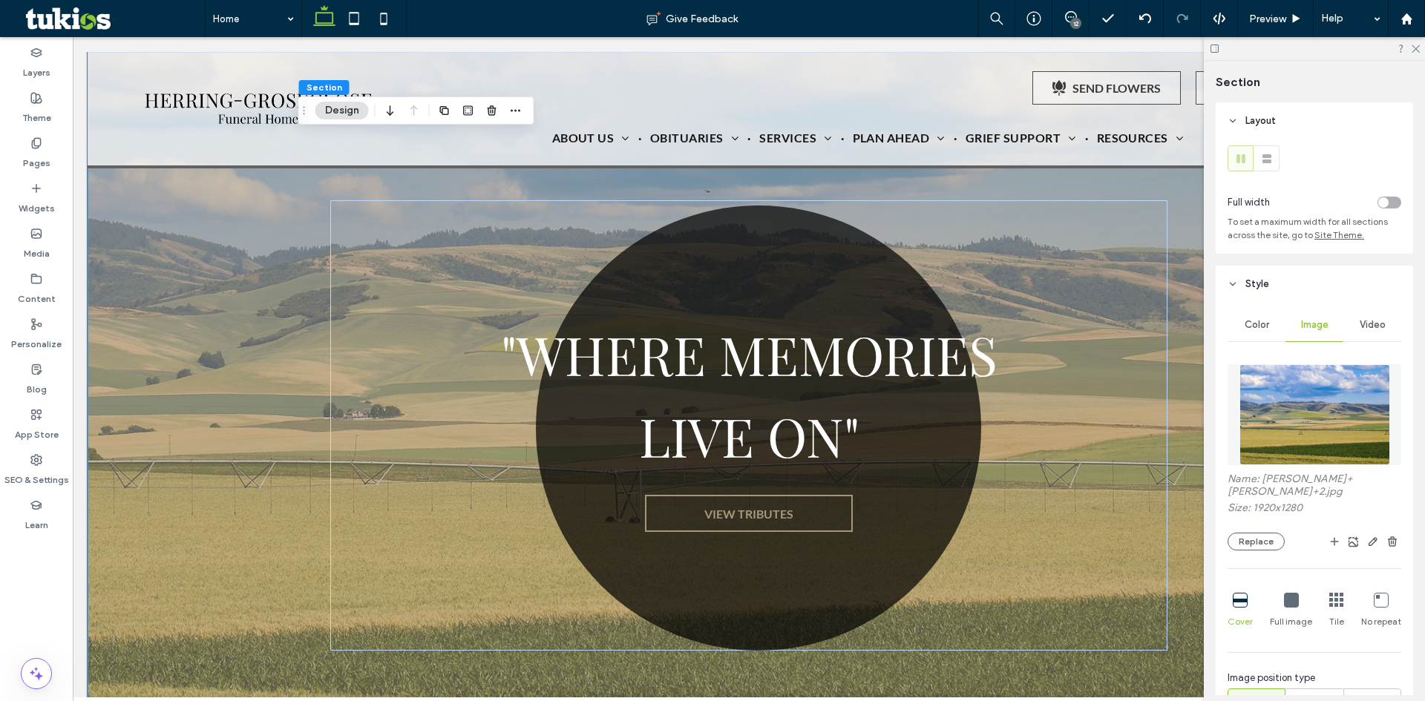
click at [1351, 417] on img at bounding box center [1314, 414] width 151 height 101
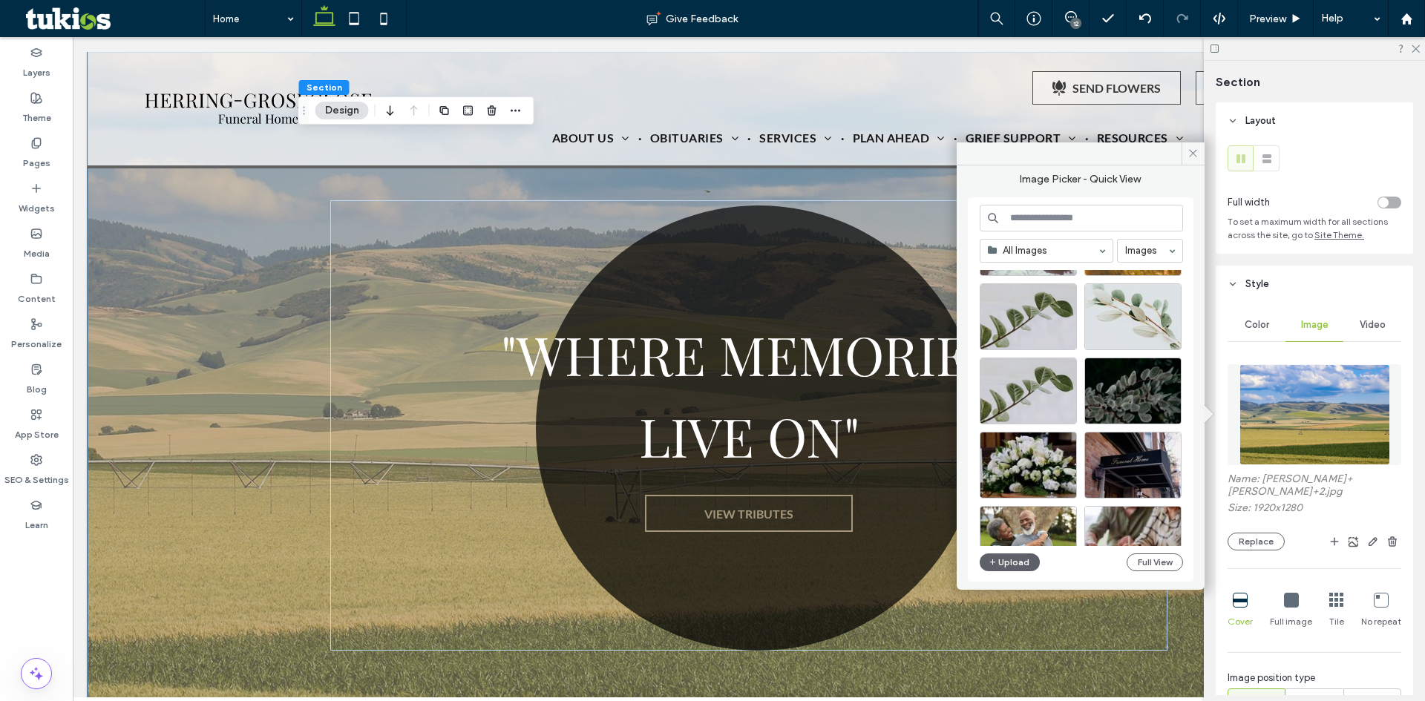
scroll to position [1763, 0]
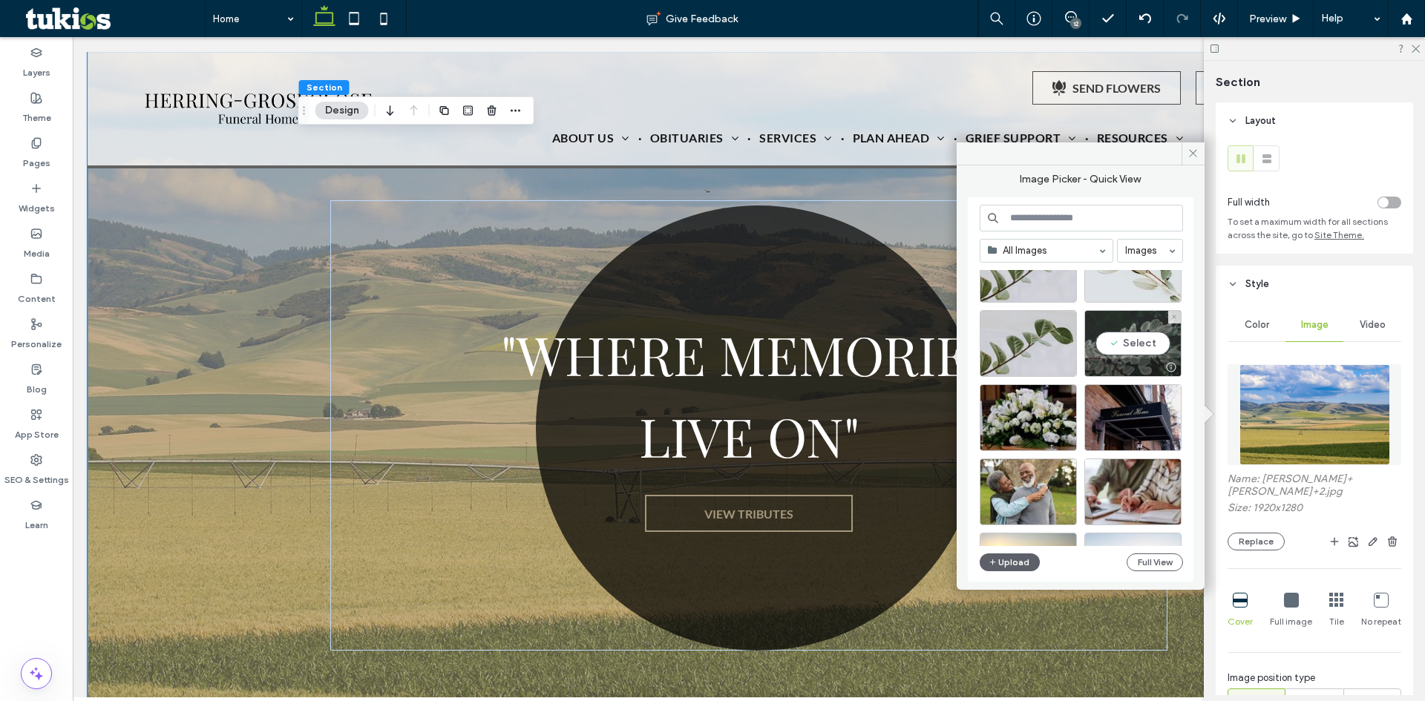
click at [1138, 350] on div "Select" at bounding box center [1132, 343] width 97 height 67
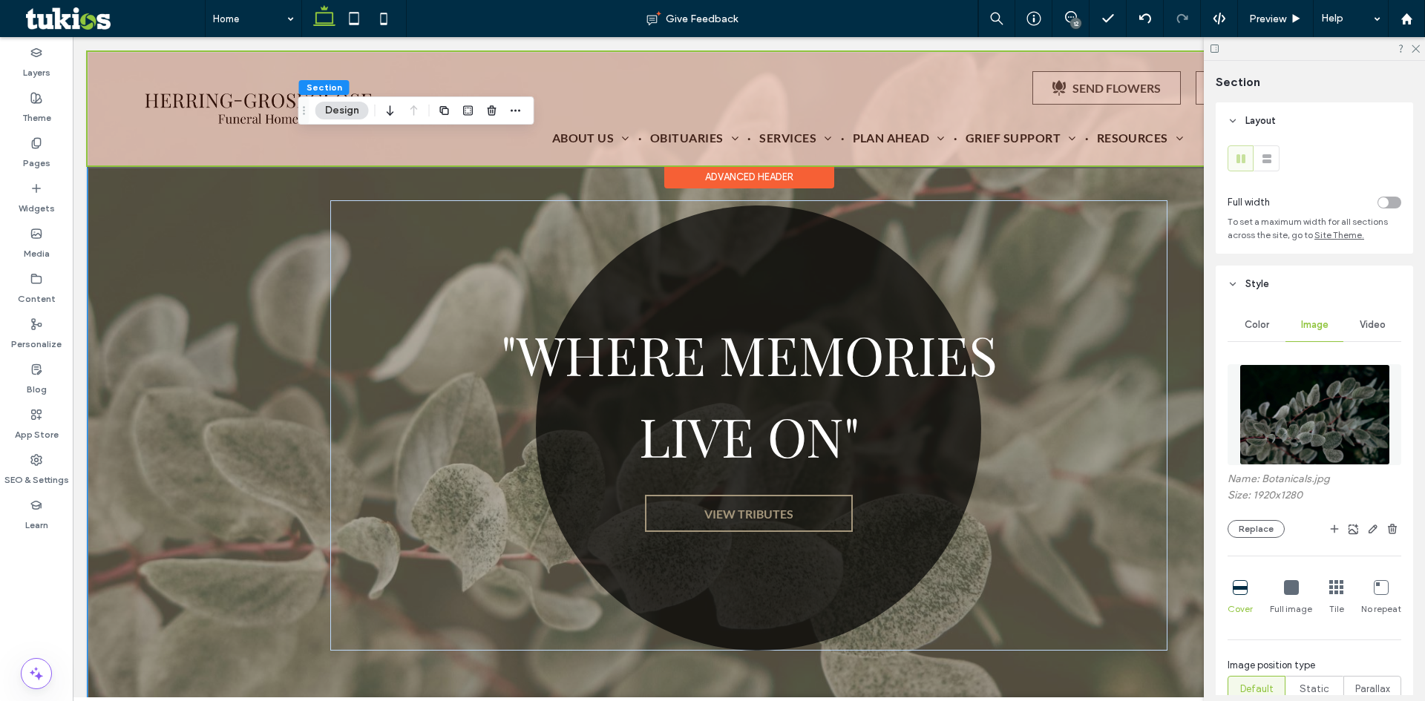
click at [787, 174] on div "Advanced Header" at bounding box center [749, 176] width 170 height 23
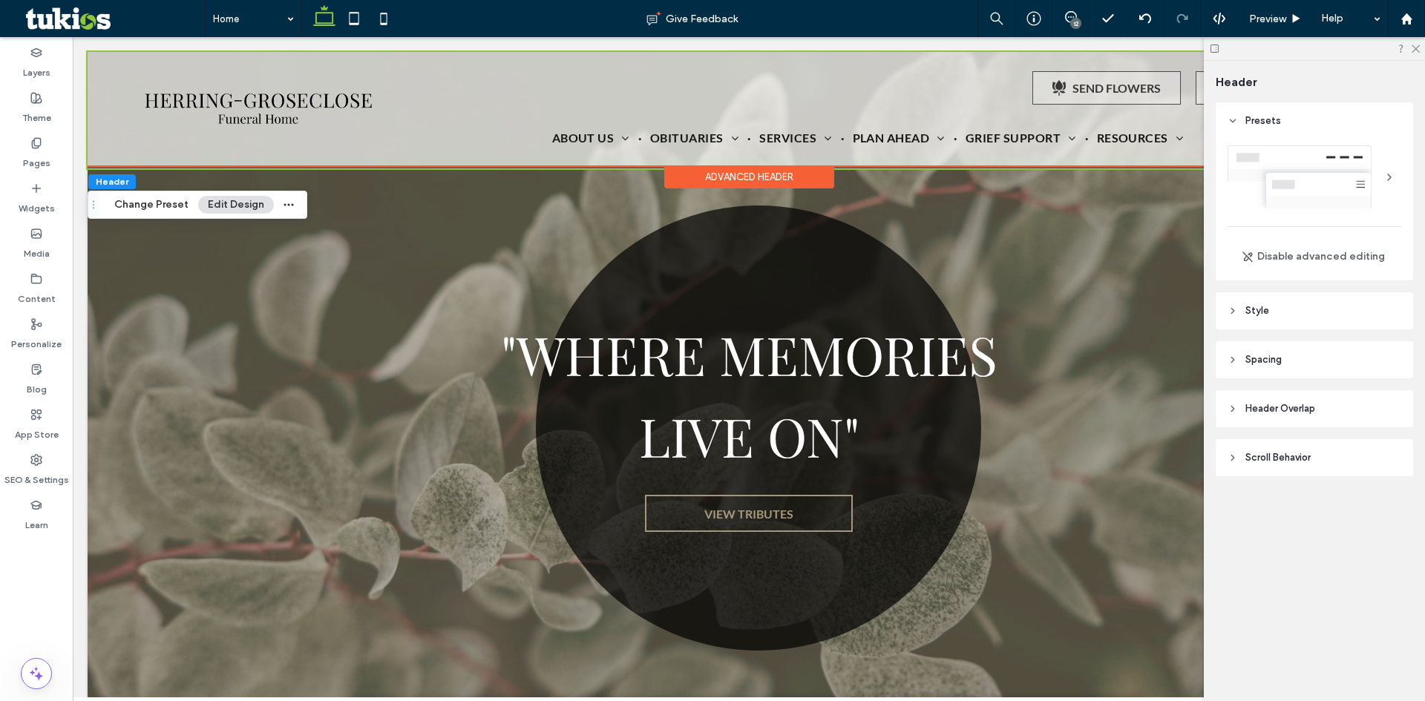
click at [1273, 315] on header "Style" at bounding box center [1314, 310] width 197 height 37
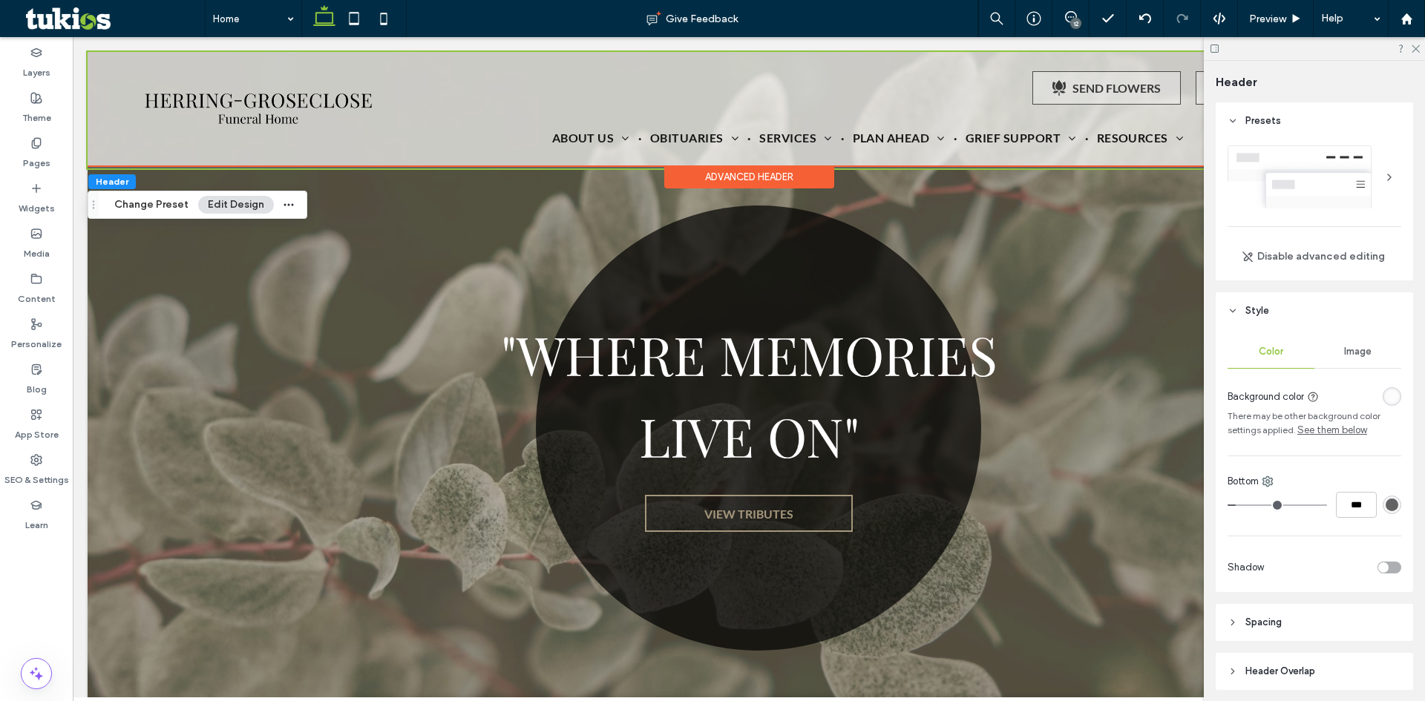
click at [1354, 355] on span "Image" at bounding box center [1357, 352] width 27 height 12
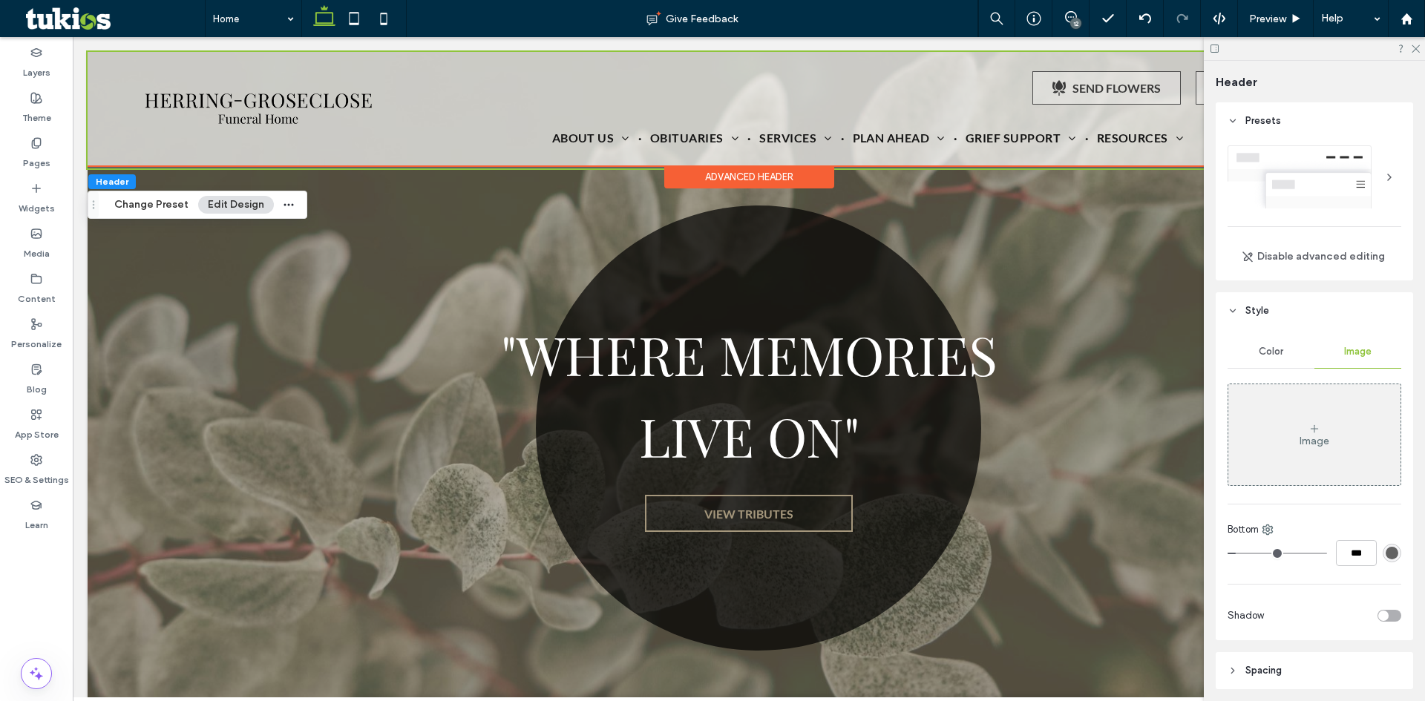
click at [1338, 411] on div "Image" at bounding box center [1314, 435] width 172 height 98
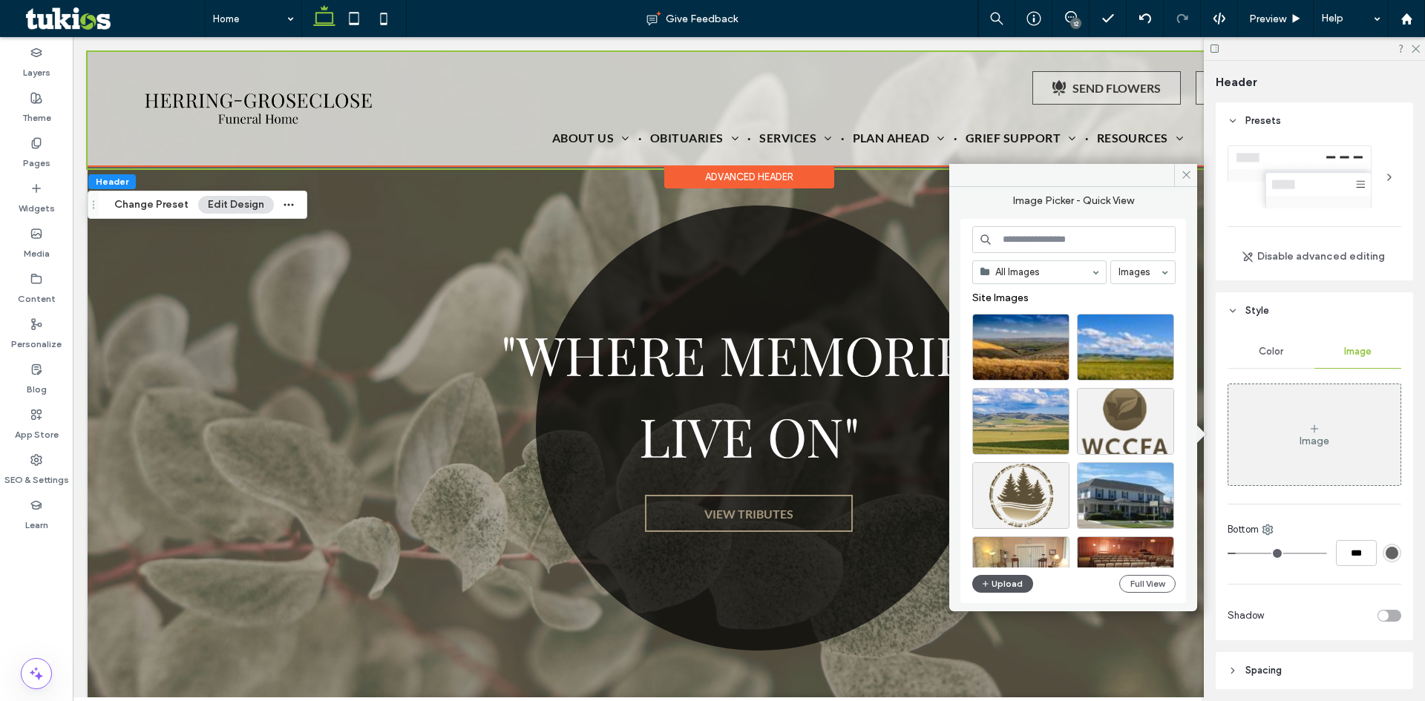
click at [1011, 580] on button "Upload" at bounding box center [1002, 584] width 61 height 18
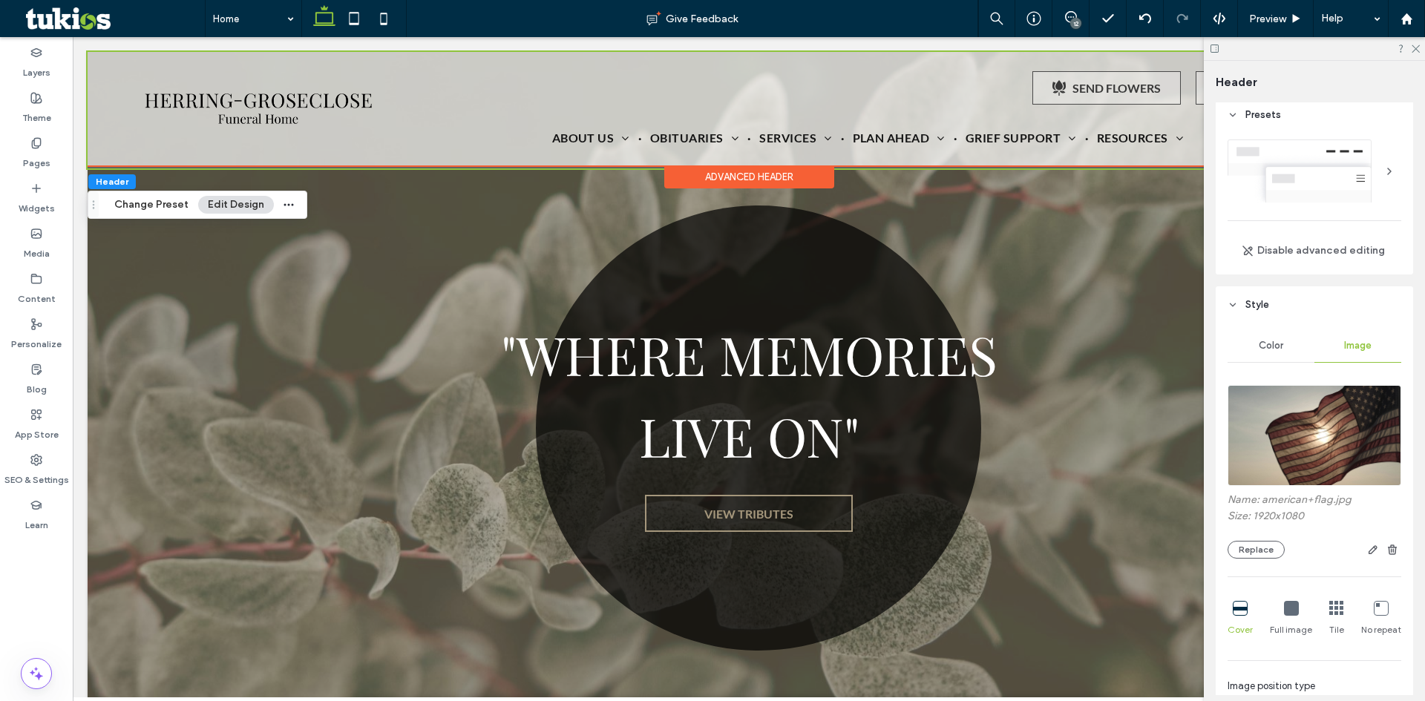
scroll to position [0, 0]
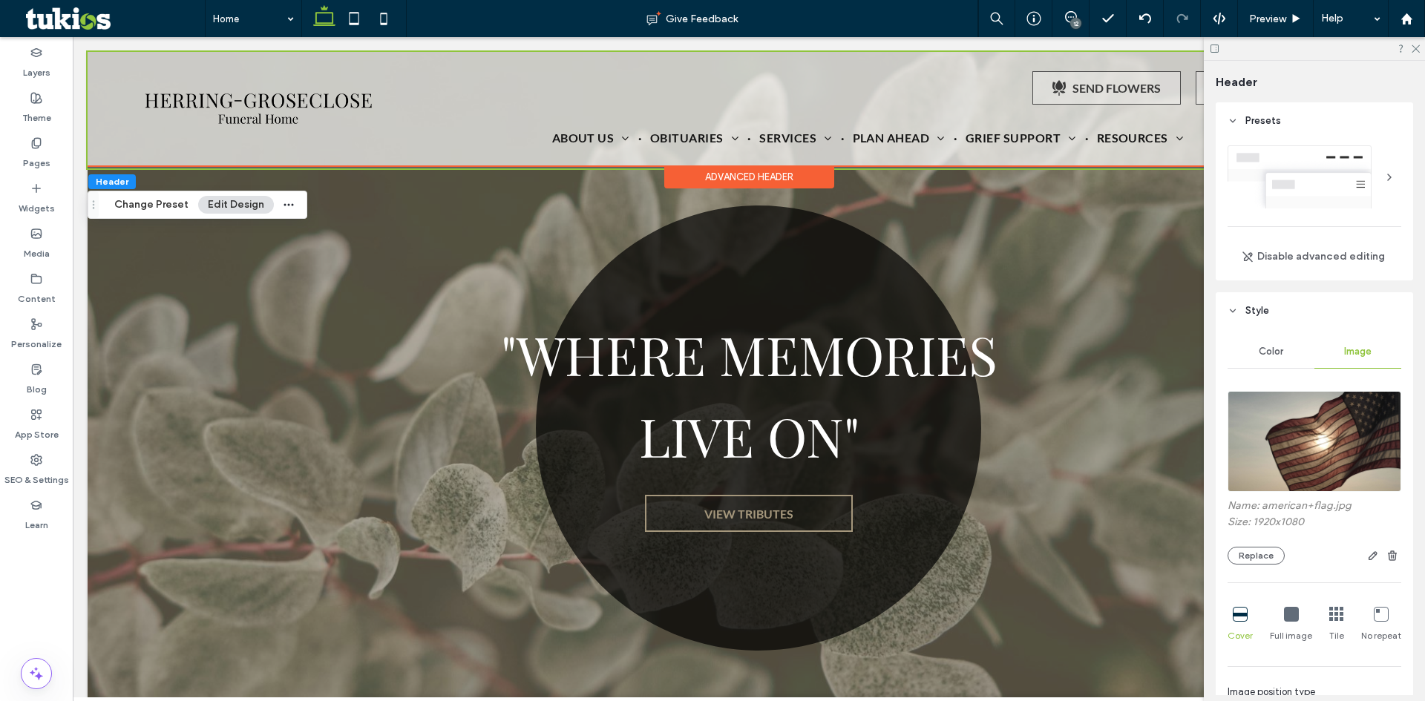
click at [1414, 42] on div at bounding box center [1314, 48] width 221 height 23
click at [1322, 447] on img at bounding box center [1314, 441] width 174 height 101
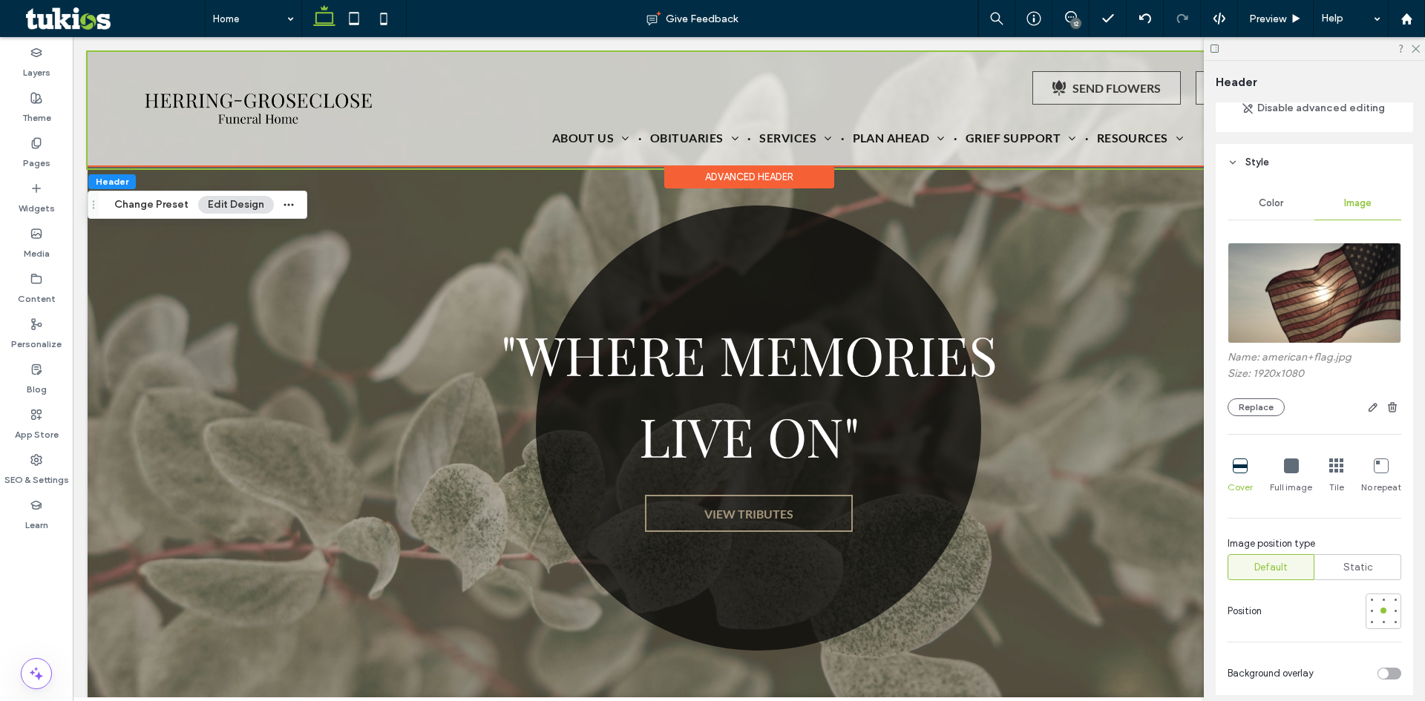
scroll to position [74, 0]
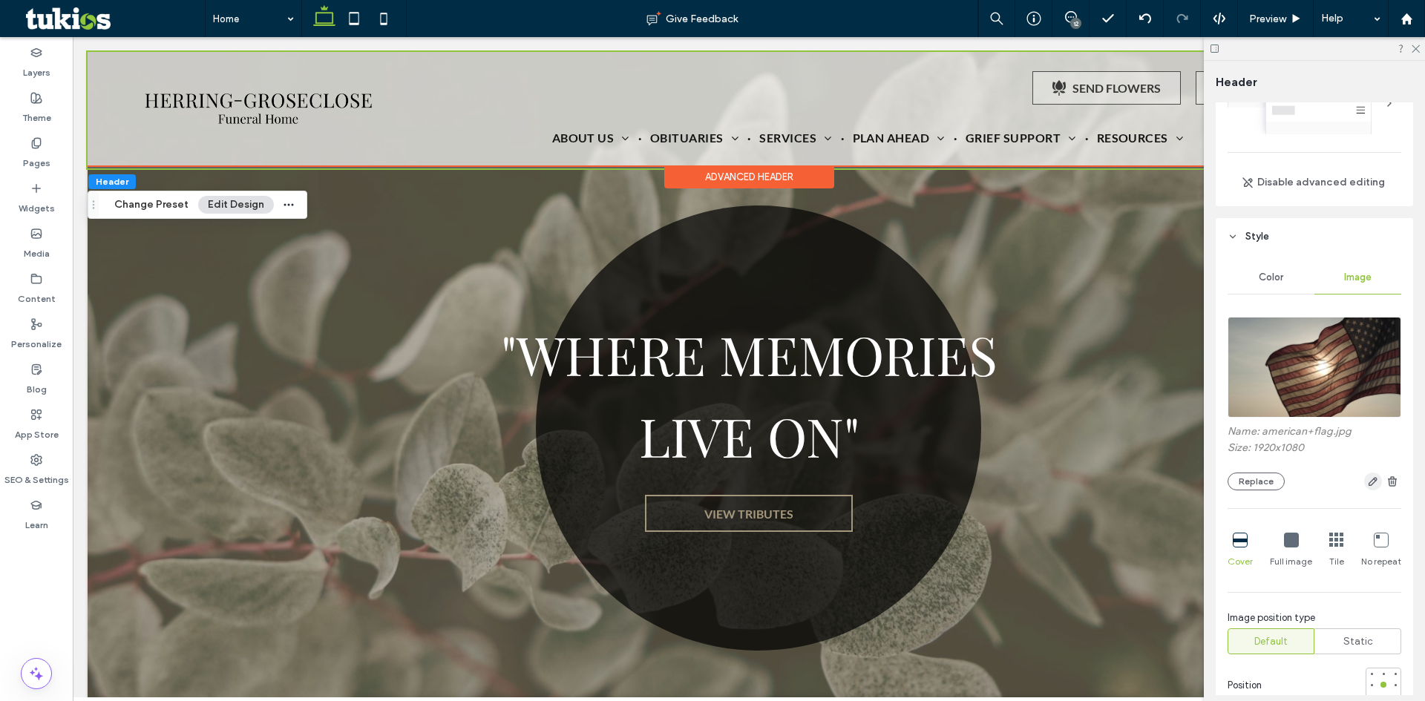
click at [1371, 482] on span "button" at bounding box center [1373, 482] width 18 height 18
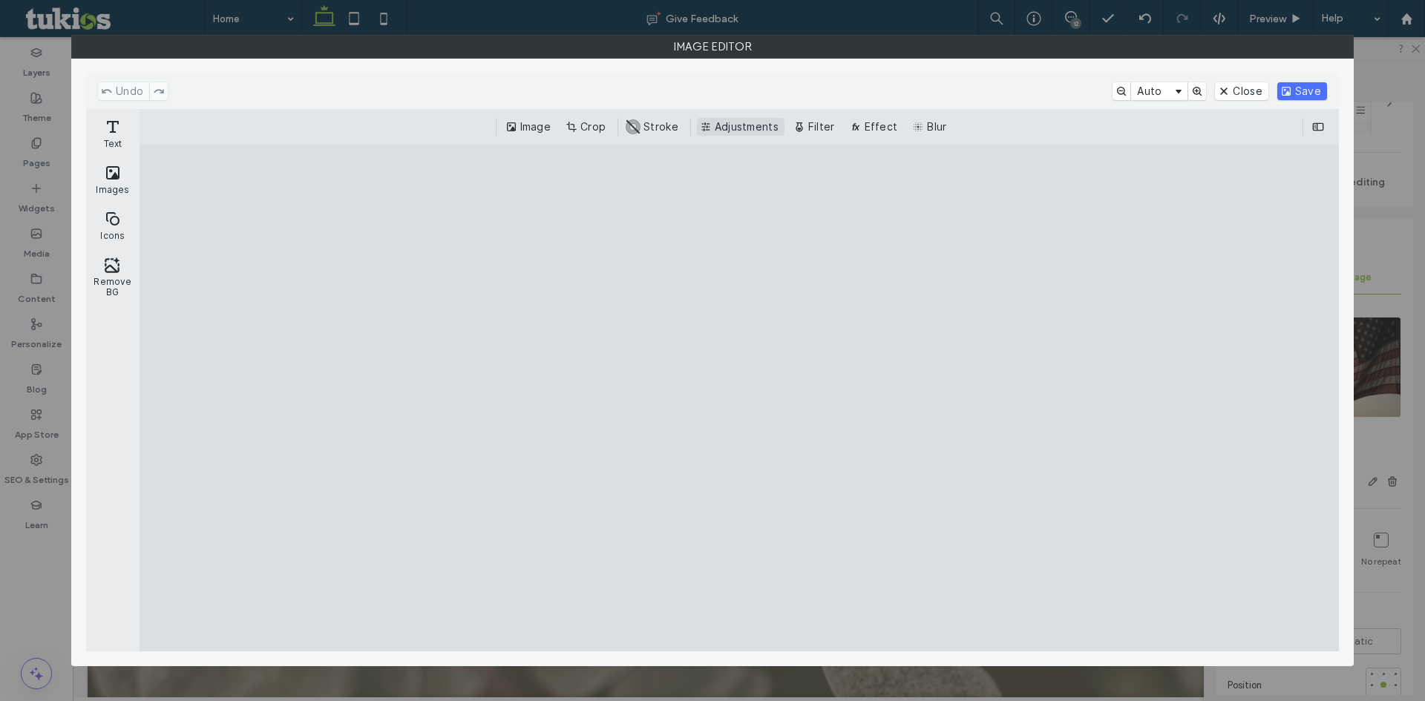
click at [752, 125] on button "Adjustments" at bounding box center [741, 127] width 88 height 18
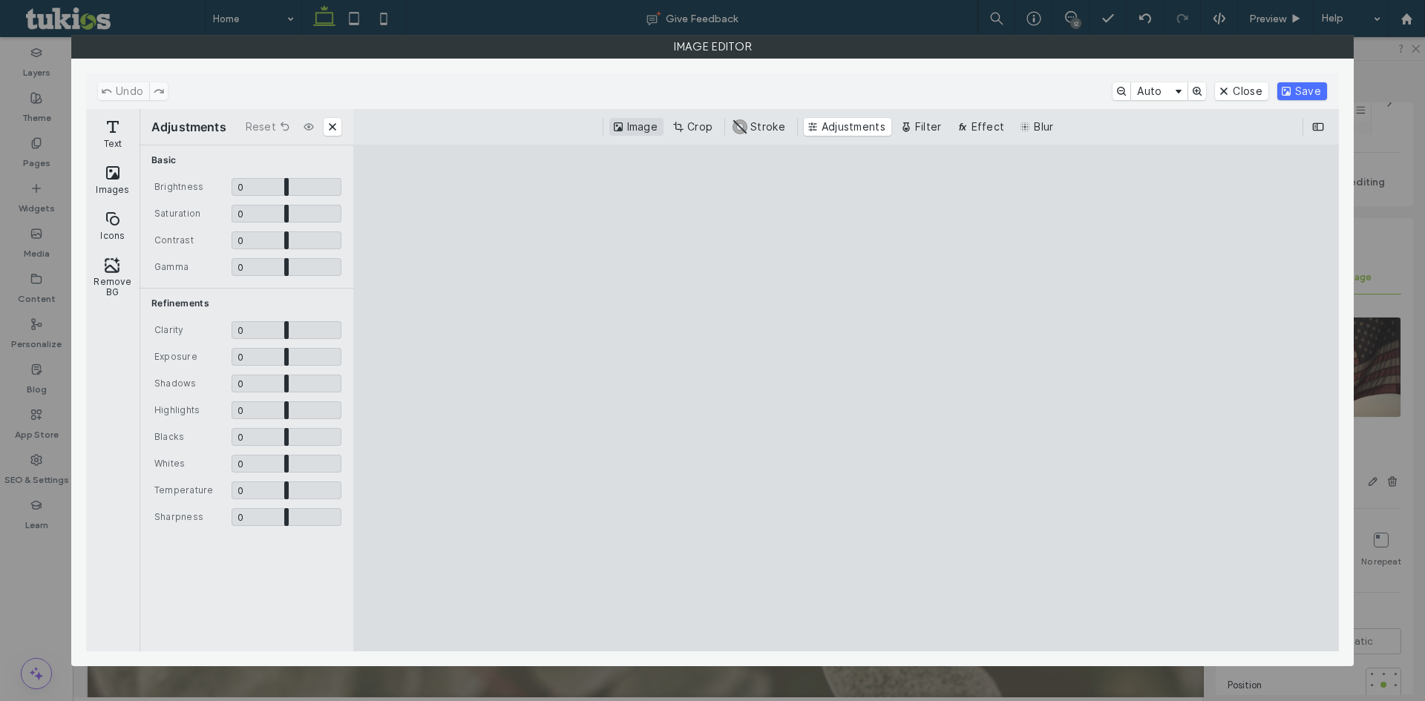
click at [640, 128] on button "Image" at bounding box center [636, 127] width 54 height 18
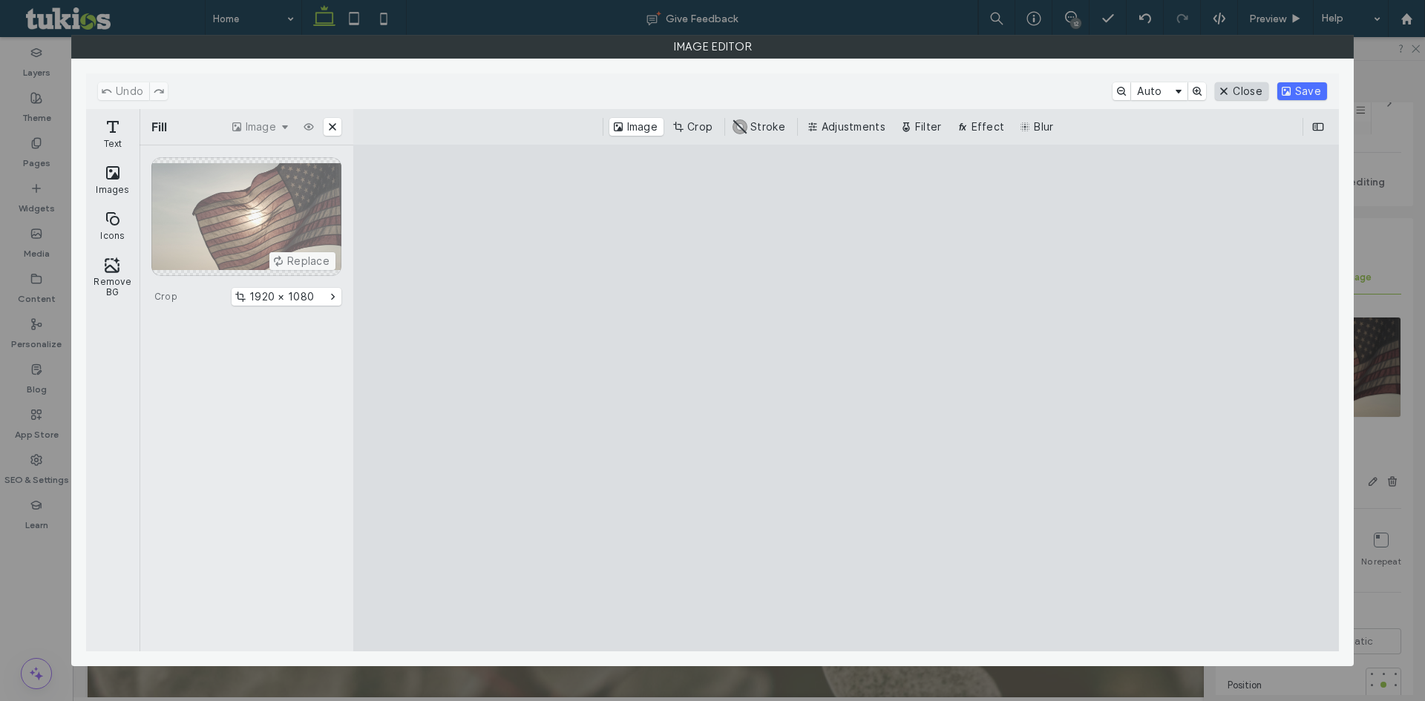
click at [1223, 85] on button "Close" at bounding box center [1241, 91] width 53 height 18
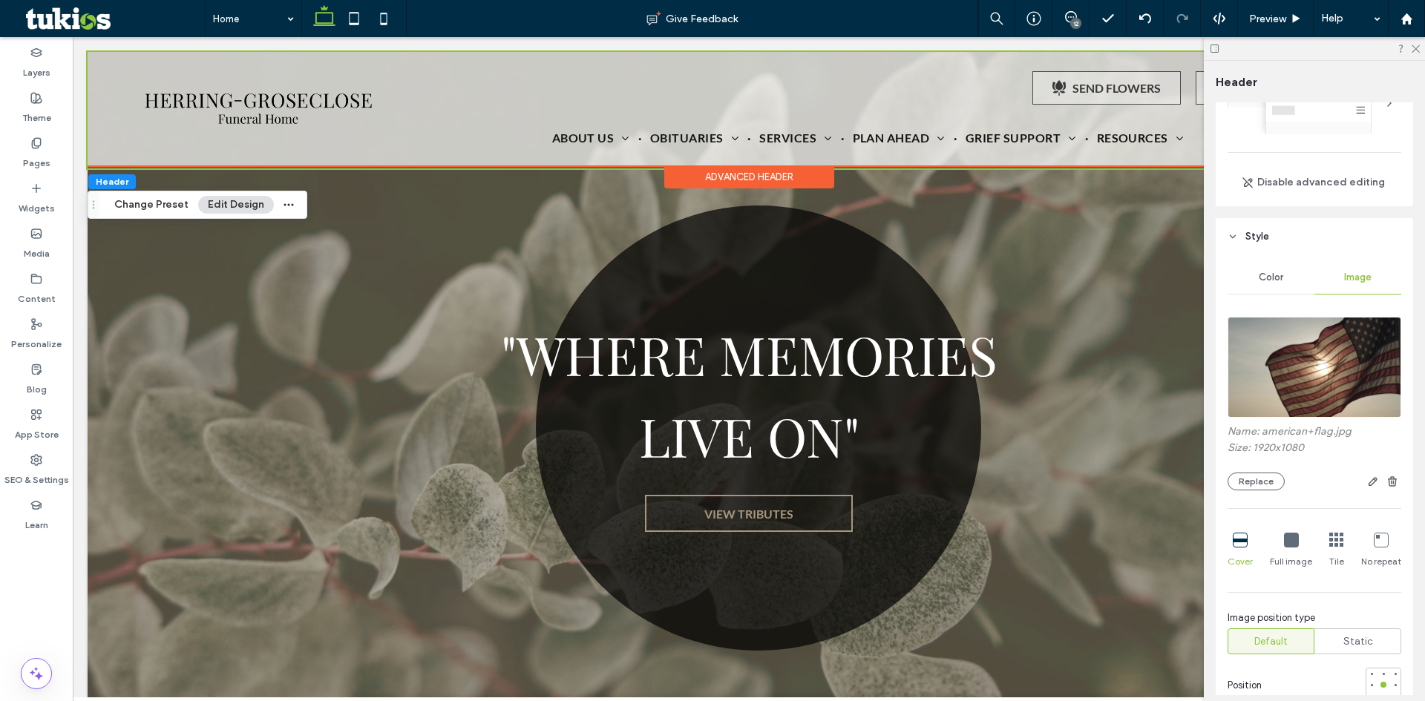
click at [1285, 379] on img at bounding box center [1314, 367] width 174 height 101
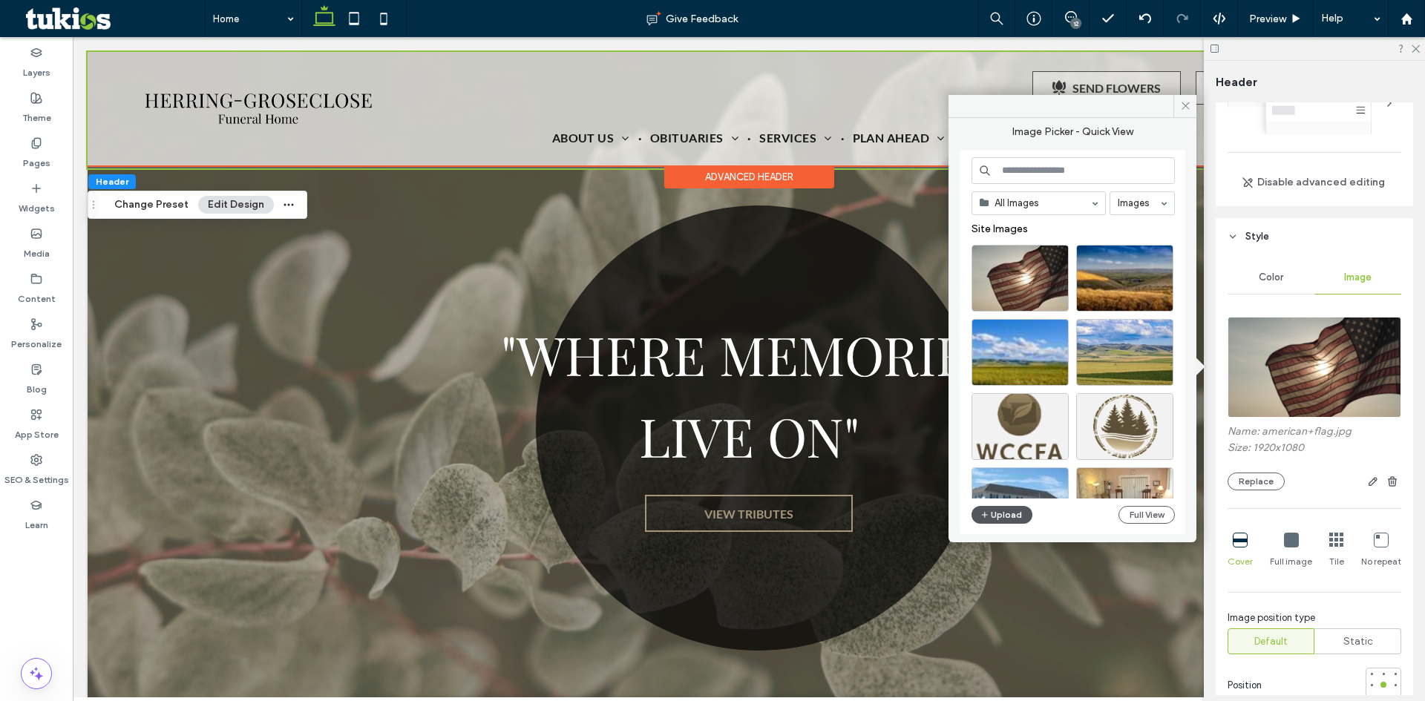
click at [1002, 514] on button "Upload" at bounding box center [1001, 515] width 61 height 18
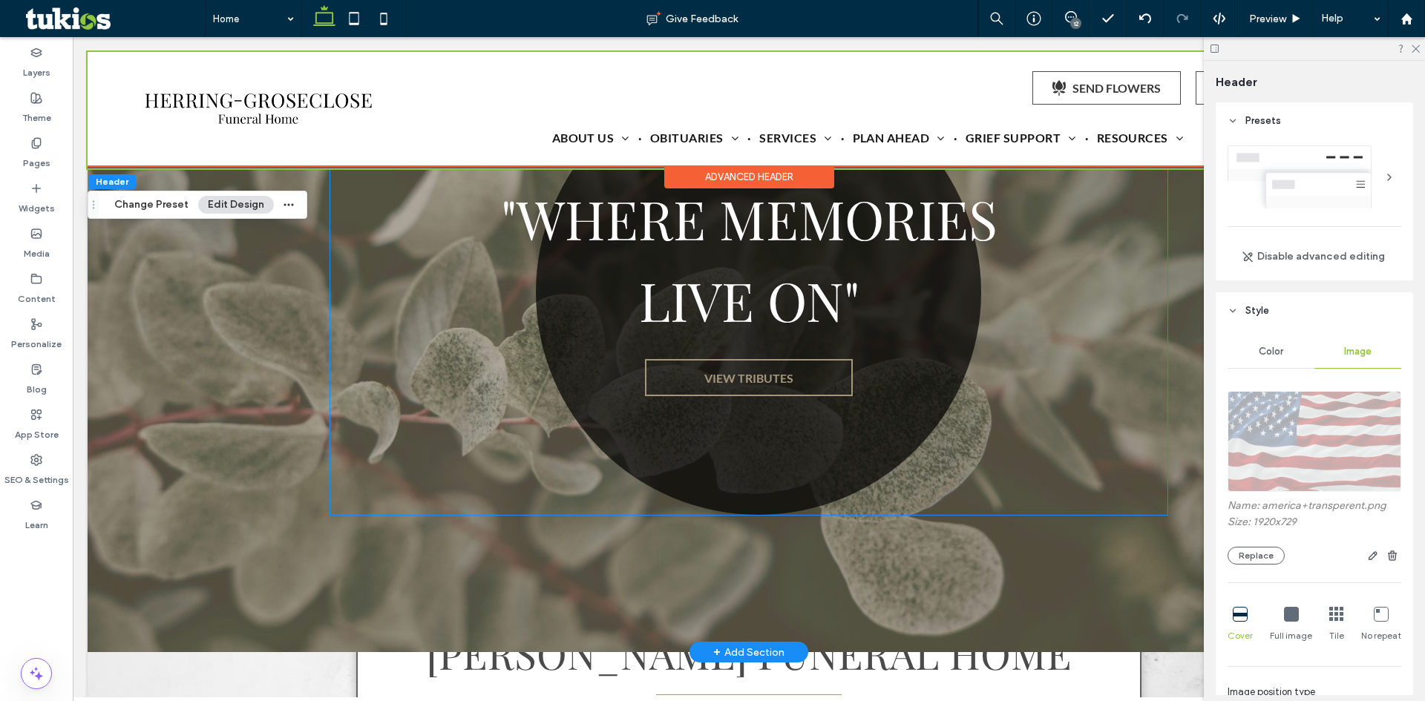
scroll to position [0, 0]
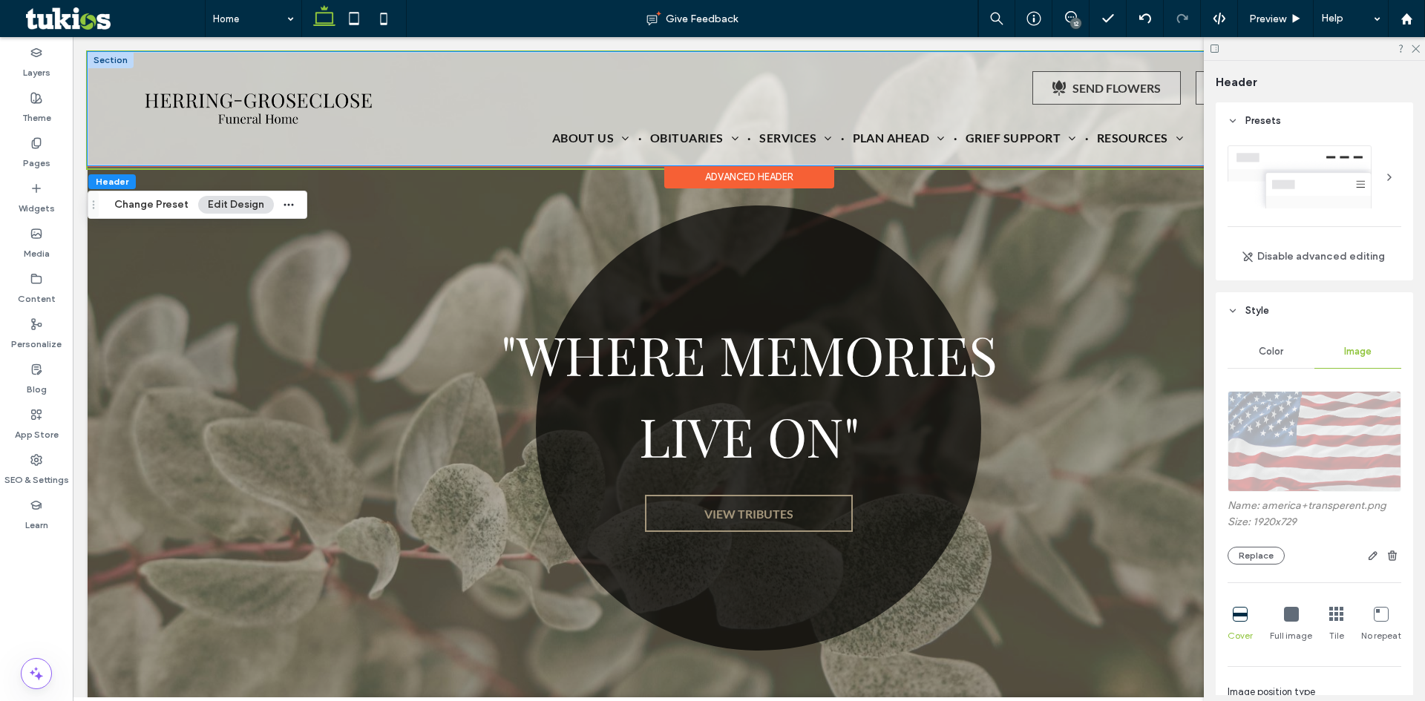
click at [672, 158] on div ".st0-{display:none;} .st1-{display:inline;} .st2-{fill:#currentcolor;} SEND FLO…" at bounding box center [749, 109] width 1322 height 114
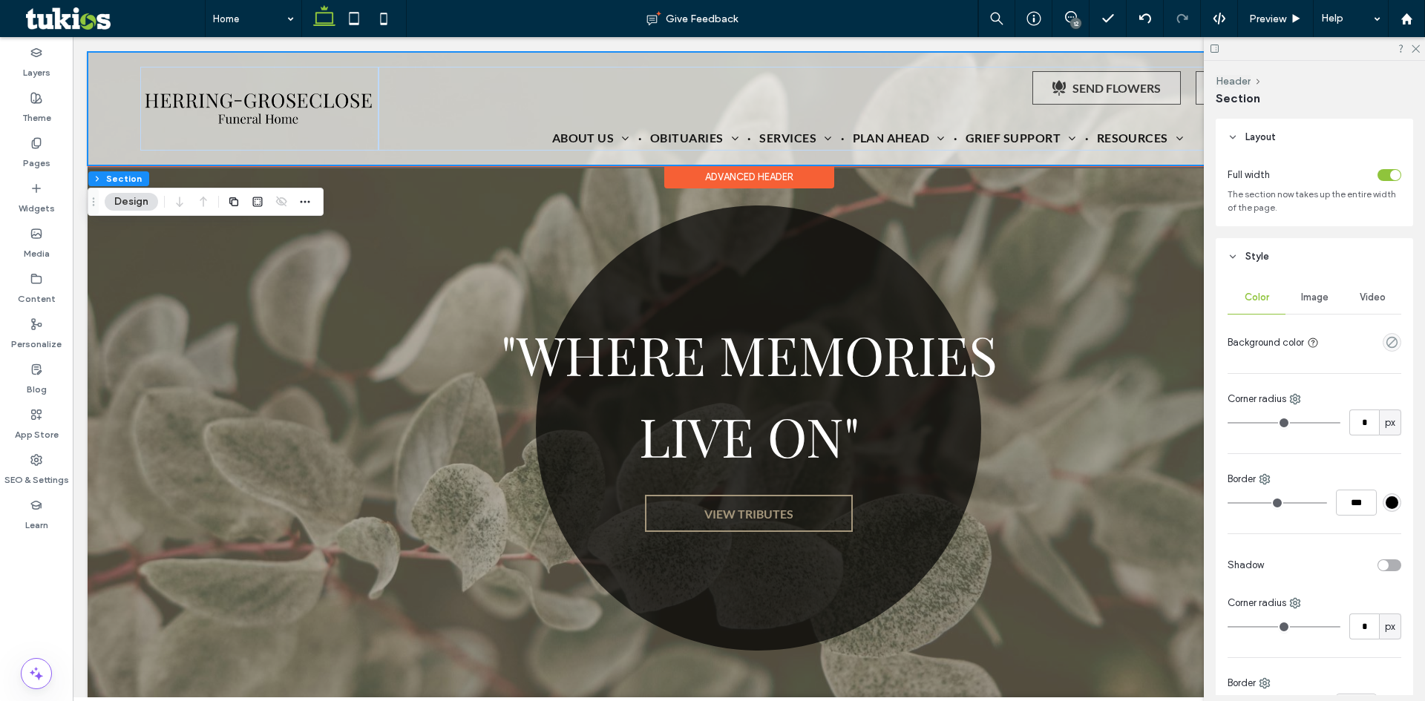
click at [672, 158] on div ".st0-{display:none;} .st1-{display:inline;} .st2-{fill:#currentcolor;} SEND FLO…" at bounding box center [749, 109] width 1322 height 114
click at [1302, 296] on span "Image" at bounding box center [1314, 298] width 27 height 12
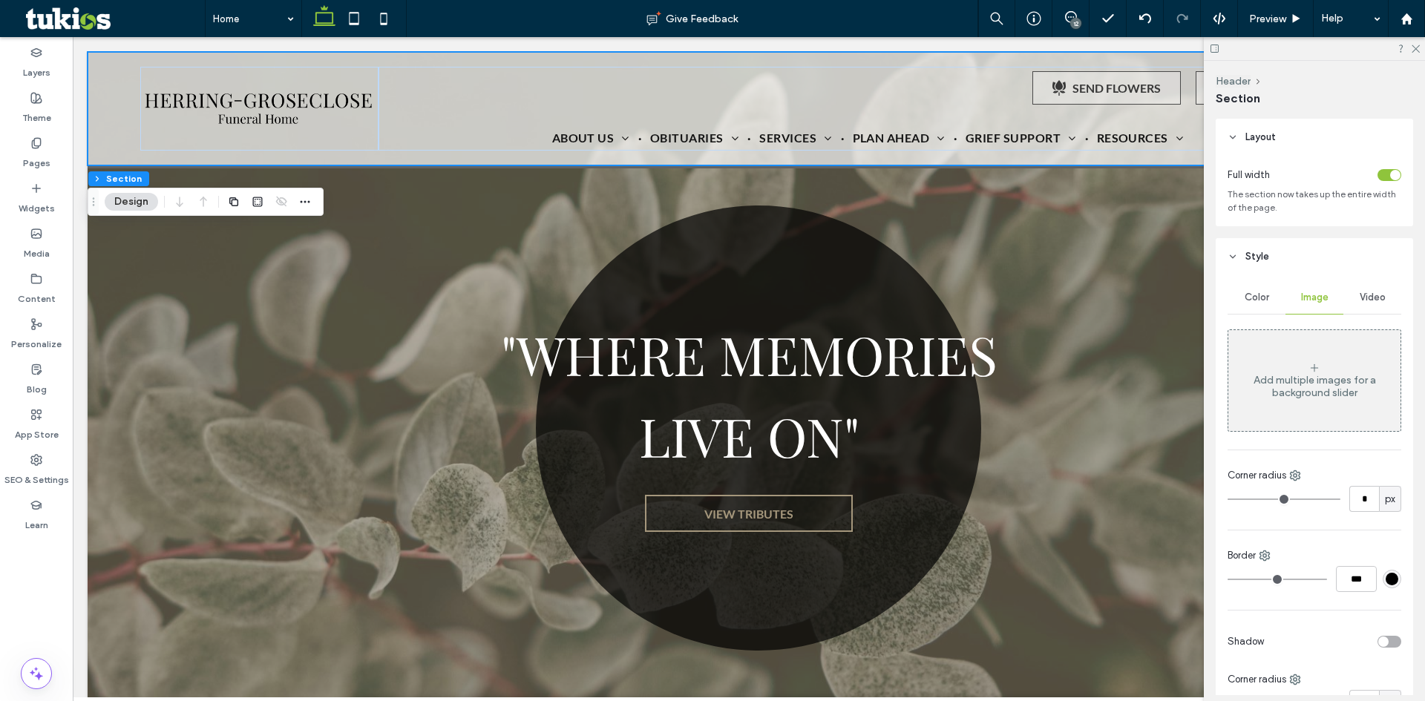
click at [1299, 359] on div "Add multiple images for a background slider" at bounding box center [1314, 381] width 172 height 98
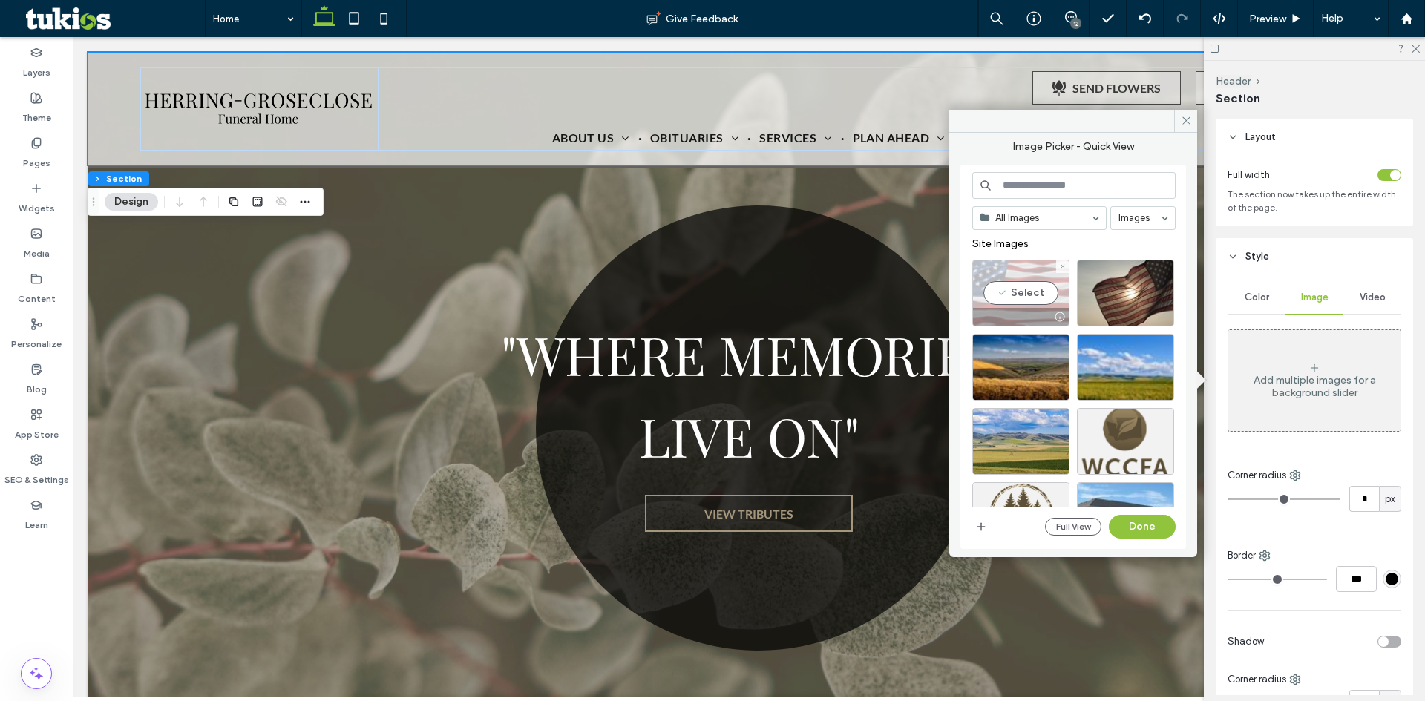
click at [998, 289] on div "Select" at bounding box center [1020, 293] width 97 height 67
click at [1143, 522] on button "Done" at bounding box center [1142, 527] width 67 height 24
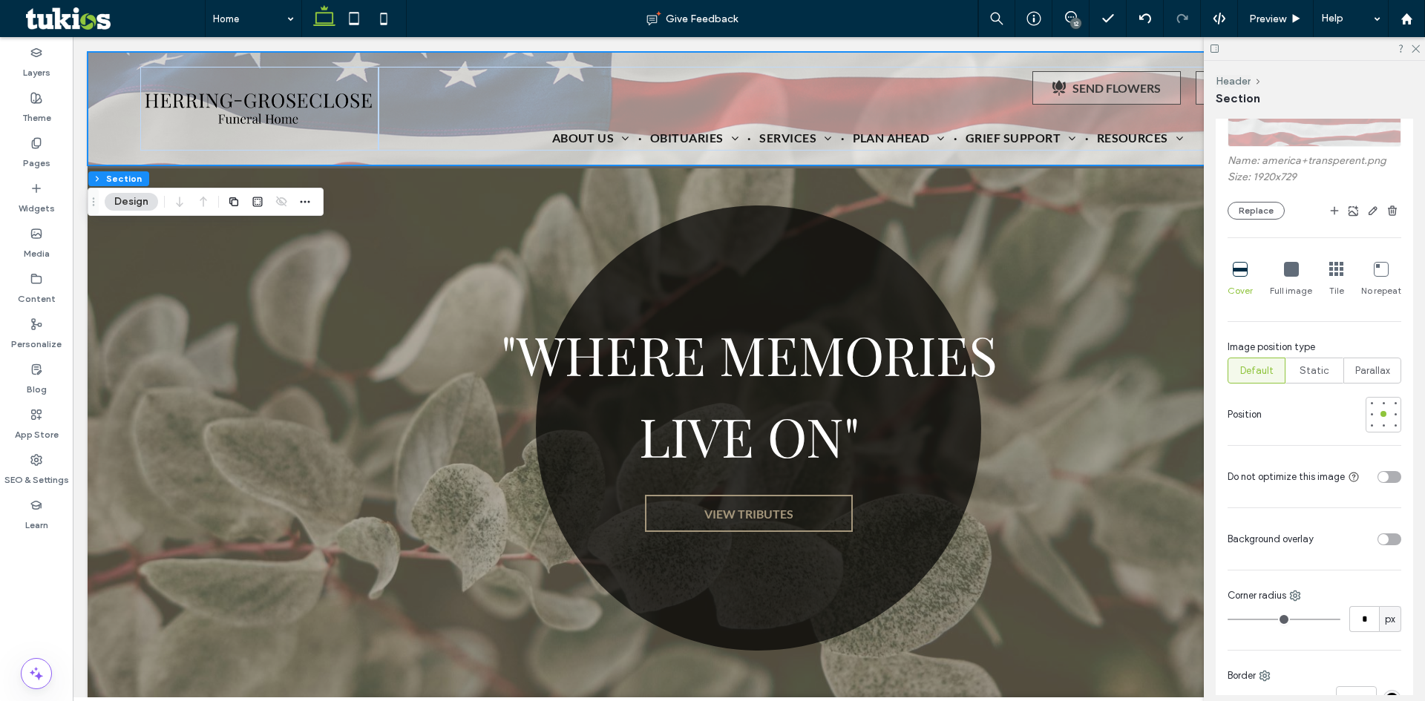
scroll to position [297, 0]
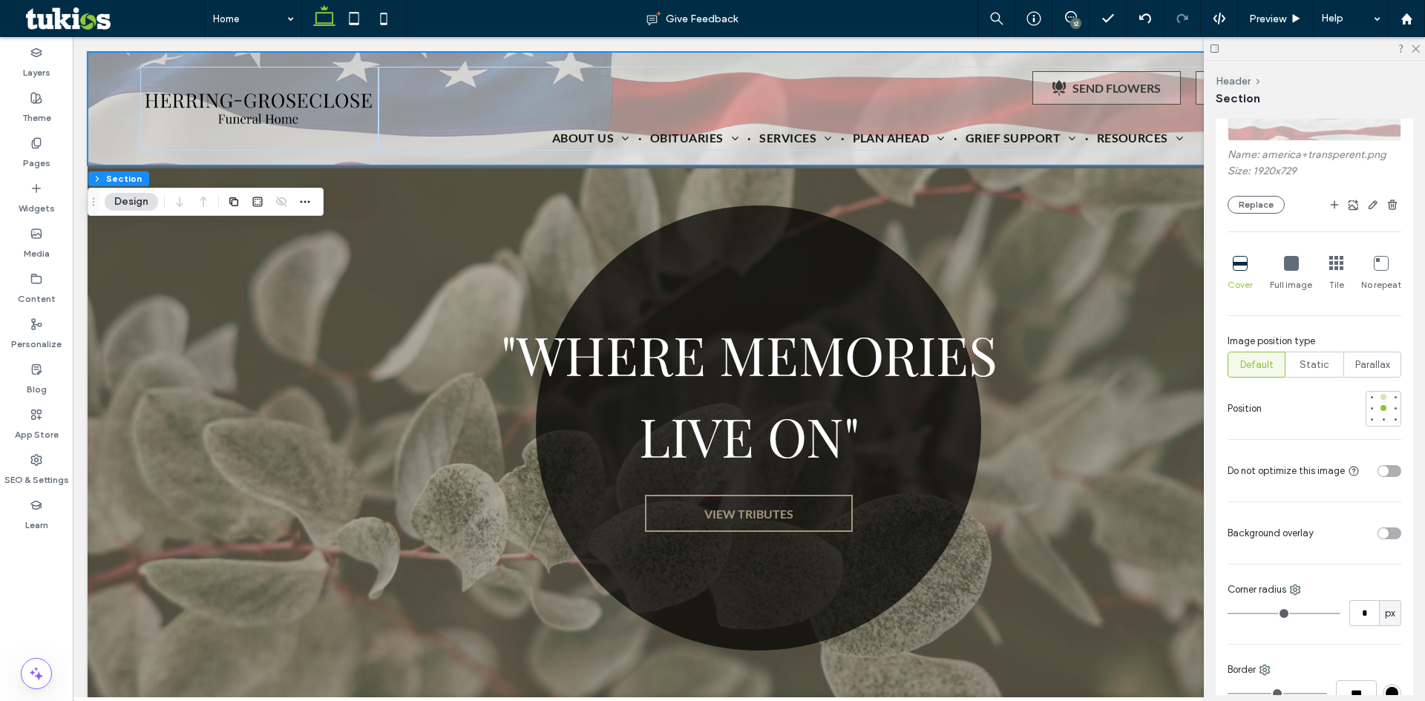
click at [1380, 395] on div at bounding box center [1383, 397] width 6 height 6
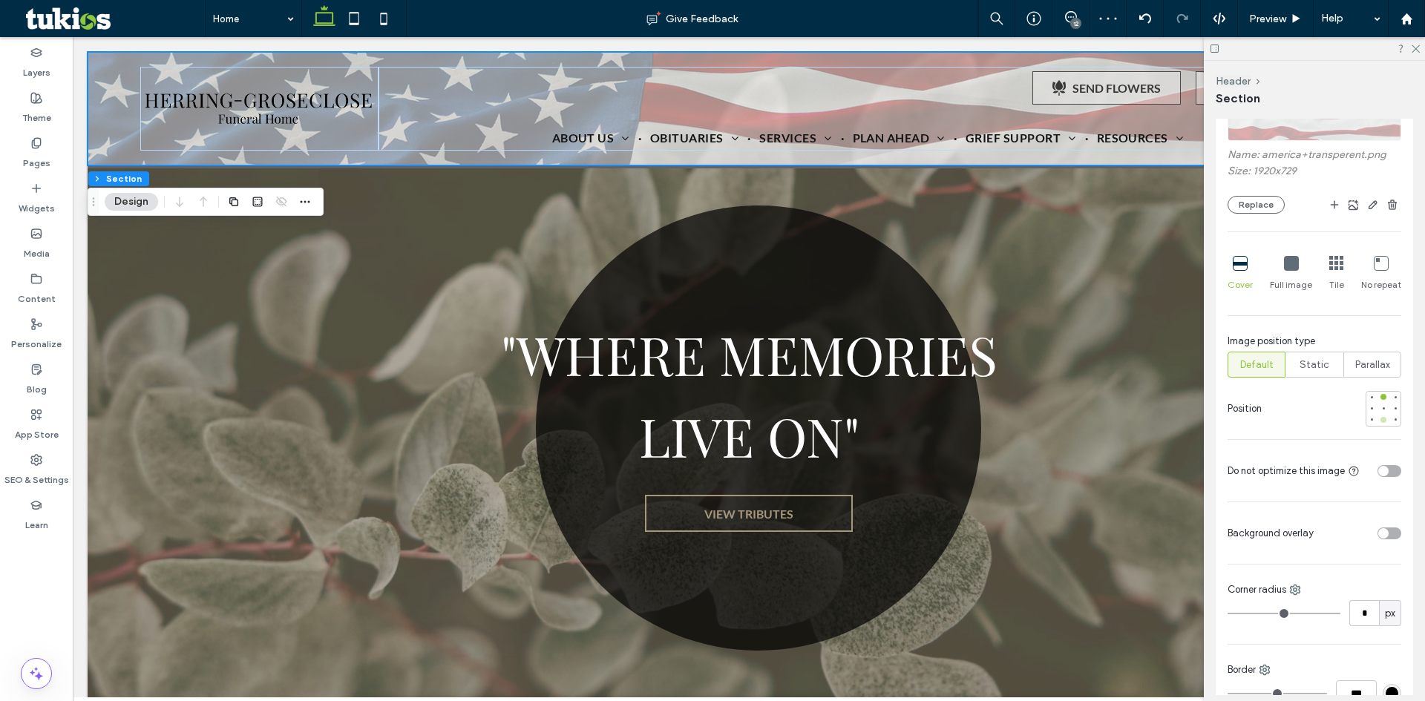
click at [1378, 423] on div at bounding box center [1383, 420] width 10 height 10
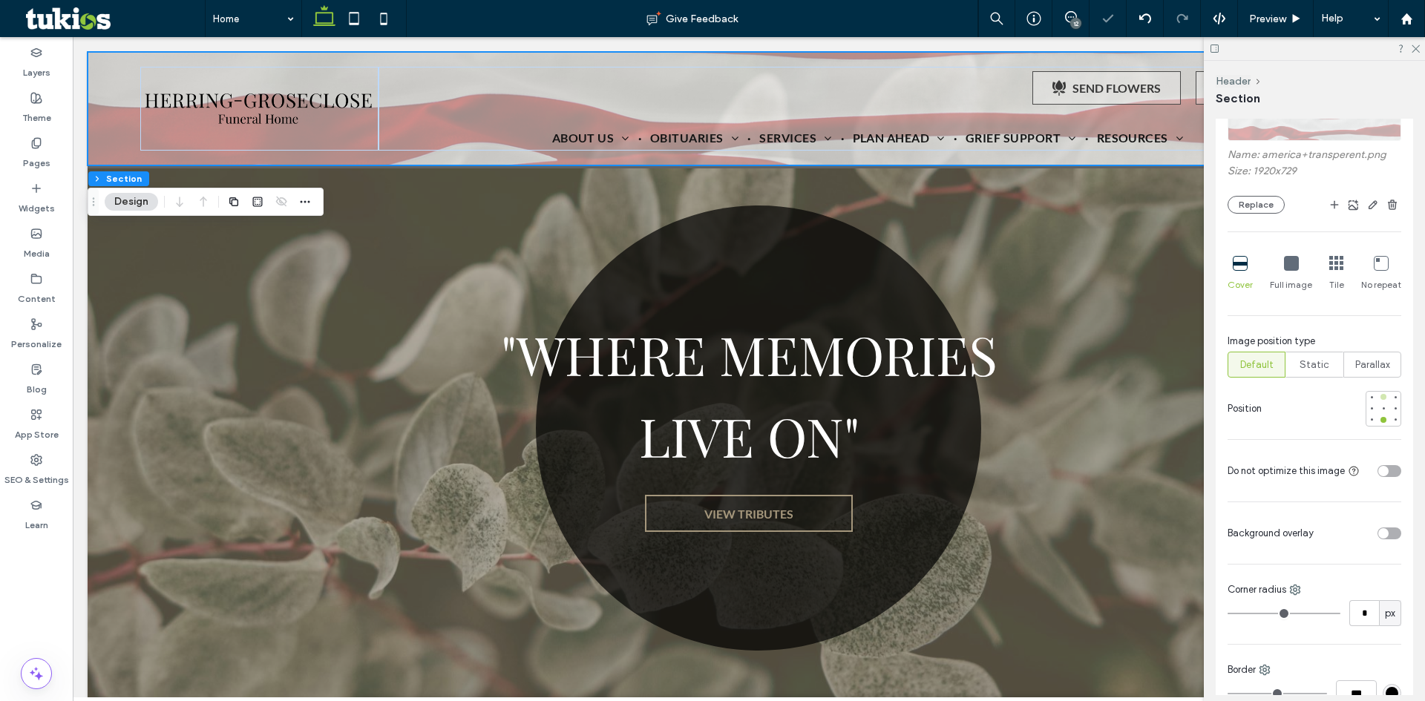
click at [1380, 398] on div at bounding box center [1383, 397] width 6 height 6
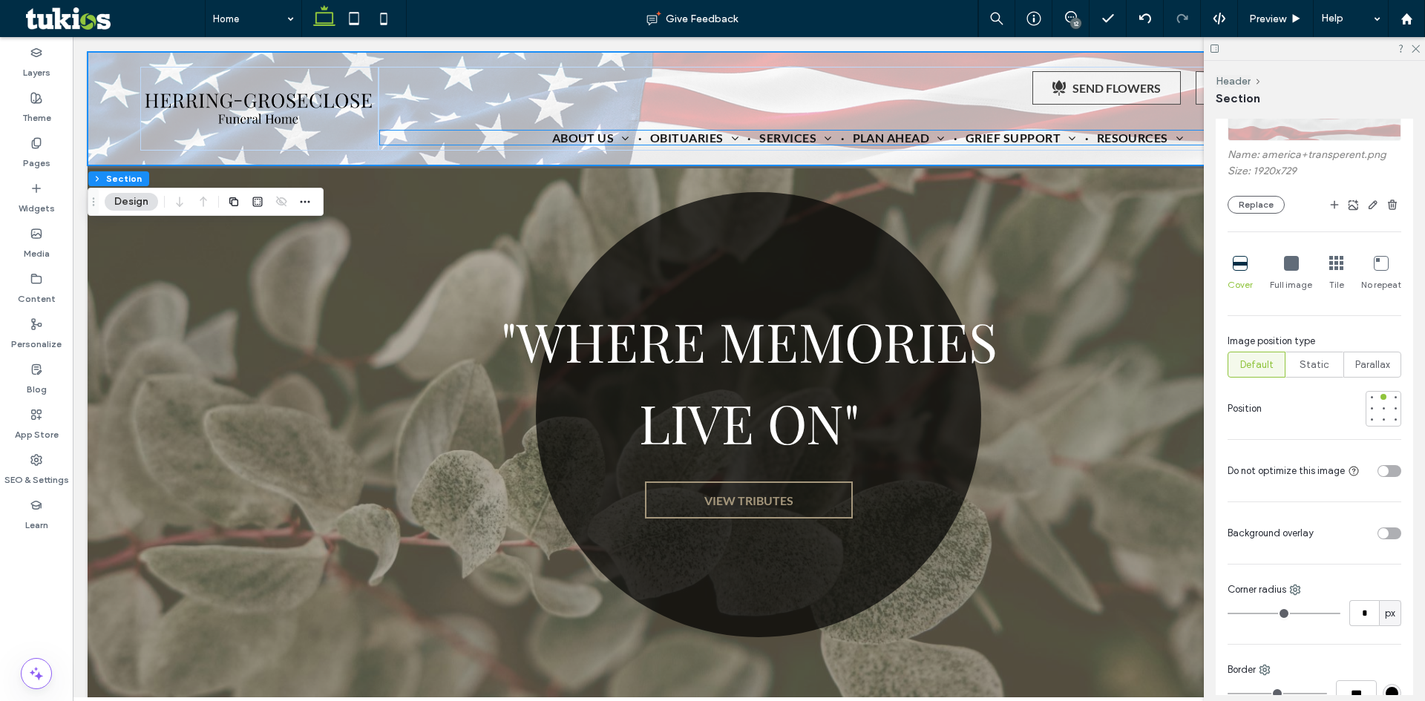
scroll to position [0, 0]
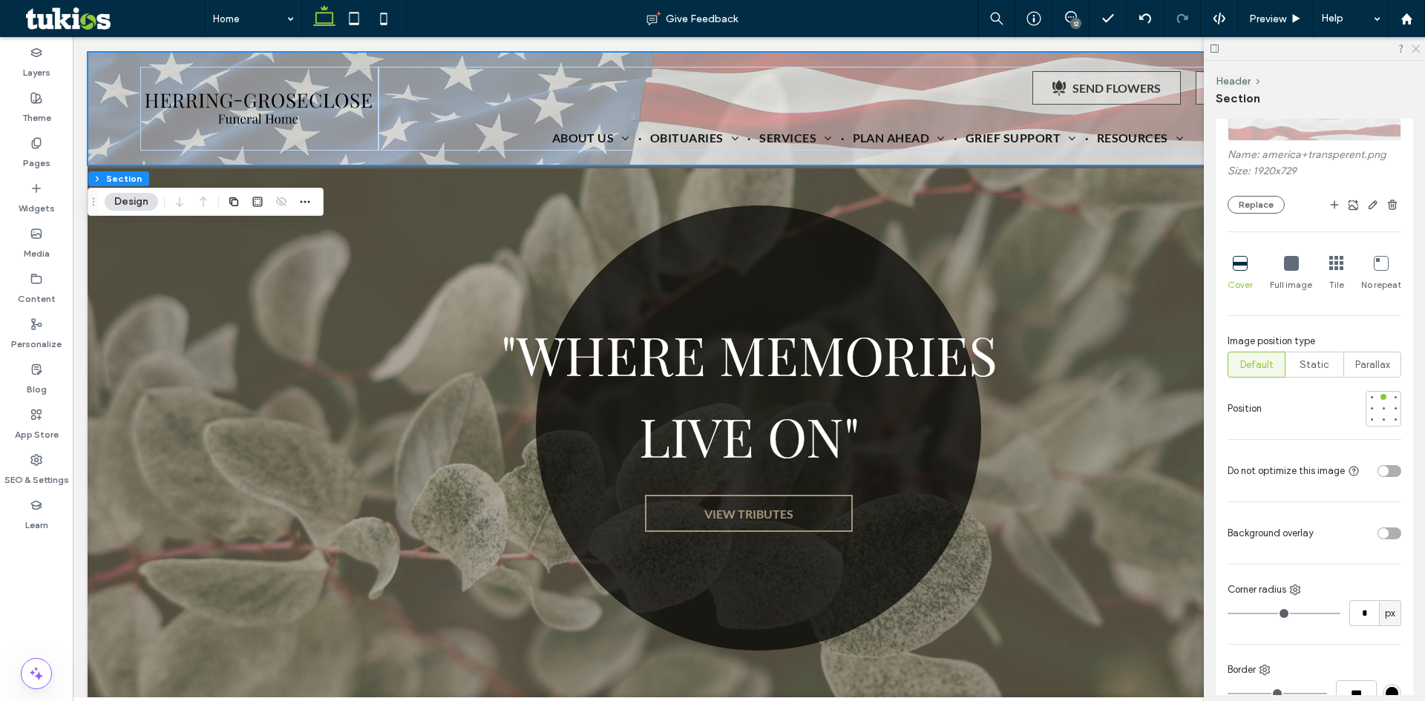
click at [1412, 49] on icon at bounding box center [1415, 48] width 10 height 10
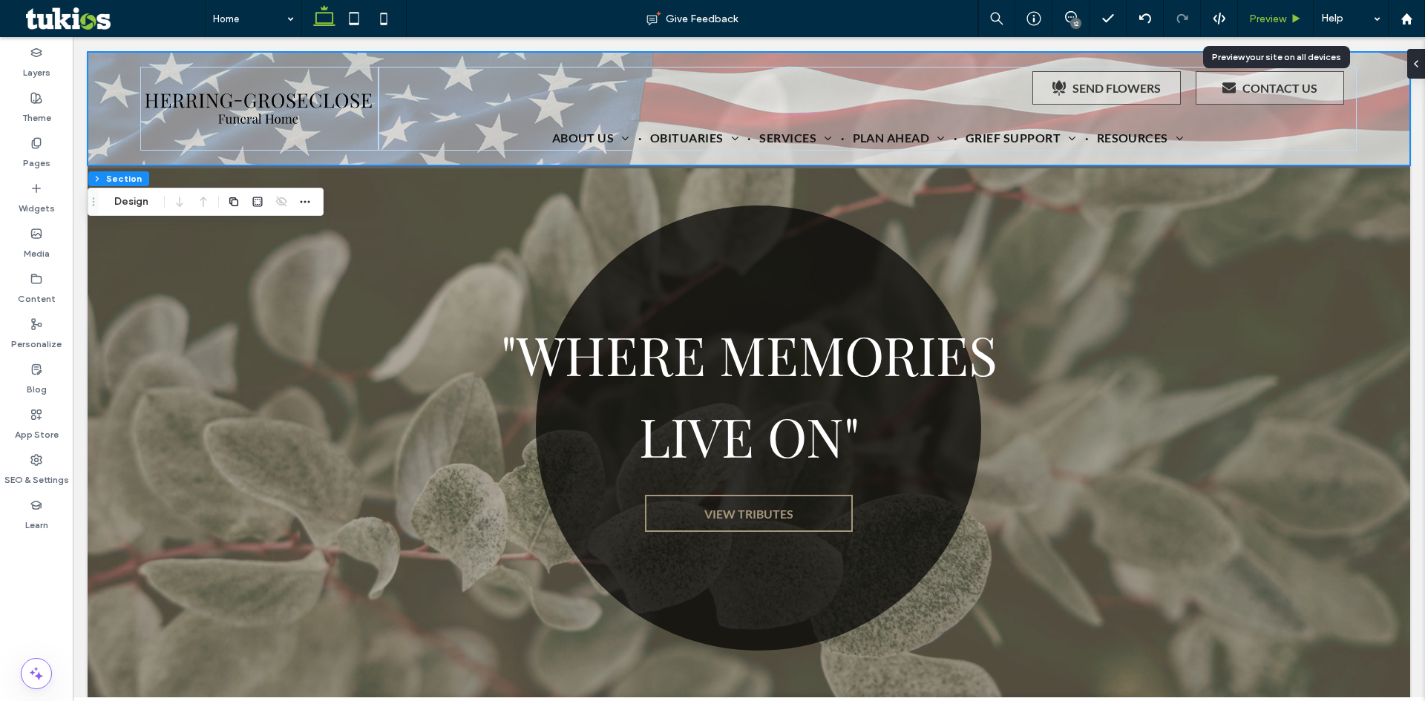
click at [1259, 19] on span "Preview" at bounding box center [1267, 19] width 37 height 13
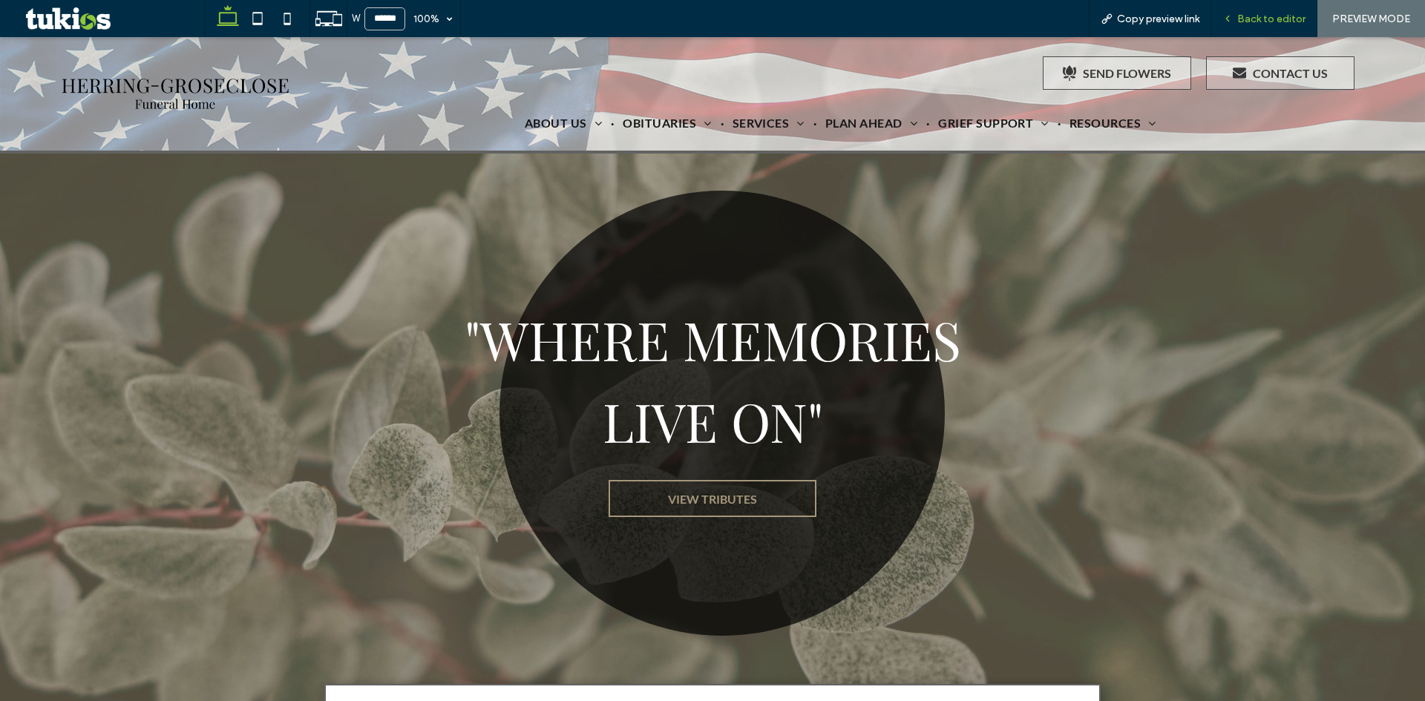
click at [1276, 14] on span "Back to editor" at bounding box center [1271, 19] width 68 height 13
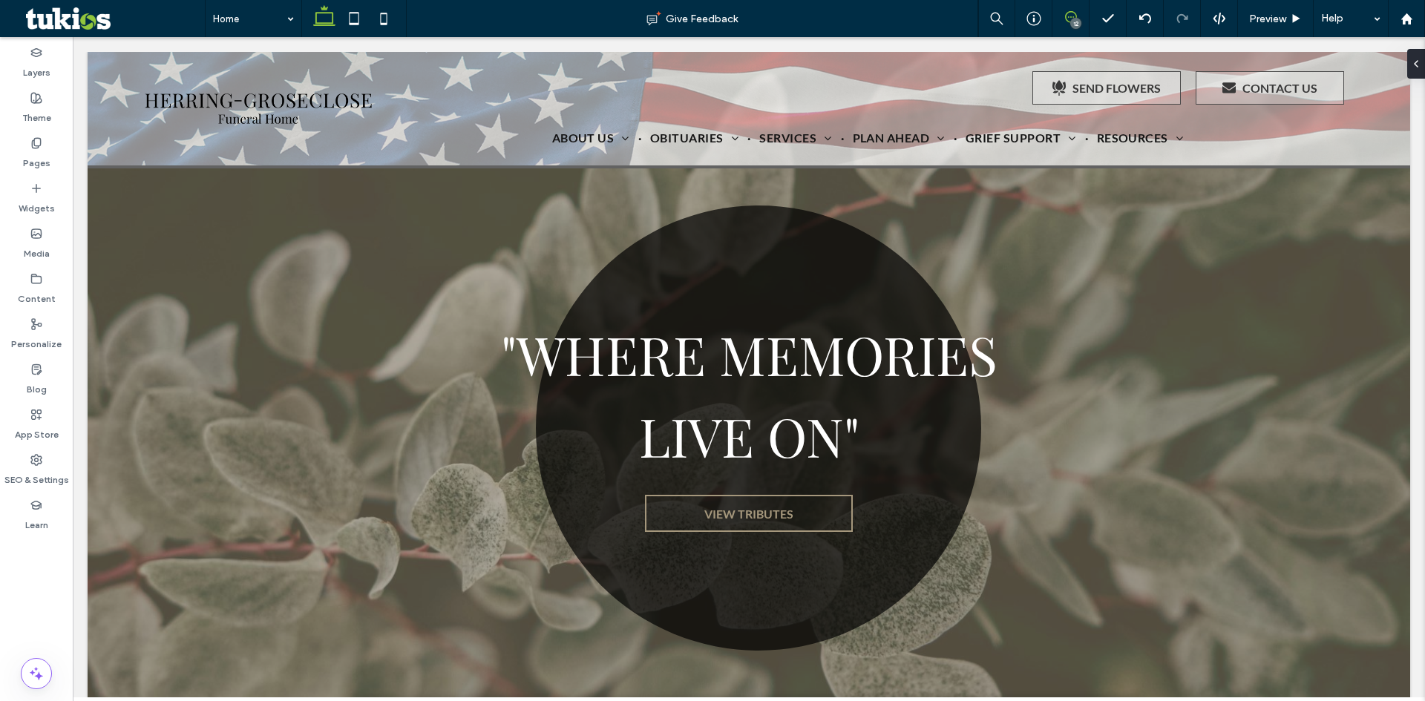
click at [1069, 13] on icon at bounding box center [1071, 17] width 12 height 12
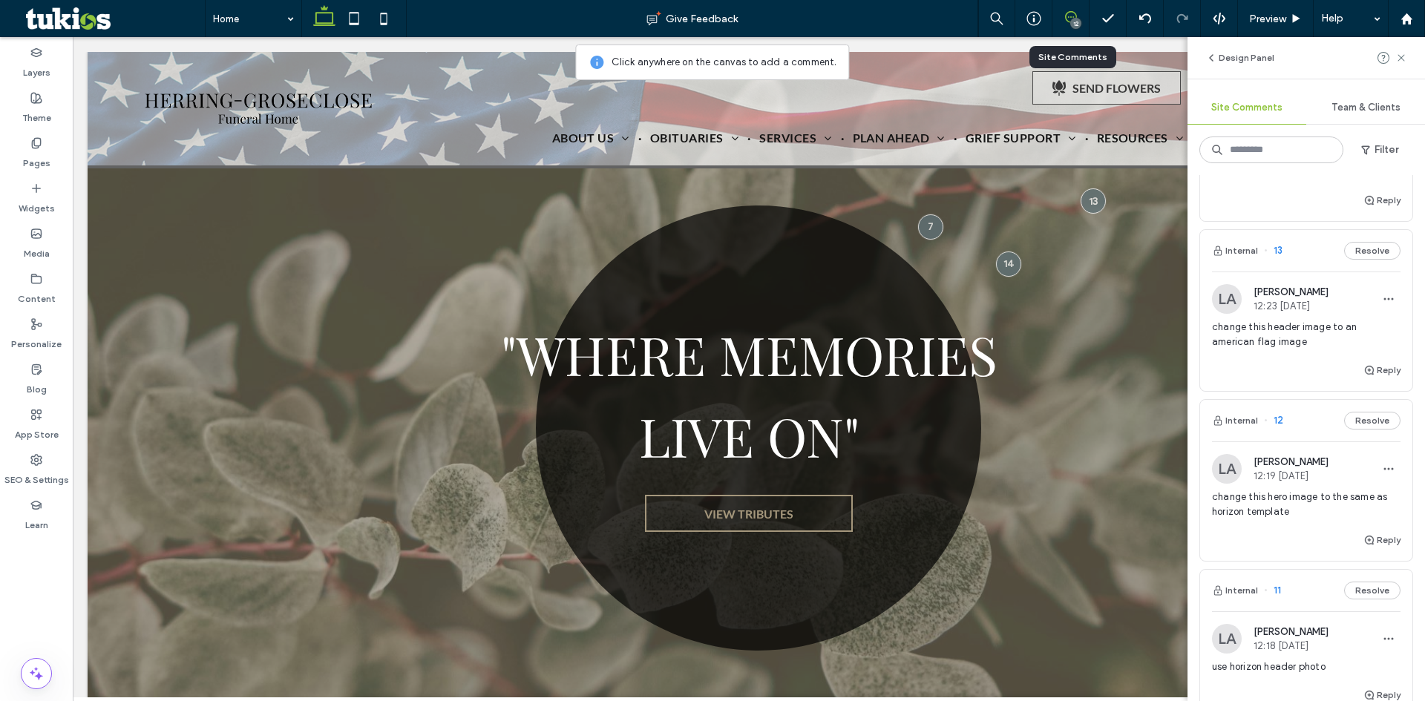
scroll to position [148, 0]
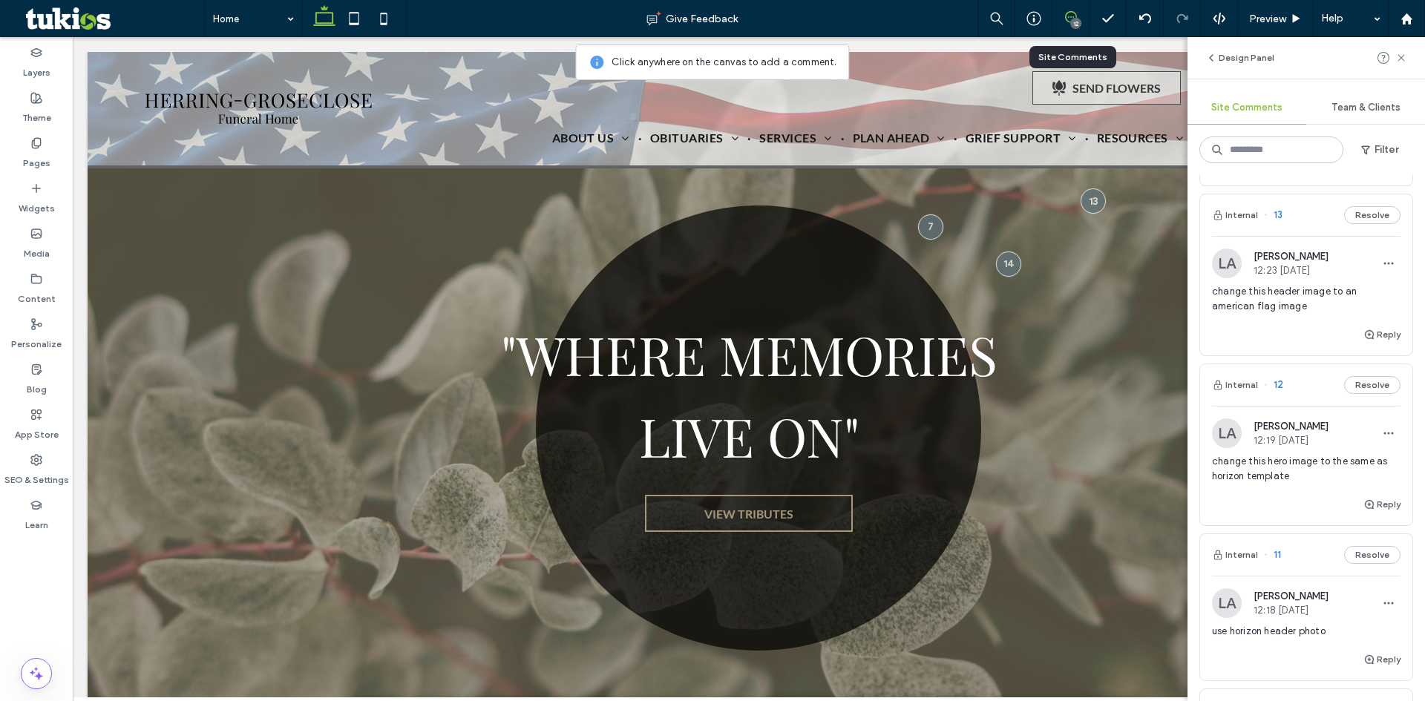
click at [1271, 465] on span "change this hero image to the same as horizon template" at bounding box center [1306, 469] width 188 height 30
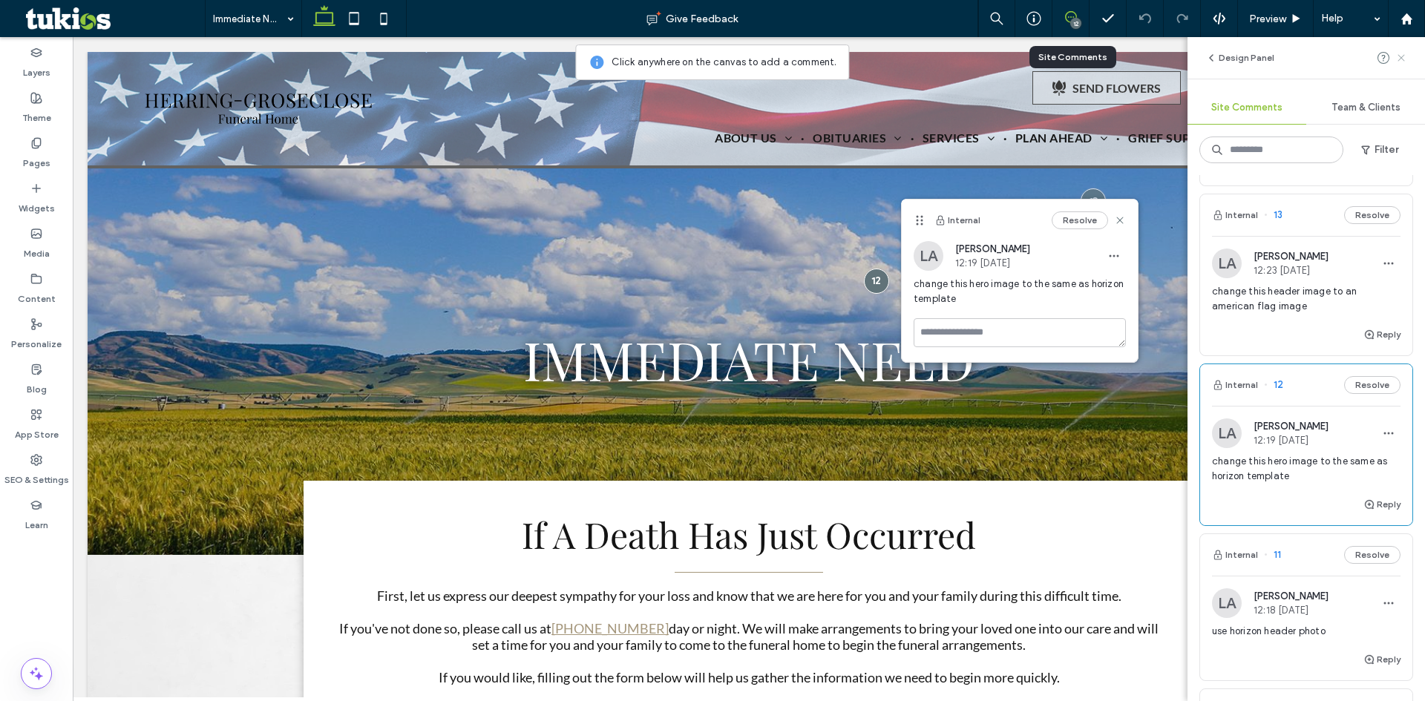
click at [1403, 55] on use at bounding box center [1400, 57] width 7 height 7
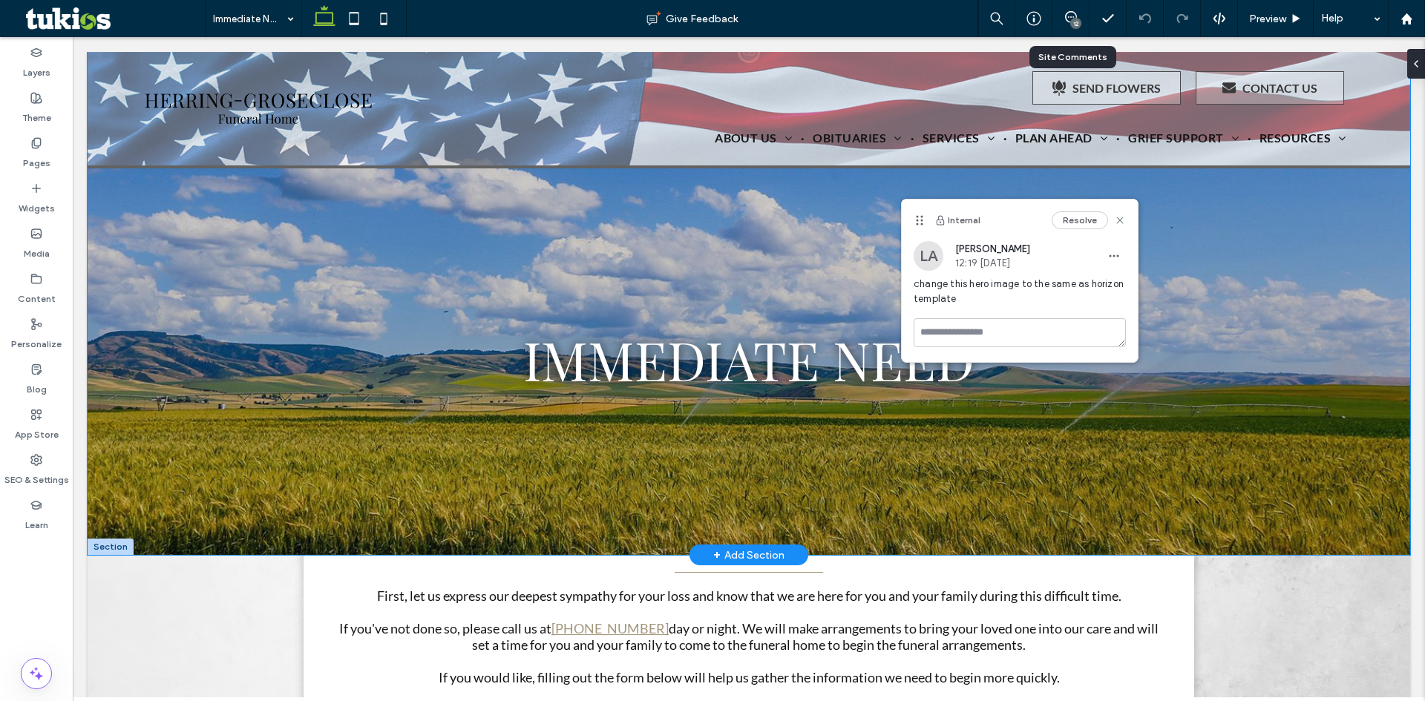
click at [140, 197] on div "Immediate Need" at bounding box center [749, 303] width 1322 height 503
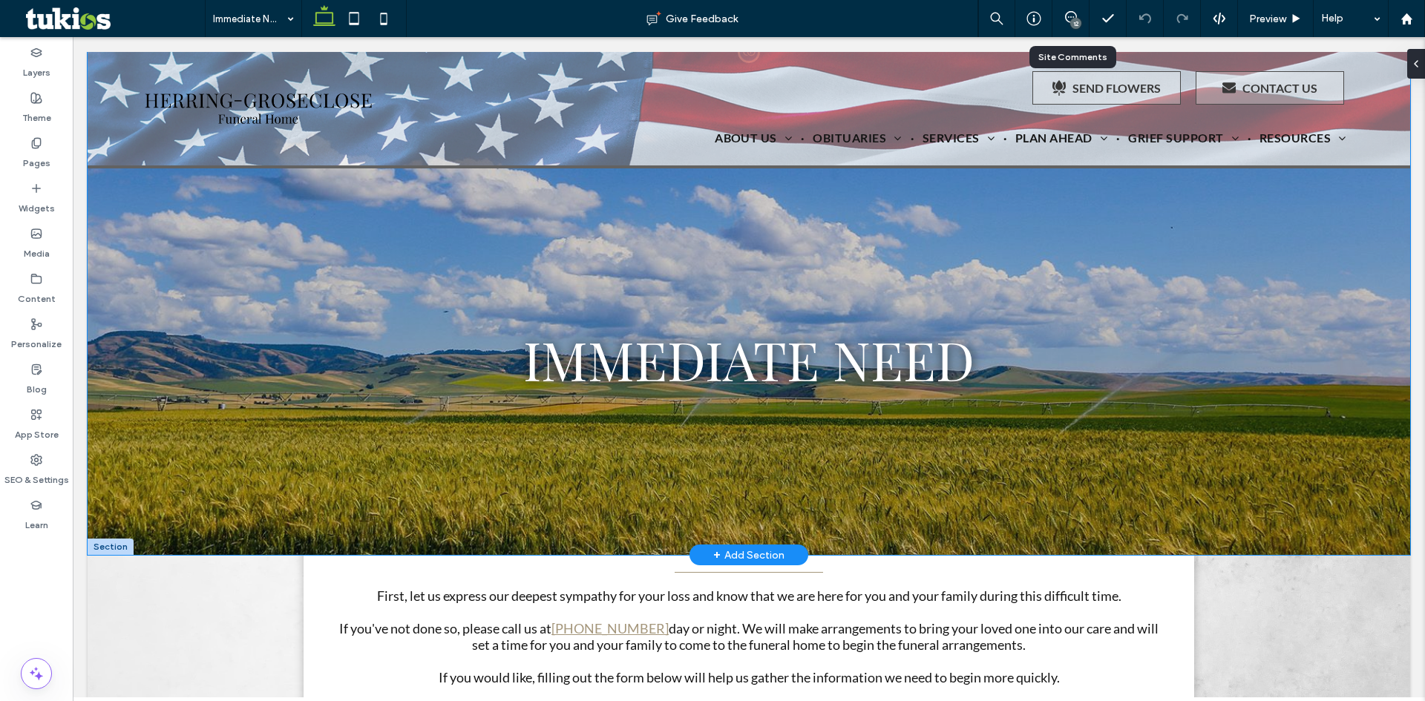
click at [194, 234] on div "Immediate Need" at bounding box center [749, 303] width 1322 height 503
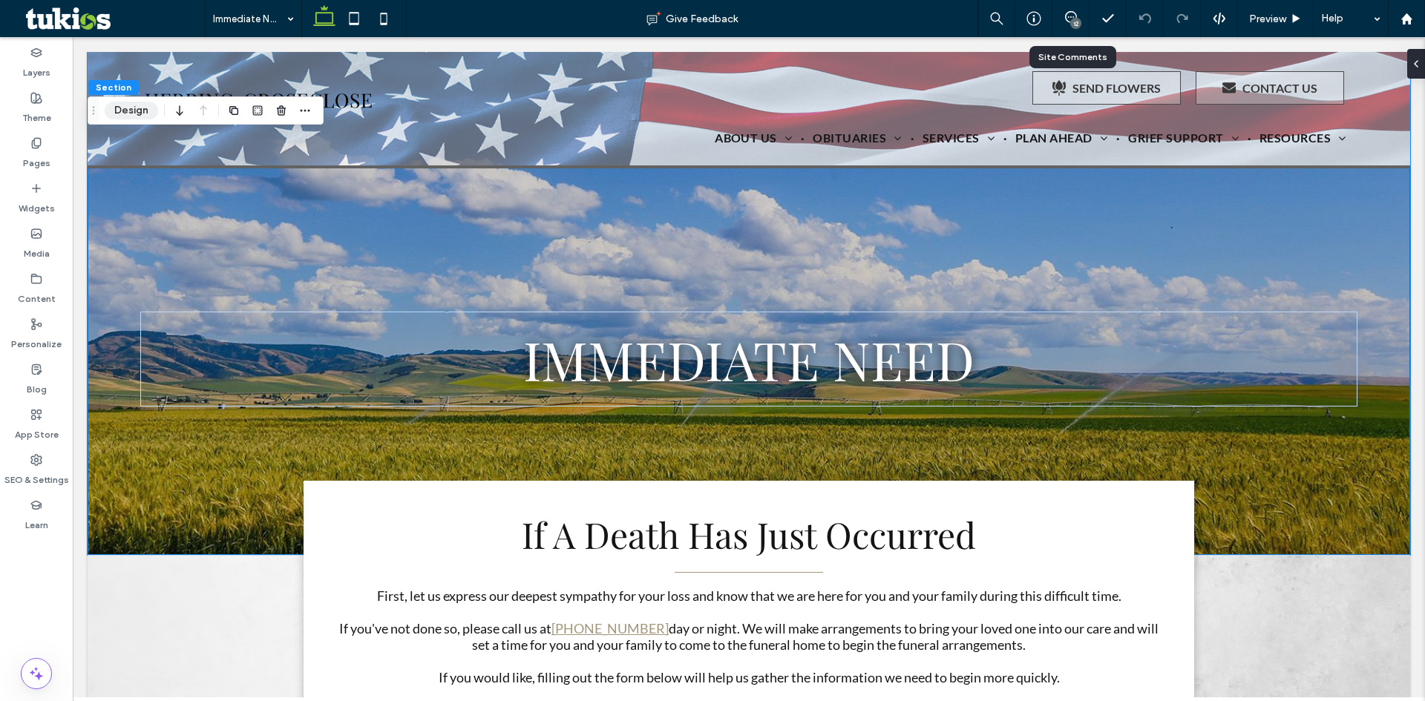
click at [140, 112] on button "Design" at bounding box center [131, 111] width 53 height 18
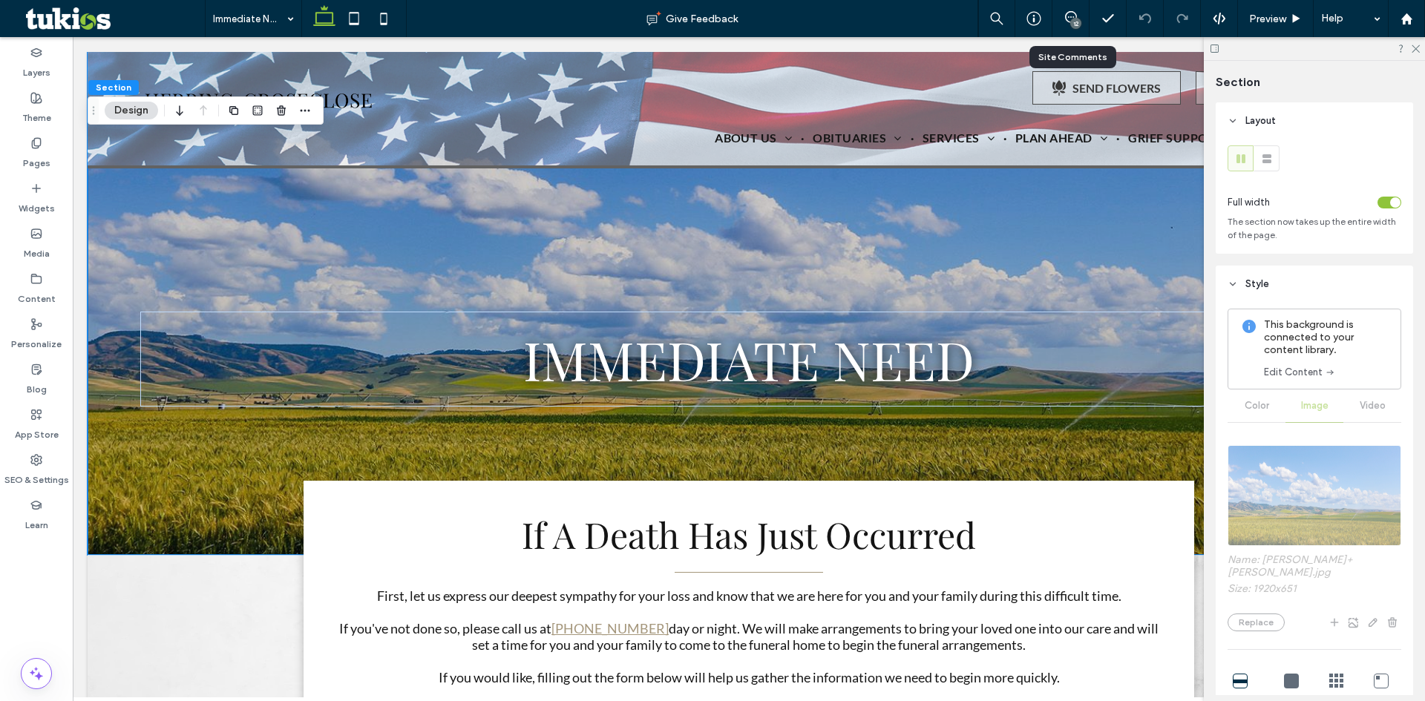
click at [1308, 370] on link "Edit Content" at bounding box center [1300, 372] width 72 height 15
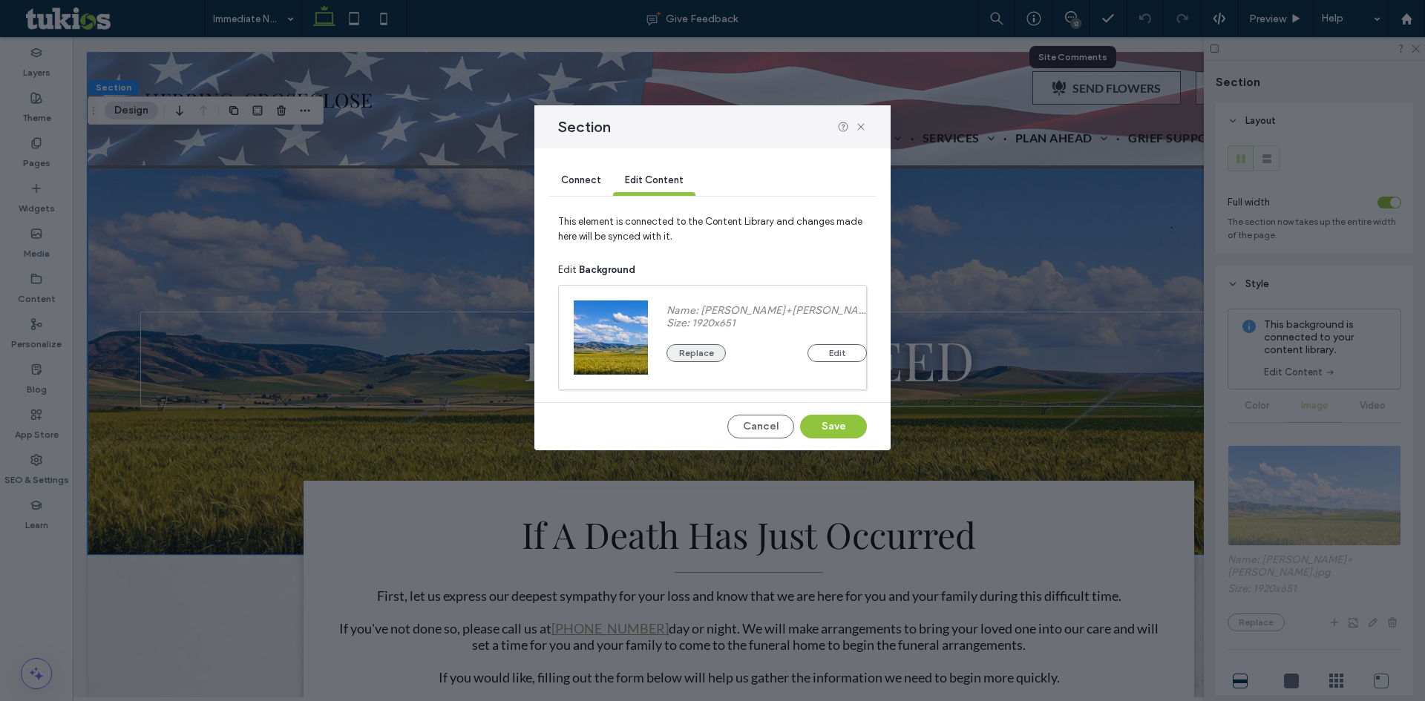
click at [699, 356] on button "Replace" at bounding box center [695, 353] width 59 height 18
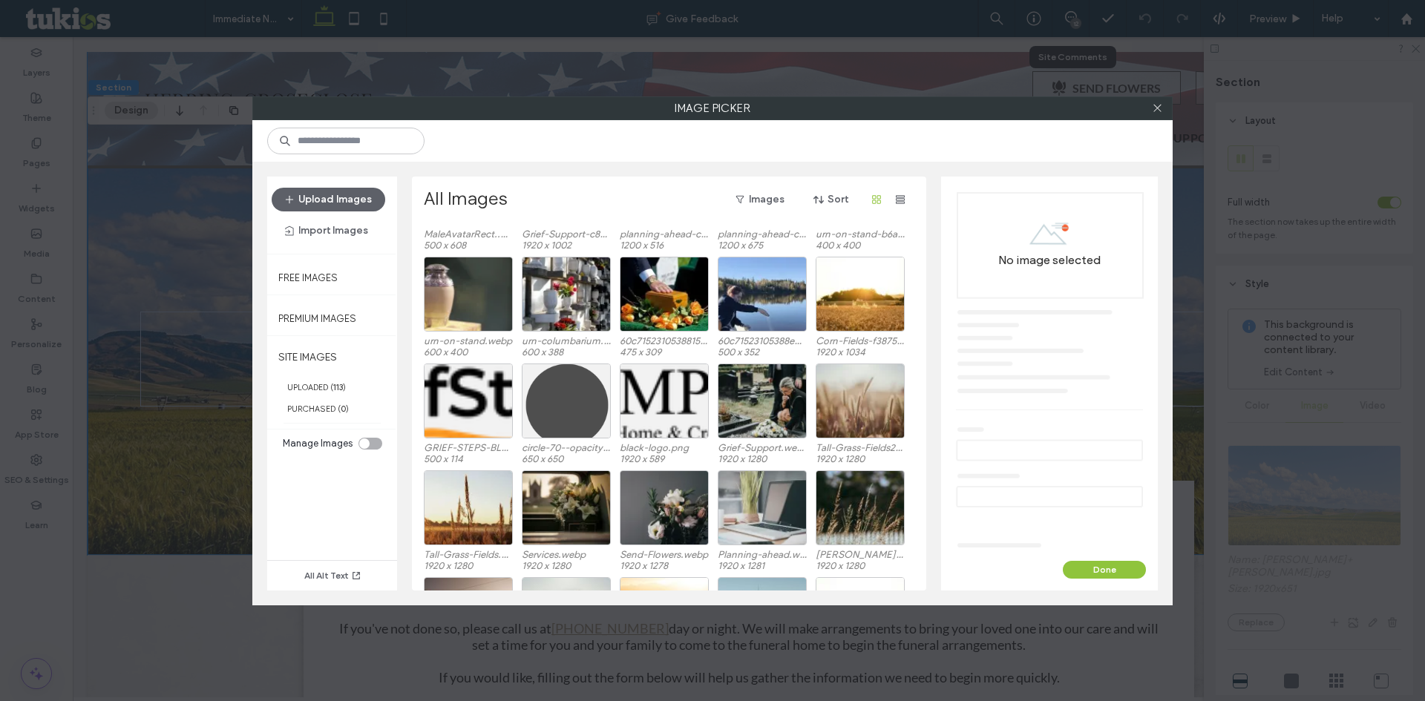
scroll to position [551, 0]
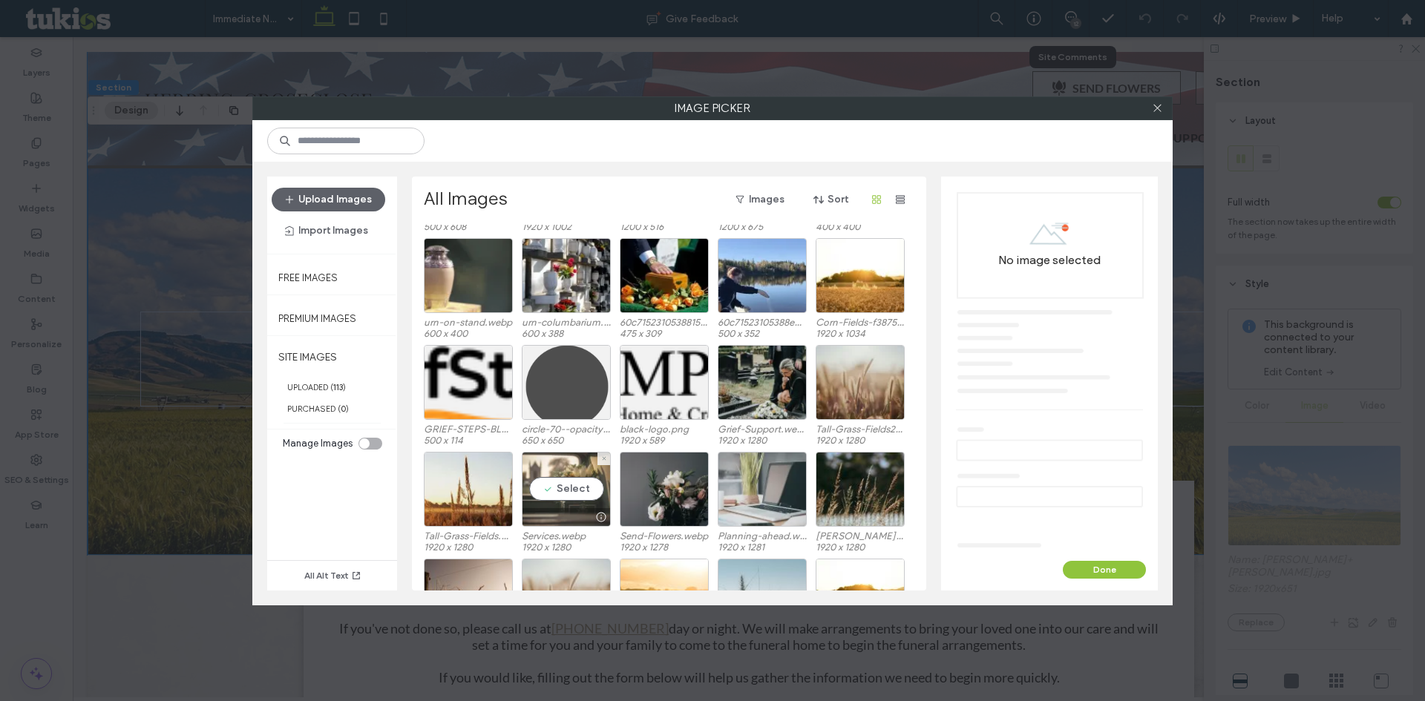
click at [589, 499] on div "Select" at bounding box center [566, 489] width 89 height 75
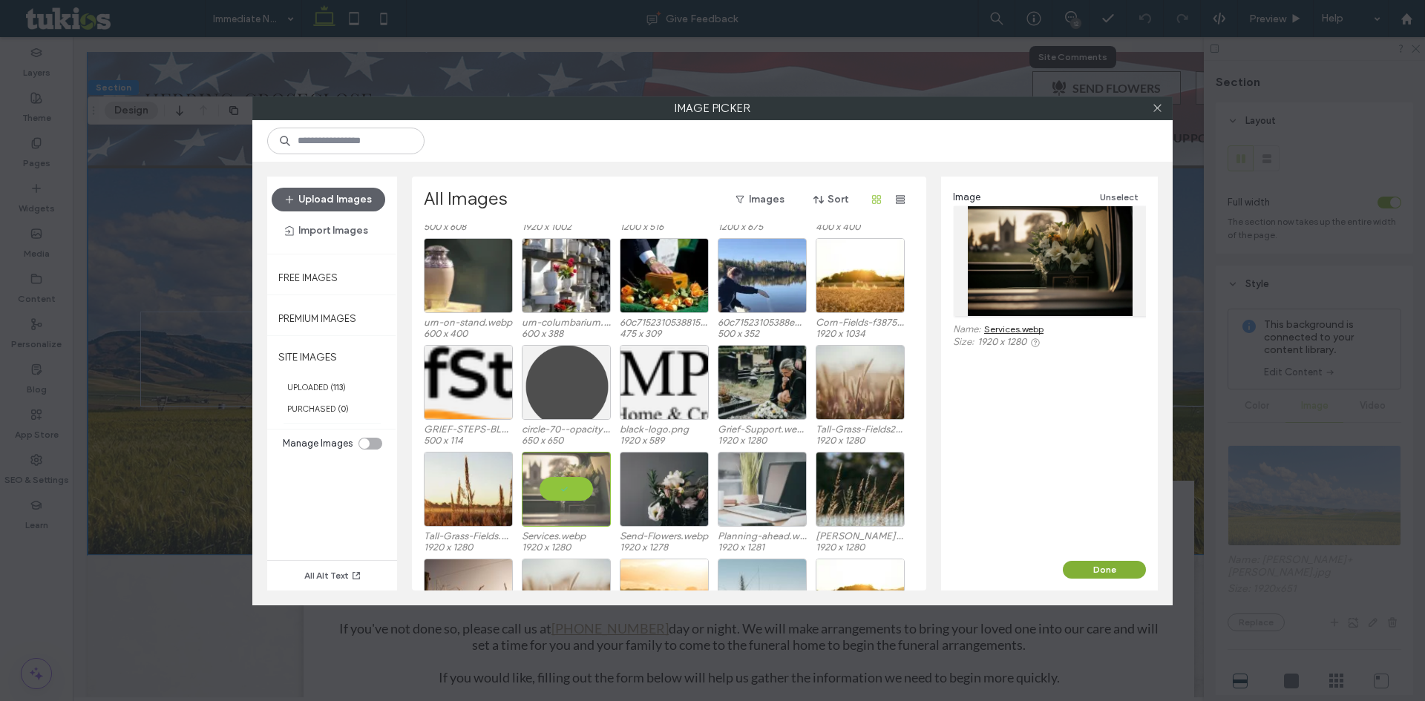
click at [1105, 571] on button "Done" at bounding box center [1104, 570] width 83 height 18
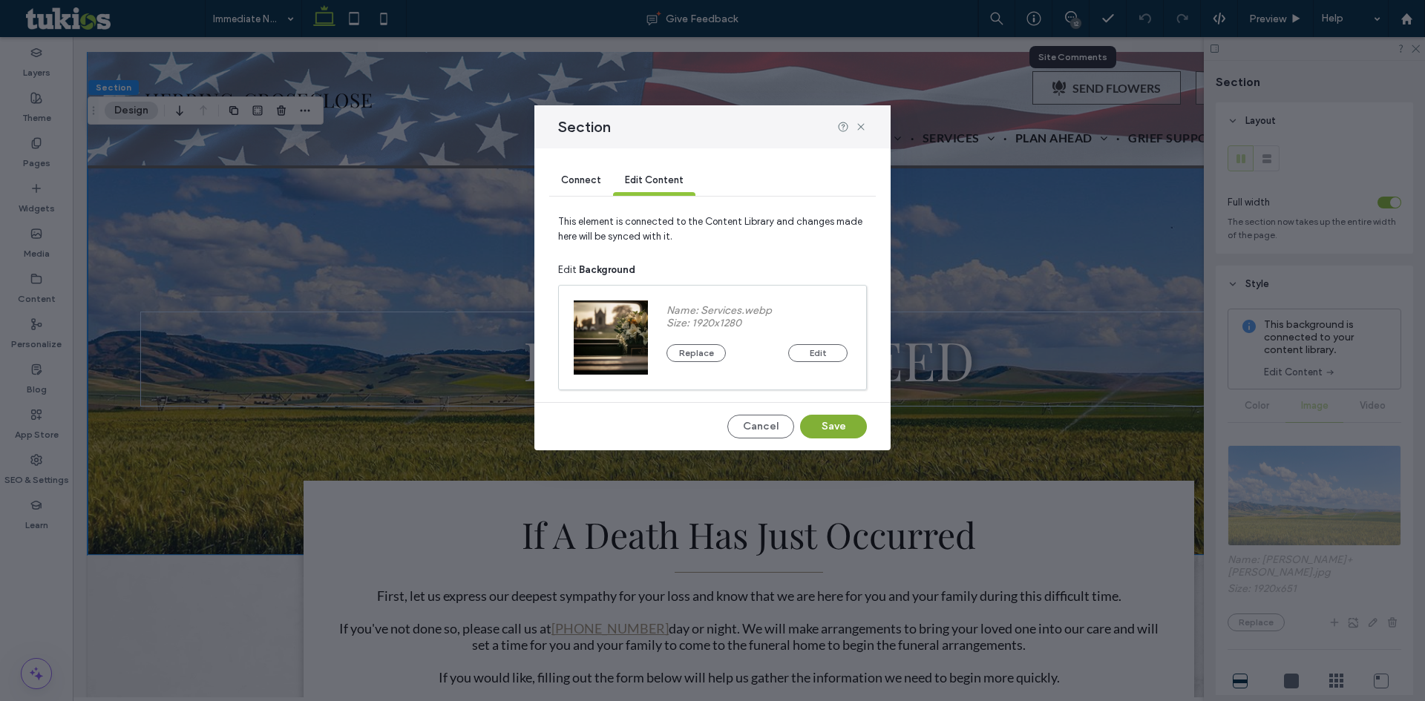
click at [836, 436] on button "Save" at bounding box center [833, 427] width 67 height 24
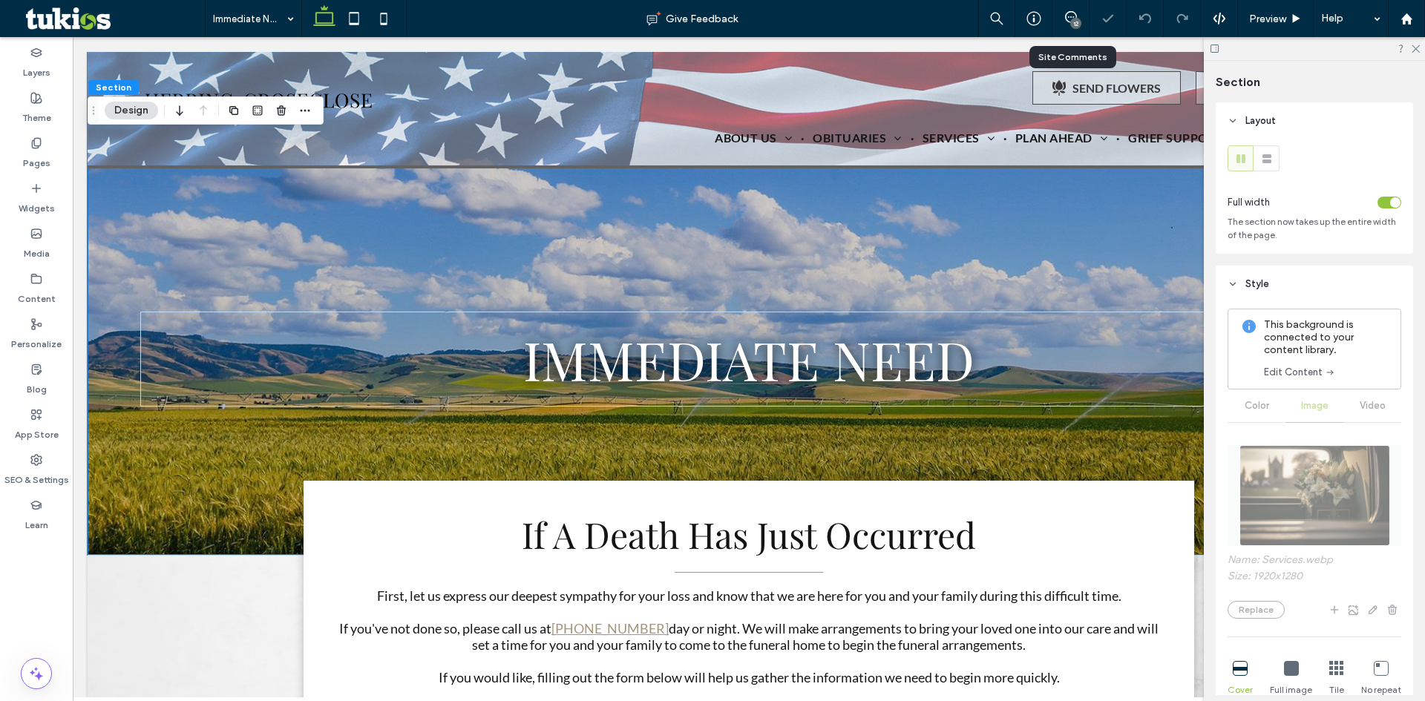
type input "***"
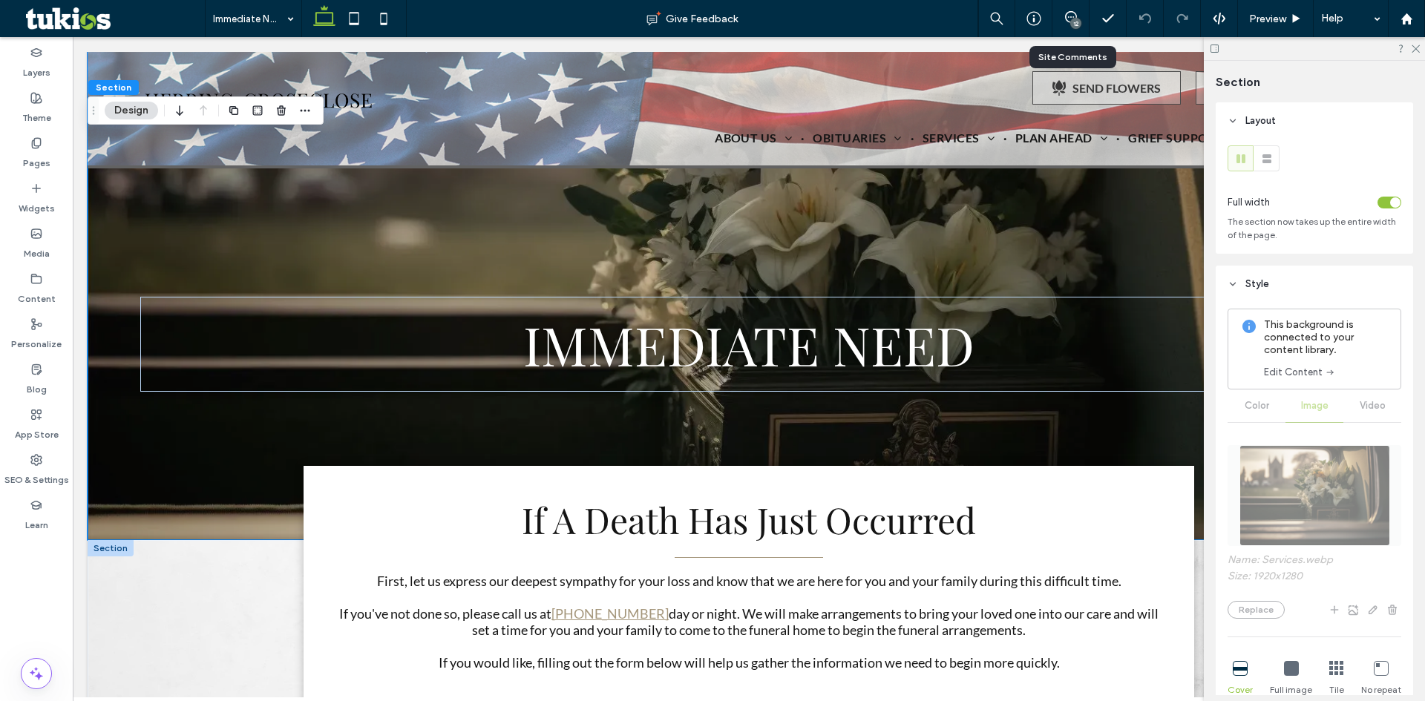
scroll to position [0, 0]
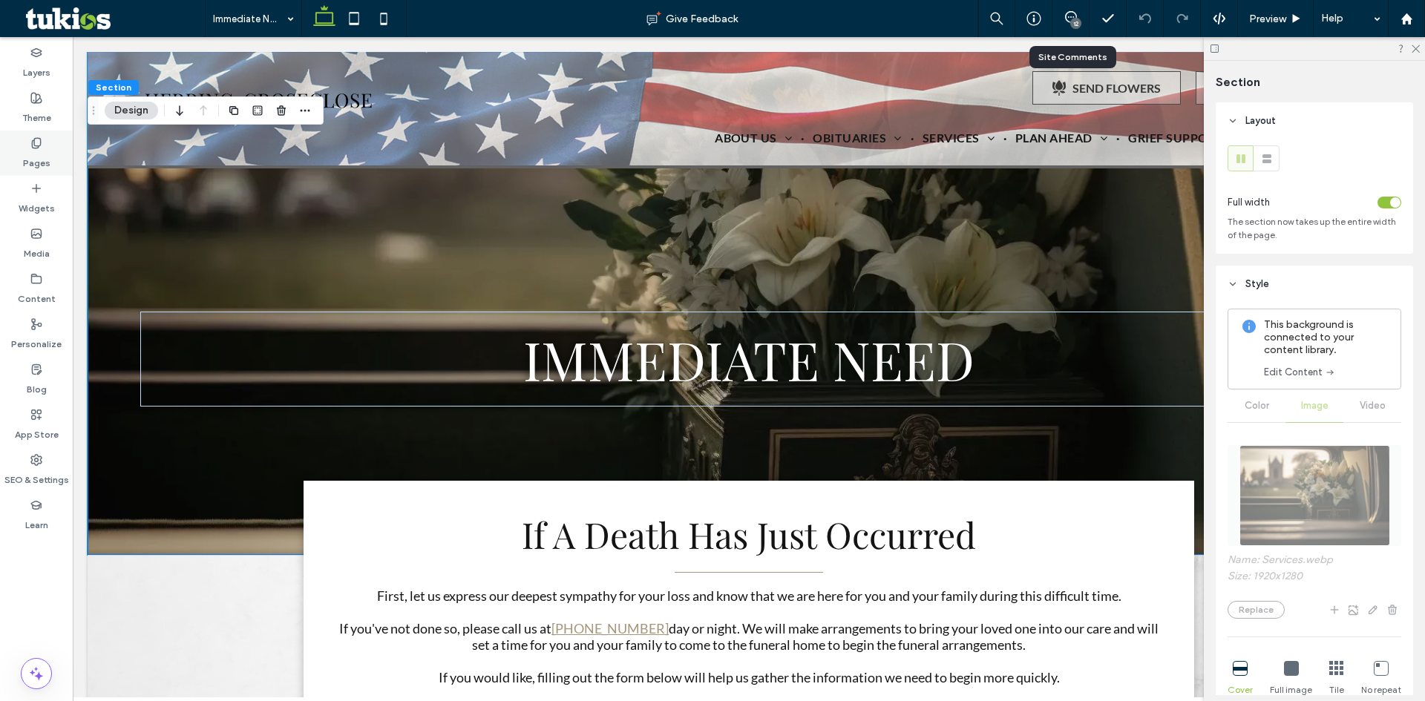
click at [16, 145] on div "Pages" at bounding box center [36, 153] width 73 height 45
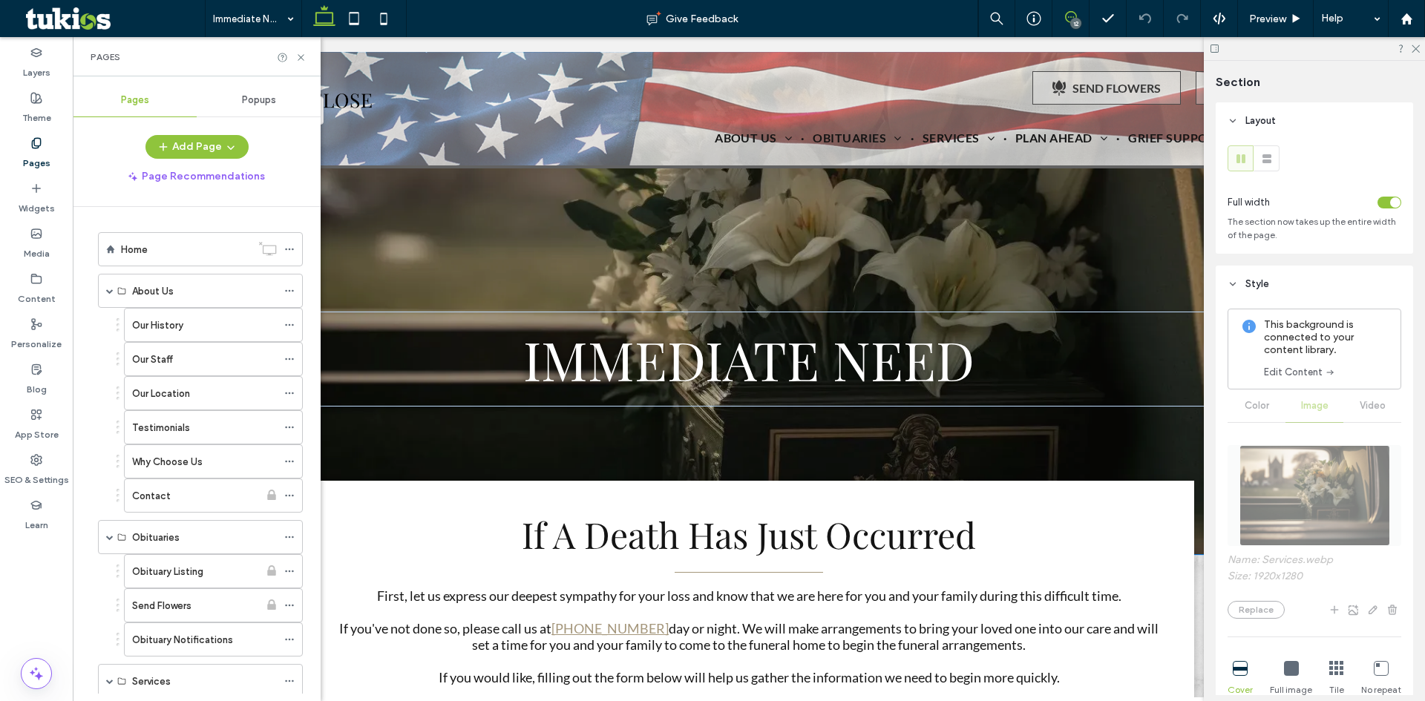
click at [1075, 13] on use at bounding box center [1071, 17] width 12 height 12
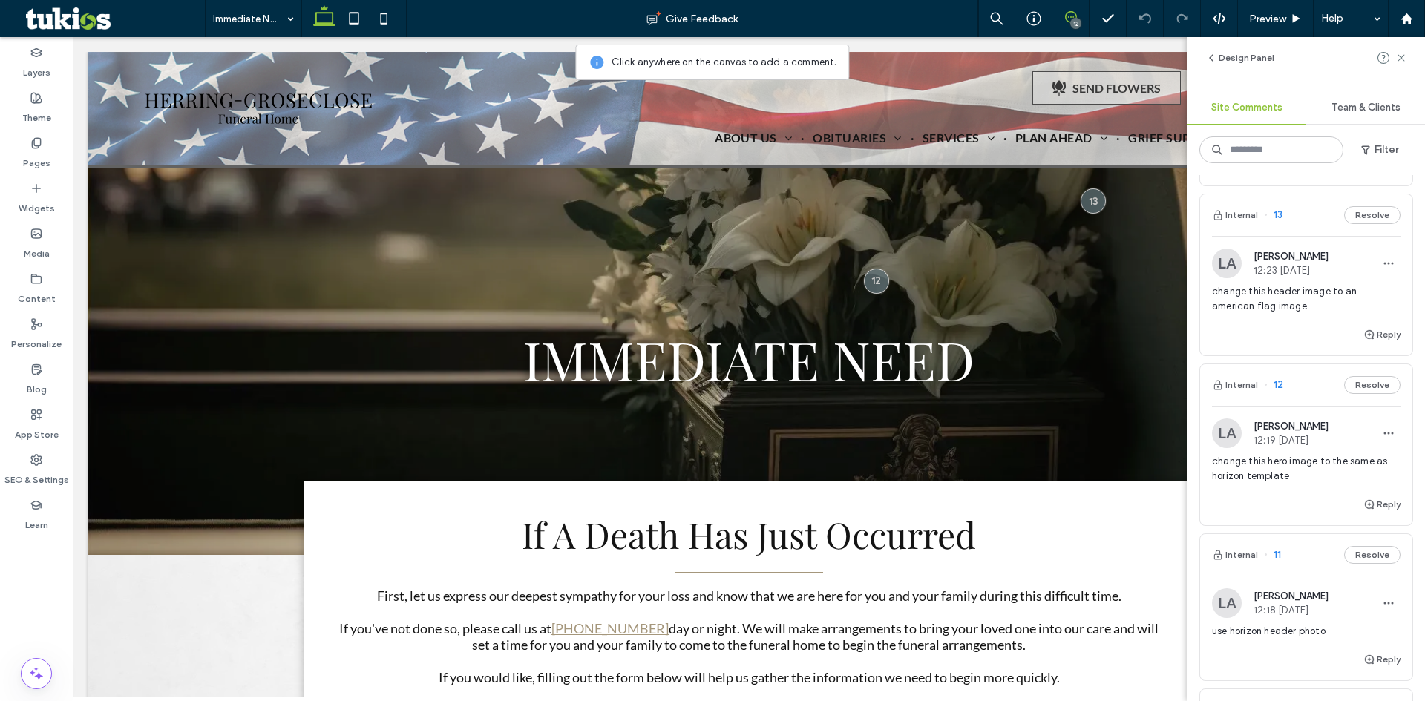
scroll to position [223, 0]
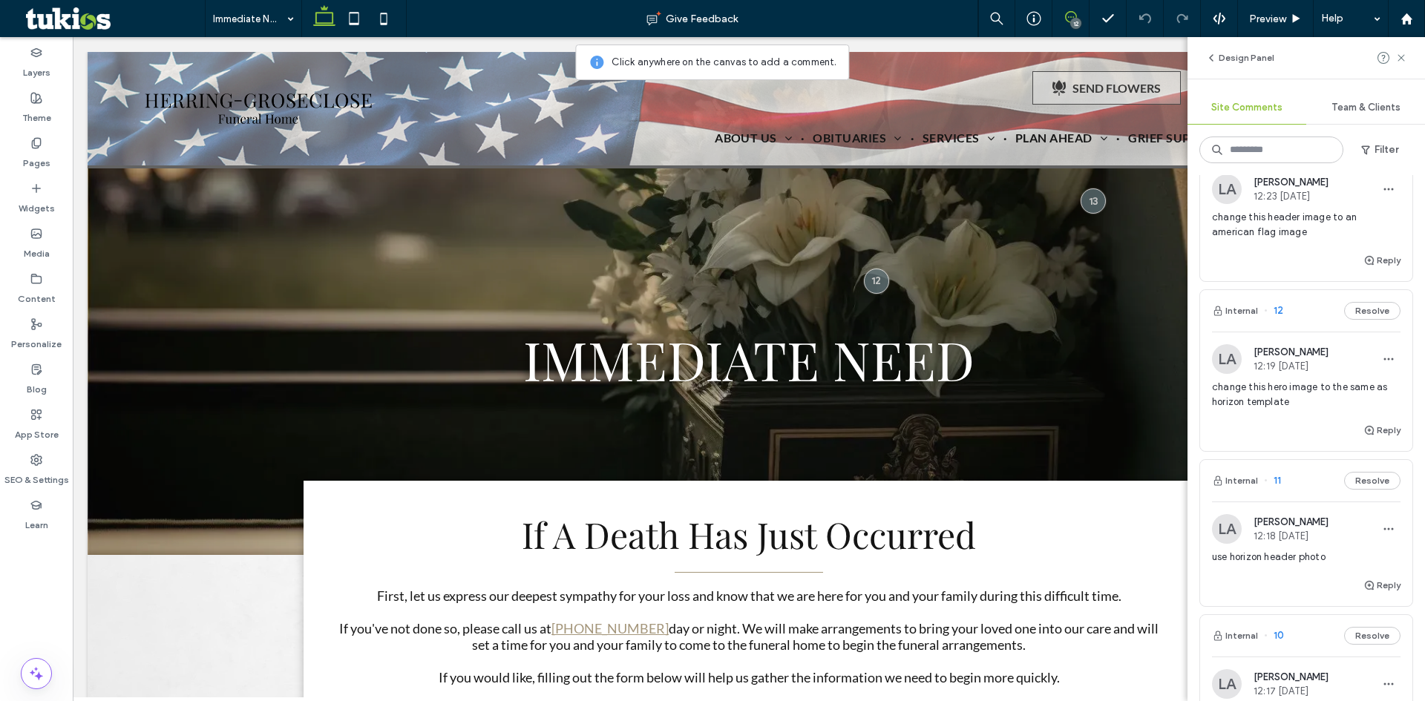
click at [1268, 557] on span "use horizon header photo" at bounding box center [1306, 557] width 188 height 15
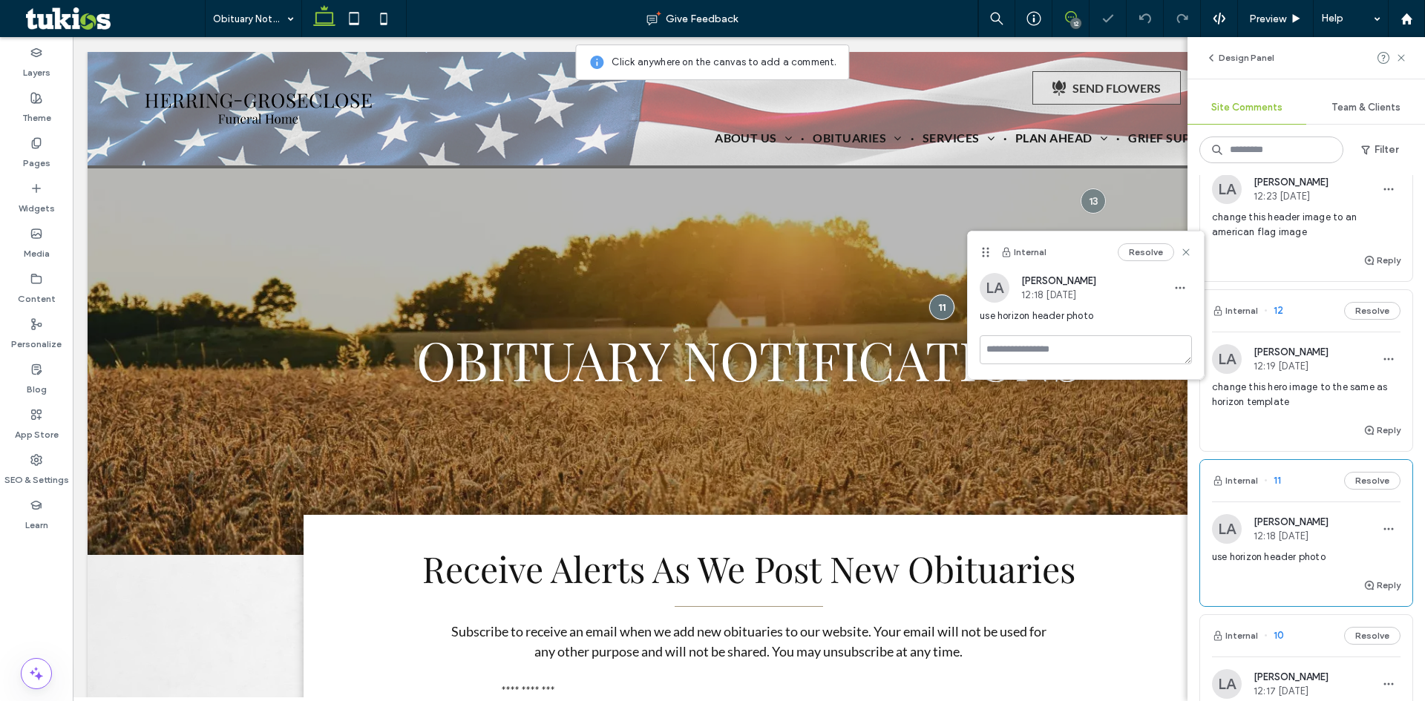
scroll to position [297, 0]
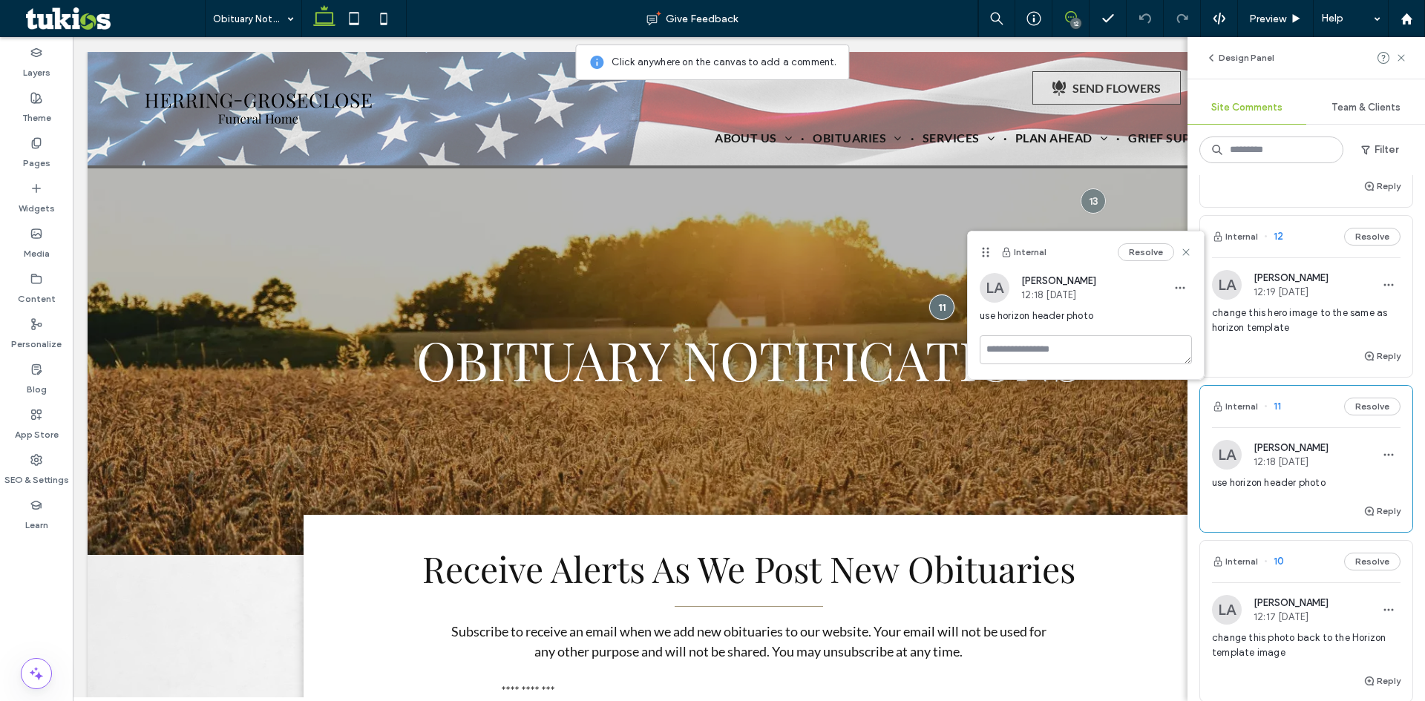
click at [1286, 637] on span "change this photo back to the Horizon template image" at bounding box center [1306, 646] width 188 height 30
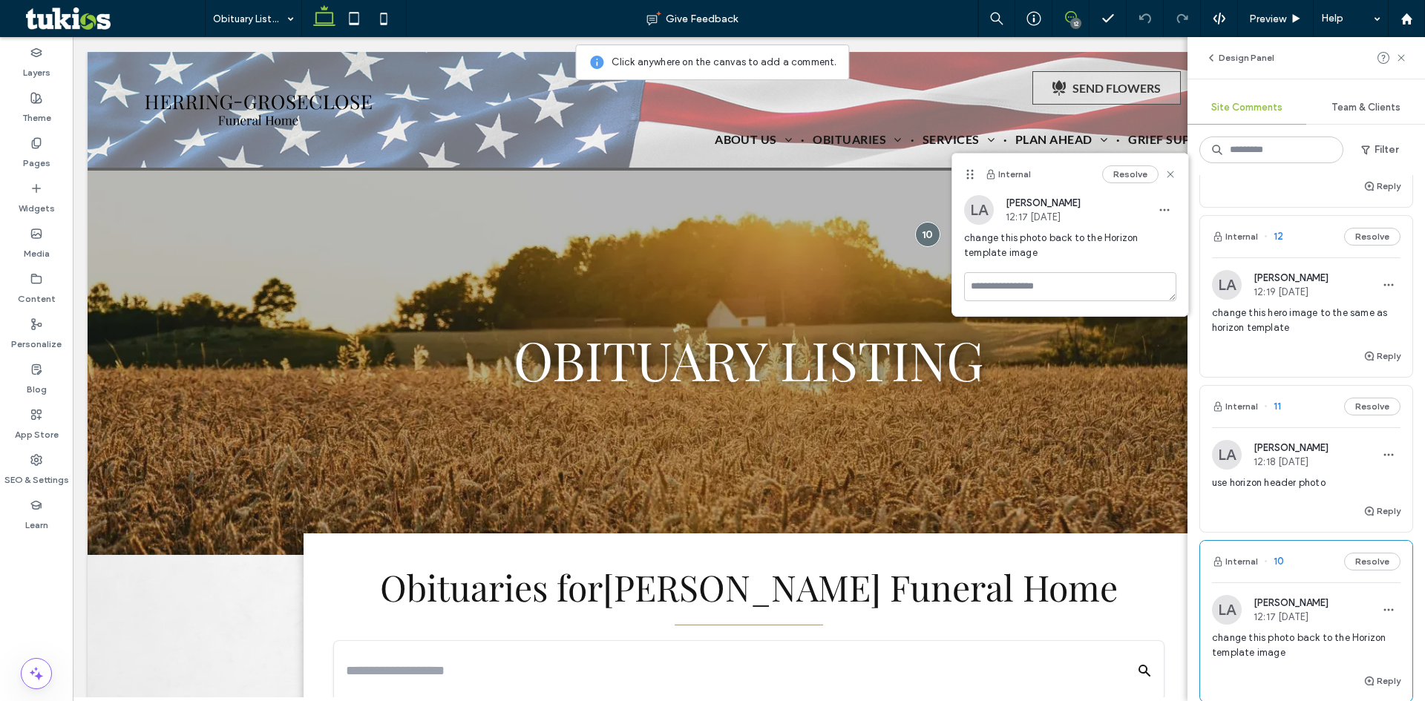
click at [1291, 482] on span "use horizon header photo" at bounding box center [1306, 483] width 188 height 15
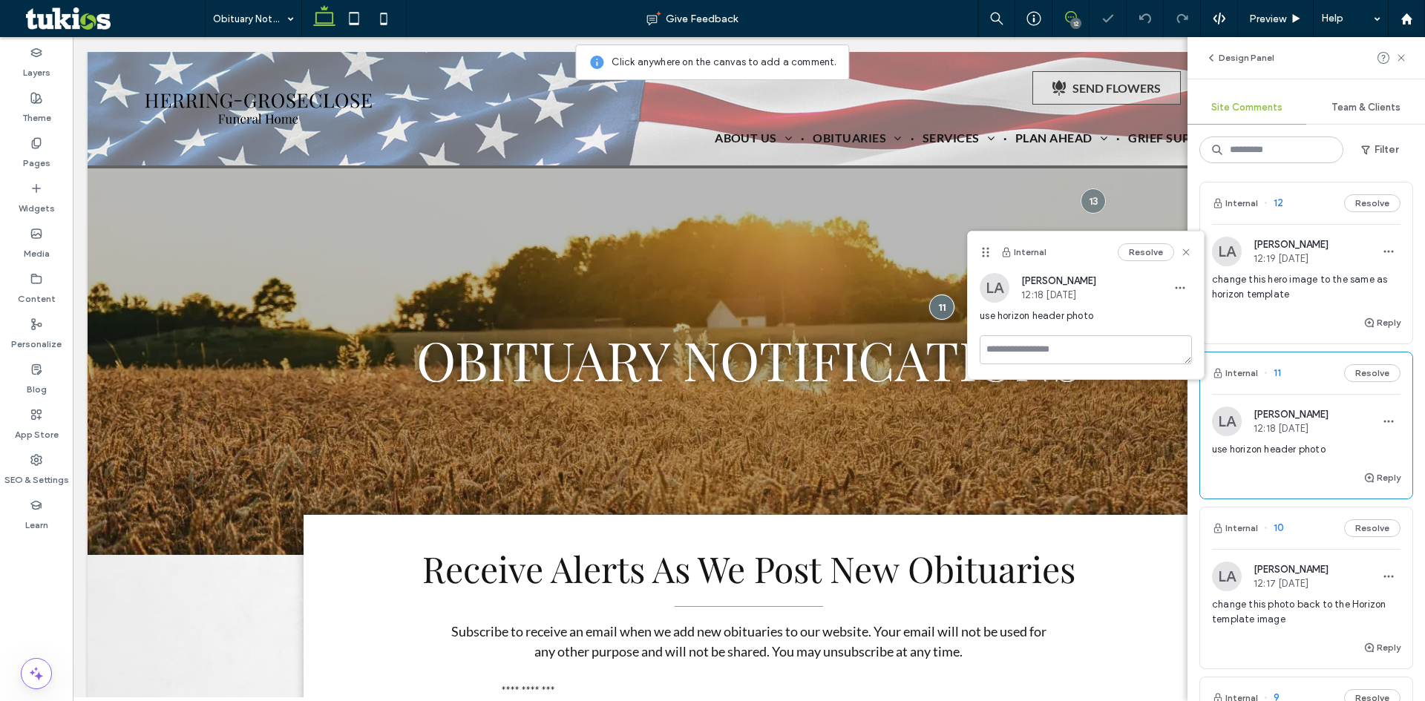
scroll to position [371, 0]
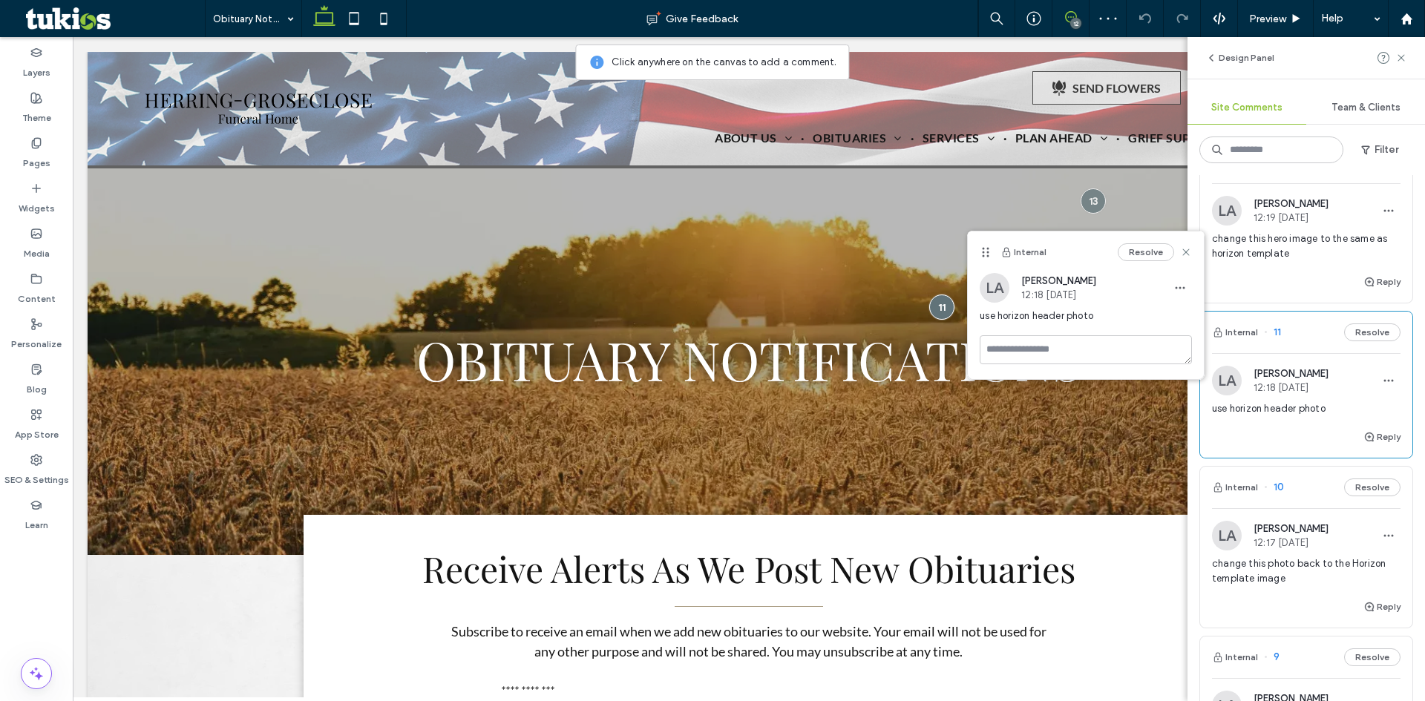
click at [1274, 569] on span "change this photo back to the Horizon template image" at bounding box center [1306, 572] width 188 height 30
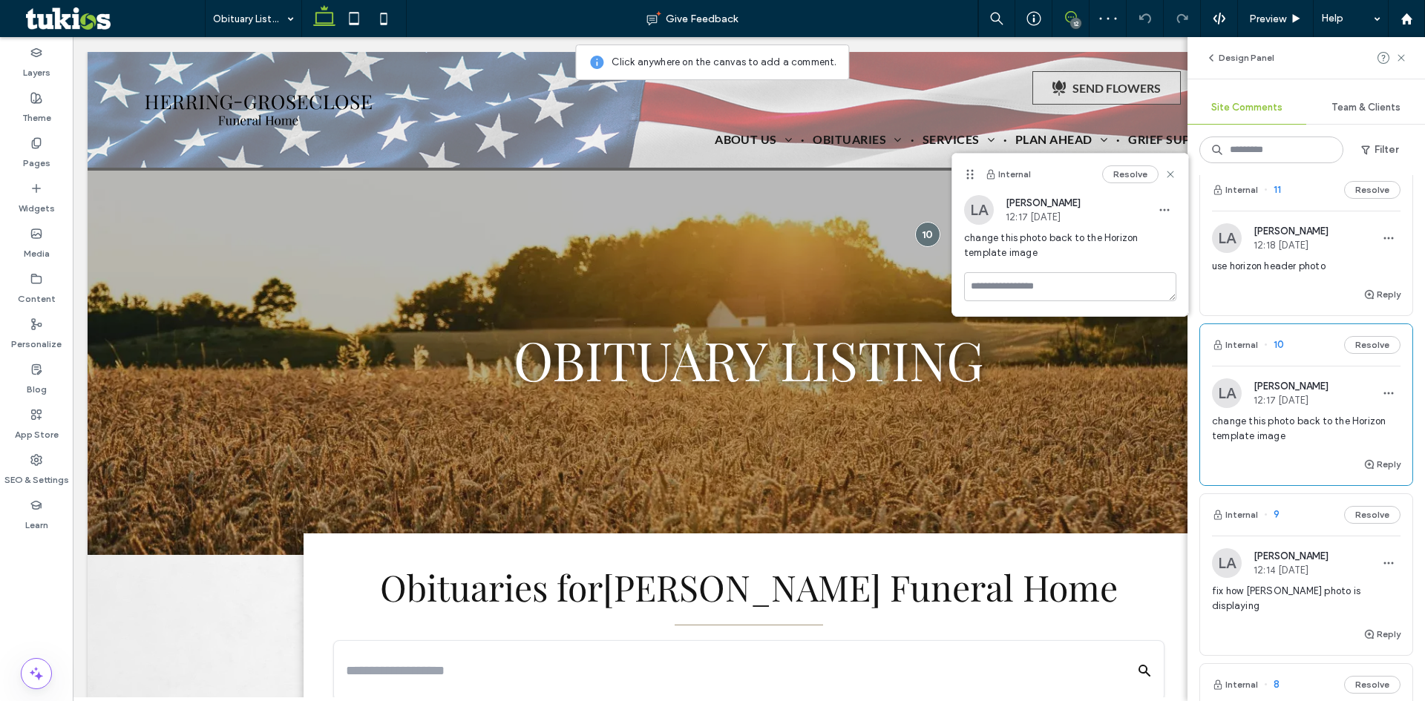
scroll to position [519, 0]
click at [1276, 585] on span "fix how Travis photo is displaying" at bounding box center [1306, 593] width 188 height 30
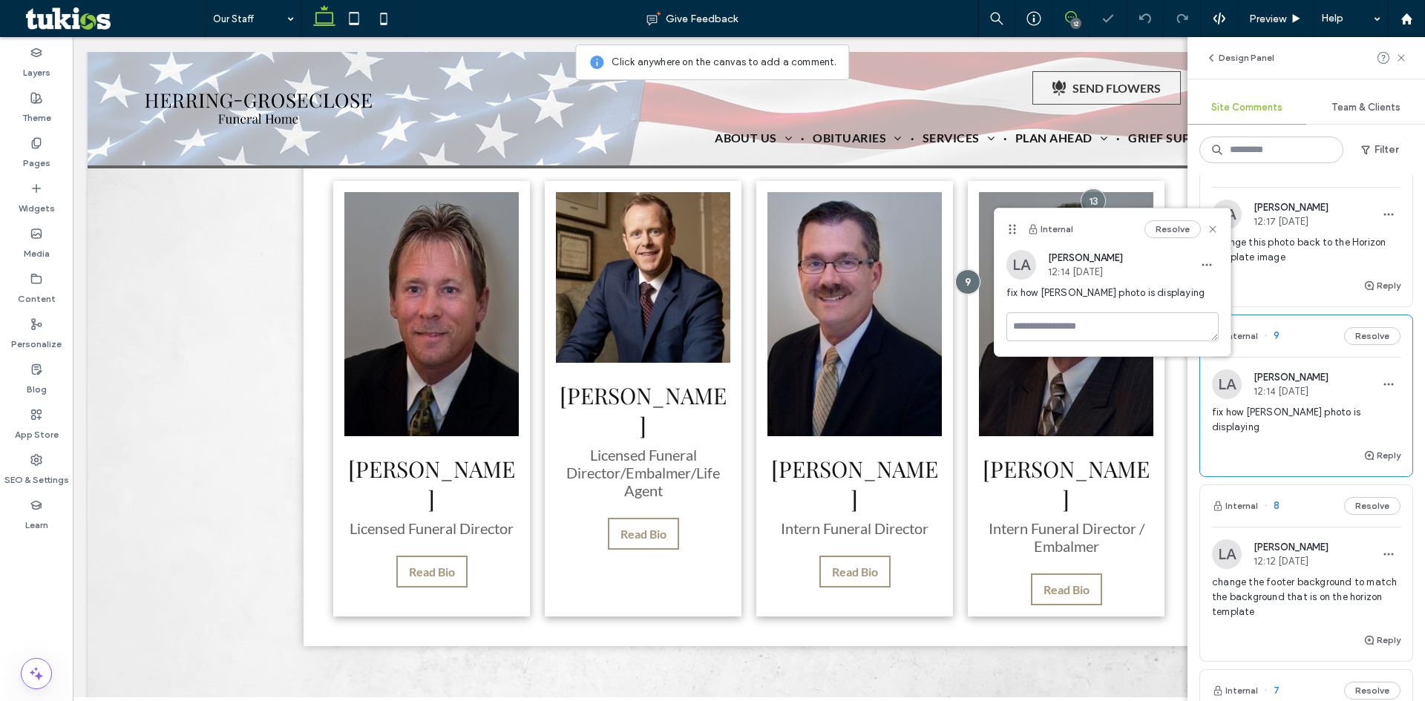
scroll to position [742, 0]
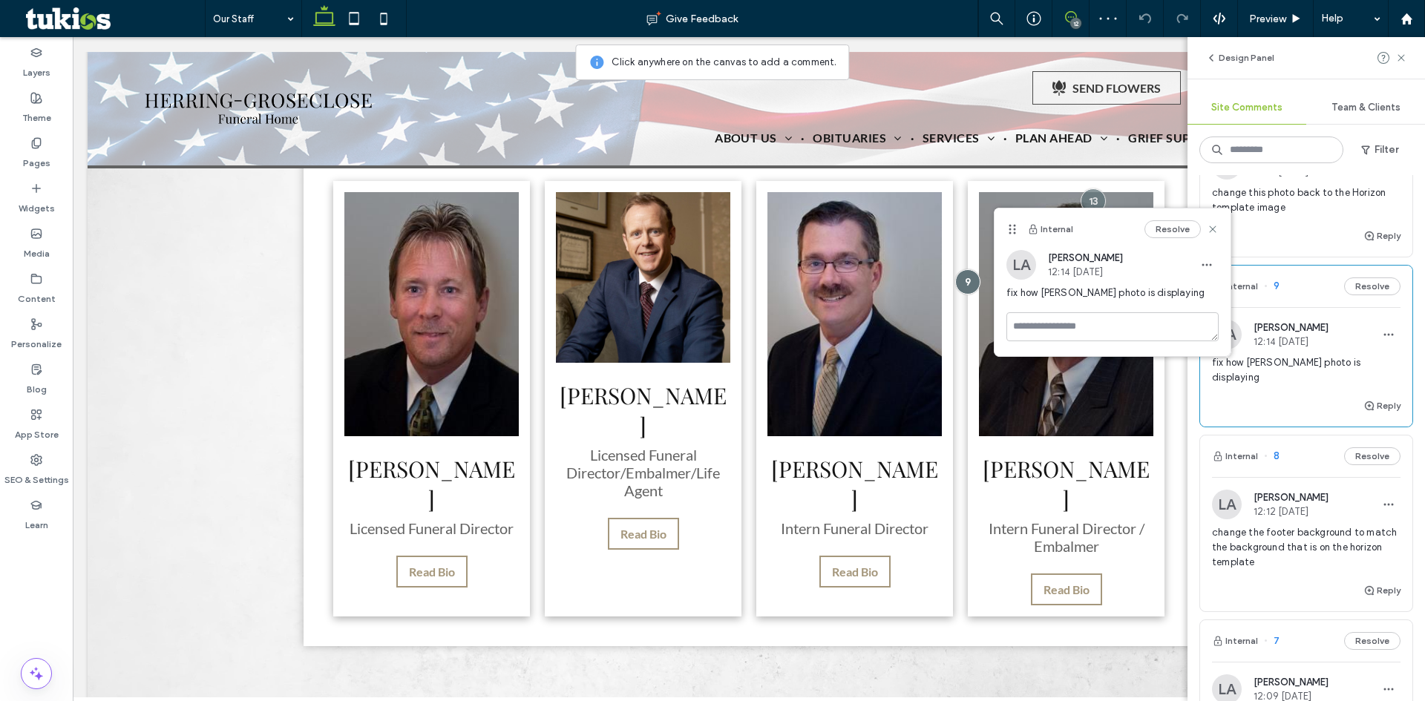
click at [1252, 545] on span "change the footer background to match the background that is on the horizon tem…" at bounding box center [1306, 547] width 188 height 45
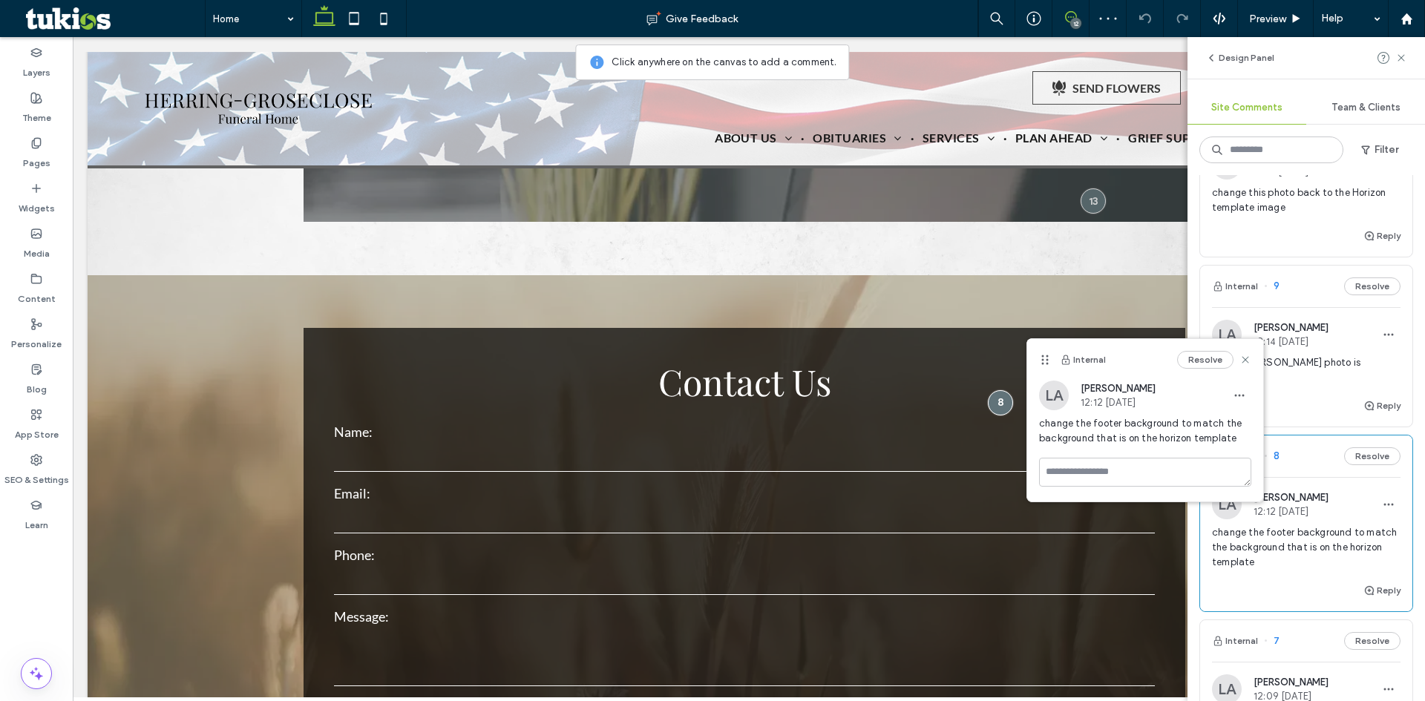
scroll to position [3011, 0]
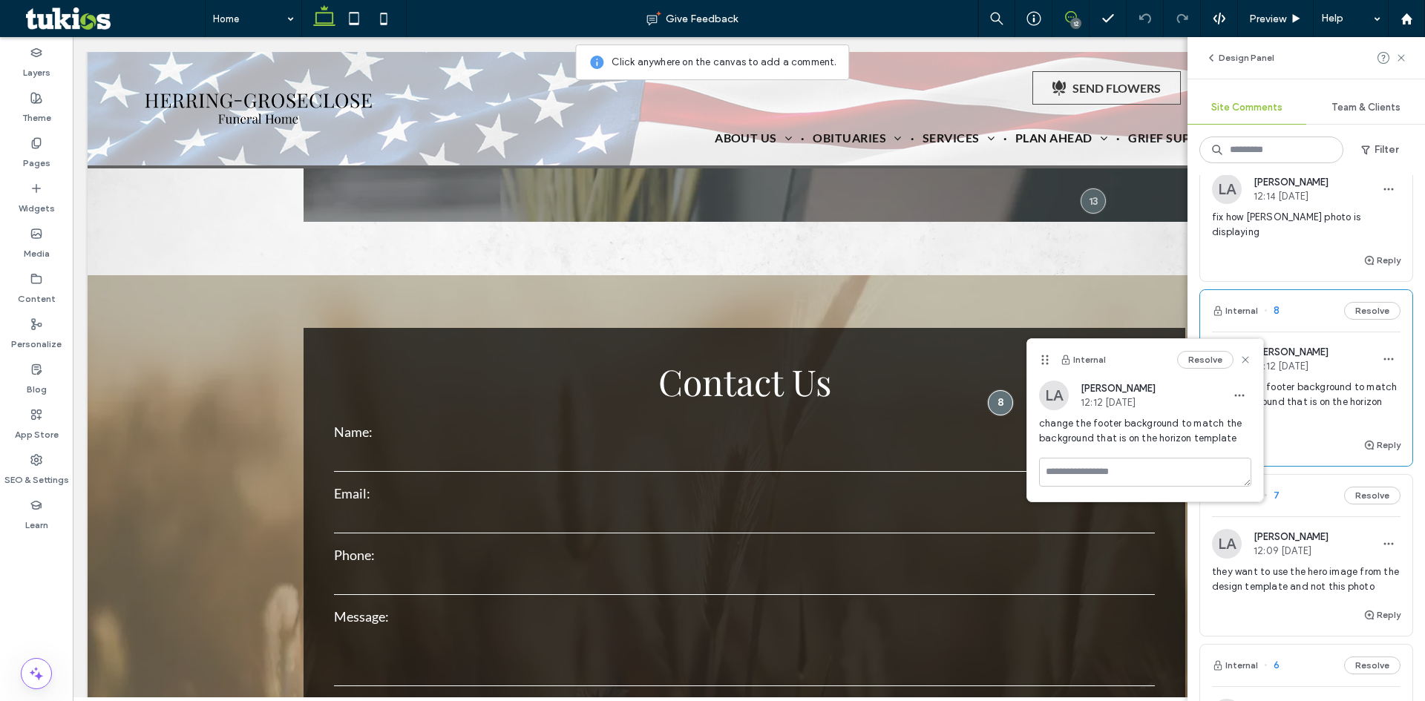
scroll to position [891, 0]
click at [1269, 571] on span "they want to use the hero image from the design template and not this photo" at bounding box center [1306, 577] width 188 height 30
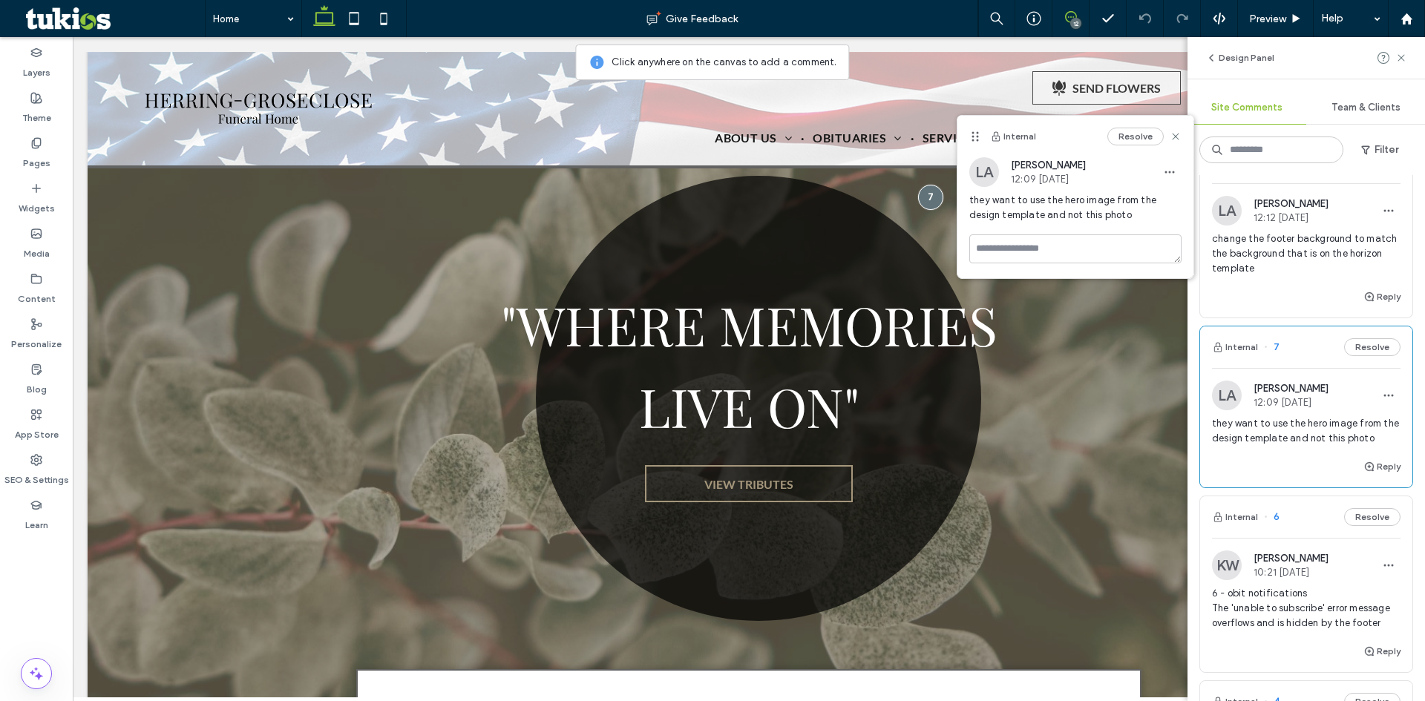
scroll to position [1039, 0]
click at [1279, 583] on span "6 - obit notifications The 'unable to subscribe' error message overflows and is…" at bounding box center [1306, 605] width 188 height 45
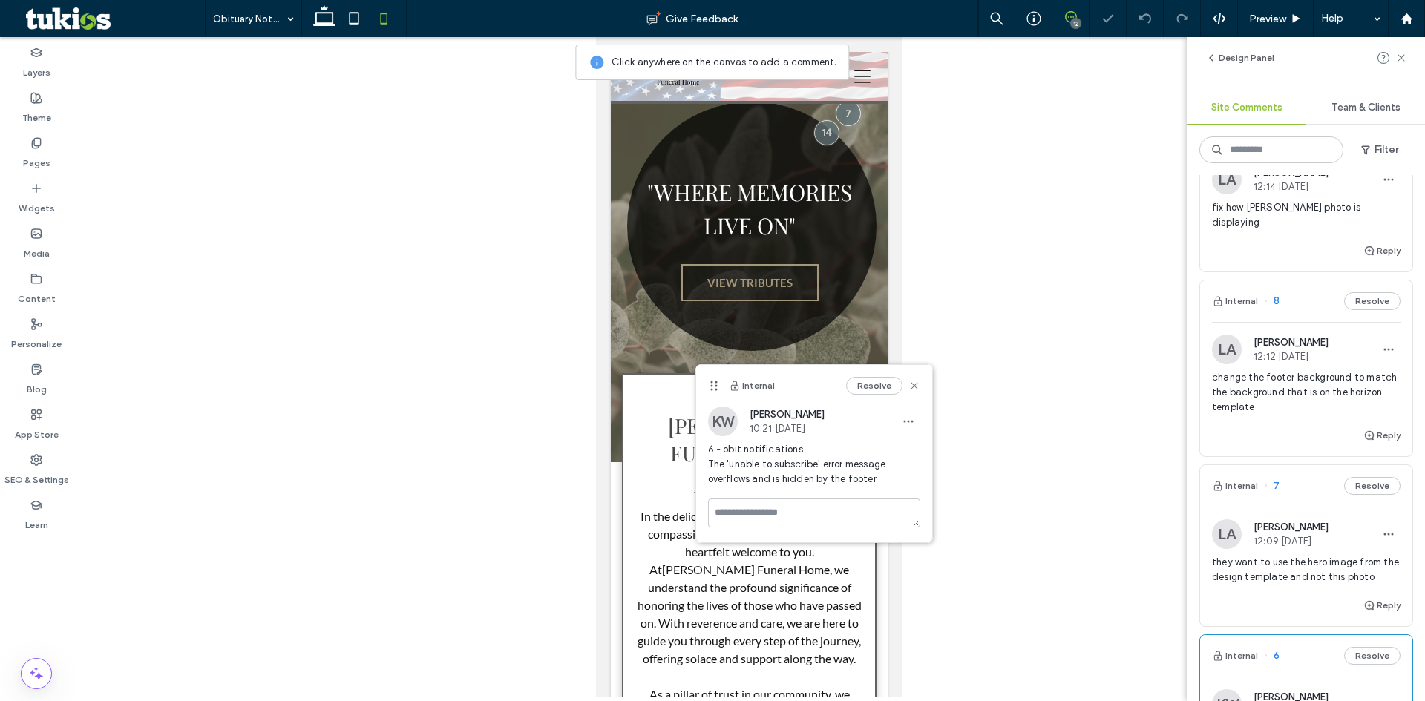
scroll to position [891, 0]
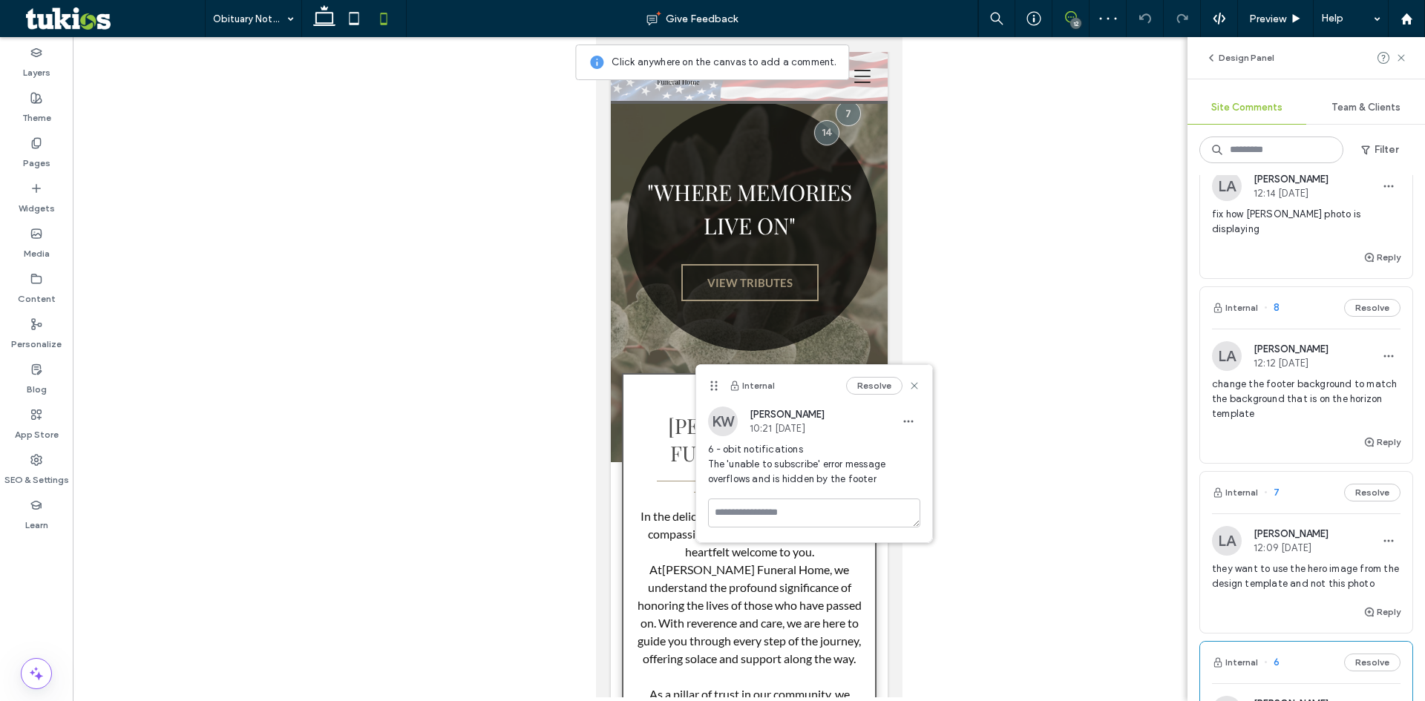
click at [1280, 569] on span "they want to use the hero image from the design template and not this photo" at bounding box center [1306, 577] width 188 height 30
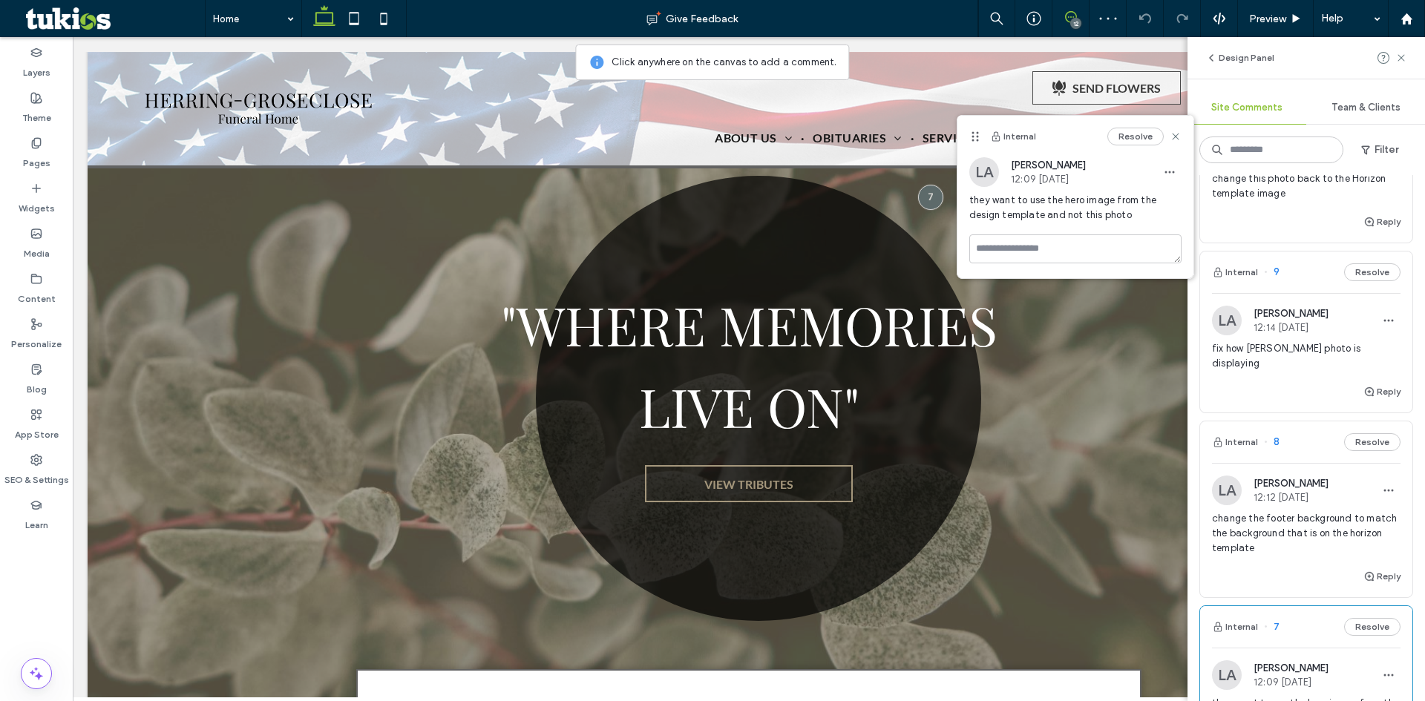
scroll to position [742, 0]
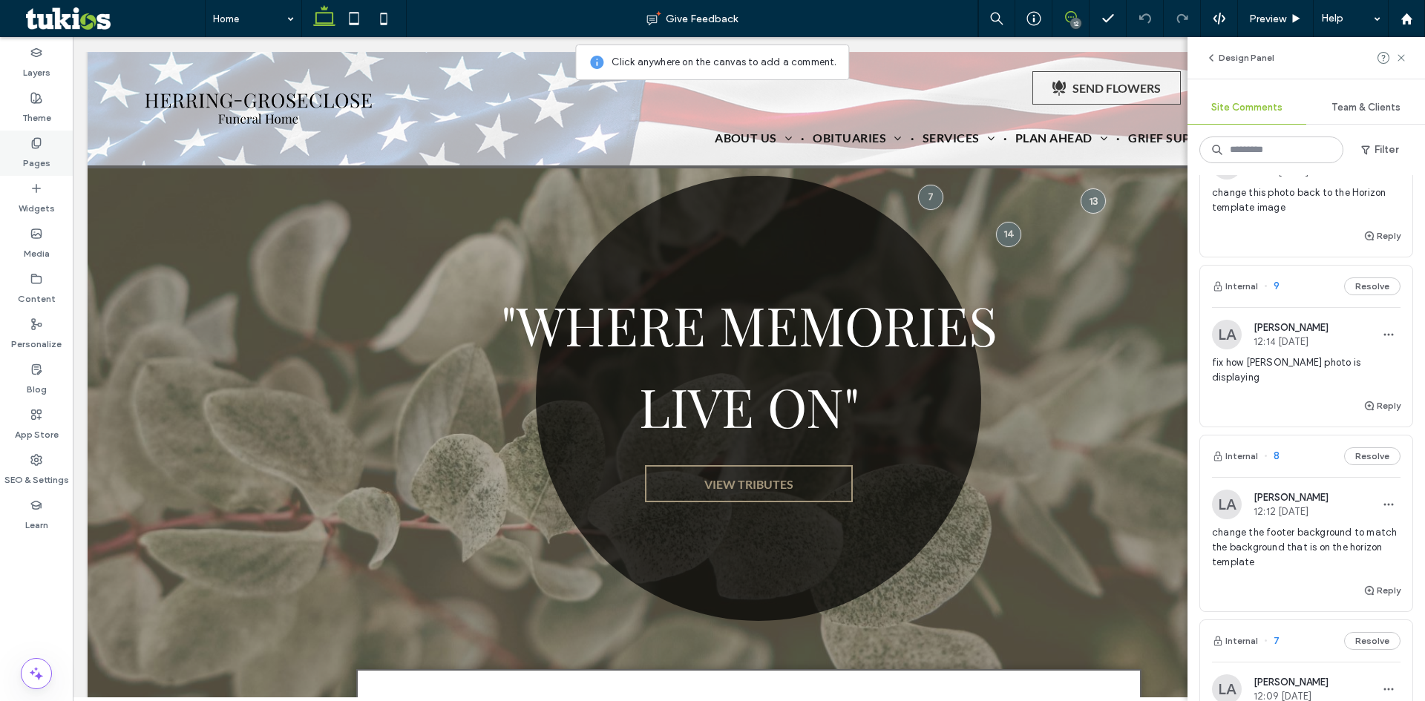
click at [4, 156] on div "Pages" at bounding box center [36, 153] width 73 height 45
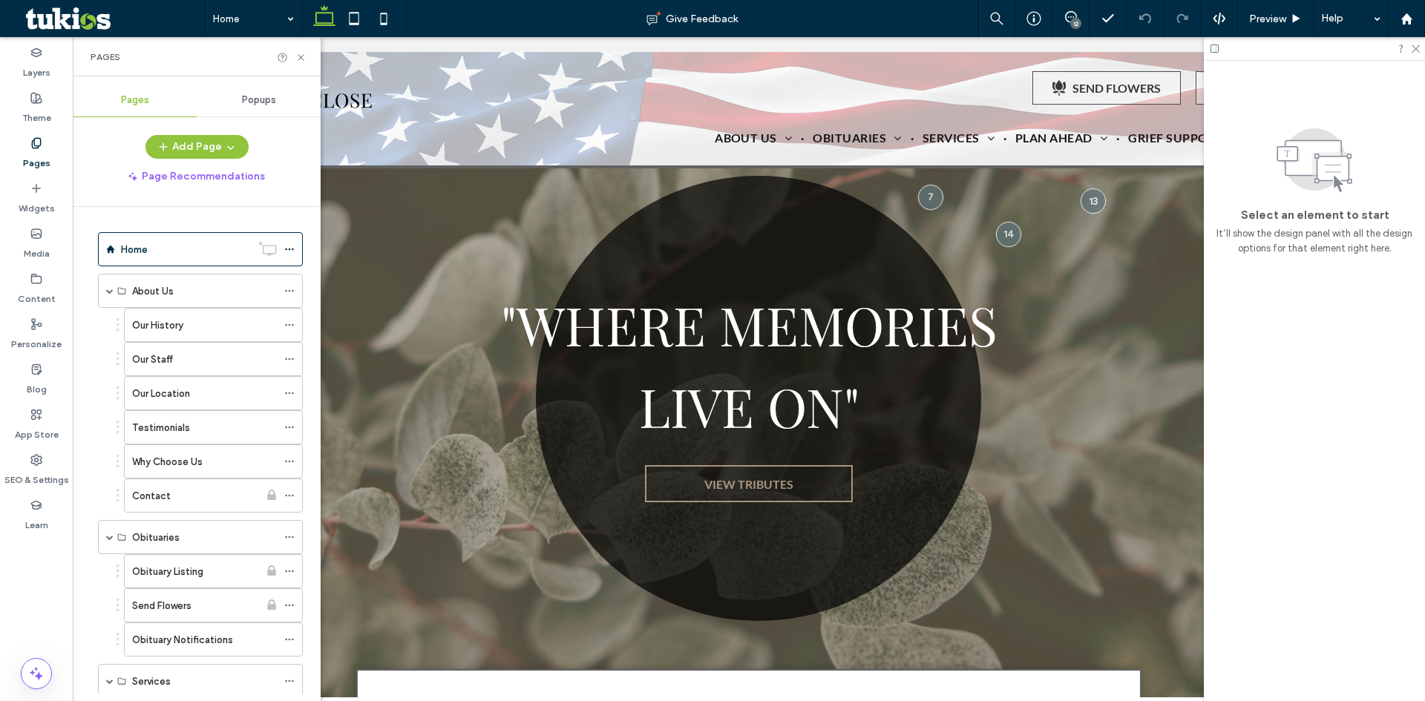
scroll to position [0, 0]
click at [160, 326] on label "Our History" at bounding box center [157, 325] width 51 height 26
click at [163, 414] on div "Testimonials" at bounding box center [204, 427] width 145 height 33
click at [186, 334] on div "Our History" at bounding box center [204, 325] width 145 height 33
click at [183, 369] on div "Our Staff" at bounding box center [204, 359] width 145 height 33
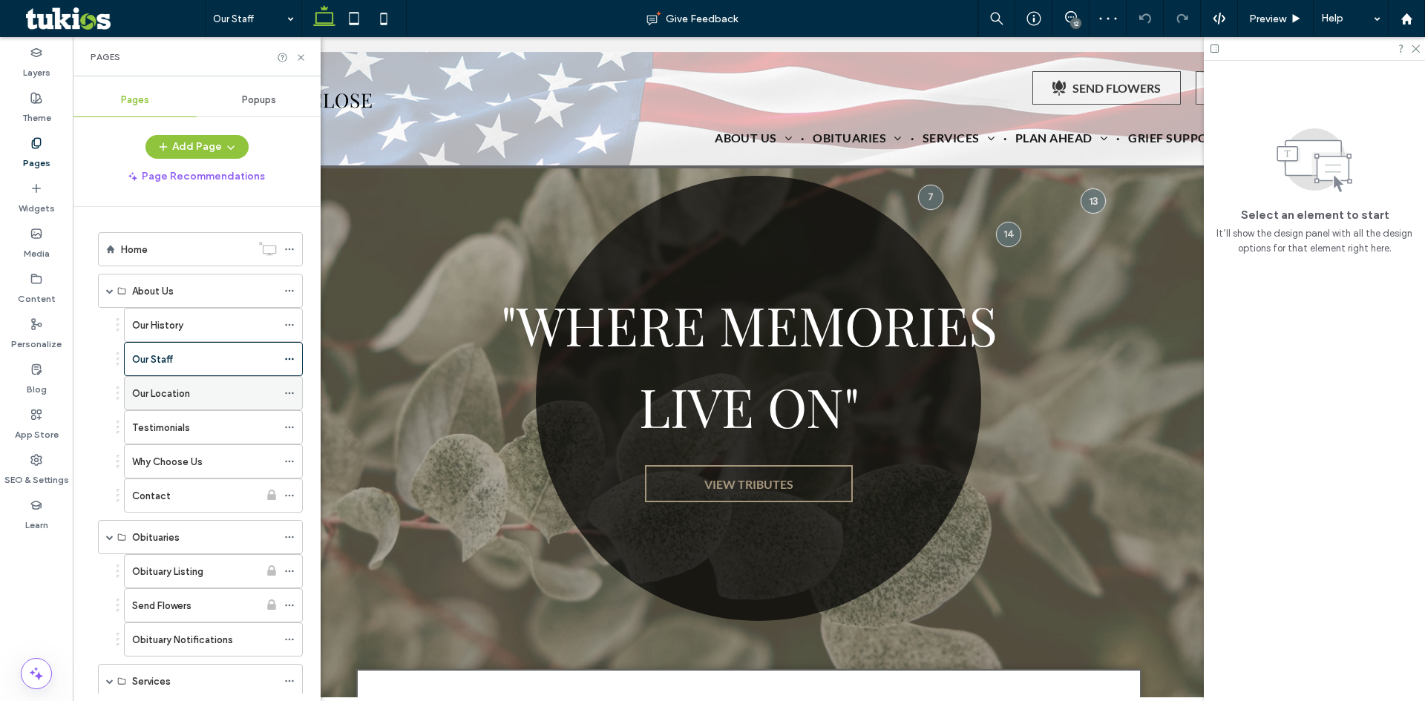
click at [191, 390] on div "Our Location" at bounding box center [204, 394] width 145 height 16
click at [192, 429] on div "Testimonials" at bounding box center [204, 428] width 145 height 16
click at [194, 462] on label "Why Choose Us" at bounding box center [167, 462] width 70 height 26
click at [206, 329] on div "Our History" at bounding box center [204, 326] width 145 height 16
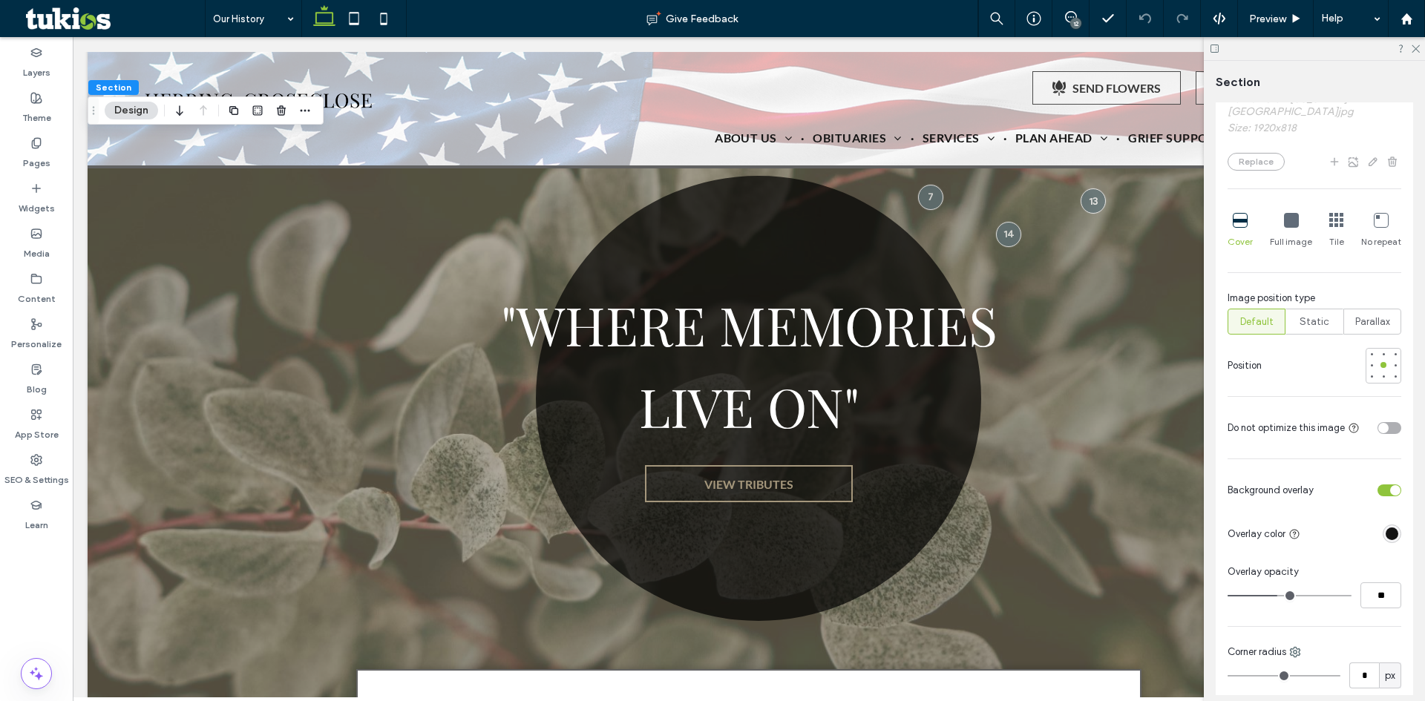
scroll to position [519, 0]
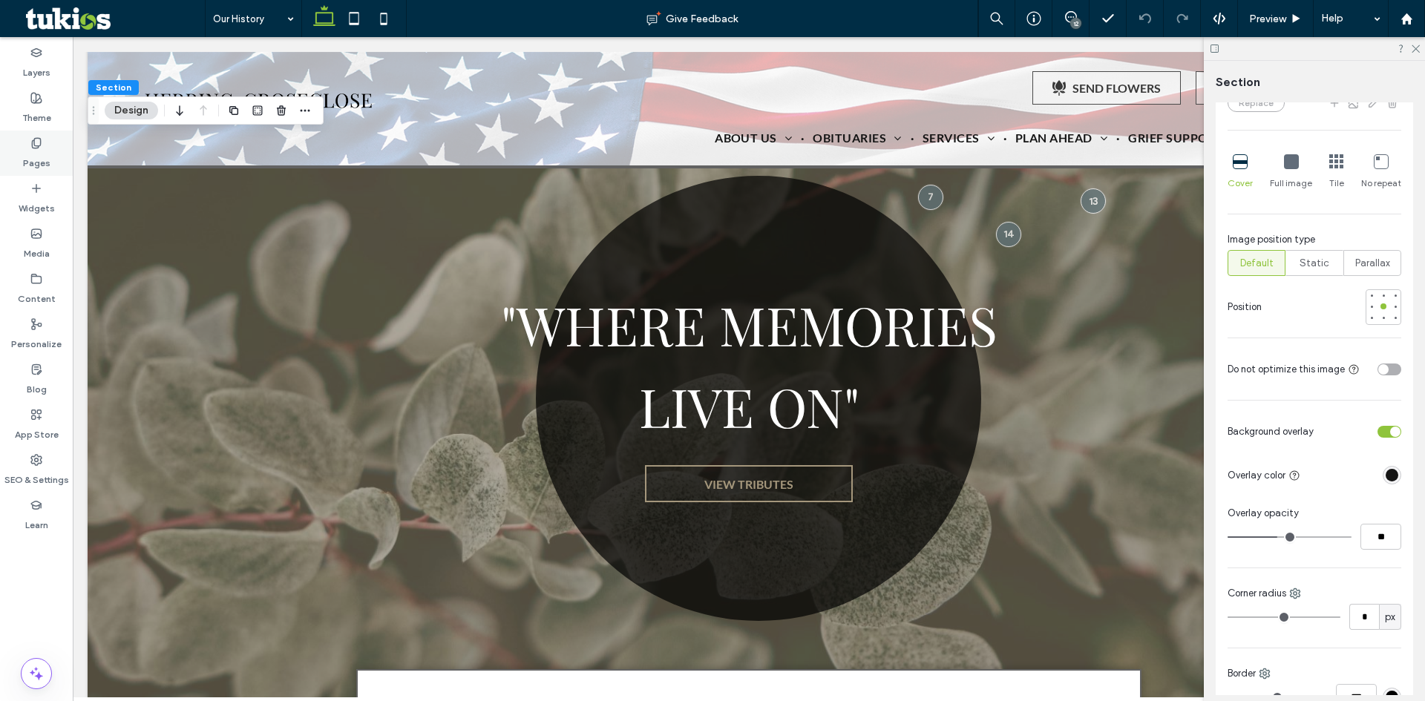
click at [27, 155] on label "Pages" at bounding box center [36, 159] width 27 height 21
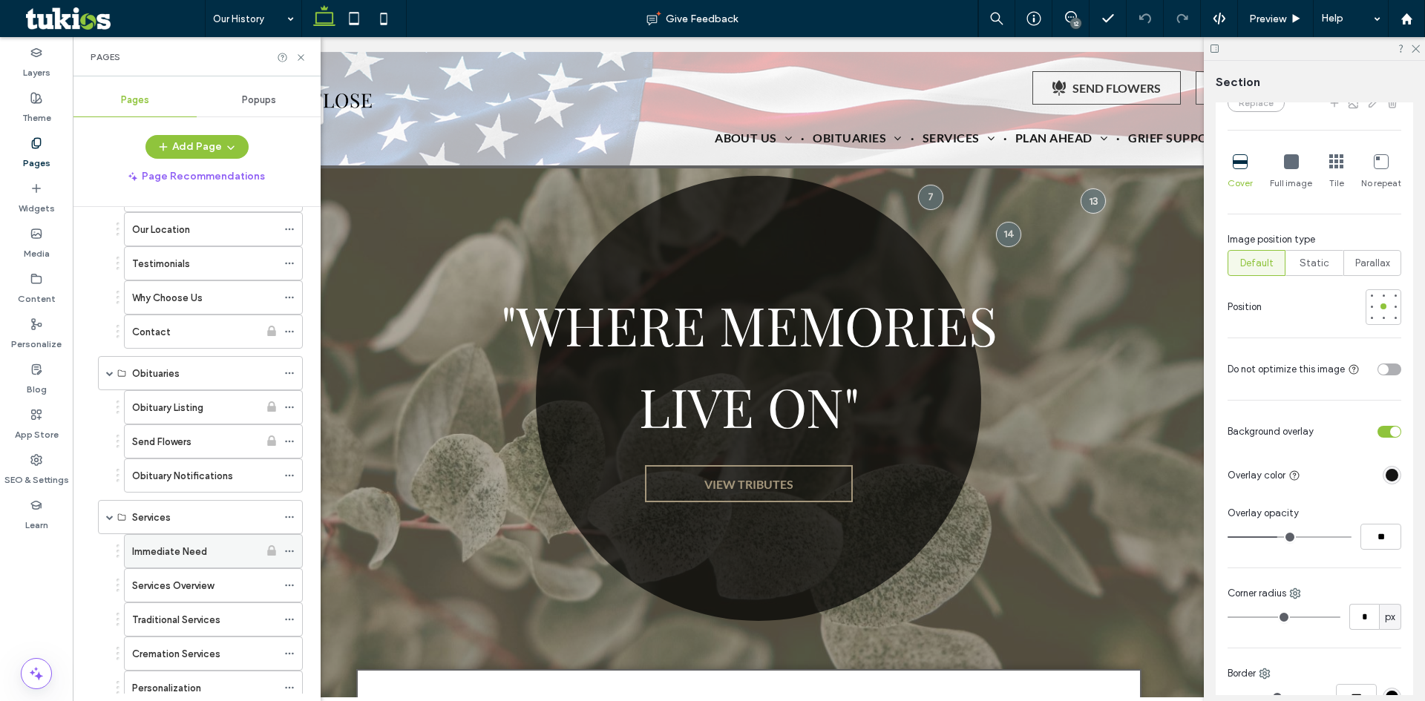
scroll to position [223, 0]
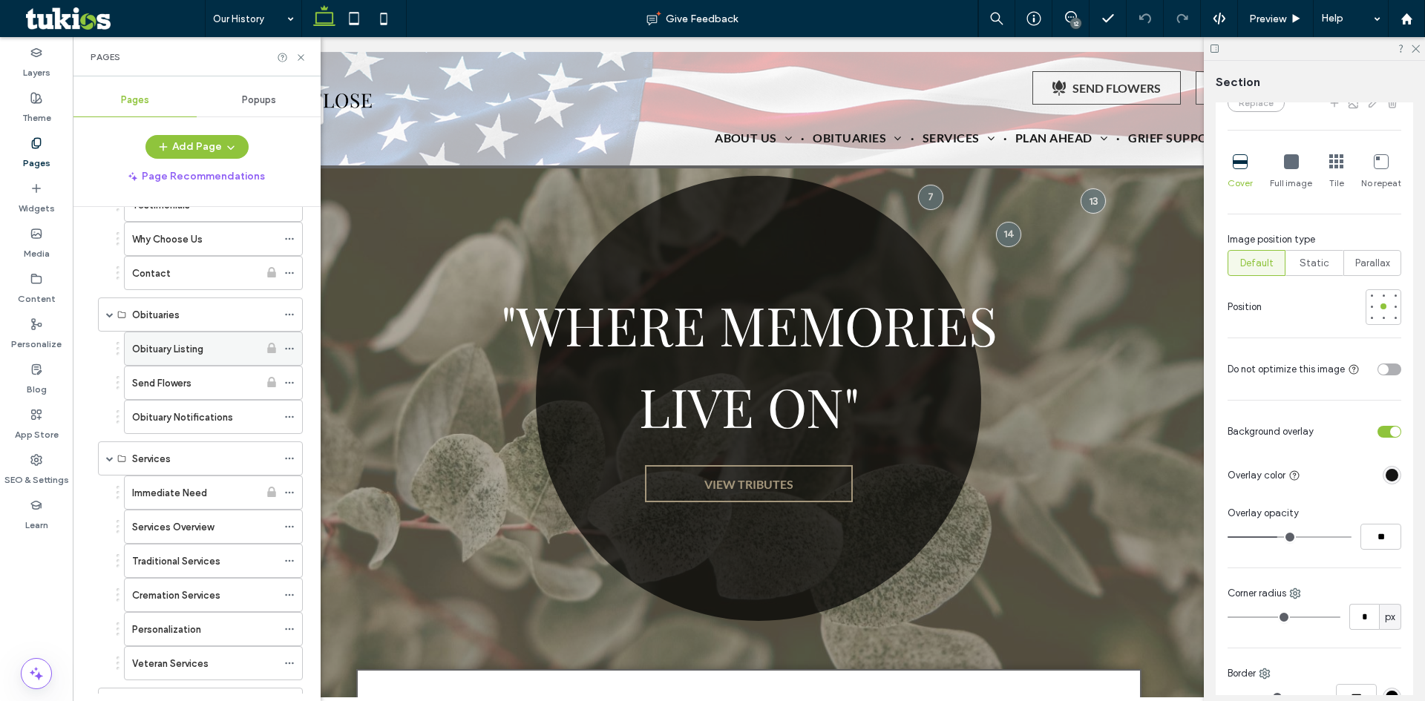
click at [182, 341] on label "Obituary Listing" at bounding box center [167, 349] width 71 height 26
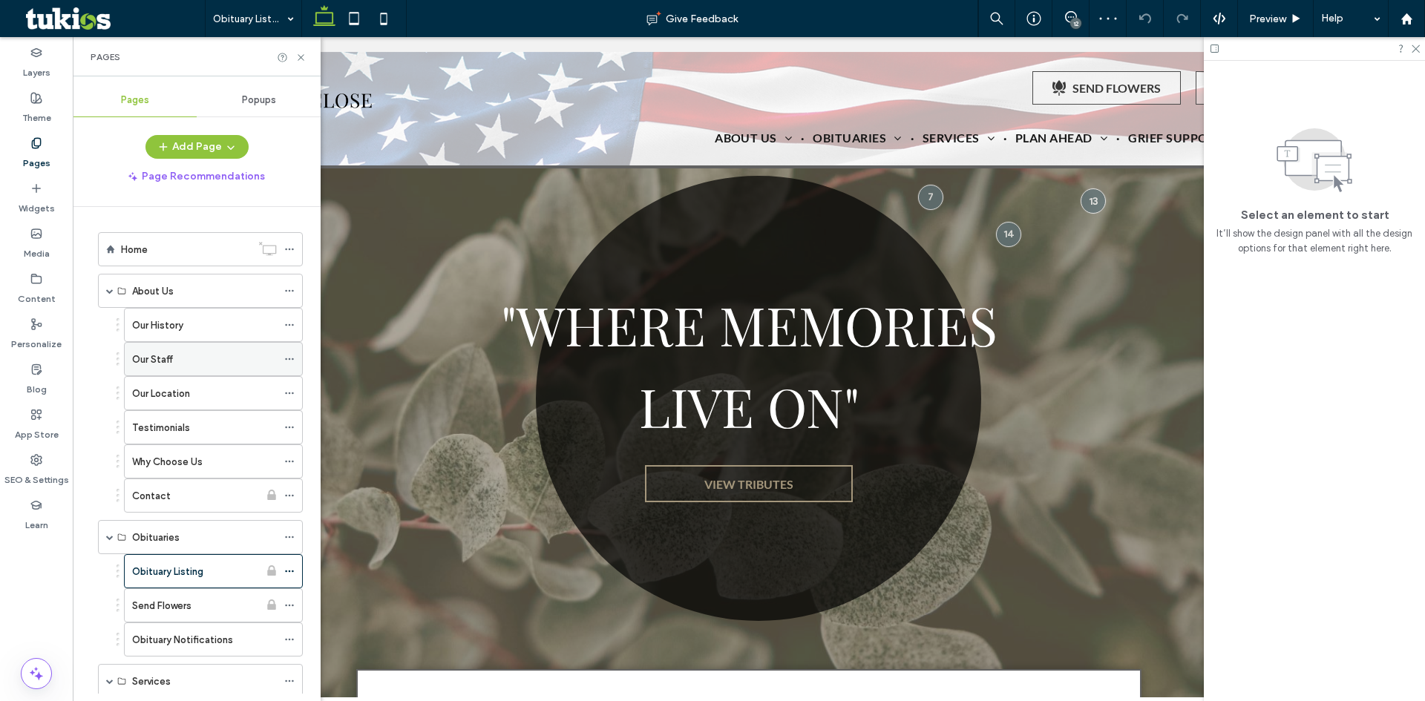
click at [197, 358] on div "Our Staff" at bounding box center [204, 360] width 145 height 16
click at [187, 327] on div "Our History" at bounding box center [204, 326] width 145 height 16
click at [162, 249] on div "Home" at bounding box center [186, 250] width 130 height 16
click at [182, 368] on div "Our Staff" at bounding box center [204, 359] width 145 height 33
click at [1417, 46] on icon at bounding box center [1415, 48] width 10 height 10
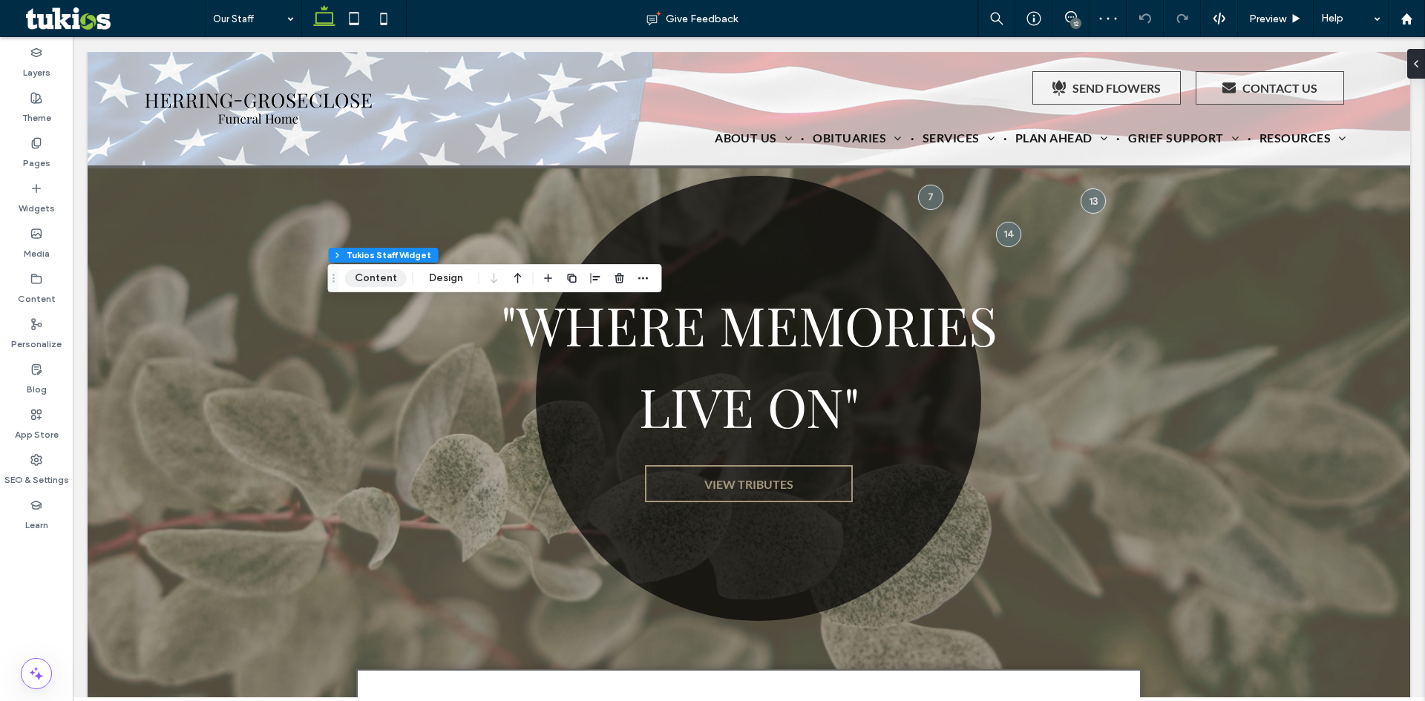
click at [387, 281] on button "Content" at bounding box center [376, 278] width 62 height 18
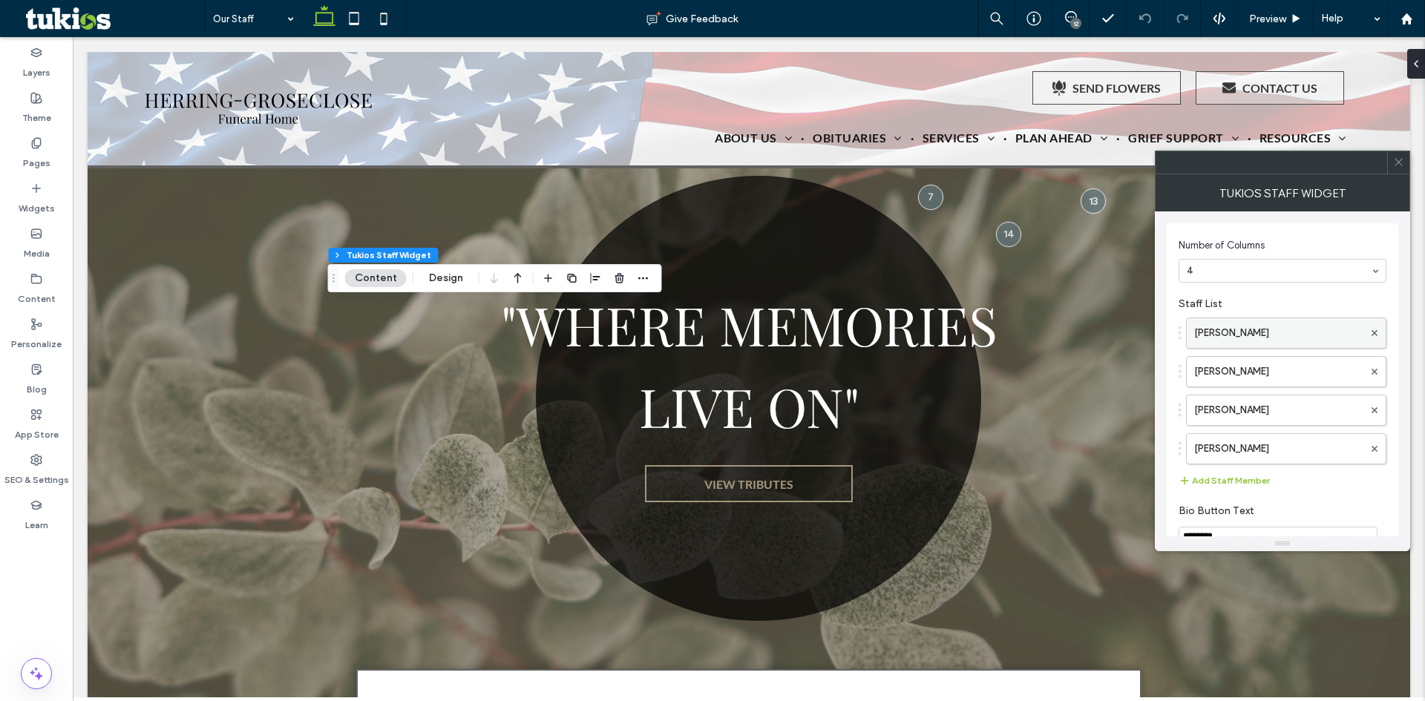
click at [1211, 332] on label "Matthew J. Mahan" at bounding box center [1278, 333] width 169 height 30
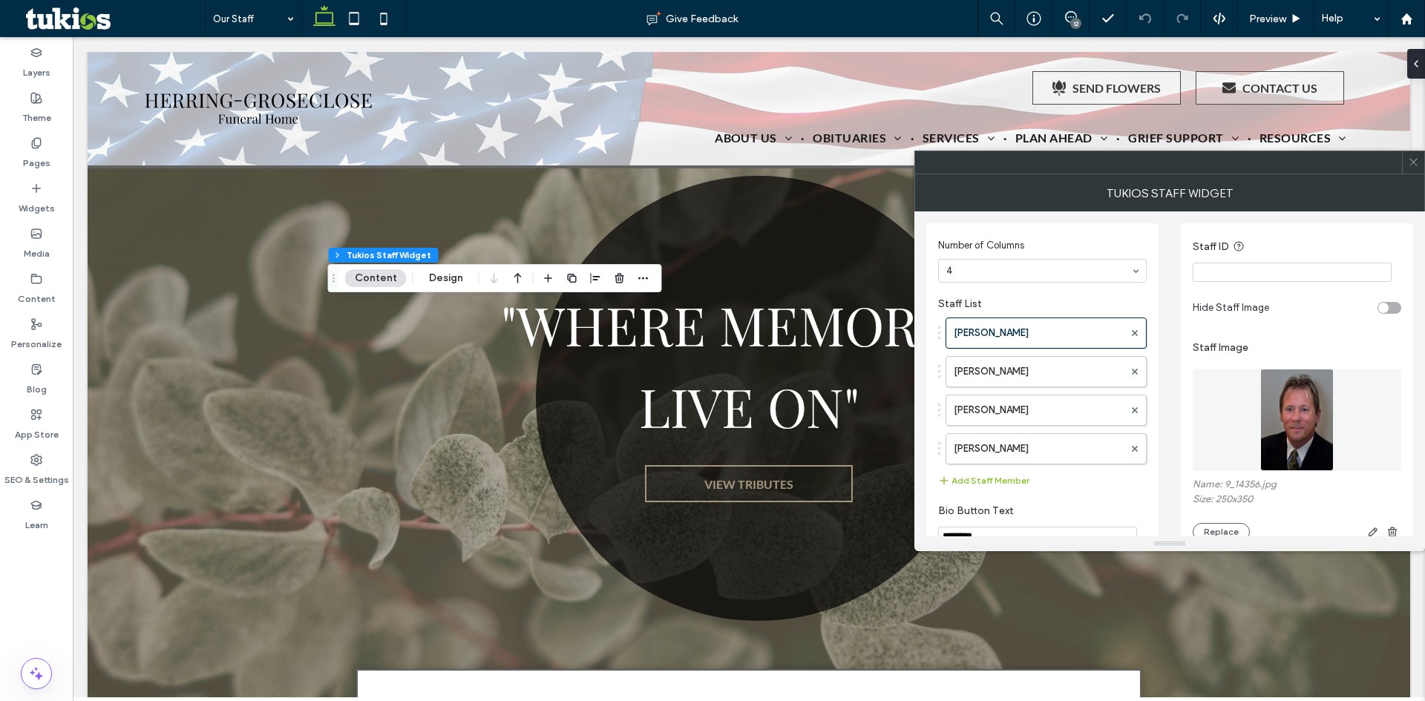
click at [1277, 423] on img at bounding box center [1296, 420] width 73 height 102
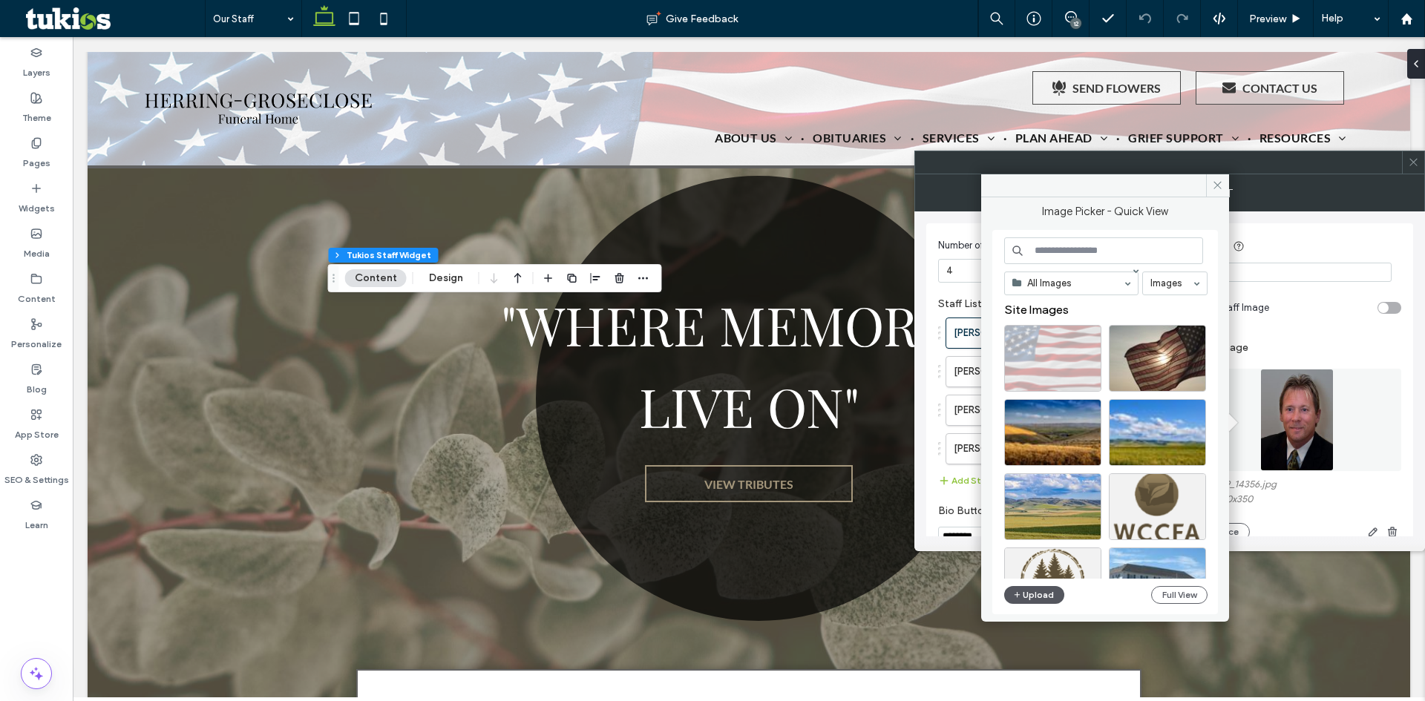
click at [1026, 600] on button "Upload" at bounding box center [1034, 595] width 61 height 18
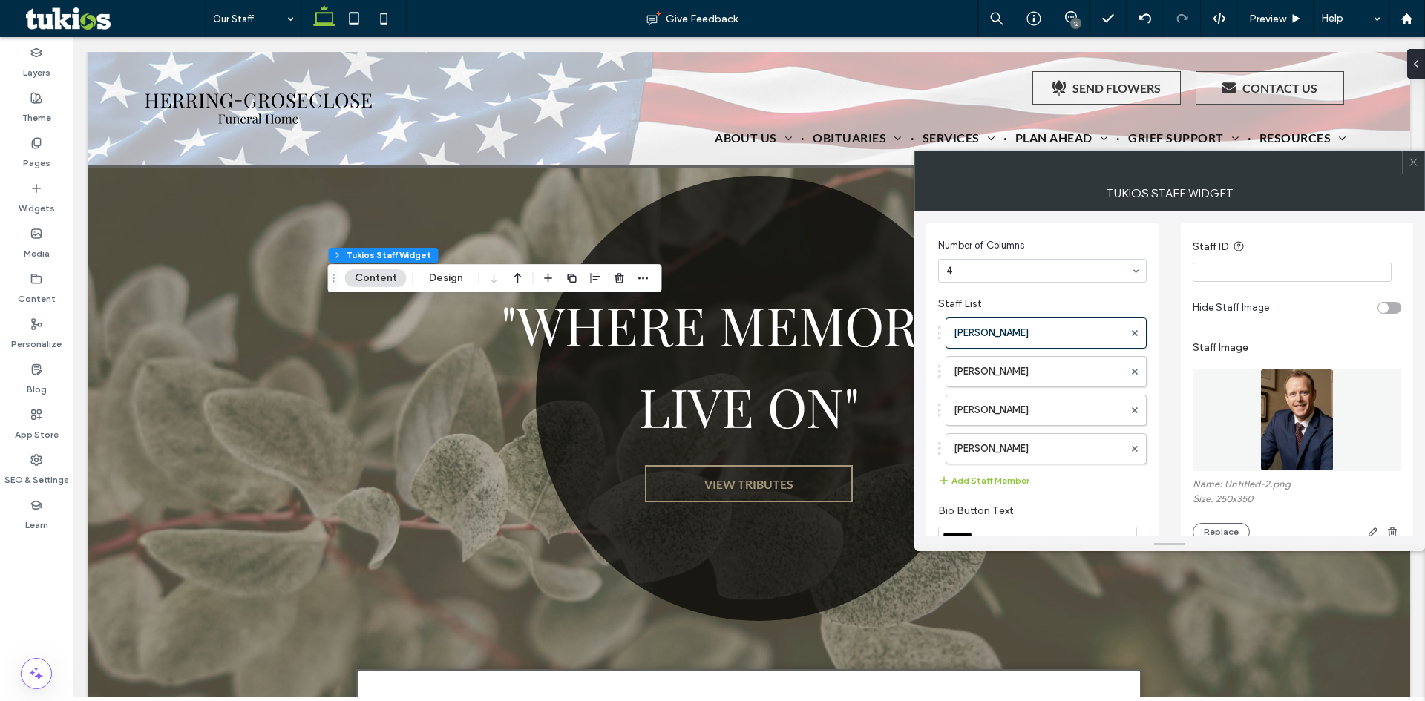
click at [1417, 168] on span at bounding box center [1413, 162] width 11 height 22
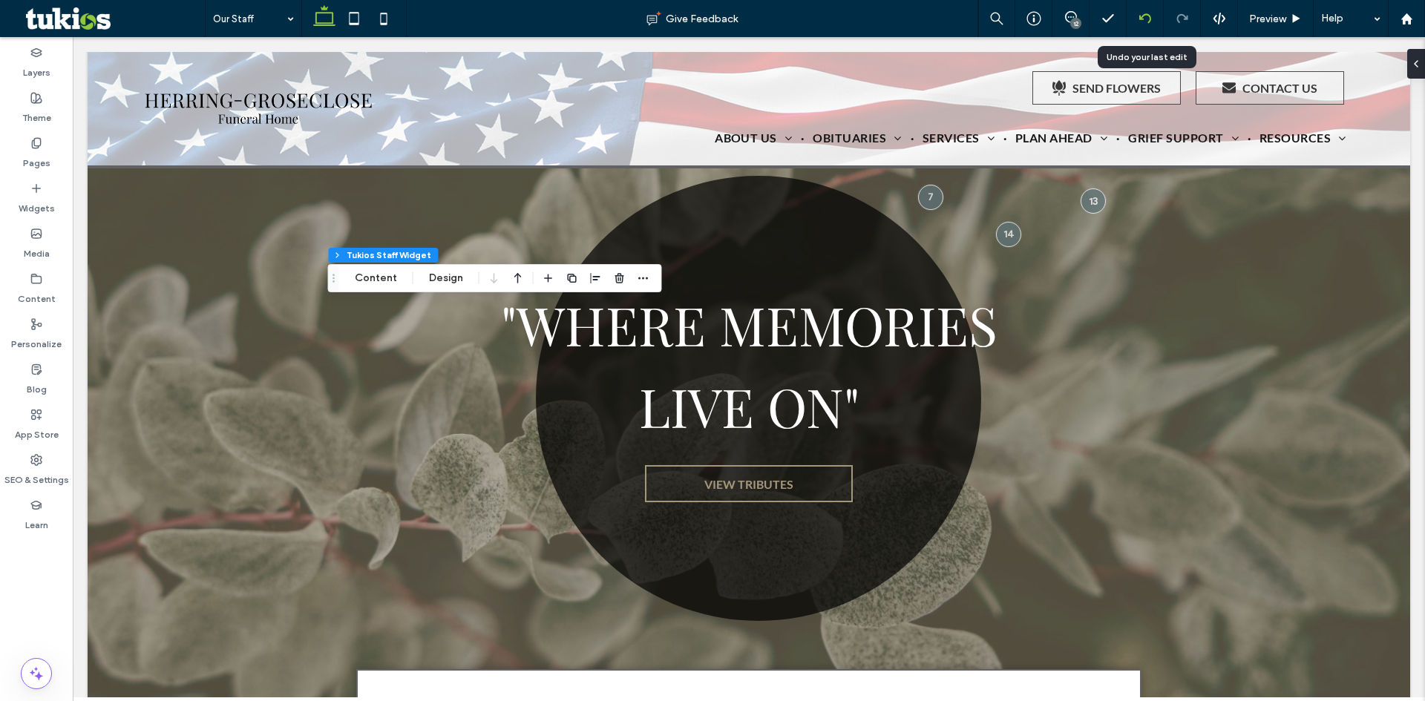
click at [1143, 20] on icon at bounding box center [1145, 19] width 12 height 12
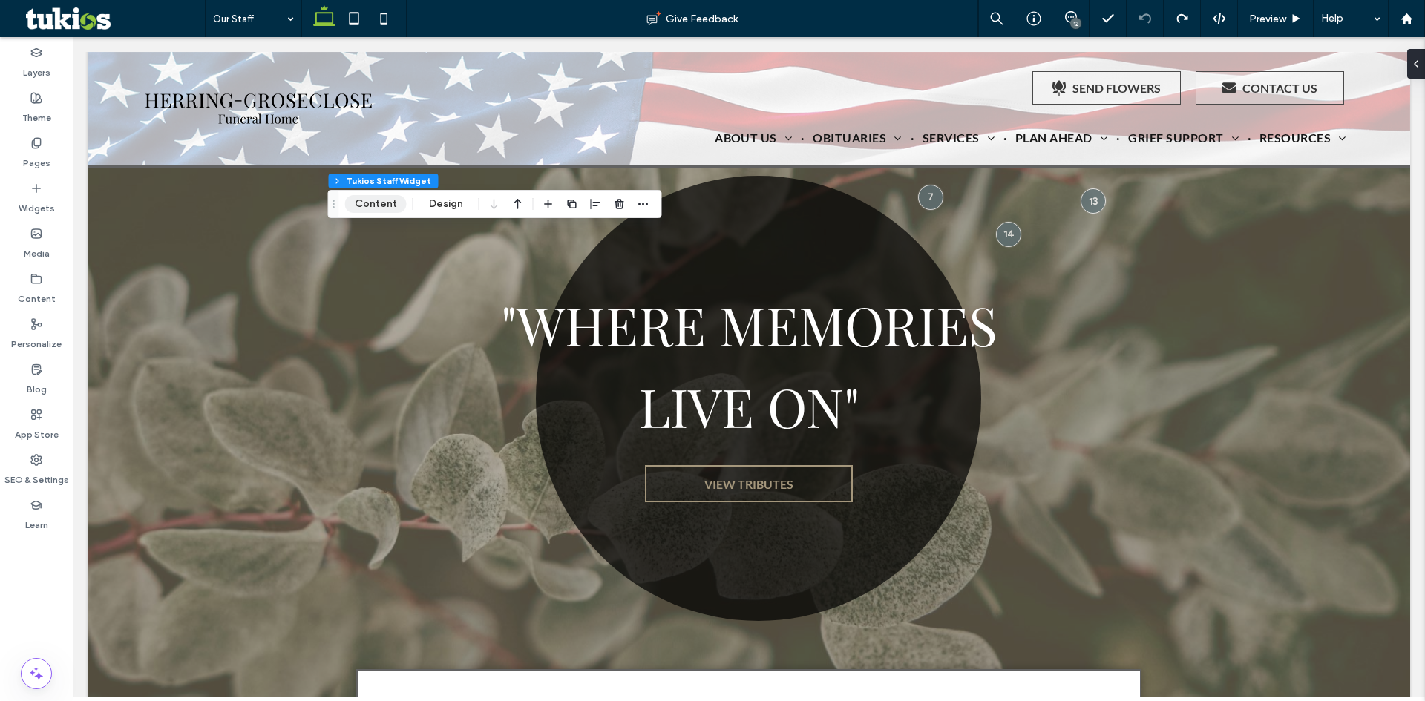
click at [397, 209] on button "Content" at bounding box center [376, 204] width 62 height 18
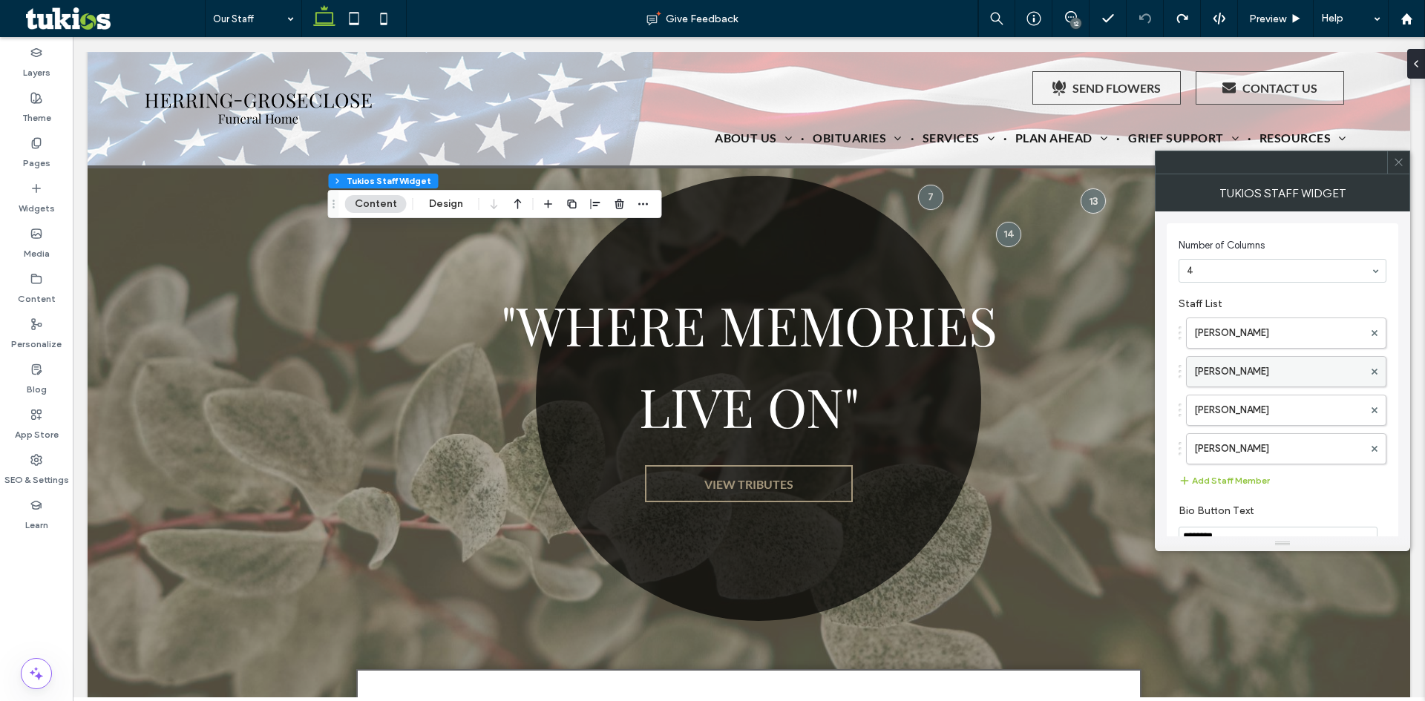
click at [1263, 369] on label "Travis Locke" at bounding box center [1278, 372] width 169 height 30
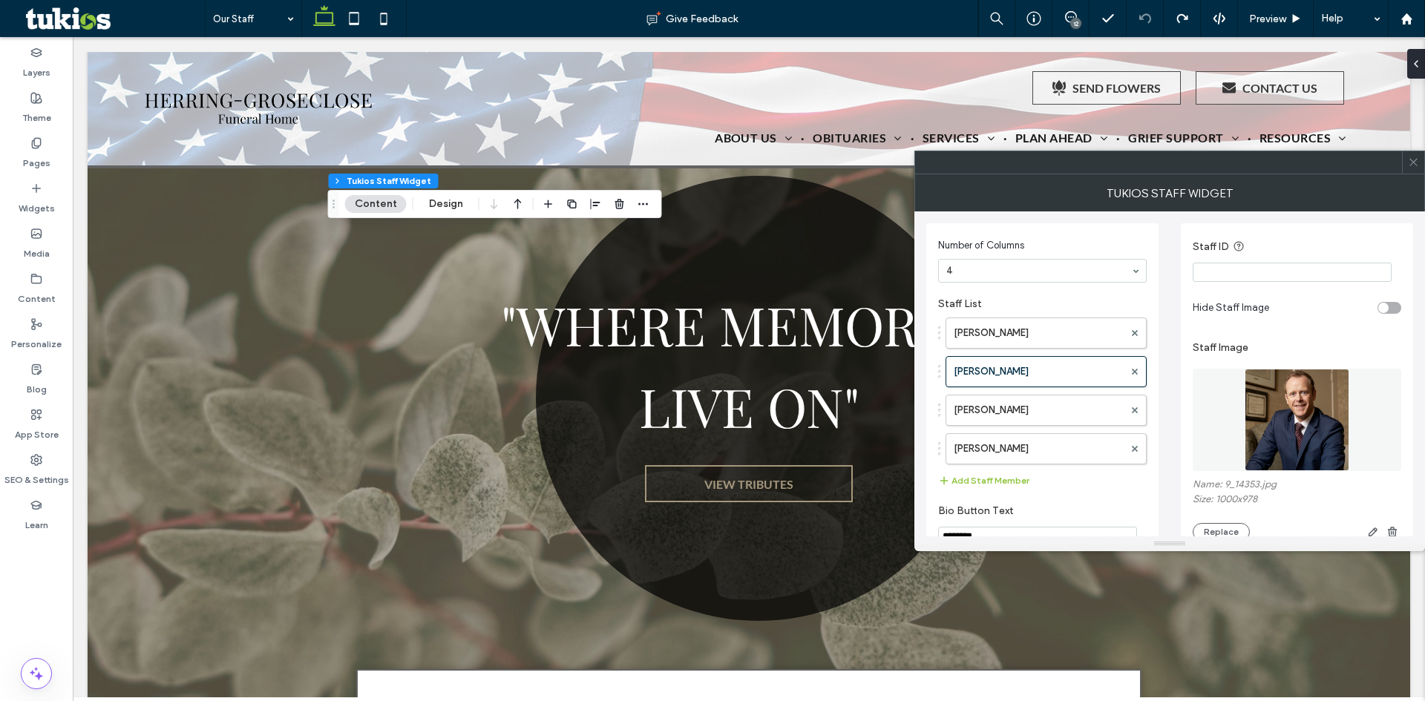
click at [1275, 418] on img at bounding box center [1296, 420] width 105 height 102
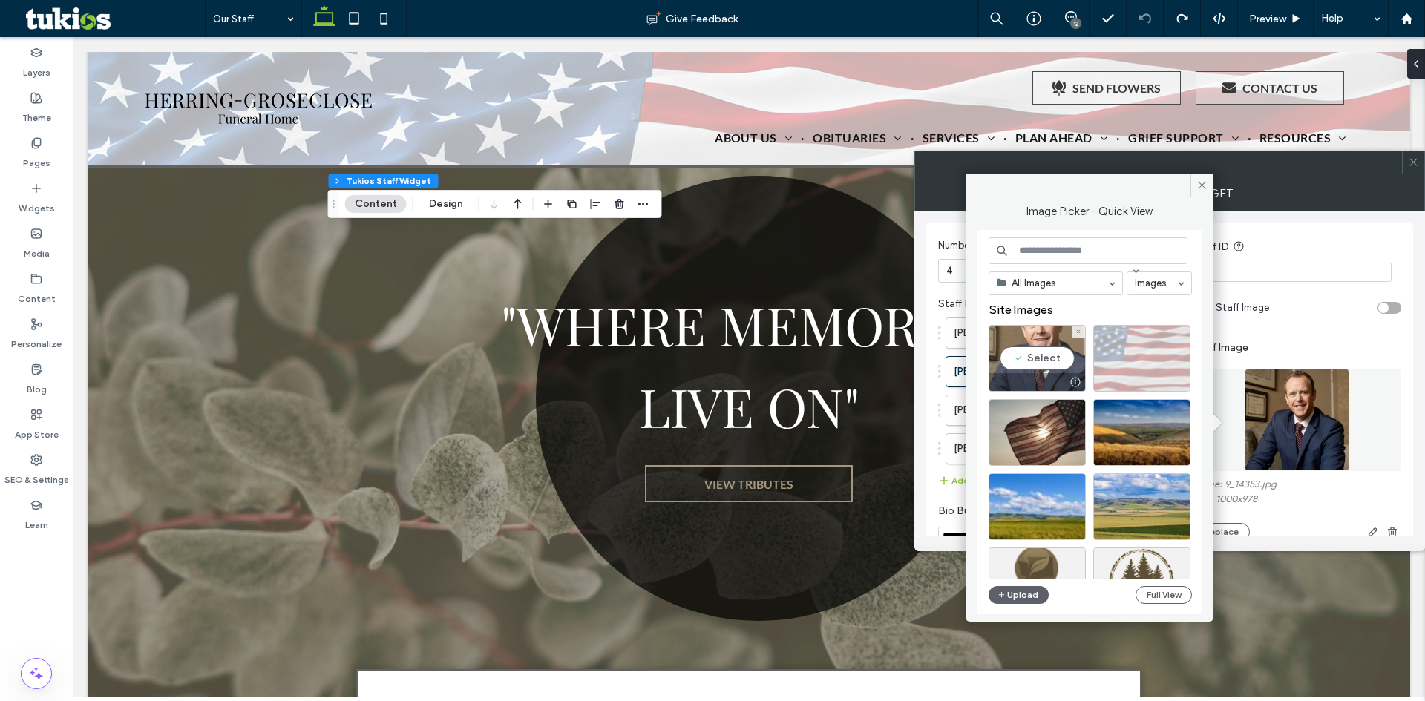
click at [1040, 358] on div "Select" at bounding box center [1036, 358] width 97 height 67
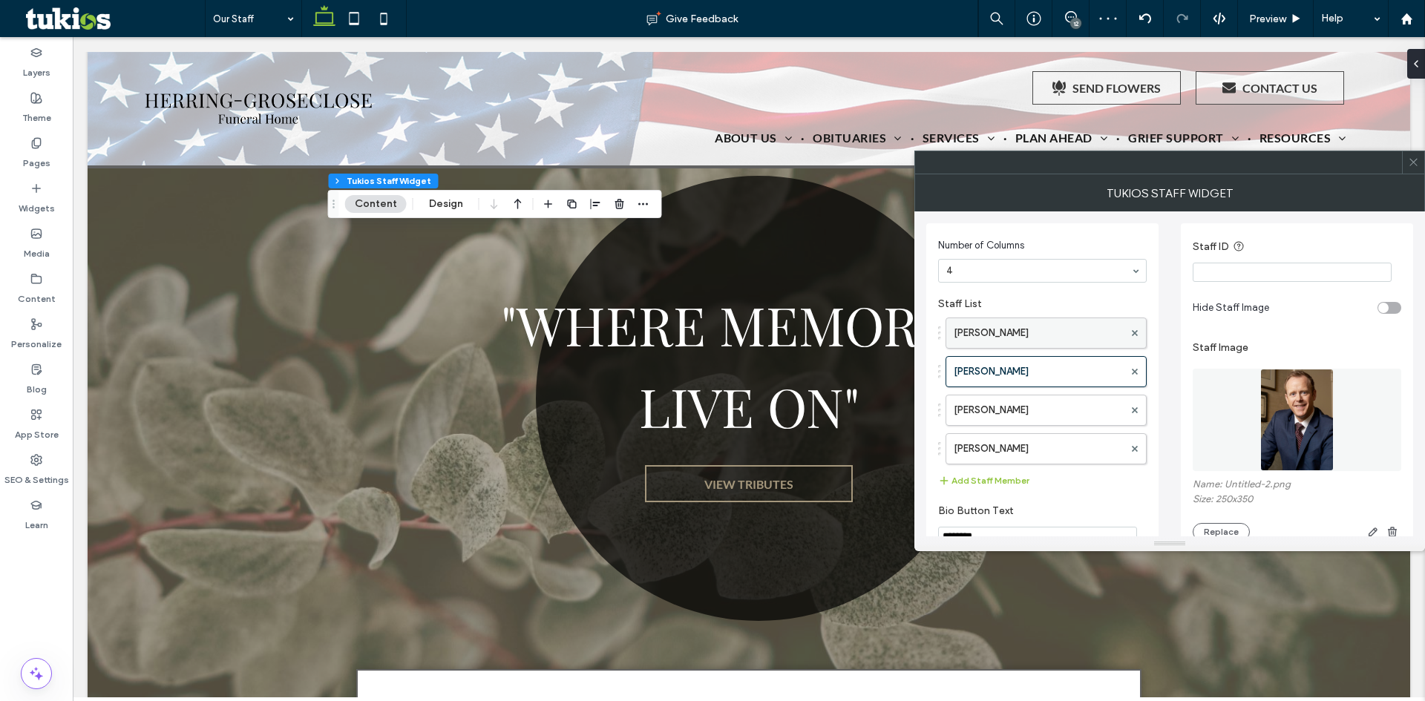
click at [1033, 326] on label "Matthew J. Mahan" at bounding box center [1039, 333] width 170 height 30
click at [1035, 338] on label "Matthew J. Mahan" at bounding box center [1039, 333] width 170 height 30
click at [1421, 165] on div at bounding box center [1413, 162] width 22 height 22
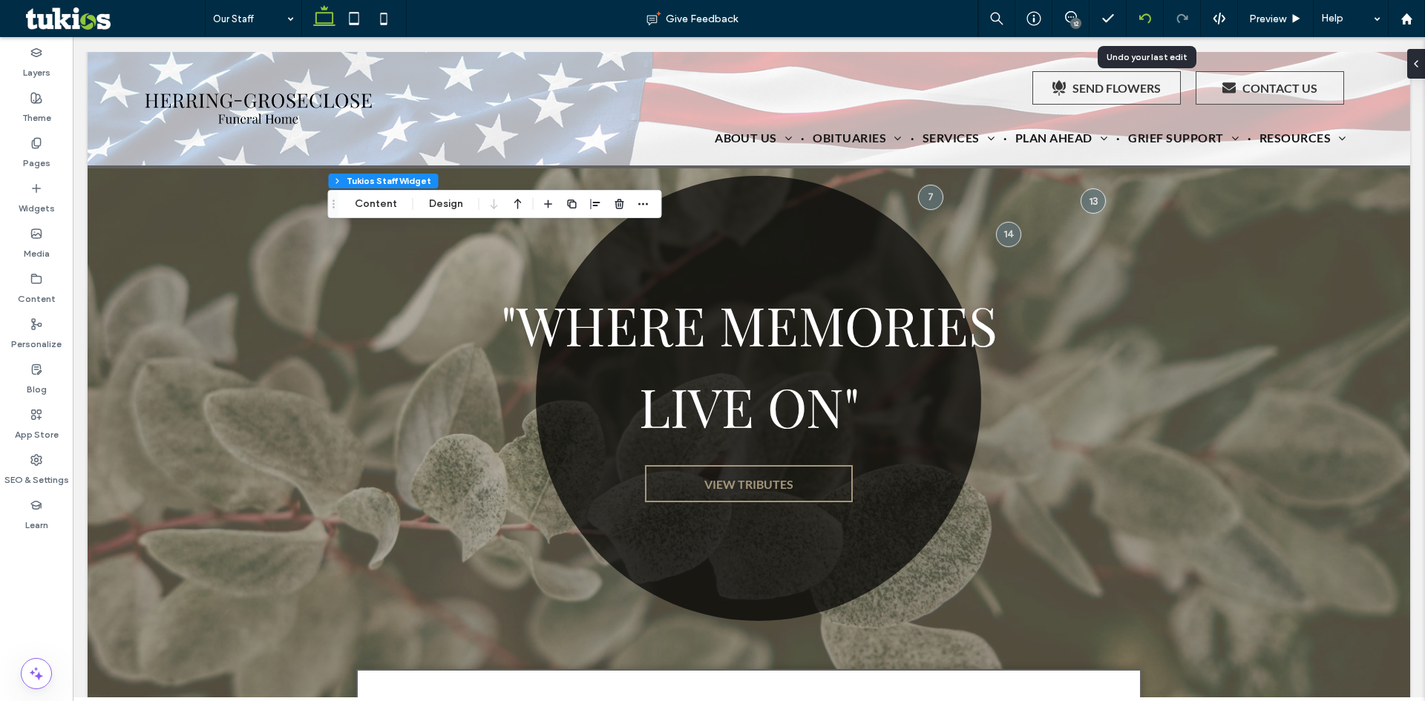
click at [1146, 25] on div at bounding box center [1145, 18] width 37 height 37
click at [1147, 20] on icon at bounding box center [1145, 19] width 12 height 12
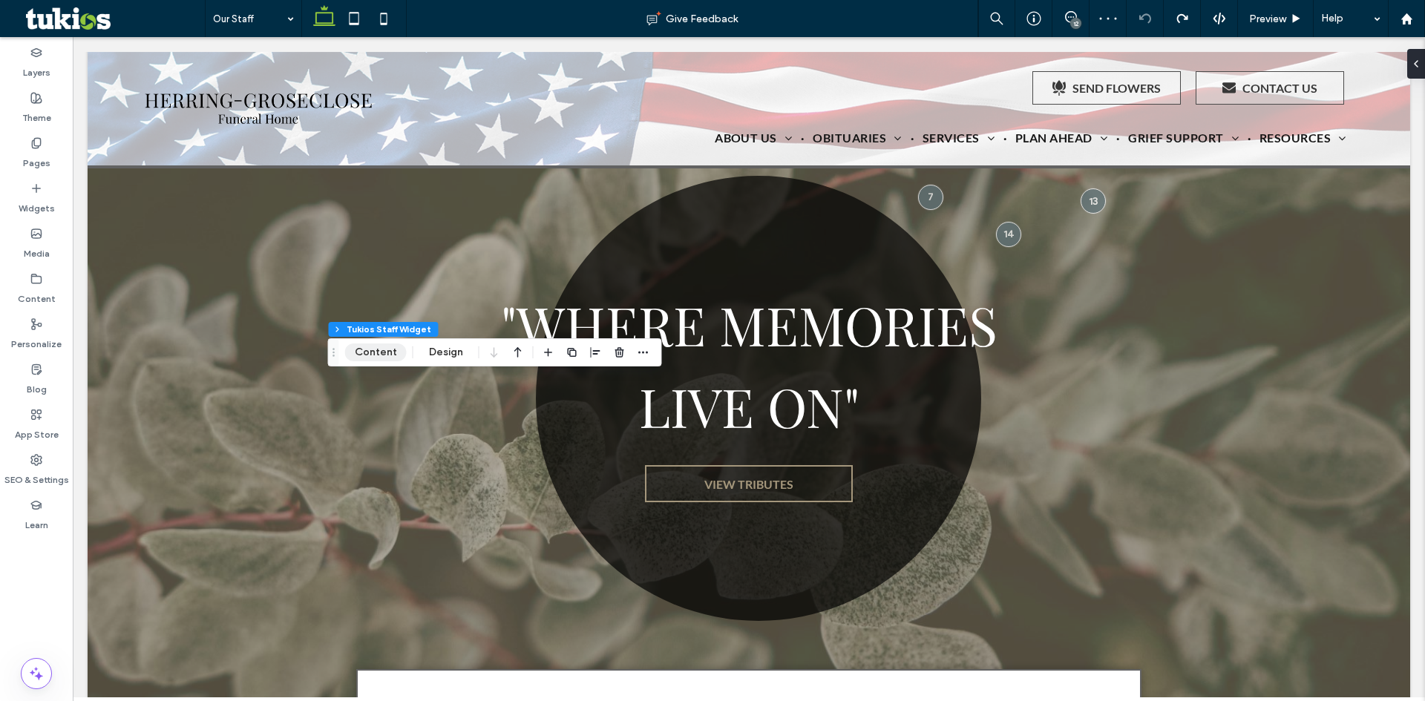
click at [373, 358] on button "Content" at bounding box center [376, 353] width 62 height 18
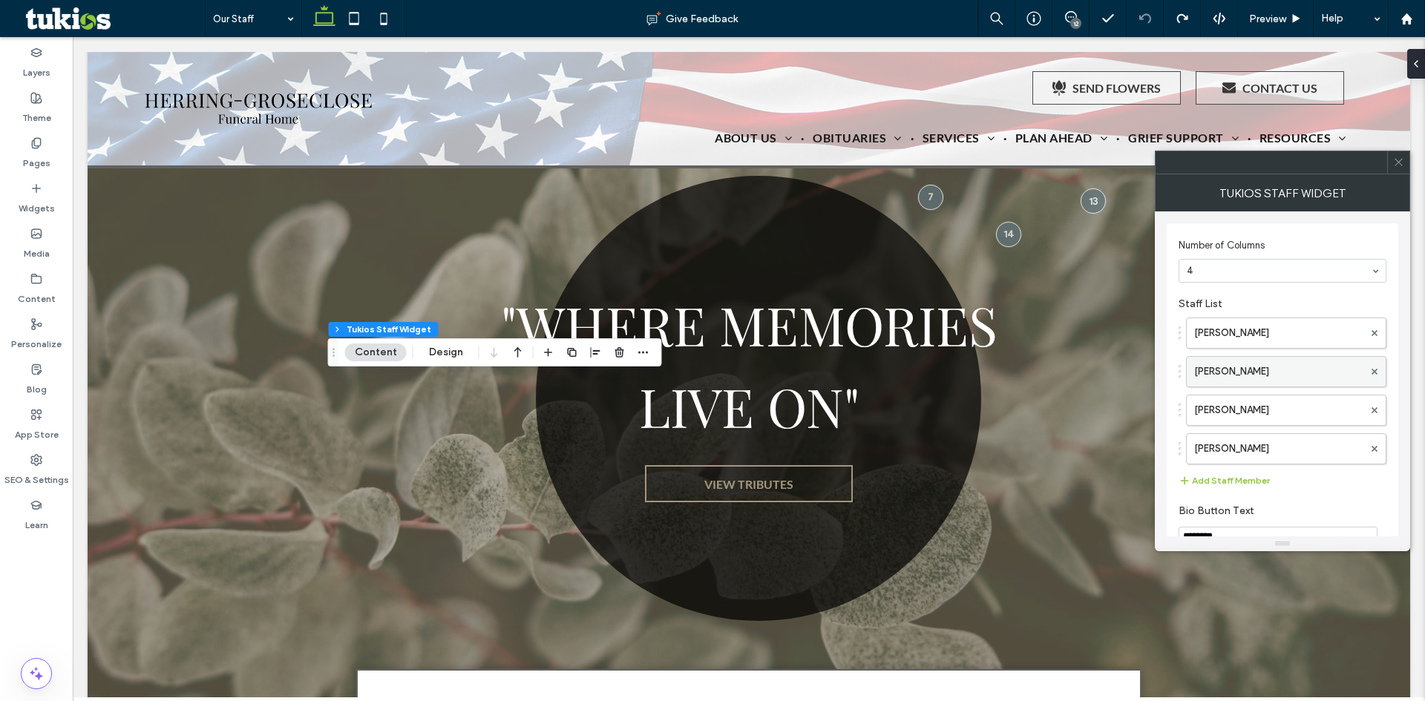
click at [1233, 384] on label "Travis Locke" at bounding box center [1278, 372] width 169 height 30
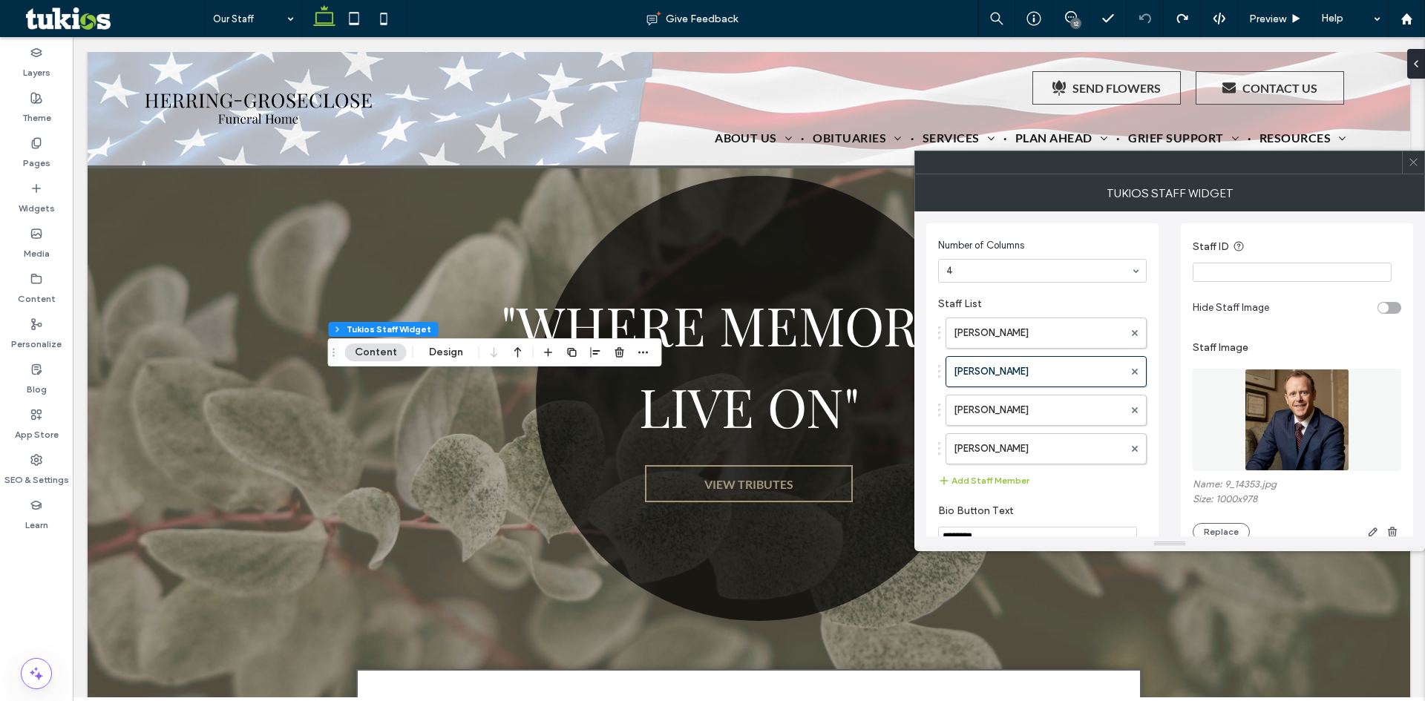
click at [1275, 447] on img at bounding box center [1296, 420] width 105 height 102
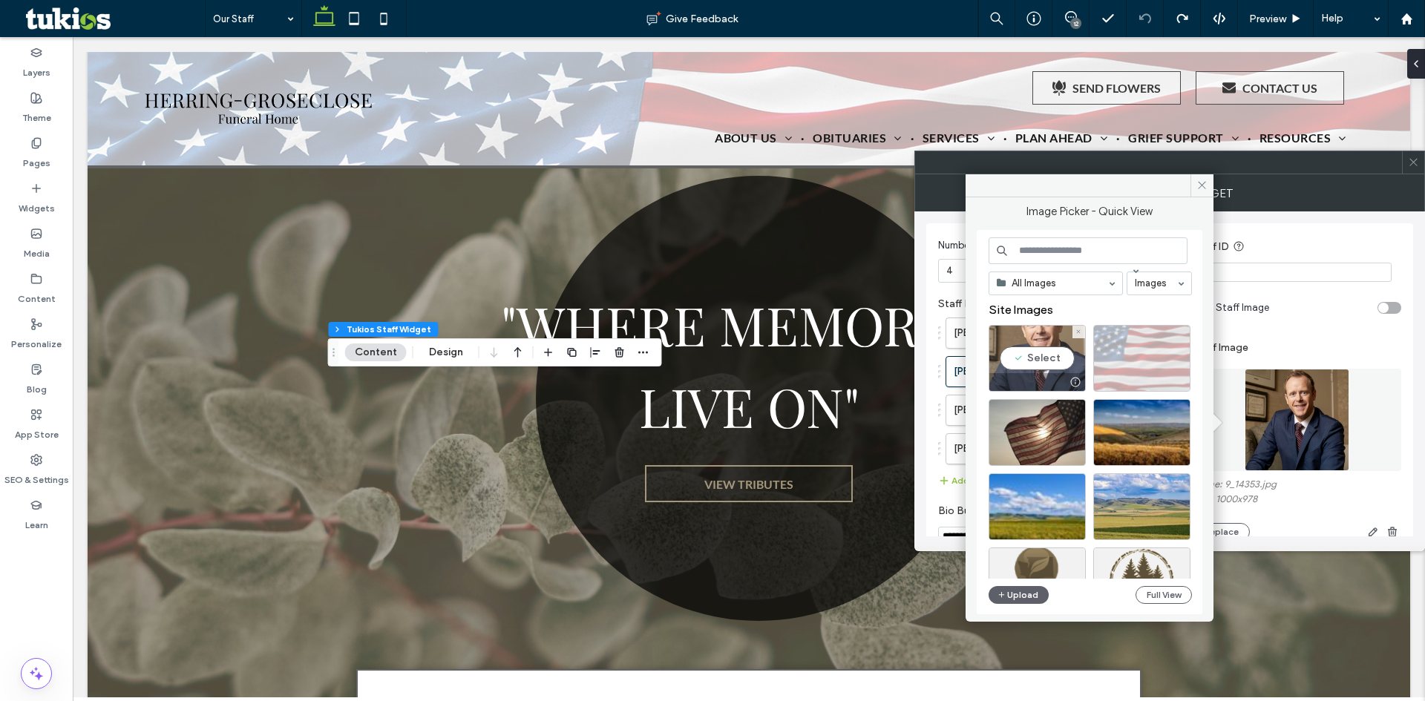
click at [1034, 349] on div "Select" at bounding box center [1036, 358] width 97 height 67
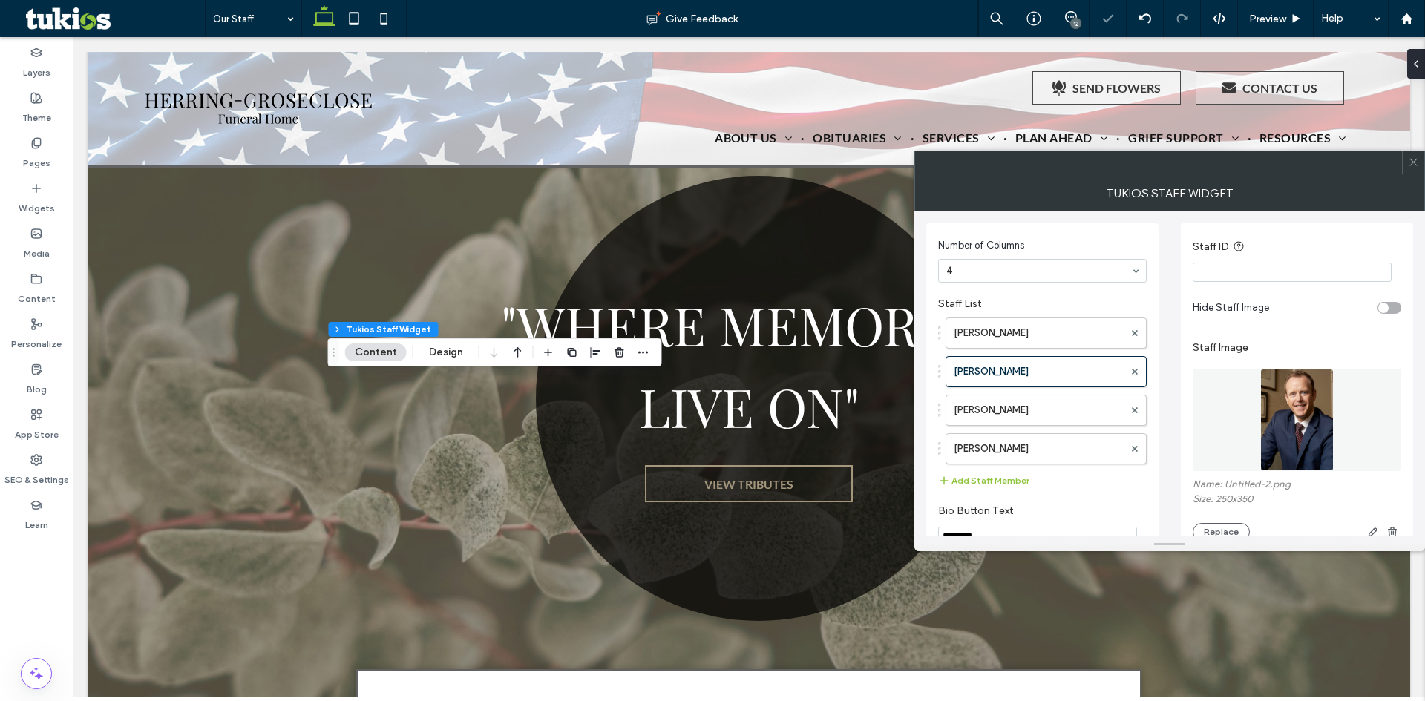
click at [1414, 172] on span at bounding box center [1413, 162] width 11 height 22
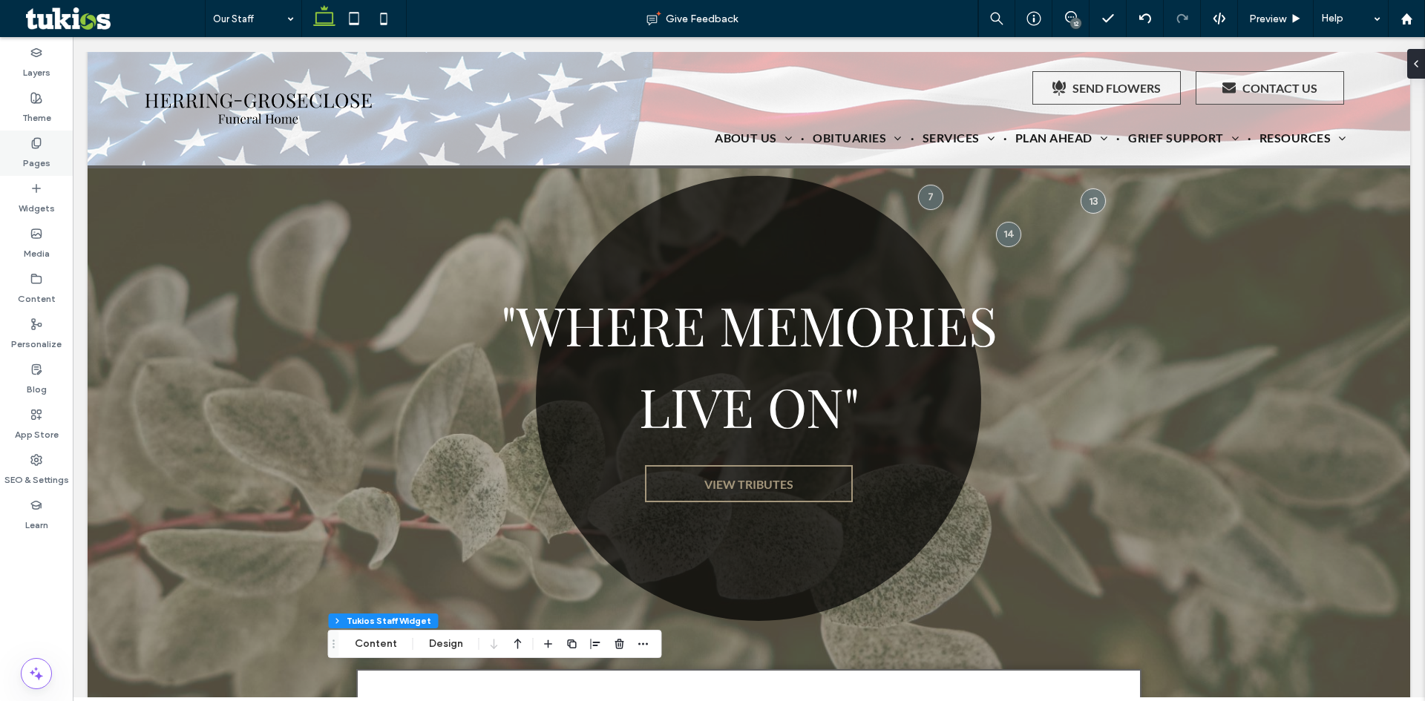
click at [35, 147] on icon at bounding box center [36, 143] width 12 height 12
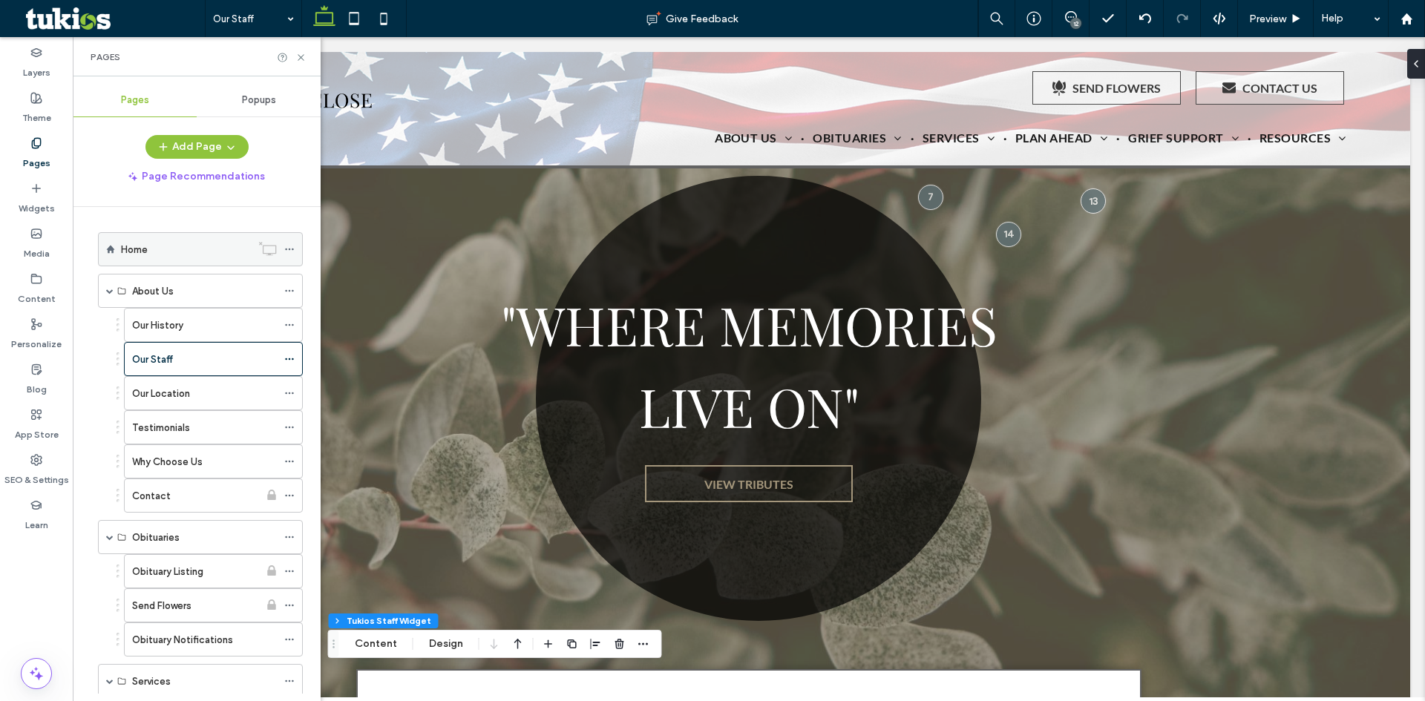
click at [151, 242] on div "Home" at bounding box center [186, 250] width 130 height 16
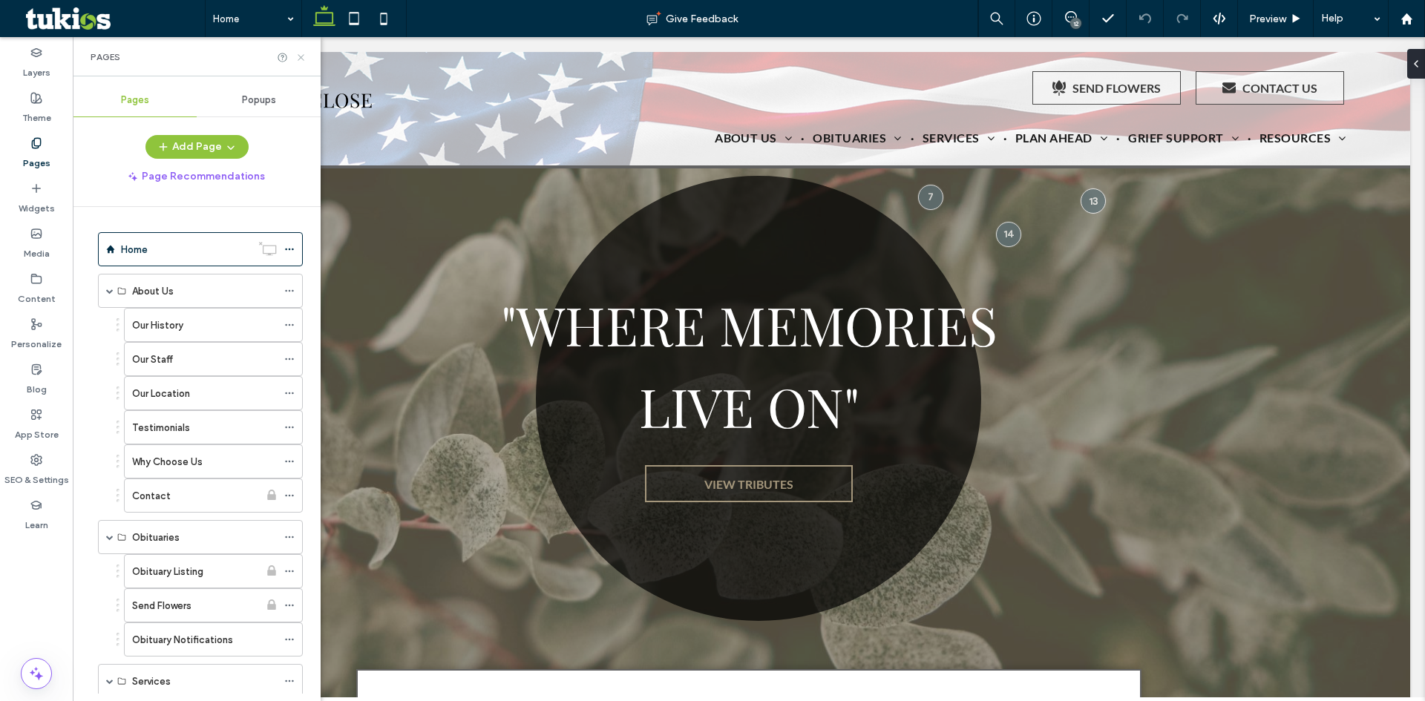
click at [301, 55] on icon at bounding box center [300, 57] width 11 height 11
